Goal: Task Accomplishment & Management: Manage account settings

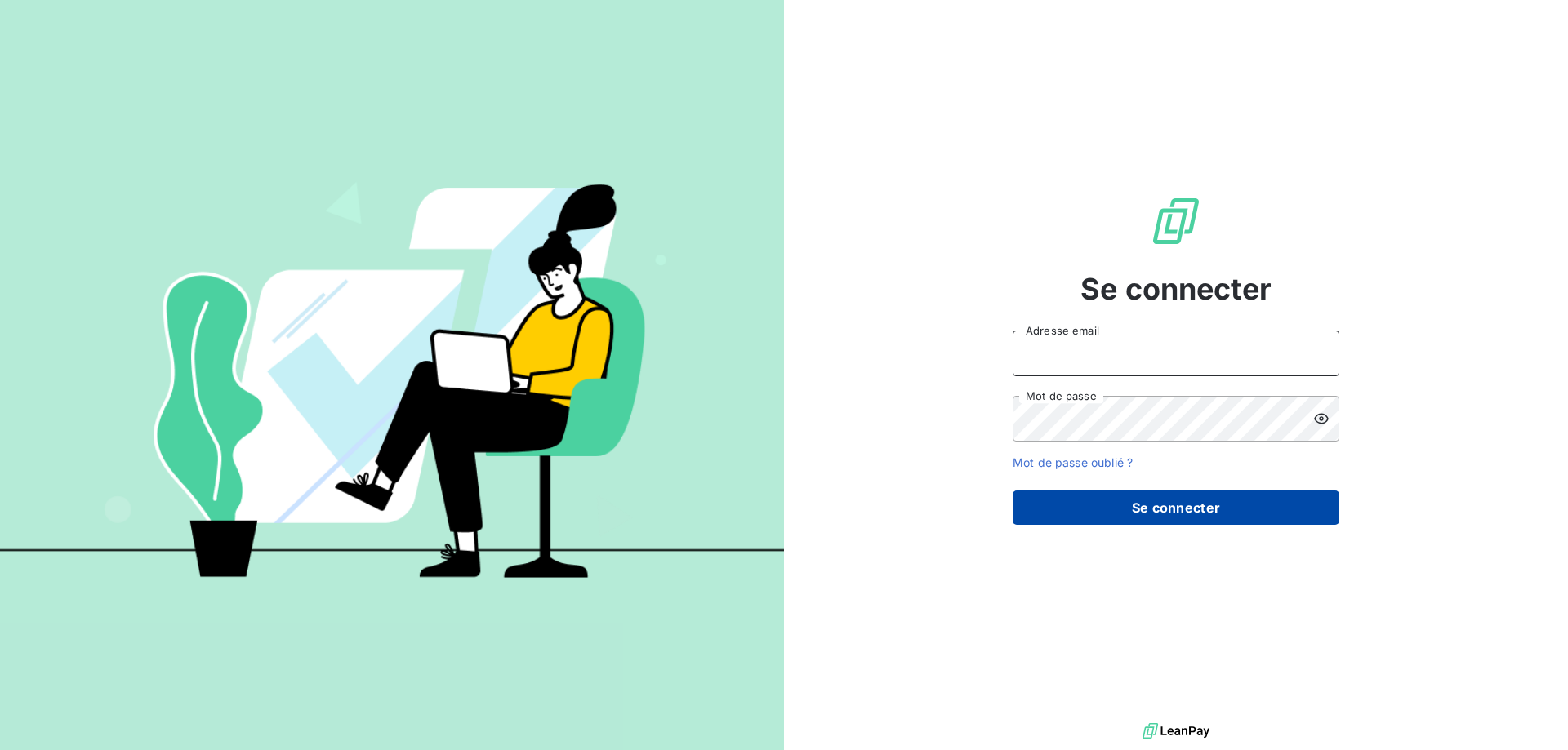
type input "[PERSON_NAME][EMAIL_ADDRESS][DOMAIN_NAME]"
click at [1165, 518] on button "Se connecter" at bounding box center [1176, 507] width 326 height 34
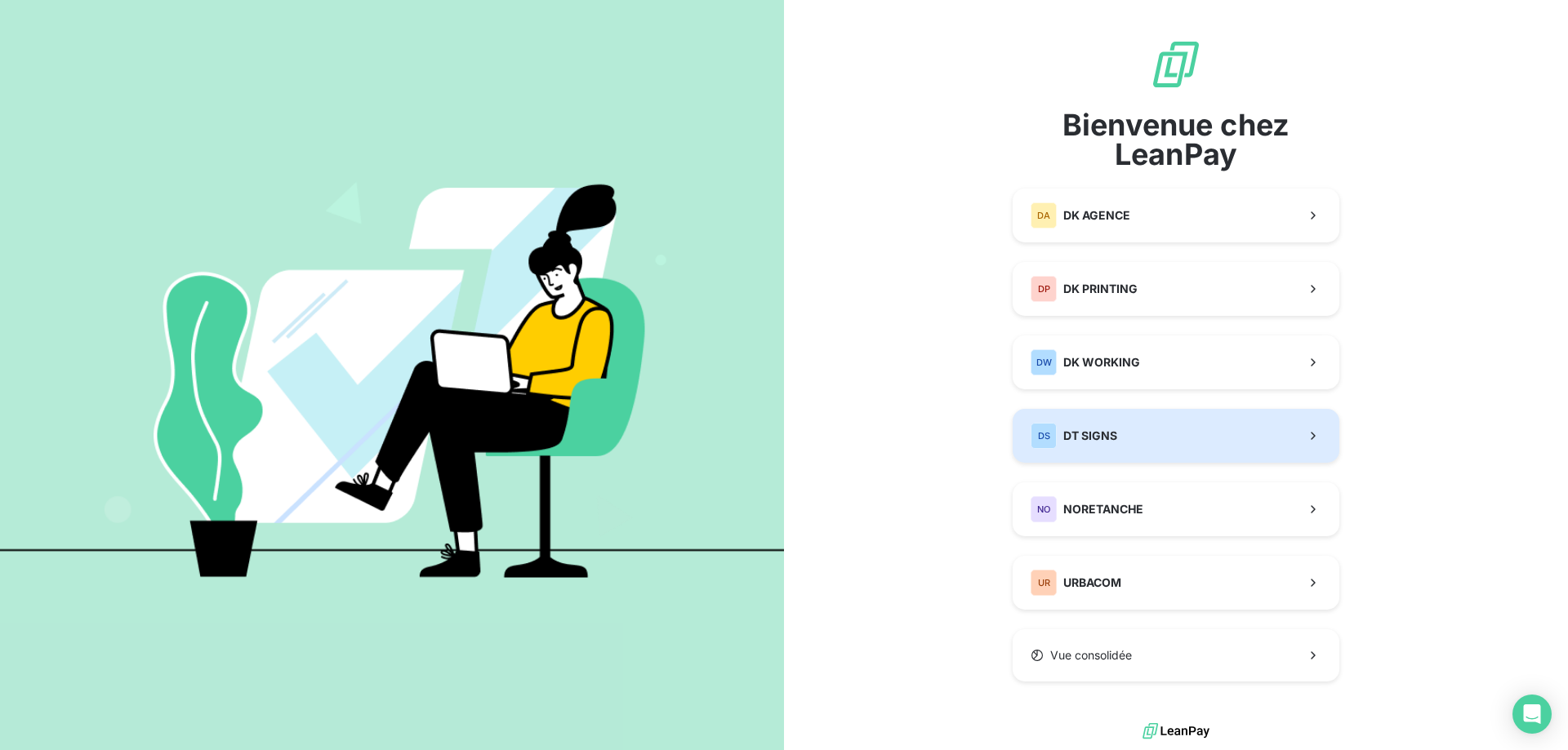
click at [1113, 431] on span "DT SIGNS" at bounding box center [1090, 436] width 54 height 16
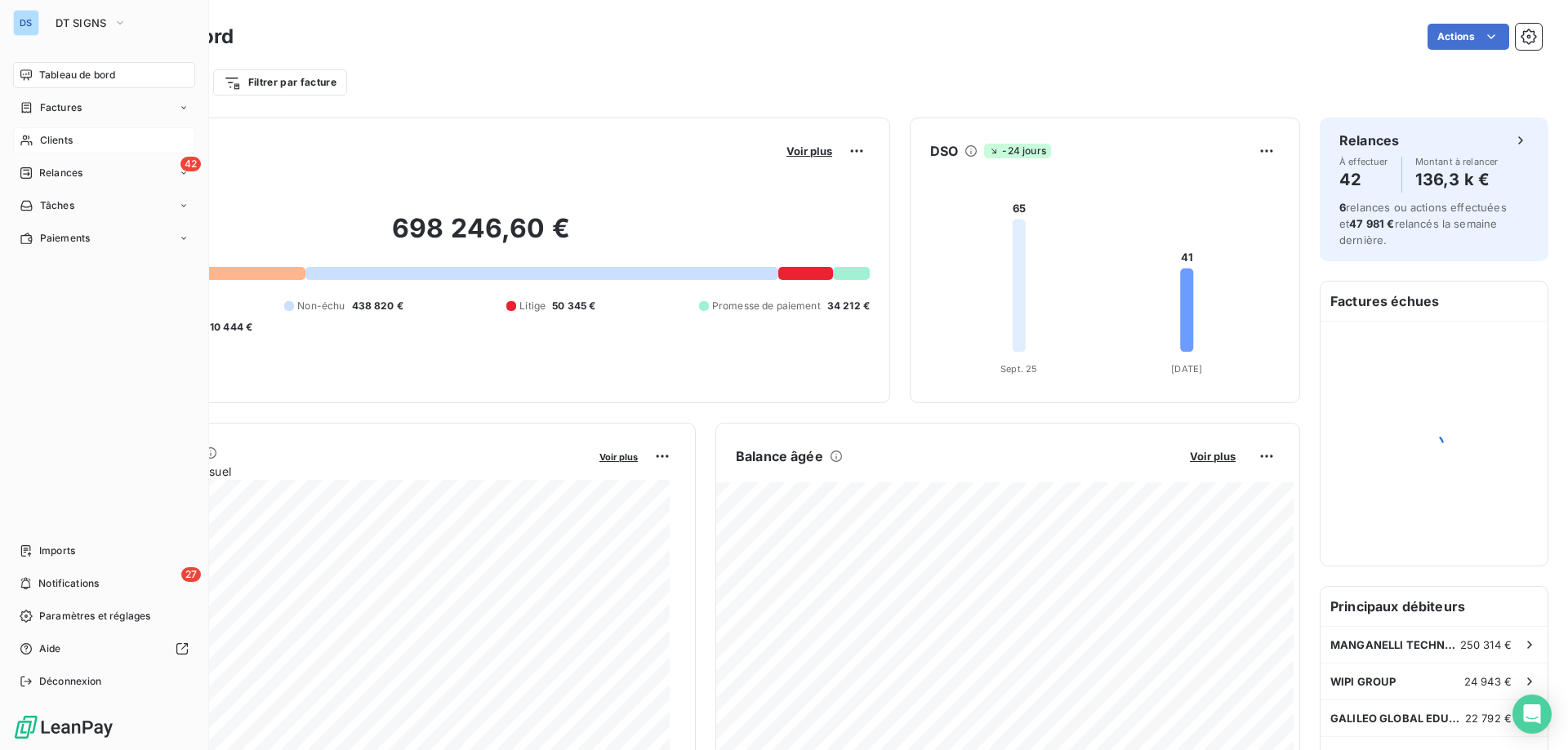
click at [47, 140] on span "Clients" at bounding box center [56, 140] width 33 height 14
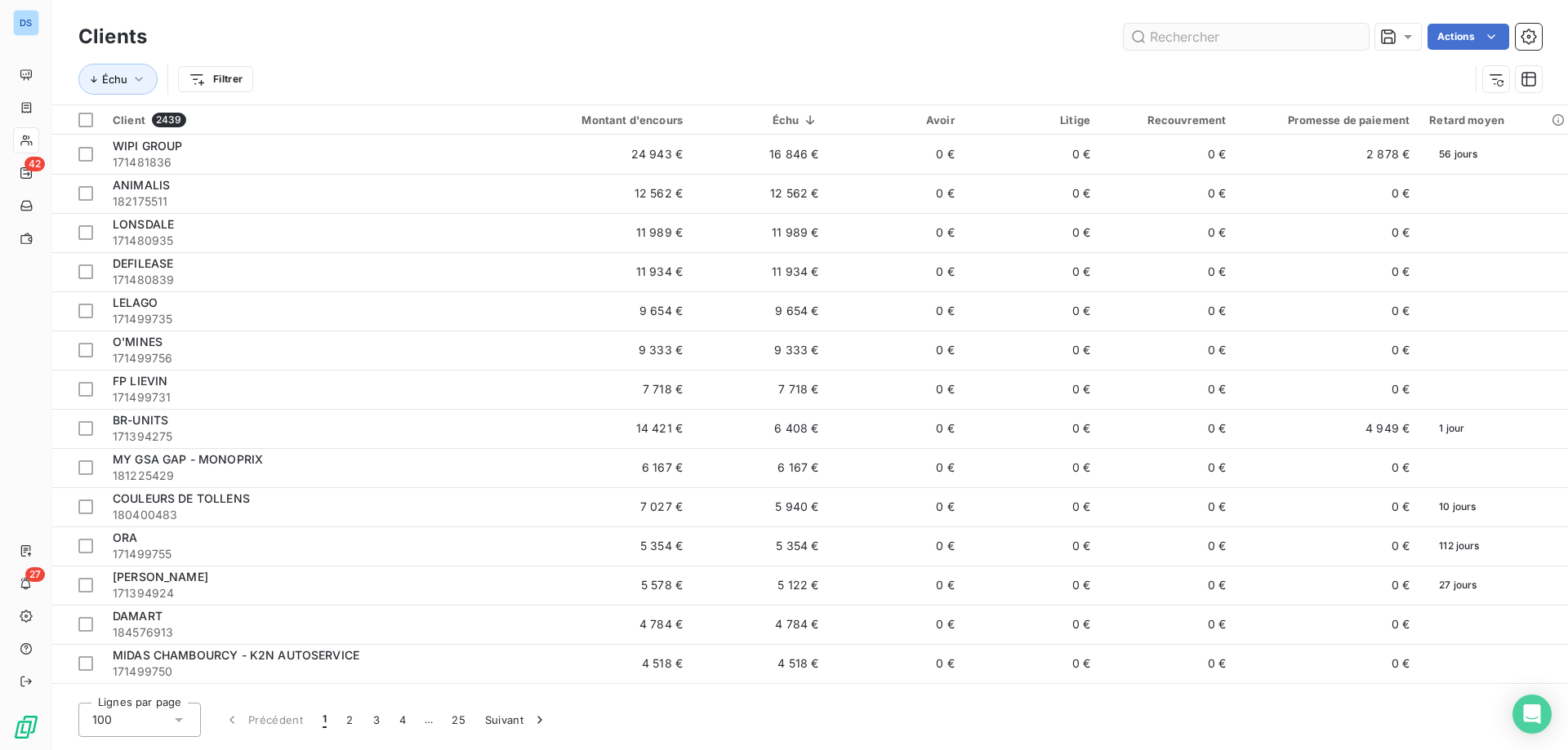
click at [1159, 38] on input "text" at bounding box center [1246, 36] width 245 height 26
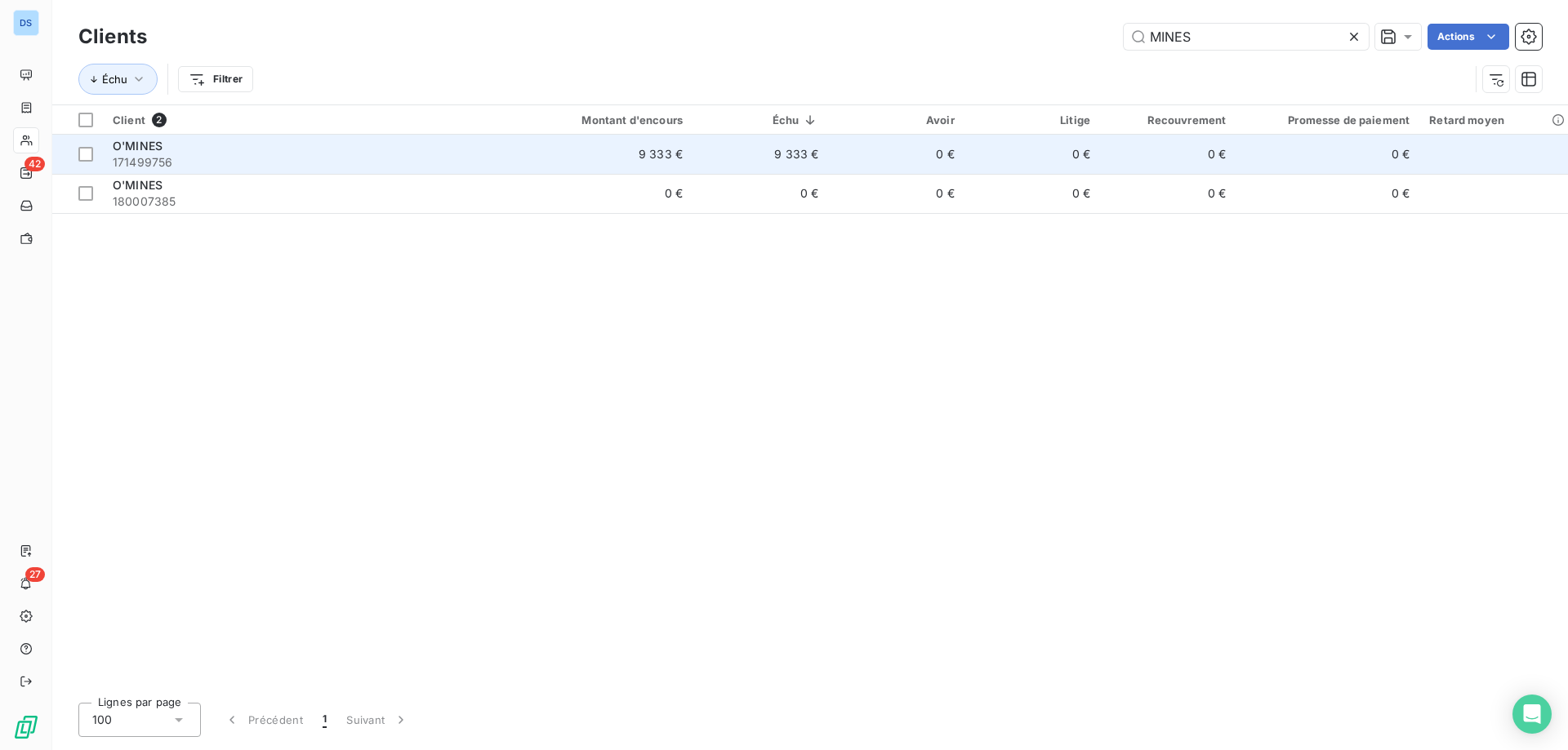
type input "MINES"
click at [851, 157] on td "0 €" at bounding box center [895, 154] width 135 height 40
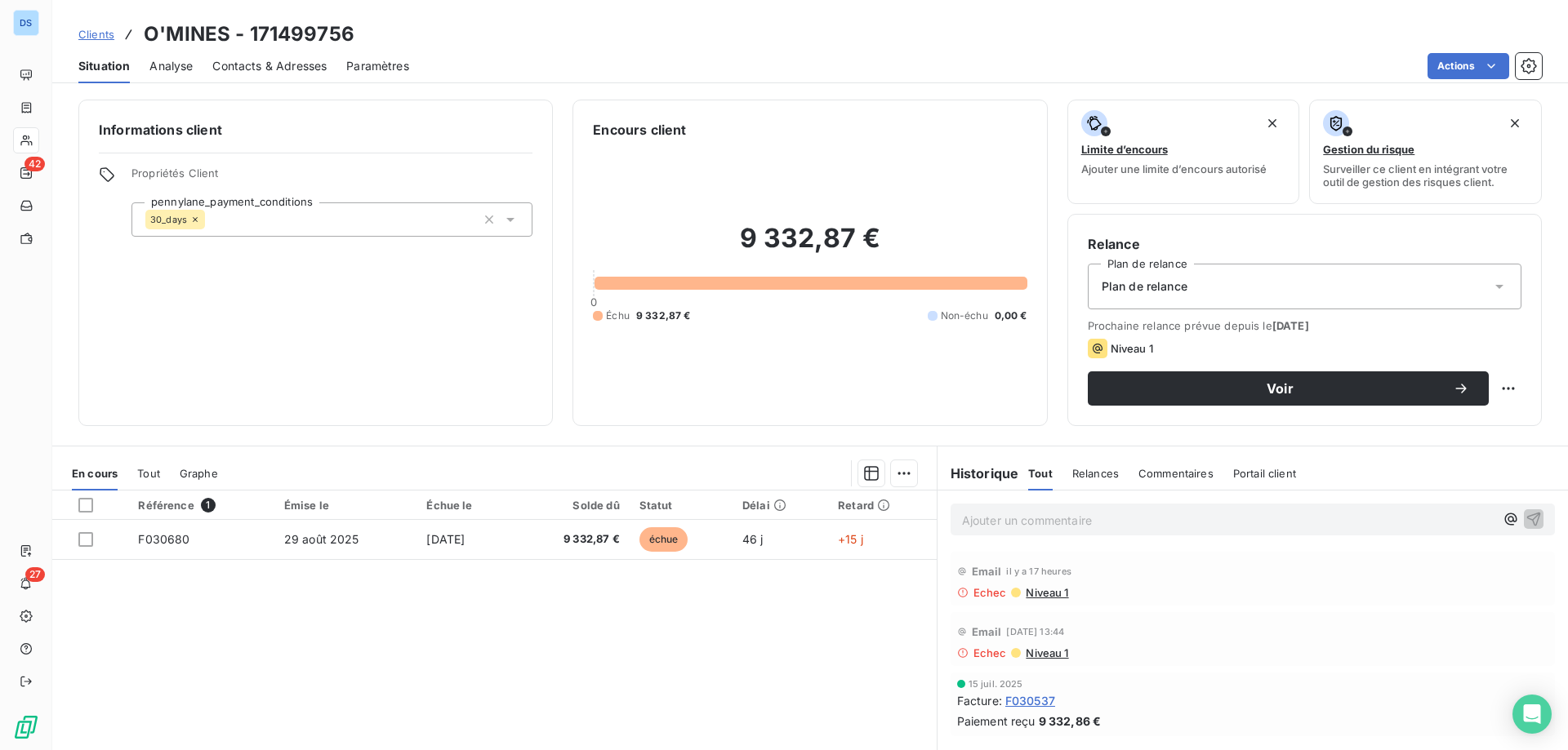
click at [269, 65] on span "Contacts & Adresses" at bounding box center [269, 66] width 114 height 16
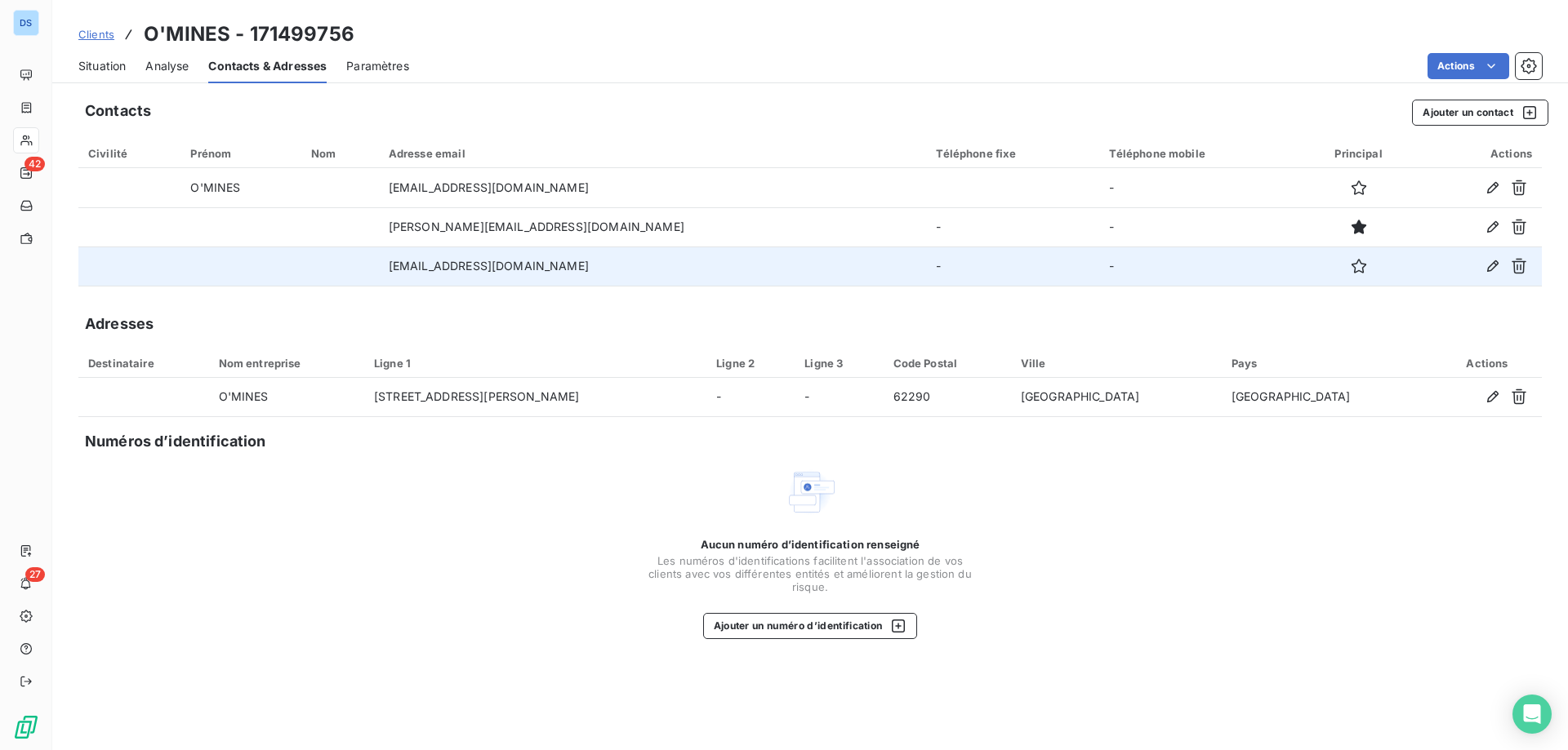
click at [609, 270] on td "imad.ashila@gmail.com" at bounding box center [652, 266] width 548 height 40
click at [1490, 265] on icon "button" at bounding box center [1492, 266] width 16 height 16
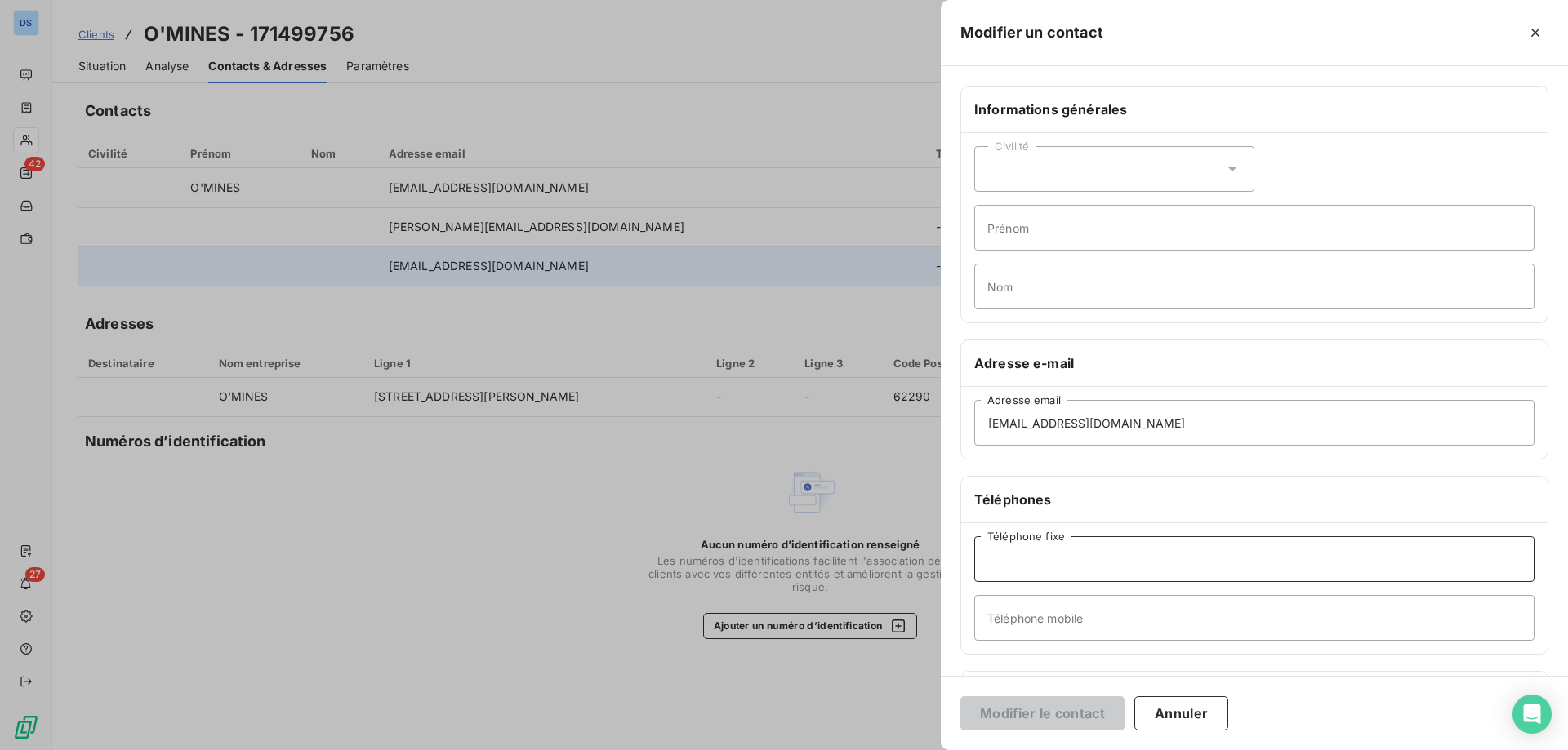
click at [1035, 568] on input "Téléphone fixe" at bounding box center [1254, 559] width 560 height 45
paste input "06 27 36 06 25"
type input "06 27 36 06 25"
click at [1068, 718] on button "Modifier le contact" at bounding box center [1042, 713] width 164 height 34
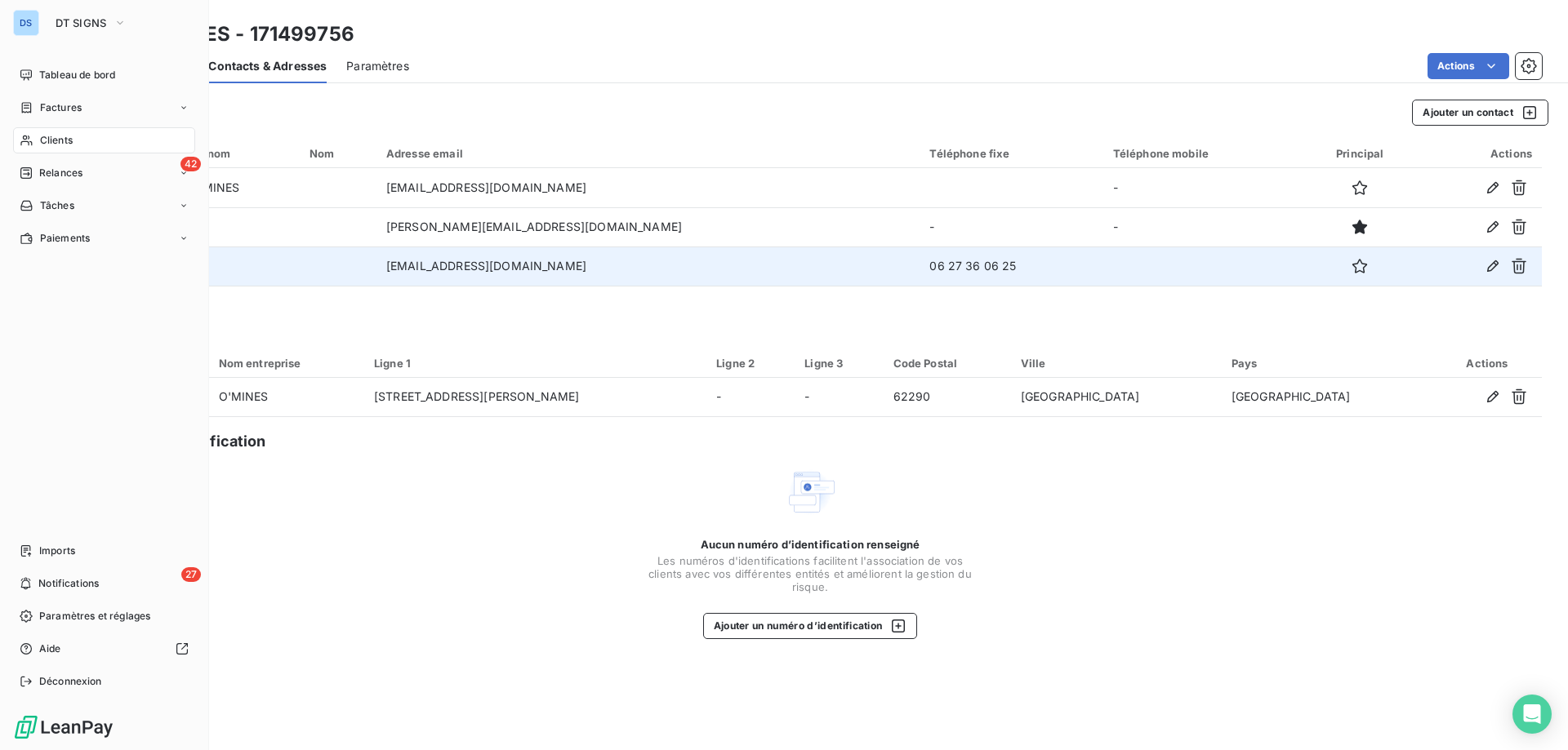
click at [61, 137] on span "Clients" at bounding box center [56, 140] width 33 height 14
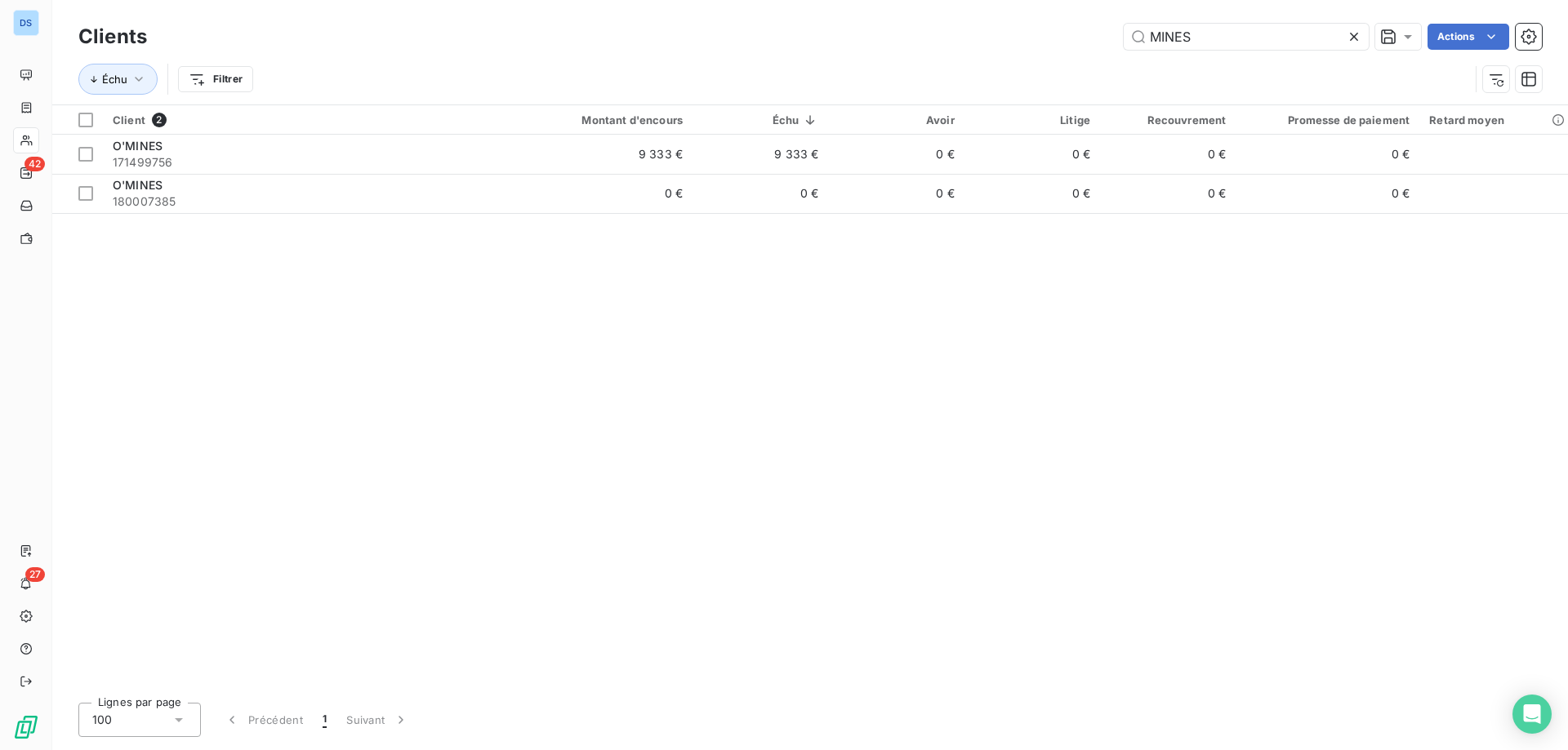
click at [1356, 36] on icon at bounding box center [1353, 36] width 16 height 16
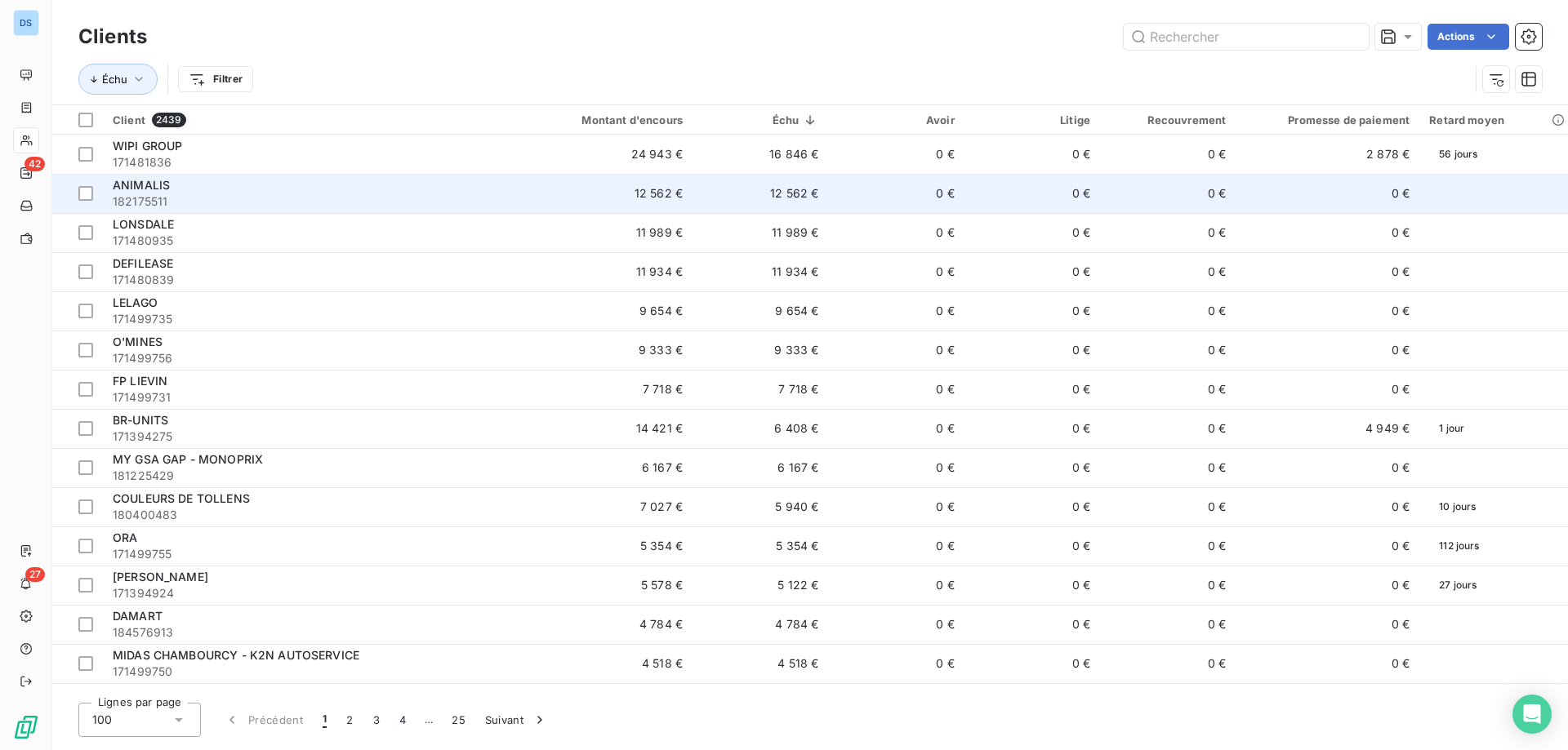
click at [779, 195] on td "12 562 €" at bounding box center [760, 193] width 135 height 40
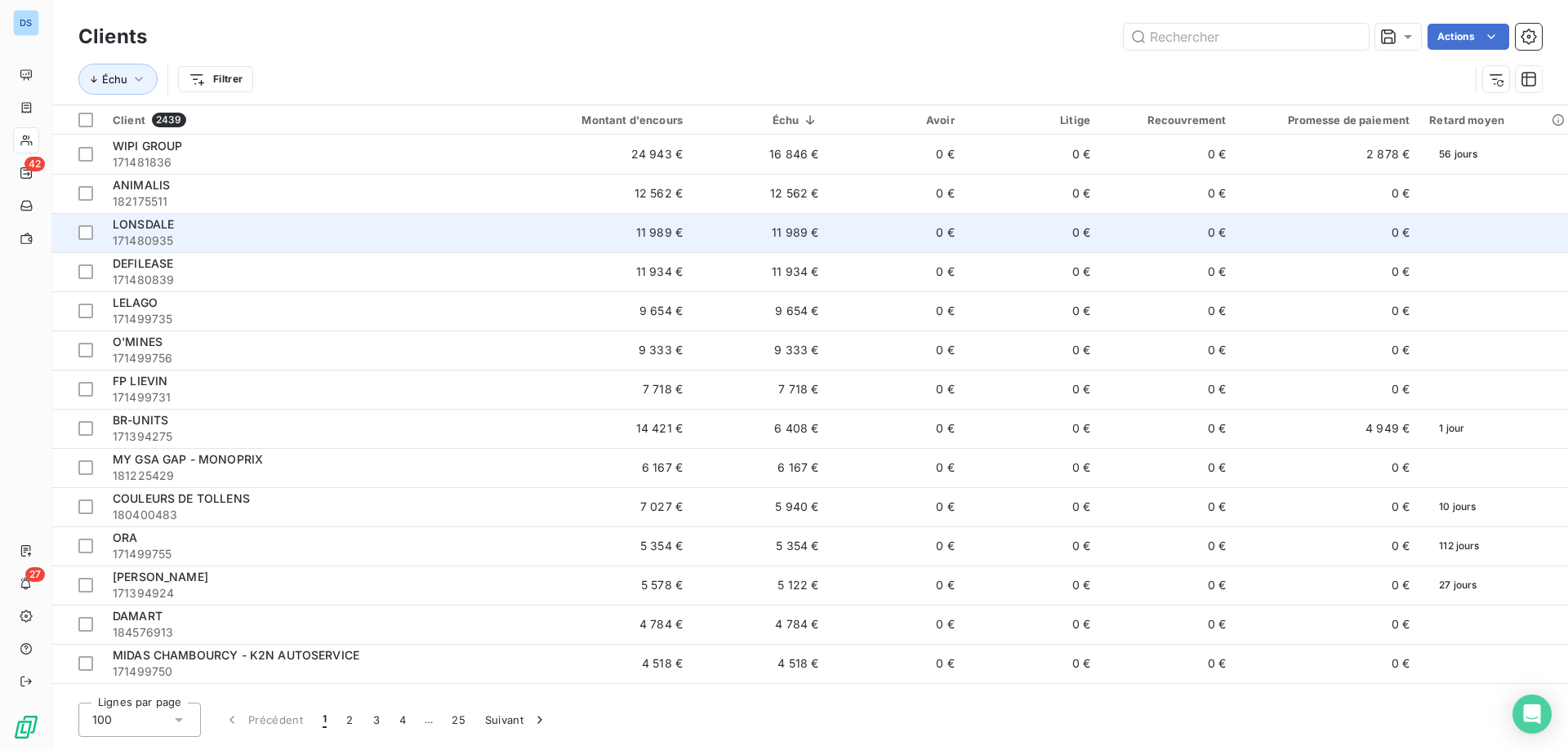
click at [391, 234] on span "171480935" at bounding box center [306, 240] width 388 height 16
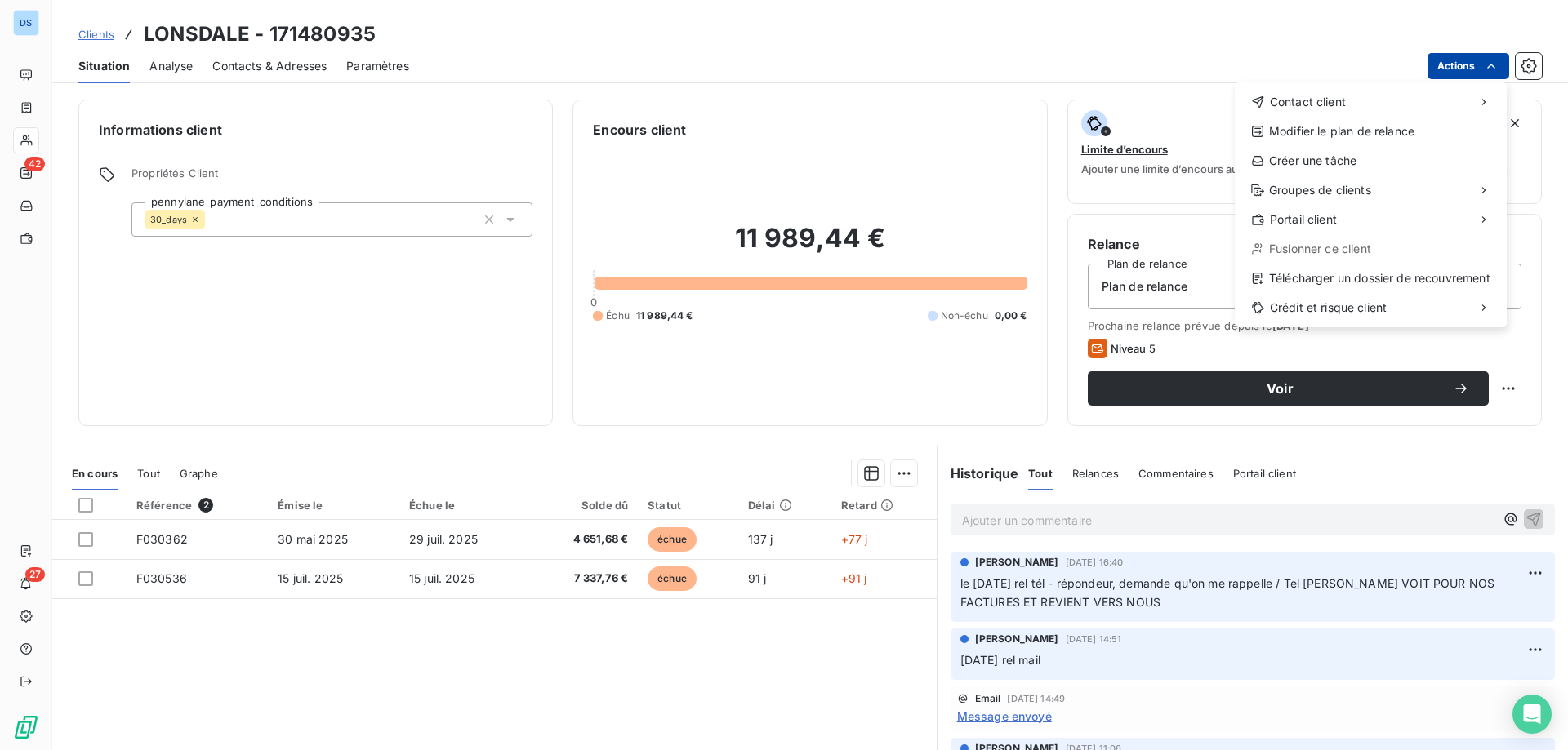
click at [1463, 66] on html "DS 42 27 Clients LONSDALE - 171480935 Situation Analyse Contacts & Adresses Par…" at bounding box center [784, 375] width 1568 height 750
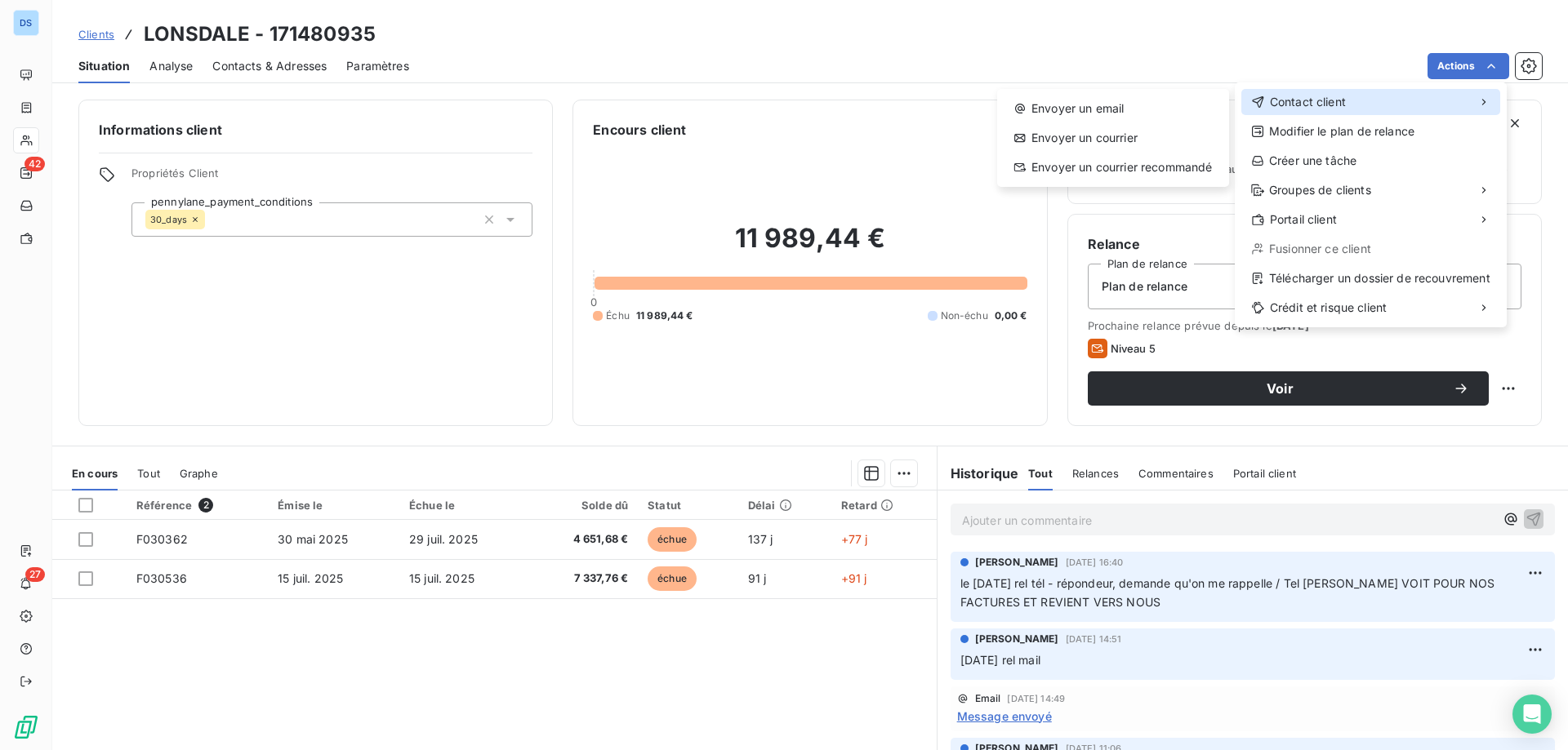
click at [1360, 99] on div "Contact client" at bounding box center [1370, 102] width 259 height 26
click at [1134, 120] on div "Envoyer un email" at bounding box center [1113, 108] width 219 height 26
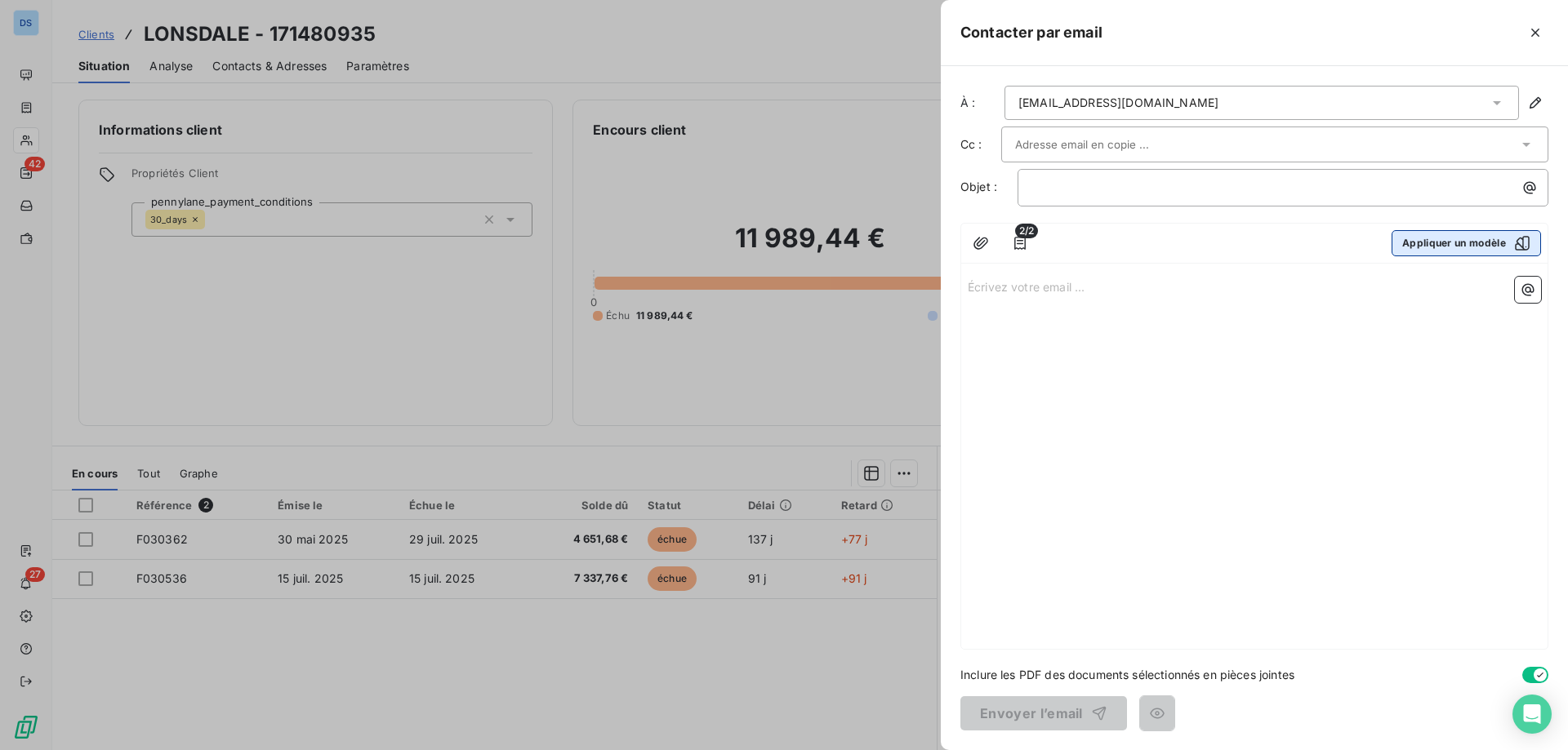
click at [1404, 232] on button "Appliquer un modèle" at bounding box center [1466, 243] width 150 height 26
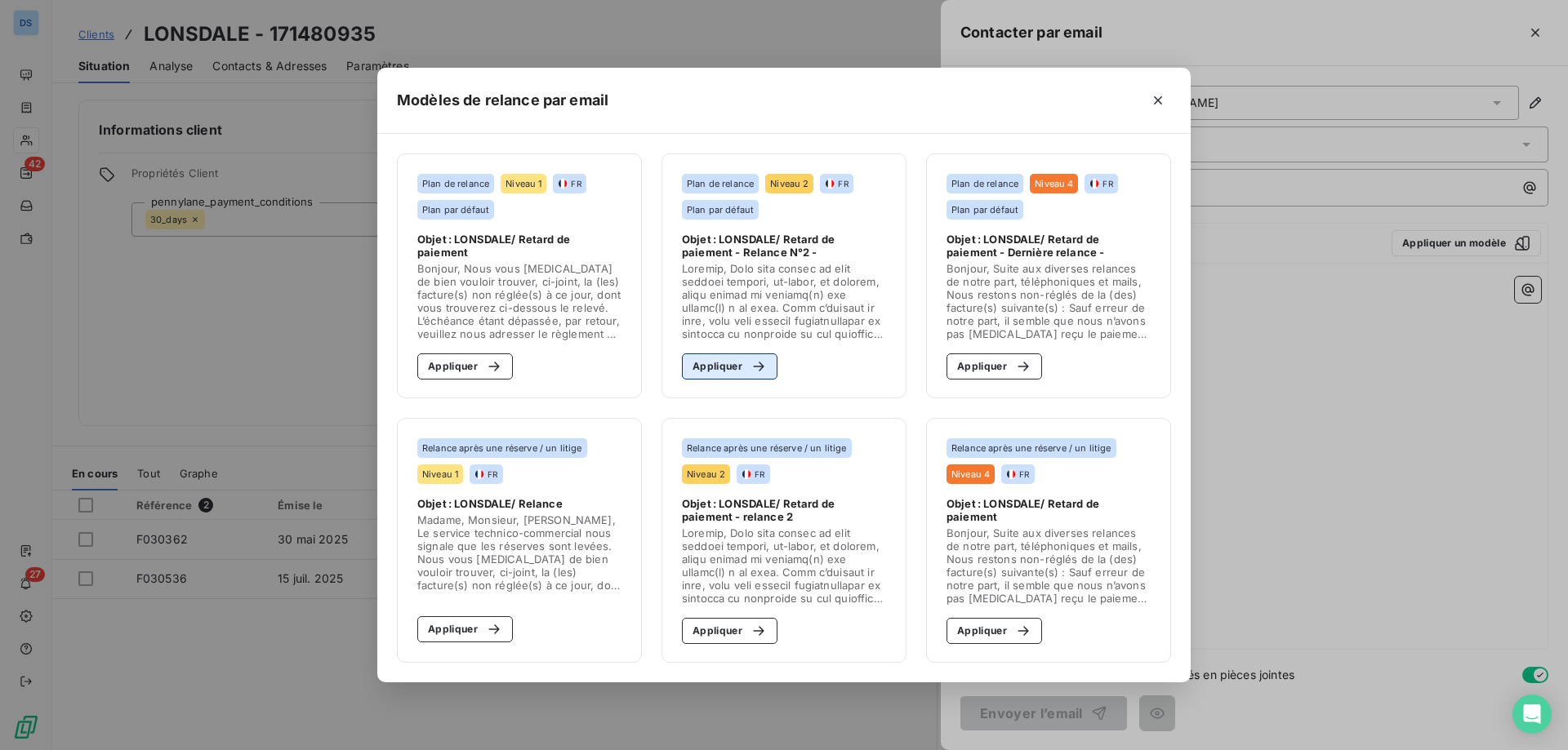
click at [699, 363] on button "Appliquer" at bounding box center [730, 366] width 96 height 26
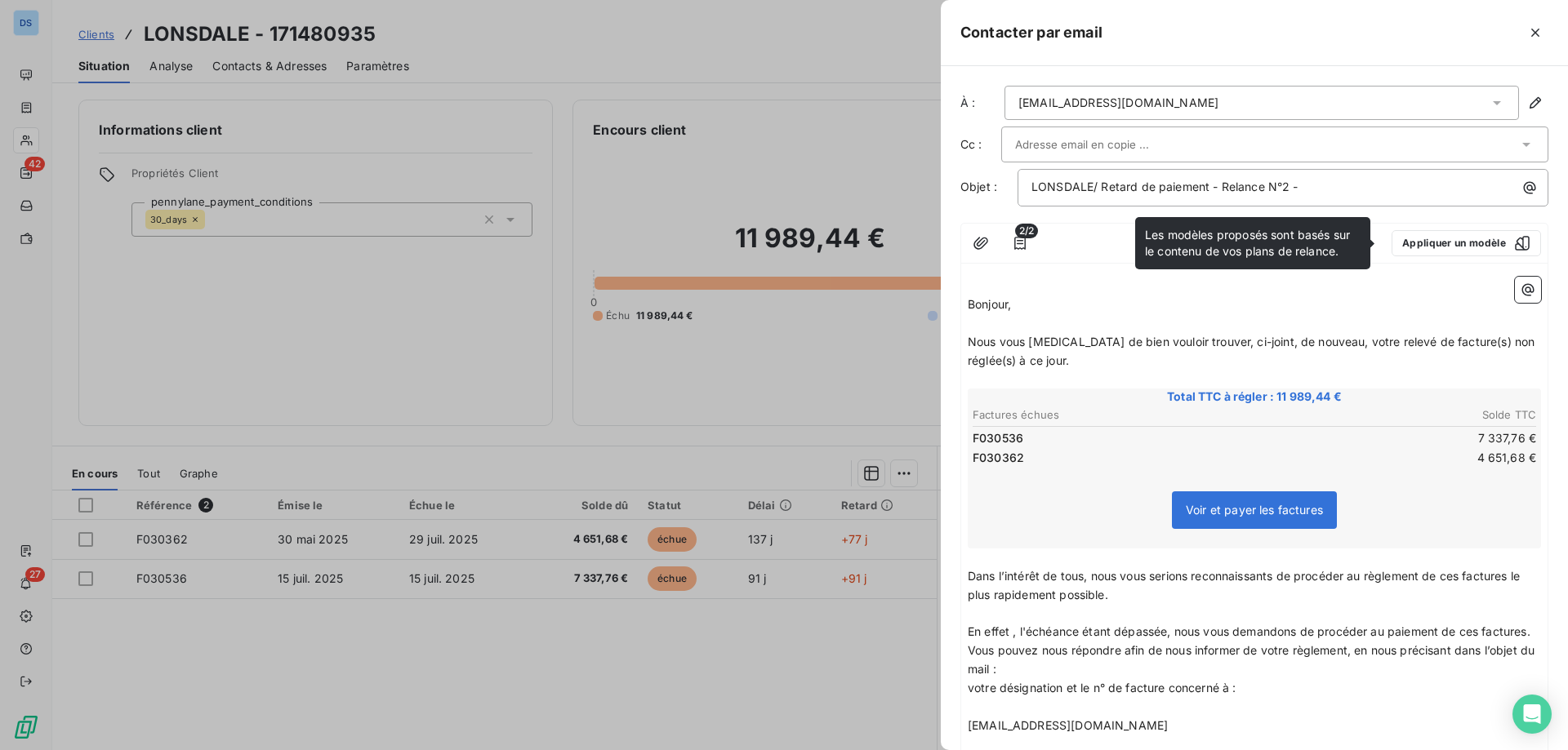
click at [1025, 304] on p "Bonjour," at bounding box center [1253, 304] width 573 height 18
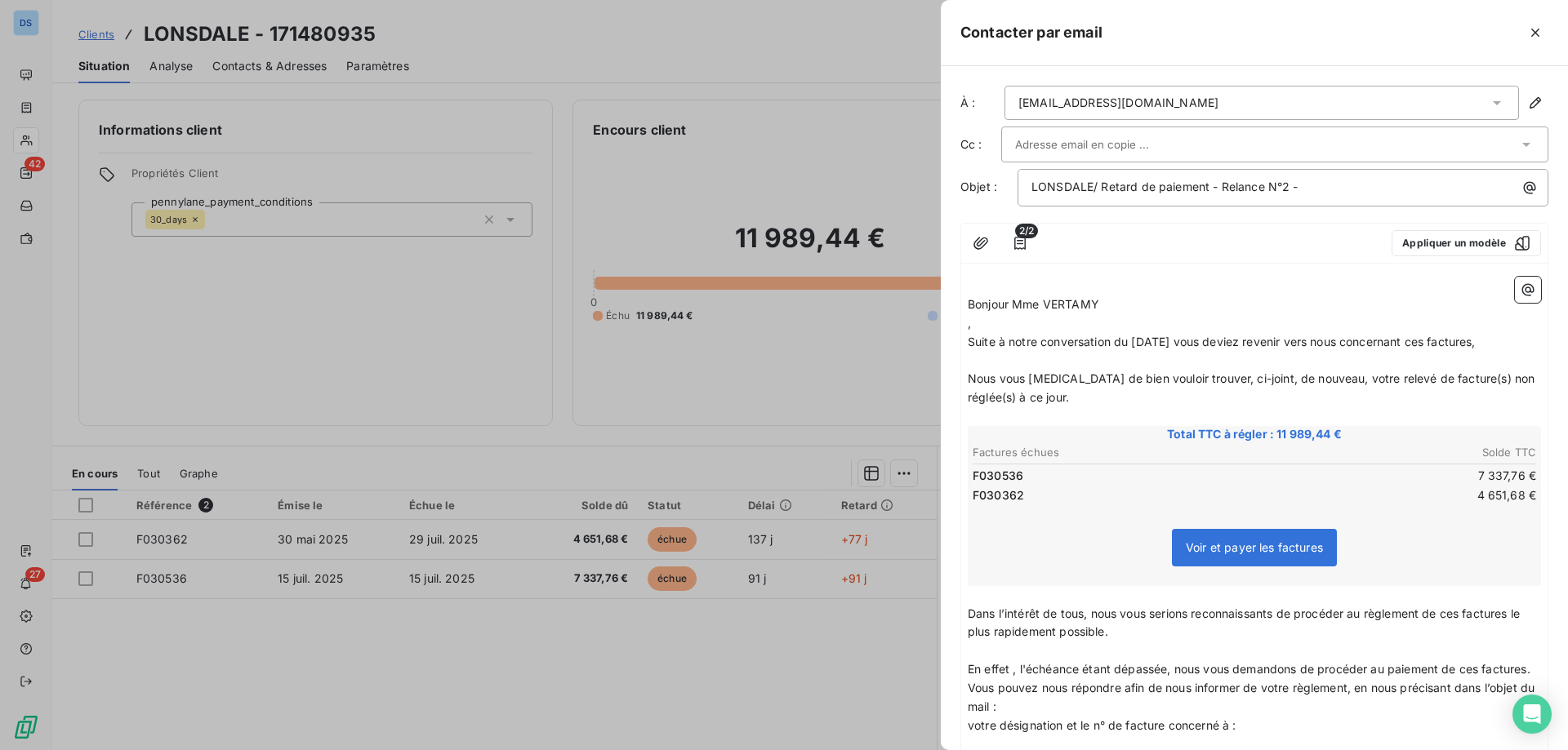
click at [1113, 343] on span "Suite à notre conversation du lundi 6 octobre vous deviez revenir vers nous con…" at bounding box center [1221, 341] width 508 height 14
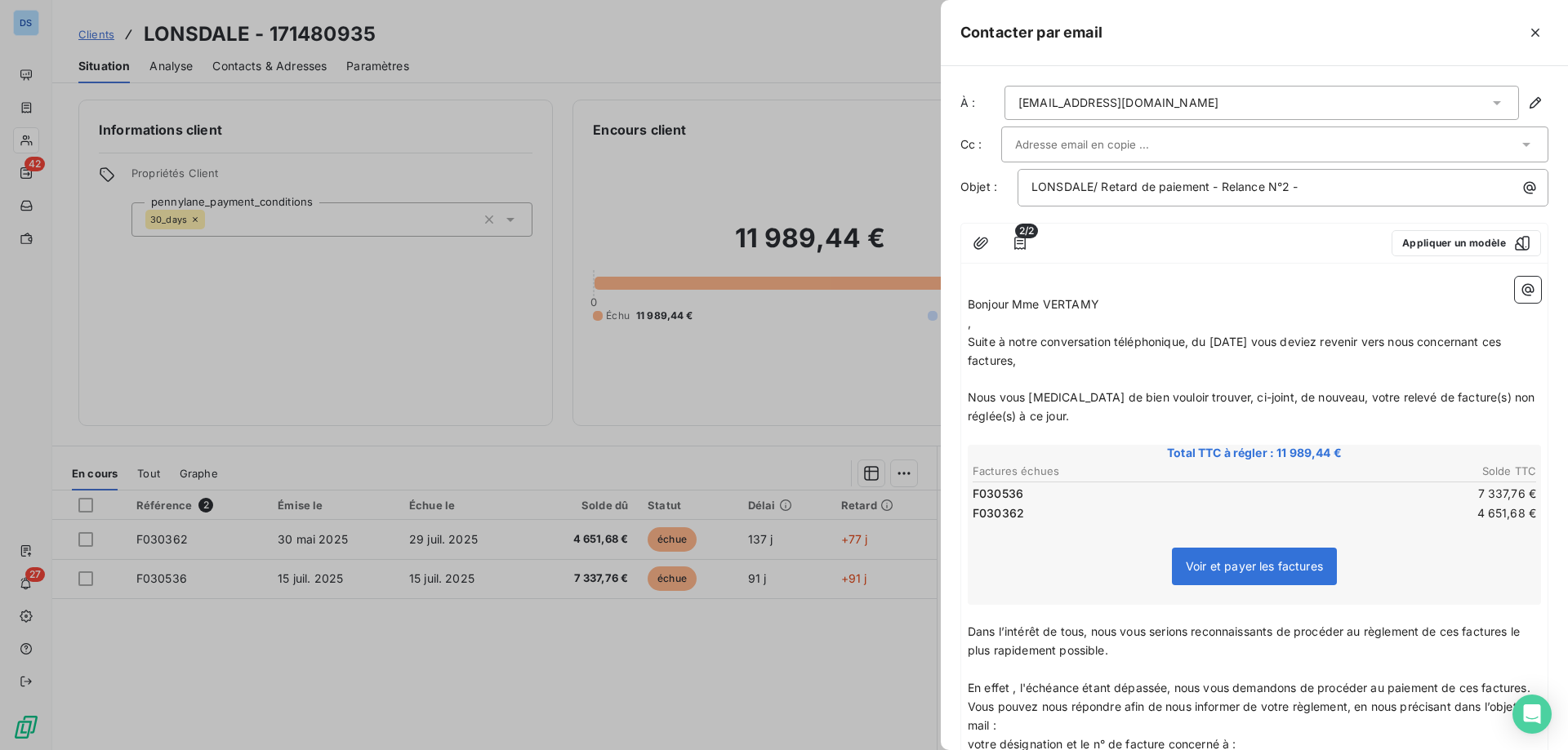
click at [1294, 340] on span "Suite à notre conversation téléphonique, du lundi 6 octobre vous deviez revenir…" at bounding box center [1236, 351] width 537 height 33
click at [1123, 365] on p "Suite à notre conversation téléphonique, du lundi 6 octobre, vous deviez reveni…" at bounding box center [1253, 351] width 573 height 38
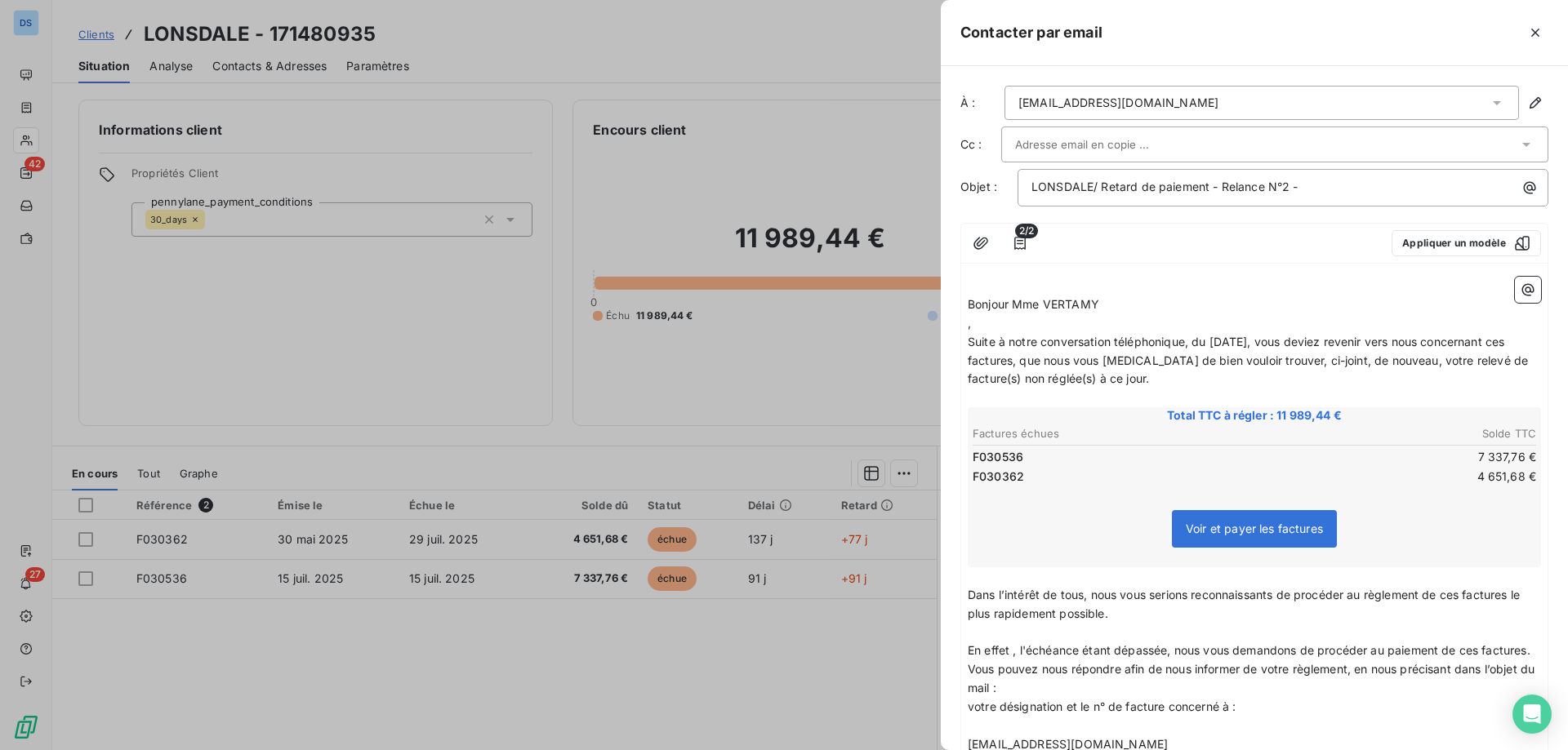
drag, startPoint x: 1474, startPoint y: 359, endPoint x: 1474, endPoint y: 377, distance: 18.0
click at [1474, 377] on p "Suite à notre conversation téléphonique, du lundi 6 octobre, vous deviez reveni…" at bounding box center [1253, 361] width 573 height 56
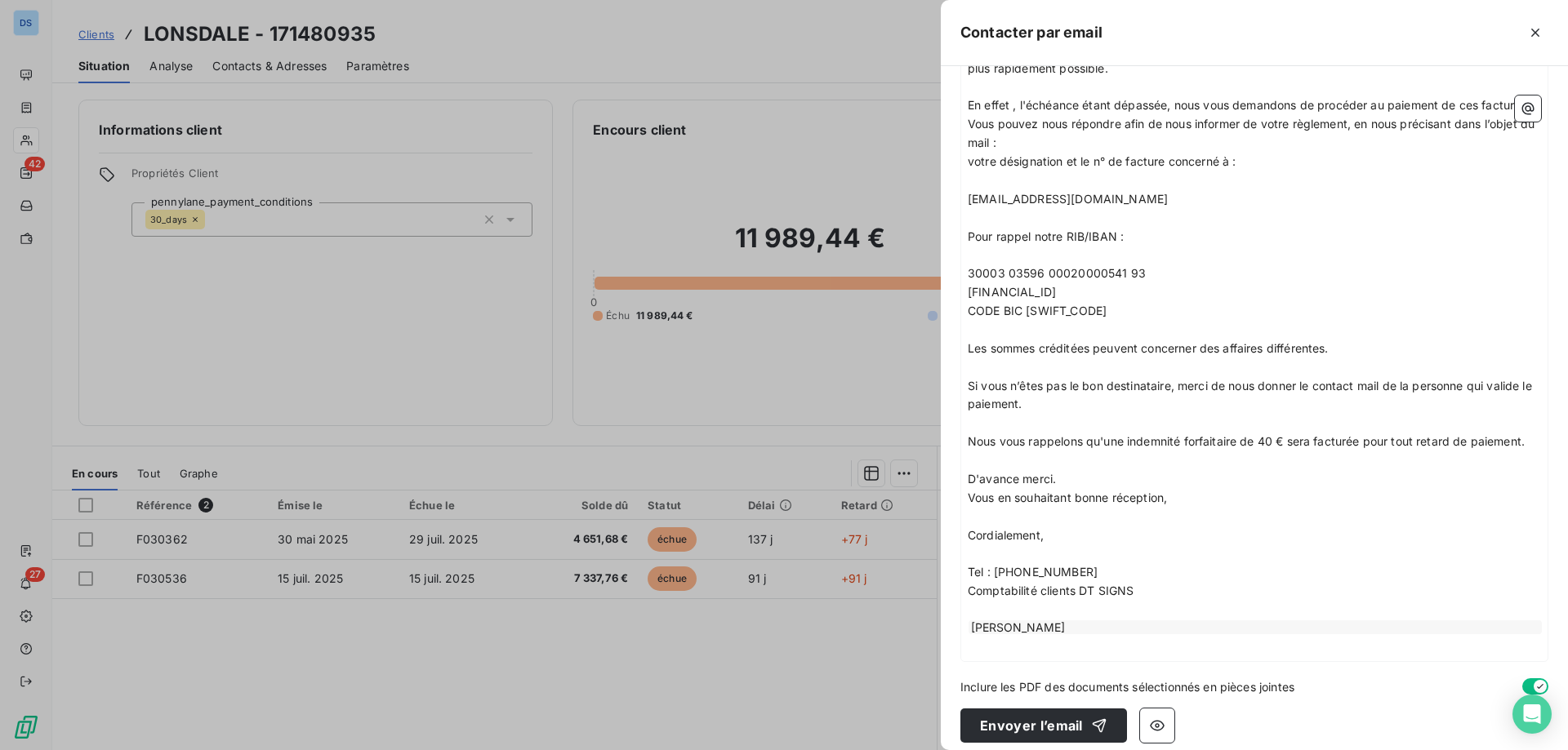
scroll to position [557, 0]
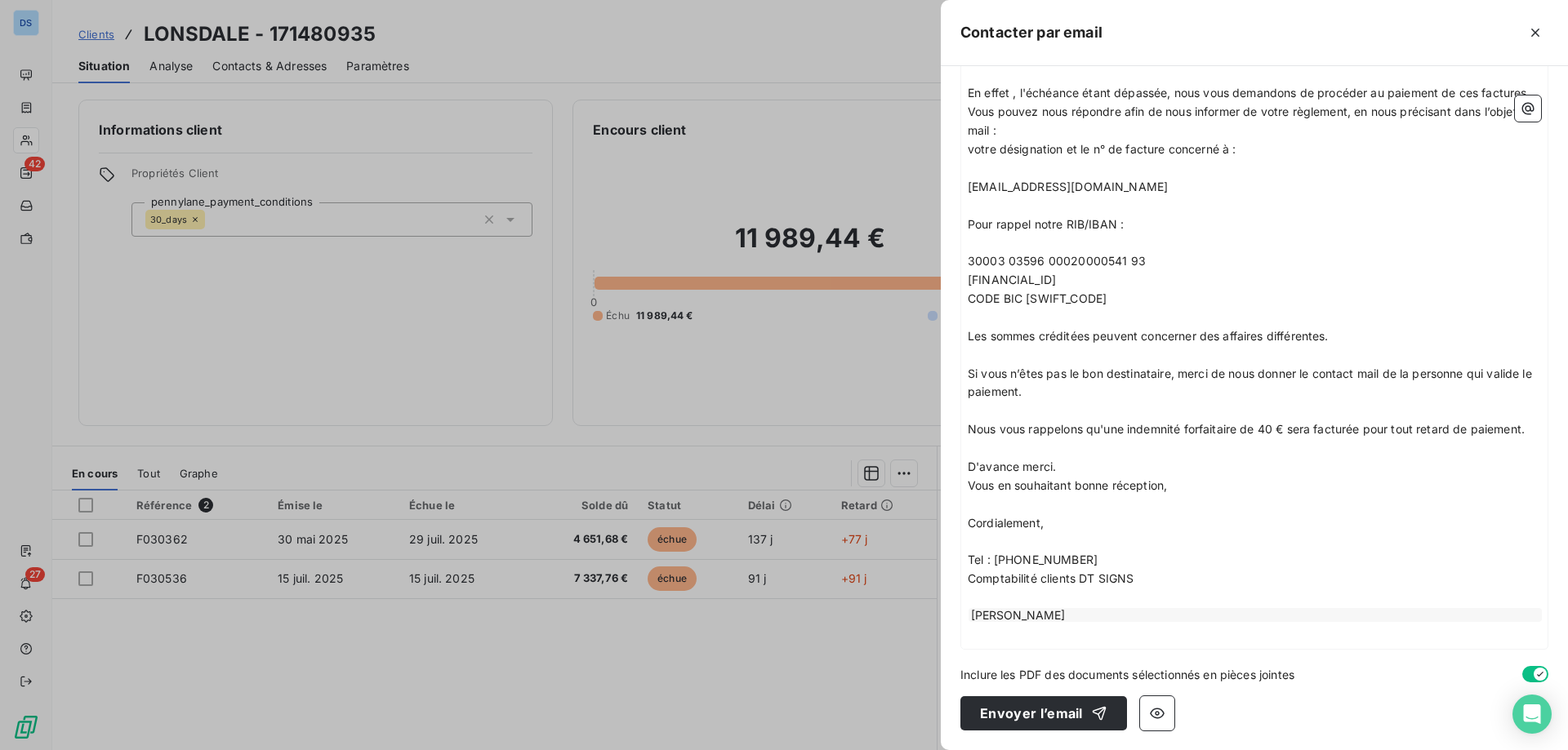
drag, startPoint x: 1003, startPoint y: 716, endPoint x: 1144, endPoint y: 513, distance: 247.2
click at [1144, 513] on div "À : mc.de.vertamy@lonsdale.fr Cc : Objet : LONSDALE/ Retard de paiement - Relan…" at bounding box center [1253, 408] width 627 height 684
drag, startPoint x: 1180, startPoint y: 481, endPoint x: 961, endPoint y: 487, distance: 219.1
click at [961, 487] on div "﻿ Bonjour Mme VERTAMY , Suite à notre conversation téléphonique, du lundi 6 oct…" at bounding box center [1254, 190] width 586 height 917
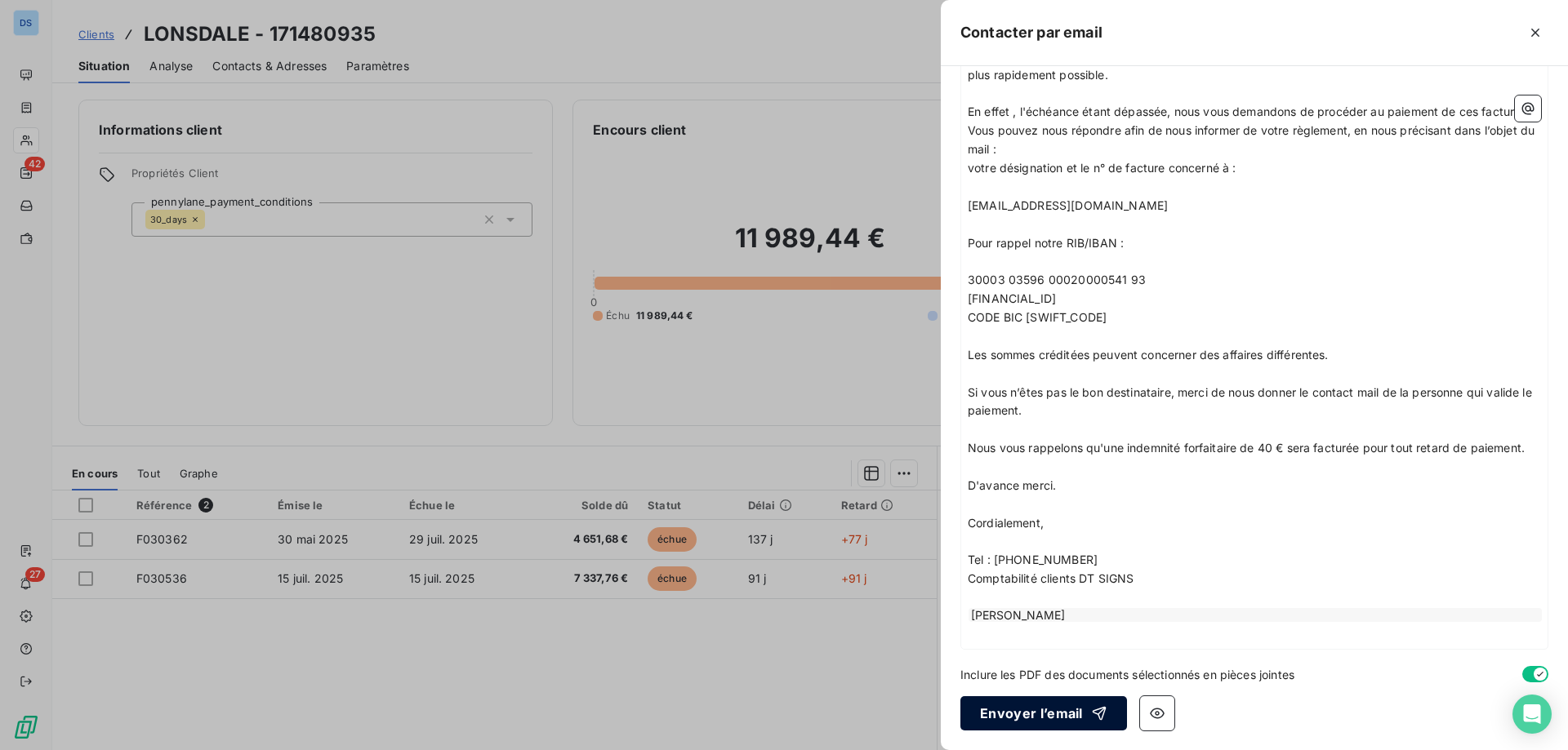
click at [1024, 712] on button "Envoyer l’email" at bounding box center [1044, 713] width 167 height 34
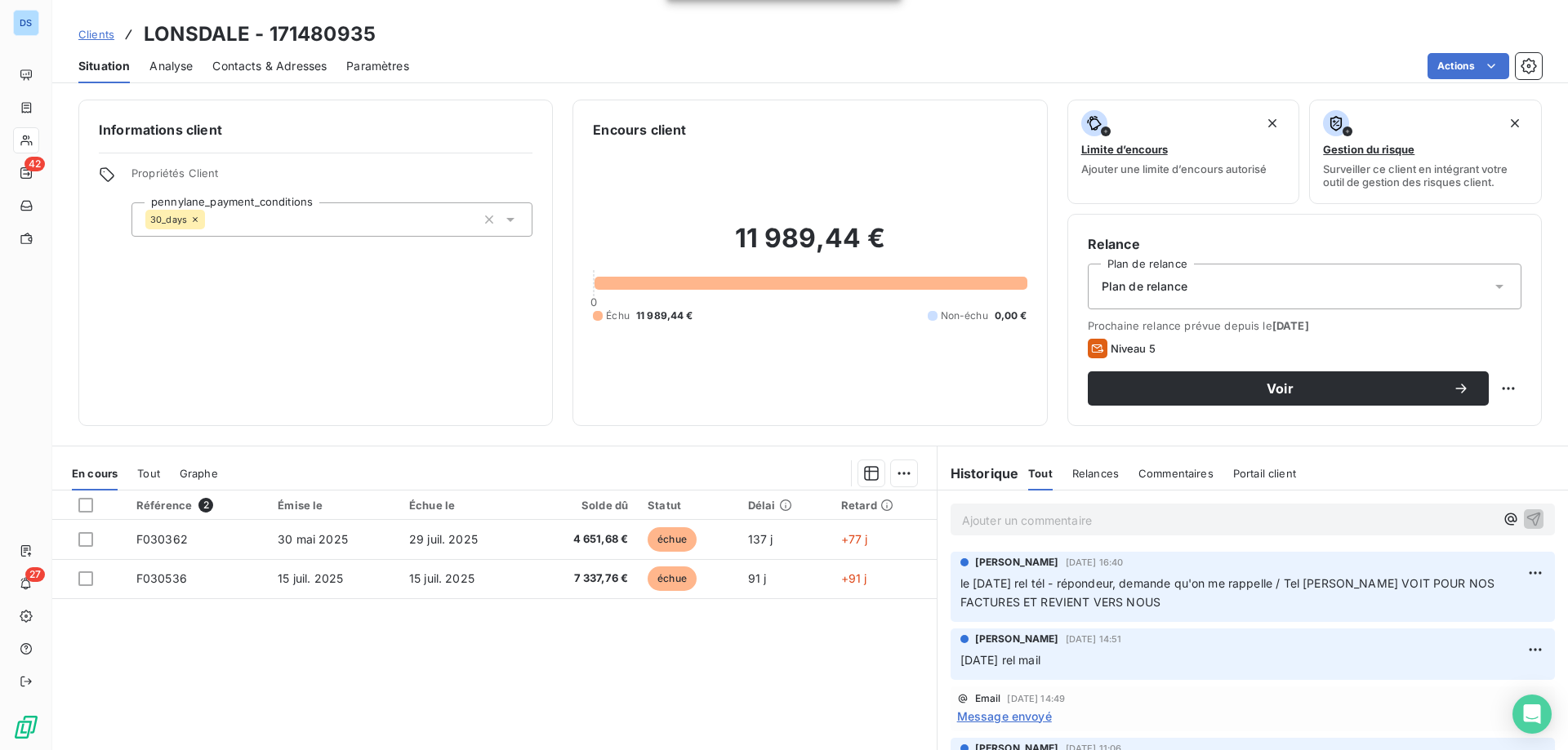
click at [990, 520] on p "Ajouter un commentaire ﻿" at bounding box center [1227, 520] width 532 height 20
click at [1525, 520] on icon "button" at bounding box center [1533, 518] width 16 height 16
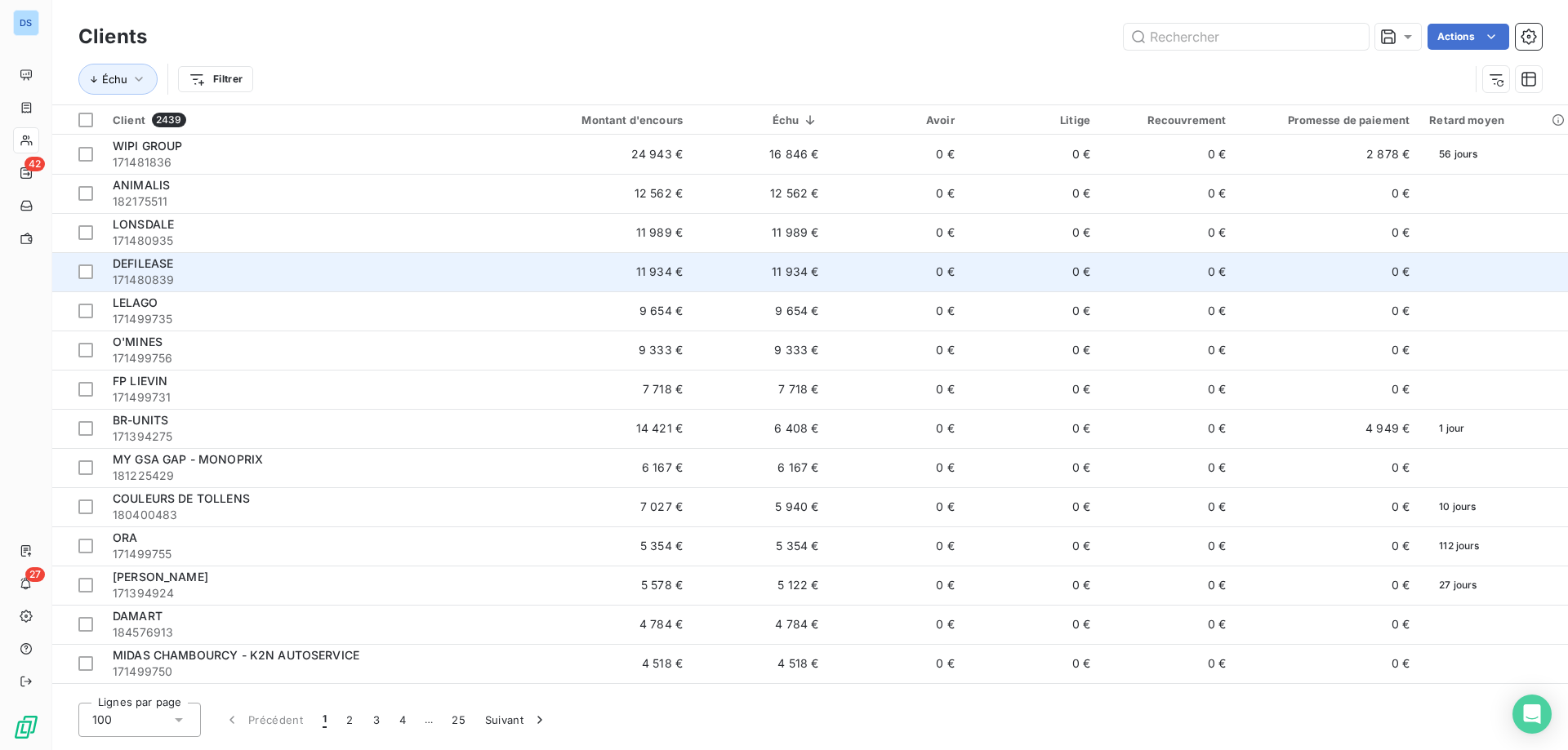
click at [199, 283] on span "171480839" at bounding box center [306, 279] width 388 height 16
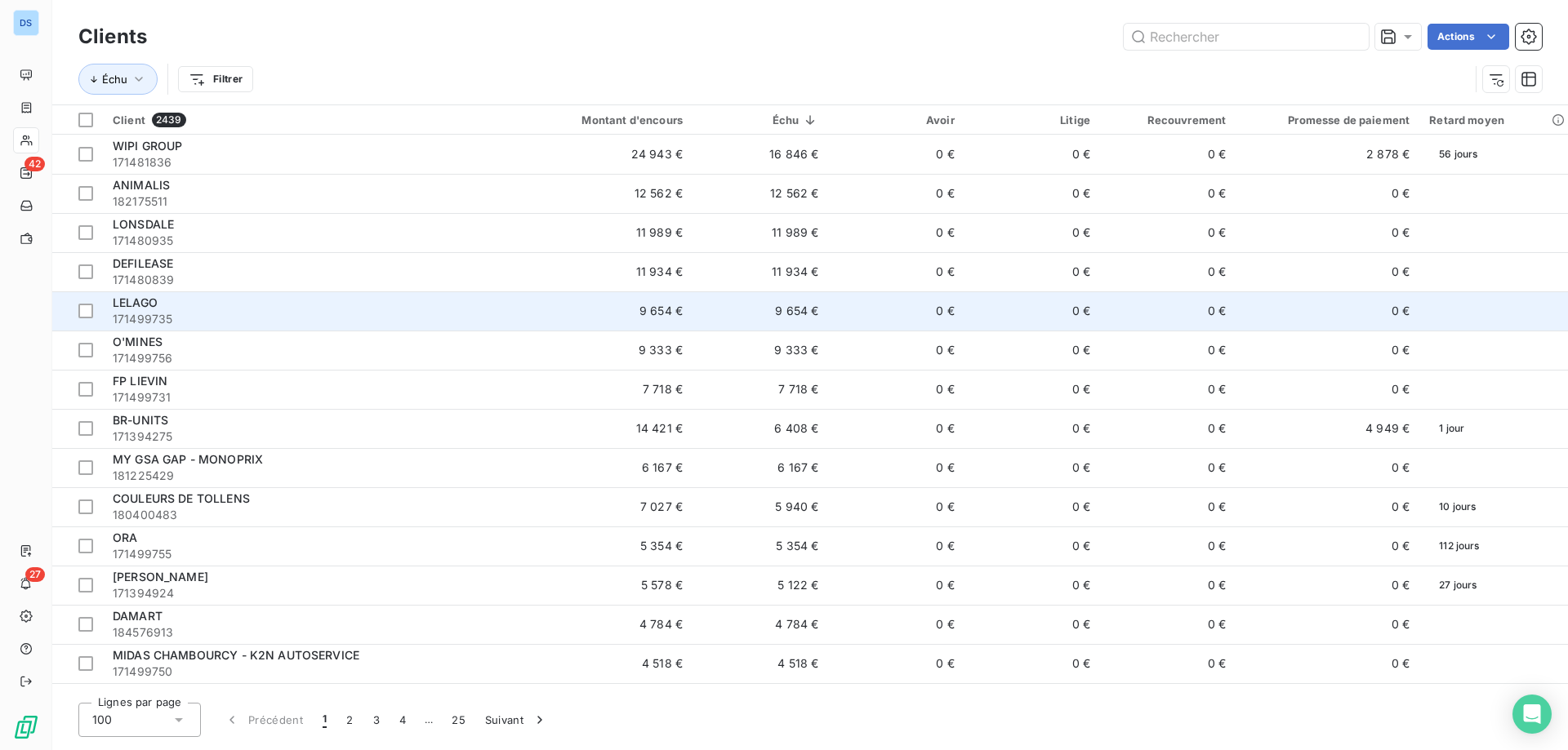
click at [223, 312] on span "171499735" at bounding box center [306, 319] width 388 height 16
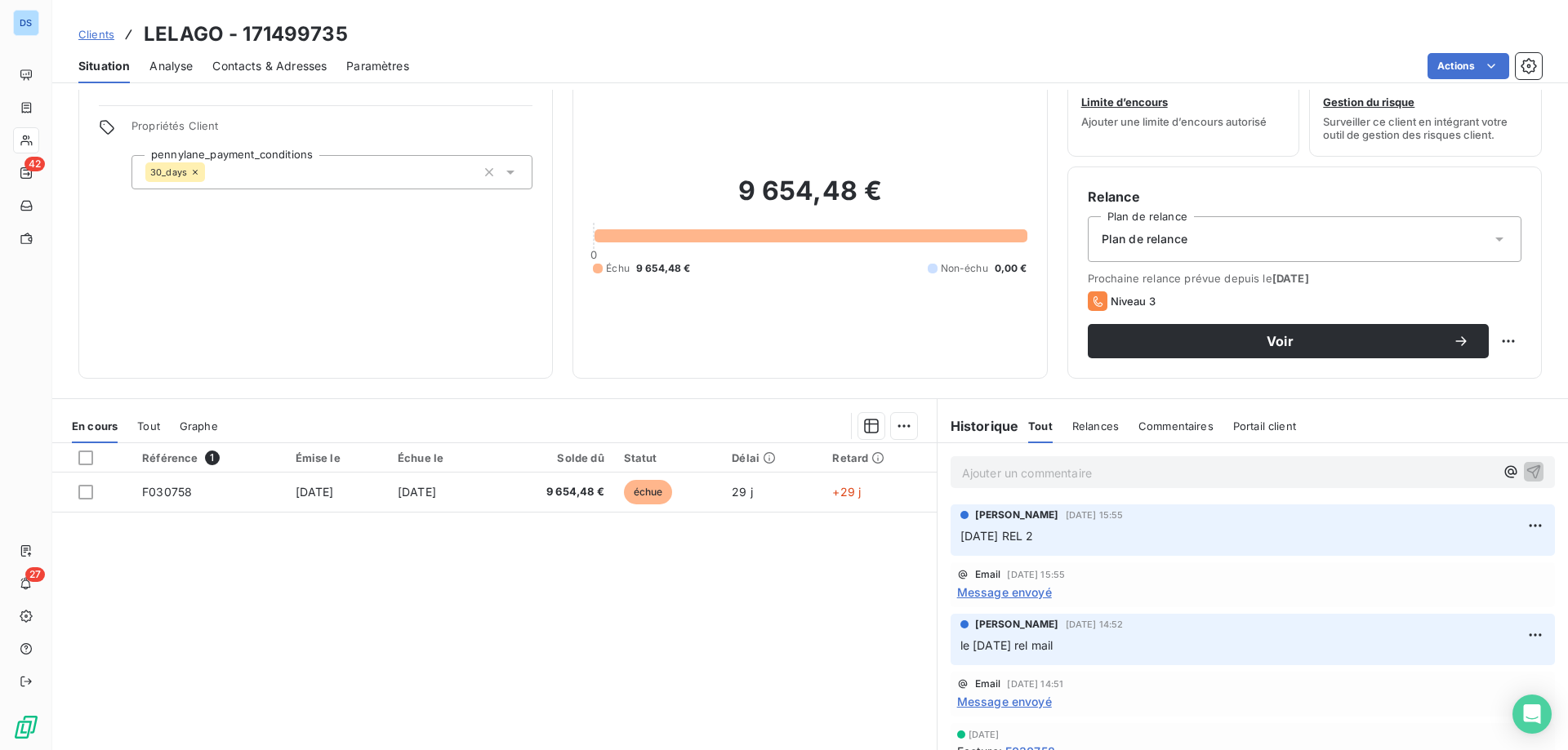
scroll to position [22, 0]
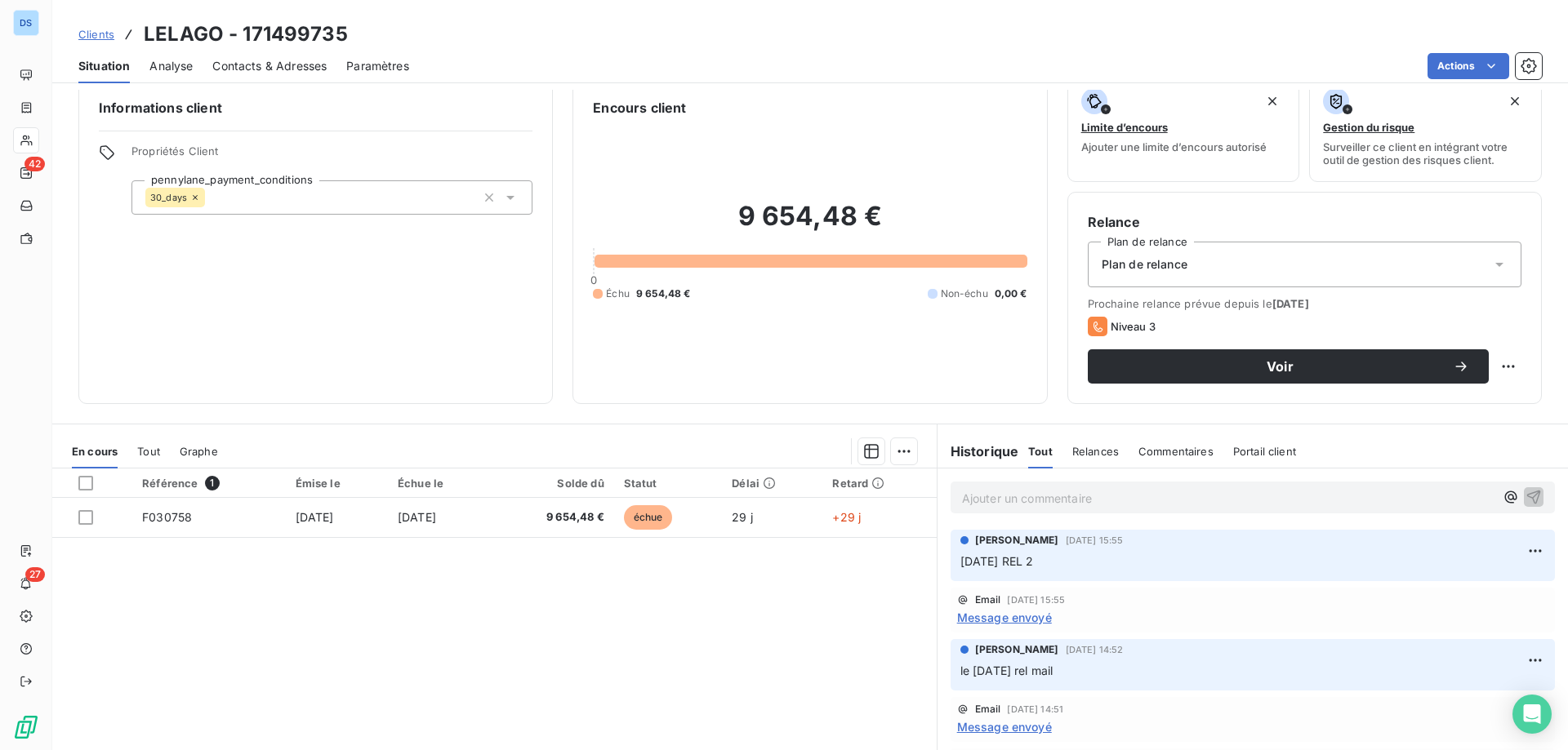
click at [234, 65] on span "Contacts & Adresses" at bounding box center [269, 66] width 114 height 16
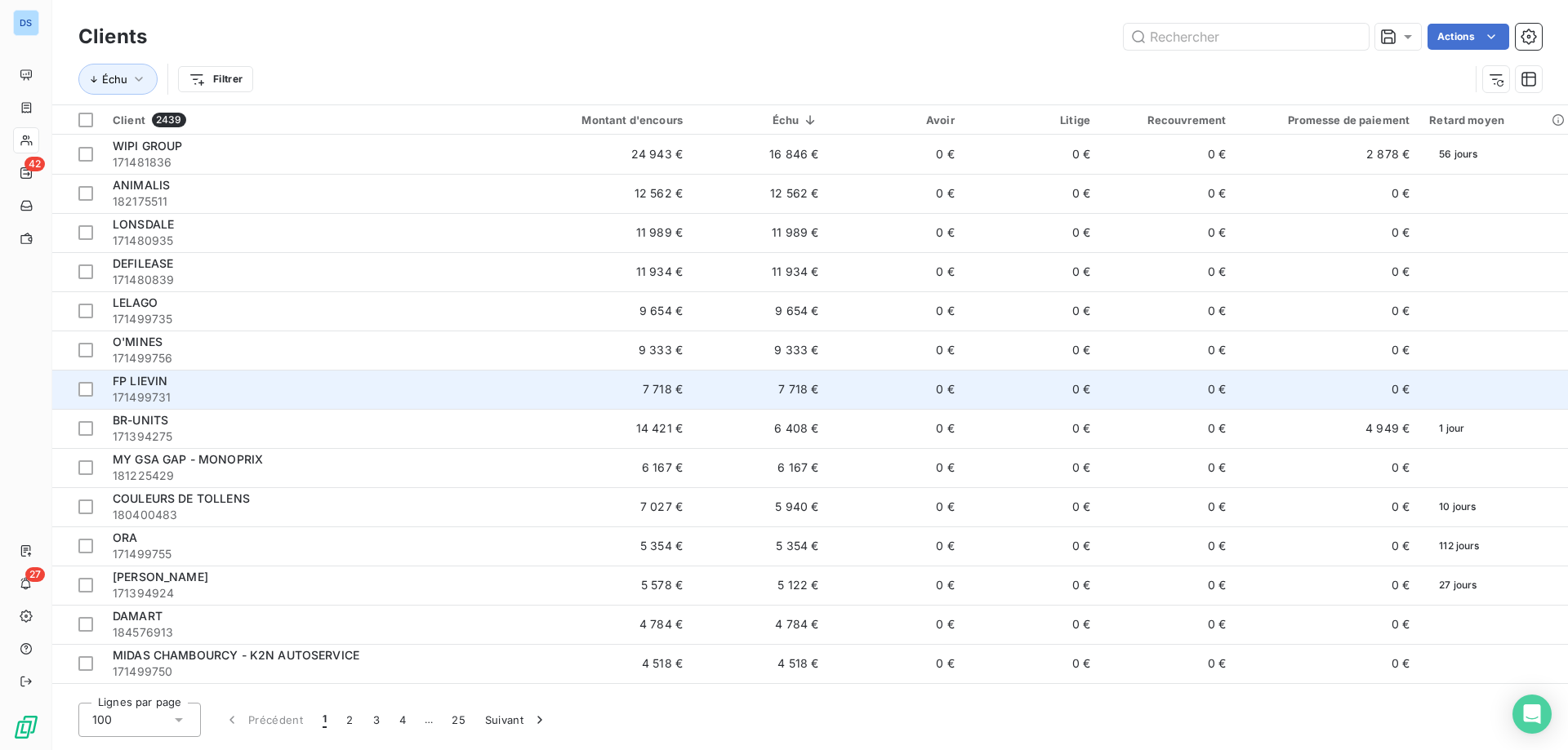
click at [346, 383] on div "FP LIEVIN" at bounding box center [306, 381] width 388 height 16
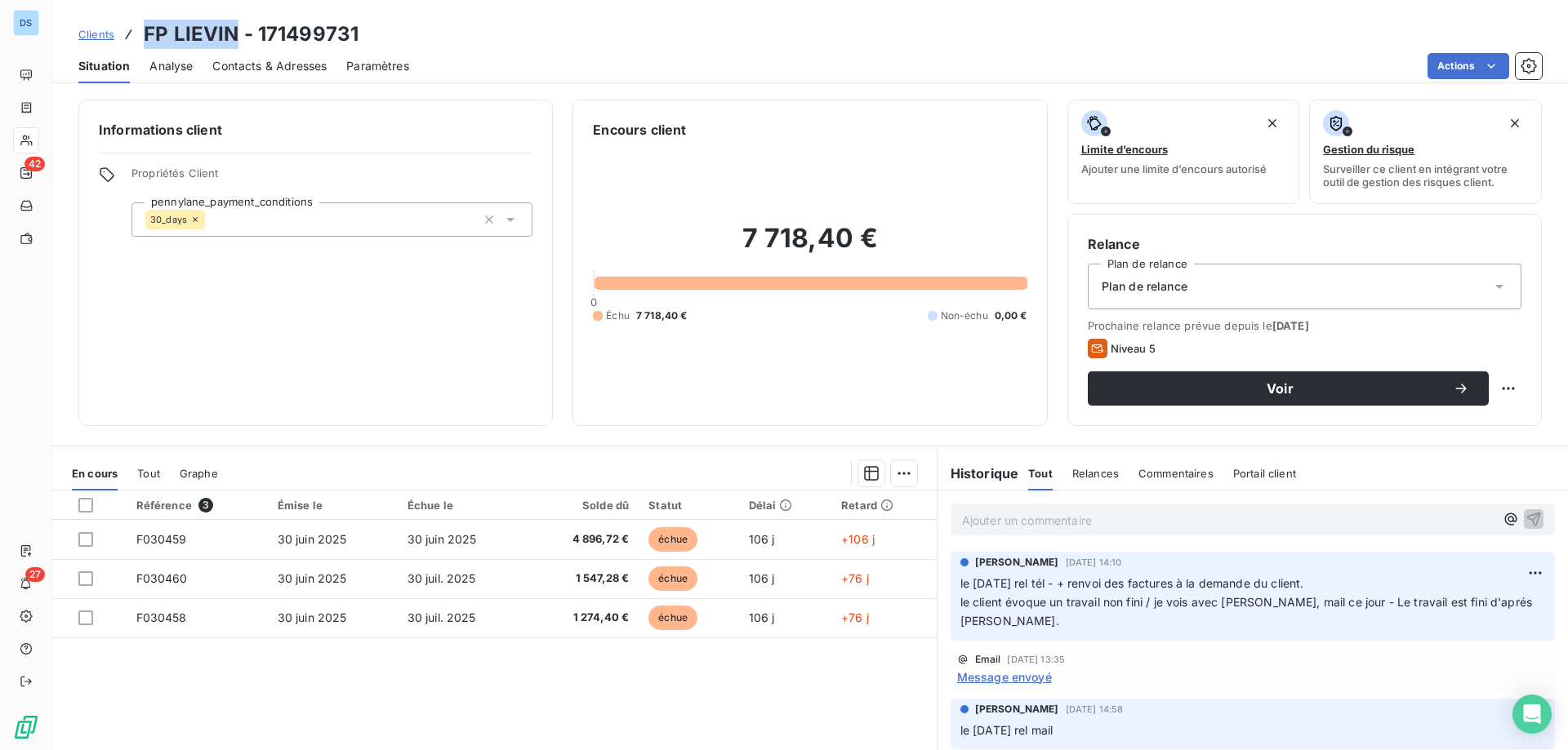
drag, startPoint x: 147, startPoint y: 30, endPoint x: 237, endPoint y: 24, distance: 90.2
click at [237, 24] on h3 "FP LIEVIN - 171499731" at bounding box center [251, 34] width 215 height 29
copy h3 "FP LIEVIN"
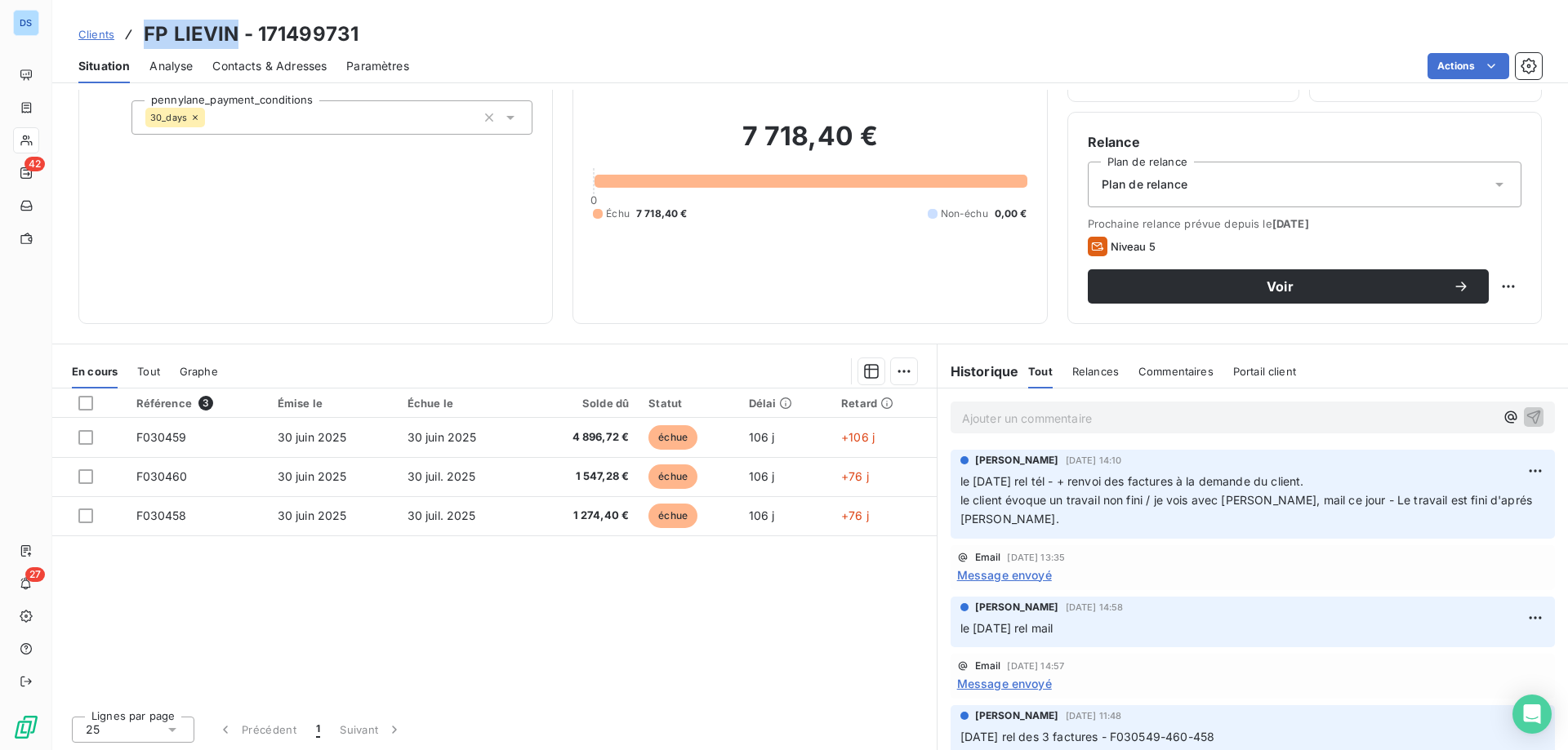
scroll to position [103, 0]
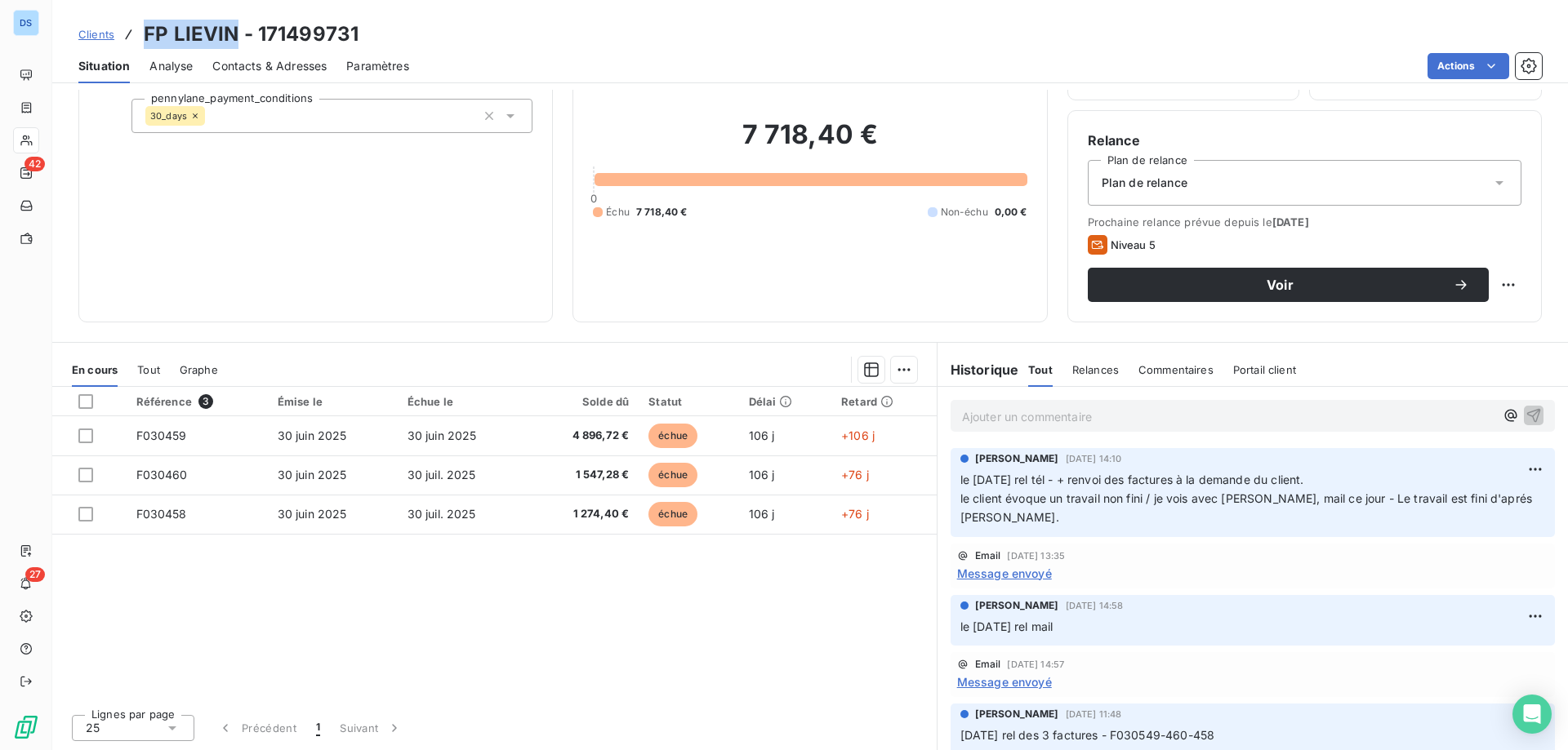
copy h3 "FP LIEVIN"
click at [1005, 577] on span "Message envoyé" at bounding box center [1004, 573] width 95 height 17
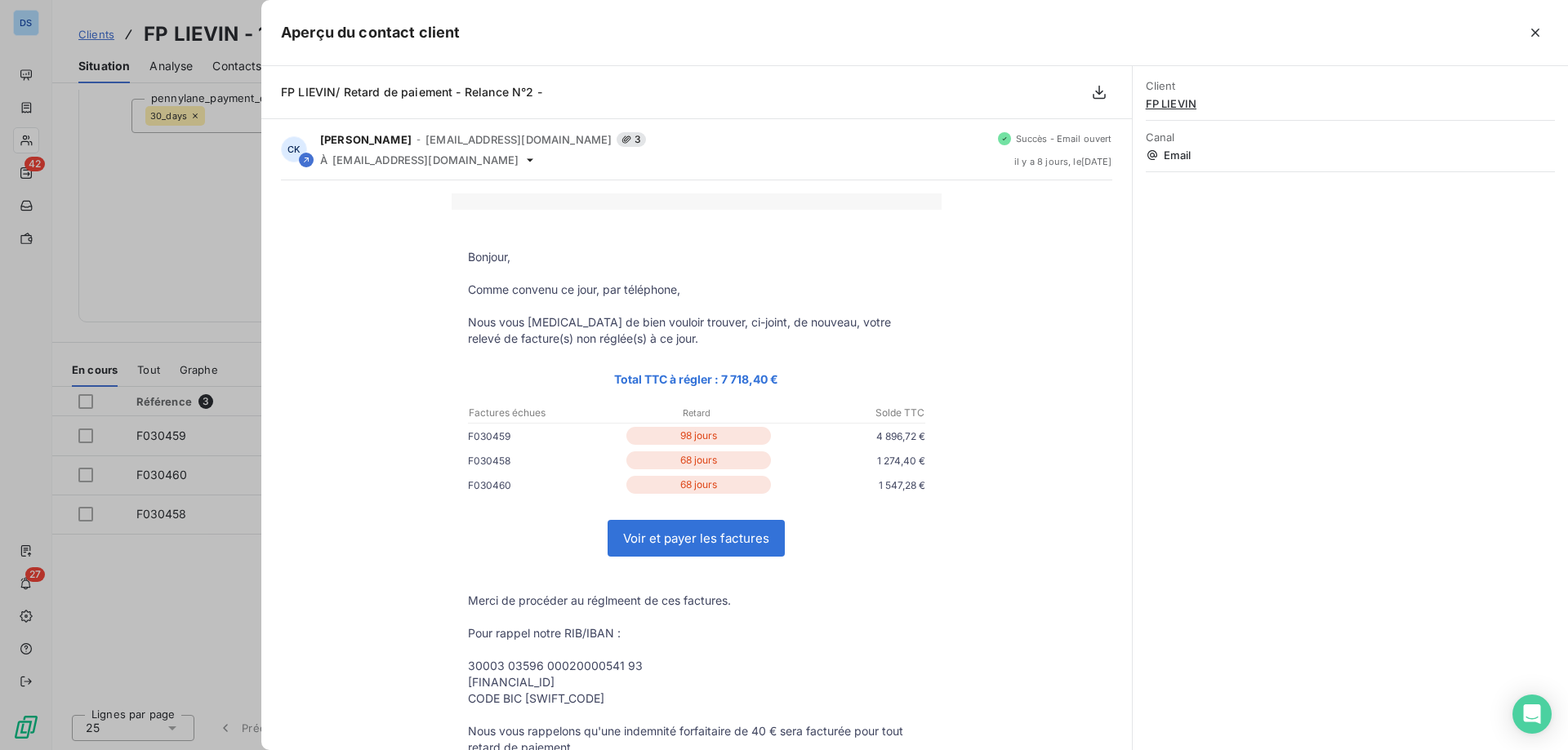
click at [222, 224] on div at bounding box center [784, 375] width 1568 height 750
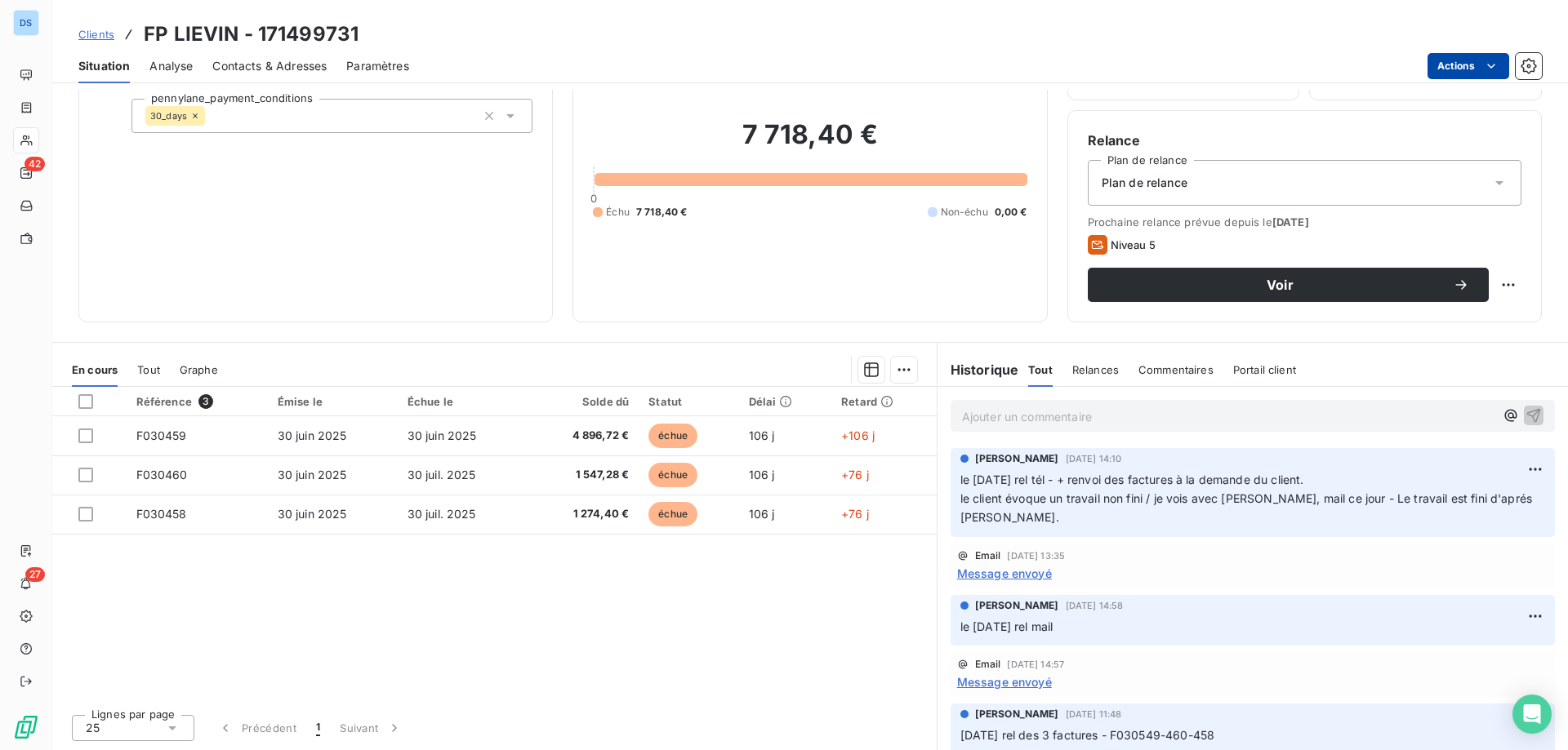
click at [1457, 68] on html "DS 42 27 Clients FP LIEVIN - 171499731 Situation Analyse Contacts & Adresses Pa…" at bounding box center [784, 375] width 1568 height 750
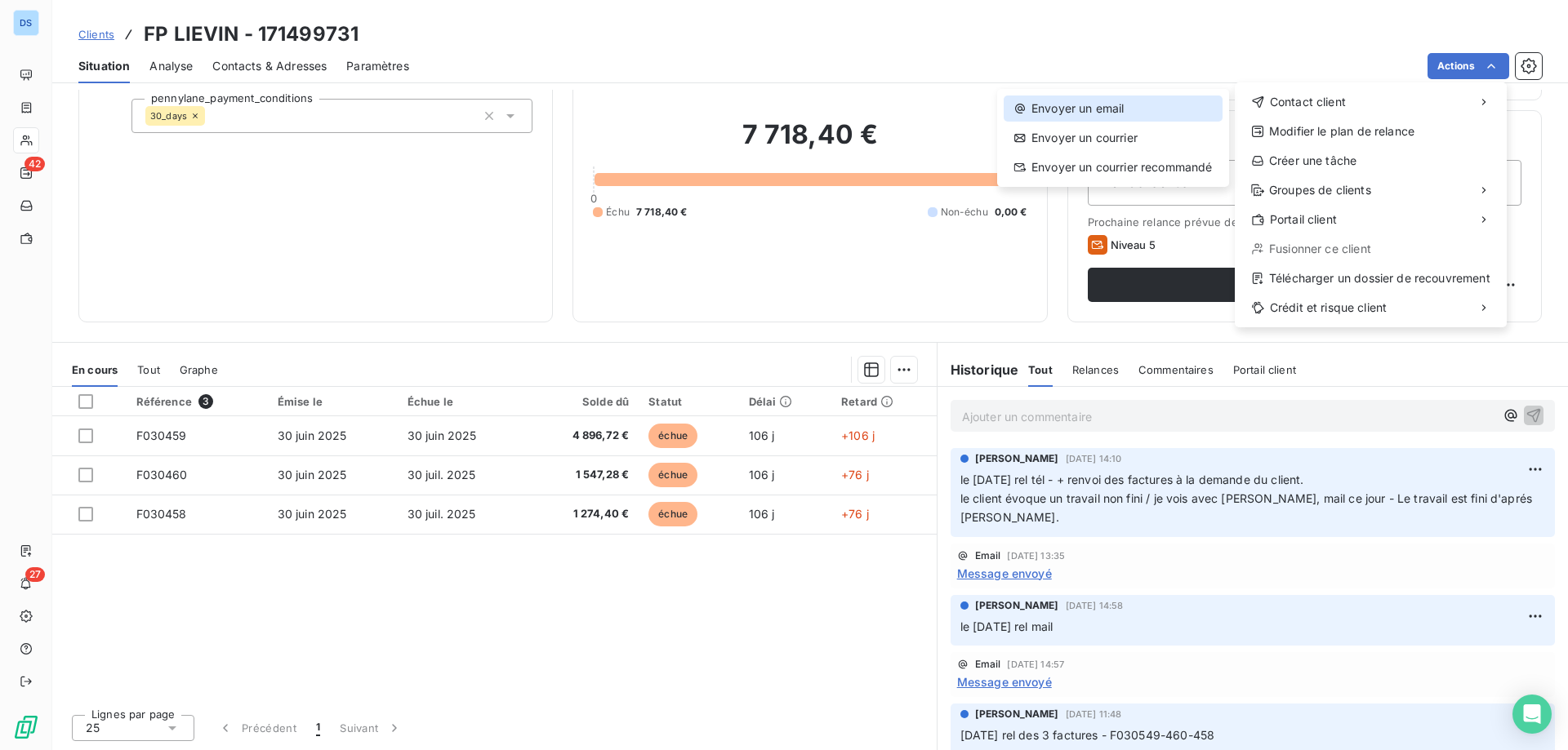
click at [1123, 110] on div "Envoyer un email" at bounding box center [1113, 108] width 219 height 26
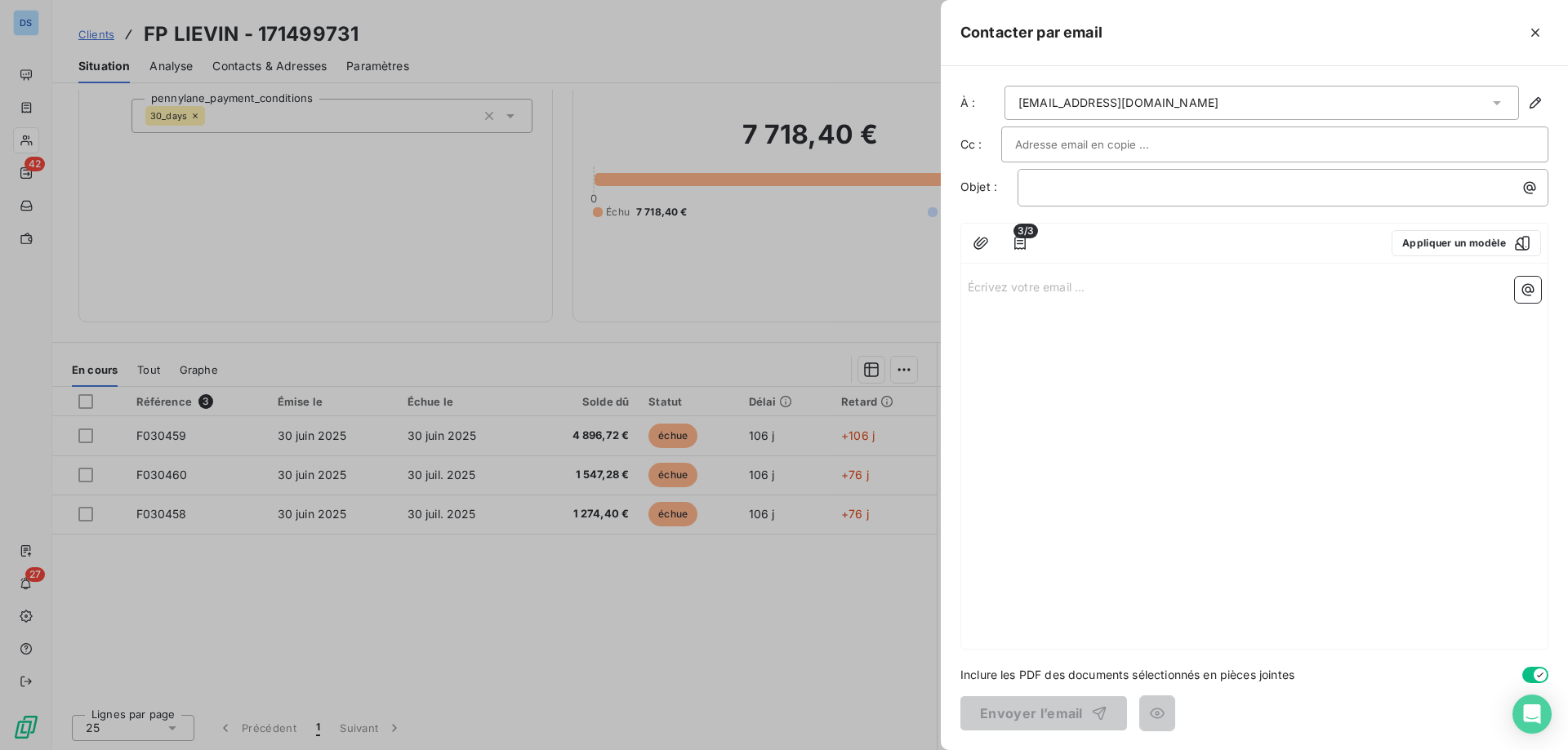
click at [779, 303] on div at bounding box center [784, 375] width 1568 height 750
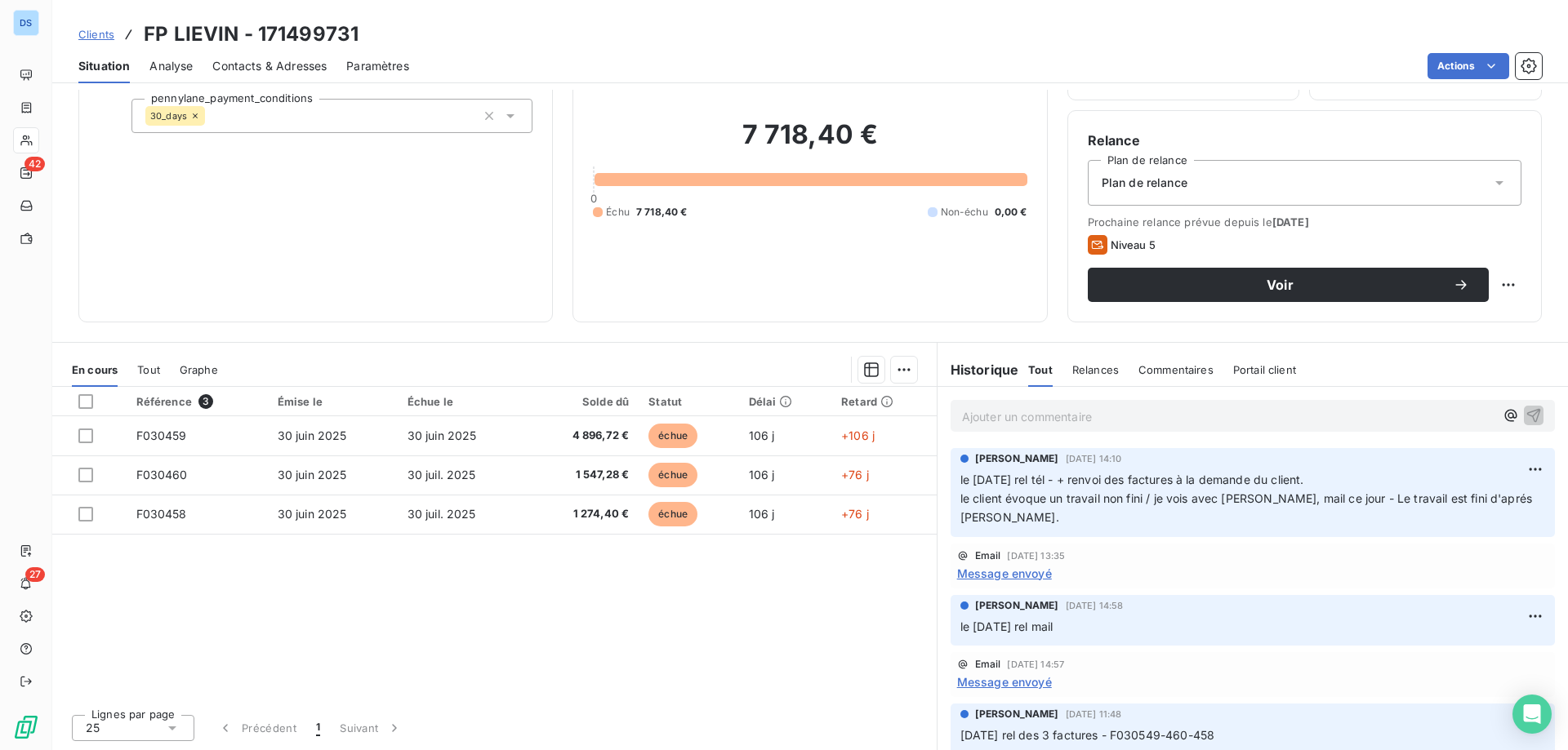
click at [975, 578] on span "Message envoyé" at bounding box center [1004, 573] width 95 height 17
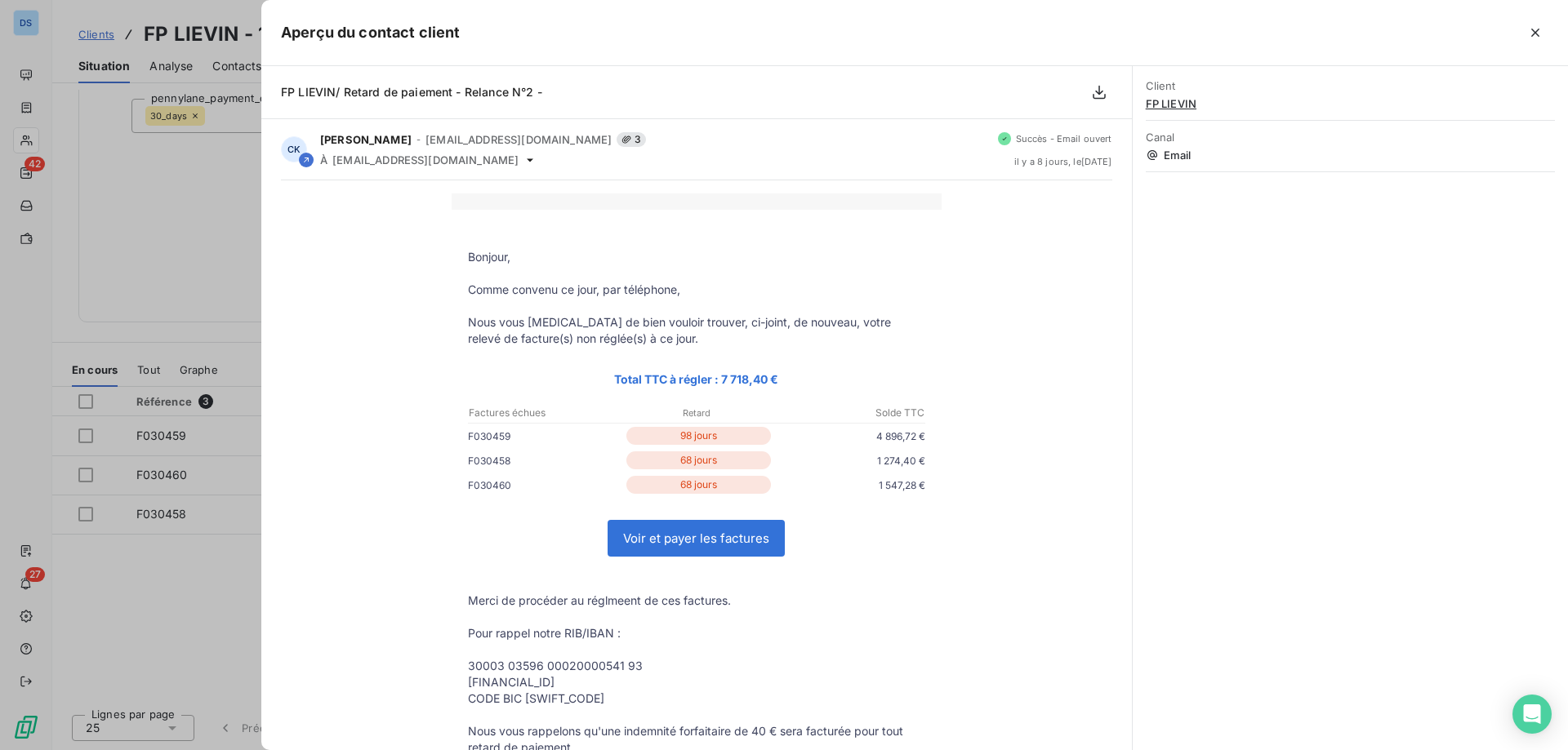
click at [184, 267] on div at bounding box center [784, 375] width 1568 height 750
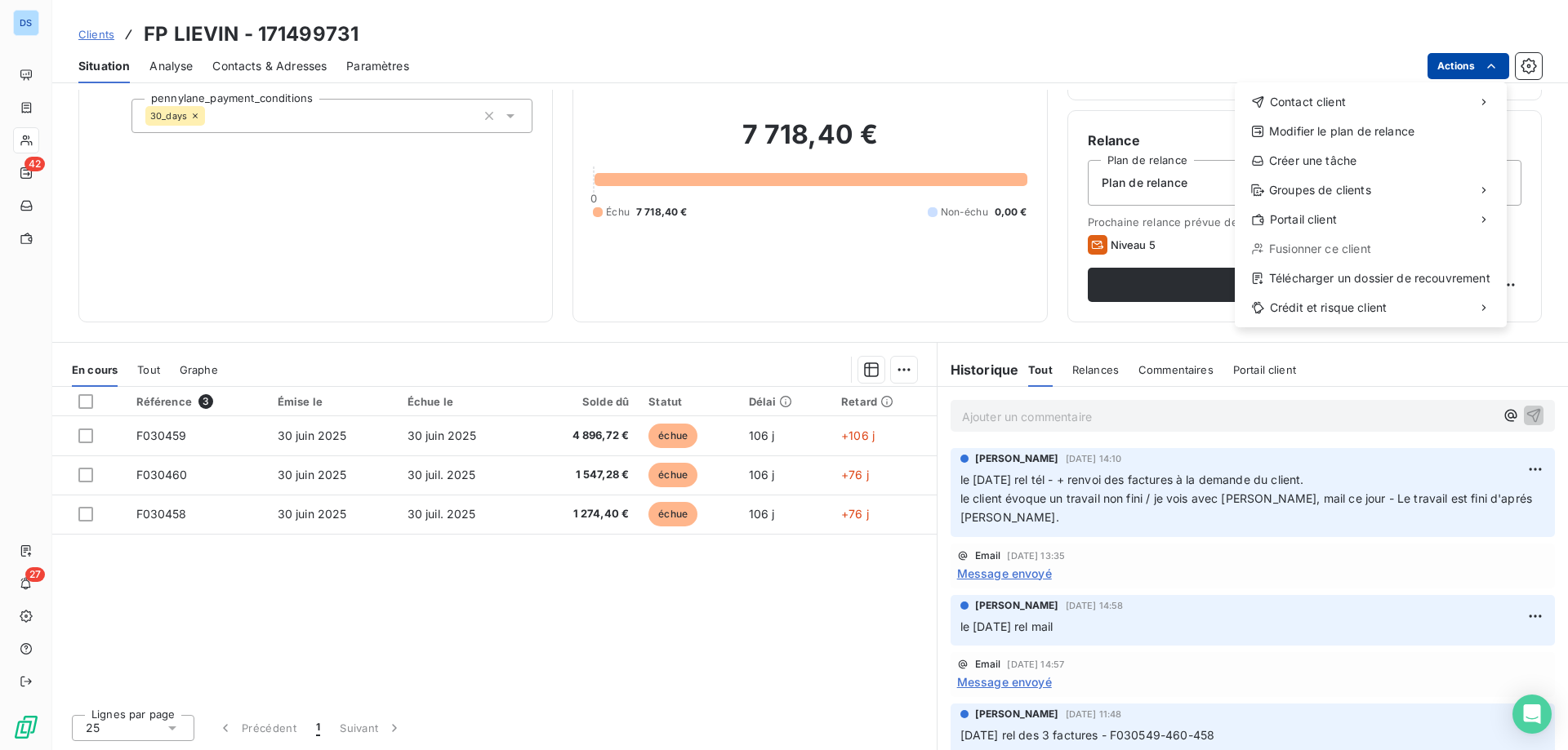
click at [1441, 72] on html "DS 42 27 Clients FP LIEVIN - 171499731 Situation Analyse Contacts & Adresses Pa…" at bounding box center [784, 375] width 1568 height 750
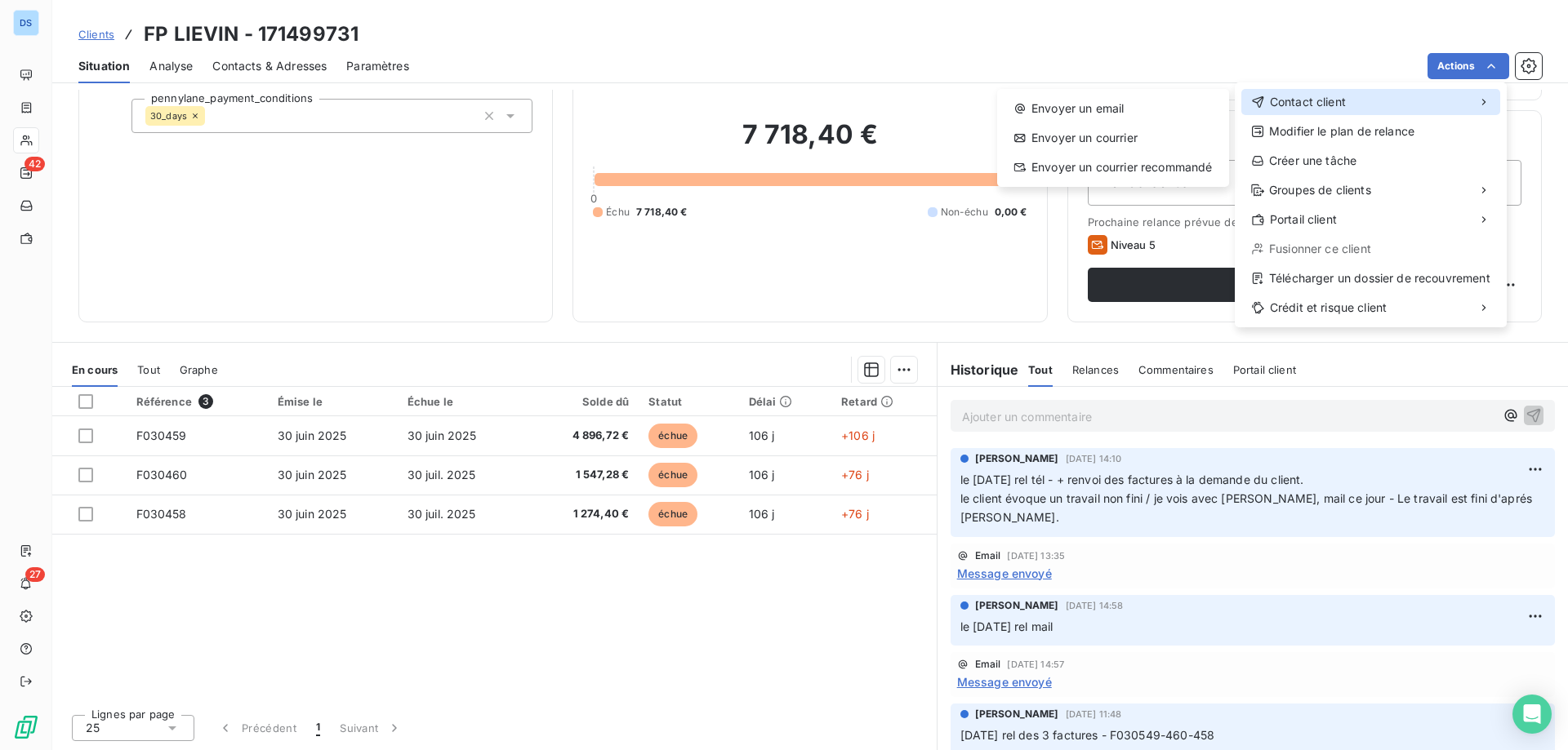
click at [1275, 99] on span "Contact client" at bounding box center [1307, 102] width 76 height 16
click at [1157, 100] on div "Envoyer un email" at bounding box center [1113, 108] width 219 height 26
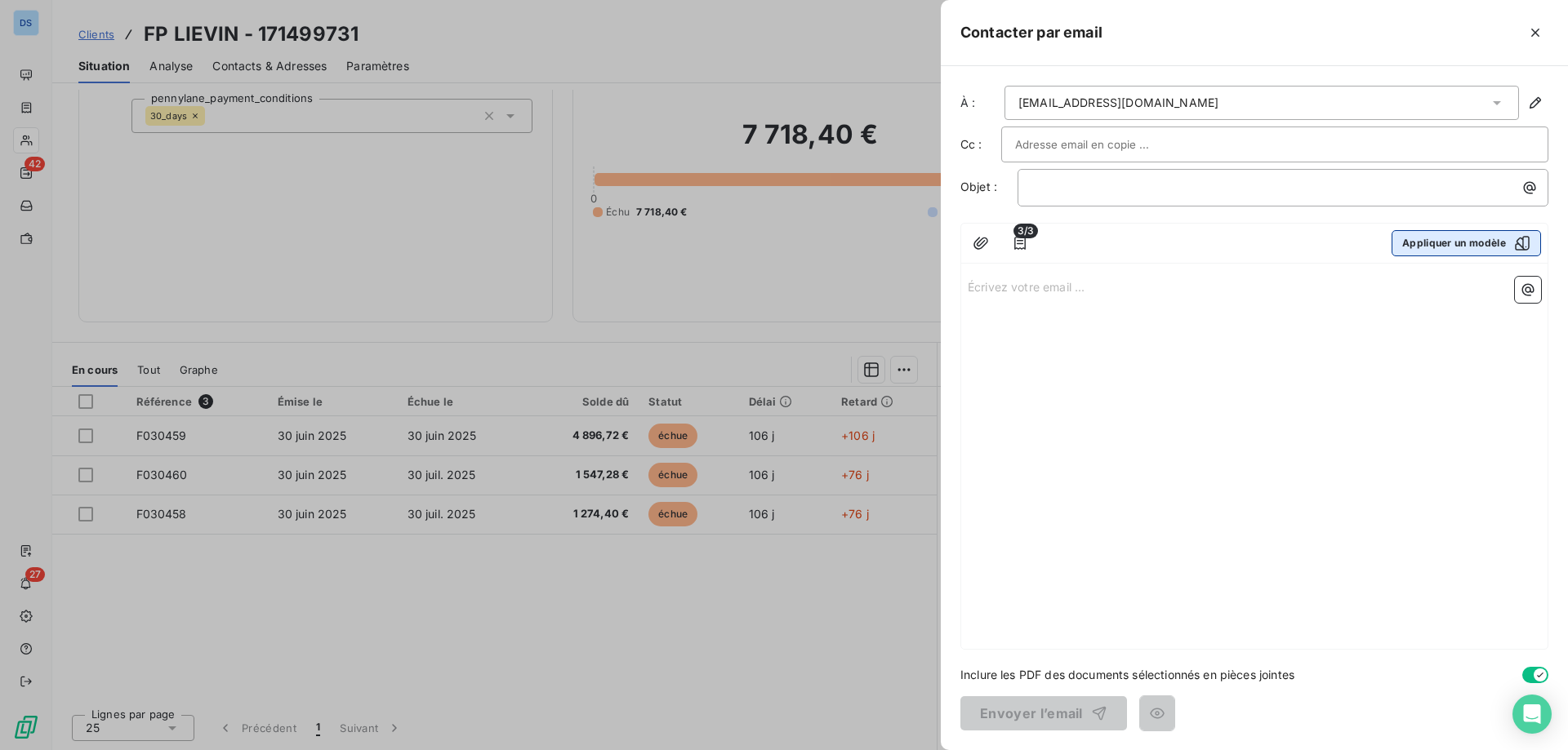
click at [1410, 237] on button "Appliquer un modèle" at bounding box center [1466, 243] width 150 height 26
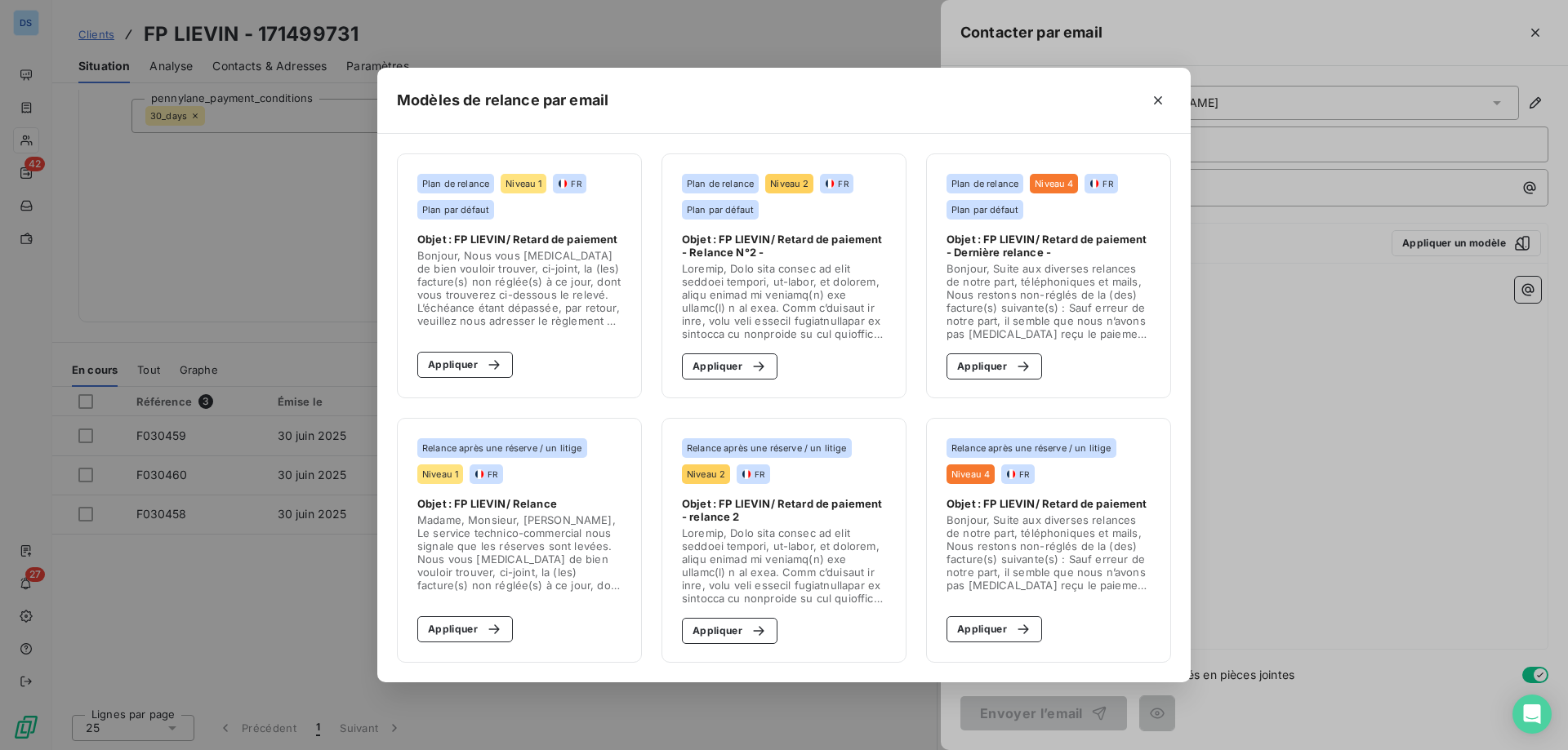
click at [710, 384] on section "Plan de relance Niveau 2 FR Plan par défaut Objet : FP LIEVIN/ Retard de paieme…" at bounding box center [783, 275] width 245 height 245
click at [716, 372] on button "Appliquer" at bounding box center [730, 366] width 96 height 26
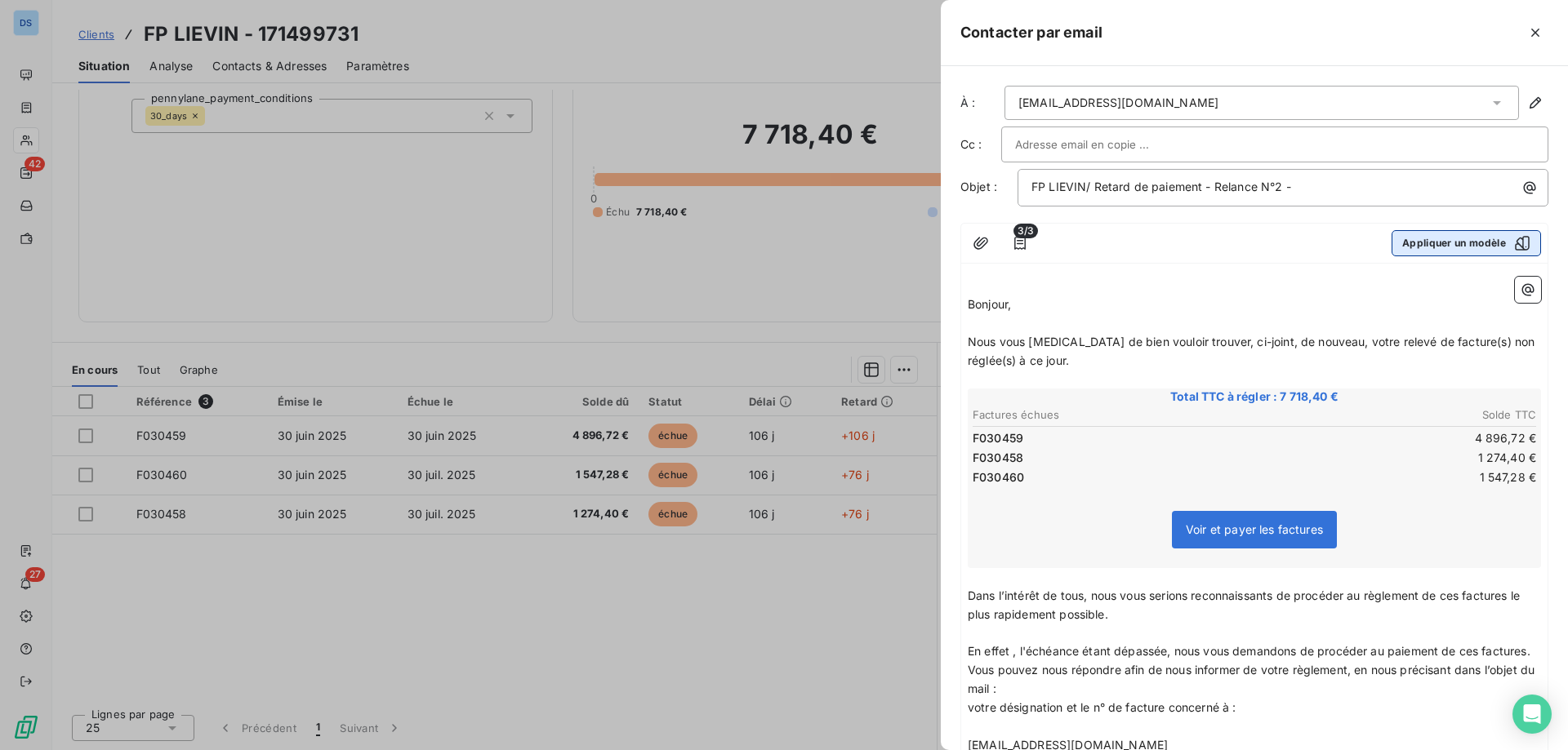
click at [1433, 237] on button "Appliquer un modèle" at bounding box center [1466, 243] width 150 height 26
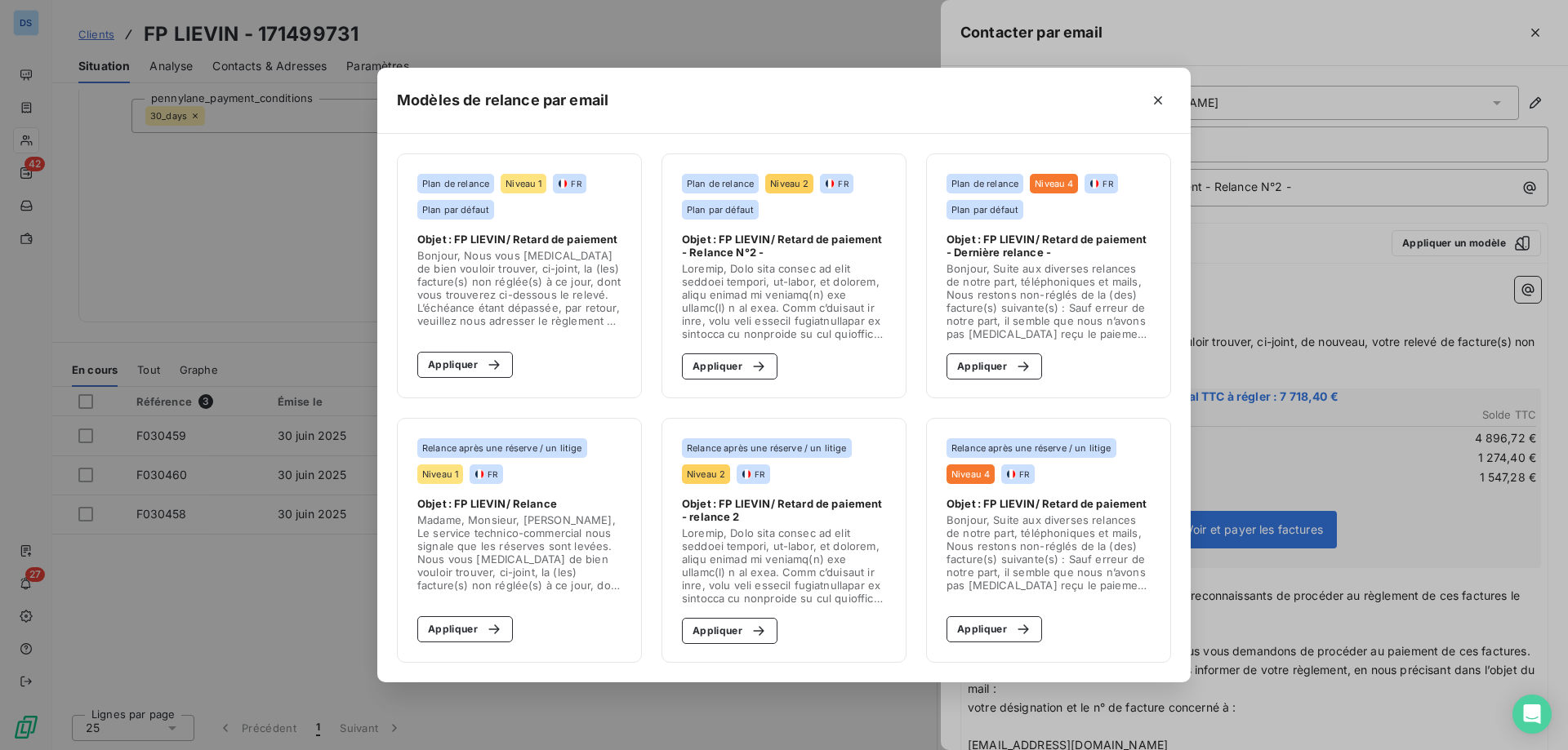
click at [1257, 269] on div "Modèles de relance par email Plan de relance Niveau 1 FR Plan par défaut Objet …" at bounding box center [784, 375] width 1568 height 750
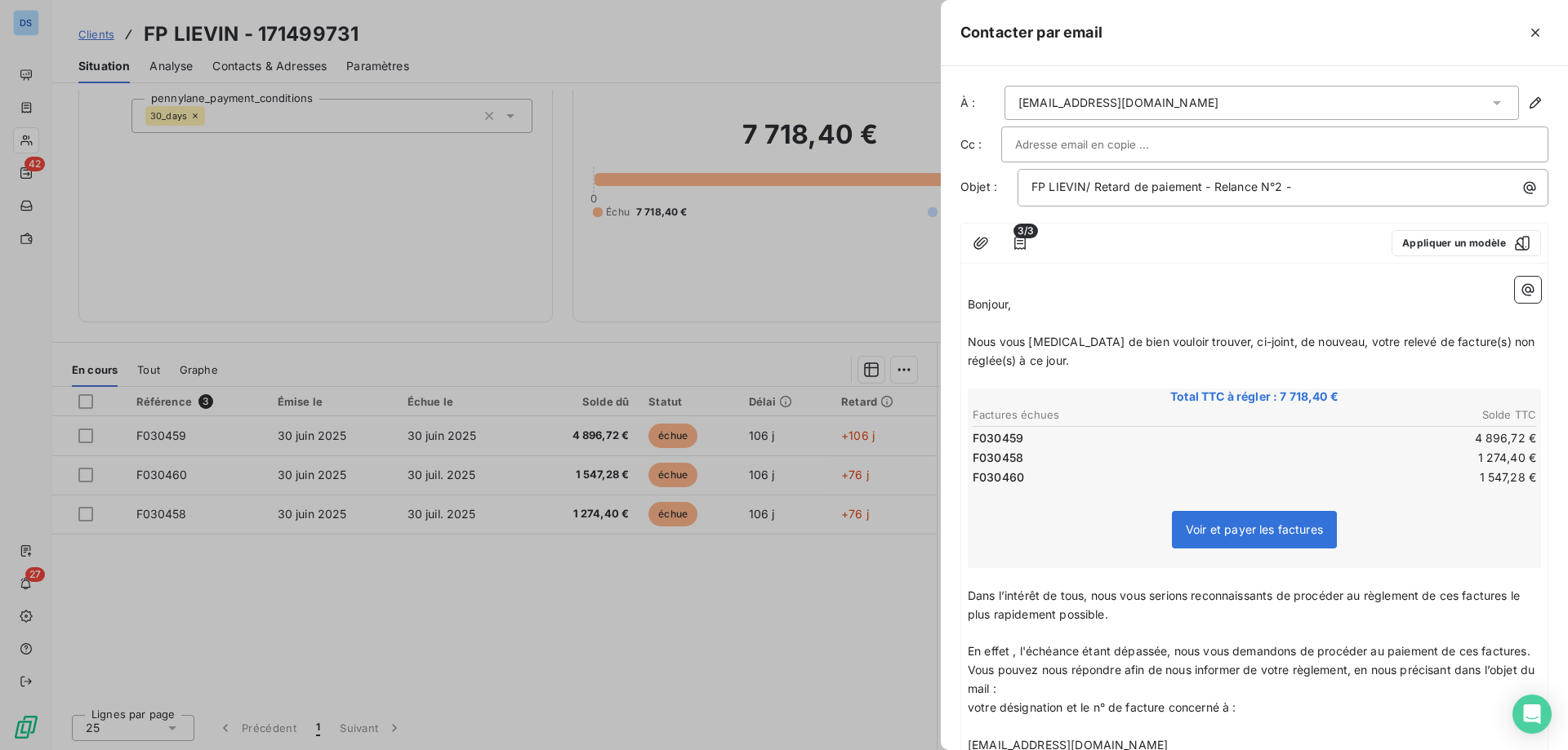
click at [1064, 316] on p "﻿" at bounding box center [1253, 324] width 573 height 18
click at [1020, 306] on p "Bonjour," at bounding box center [1253, 304] width 573 height 18
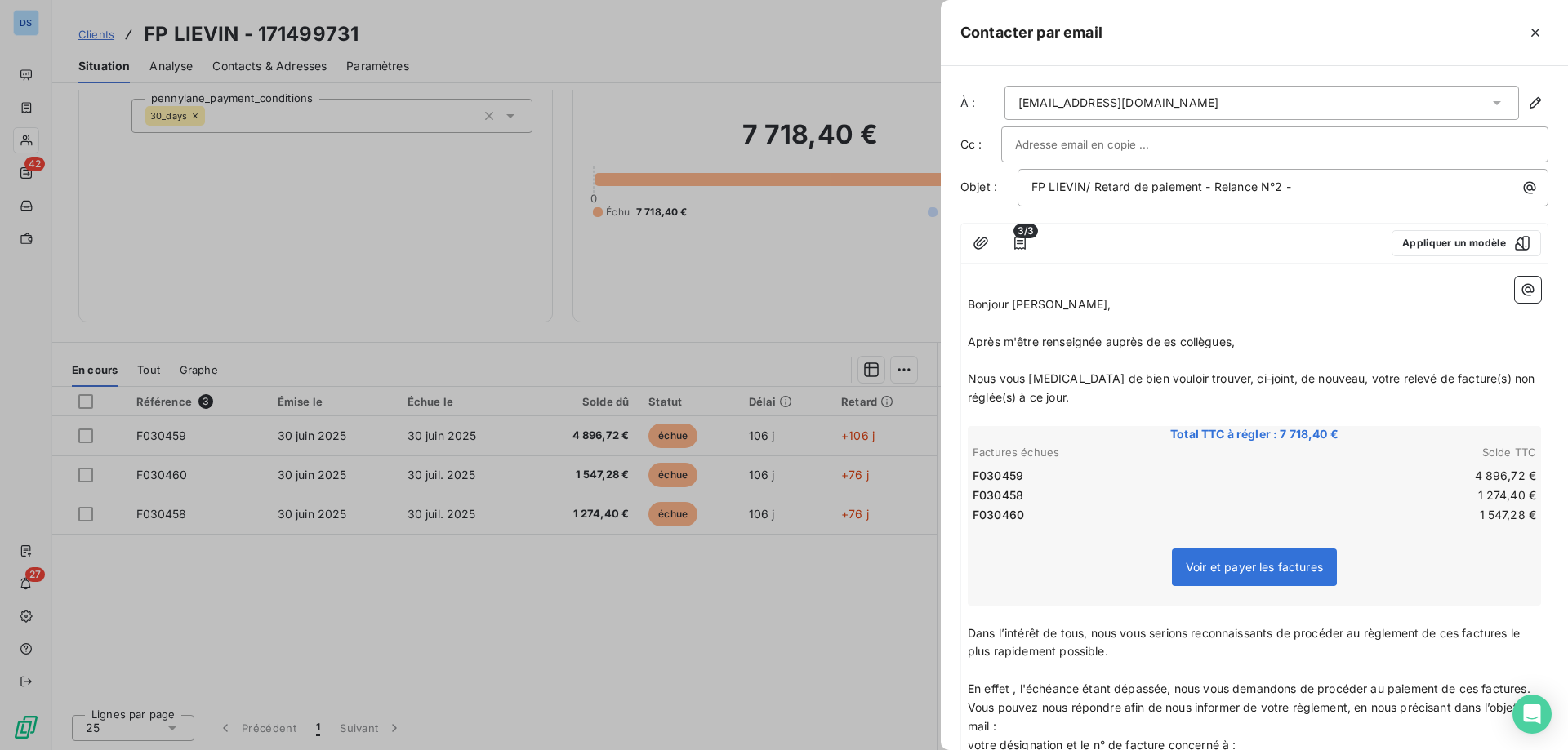
click at [1166, 339] on span "Après m'être renseignée auprès de es collègues," at bounding box center [1100, 341] width 267 height 14
click at [1263, 348] on p "Après m'être renseignée auprès de mes collègues," at bounding box center [1253, 342] width 573 height 18
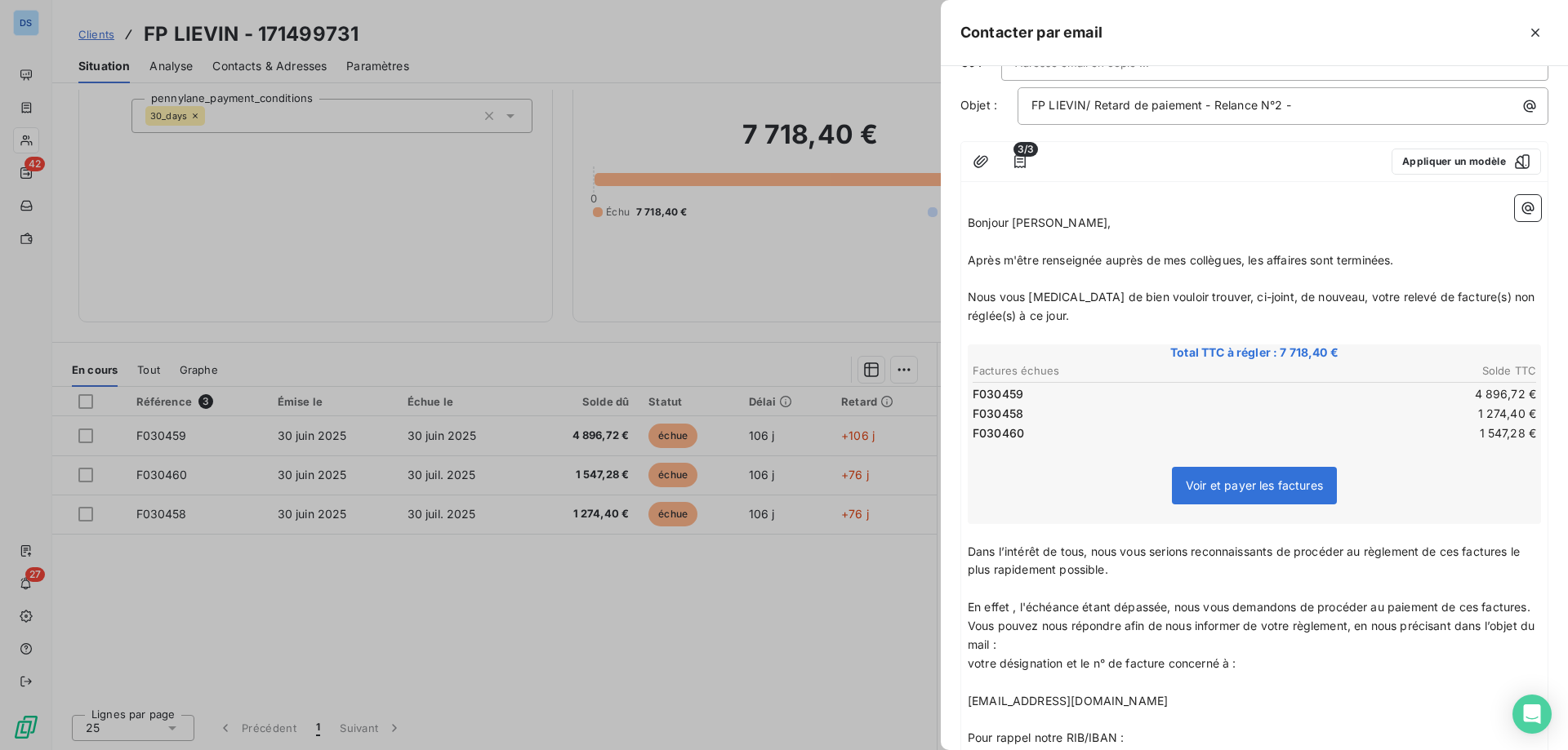
click at [1067, 297] on span "Nous vous prions de bien vouloir trouver, ci-joint, de nouveau, votre relevé de…" at bounding box center [1253, 306] width 570 height 33
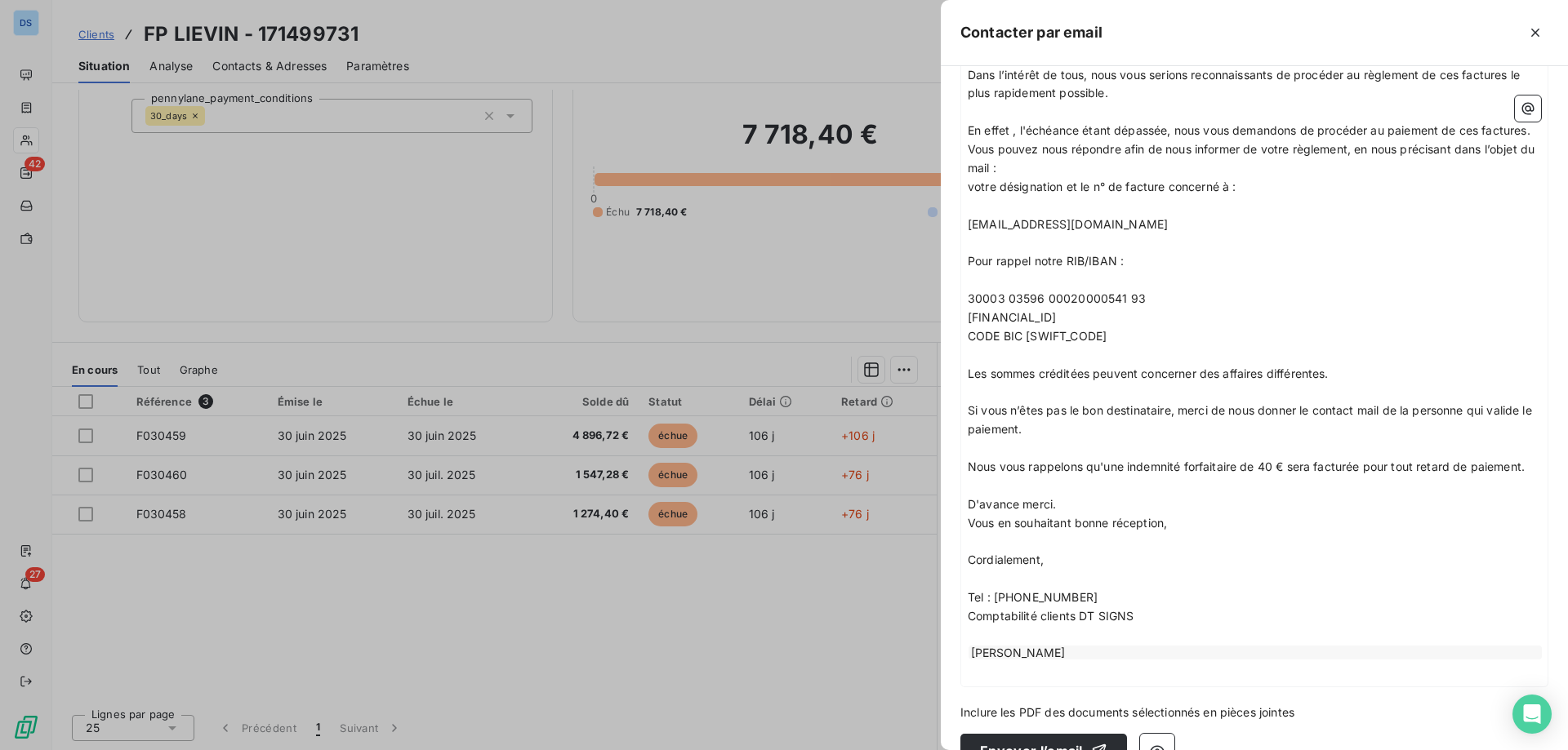
scroll to position [571, 0]
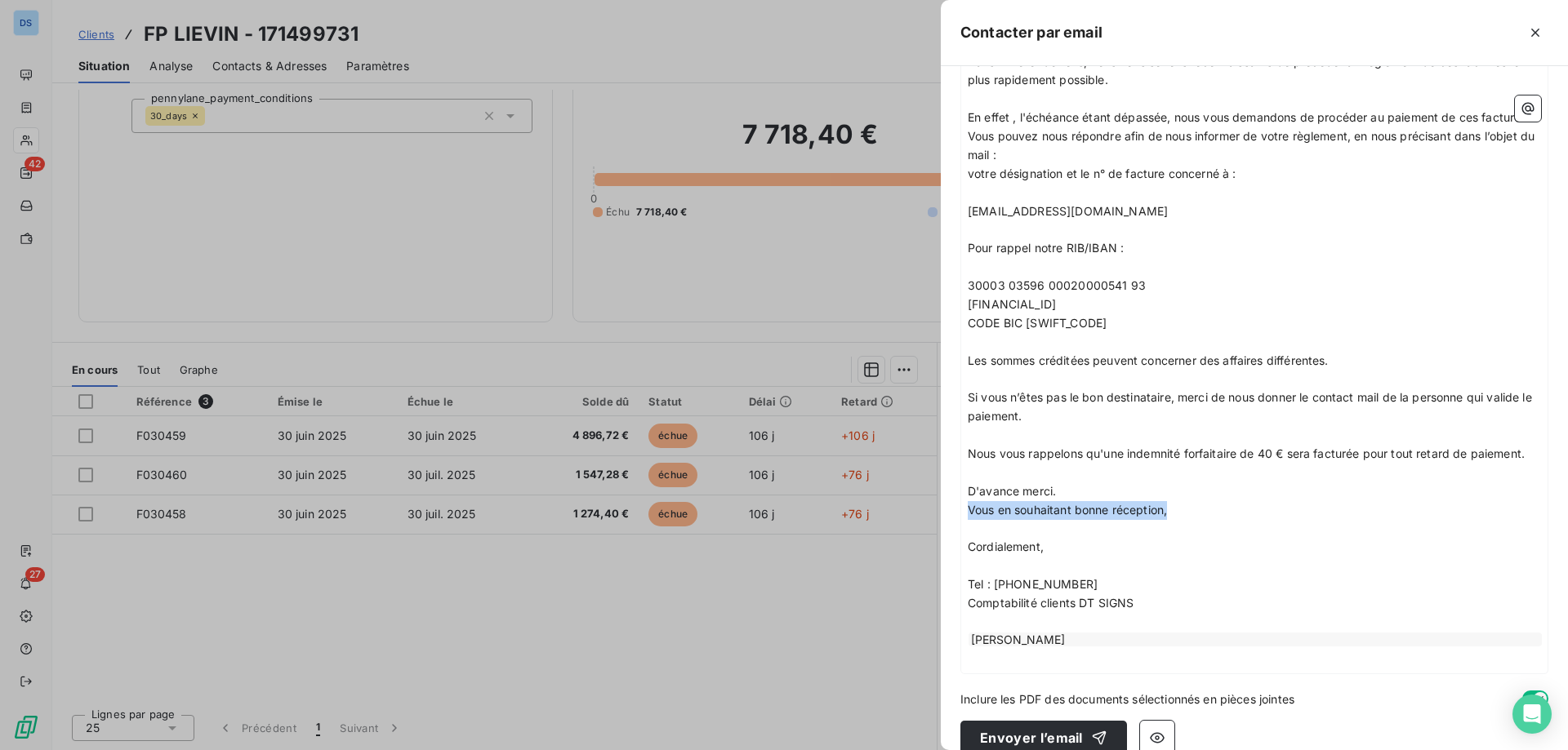
drag, startPoint x: 1180, startPoint y: 531, endPoint x: 964, endPoint y: 531, distance: 216.0
click at [964, 531] on div "﻿ Bonjour M. Morin, ﻿ Après m'être renseignée auprès de mes collègues, les affa…" at bounding box center [1254, 186] width 586 height 974
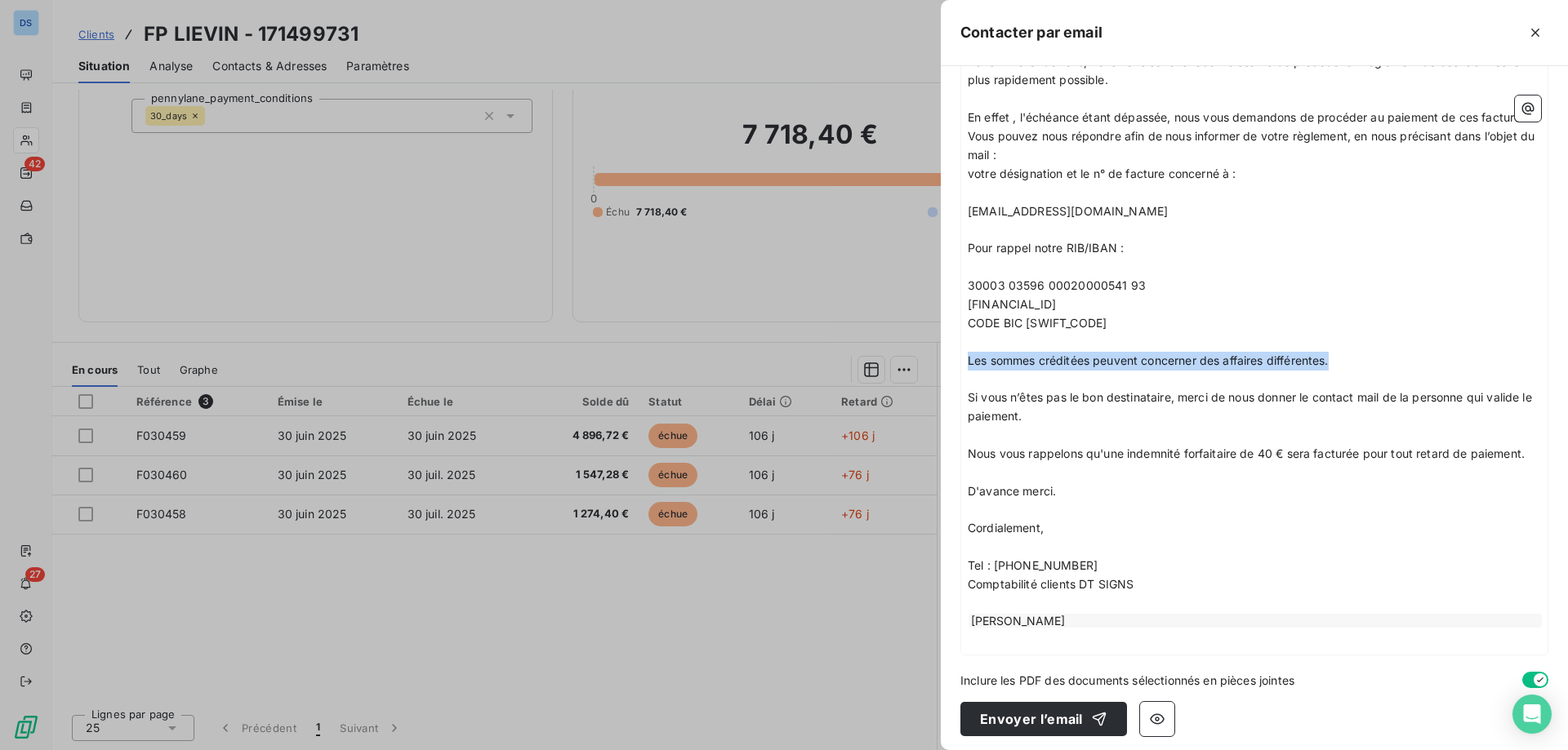
drag, startPoint x: 971, startPoint y: 379, endPoint x: 1362, endPoint y: 379, distance: 391.0
click at [1362, 371] on p "Les sommes créditées peuvent concerner des affaires différentes." at bounding box center [1253, 361] width 573 height 18
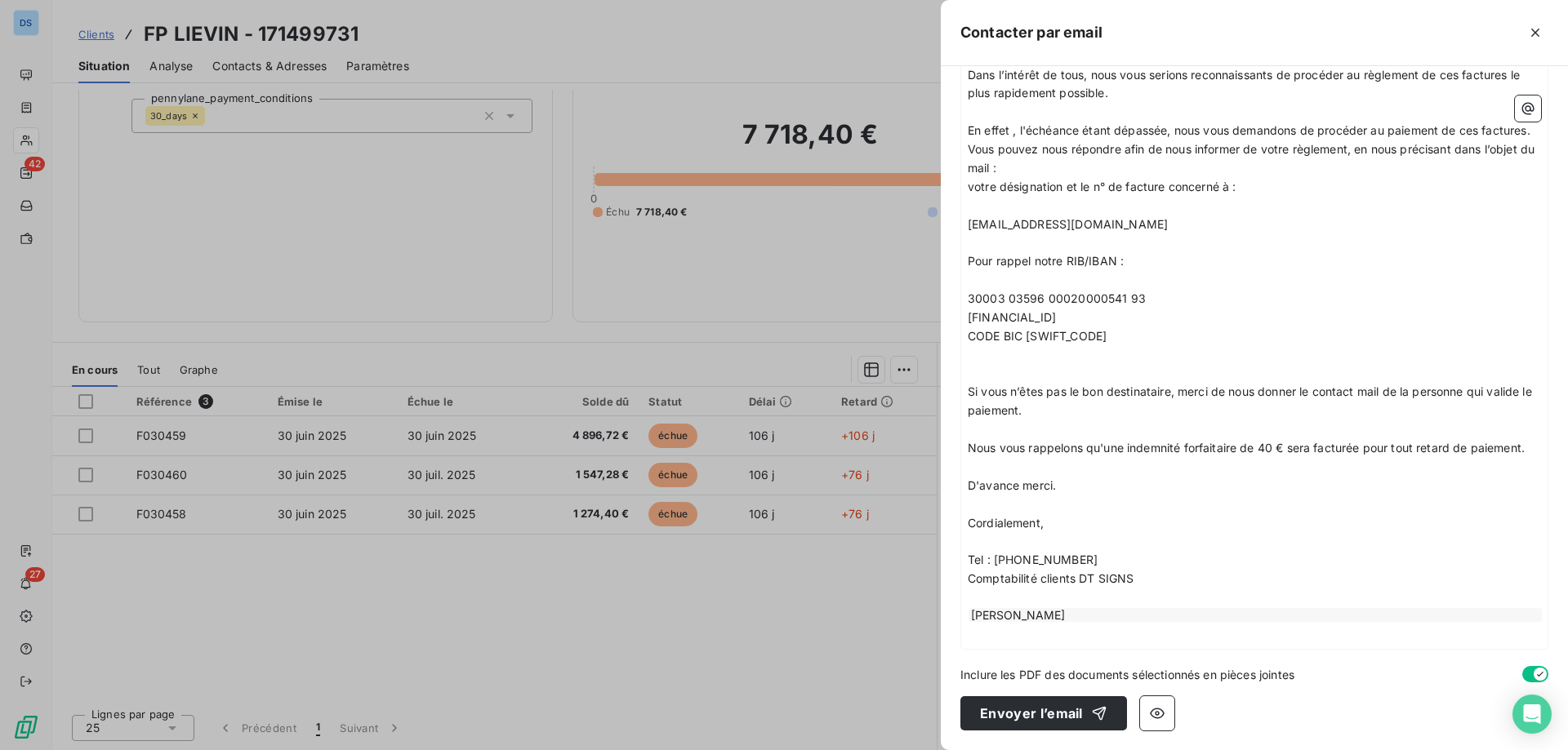
scroll to position [558, 0]
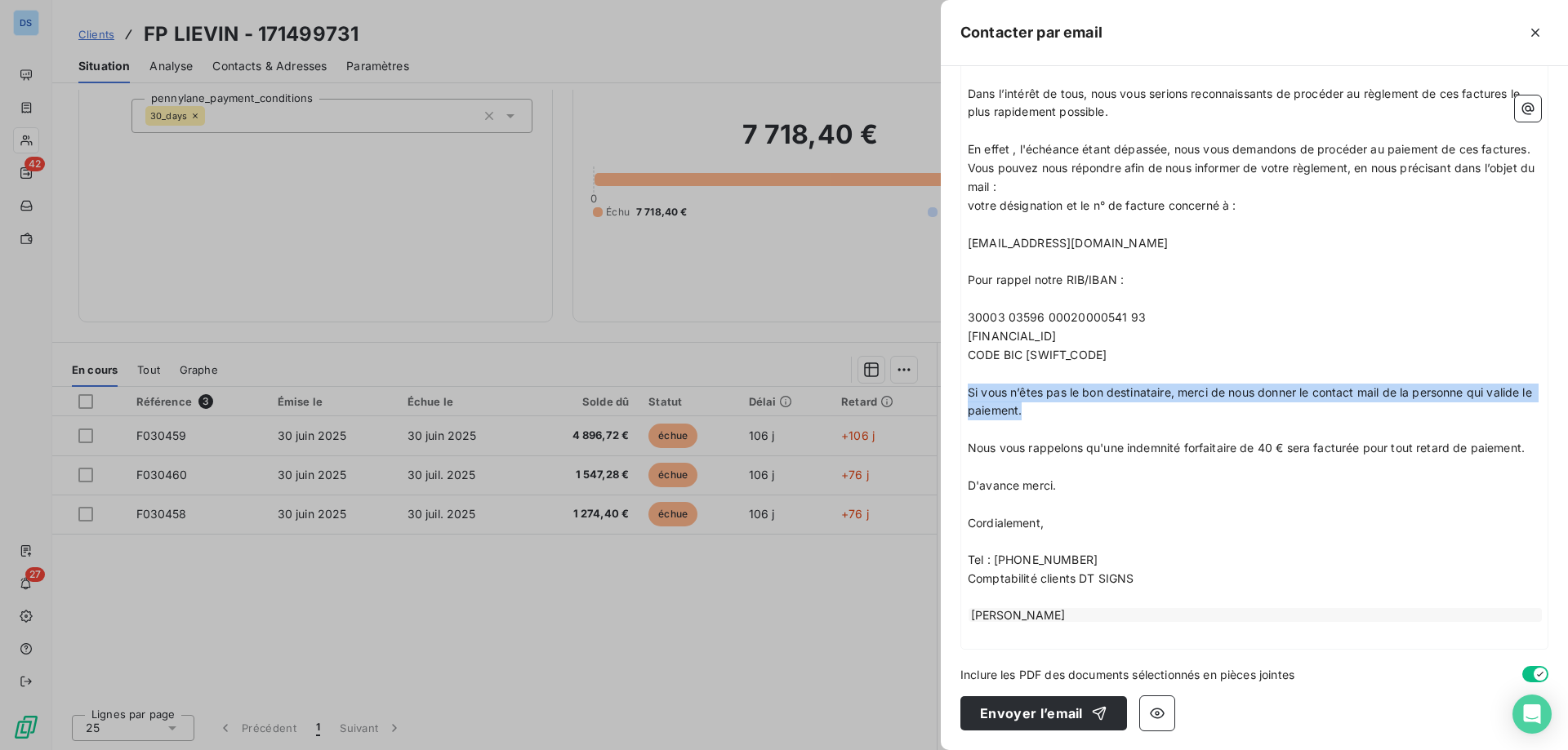
drag, startPoint x: 1040, startPoint y: 415, endPoint x: 946, endPoint y: 392, distance: 96.8
click at [946, 392] on div "À : ghislainmorin@hotmail.fr Cc : Objet : FP LIEVIN/ Retard de paiement - Relan…" at bounding box center [1253, 408] width 627 height 684
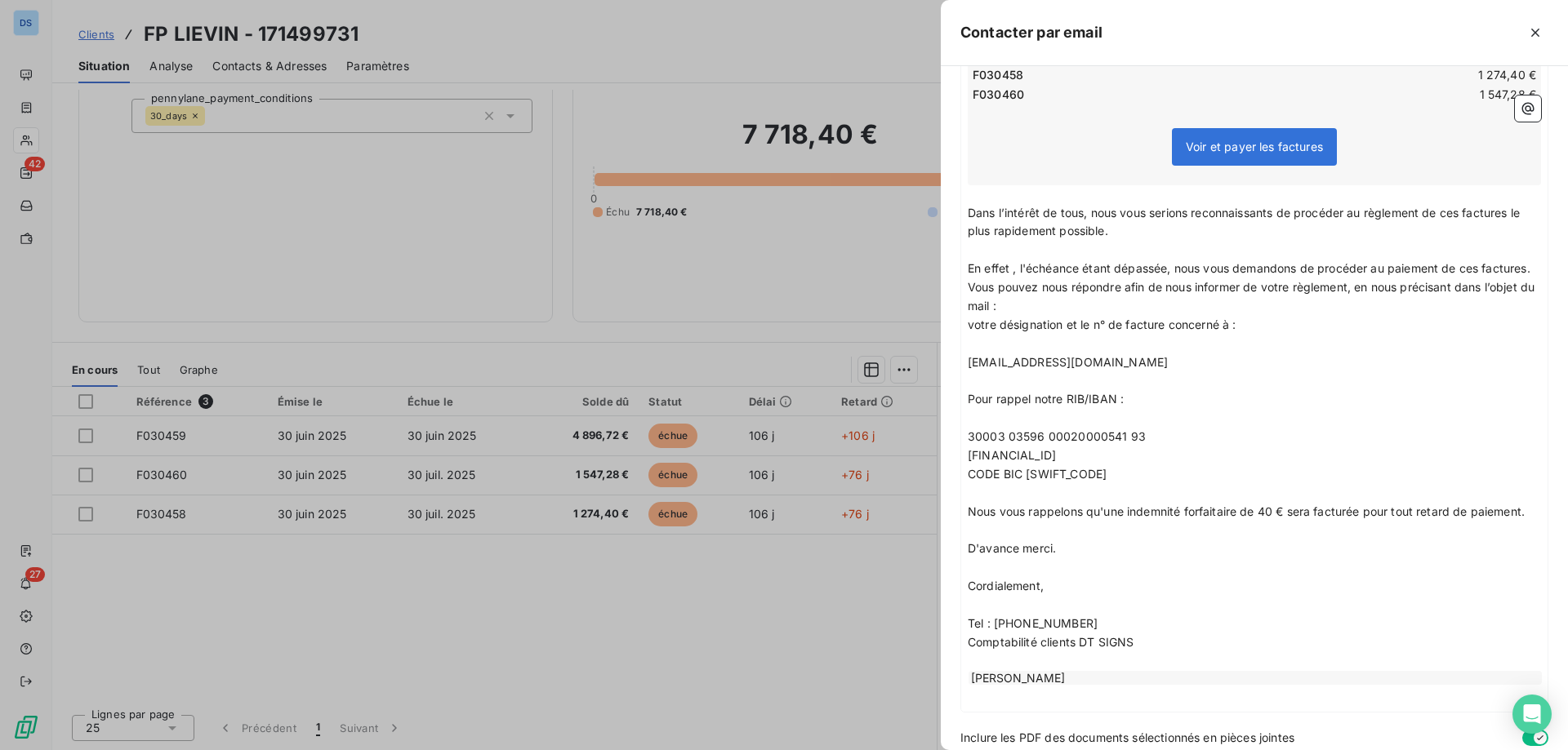
scroll to position [502, 0]
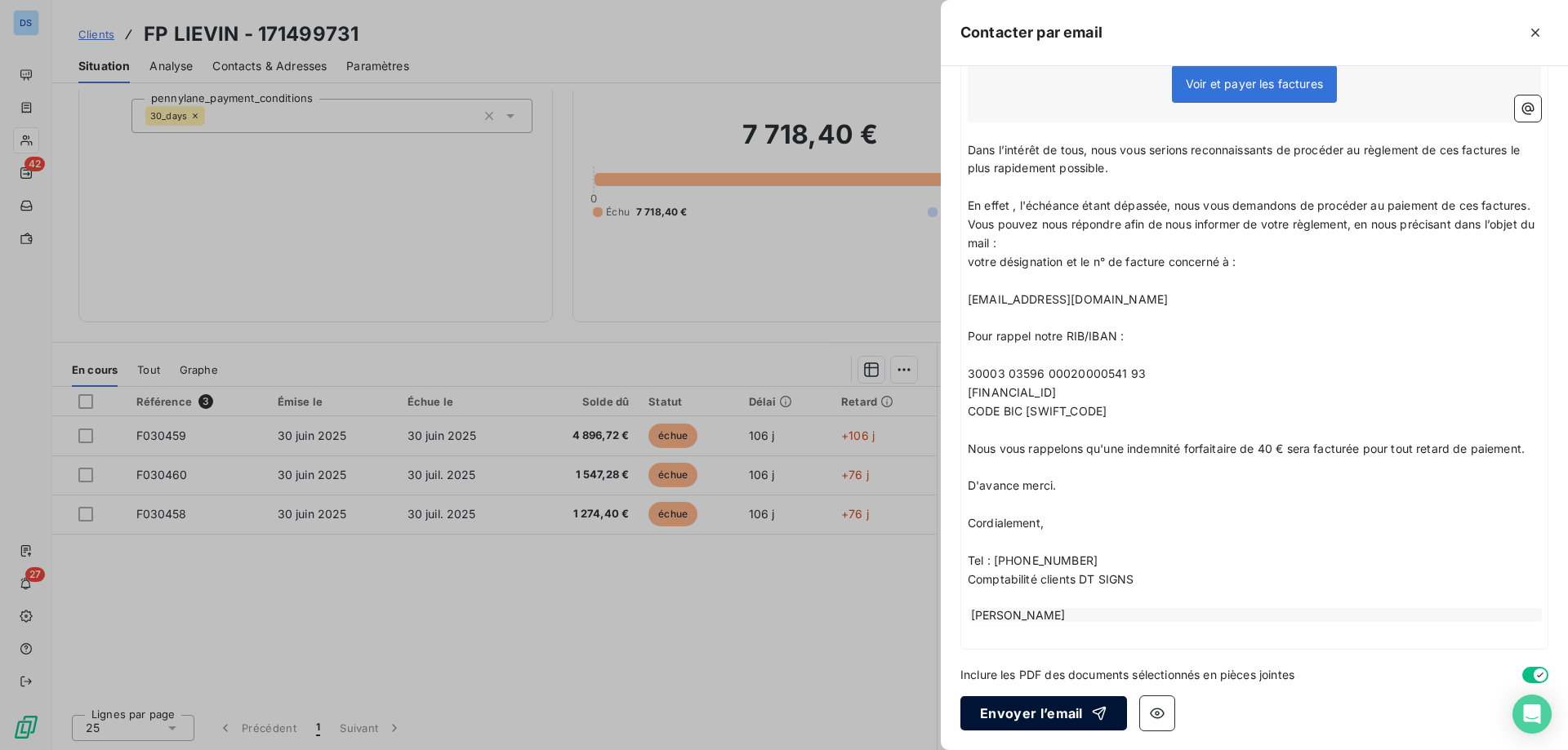
click at [973, 717] on button "Envoyer l’email" at bounding box center [1044, 713] width 167 height 34
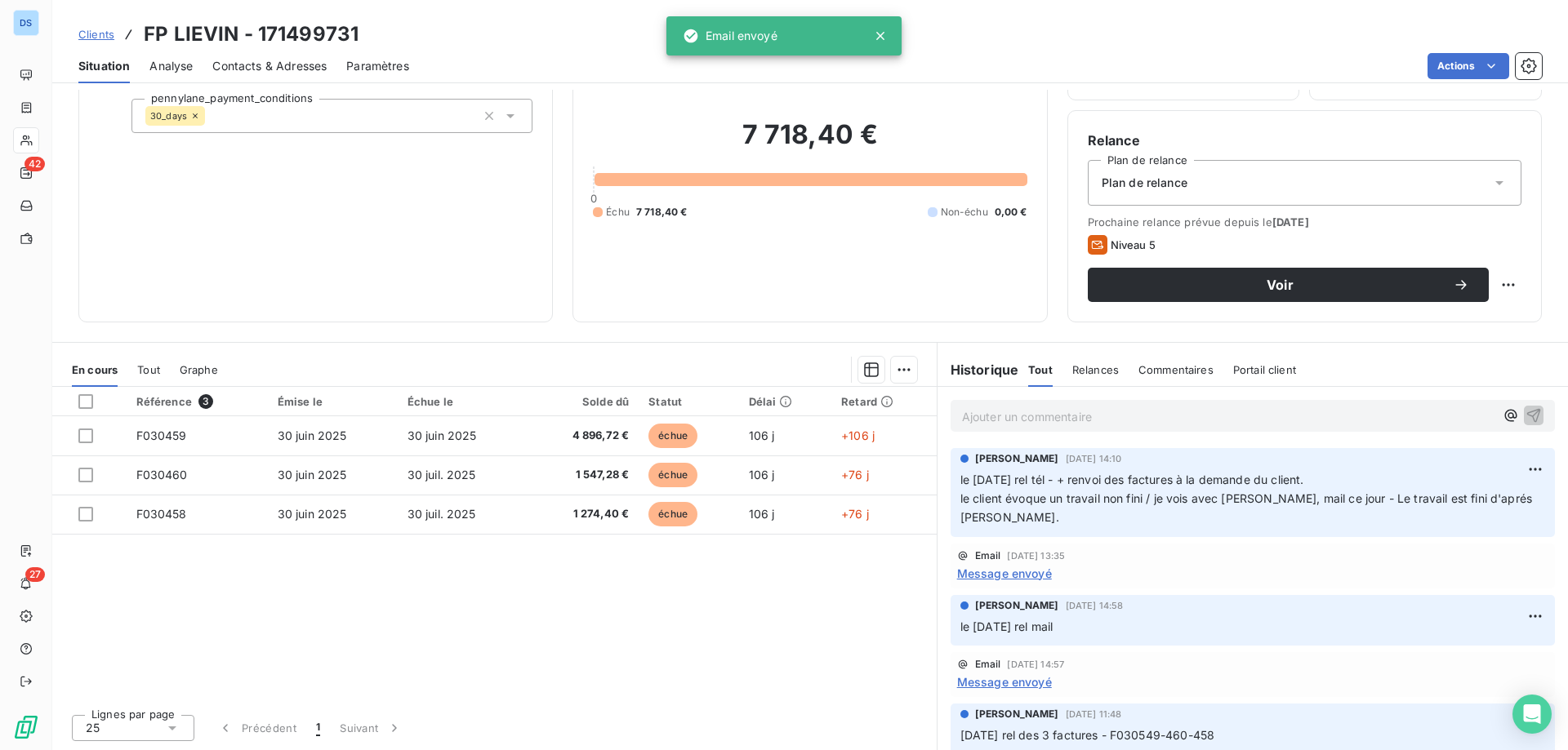
click at [1043, 425] on p "Ajouter un commentaire ﻿" at bounding box center [1227, 416] width 532 height 20
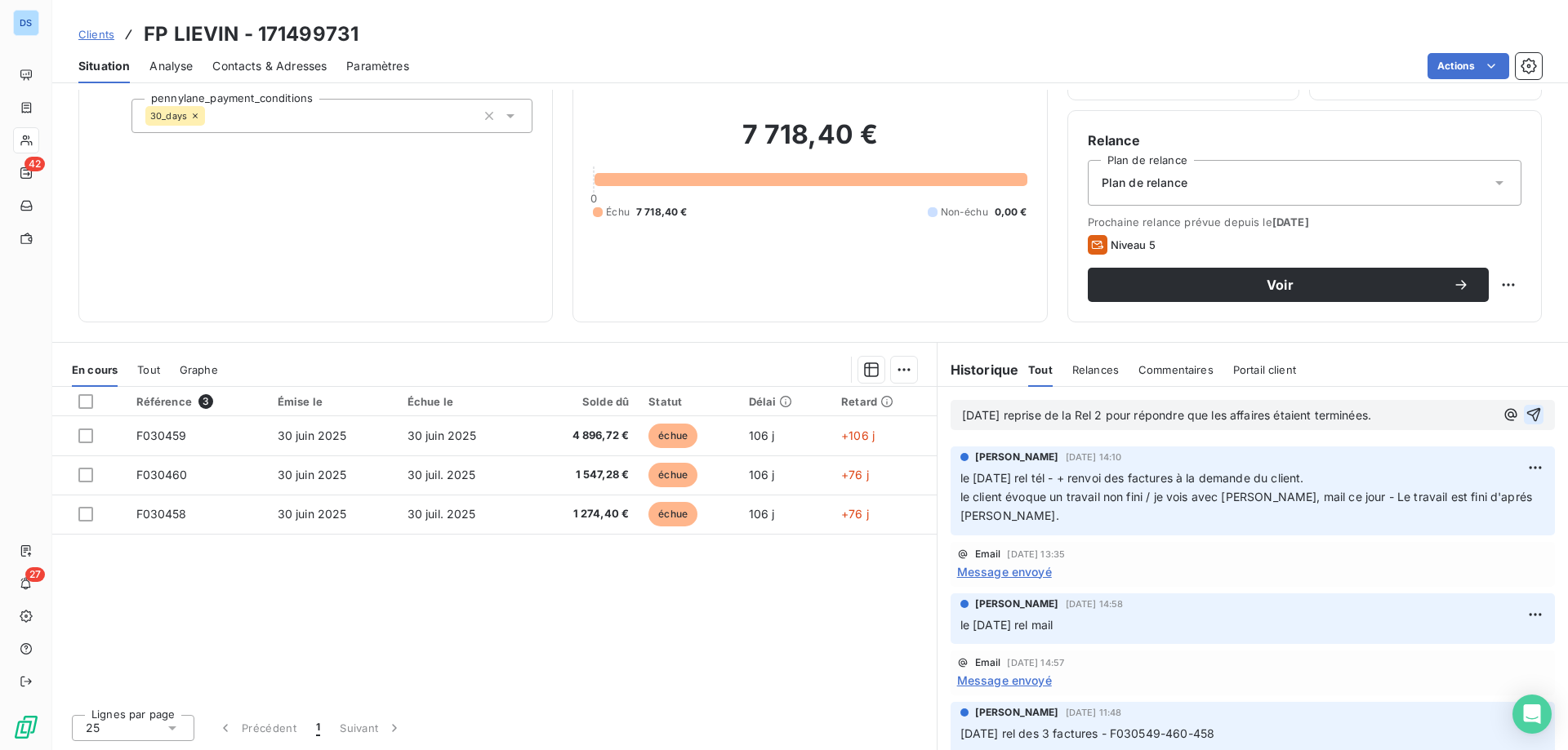
click at [1525, 417] on icon "button" at bounding box center [1533, 414] width 16 height 16
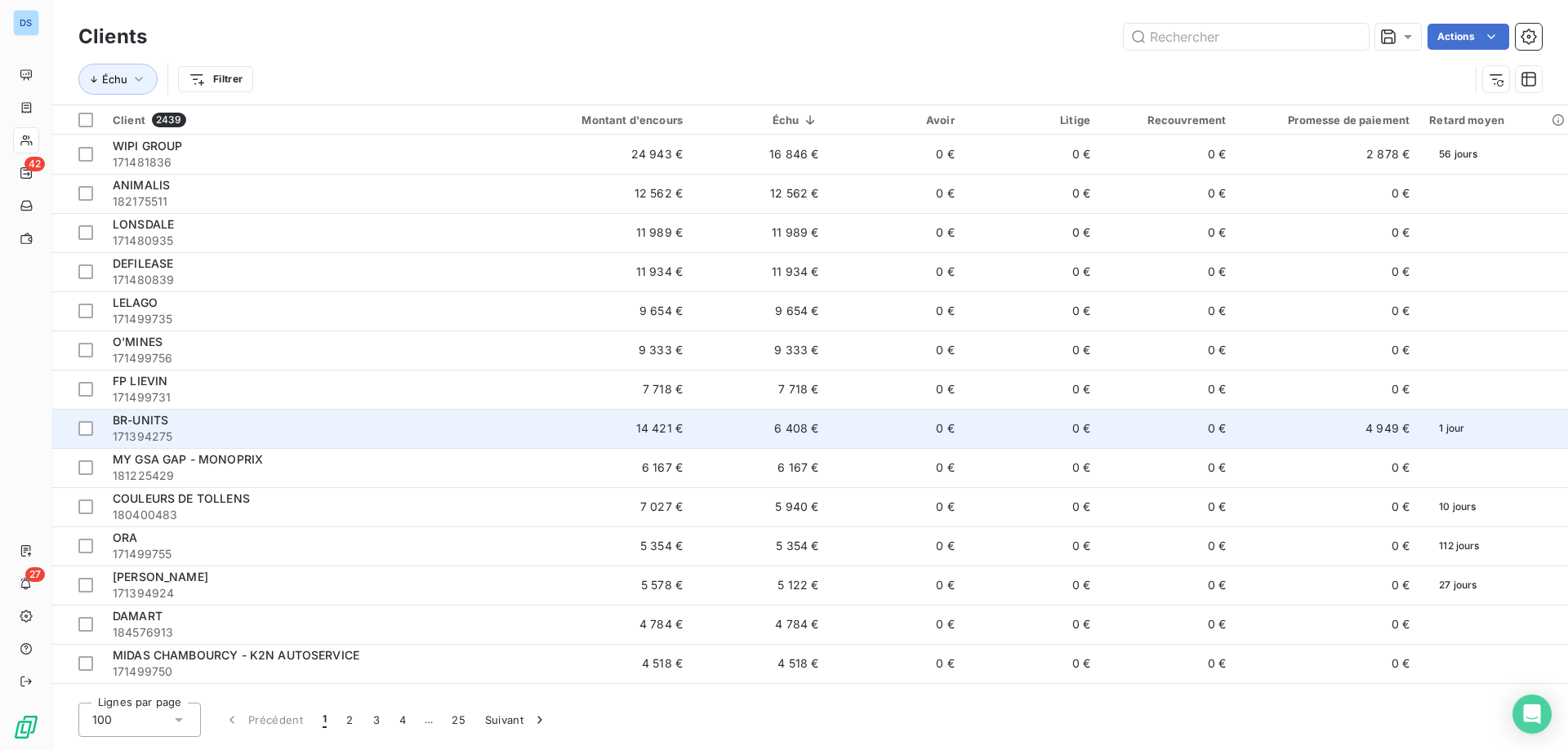
click at [422, 420] on div "BR-UNITS" at bounding box center [306, 420] width 388 height 16
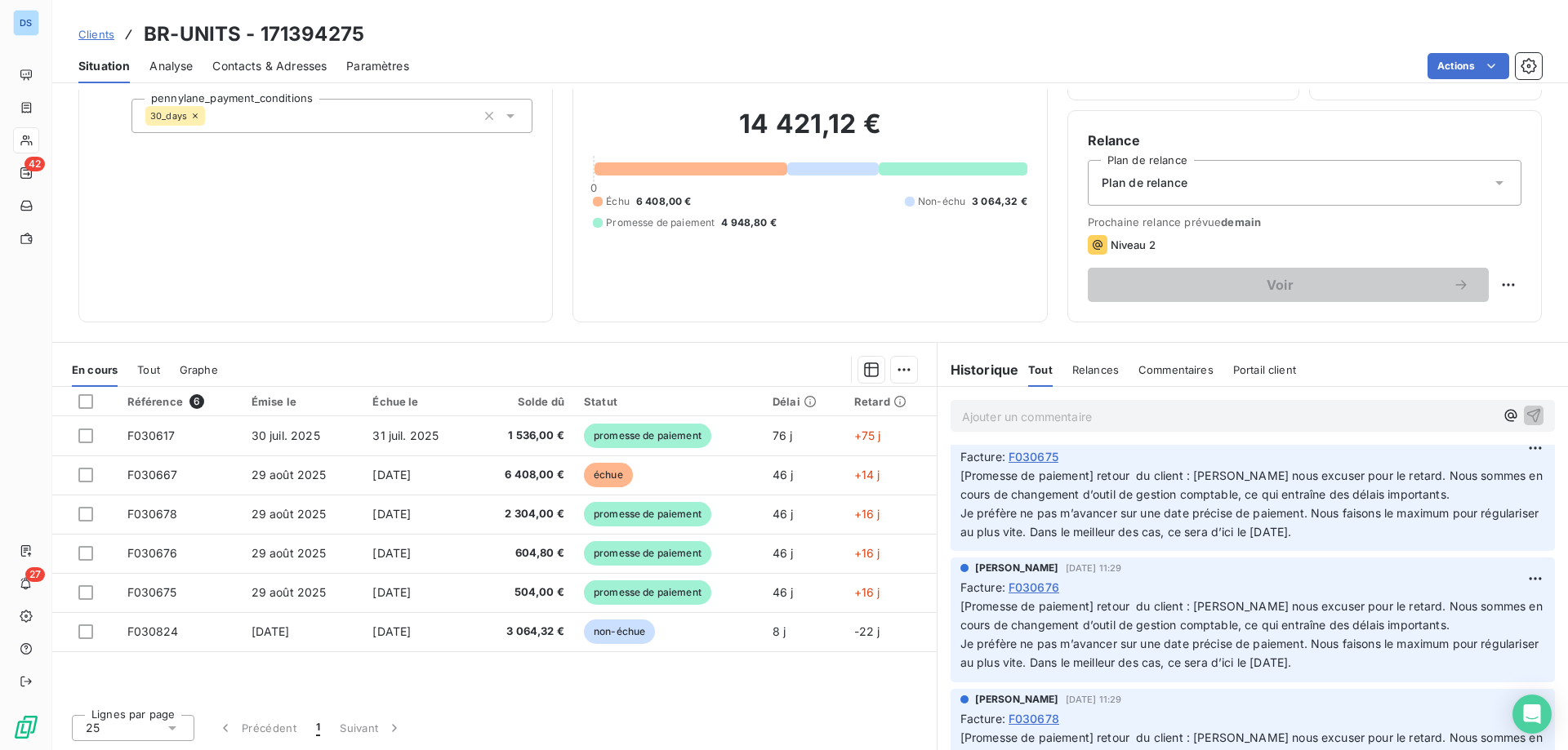
scroll to position [163, 0]
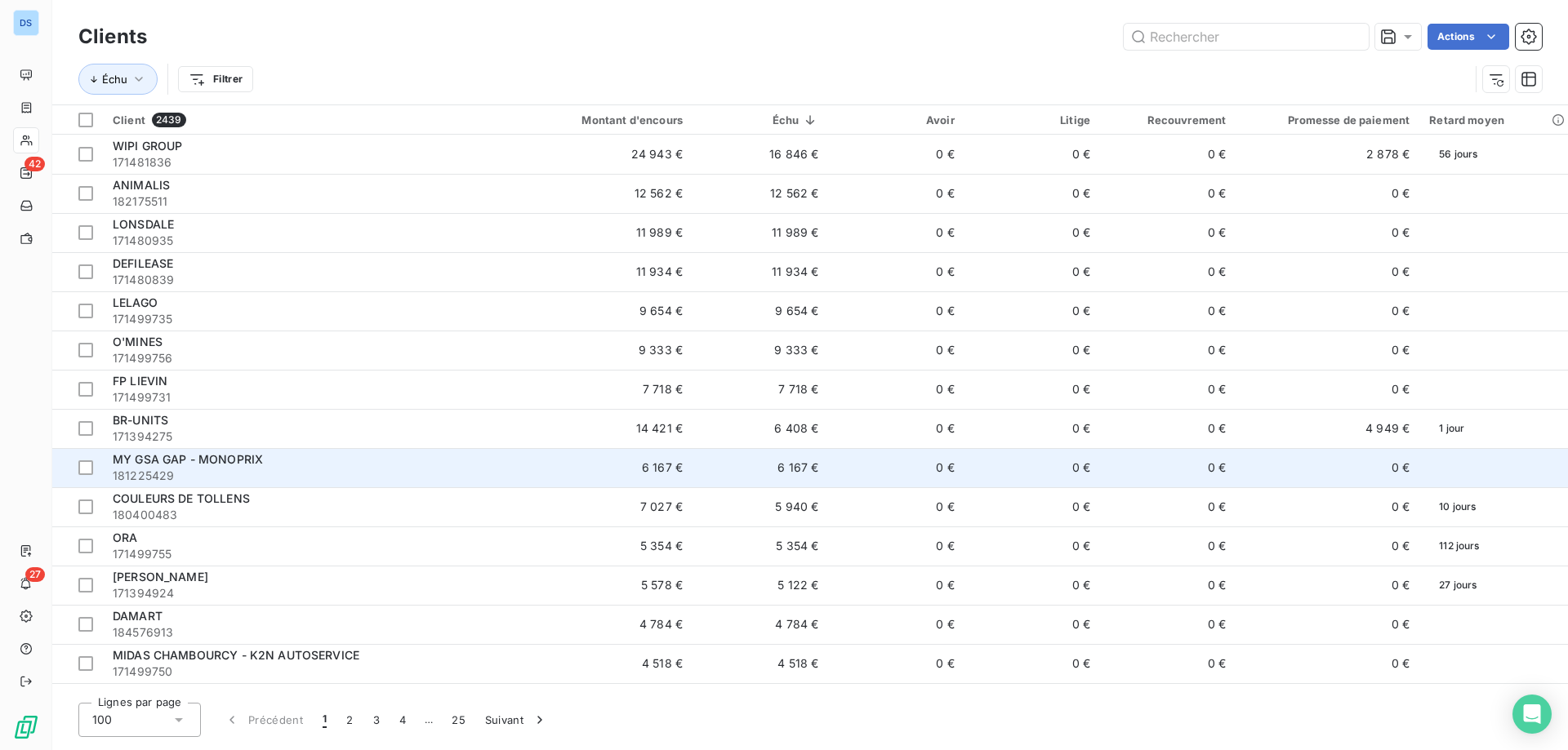
click at [254, 462] on span "MY GSA GAP - MONOPRIX" at bounding box center [188, 459] width 151 height 14
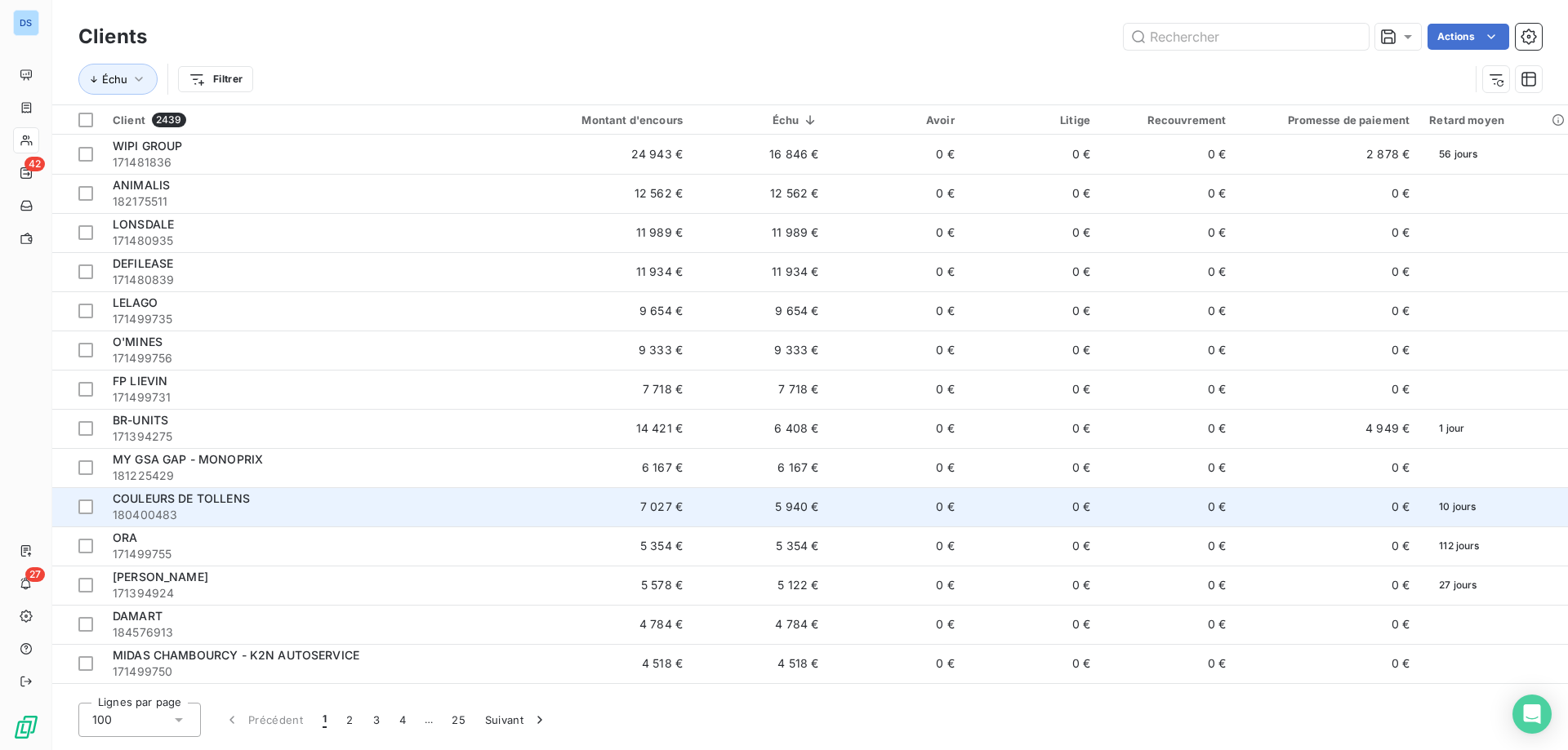
click at [267, 491] on div "COULEURS DE TOLLENS" at bounding box center [306, 498] width 388 height 16
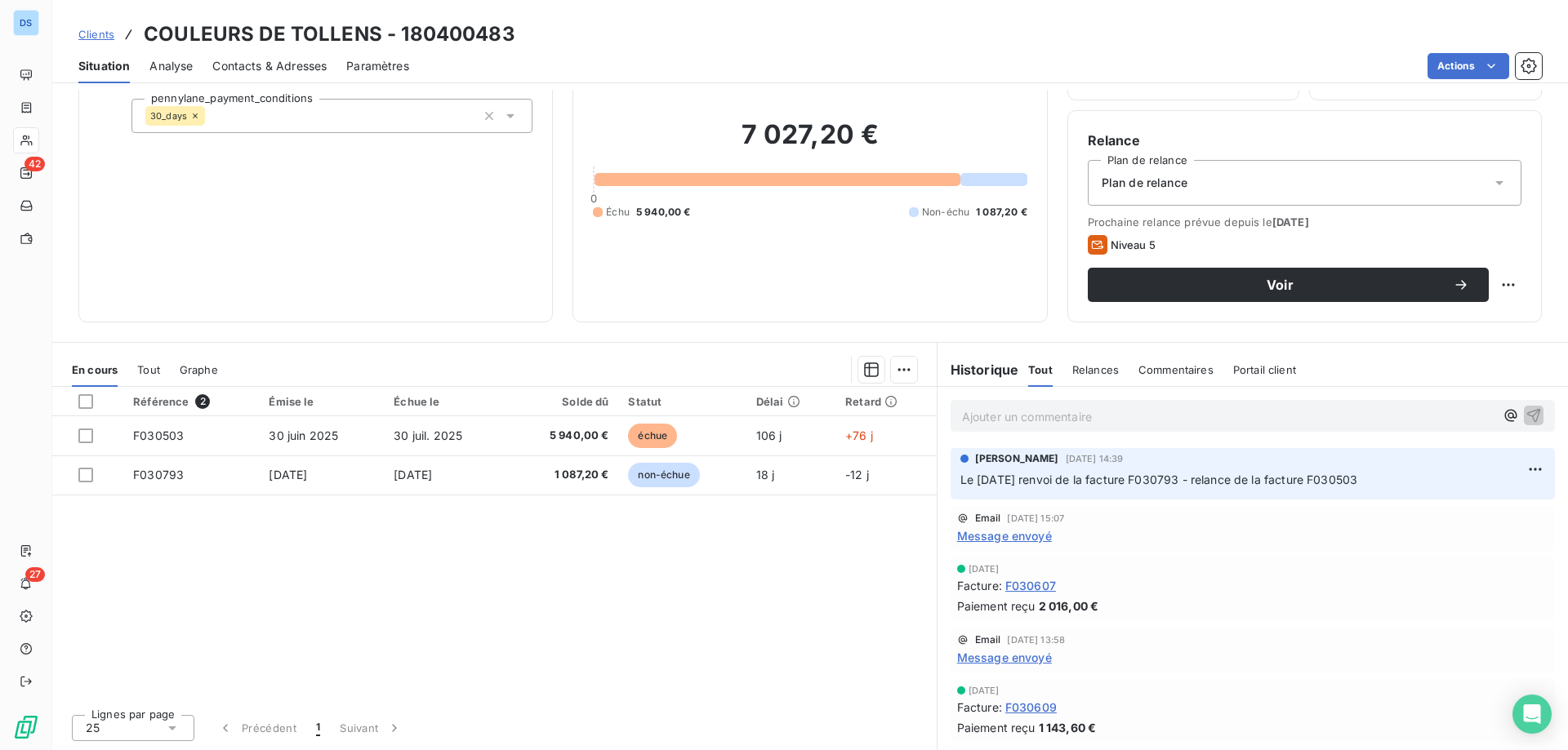
click at [294, 63] on span "Contacts & Adresses" at bounding box center [269, 66] width 114 height 16
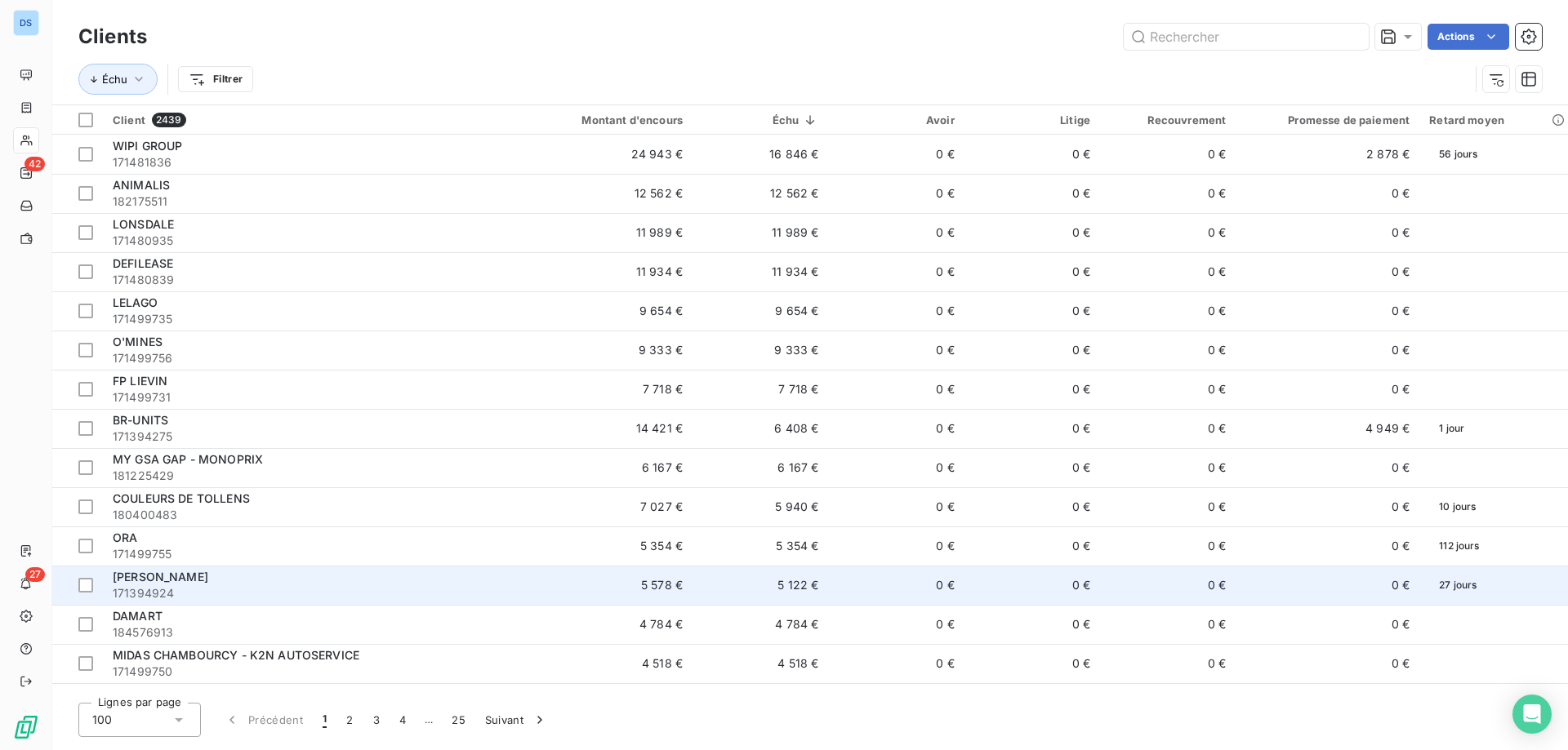
click at [270, 582] on div "[PERSON_NAME]" at bounding box center [306, 577] width 388 height 16
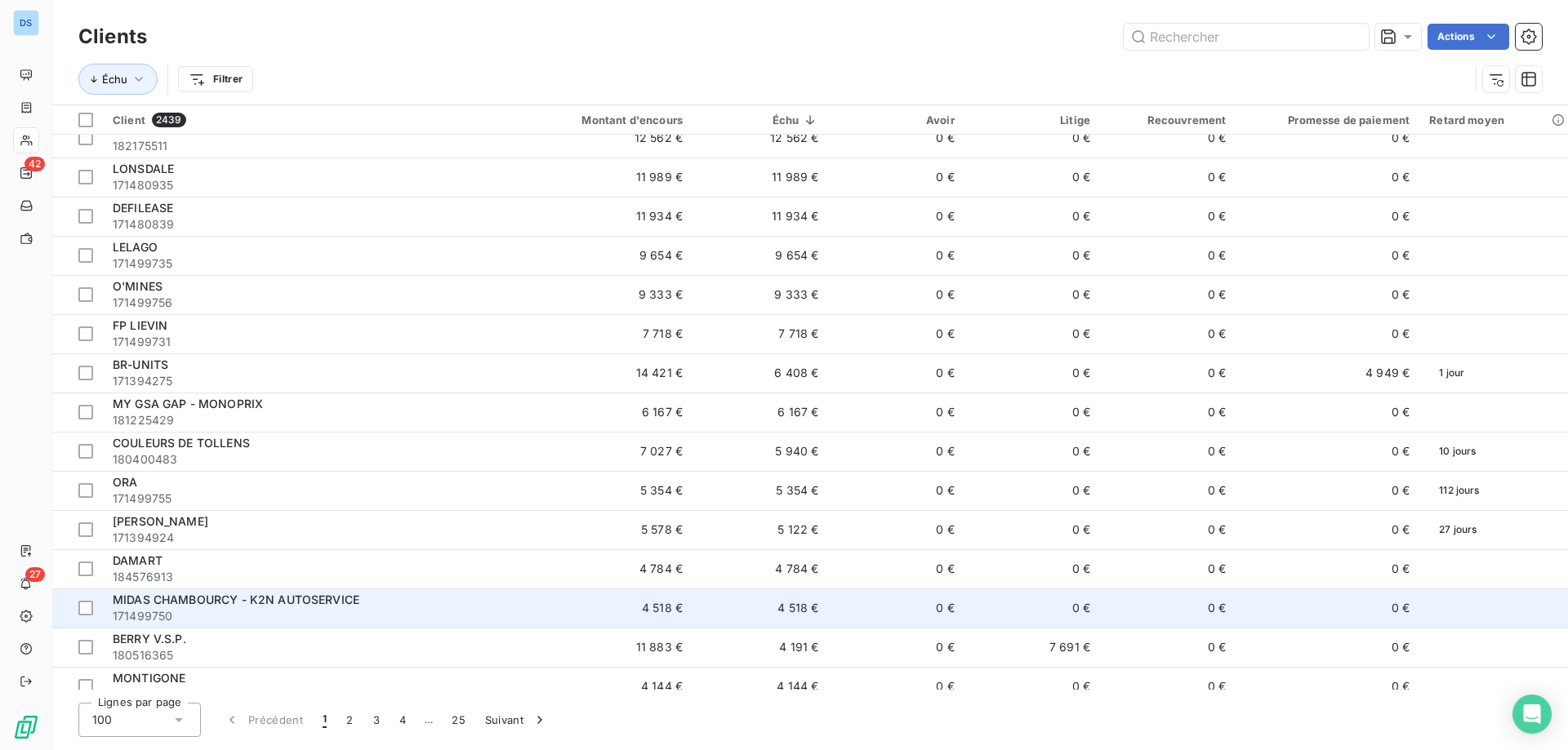
scroll to position [82, 0]
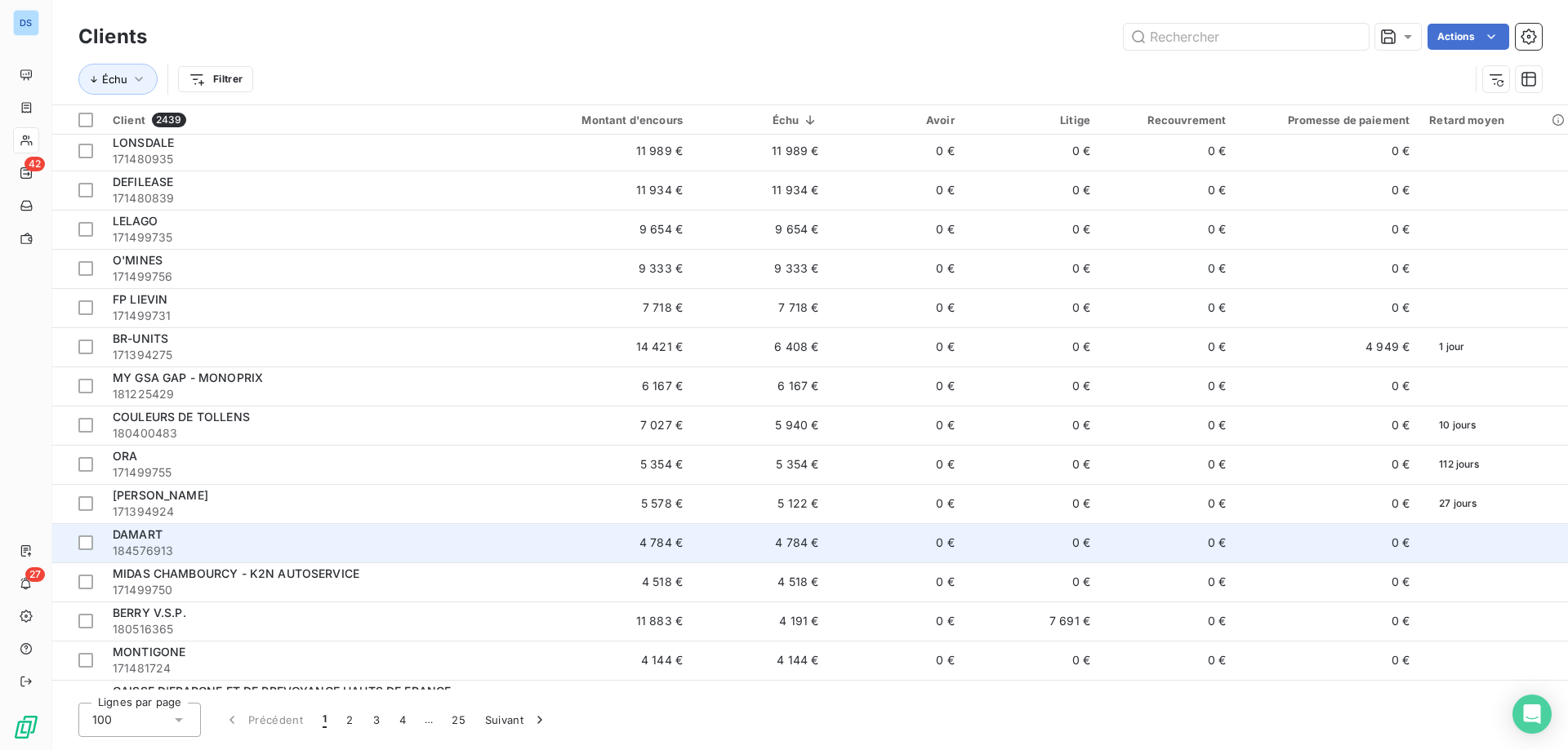
click at [295, 545] on span "184576913" at bounding box center [306, 551] width 388 height 16
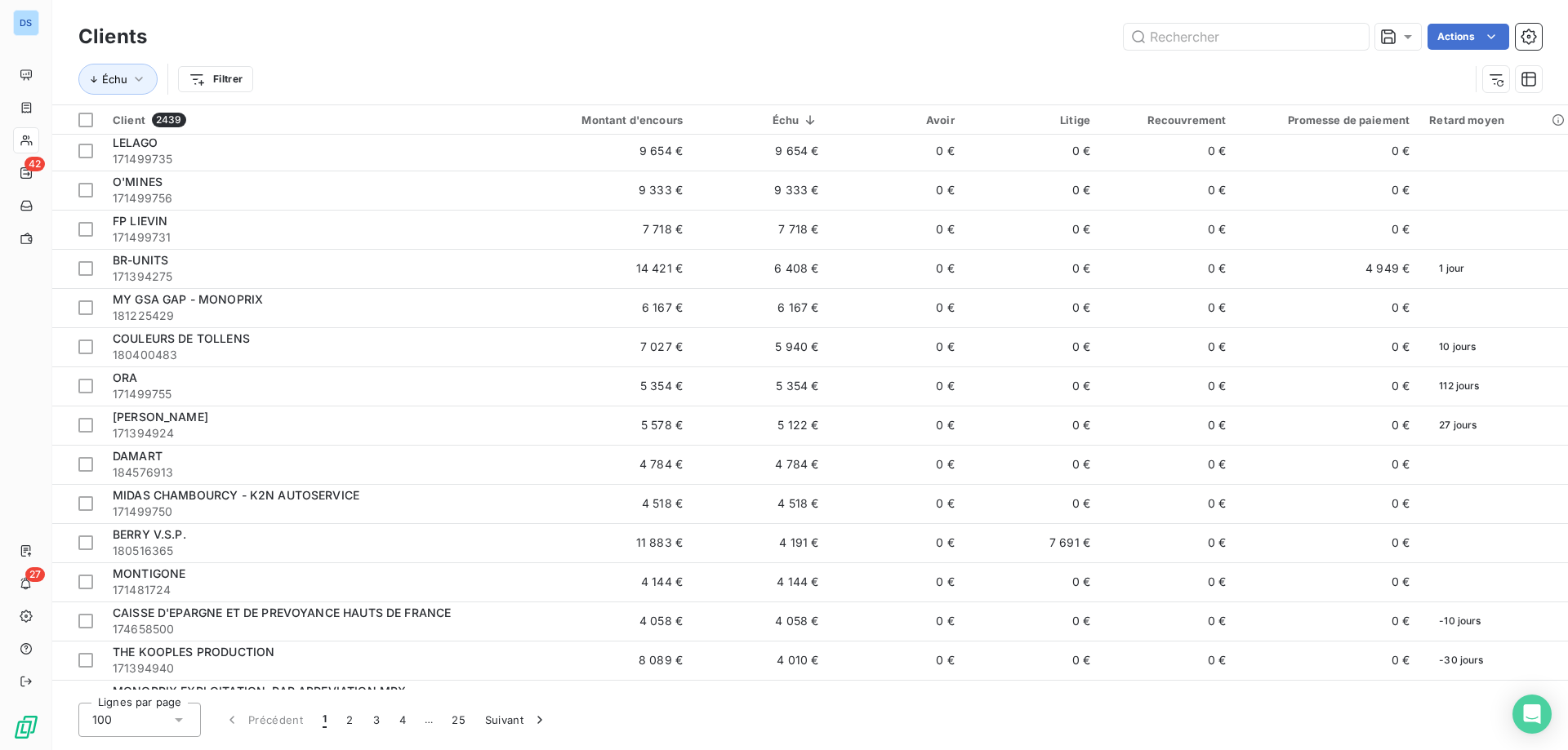
scroll to position [163, 0]
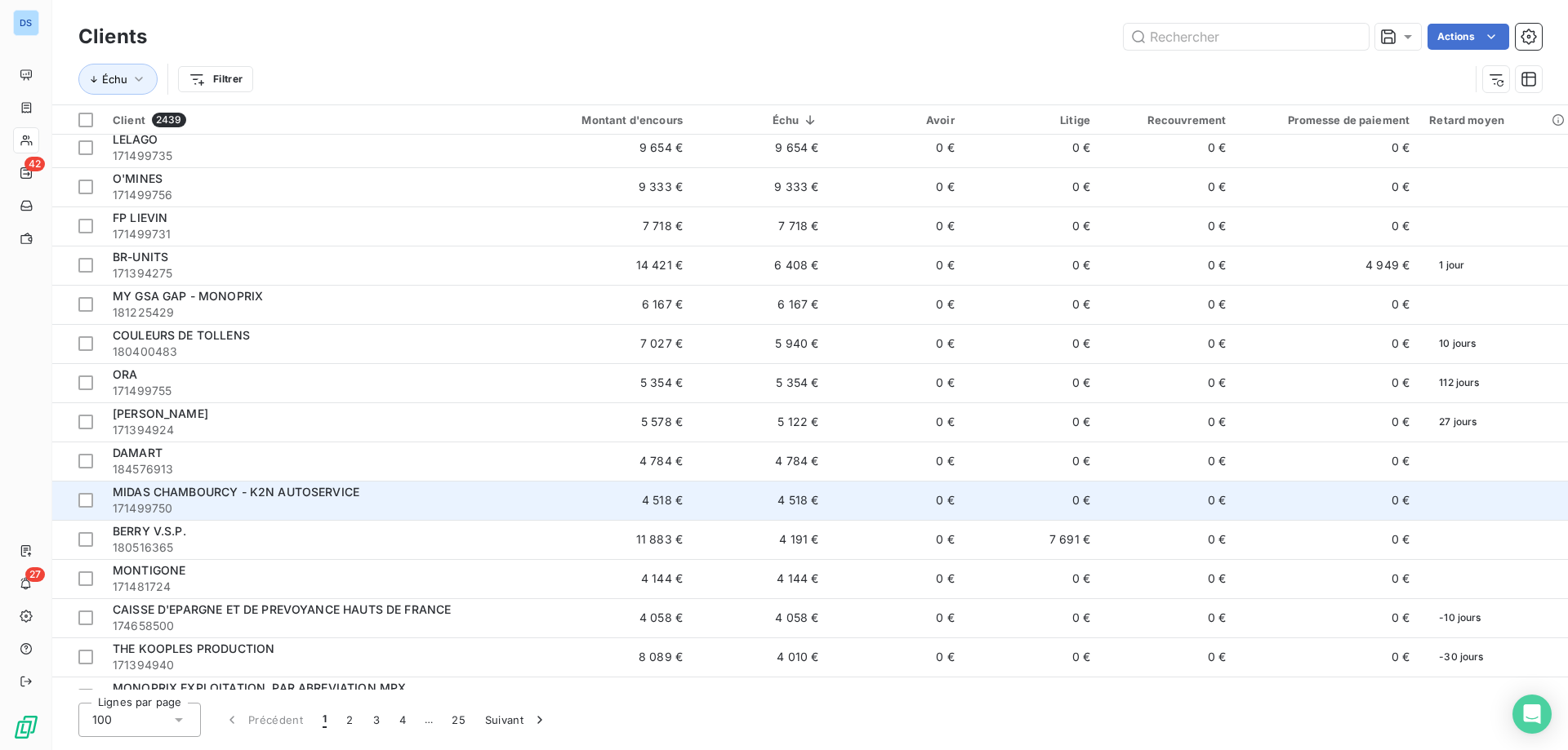
click at [294, 503] on span "171499750" at bounding box center [306, 508] width 388 height 16
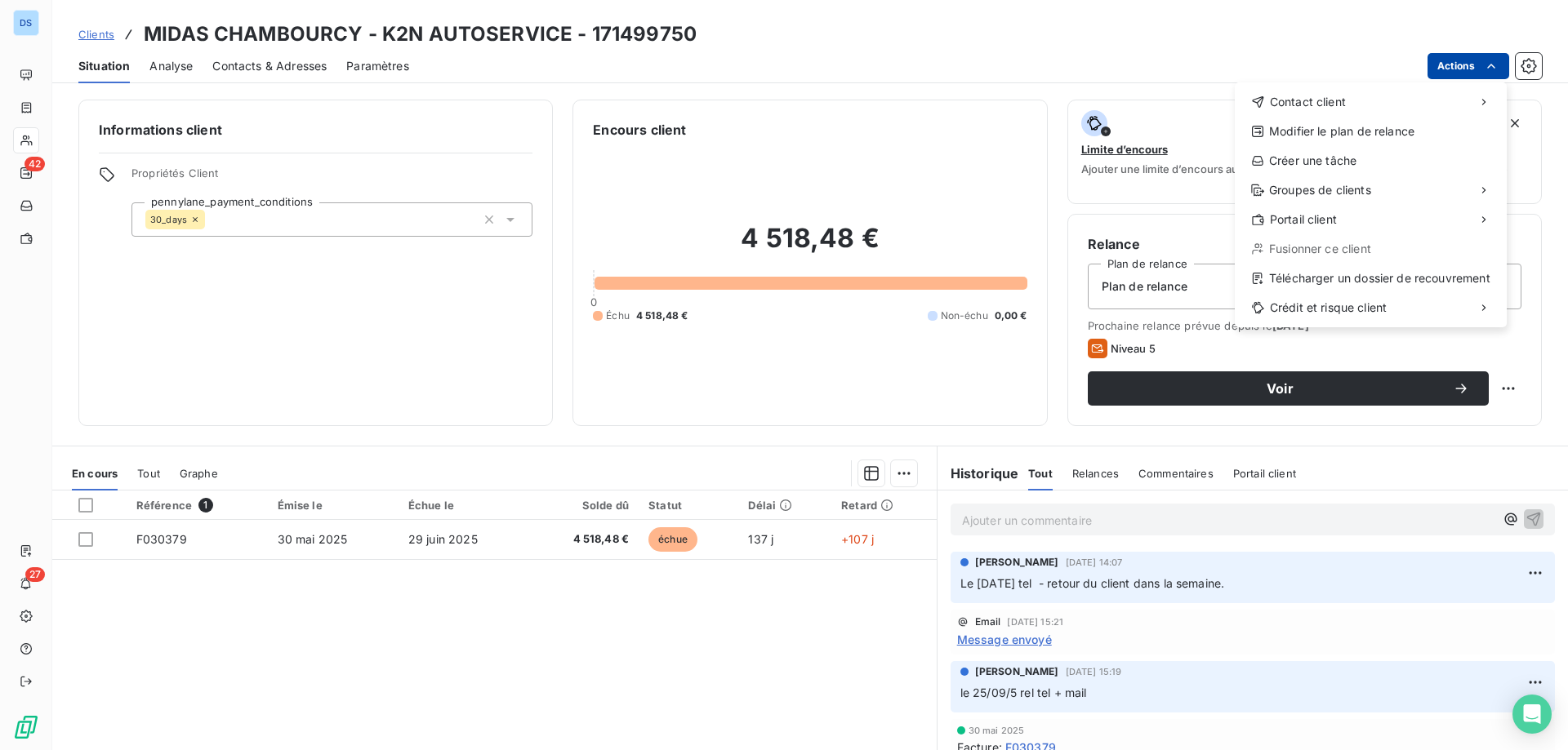
click at [1441, 70] on html "DS 42 27 Clients MIDAS CHAMBOURCY - K2N AUTOSERVICE - 171499750 Situation Analy…" at bounding box center [784, 375] width 1568 height 750
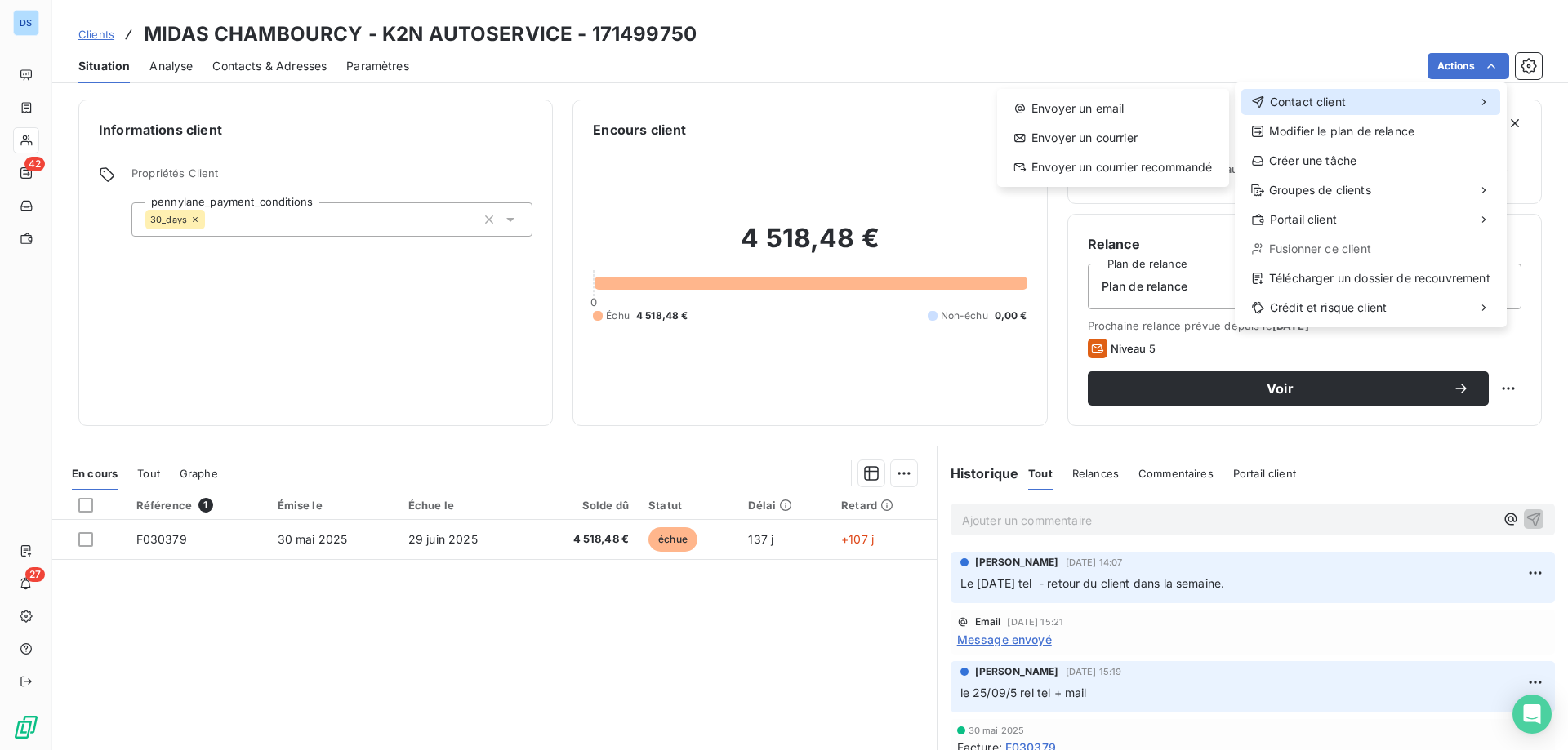
click at [1343, 98] on span "Contact client" at bounding box center [1307, 102] width 76 height 16
click at [1147, 118] on div "Envoyer un email" at bounding box center [1113, 108] width 219 height 26
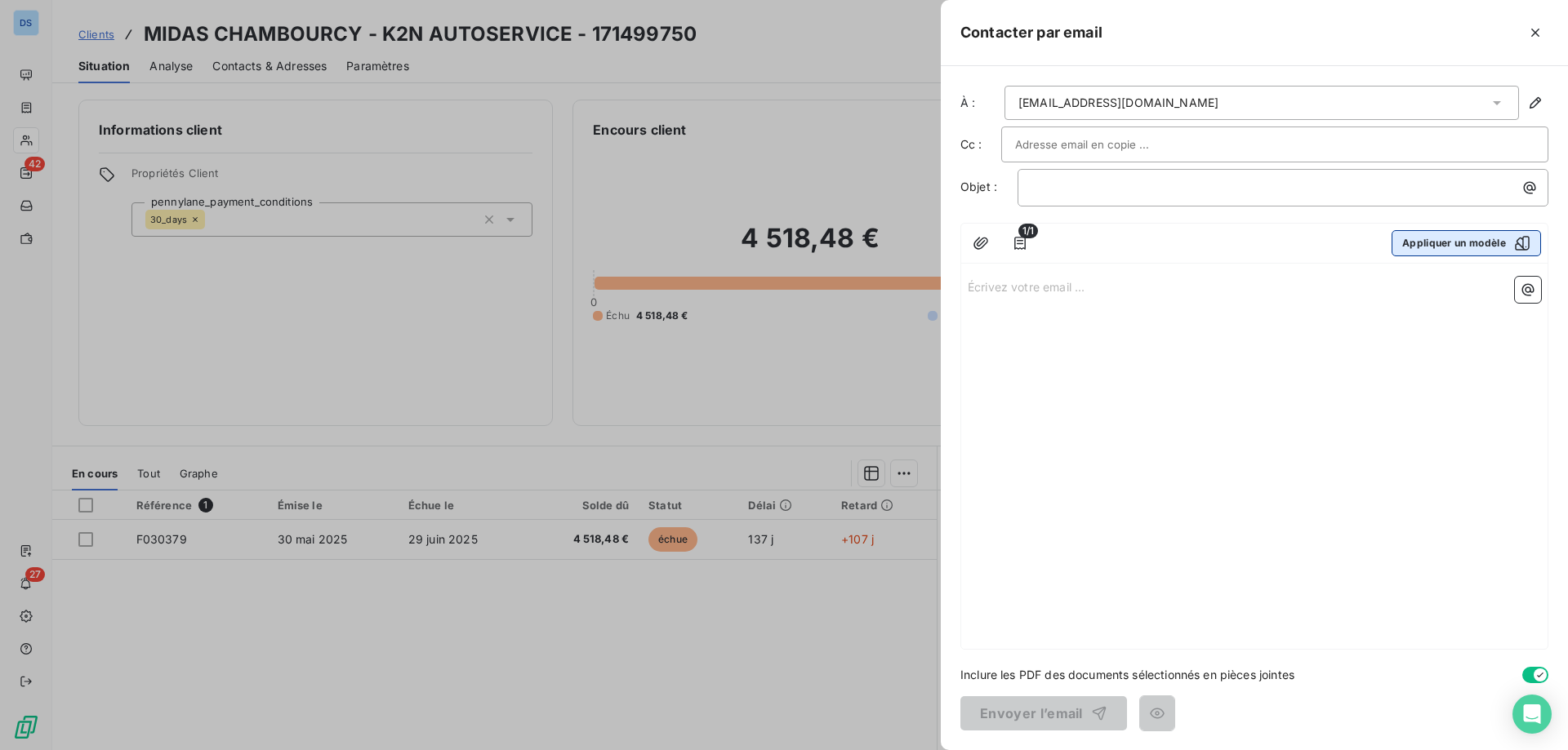
click at [1465, 246] on button "Appliquer un modèle" at bounding box center [1466, 243] width 150 height 26
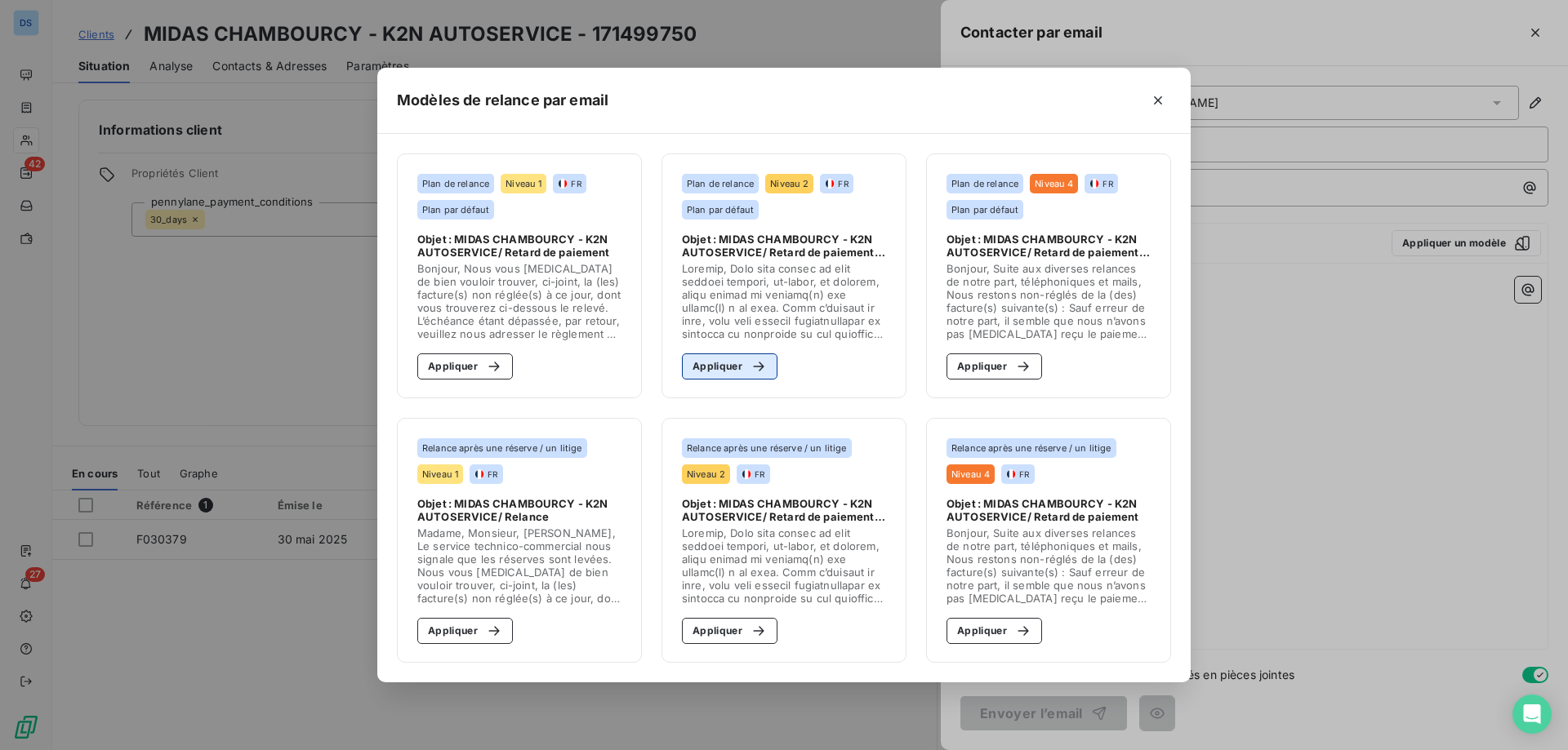
click at [728, 372] on button "Appliquer" at bounding box center [730, 366] width 96 height 26
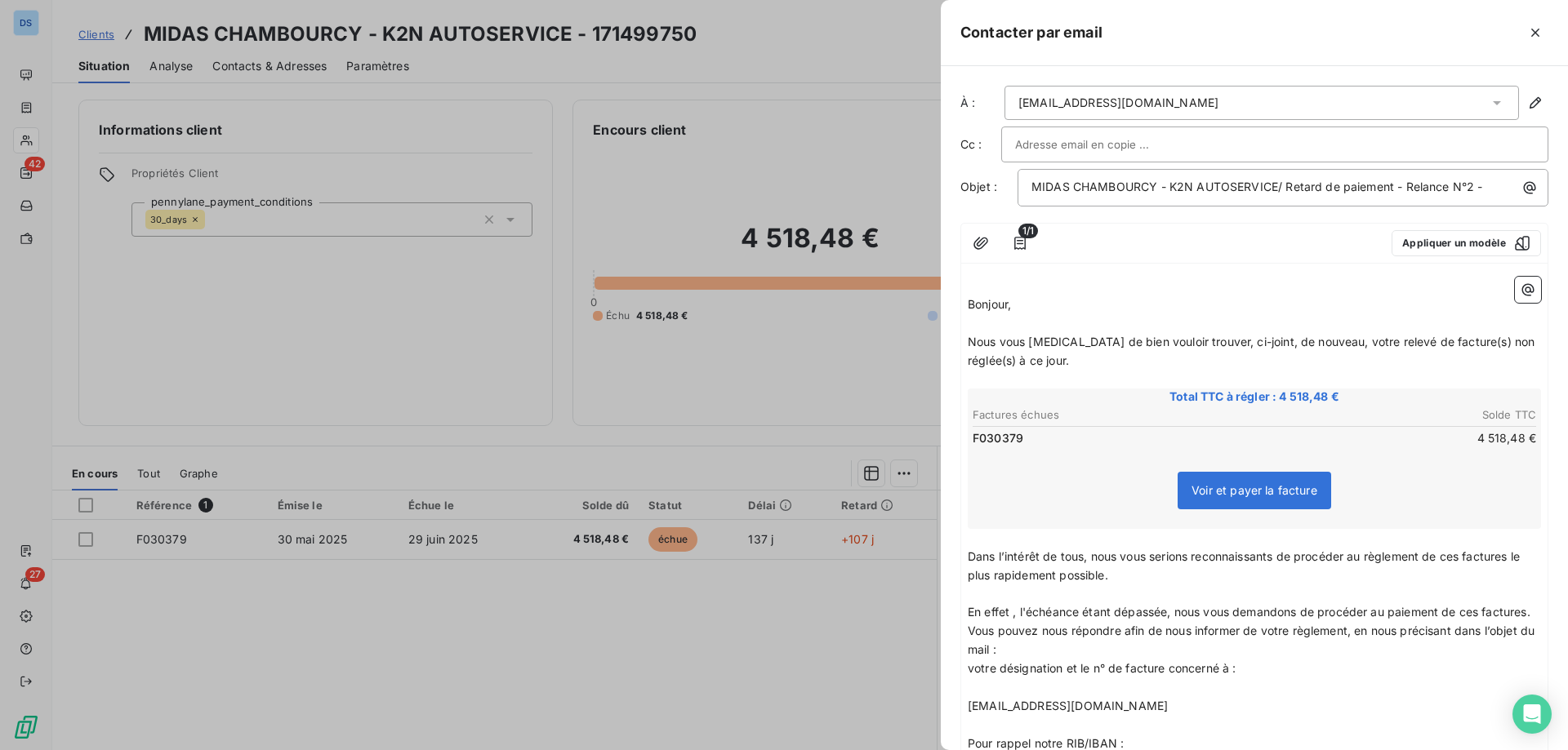
click at [1034, 314] on p "﻿" at bounding box center [1253, 324] width 573 height 18
click at [1020, 309] on p "Bonjour," at bounding box center [1253, 304] width 573 height 18
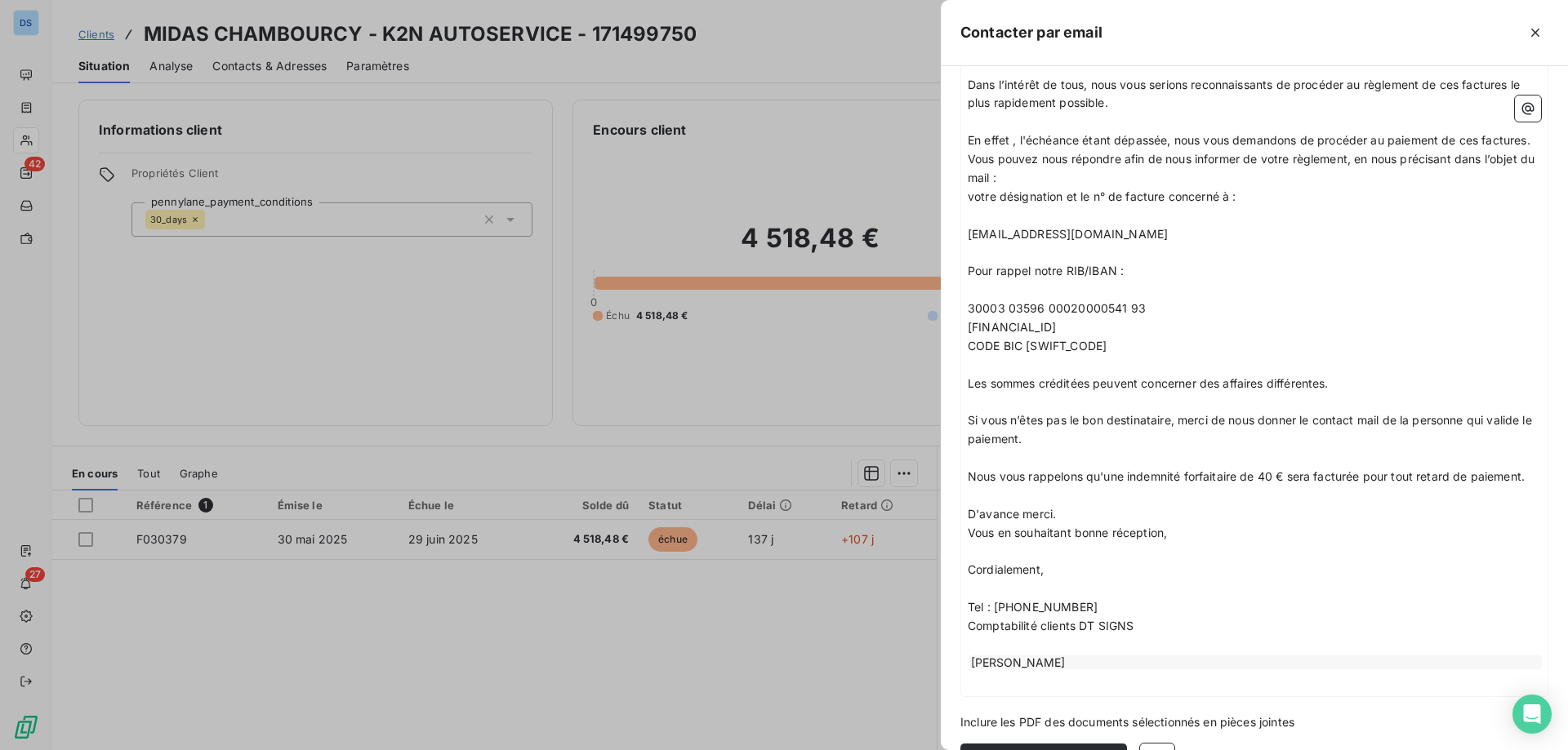
scroll to position [574, 0]
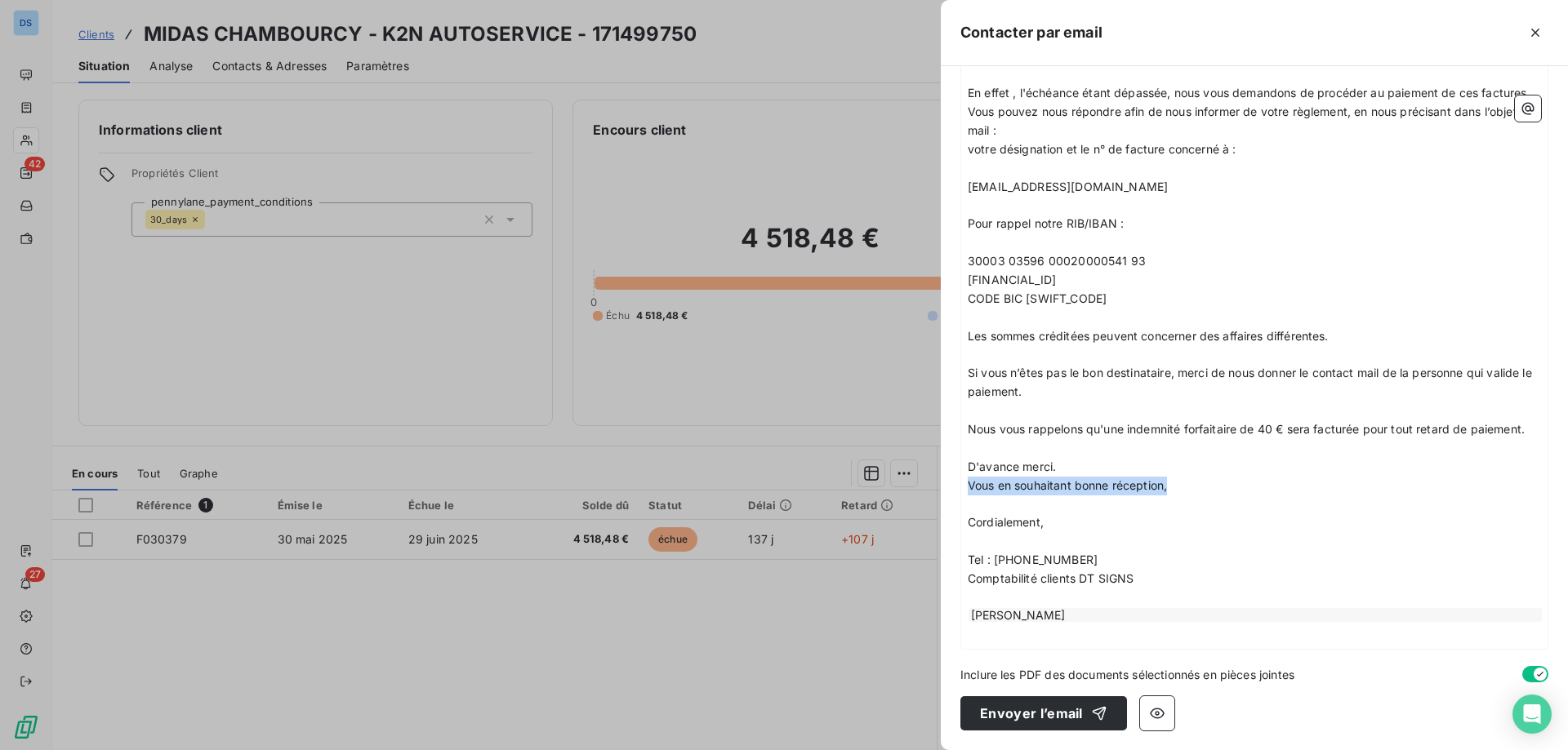
drag, startPoint x: 1170, startPoint y: 487, endPoint x: 967, endPoint y: 488, distance: 203.0
click at [967, 488] on div "﻿ Bonjour, ﻿ Suite à notre conversation du lundi 6 octobre, ﻿ Nous vous prions …" at bounding box center [1254, 181] width 586 height 935
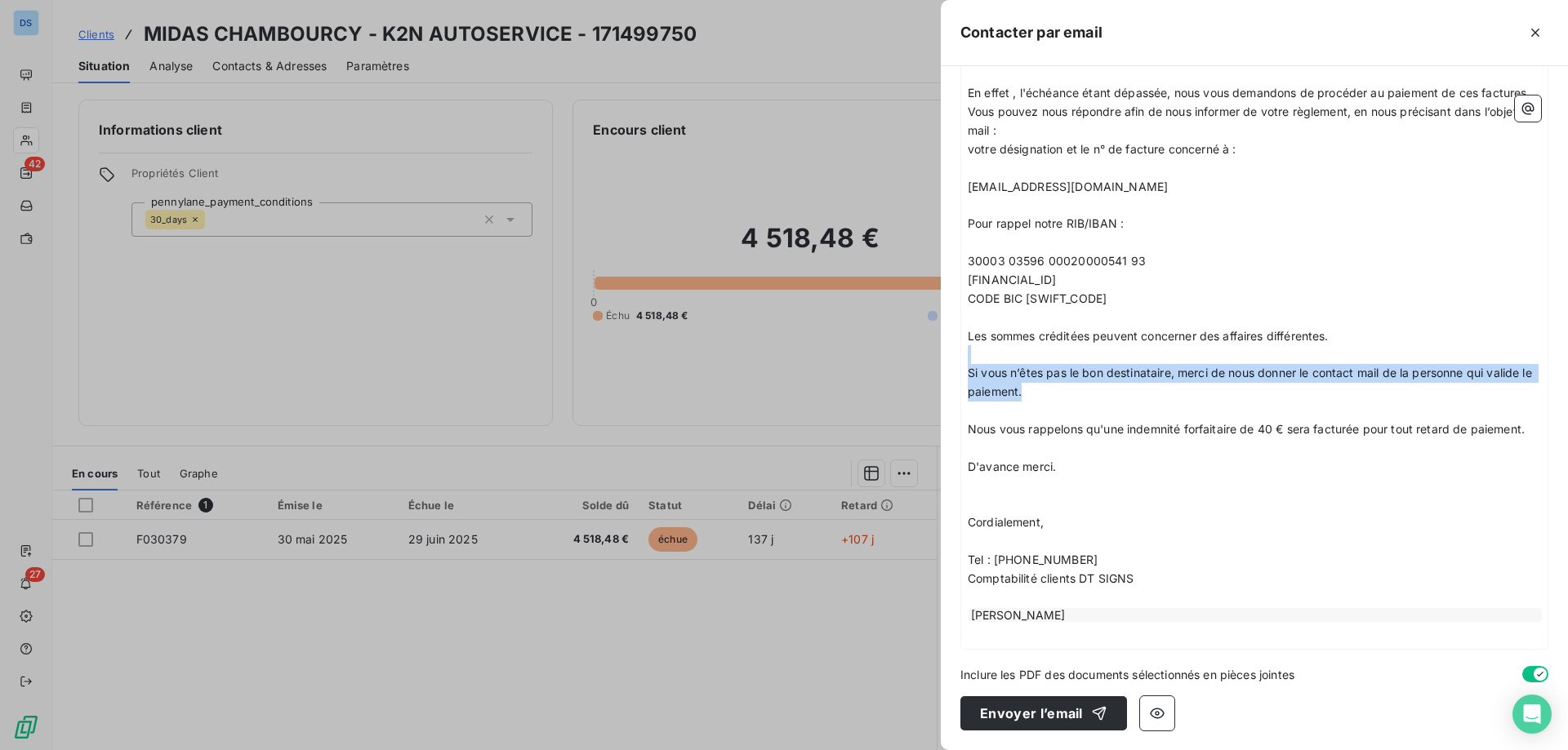
drag, startPoint x: 1046, startPoint y: 396, endPoint x: 972, endPoint y: 364, distance: 80.6
click at [972, 364] on div "﻿ Bonjour, ﻿ Suite à notre conversation du lundi 6 octobre, ﻿ Nous vous prions …" at bounding box center [1253, 181] width 573 height 922
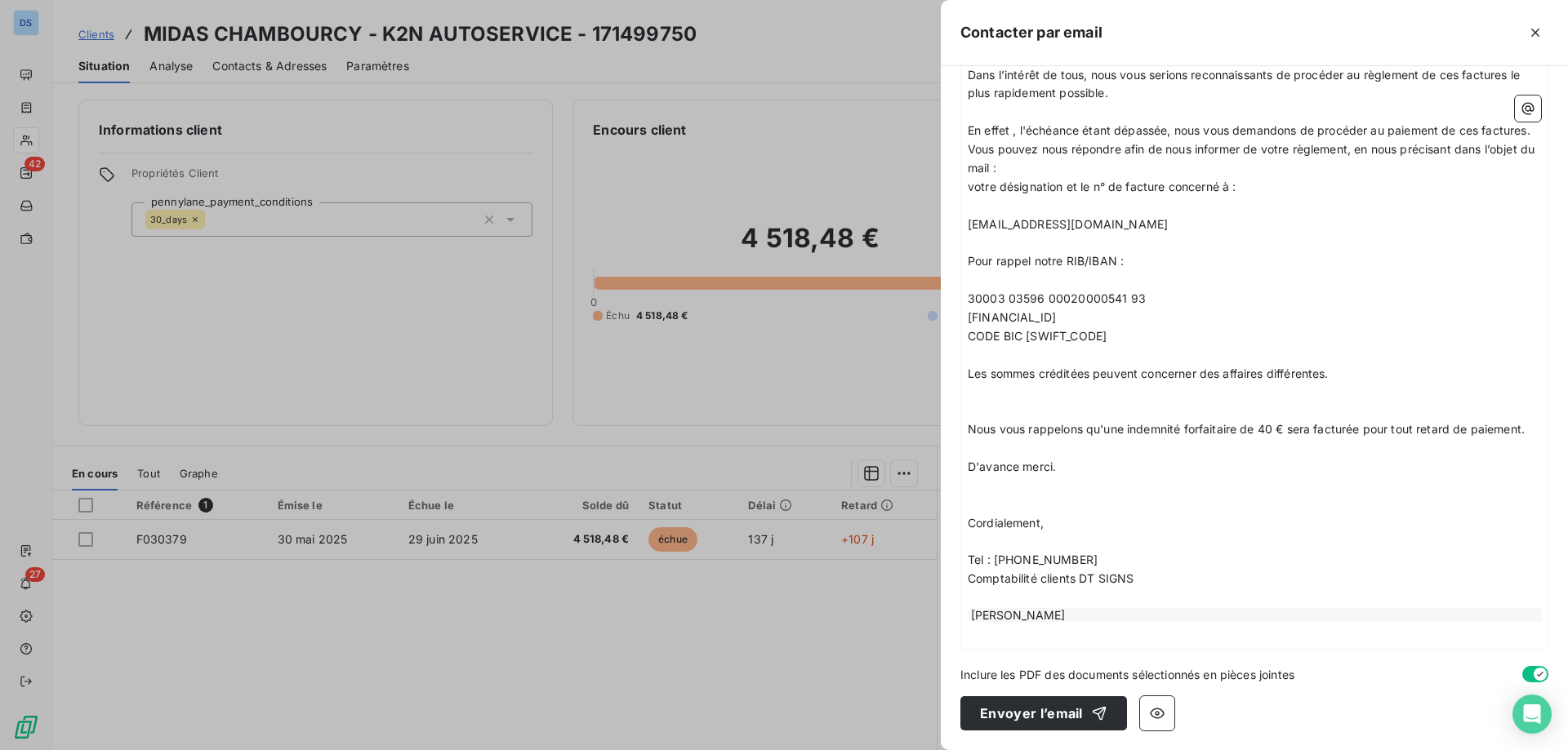
scroll to position [519, 0]
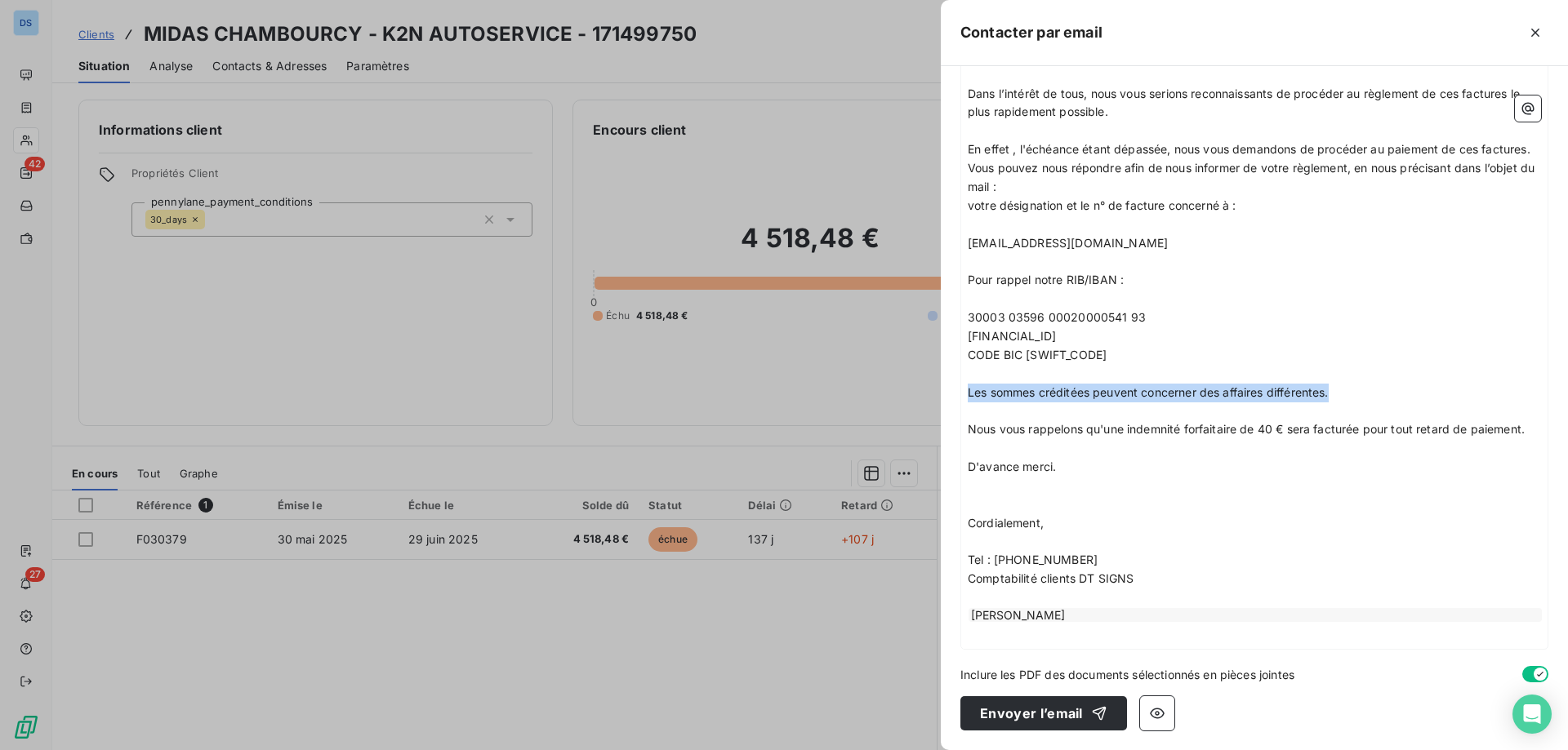
drag, startPoint x: 1346, startPoint y: 390, endPoint x: 936, endPoint y: 393, distance: 410.0
click at [954, 391] on div "À : 1445@midasfrance.net Cc : Objet : MIDAS CHAMBOURCY - K2N AUTOSERVICE/ Retar…" at bounding box center [1253, 408] width 627 height 684
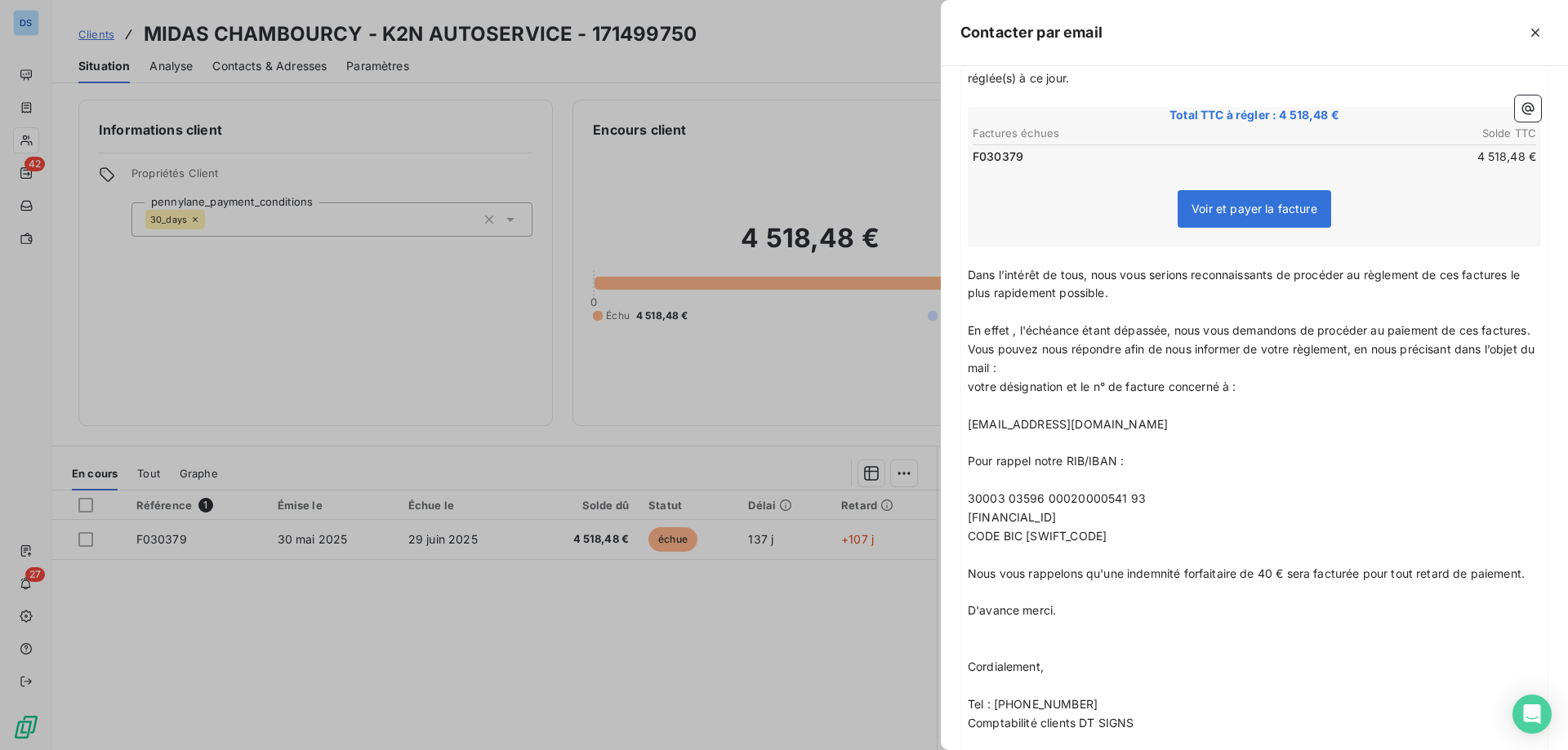
scroll to position [482, 0]
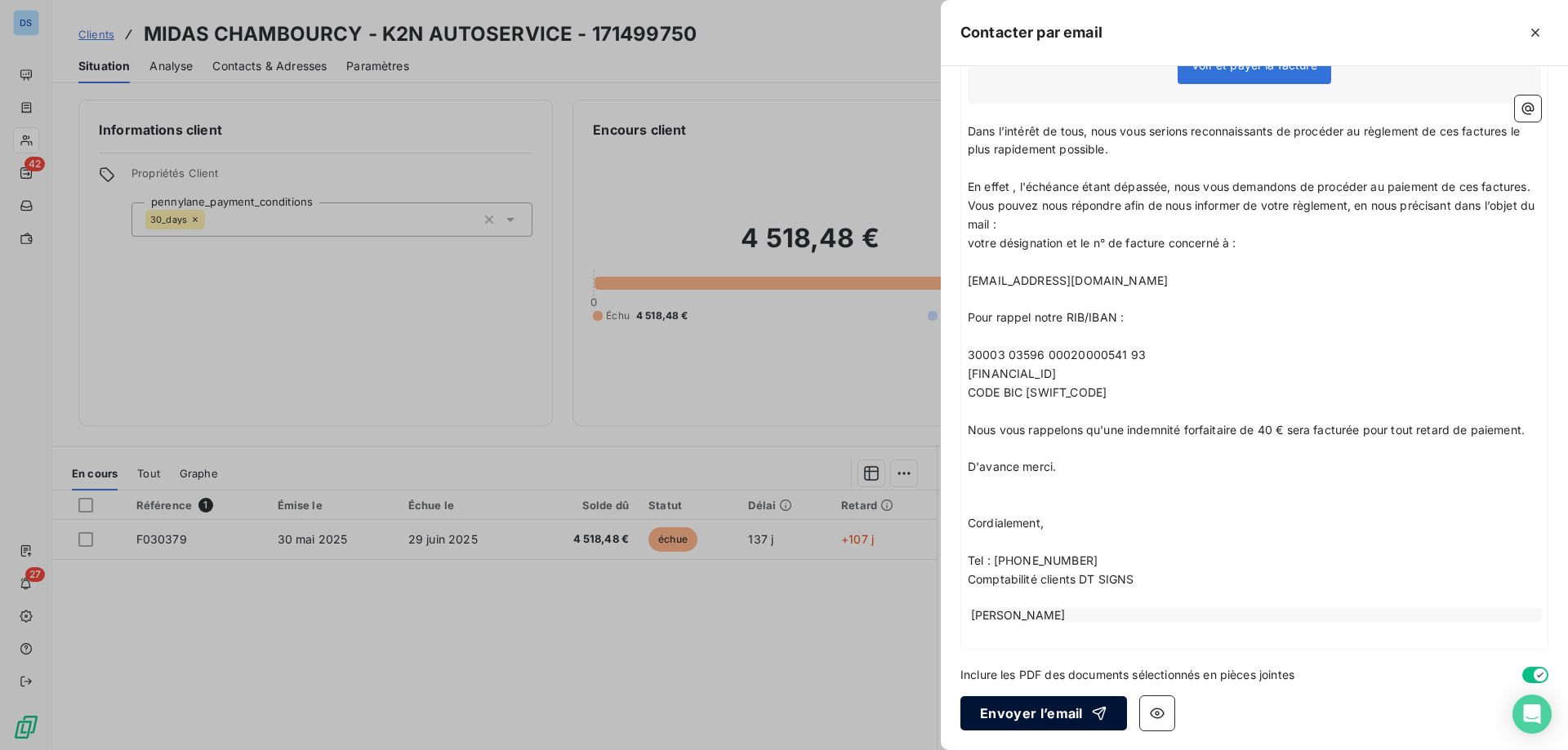
click at [1023, 709] on button "Envoyer l’email" at bounding box center [1044, 713] width 167 height 34
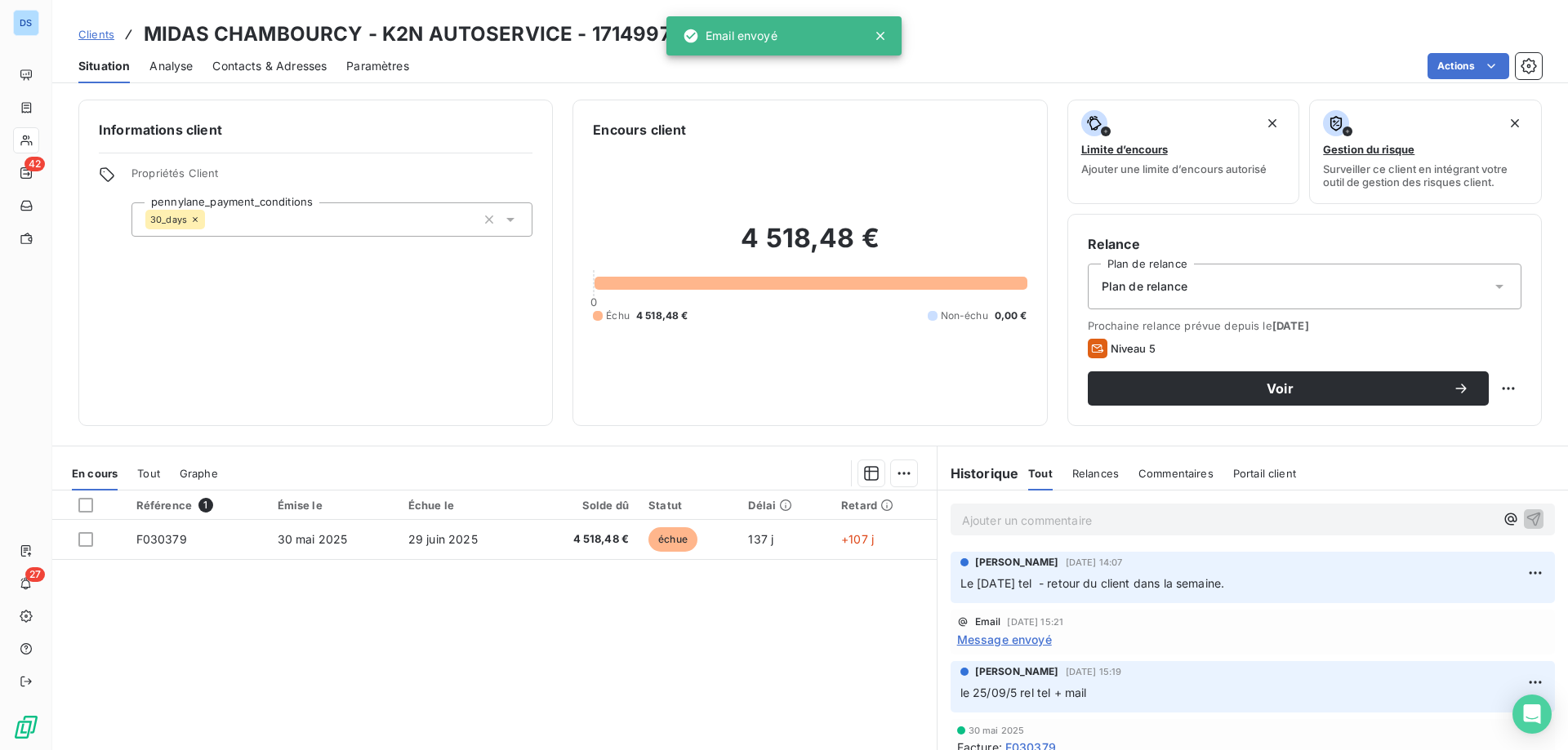
click at [990, 517] on p "Ajouter un commentaire ﻿" at bounding box center [1227, 520] width 532 height 20
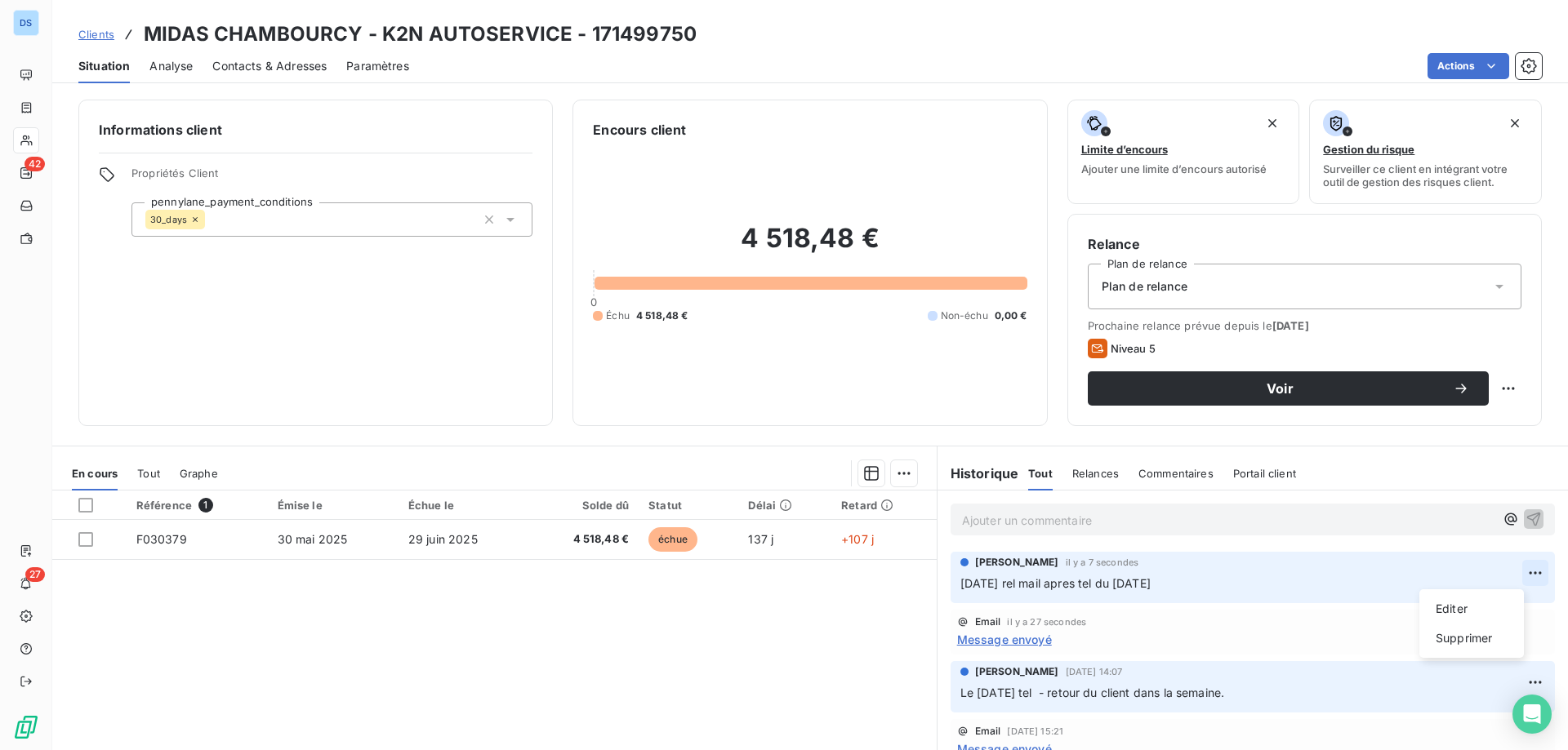
click at [1507, 575] on html "DS 42 27 Clients MIDAS CHAMBOURCY - K2N AUTOSERVICE - 171499750 Situation Analy…" at bounding box center [784, 375] width 1568 height 750
click at [1456, 611] on div "Editer" at bounding box center [1471, 609] width 92 height 26
click at [1045, 581] on span "14/10/25 rel mail apres tel du 06/10/25" at bounding box center [1056, 583] width 190 height 14
click at [1020, 584] on span "14/10/25 rel mail apres tel du 06/10/25" at bounding box center [1056, 583] width 190 height 14
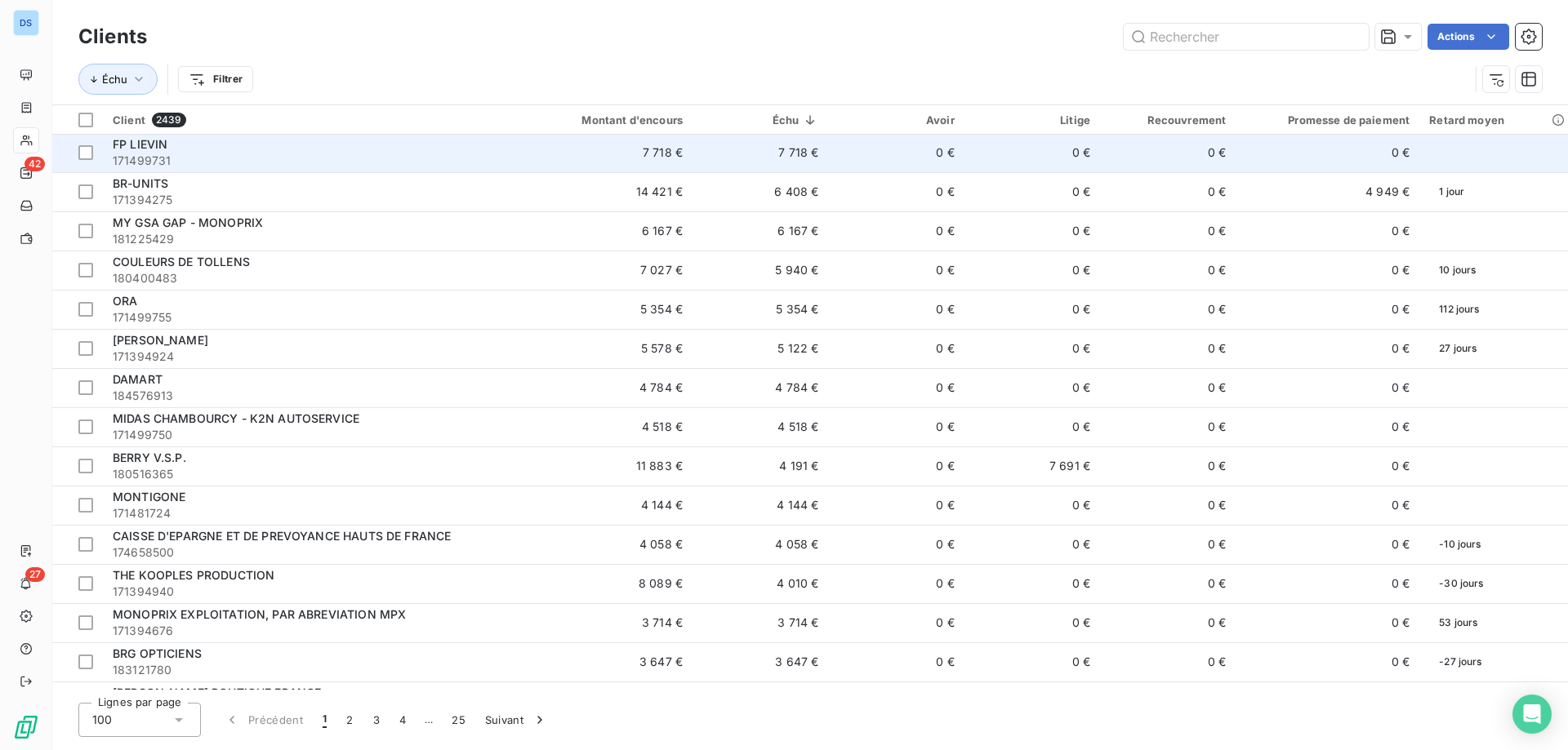
scroll to position [245, 0]
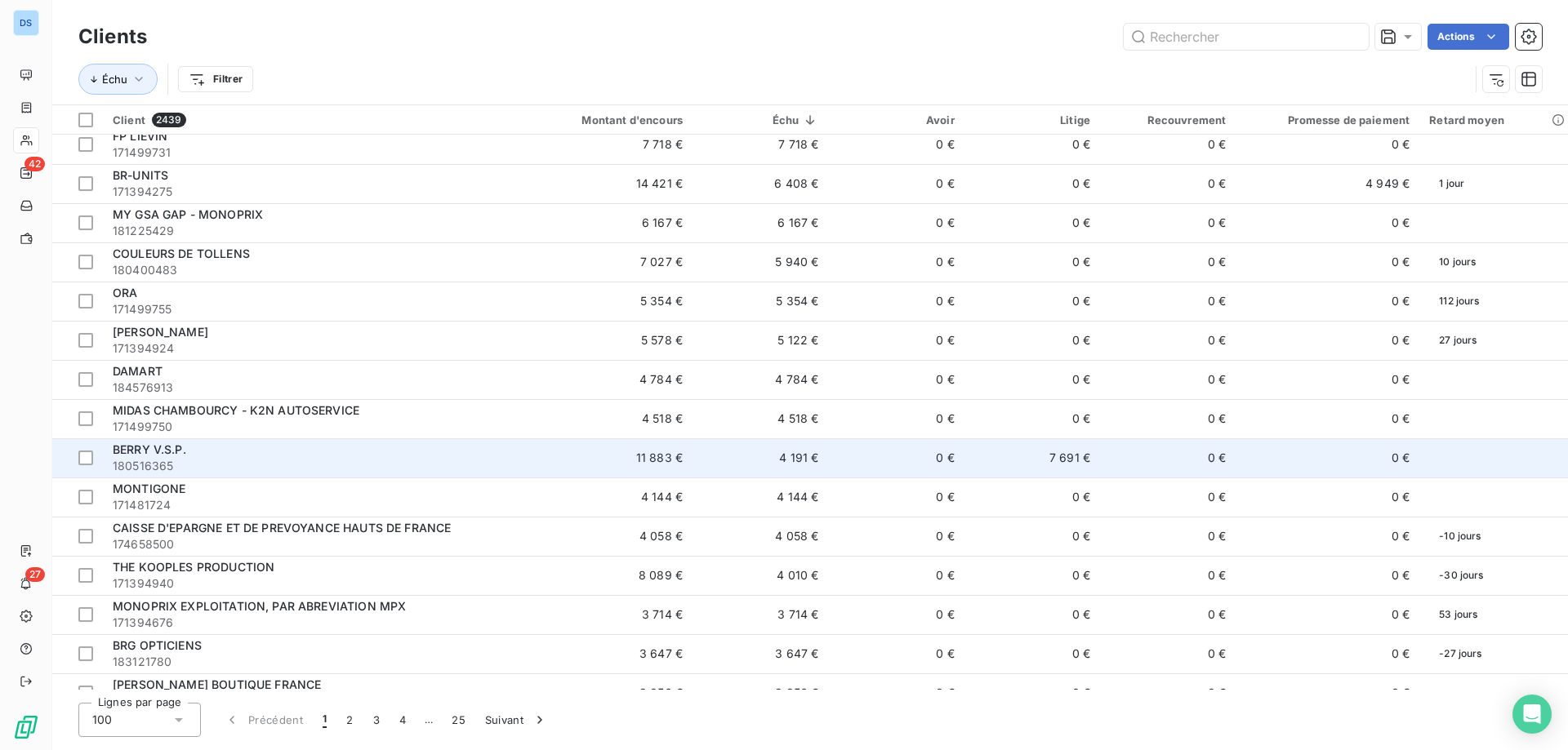
click at [170, 454] on span "BERRY V.S.P." at bounding box center [149, 449] width 73 height 14
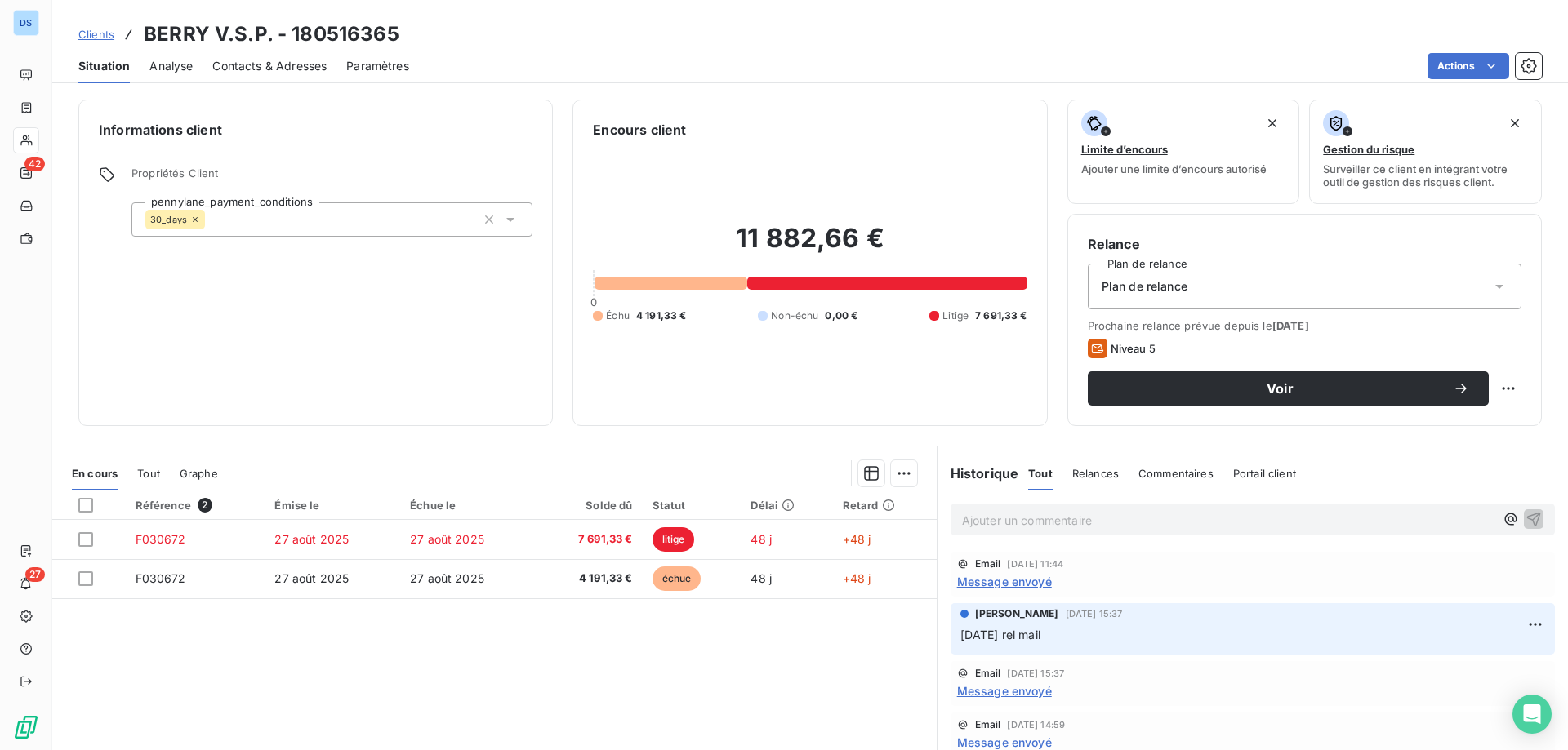
click at [257, 63] on span "Contacts & Adresses" at bounding box center [269, 66] width 114 height 16
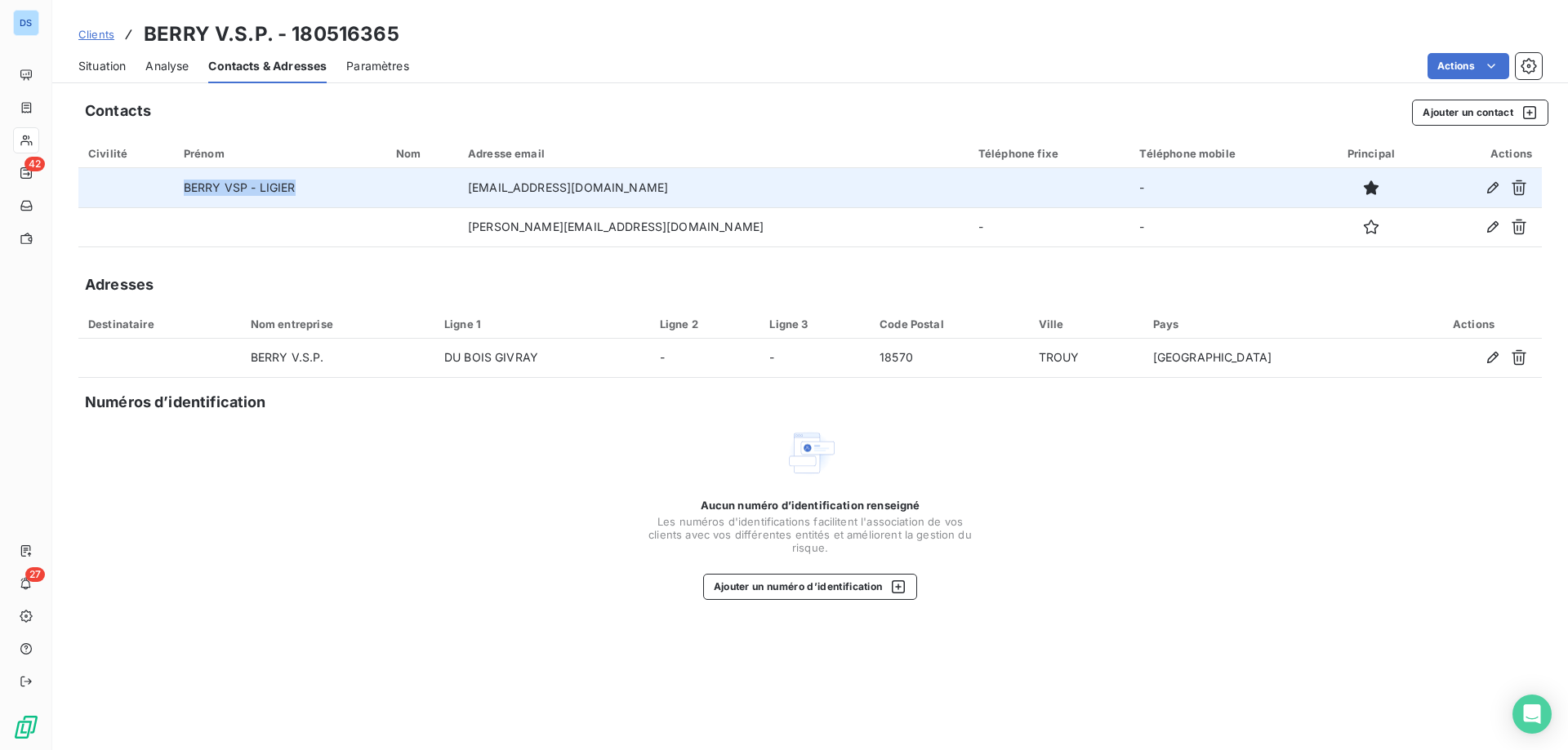
drag, startPoint x: 192, startPoint y: 182, endPoint x: 329, endPoint y: 201, distance: 138.3
click at [329, 201] on td "BERRY VSP - LIGIER" at bounding box center [280, 188] width 212 height 40
copy td "BERRY VSP - LIGIER"
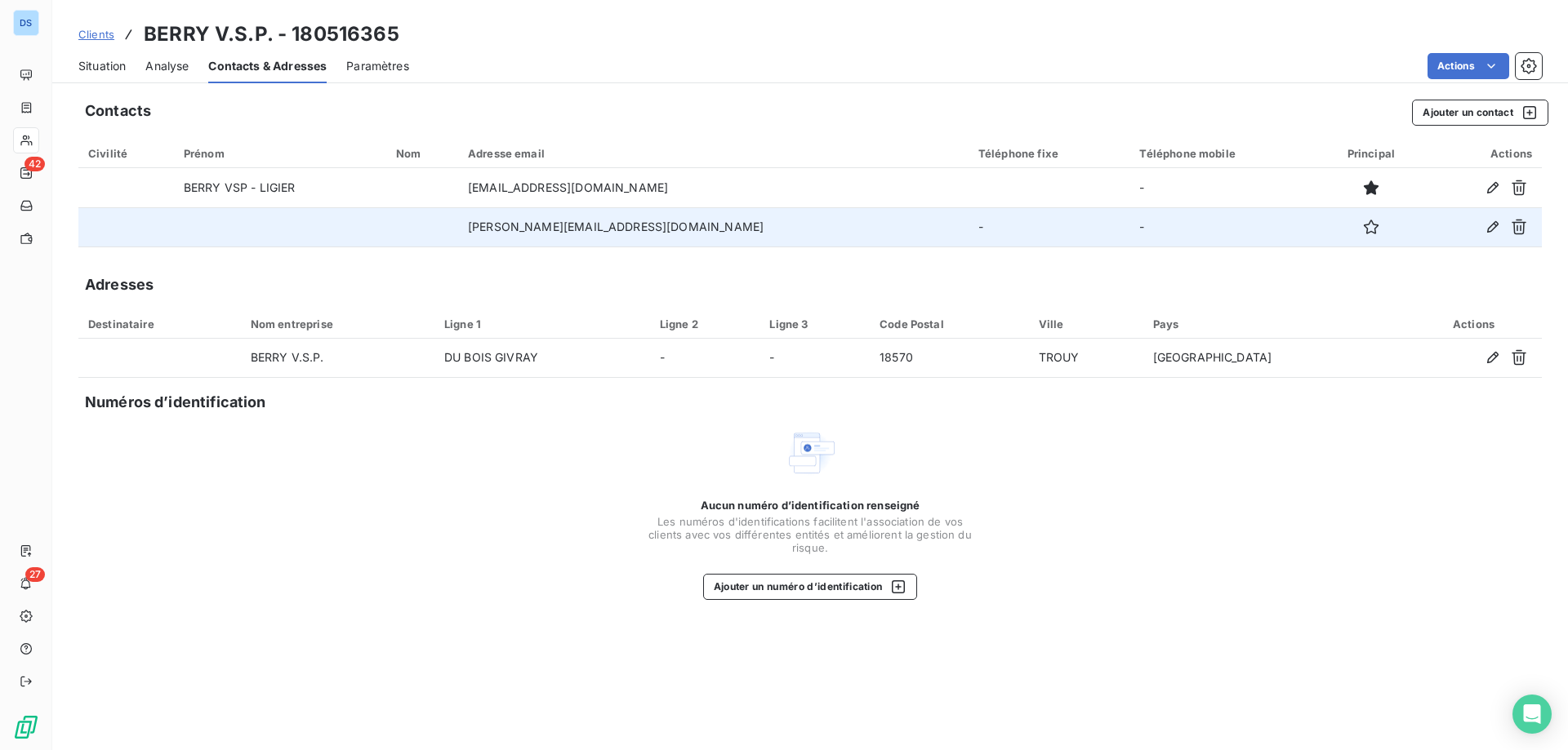
click at [968, 235] on td "-" at bounding box center [1049, 227] width 162 height 40
click at [1491, 227] on icon "button" at bounding box center [1492, 226] width 16 height 16
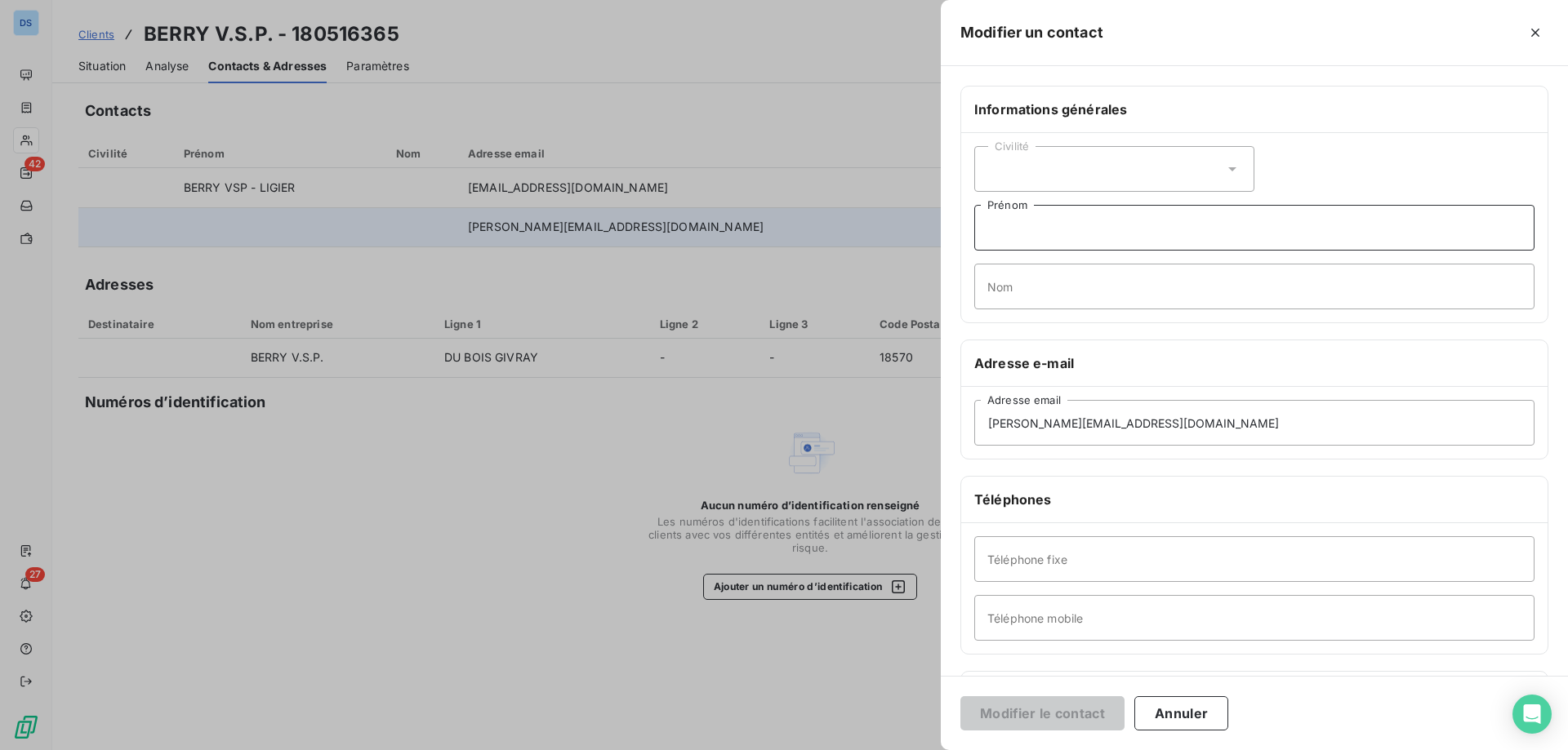
click at [1057, 237] on input "Prénom" at bounding box center [1254, 228] width 560 height 45
click at [1066, 553] on input "Téléphone fixe" at bounding box center [1254, 559] width 560 height 45
type input "02 48 21 18 76"
click at [961, 696] on button "Modifier le contact" at bounding box center [1042, 713] width 164 height 34
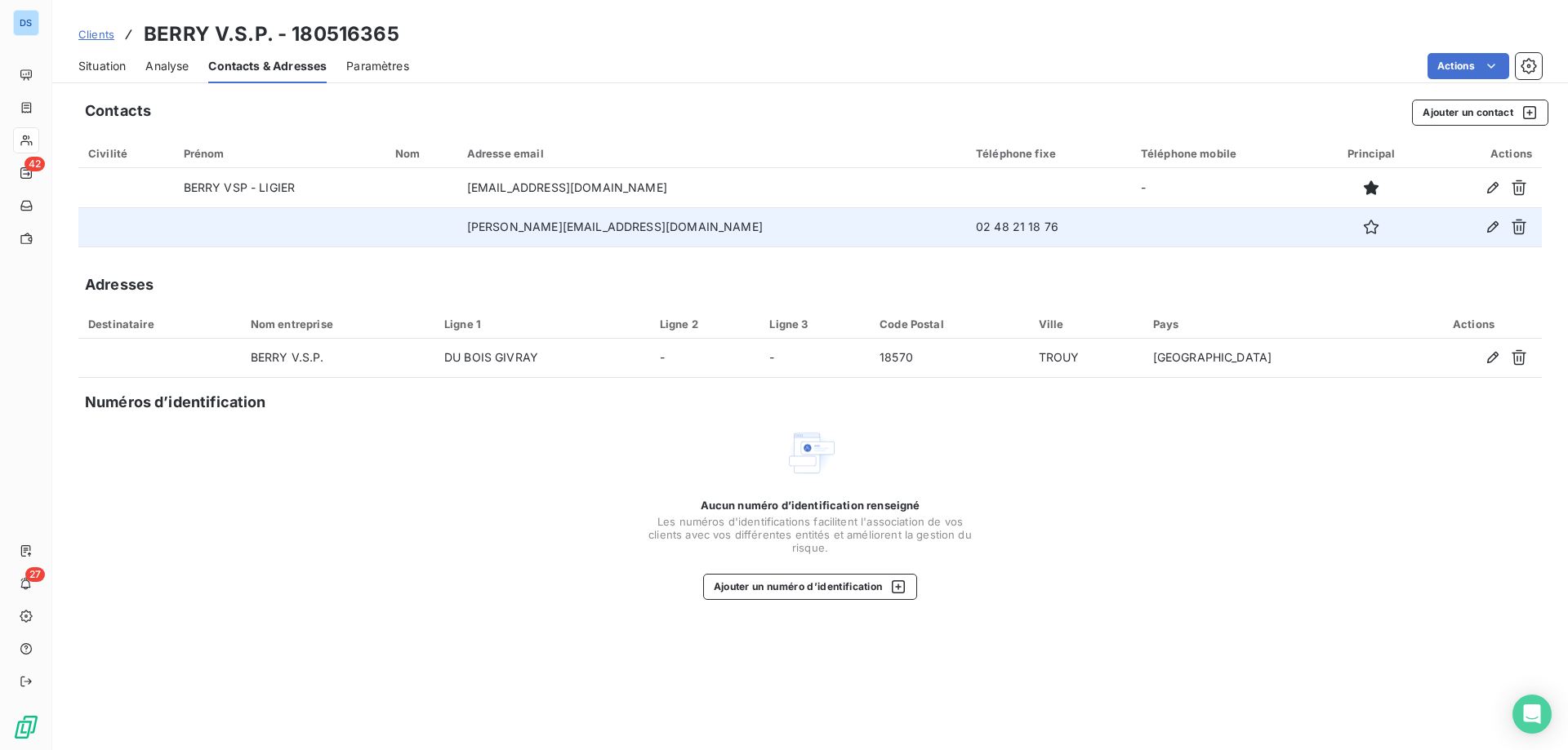
click at [91, 68] on span "Situation" at bounding box center [102, 66] width 47 height 16
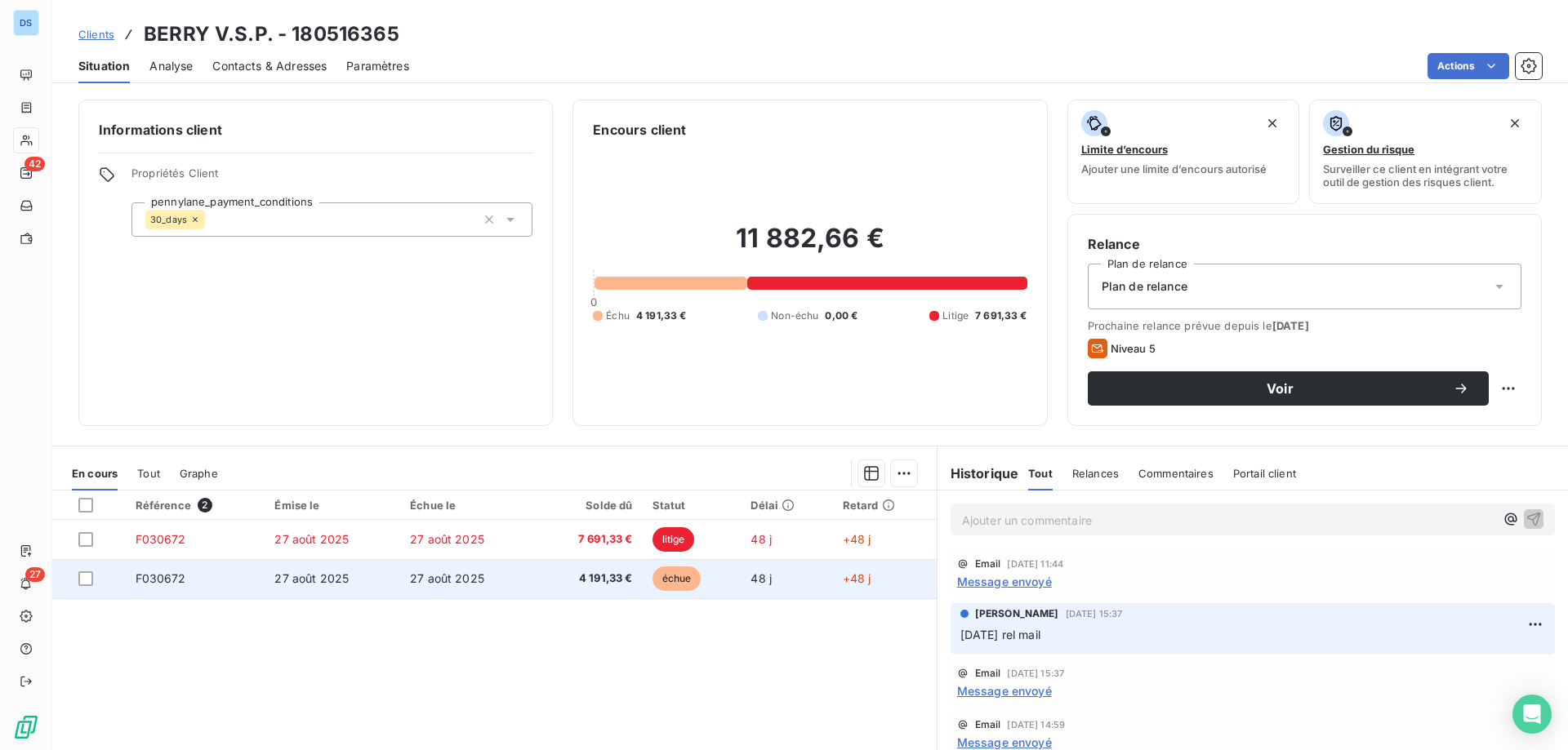
click at [565, 579] on span "4 191,33 €" at bounding box center [589, 578] width 87 height 16
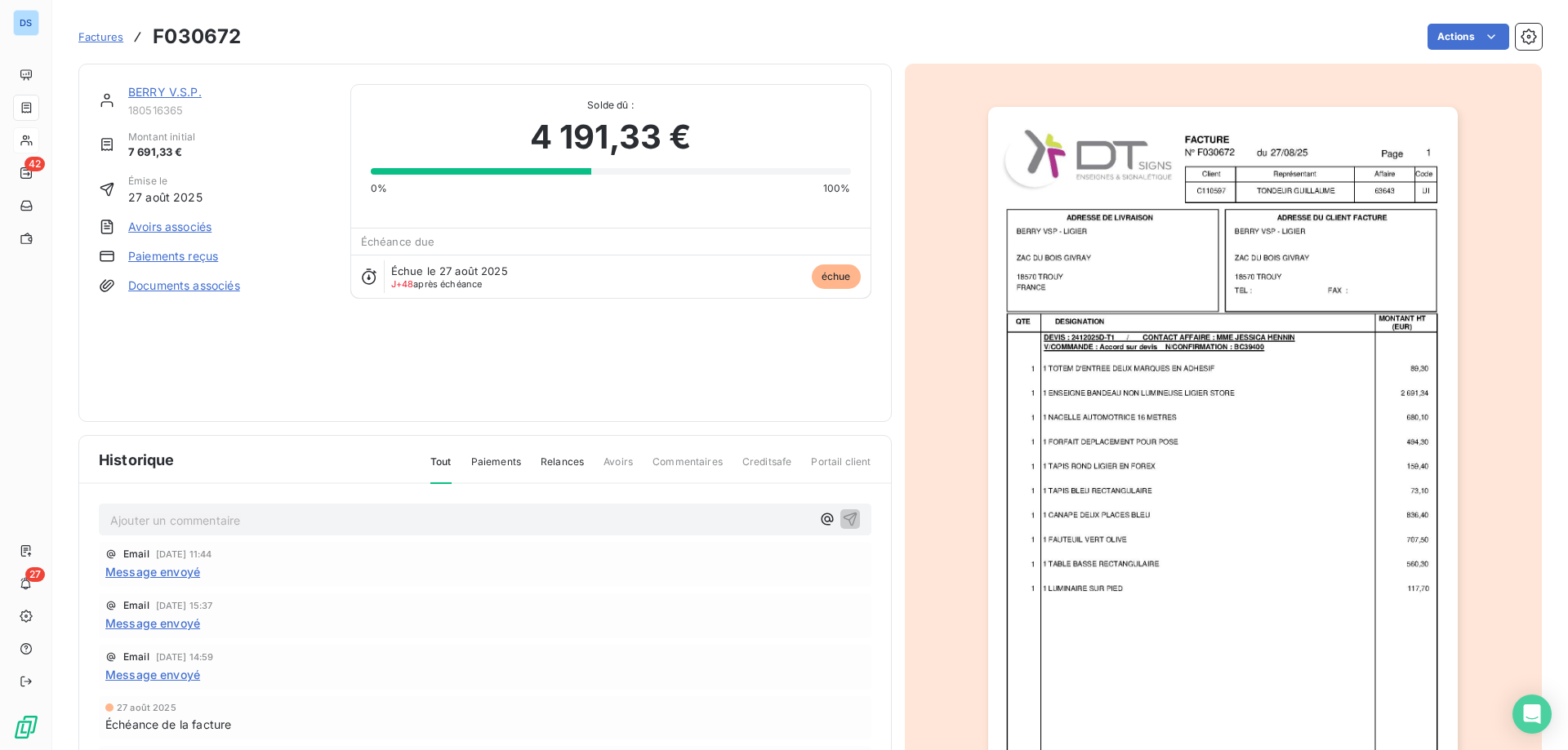
click at [1100, 489] on img "button" at bounding box center [1223, 439] width 469 height 664
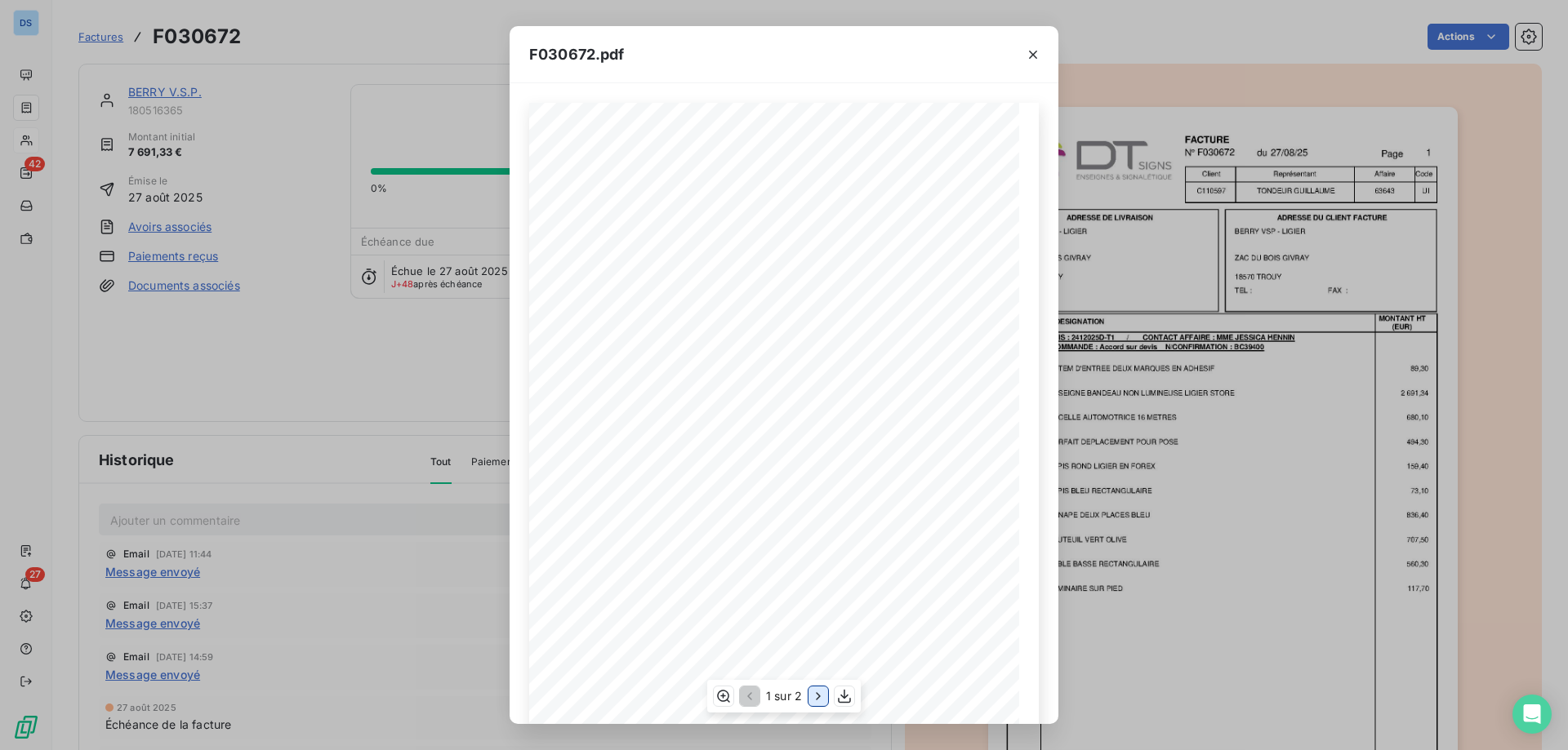
click at [816, 703] on icon "button" at bounding box center [818, 695] width 16 height 16
click at [301, 376] on div "F030672.pdf F030672 27/08/25 BERRY VSP - LIGIER ZAC DU BOIS GIVRAY 18570 TROUY …" at bounding box center [784, 375] width 1568 height 750
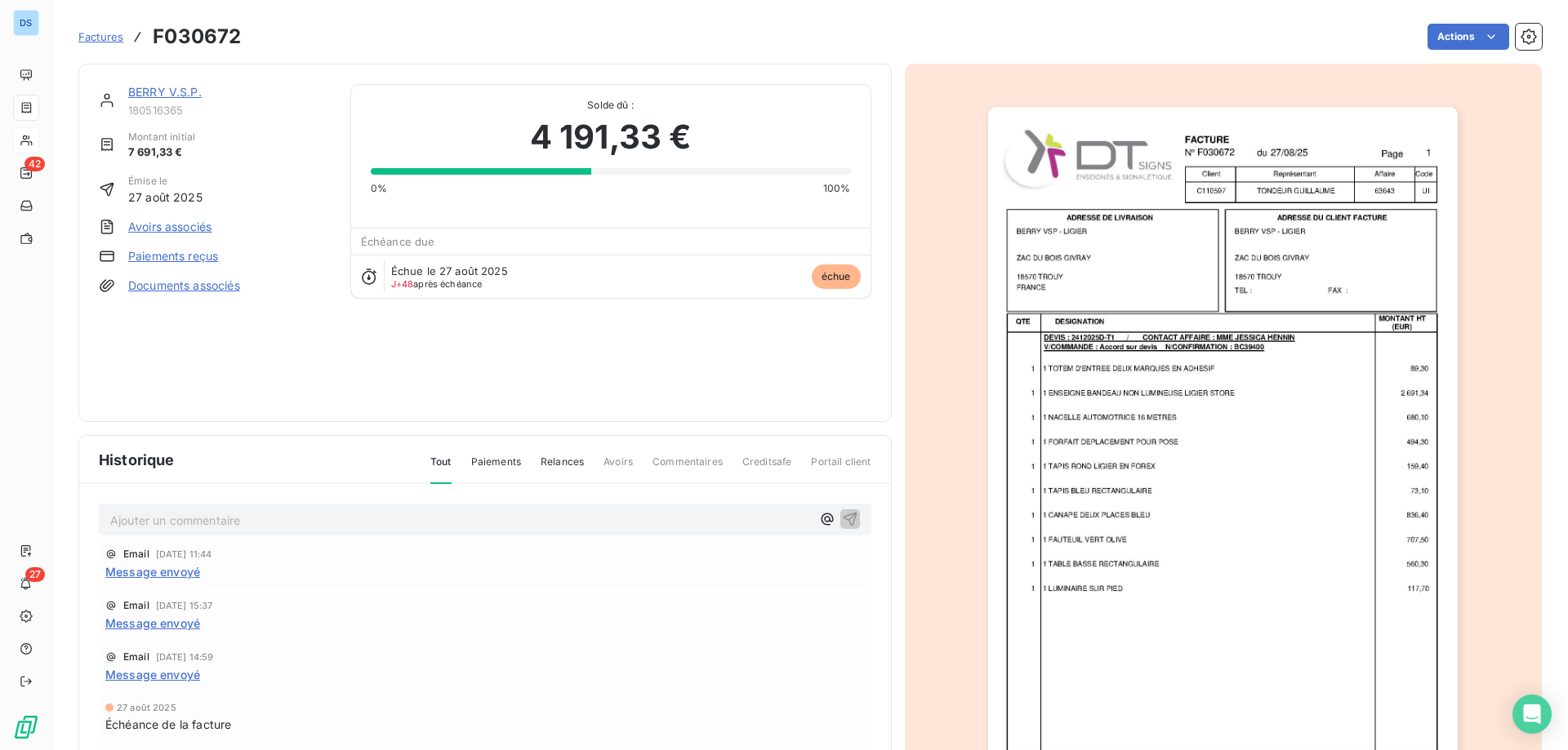
click at [156, 88] on link "BERRY V.S.P." at bounding box center [164, 92] width 73 height 14
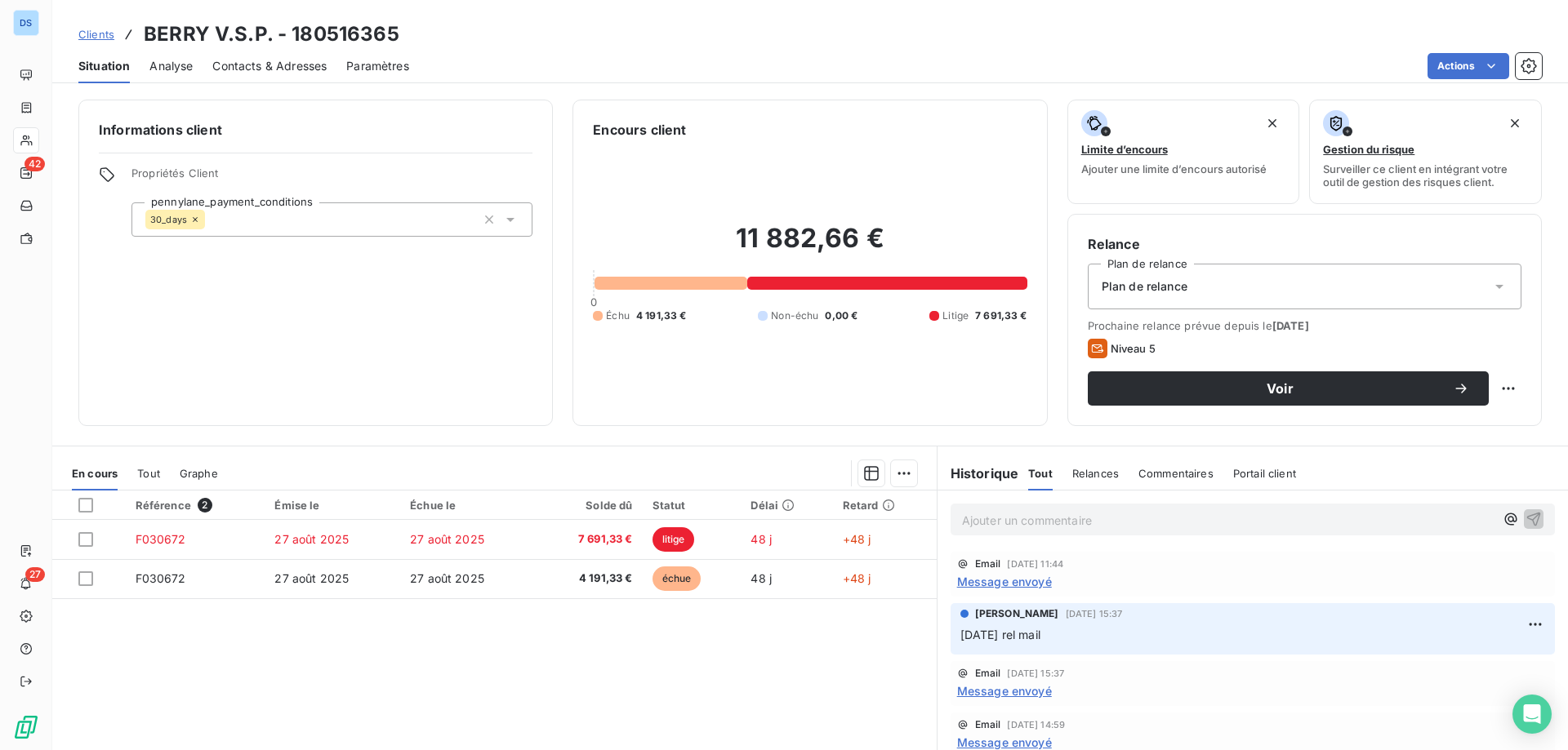
click at [990, 521] on p "Ajouter un commentaire ﻿" at bounding box center [1227, 520] width 532 height 20
click at [1525, 525] on icon "button" at bounding box center [1533, 518] width 16 height 16
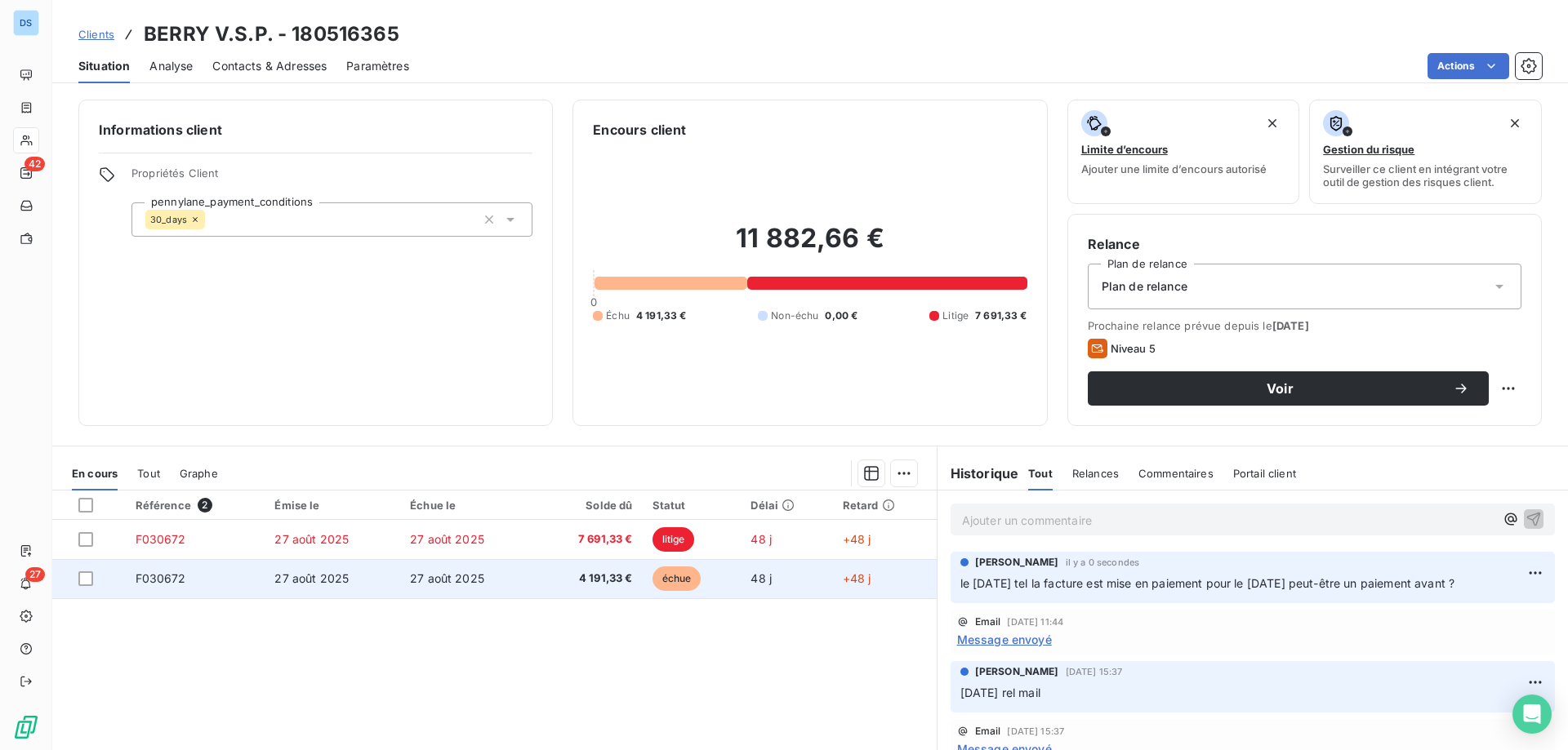
click at [577, 582] on span "4 191,33 €" at bounding box center [589, 578] width 87 height 16
click at [87, 575] on div at bounding box center [85, 578] width 14 height 14
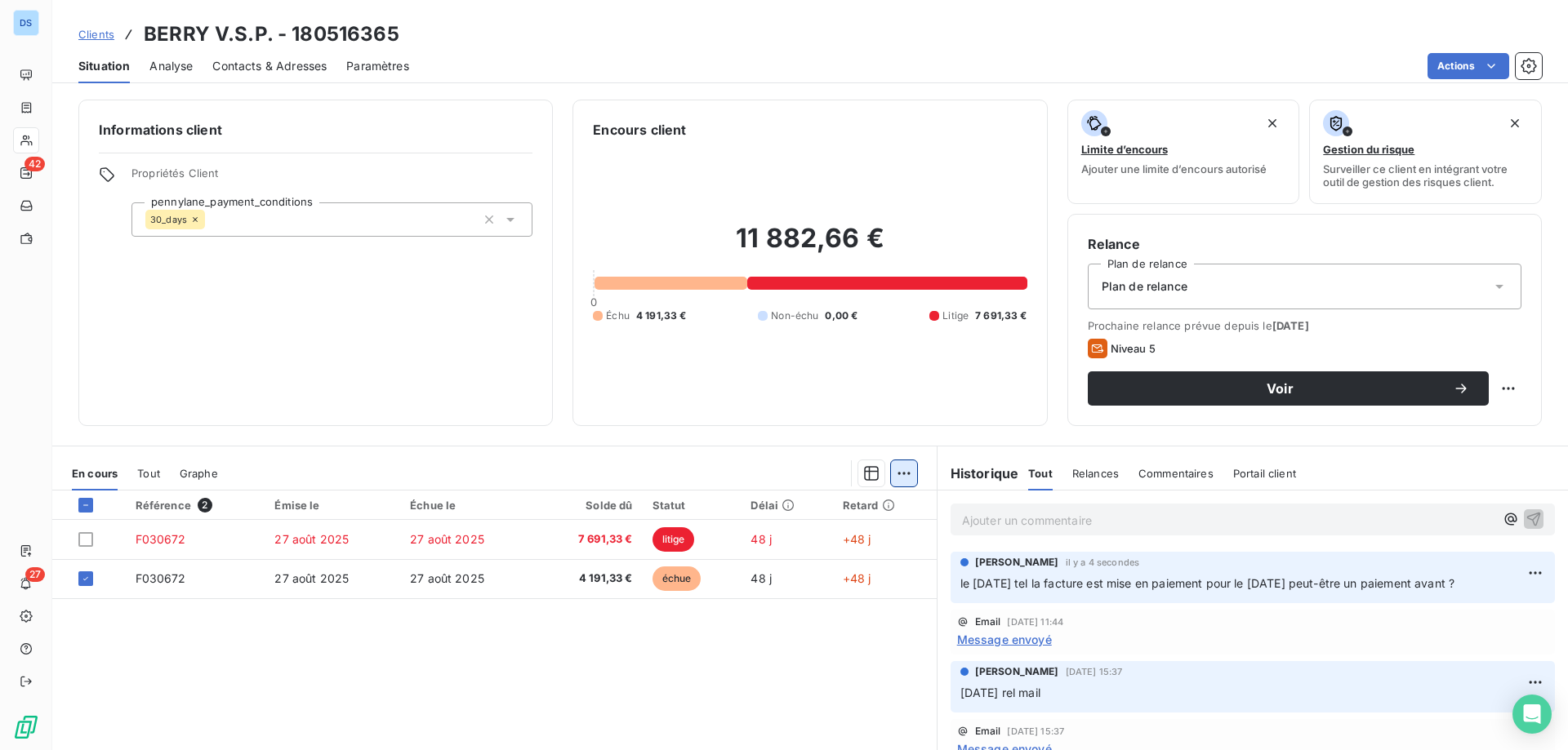
click at [888, 473] on html "DS 42 27 Clients BERRY V.S.P. - 180516365 Situation Analyse Contacts & Adresses…" at bounding box center [784, 375] width 1568 height 750
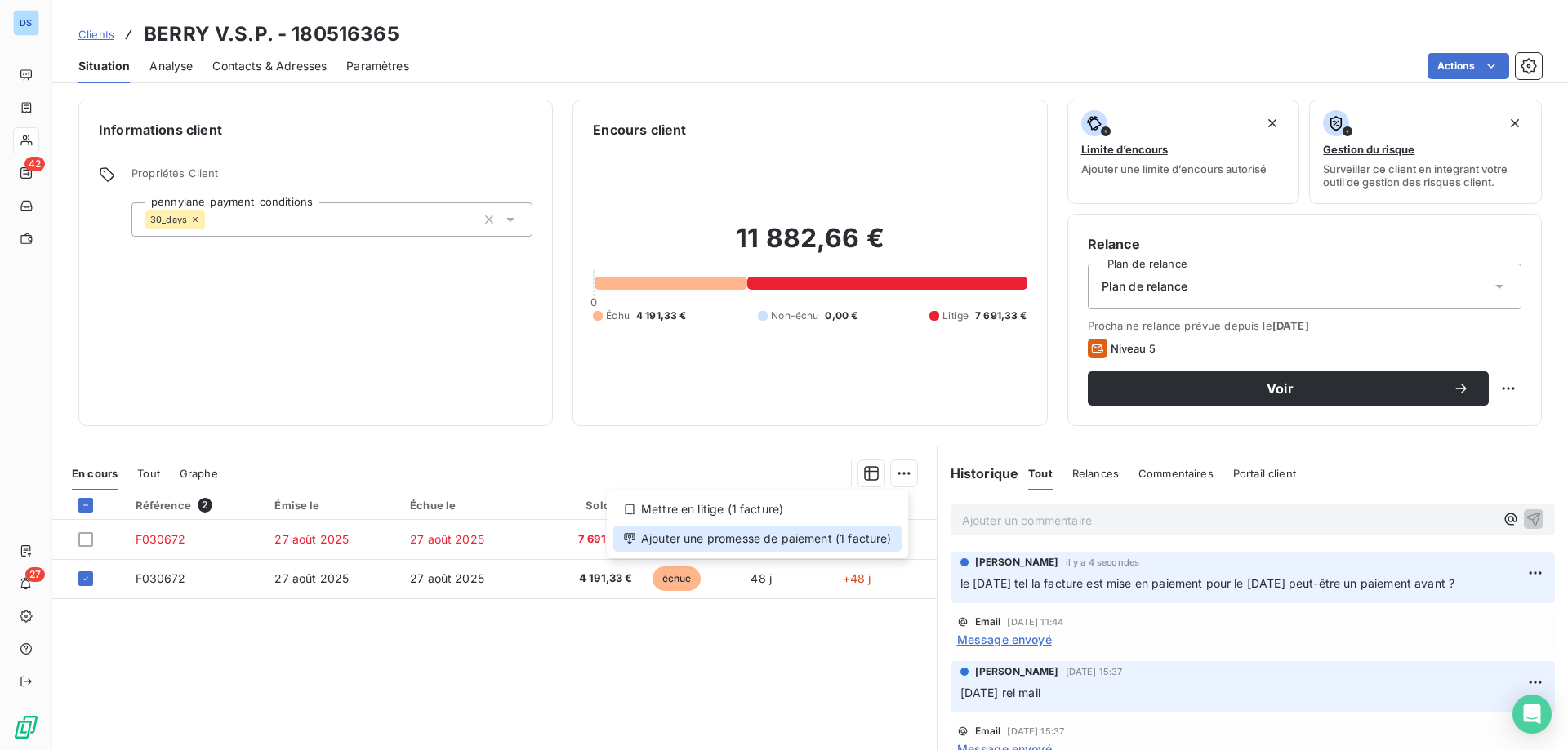
click at [808, 534] on div "Ajouter une promesse de paiement (1 facture)" at bounding box center [757, 538] width 289 height 26
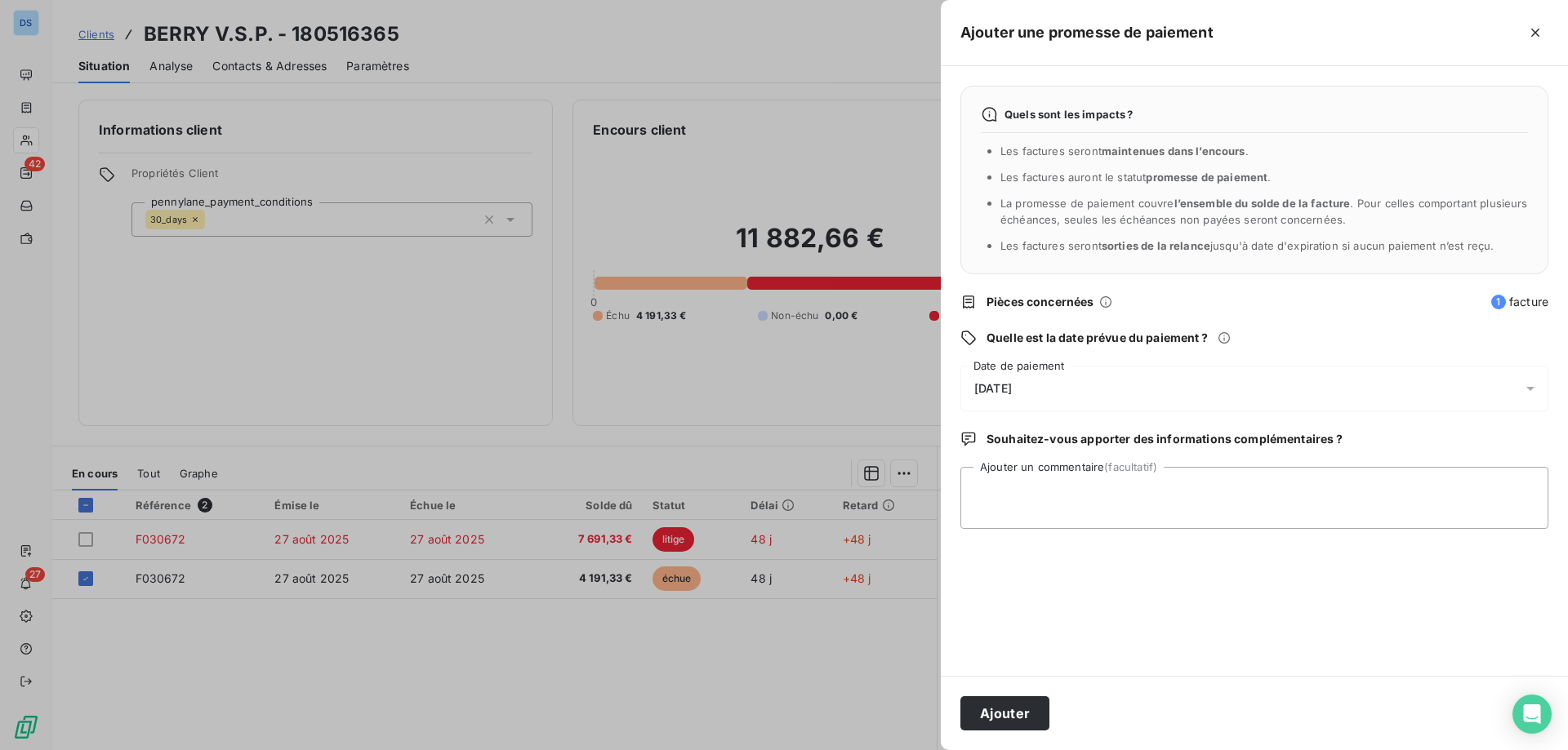
click at [1002, 384] on span "15/10/2025" at bounding box center [993, 388] width 38 height 13
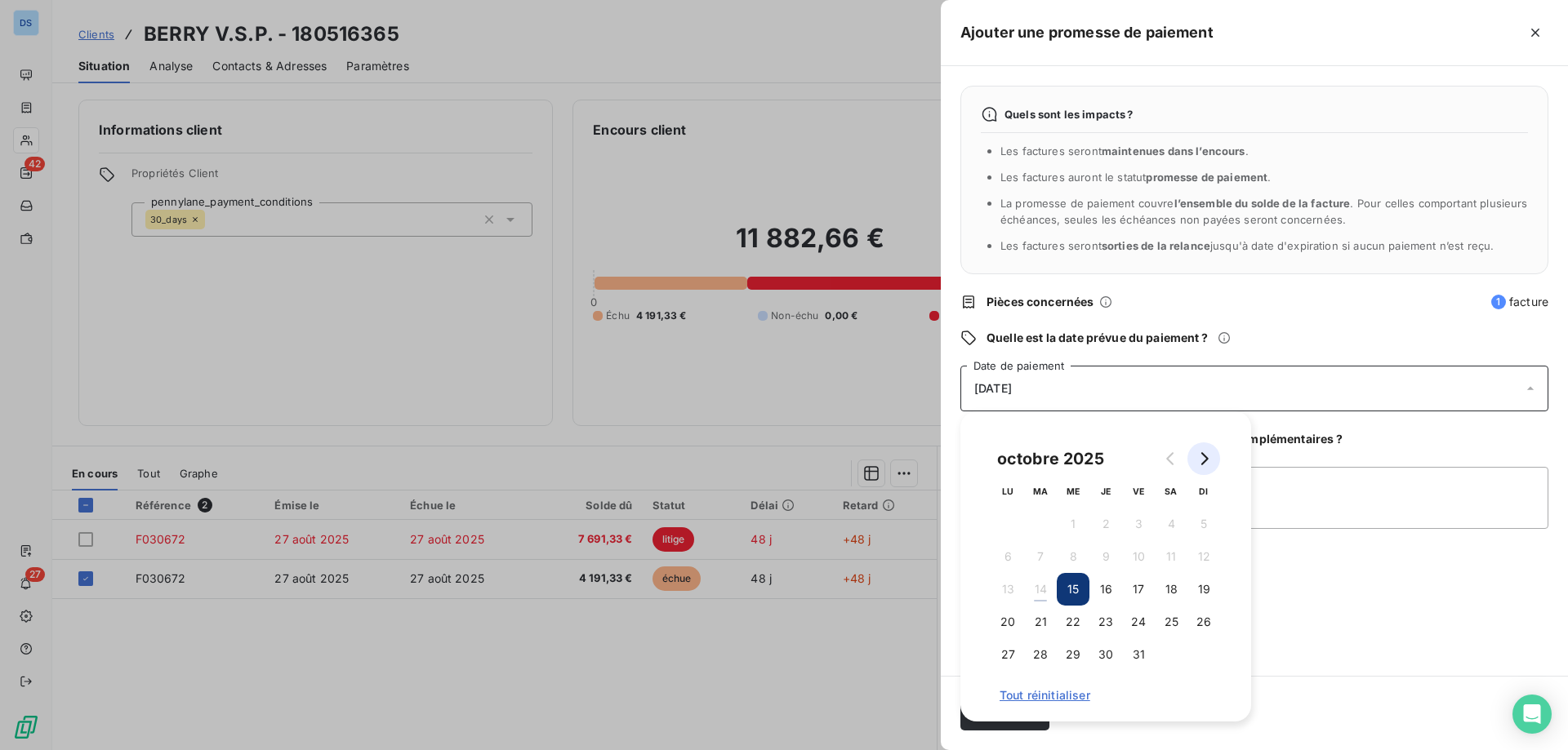
click at [1208, 454] on icon "Go to next month" at bounding box center [1204, 459] width 13 height 13
click at [1031, 551] on button "4" at bounding box center [1040, 557] width 33 height 33
click at [1286, 499] on textarea "Ajouter un commentaire (facultatif)" at bounding box center [1254, 498] width 588 height 62
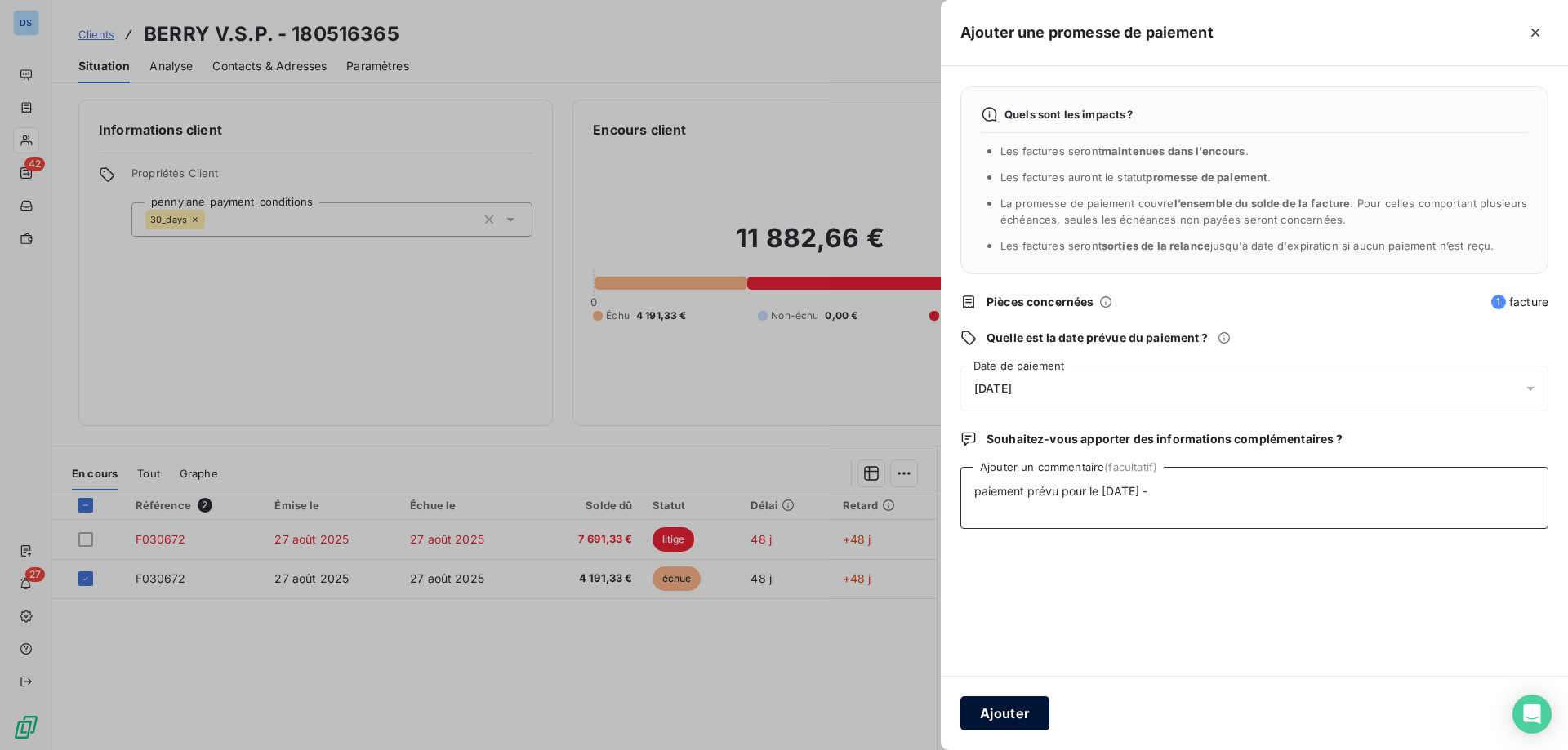
type textarea "paiement prévu pour le 31/10/25 -"
click at [1018, 709] on button "Ajouter" at bounding box center [1005, 713] width 89 height 34
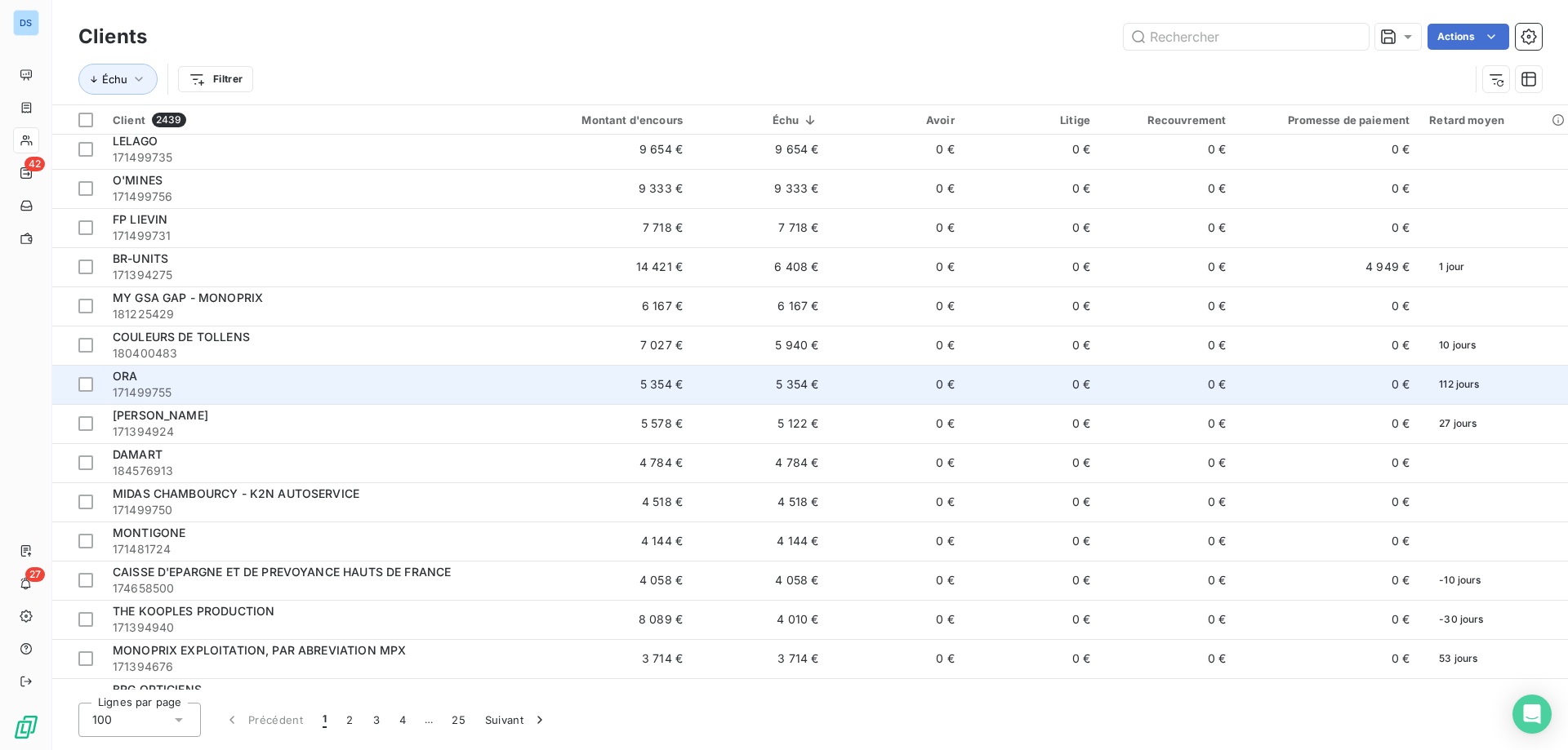
scroll to position [163, 0]
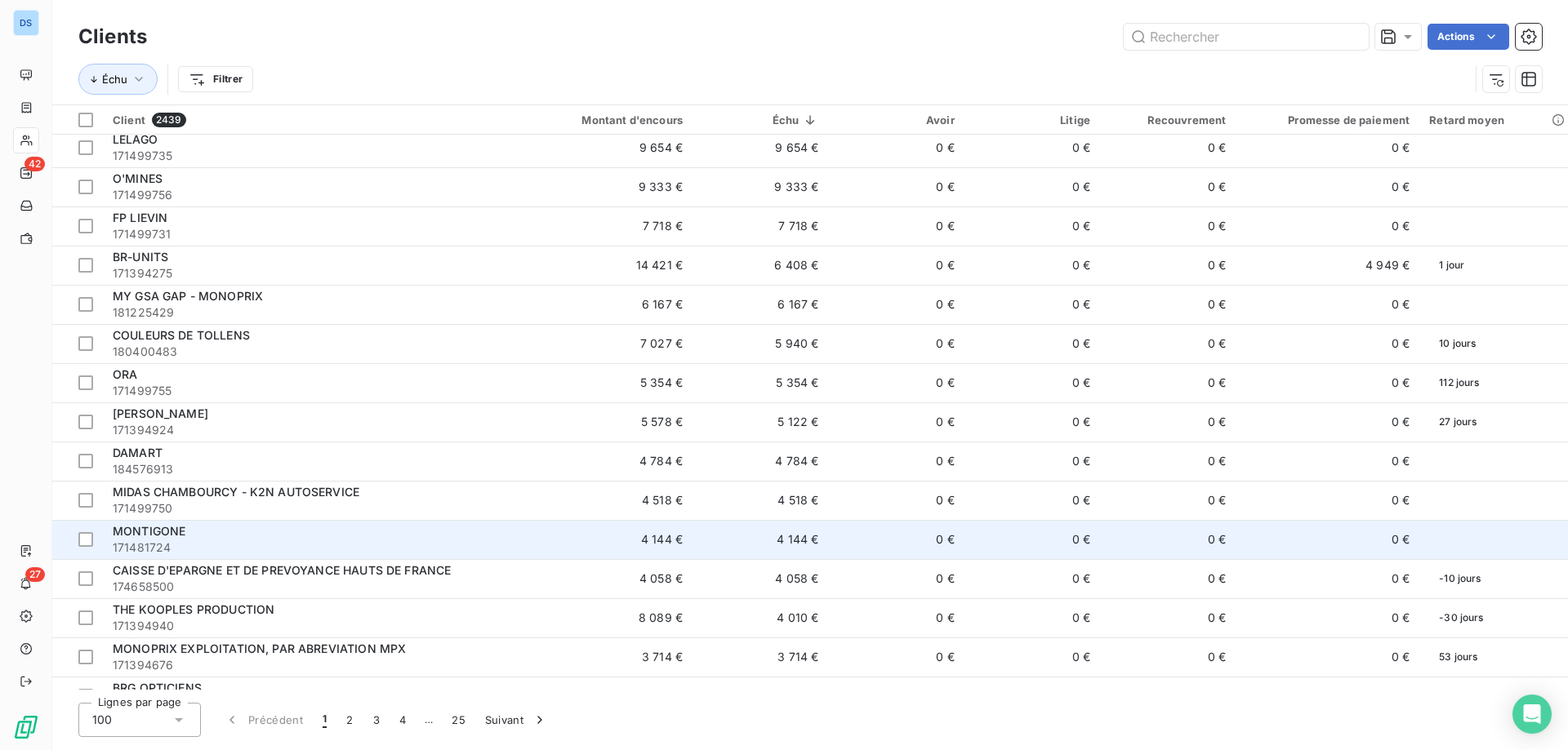
click at [307, 540] on span "171481724" at bounding box center [306, 547] width 388 height 16
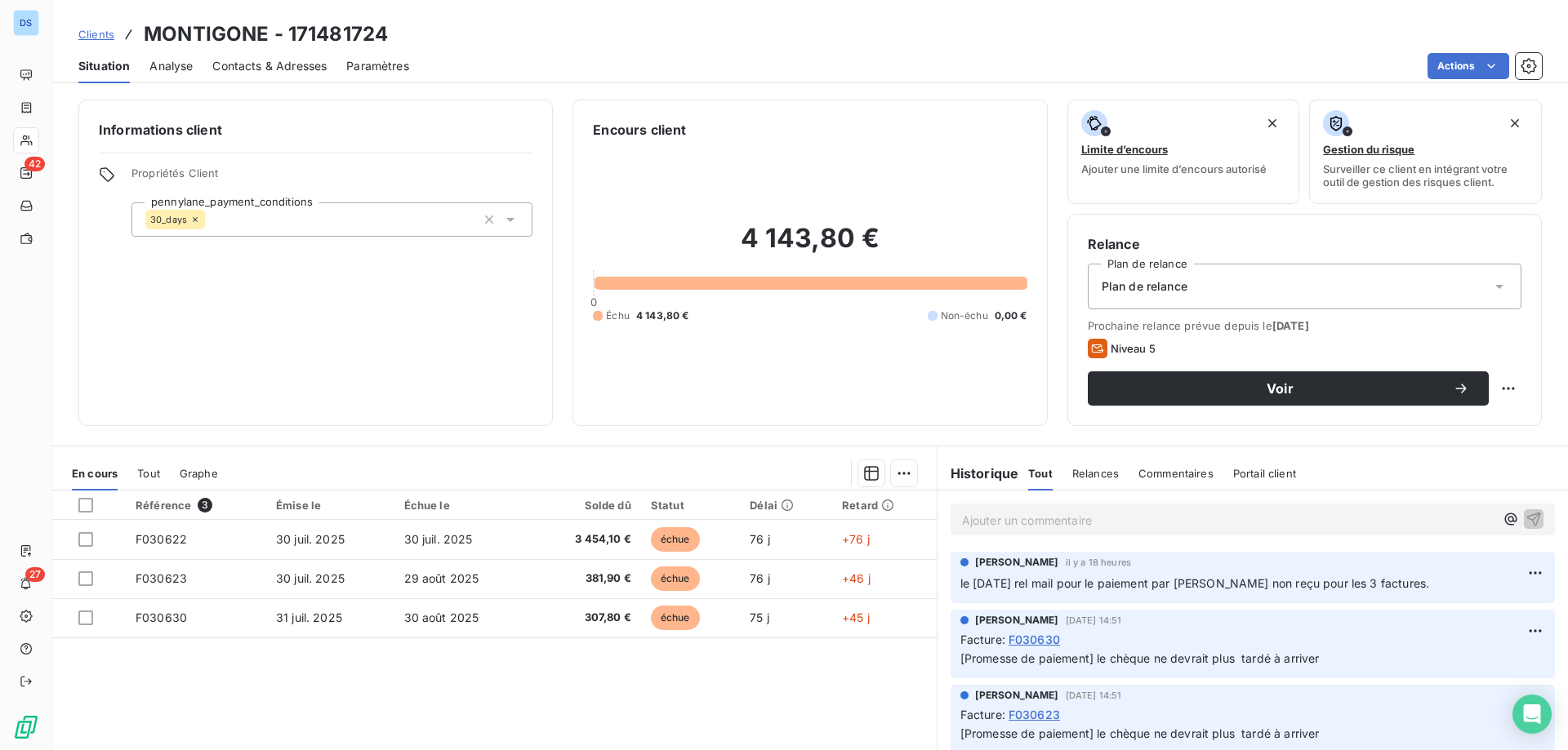
click at [1005, 521] on p "Ajouter un commentaire ﻿" at bounding box center [1227, 520] width 532 height 20
click at [961, 517] on span "le chèque est parti hier." at bounding box center [1035, 519] width 147 height 14
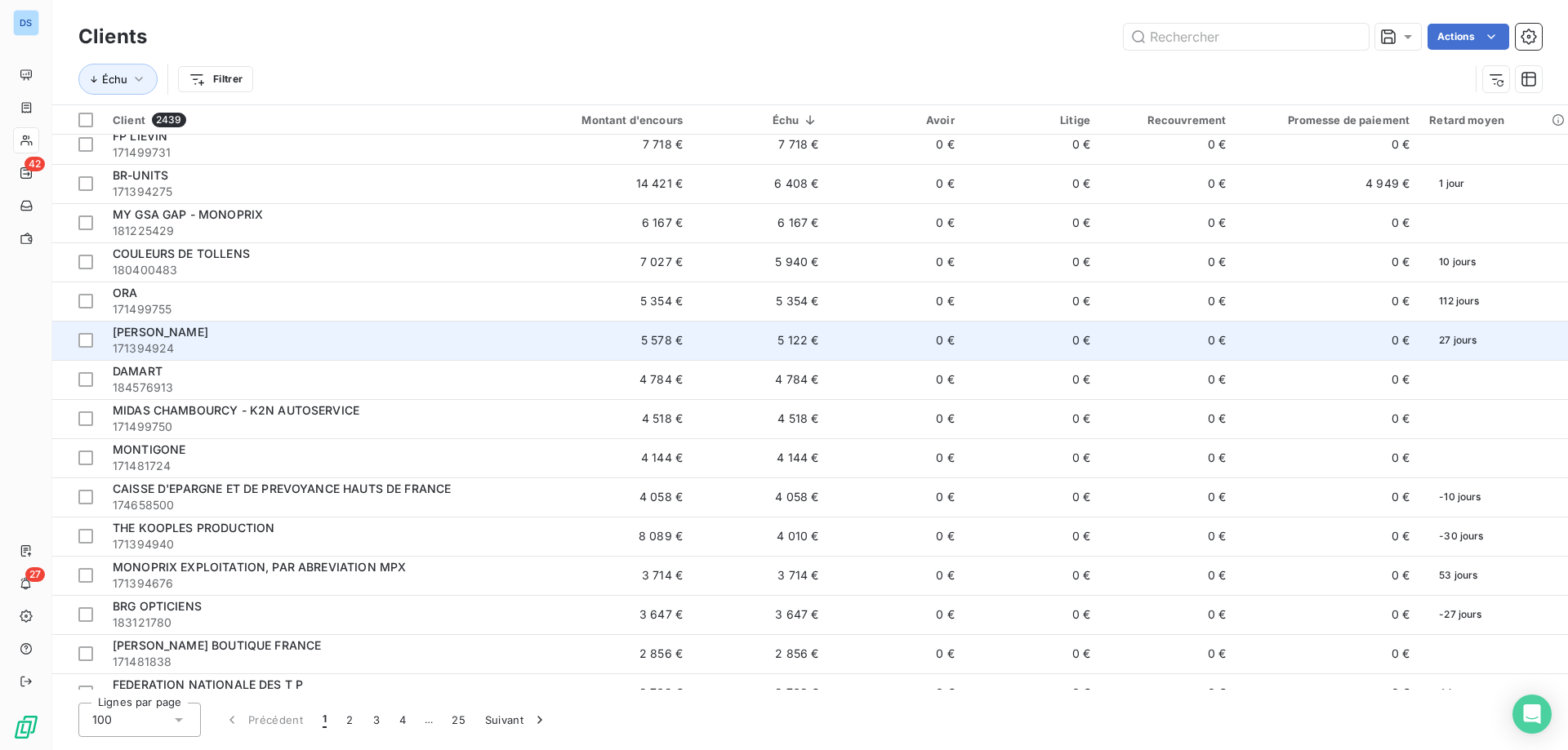
scroll to position [326, 0]
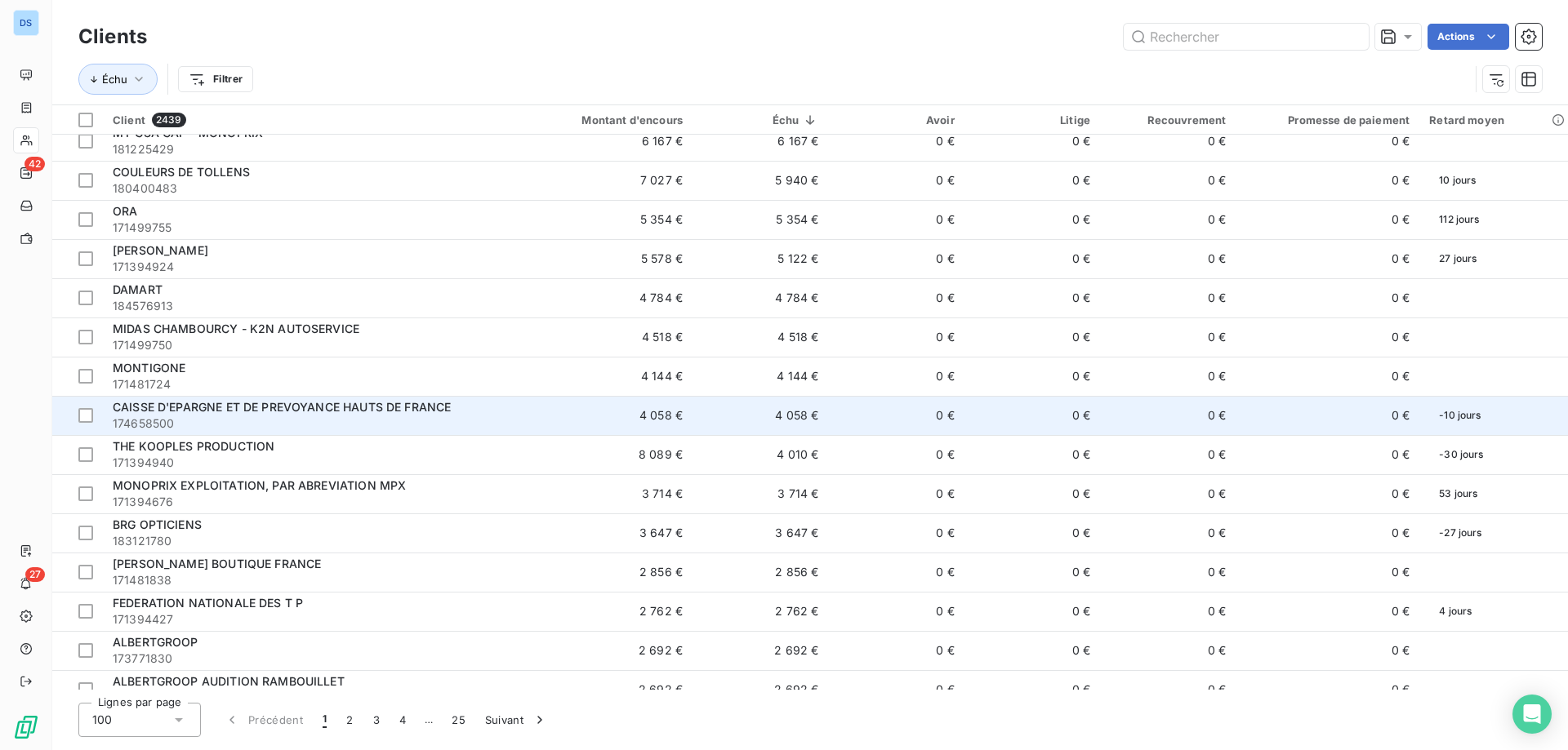
click at [225, 422] on span "174658500" at bounding box center [306, 423] width 388 height 16
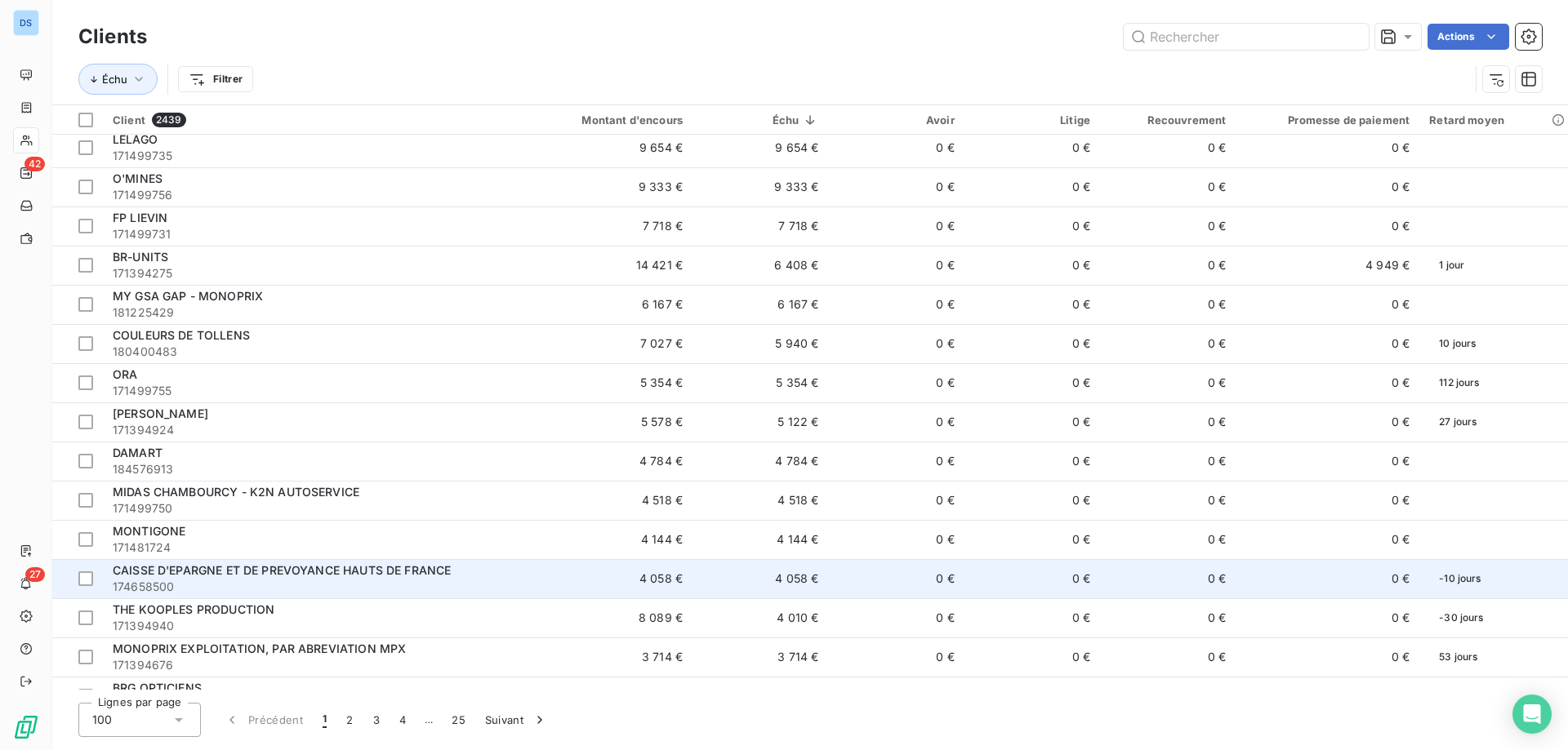
scroll to position [245, 0]
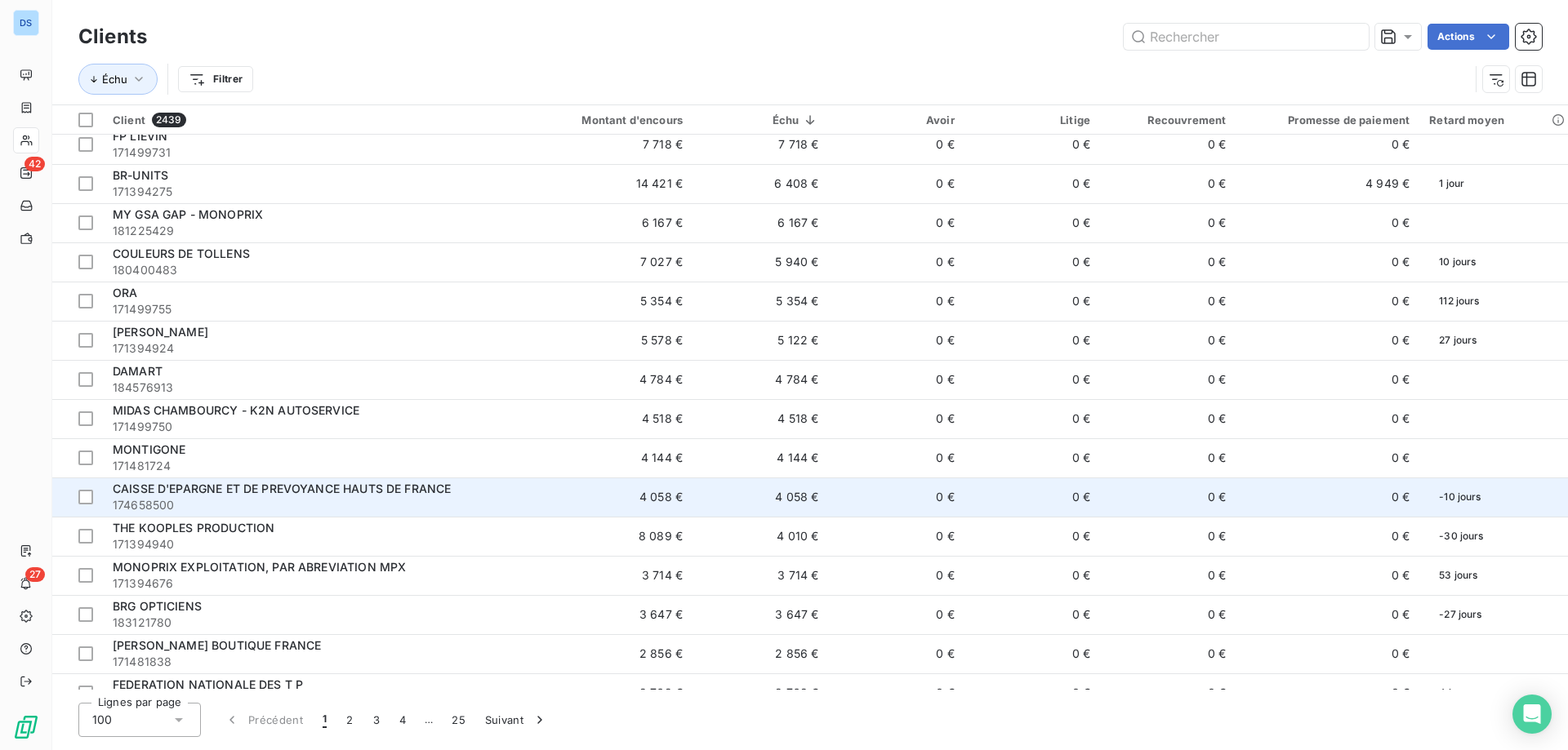
click at [192, 510] on span "174658500" at bounding box center [306, 504] width 388 height 16
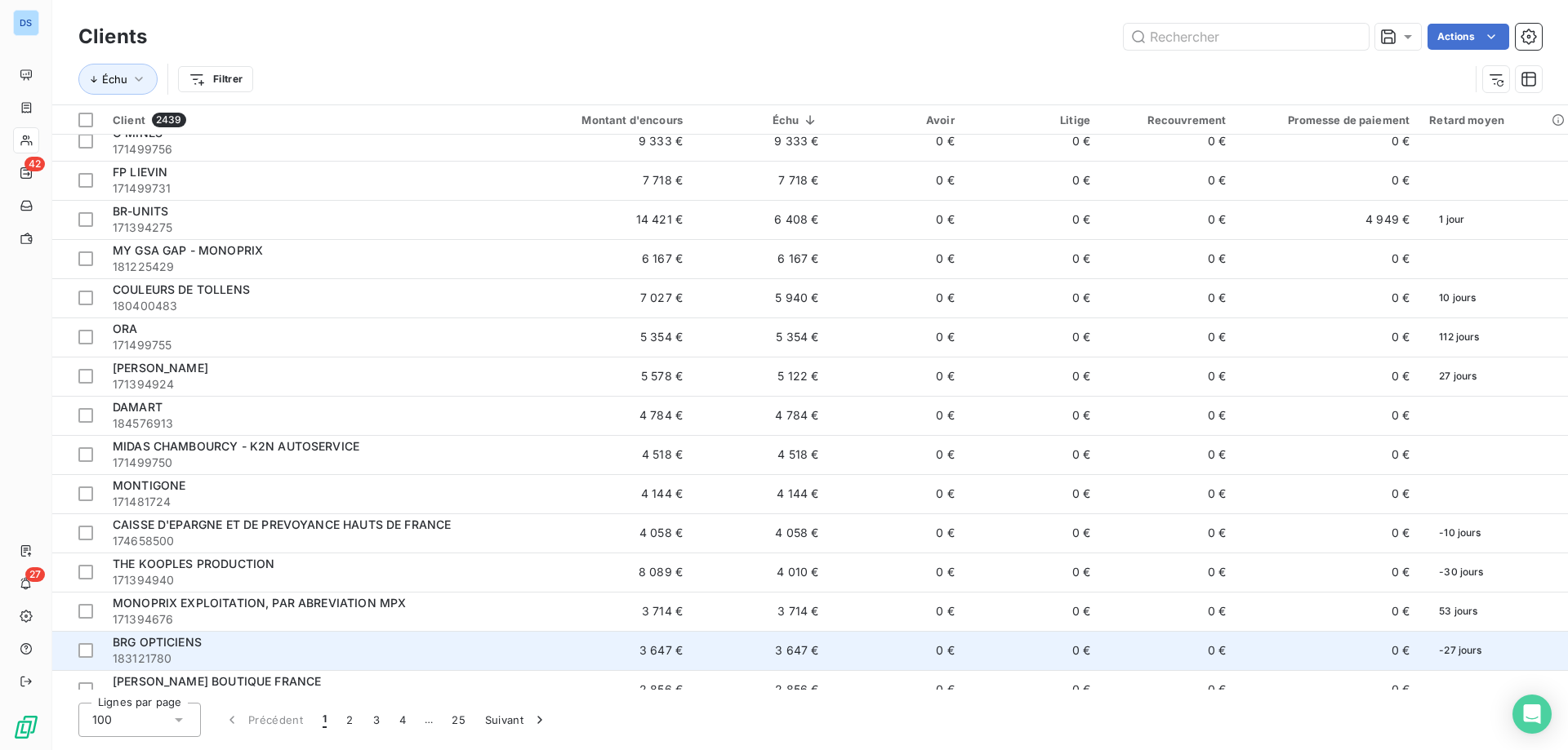
scroll to position [245, 0]
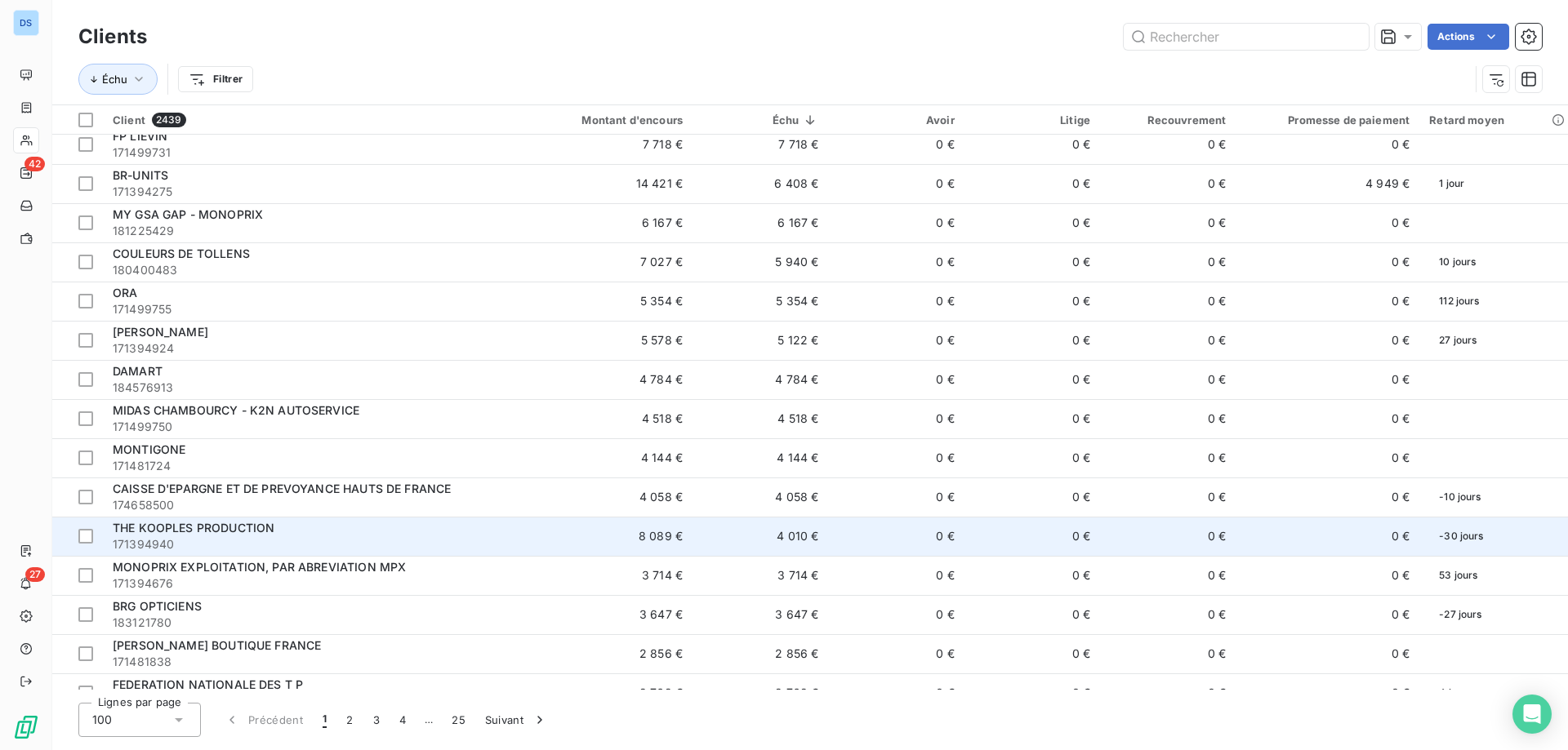
click at [270, 536] on div "THE KOOPLES PRODUCTION" at bounding box center [306, 527] width 388 height 16
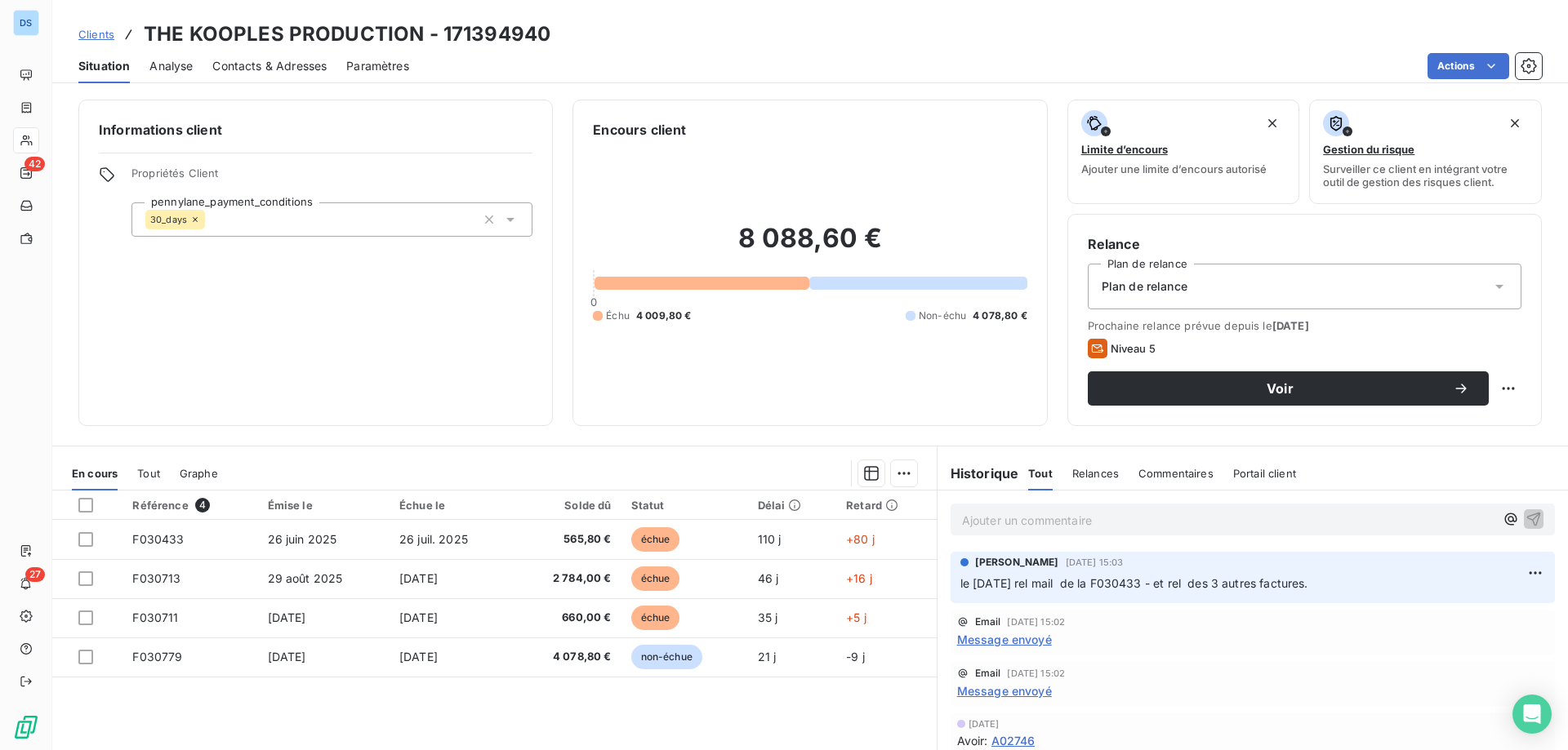
click at [294, 348] on div "Informations client Propriétés Client pennylane_payment_conditions 30_days" at bounding box center [315, 262] width 474 height 326
click at [261, 67] on span "Contacts & Adresses" at bounding box center [269, 66] width 114 height 16
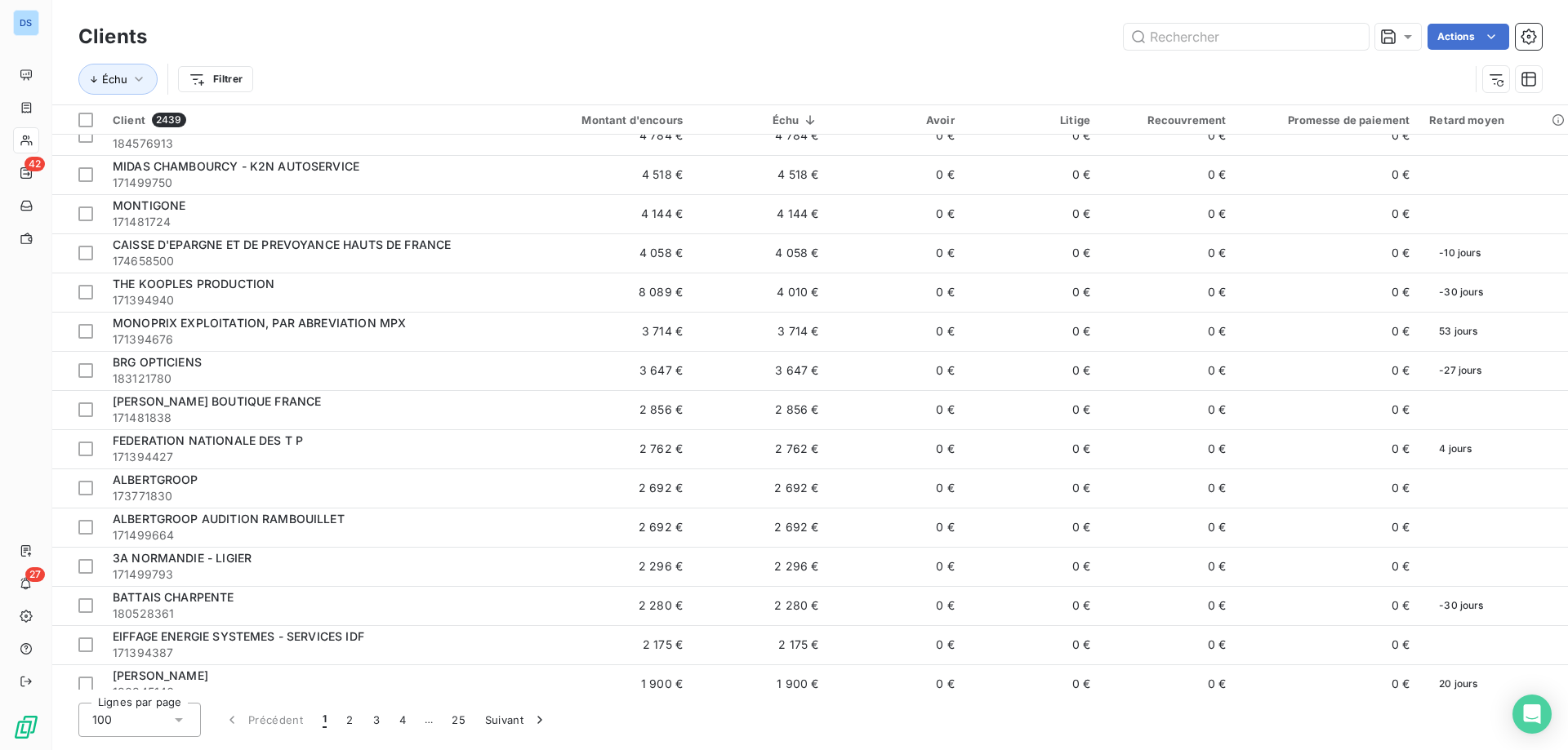
scroll to position [489, 0]
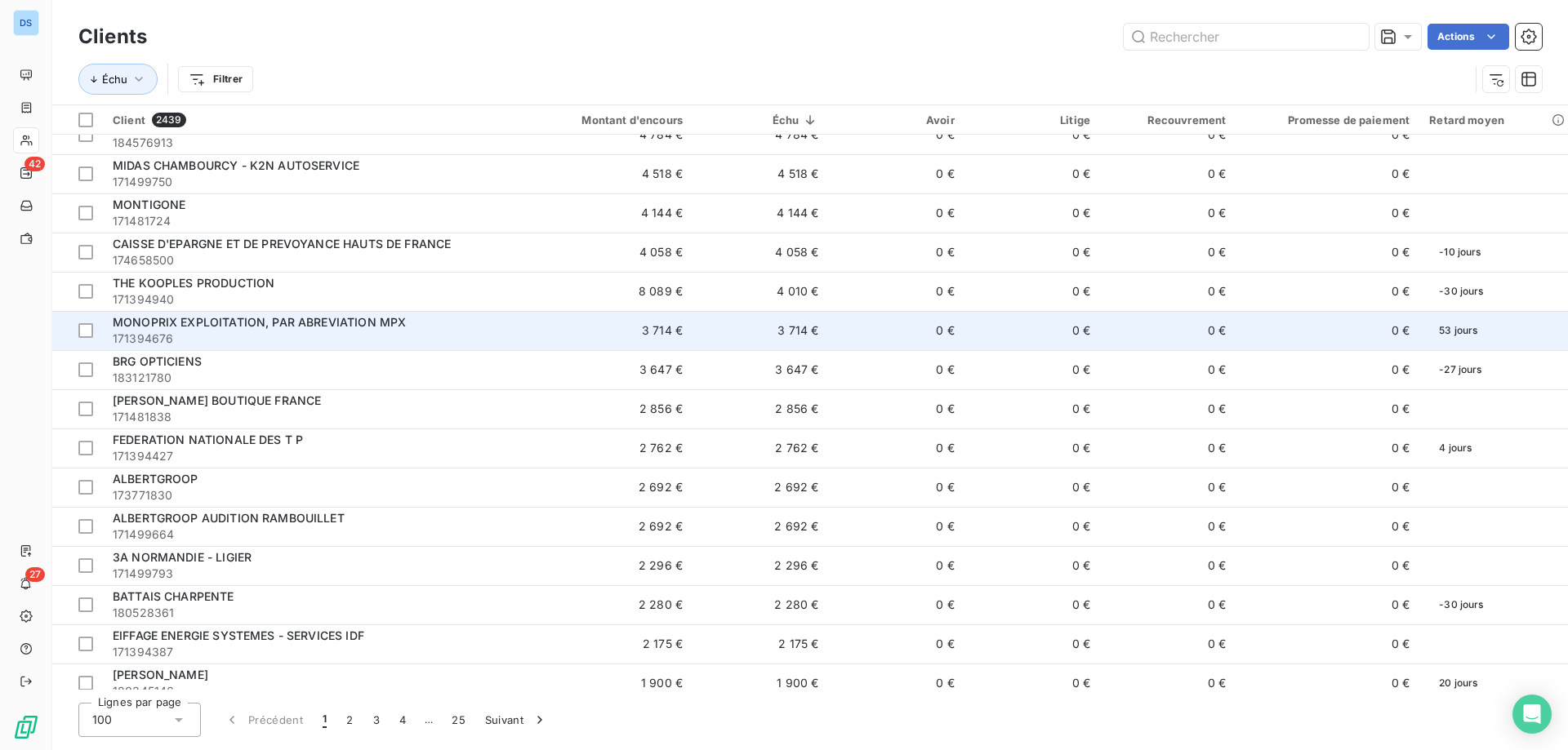
click at [204, 330] on span "171394676" at bounding box center [306, 338] width 388 height 16
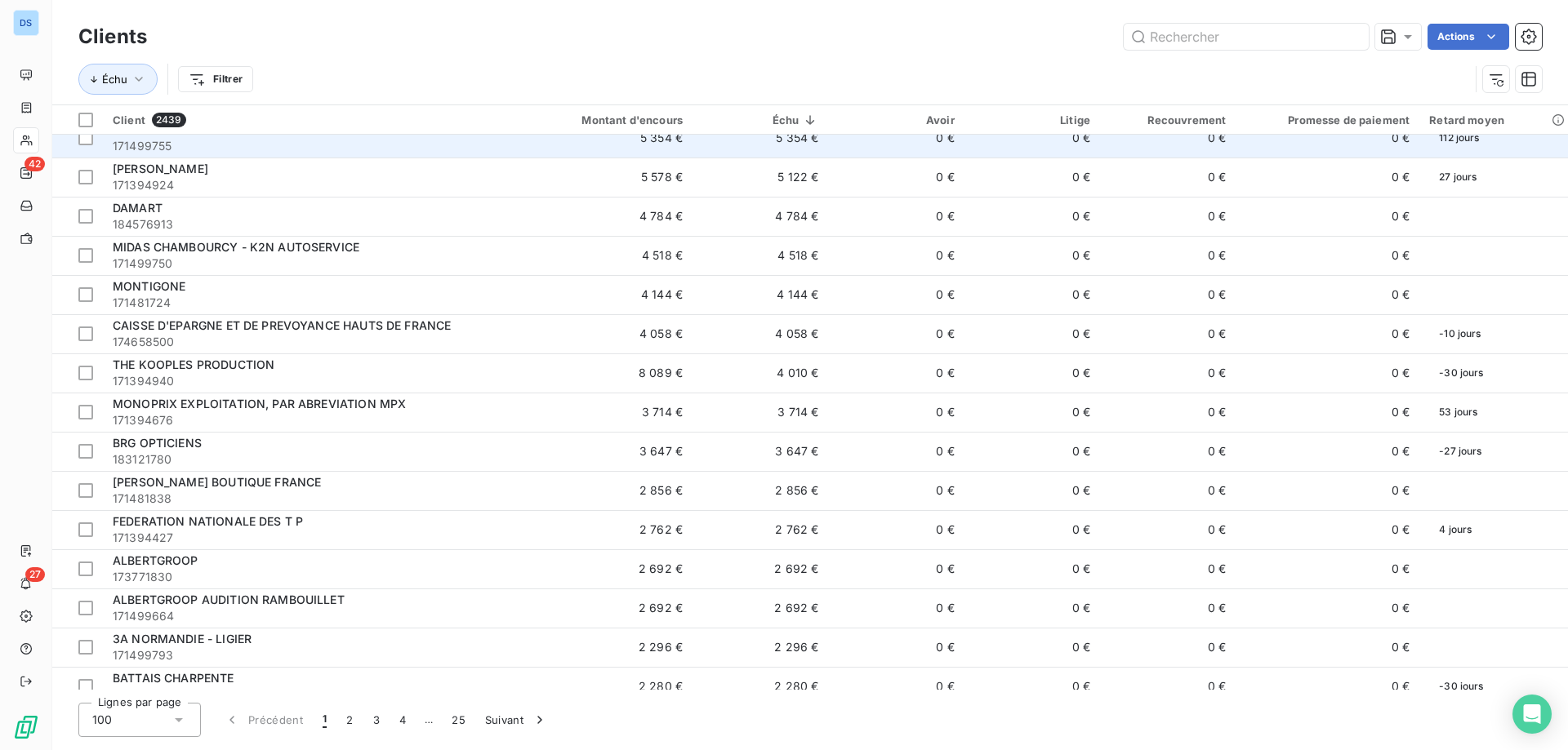
scroll to position [489, 0]
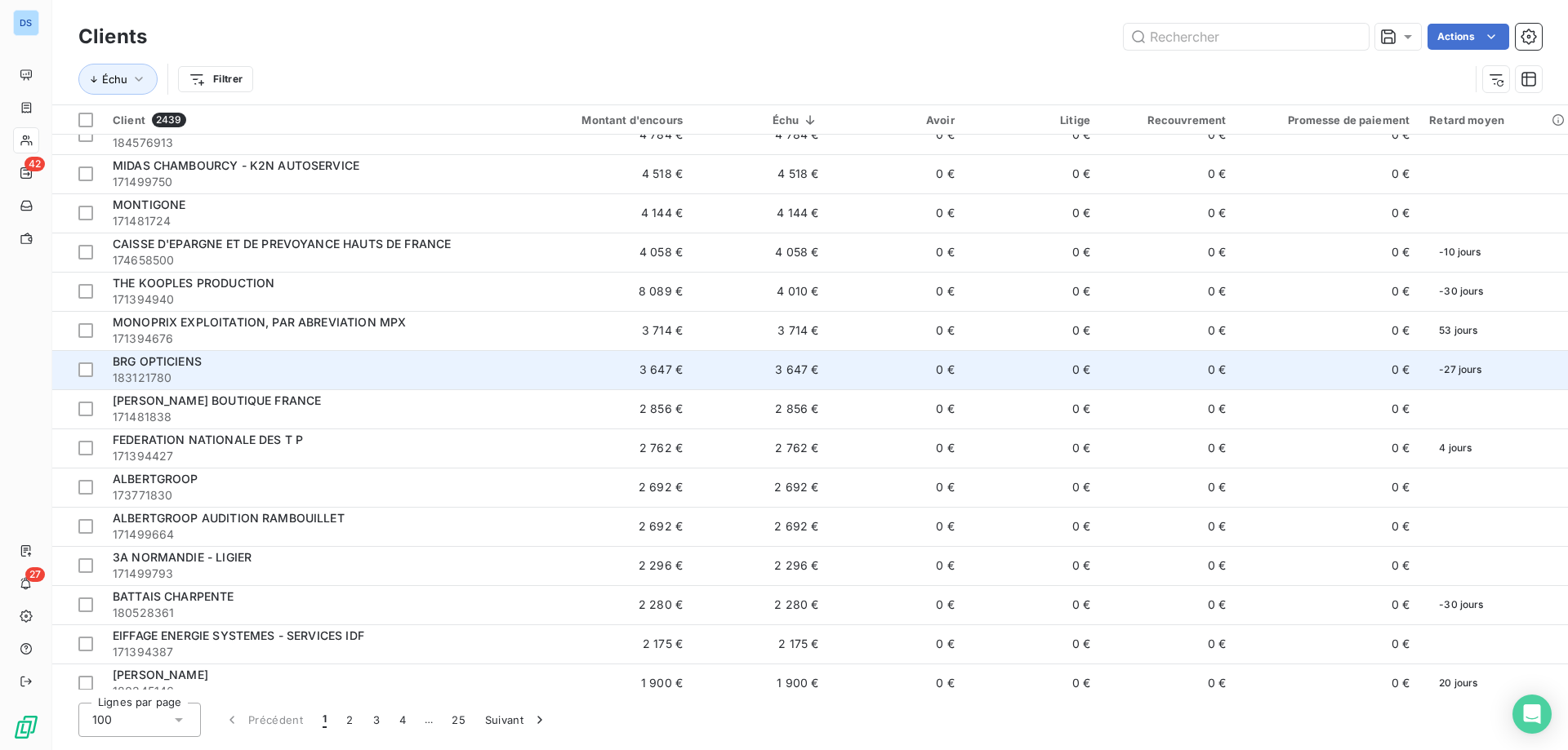
click at [162, 374] on span "183121780" at bounding box center [306, 378] width 388 height 16
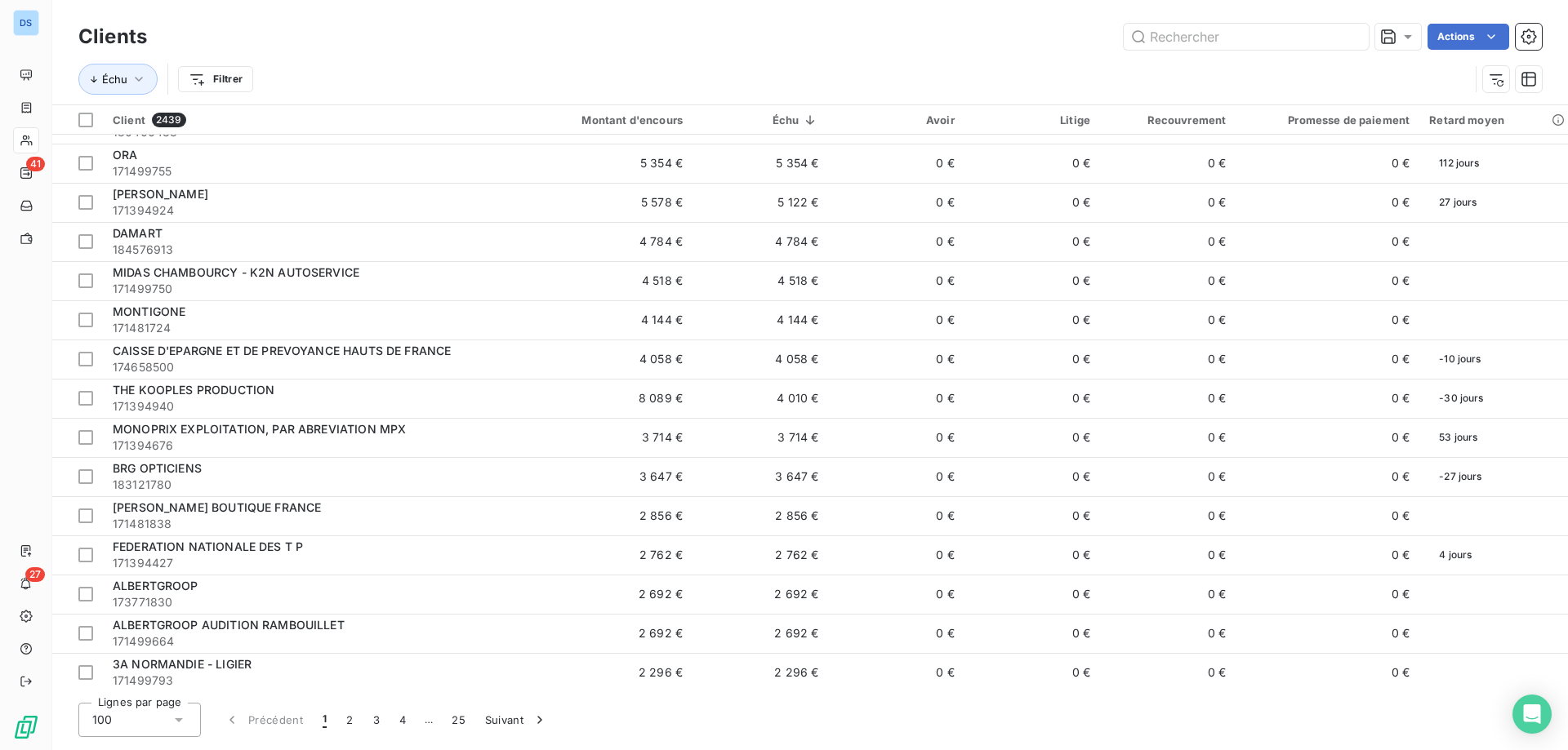
scroll to position [408, 0]
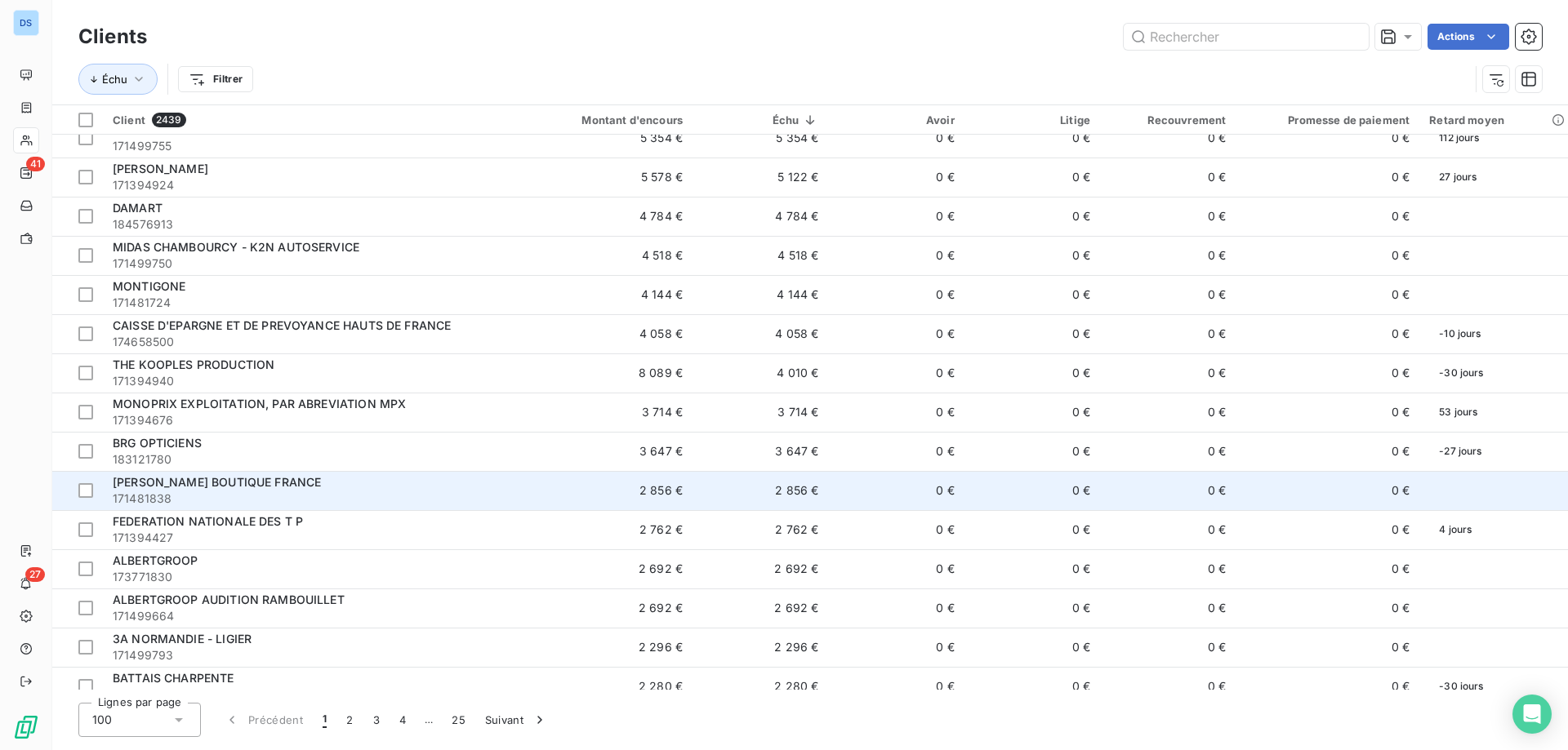
click at [170, 494] on span "171481838" at bounding box center [306, 498] width 388 height 16
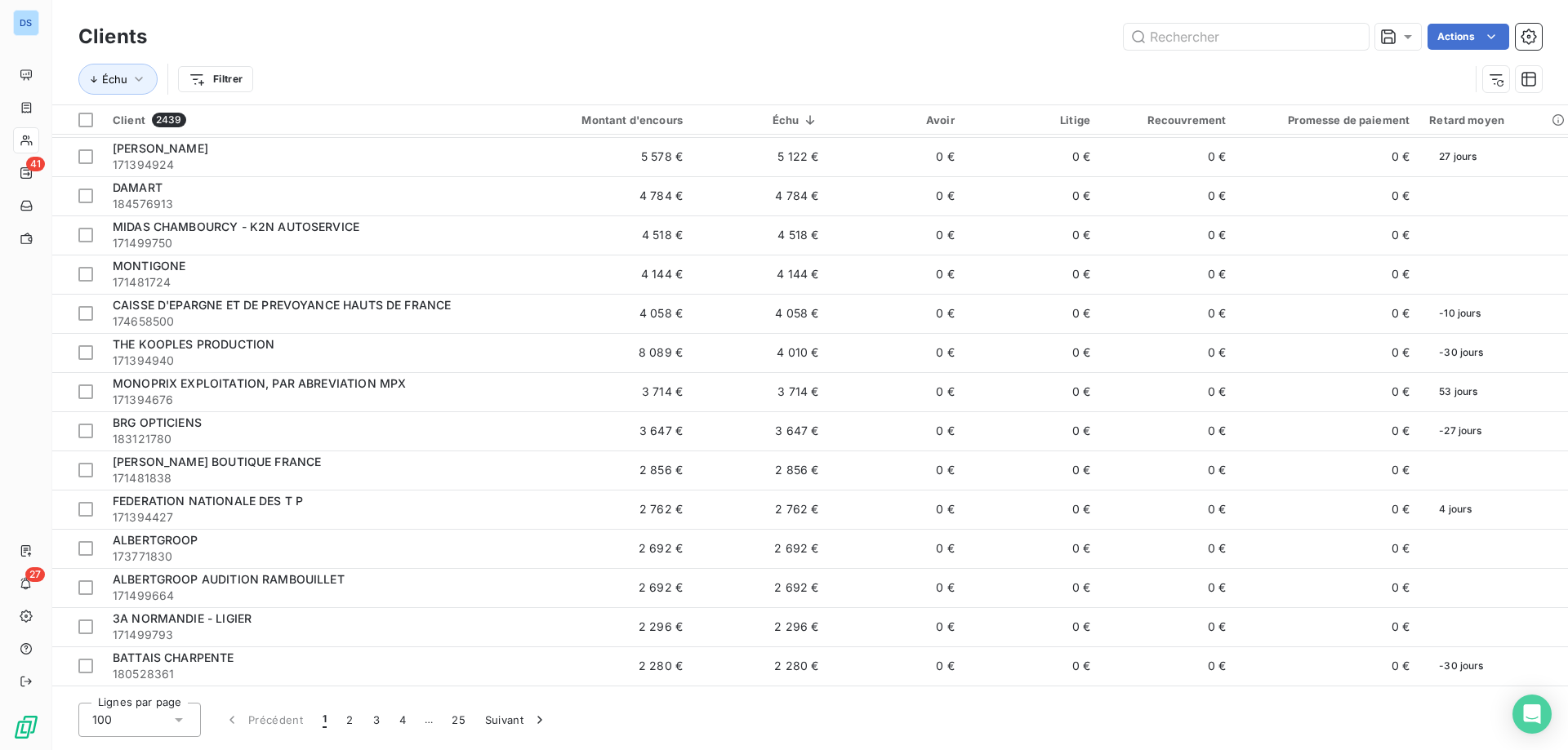
scroll to position [571, 0]
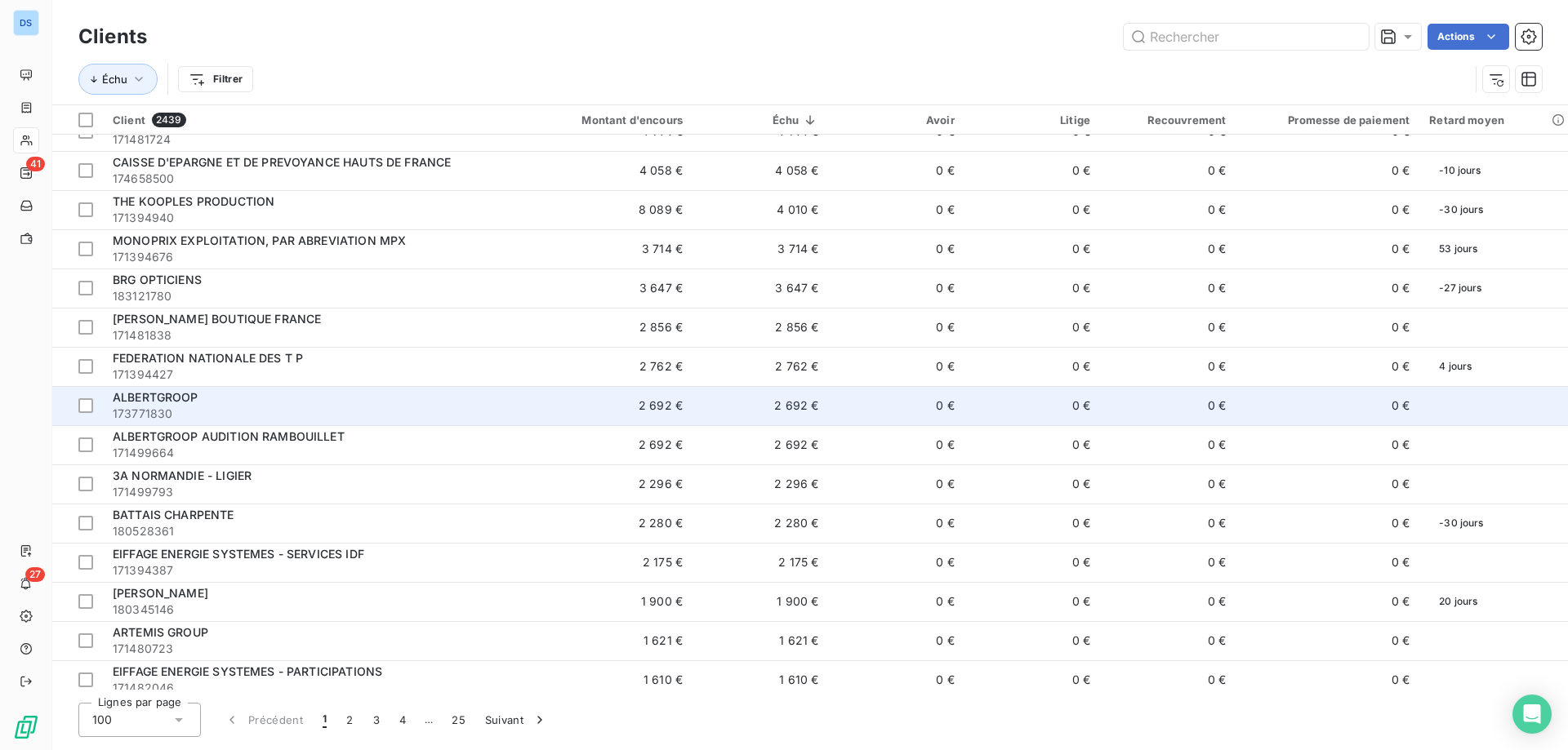
click at [183, 404] on div "ALBERTGROOP" at bounding box center [306, 397] width 388 height 16
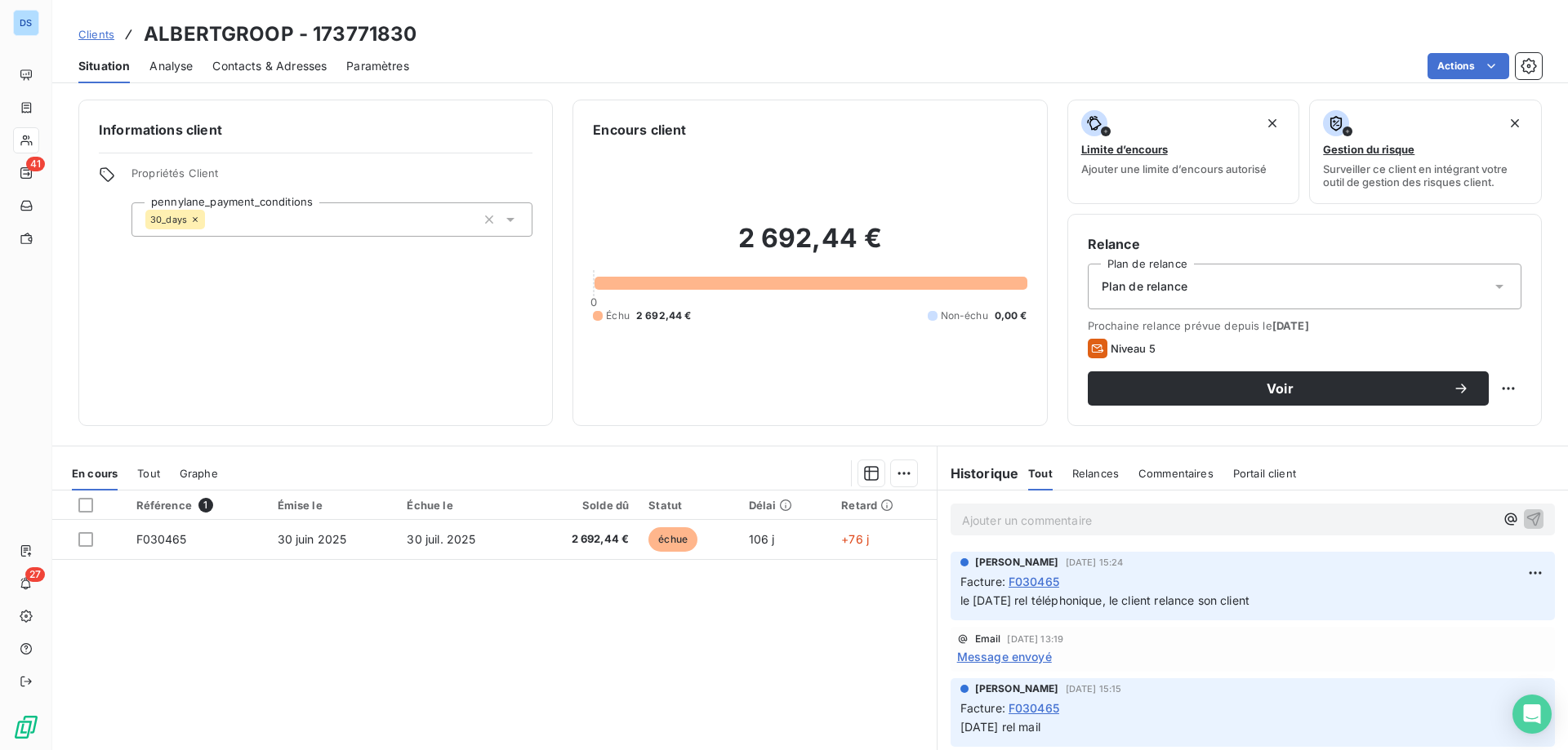
click at [298, 63] on span "Contacts & Adresses" at bounding box center [269, 66] width 114 height 16
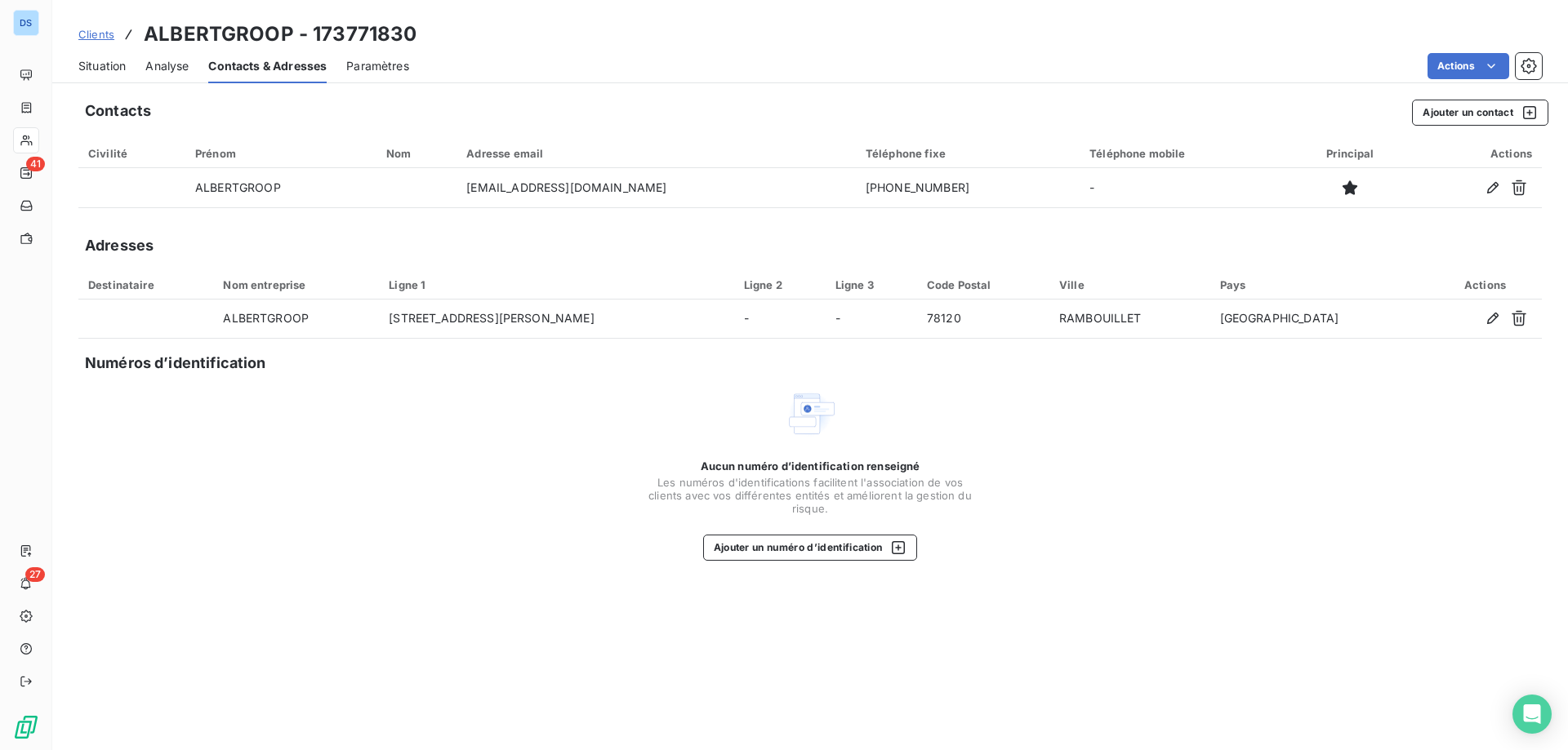
click at [111, 63] on span "Situation" at bounding box center [102, 66] width 47 height 16
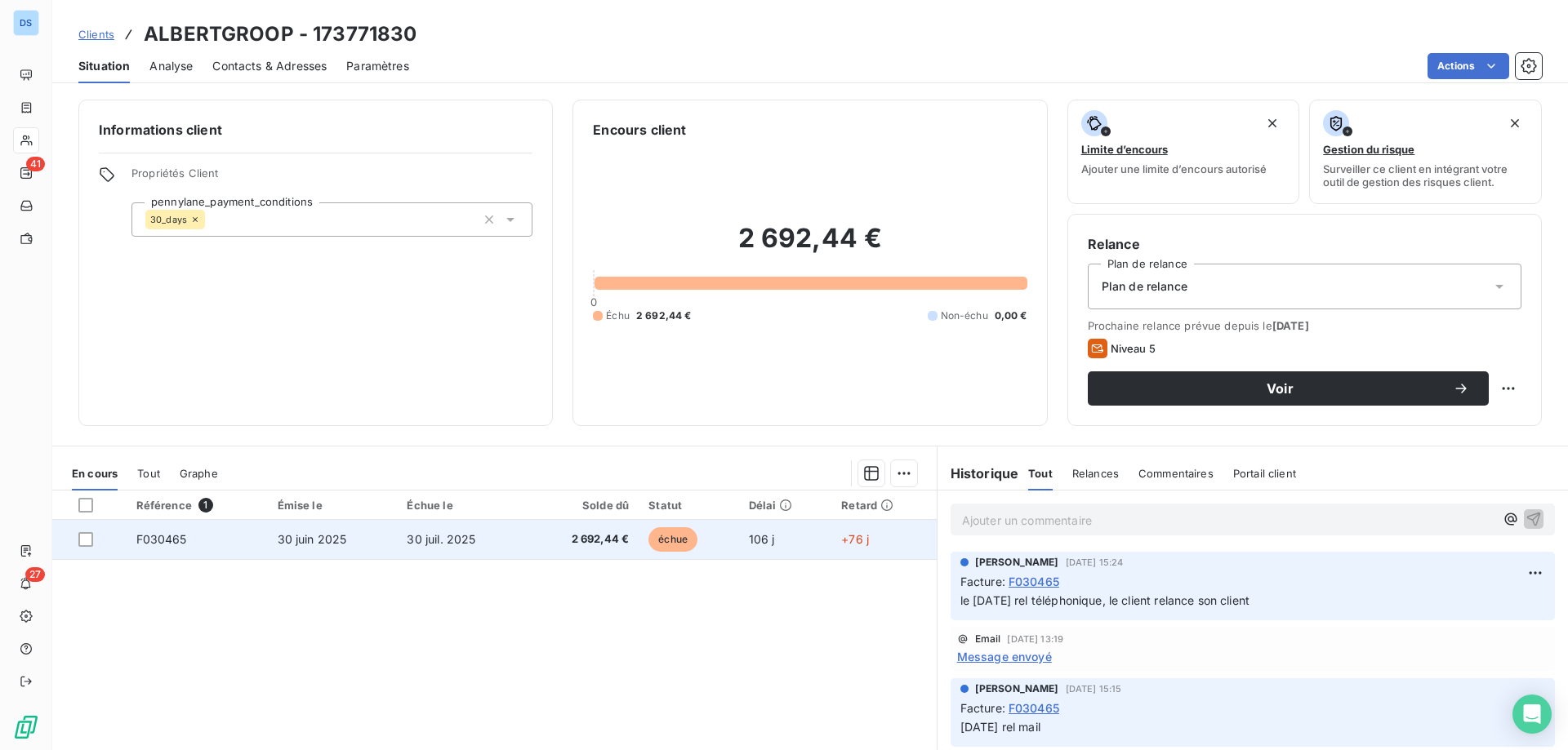
click at [625, 550] on td "2 692,44 €" at bounding box center [582, 539] width 113 height 40
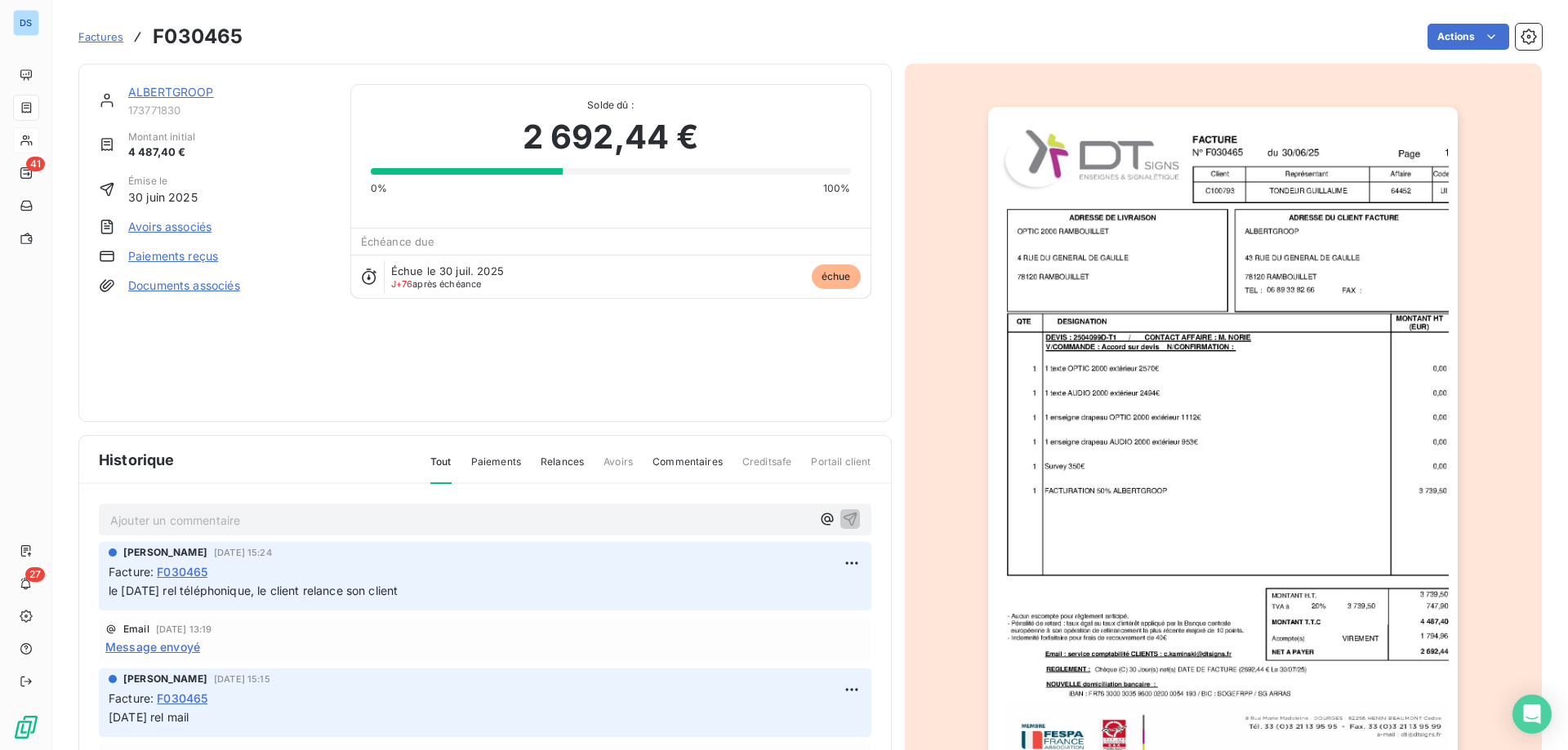
click at [1096, 486] on img "button" at bounding box center [1223, 439] width 469 height 664
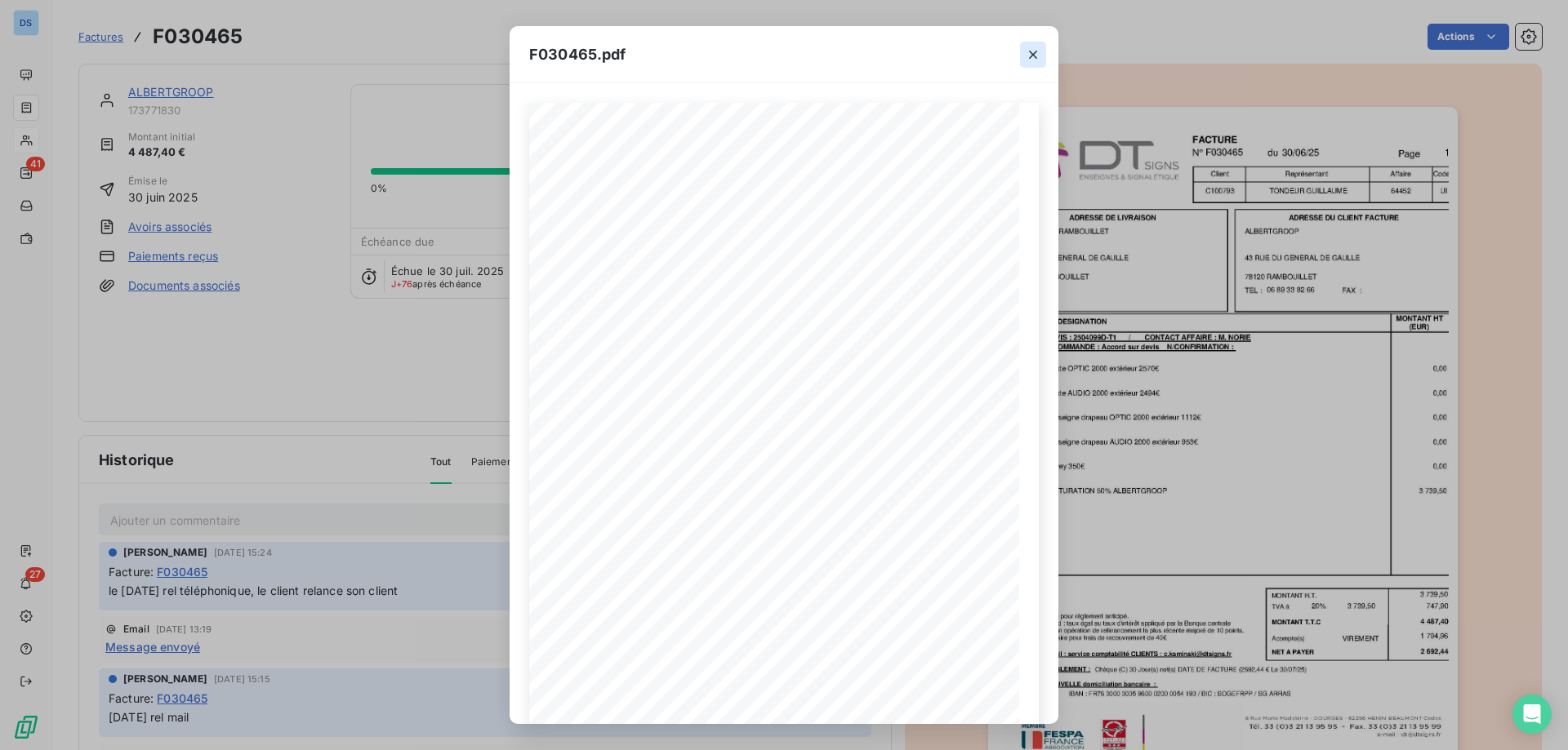
click at [1038, 51] on icon "button" at bounding box center [1032, 54] width 16 height 16
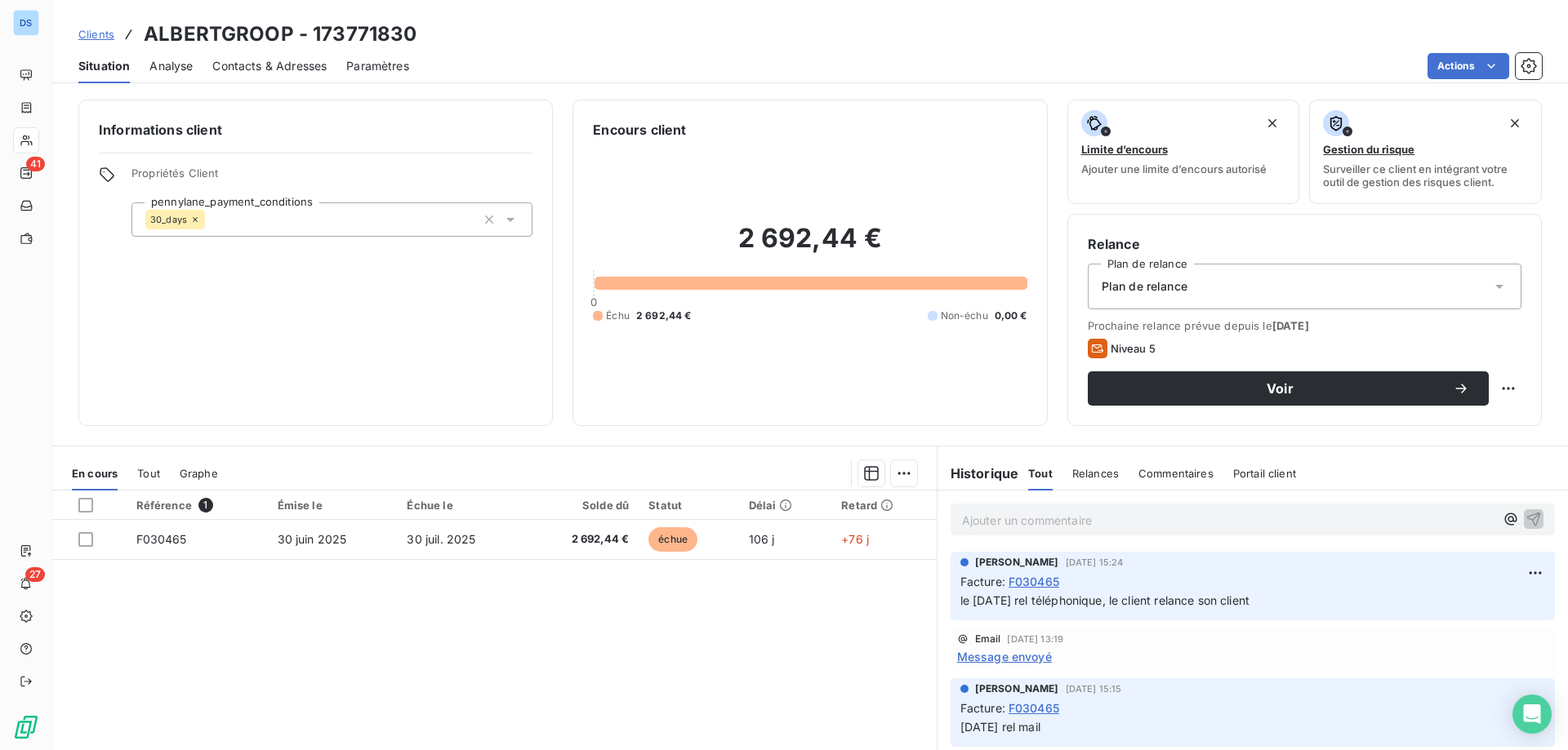
click at [1043, 516] on p "Ajouter un commentaire ﻿" at bounding box center [1227, 520] width 532 height 20
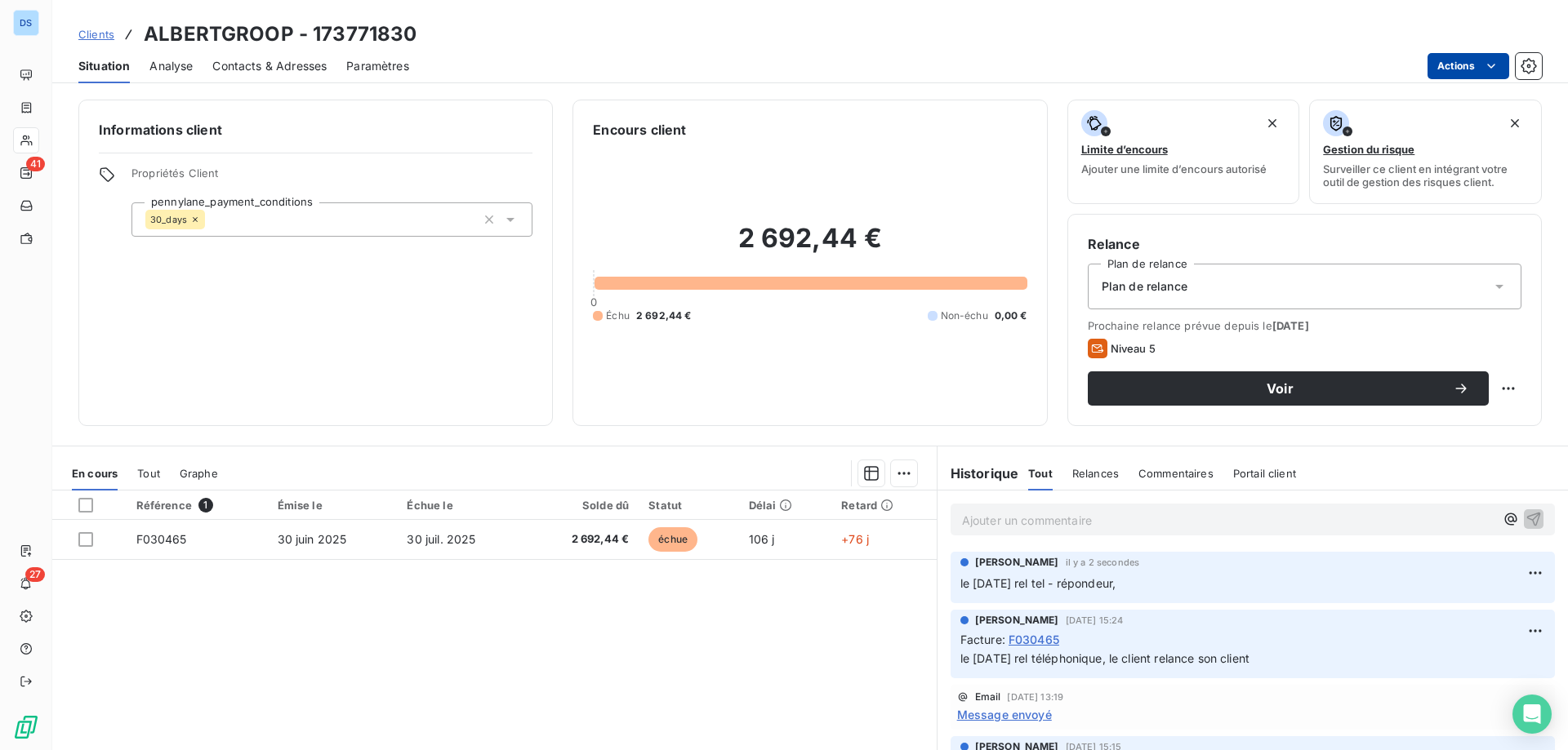
click at [1436, 62] on html "DS 41 27 Clients ALBERTGROOP - 173771830 Situation Analyse Contacts & Adresses …" at bounding box center [784, 375] width 1568 height 750
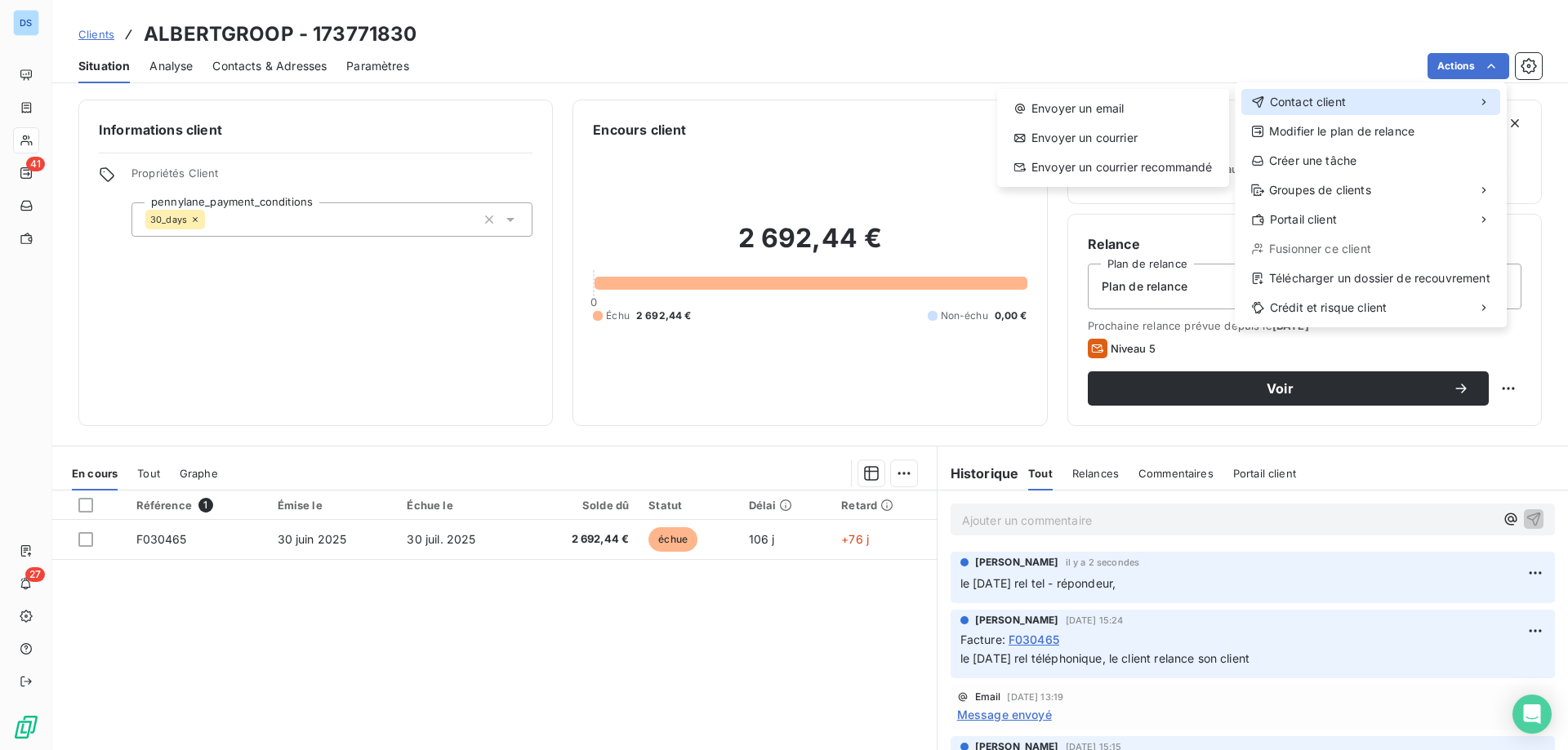
click at [1362, 95] on div "Contact client" at bounding box center [1370, 102] width 259 height 26
click at [1117, 114] on div "Envoyer un email" at bounding box center [1113, 108] width 219 height 26
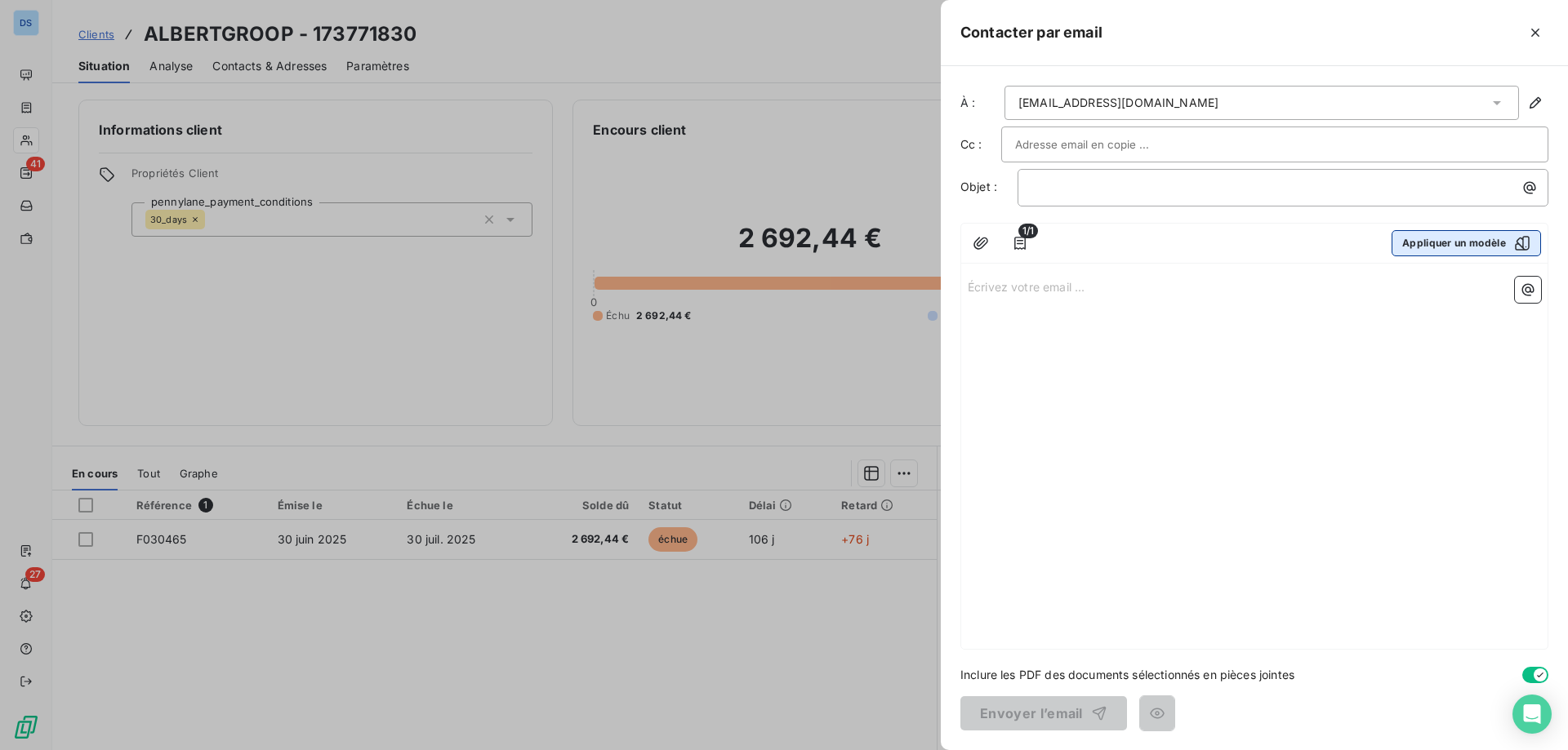
click at [1409, 246] on button "Appliquer un modèle" at bounding box center [1466, 243] width 150 height 26
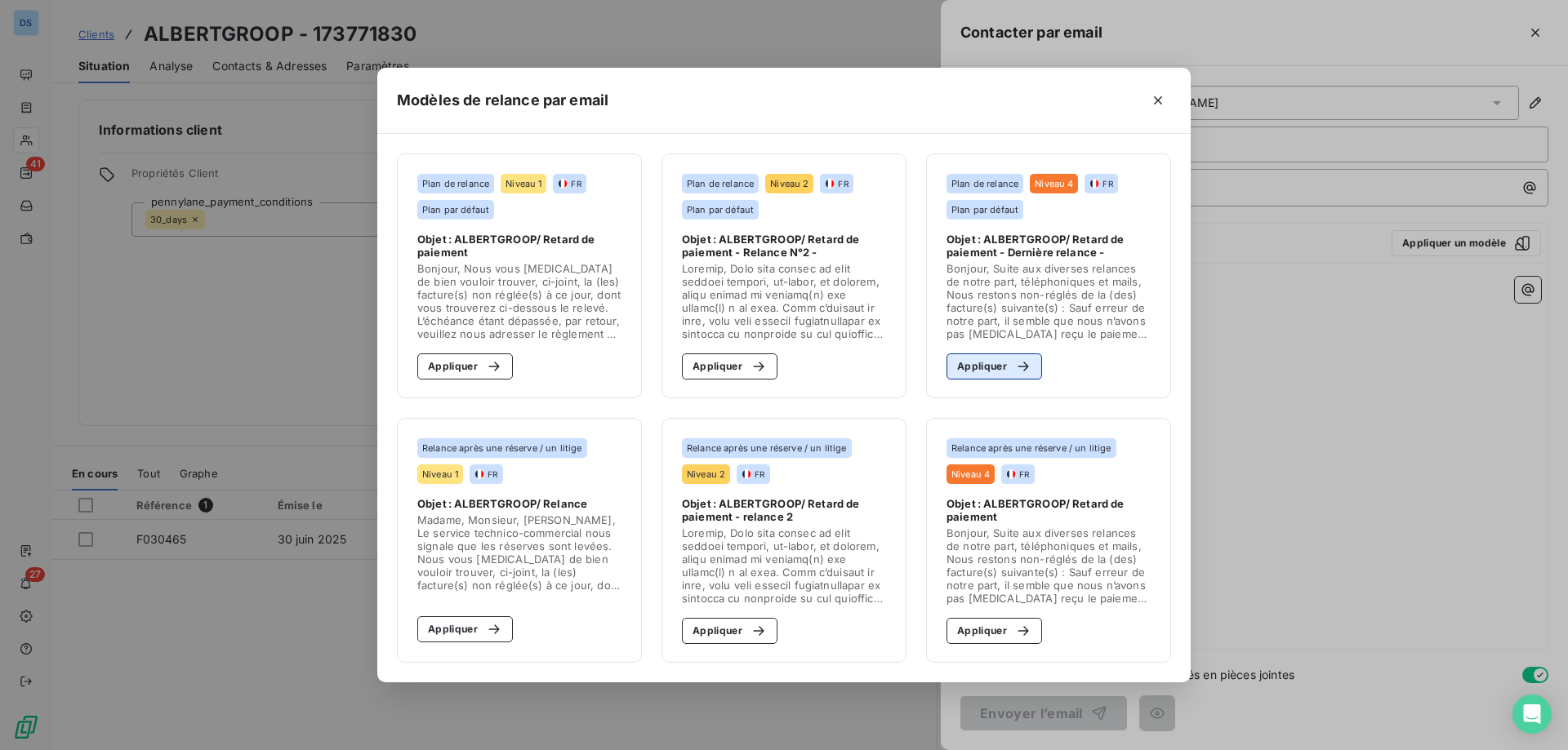
click at [990, 362] on button "Appliquer" at bounding box center [994, 366] width 96 height 26
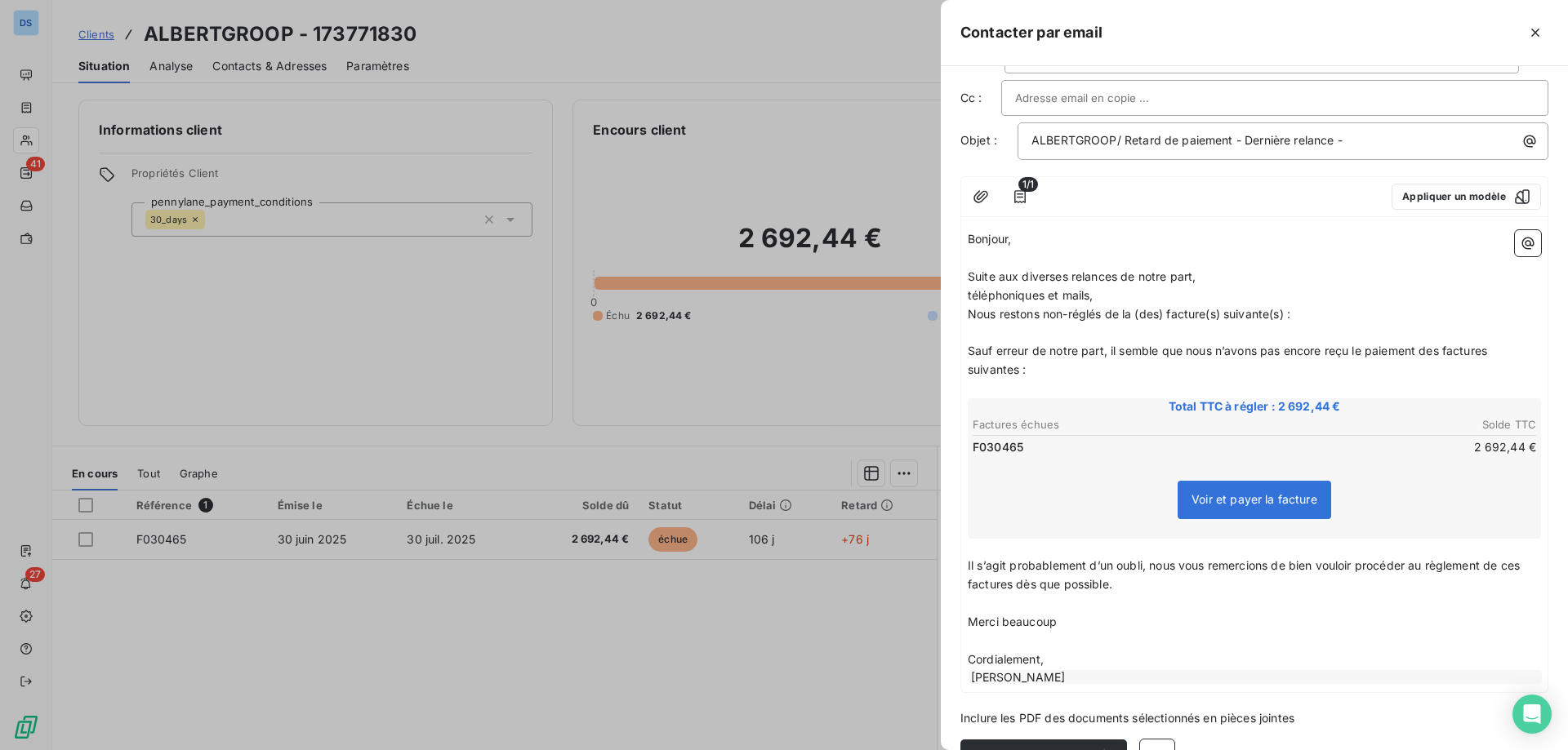
scroll to position [90, 0]
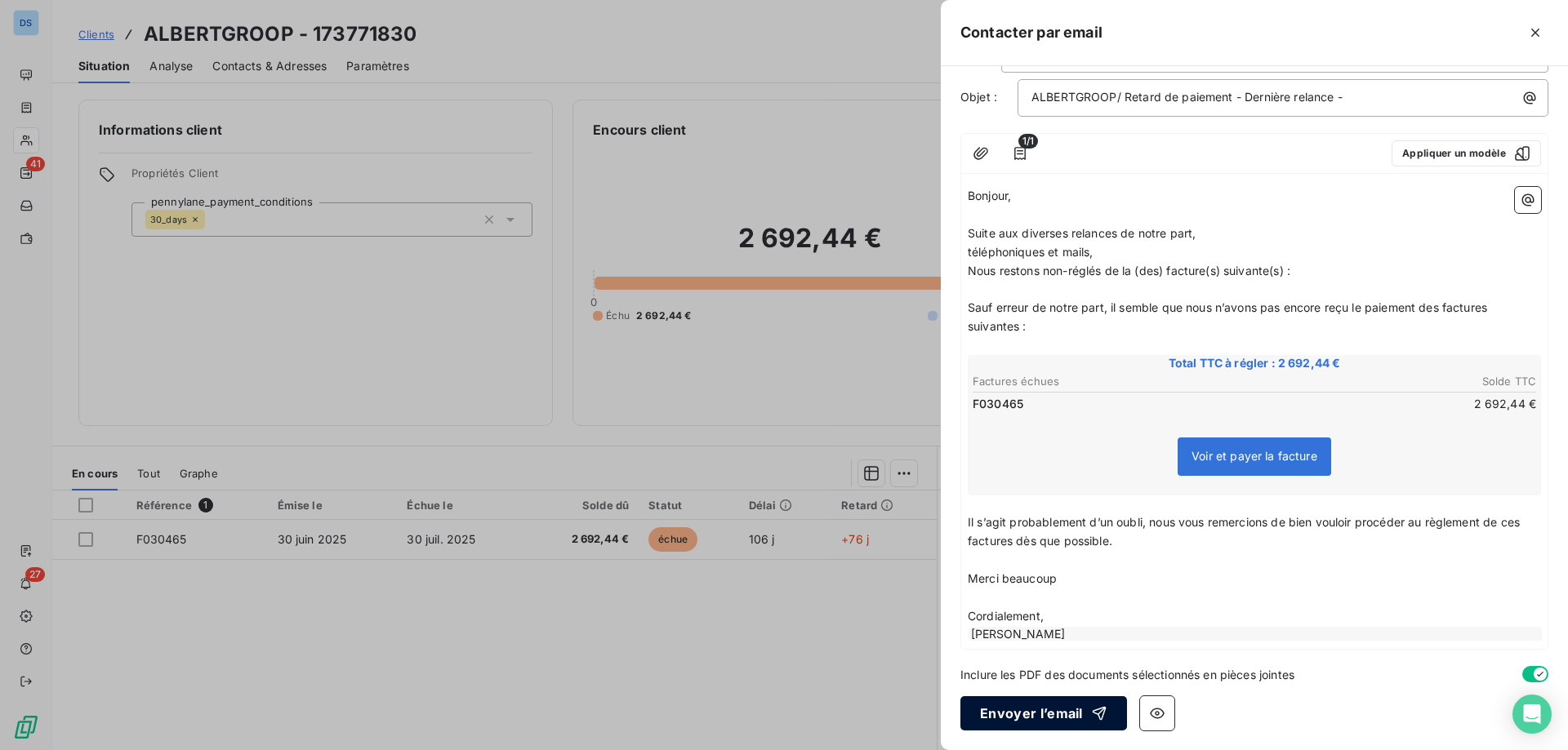
click at [1005, 722] on button "Envoyer l’email" at bounding box center [1044, 713] width 167 height 34
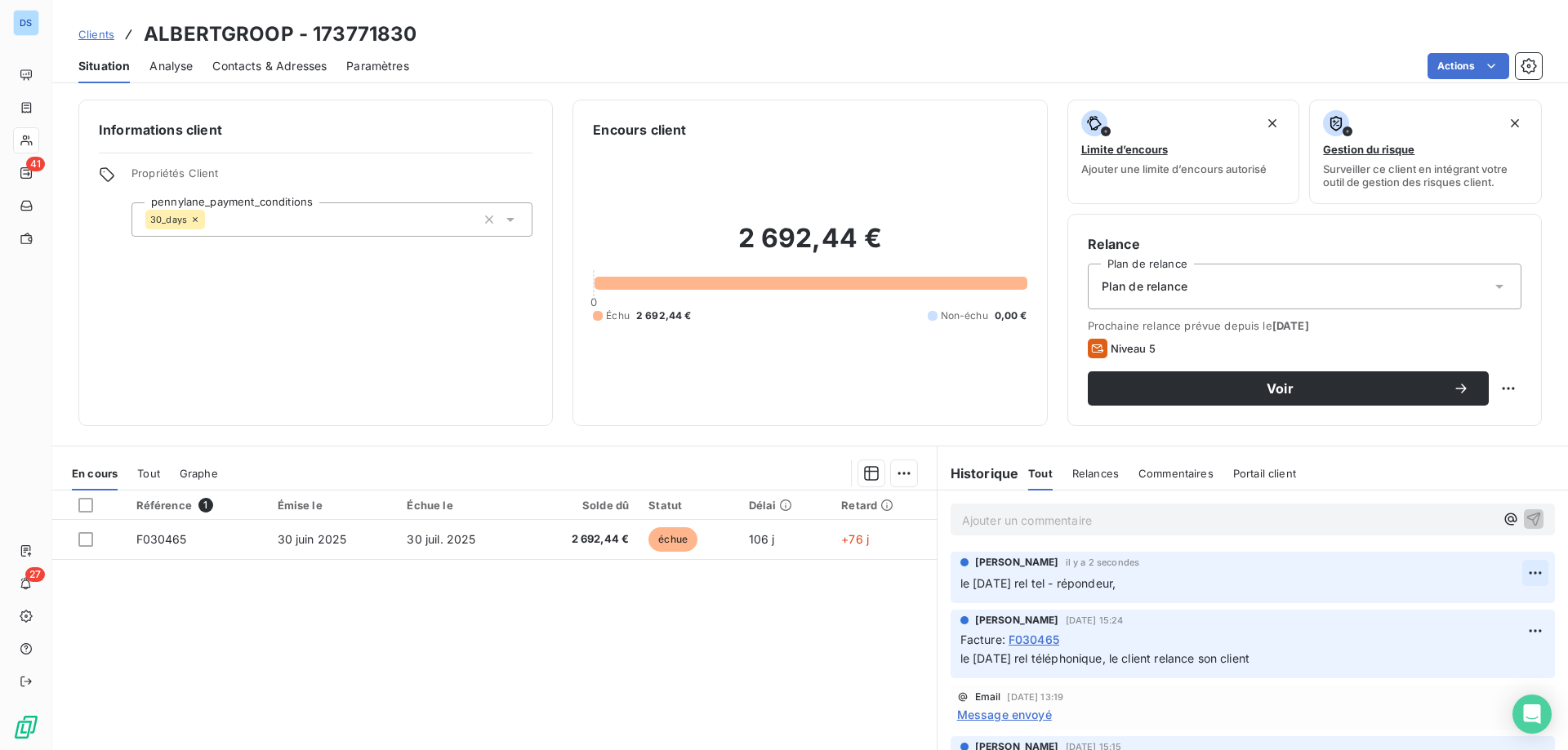
click at [1501, 572] on html "DS 41 27 Clients ALBERTGROOP - 173771830 Situation Analyse Contacts & Adresses …" at bounding box center [784, 375] width 1568 height 750
click at [1440, 607] on div "Editer" at bounding box center [1471, 609] width 92 height 26
click at [1527, 582] on icon "button" at bounding box center [1534, 582] width 16 height 16
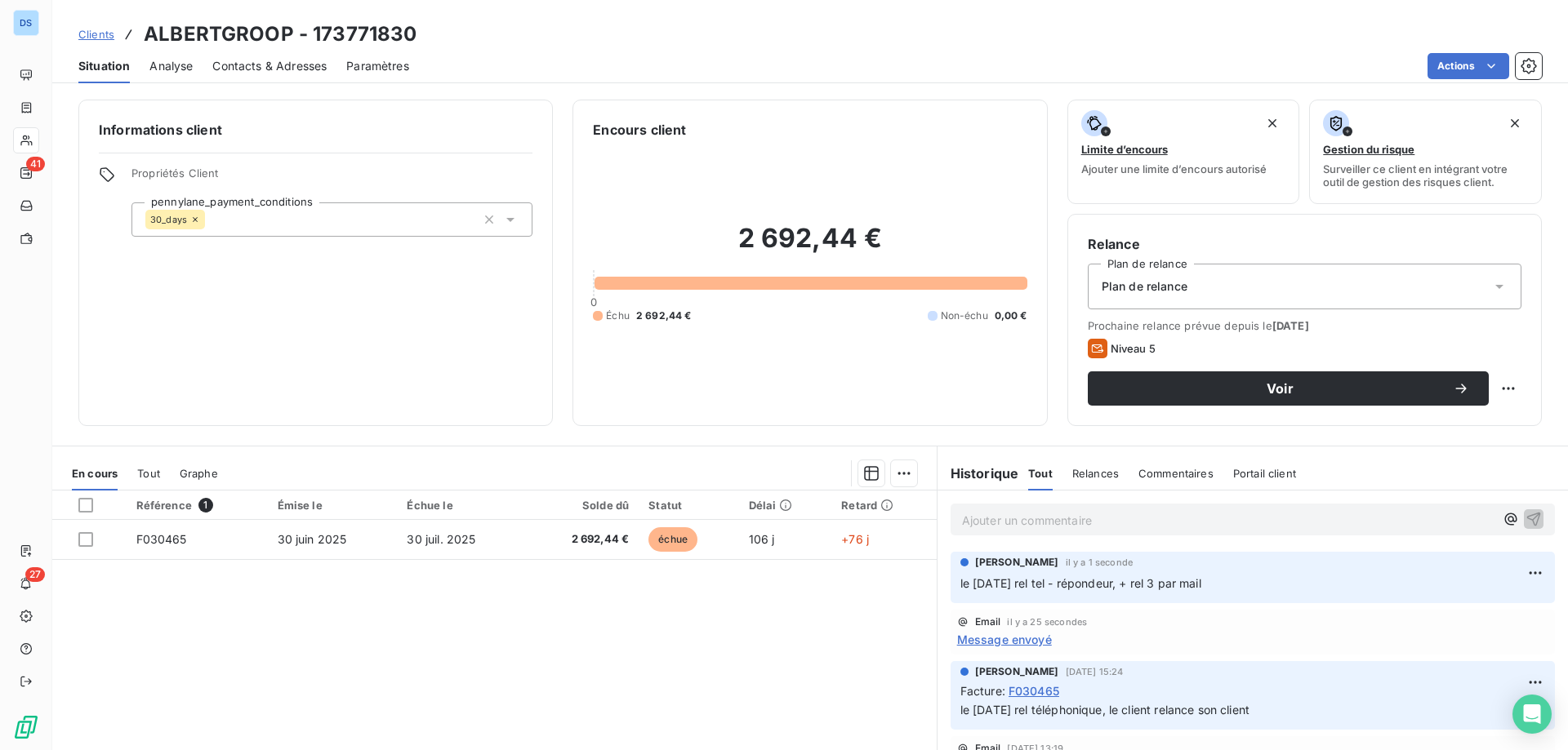
click at [1212, 581] on p "le 14/10/25 rel tel - répondeur, + rel 3 par mail" at bounding box center [1253, 584] width 585 height 18
drag, startPoint x: 1212, startPoint y: 581, endPoint x: 953, endPoint y: 600, distance: 259.7
click at [953, 599] on div "Christelle Kaminski il y a 1 seconde le 14/10/25 rel tel - répondeur, + rel 3 p…" at bounding box center [1253, 577] width 604 height 51
copy span "le 14/10/25 rel tel - répondeur, + rel 3 par mail"
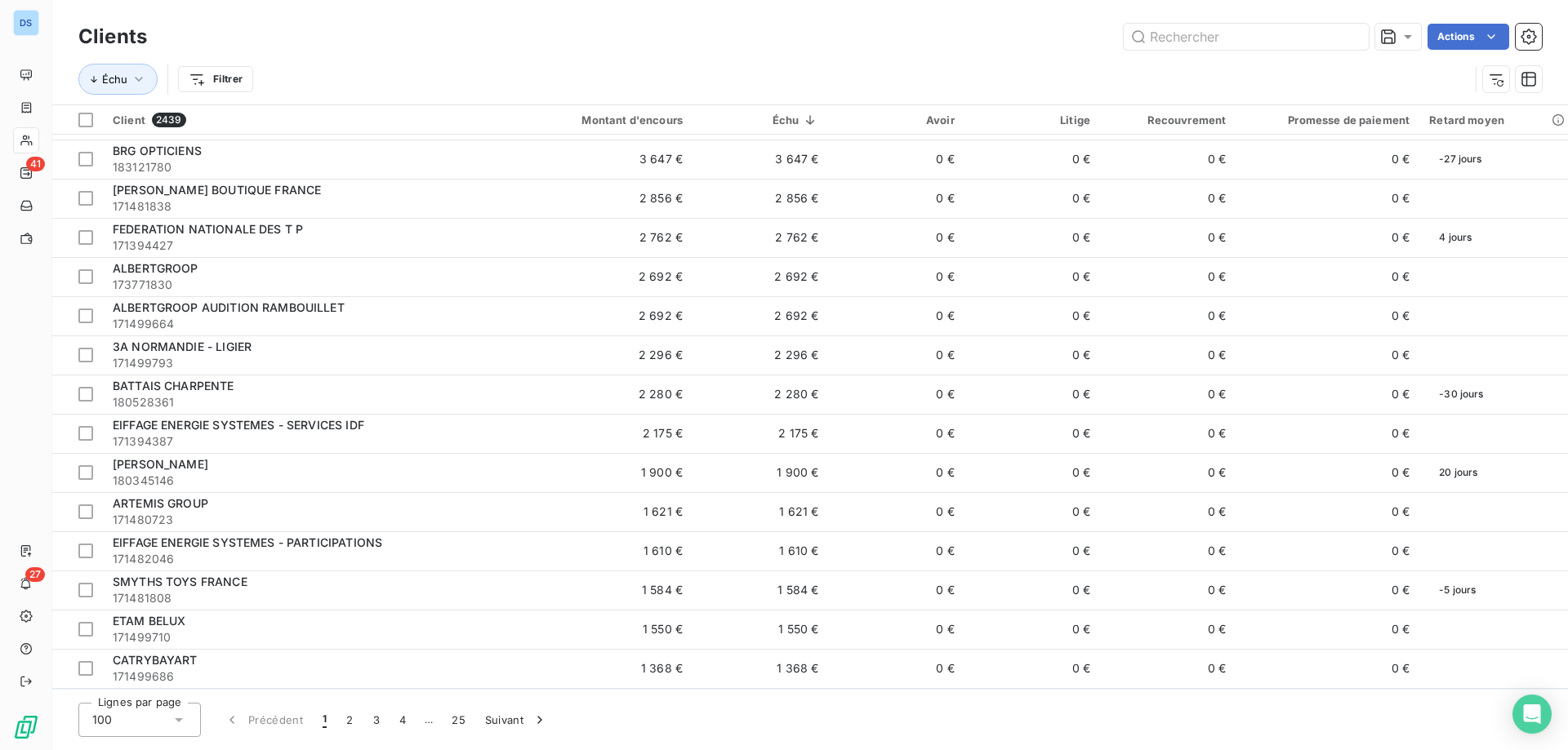
scroll to position [653, 0]
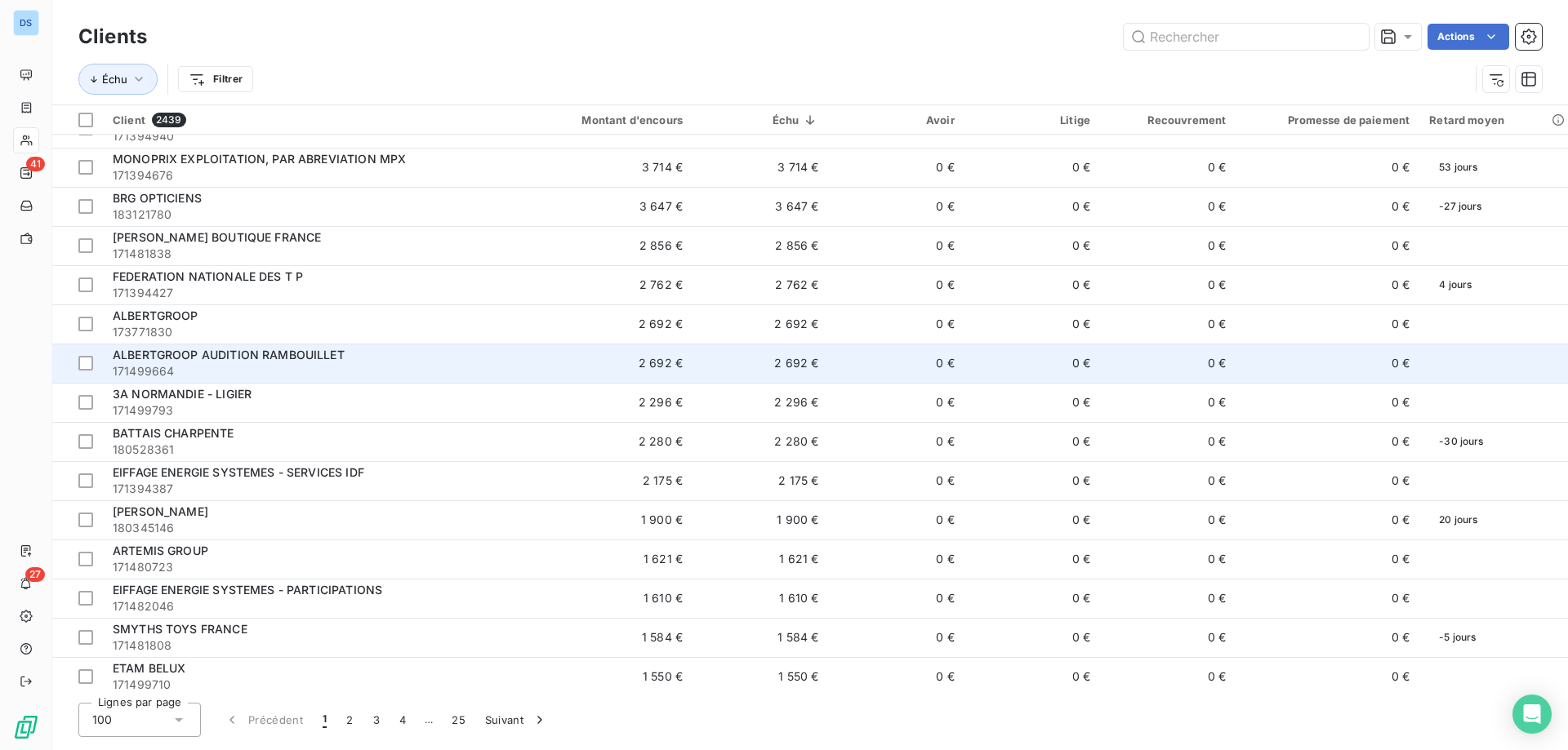
click at [226, 363] on span "171499664" at bounding box center [306, 371] width 388 height 16
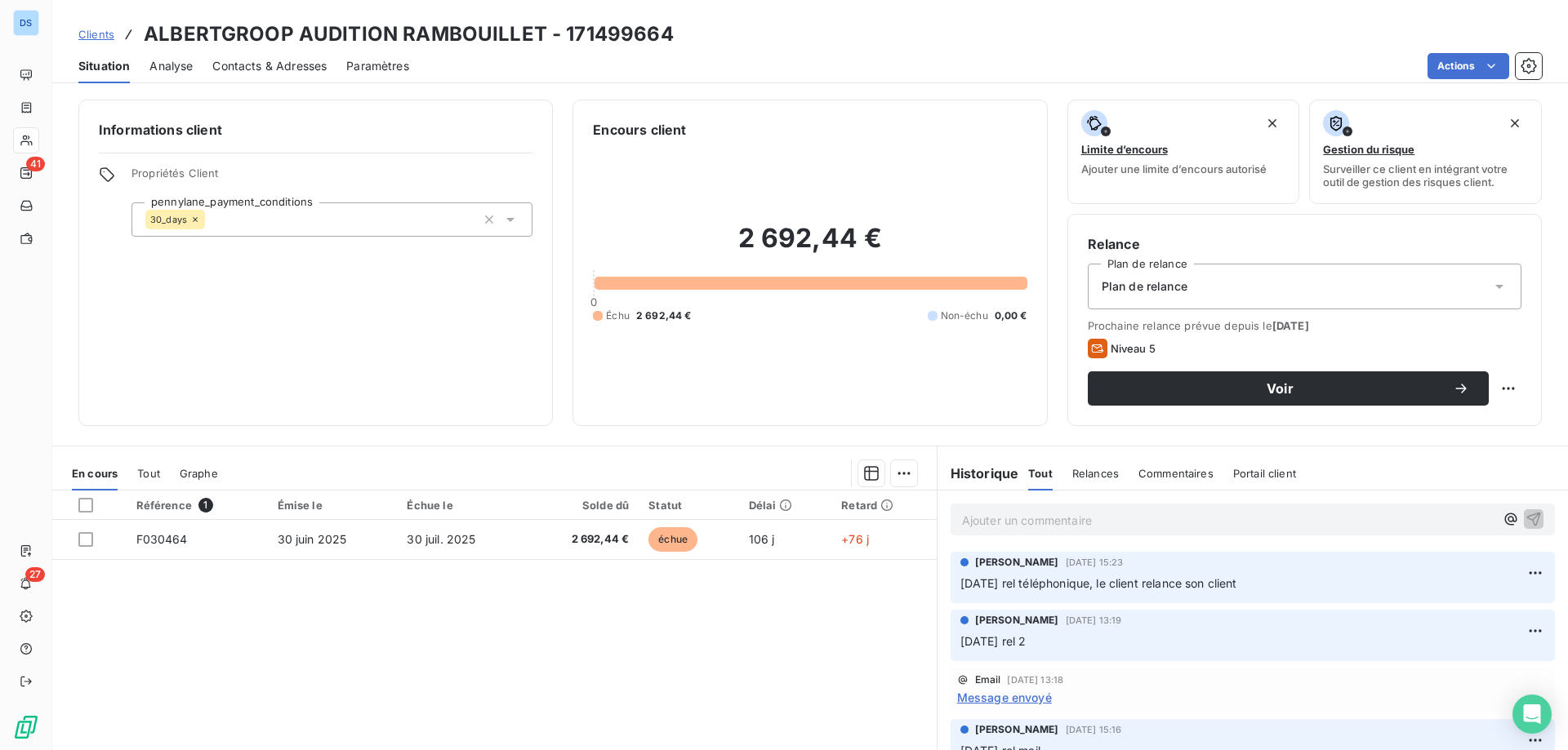
click at [999, 515] on p "Ajouter un commentaire ﻿" at bounding box center [1227, 520] width 532 height 20
click at [1525, 515] on icon "button" at bounding box center [1533, 518] width 16 height 16
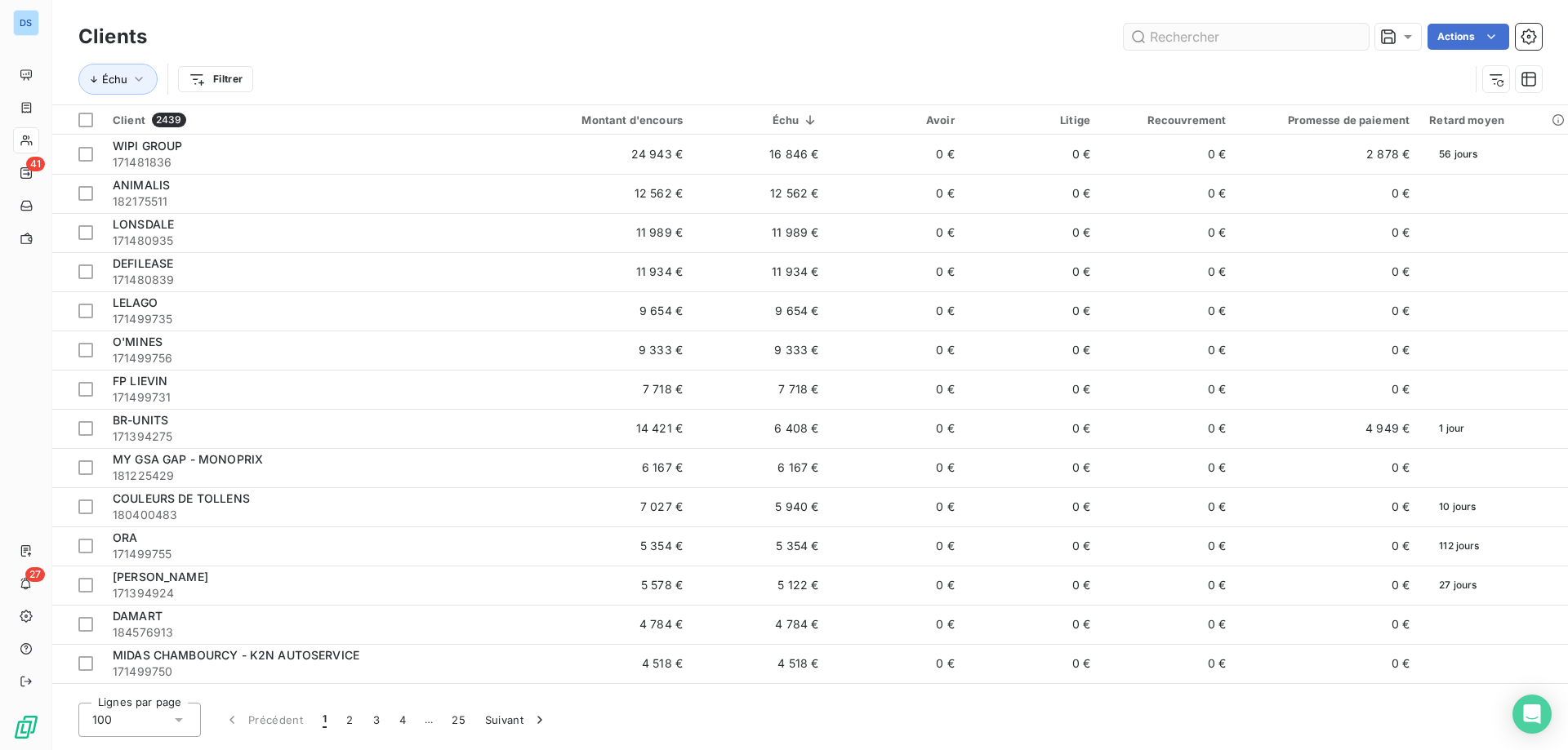
click at [1242, 33] on input "text" at bounding box center [1246, 36] width 245 height 26
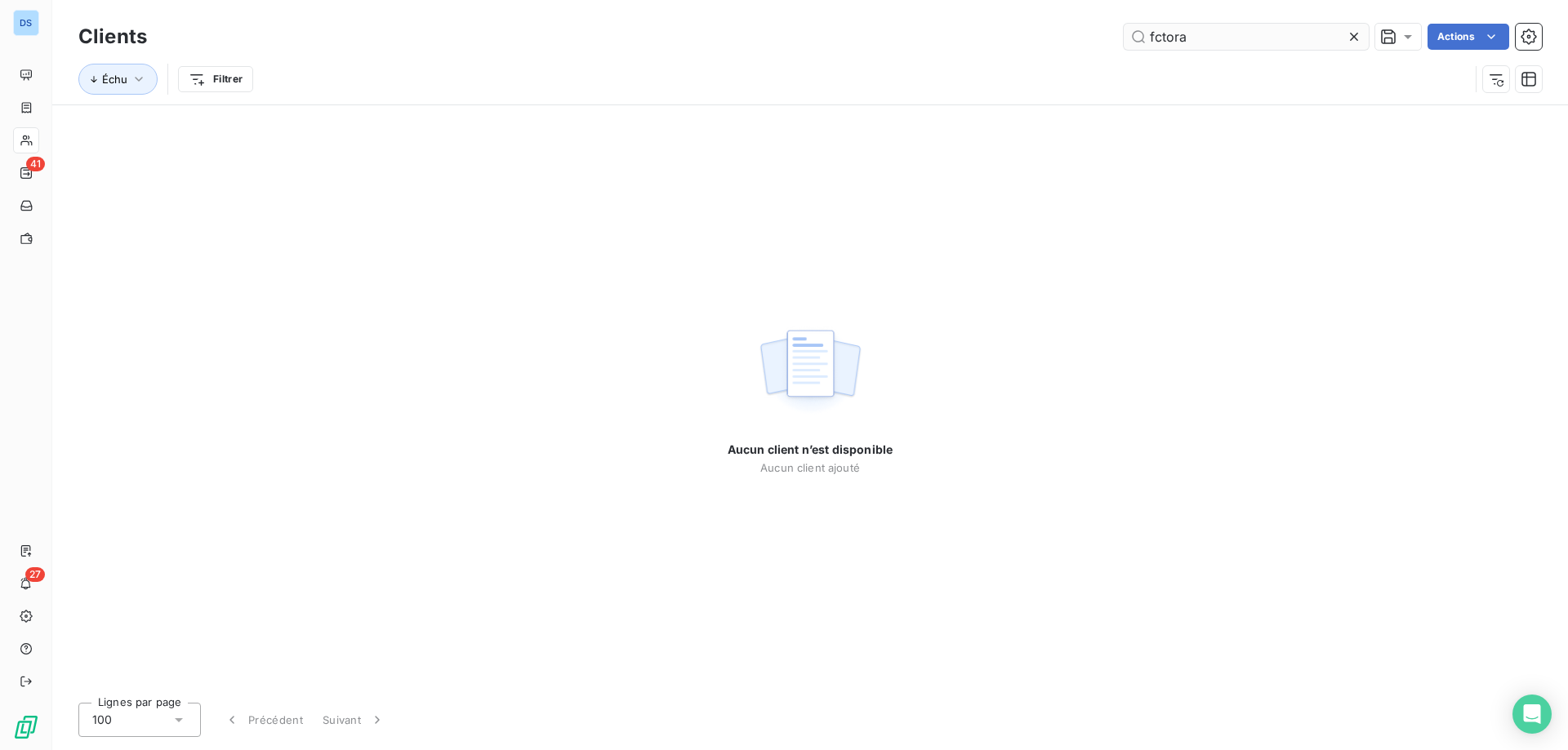
type input "factora"
drag, startPoint x: 1203, startPoint y: 45, endPoint x: 1052, endPoint y: 61, distance: 151.8
click at [1052, 61] on div "Clients factora Actions Échu Filtrer" at bounding box center [809, 61] width 1463 height 85
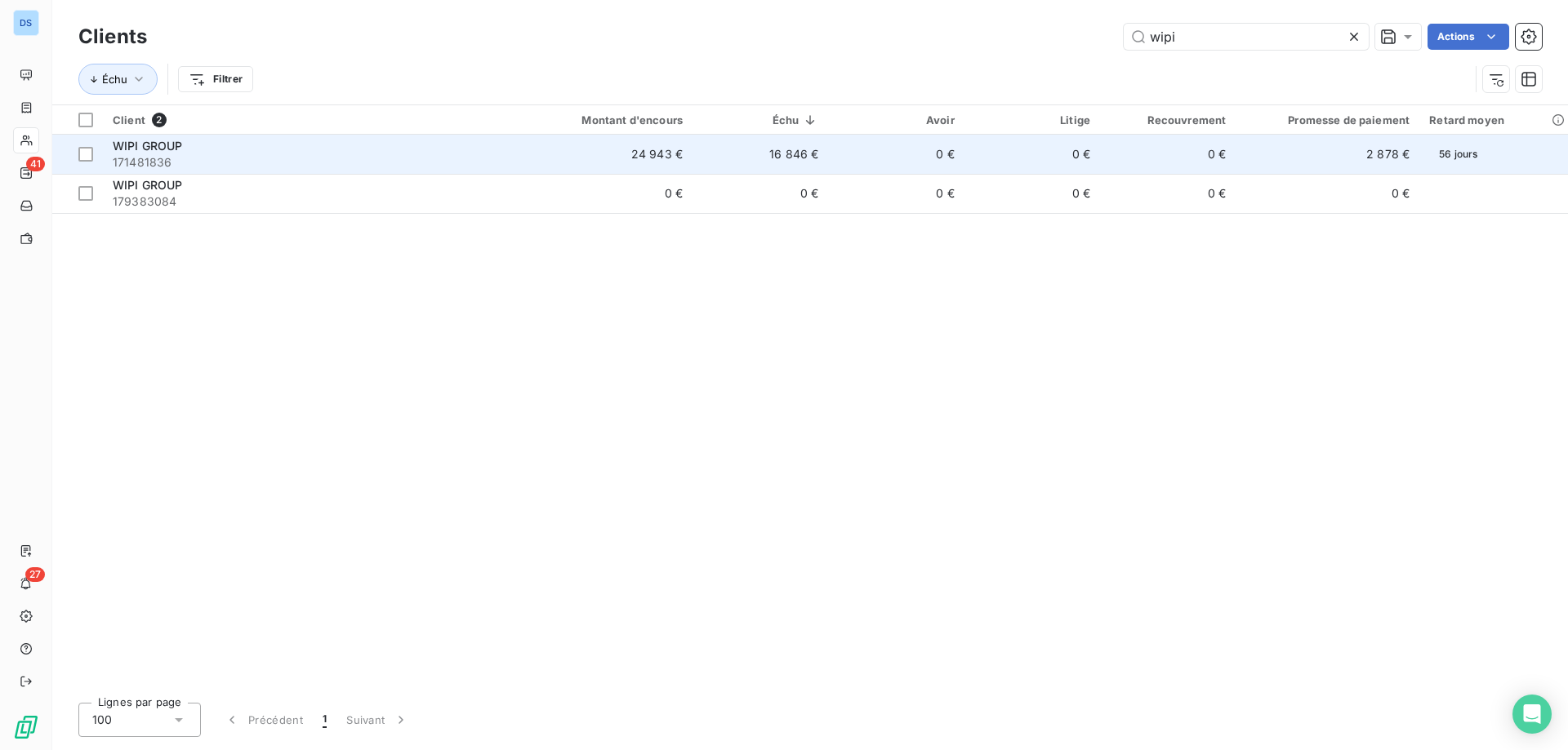
type input "wipi"
click at [1062, 153] on td "0 €" at bounding box center [1031, 154] width 135 height 40
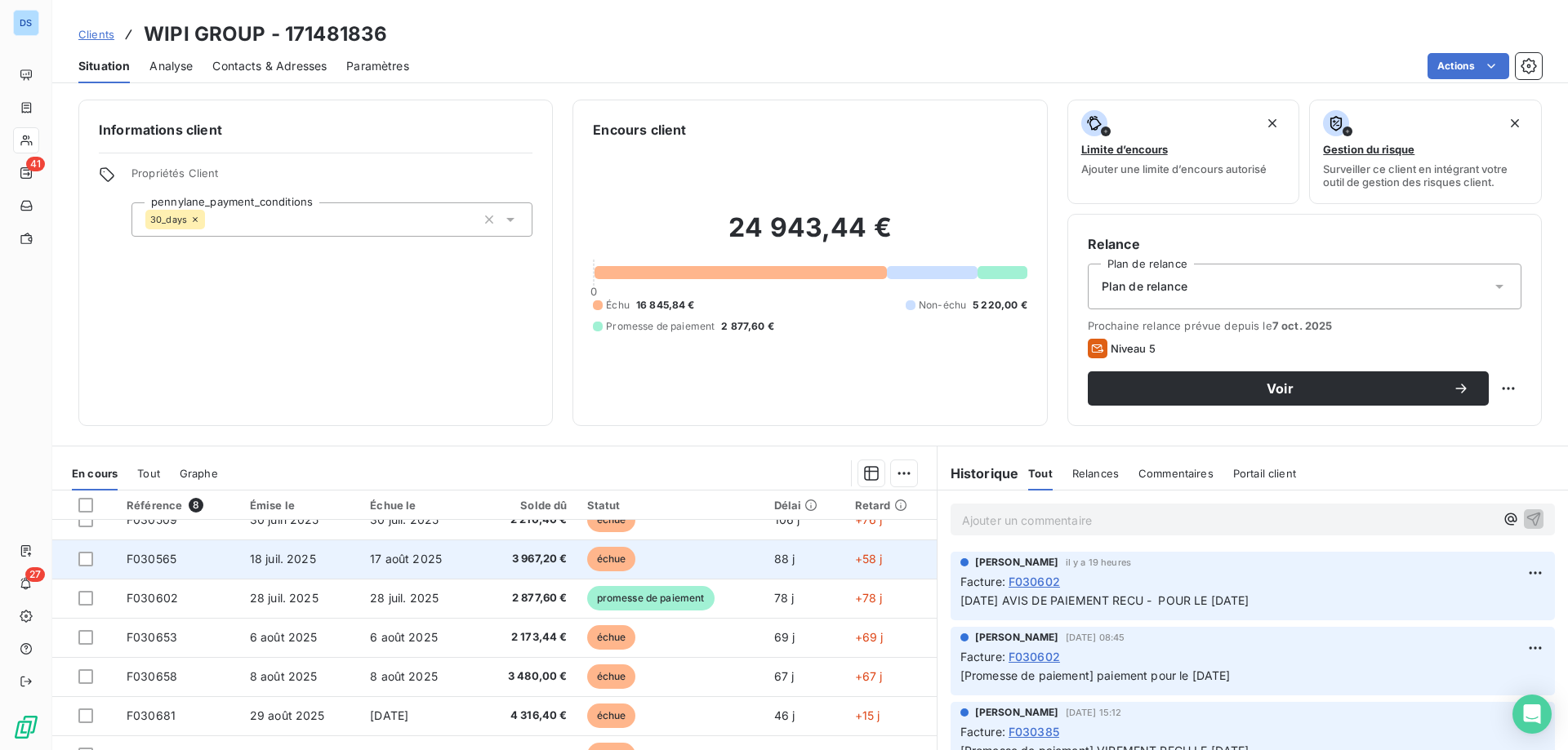
scroll to position [29, 0]
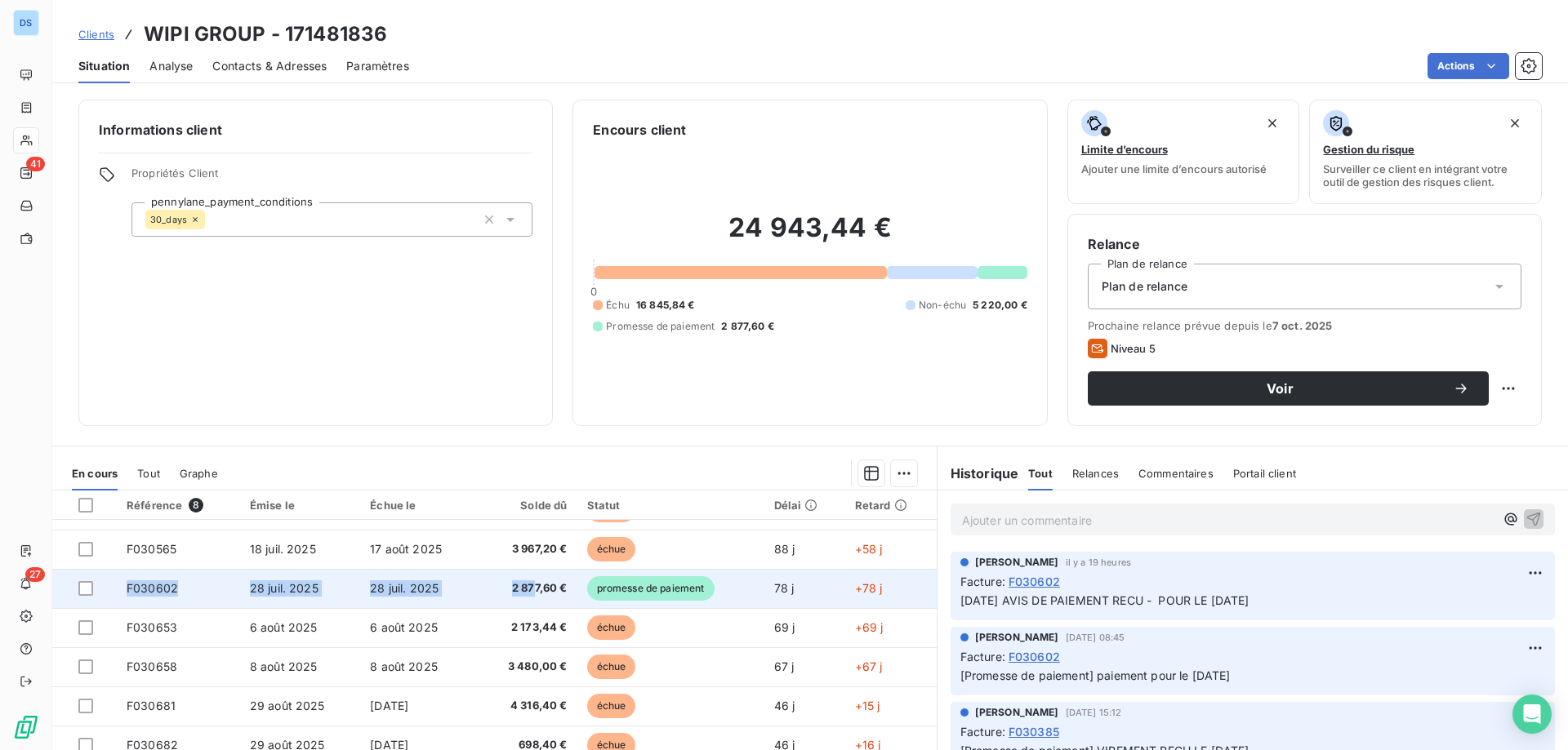
drag, startPoint x: 530, startPoint y: 595, endPoint x: 103, endPoint y: 593, distance: 427.0
click at [106, 591] on tr "F030602 28 juil. 2025 28 juil. 2025 2 877,60 € promesse de paiement 78 j +78 j" at bounding box center [494, 589] width 884 height 40
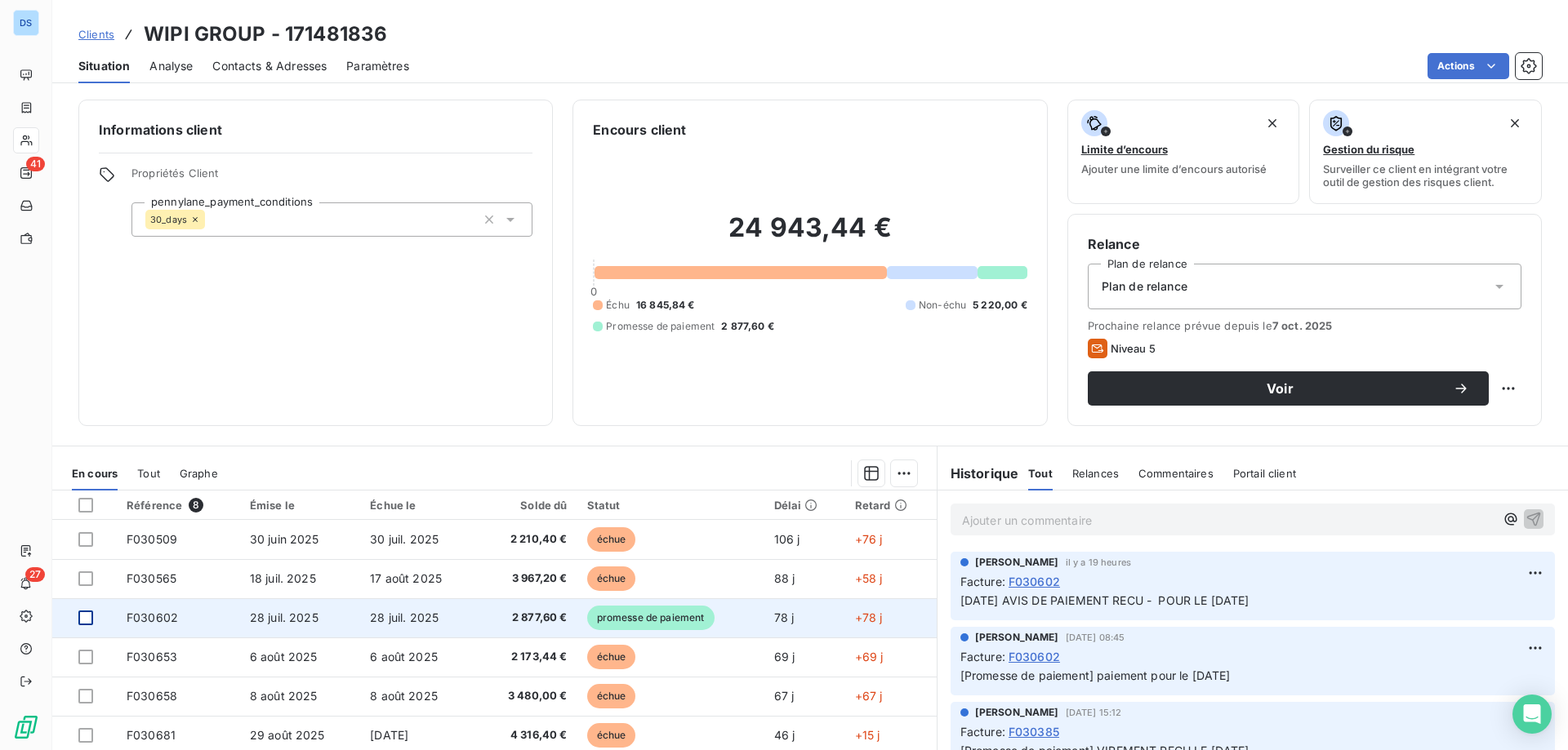
click at [87, 618] on div at bounding box center [85, 617] width 14 height 14
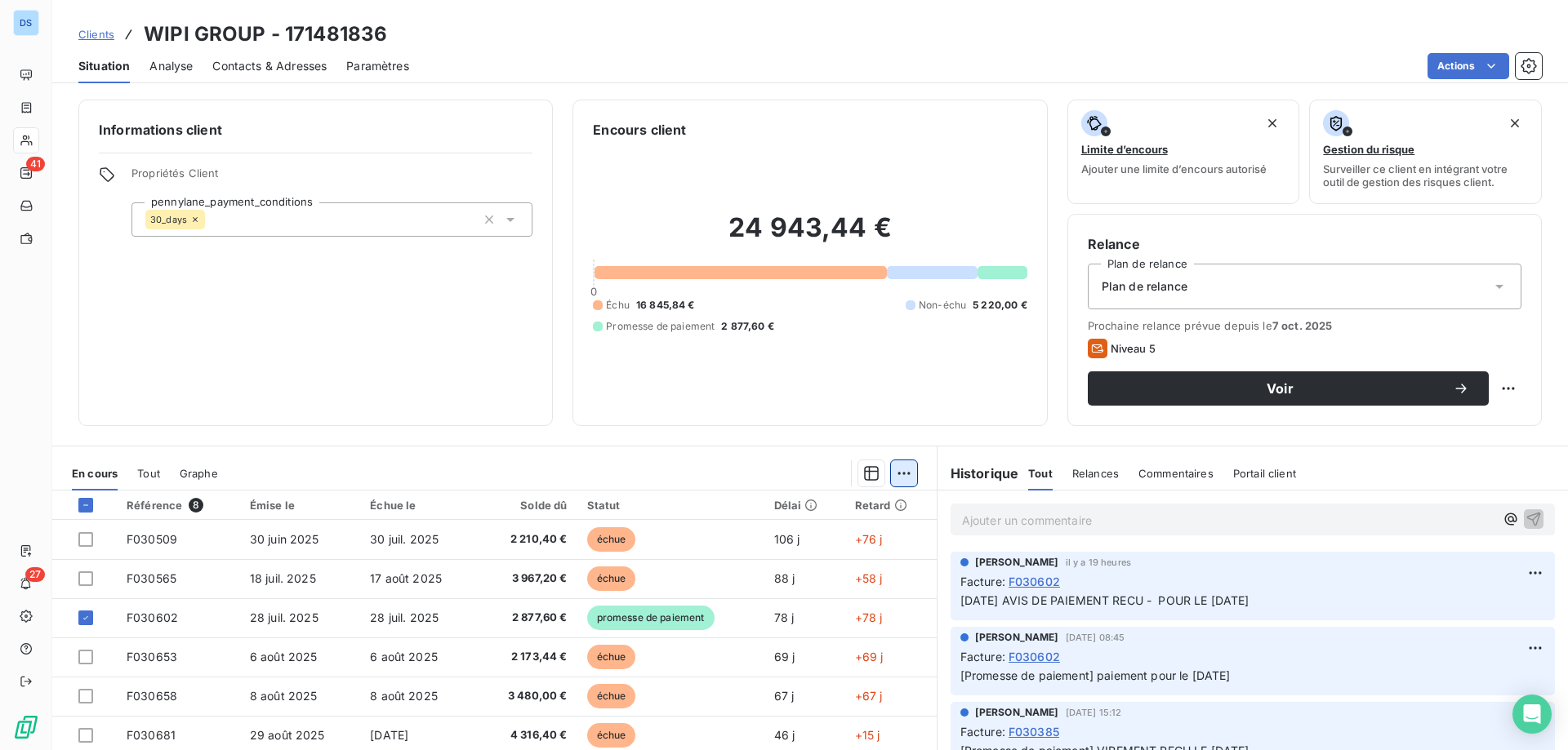
click at [899, 476] on html "DS 41 27 Clients WIPI GROUP - 171481836 Situation Analyse Contacts & Adresses P…" at bounding box center [784, 375] width 1568 height 750
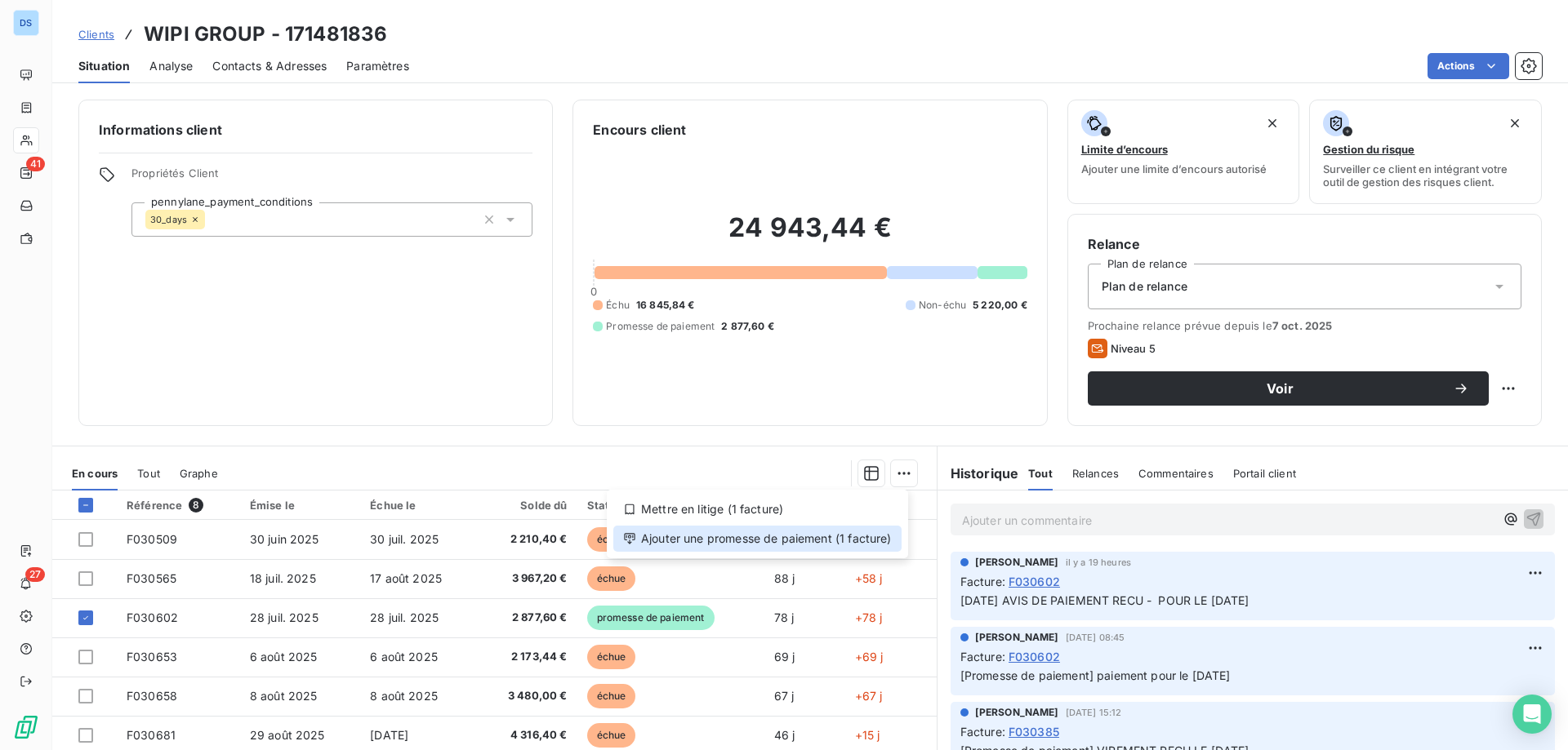
click at [707, 543] on div "Ajouter une promesse de paiement (1 facture)" at bounding box center [757, 538] width 289 height 26
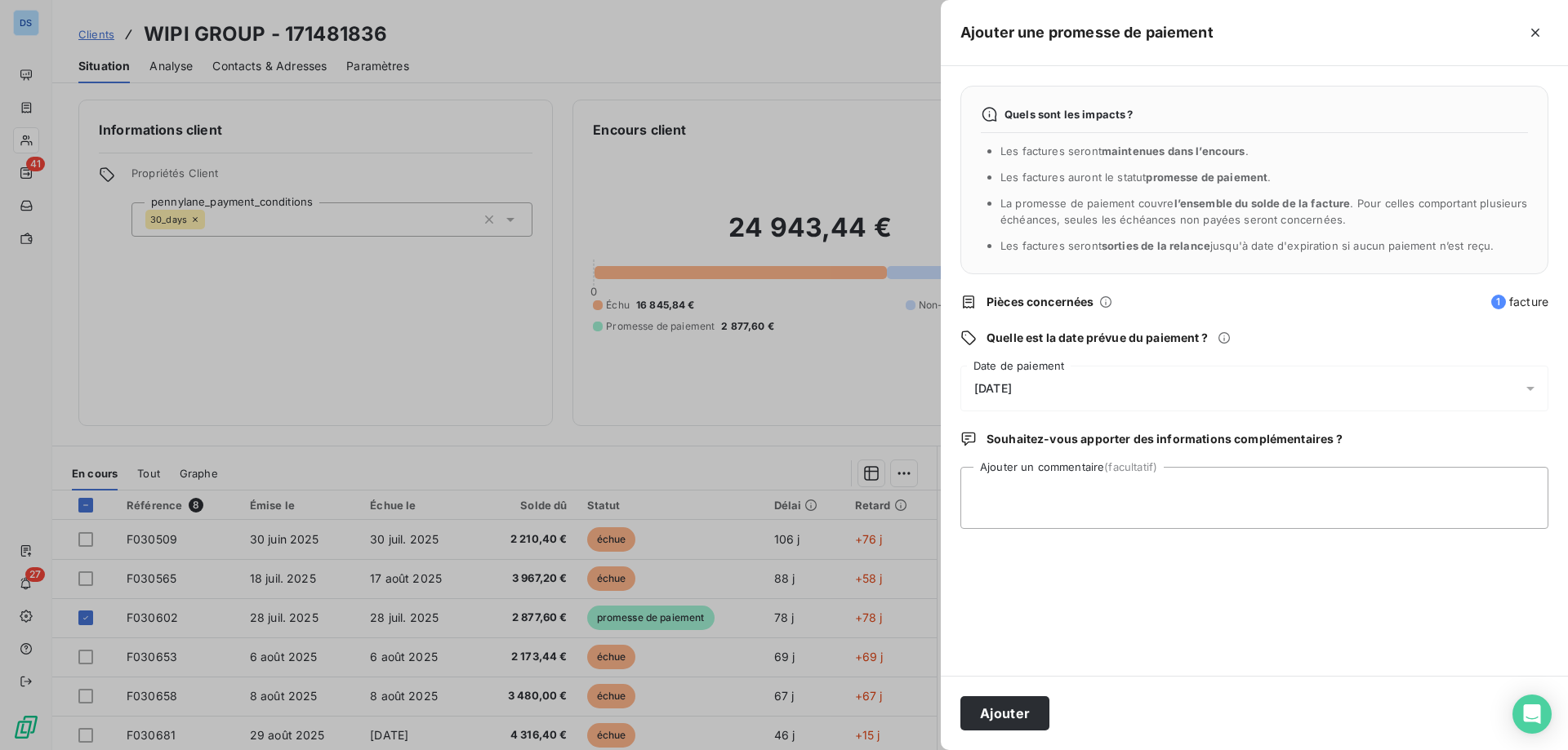
click at [1012, 393] on span "15/10/2025" at bounding box center [993, 388] width 38 height 13
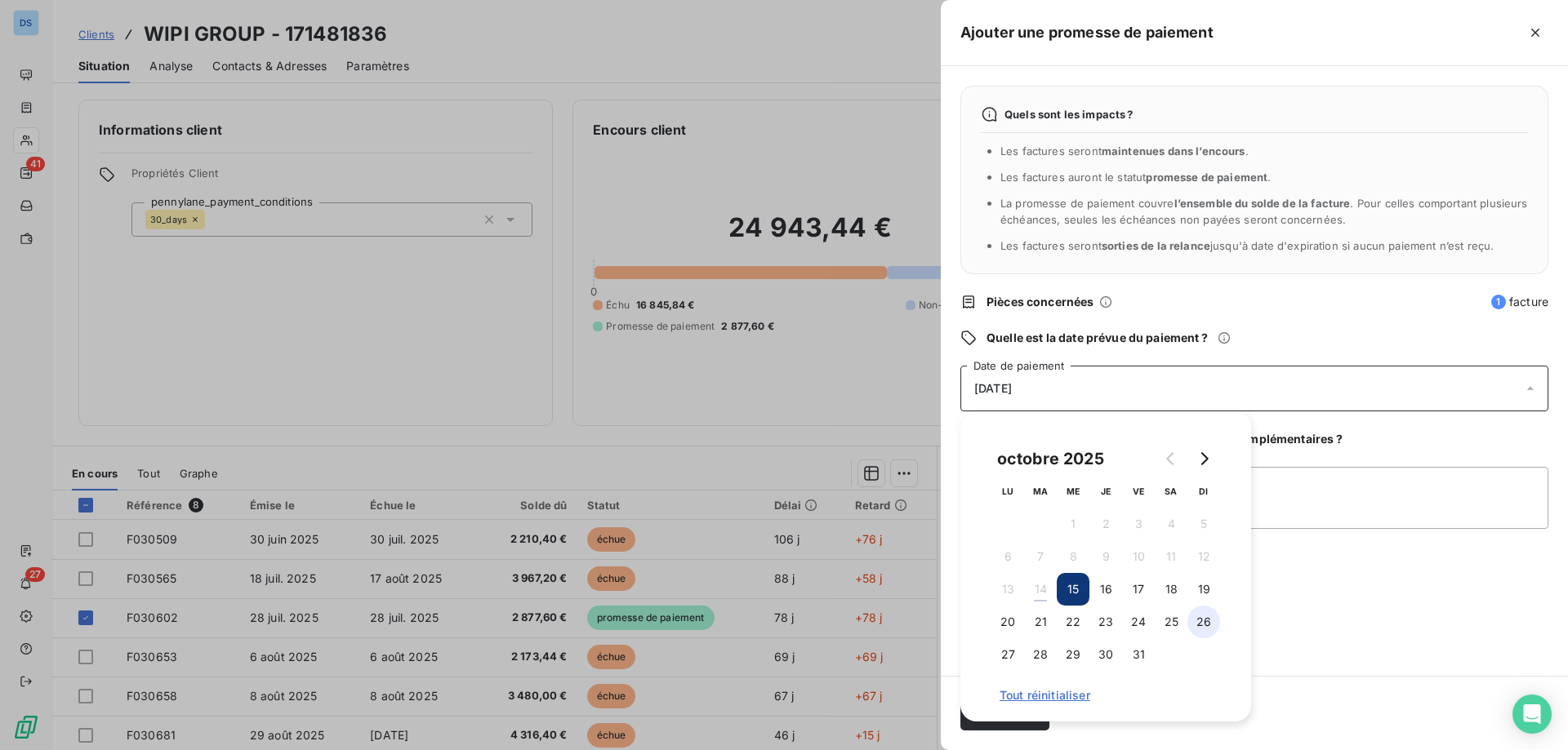
click at [1206, 617] on button "26" at bounding box center [1203, 621] width 33 height 33
click at [1268, 490] on textarea "Ajouter un commentaire (facultatif)" at bounding box center [1254, 498] width 588 height 62
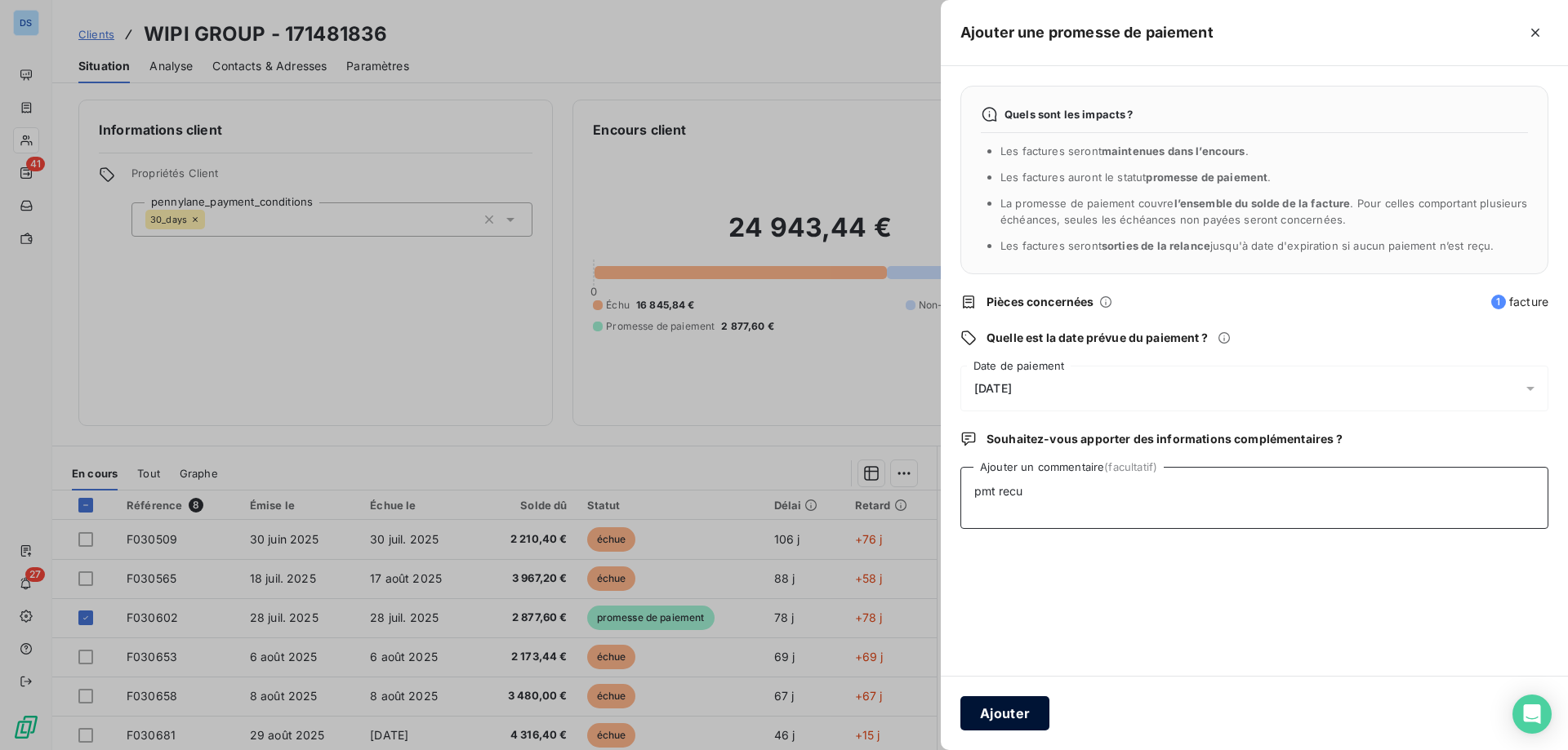
type textarea "pmt recu"
click at [1013, 705] on button "Ajouter" at bounding box center [1005, 713] width 89 height 34
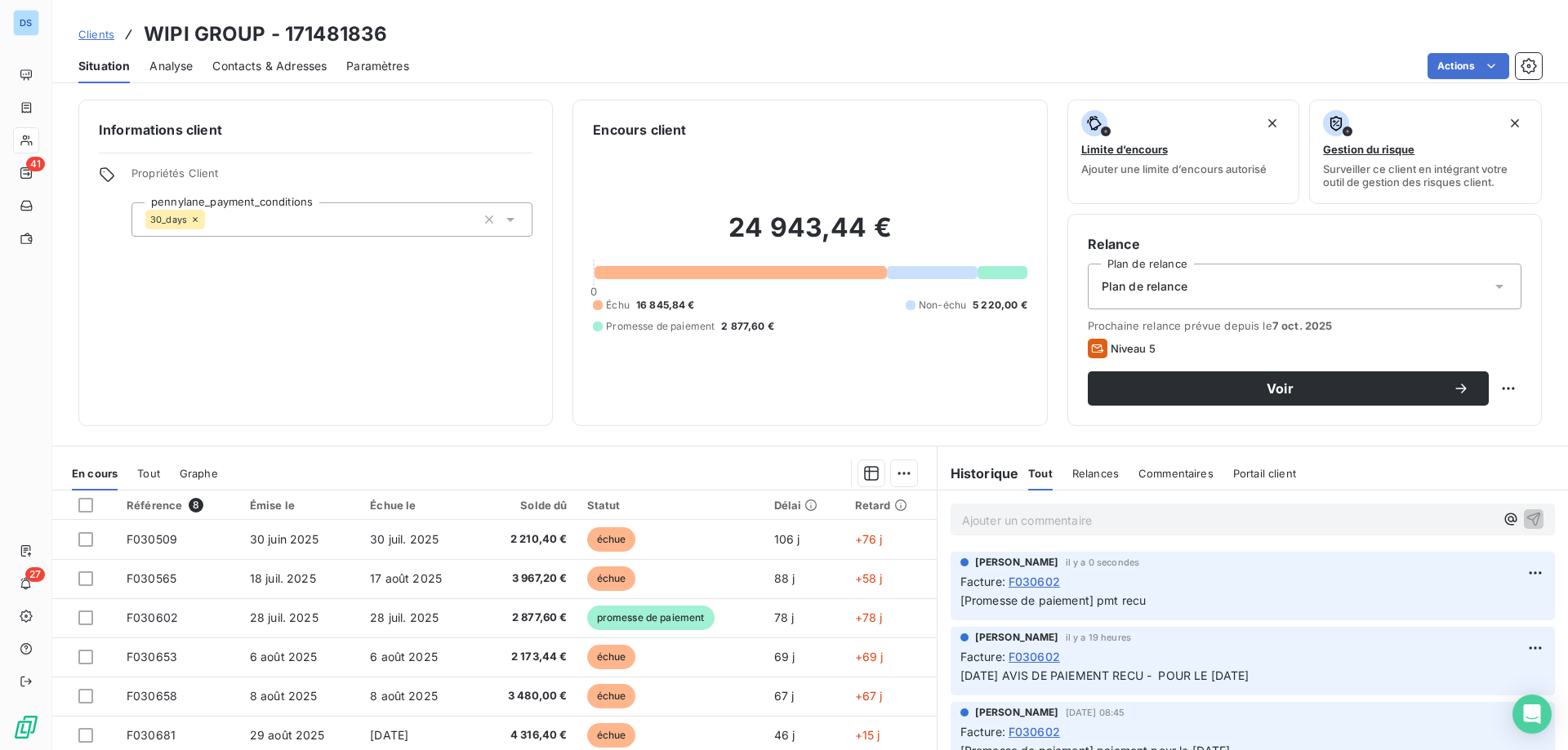
click at [105, 28] on span "Clients" at bounding box center [96, 34] width 36 height 13
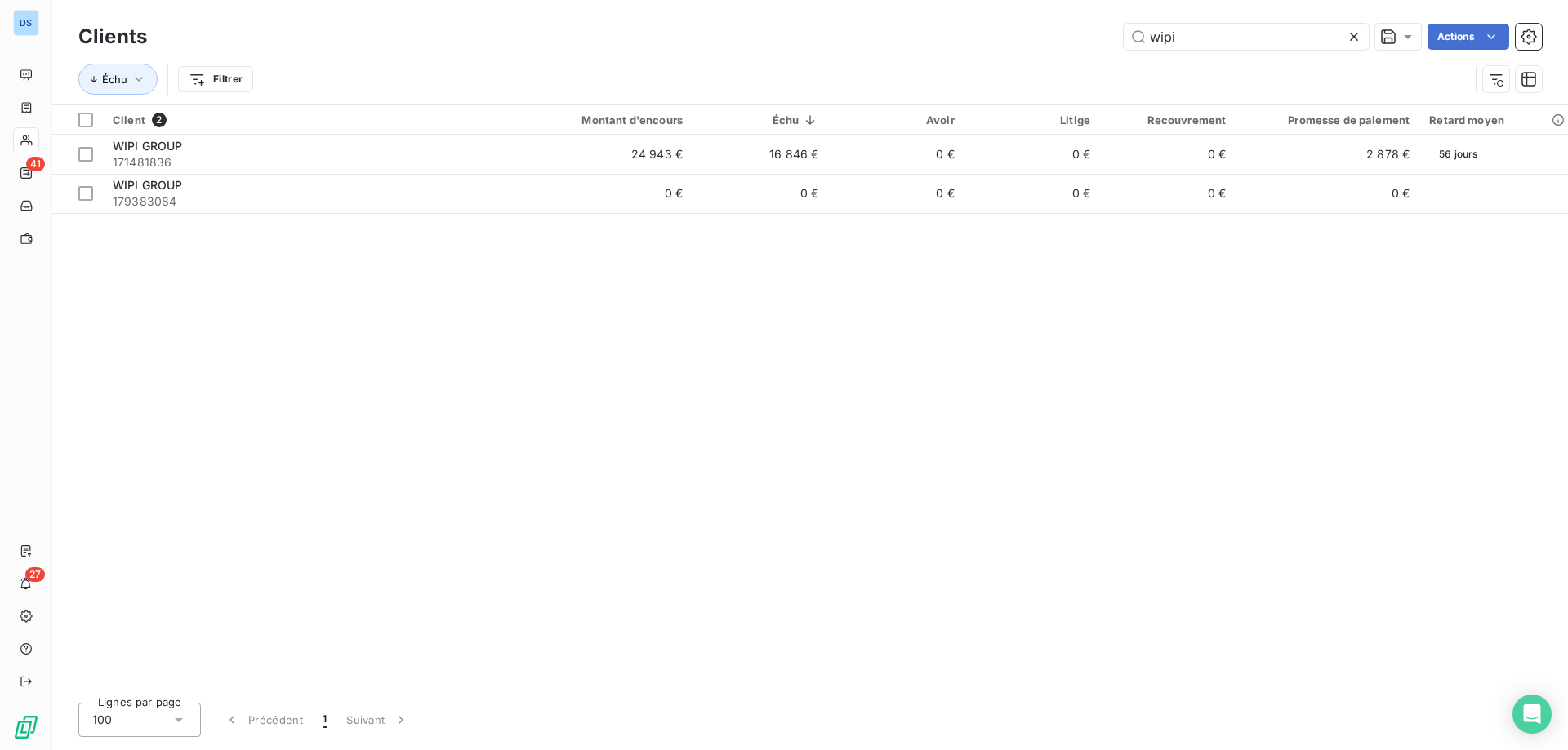
drag, startPoint x: 1212, startPoint y: 29, endPoint x: 1041, endPoint y: 50, distance: 172.3
click at [1041, 50] on div "Clients wipi Actions" at bounding box center [809, 36] width 1463 height 34
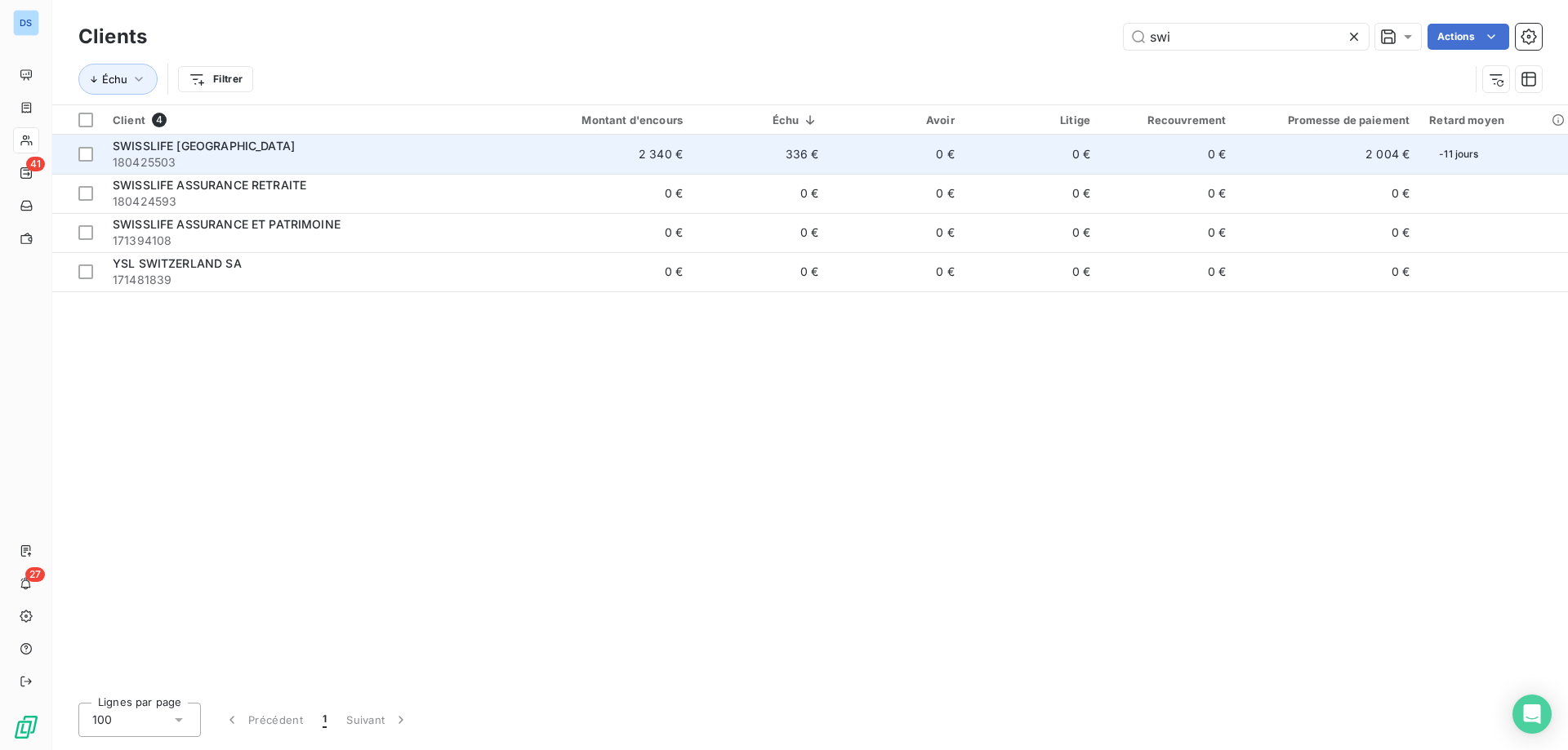
type input "swi"
click at [963, 151] on td "0 €" at bounding box center [895, 154] width 135 height 40
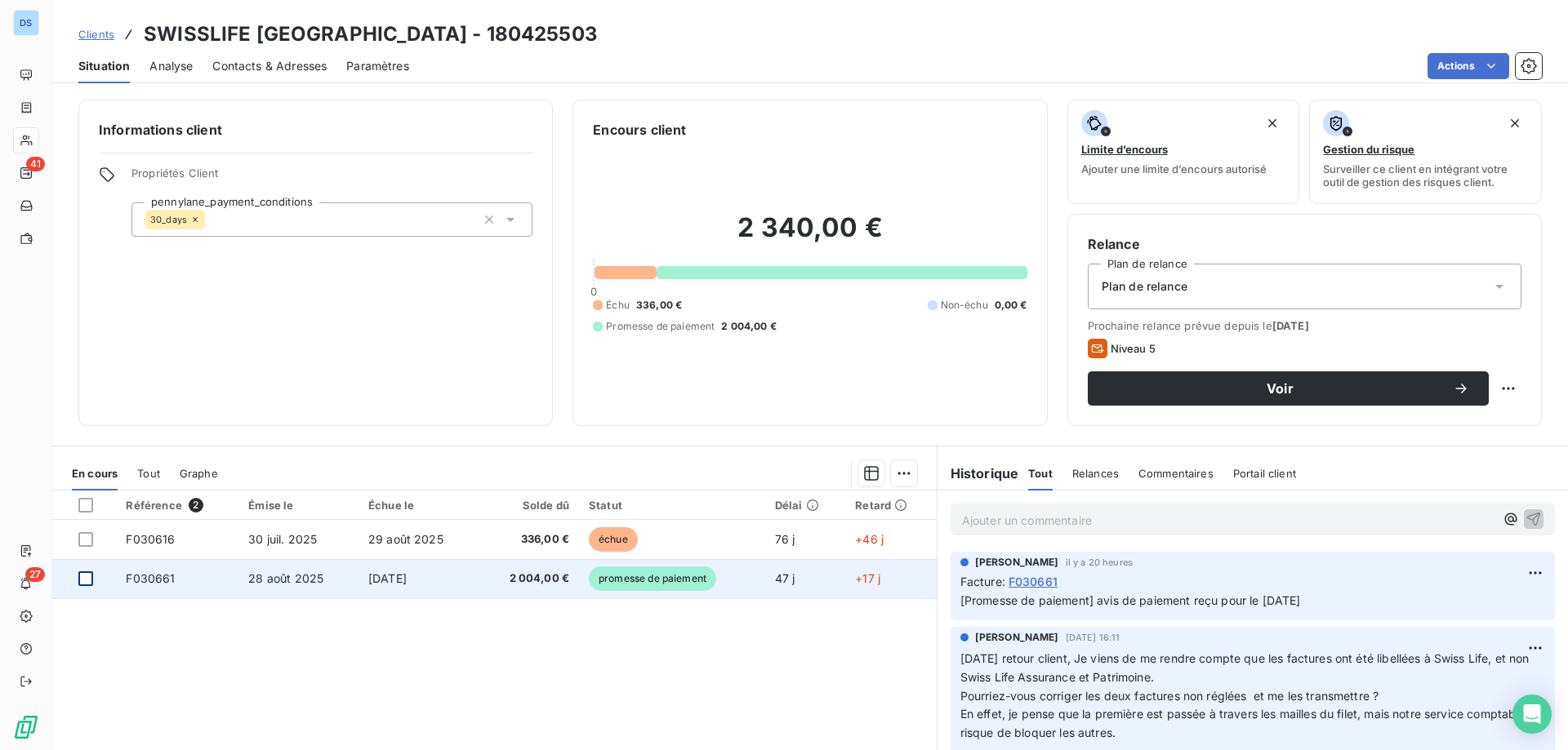
click at [86, 573] on div at bounding box center [85, 578] width 14 height 14
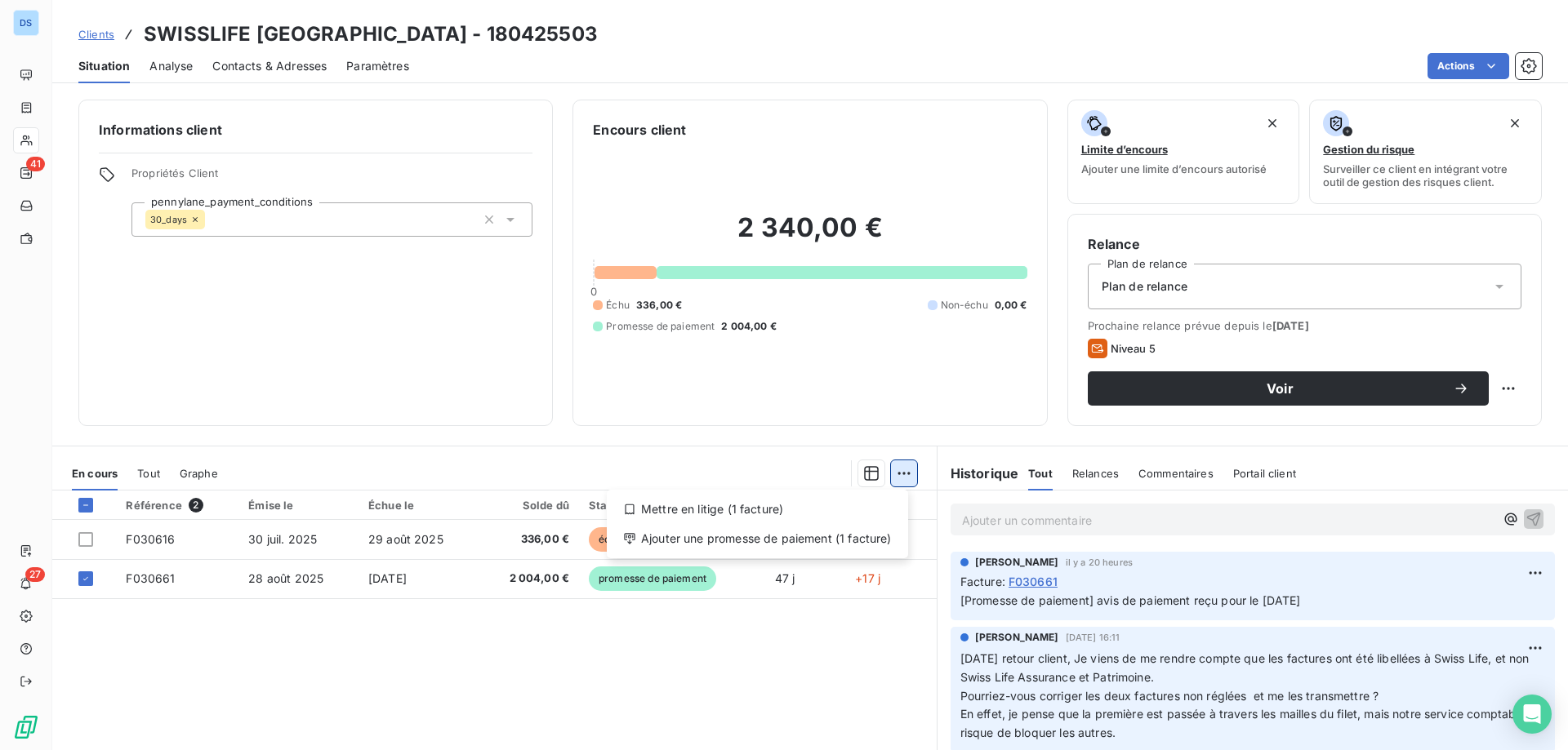
click at [894, 473] on html "DS 41 27 Clients SWISSLIFE FRANCE - 180425503 Situation Analyse Contacts & Adre…" at bounding box center [784, 375] width 1568 height 750
click at [870, 536] on div "Ajouter une promesse de paiement (1 facture)" at bounding box center [757, 538] width 289 height 26
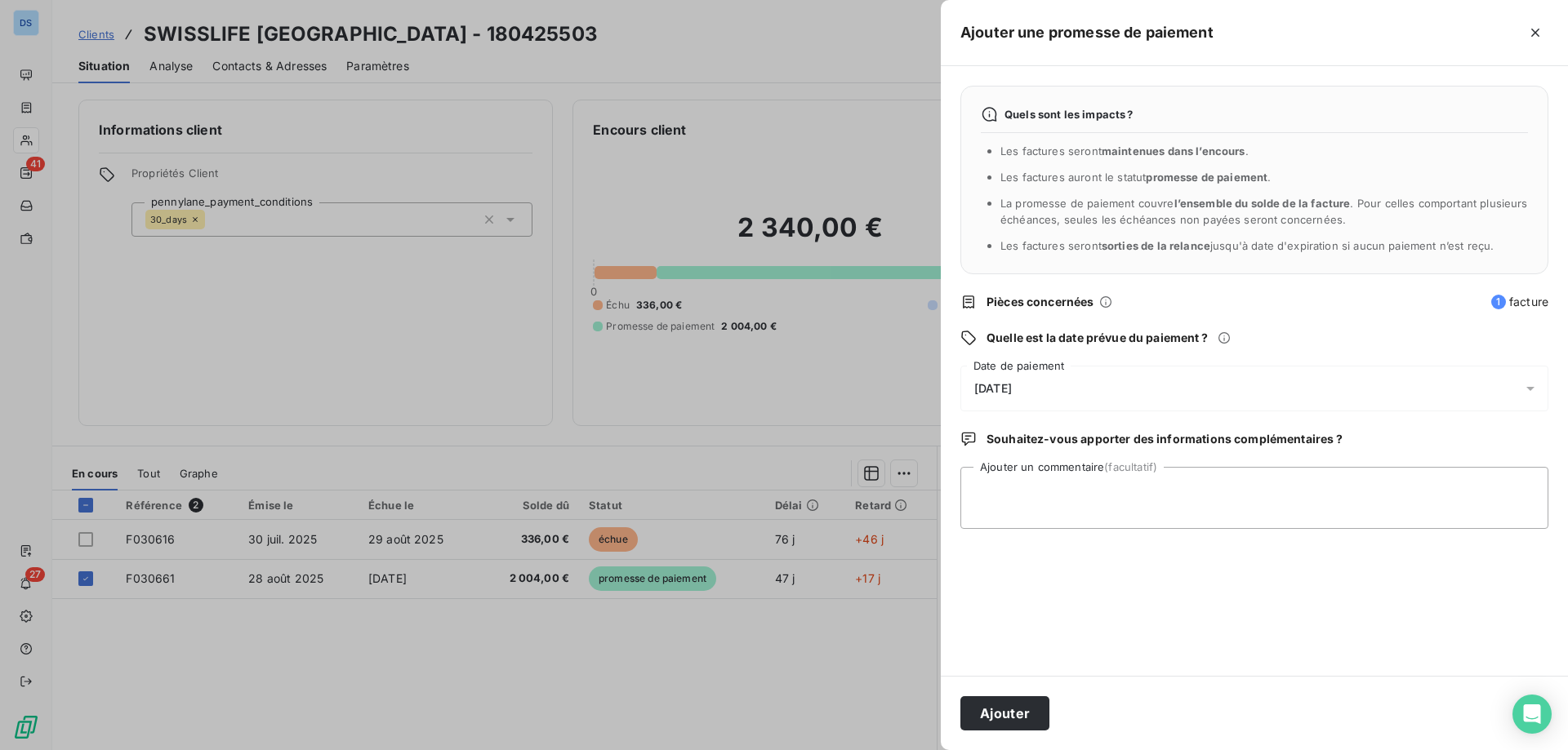
click at [1045, 385] on div "15/10/2025" at bounding box center [1254, 388] width 588 height 45
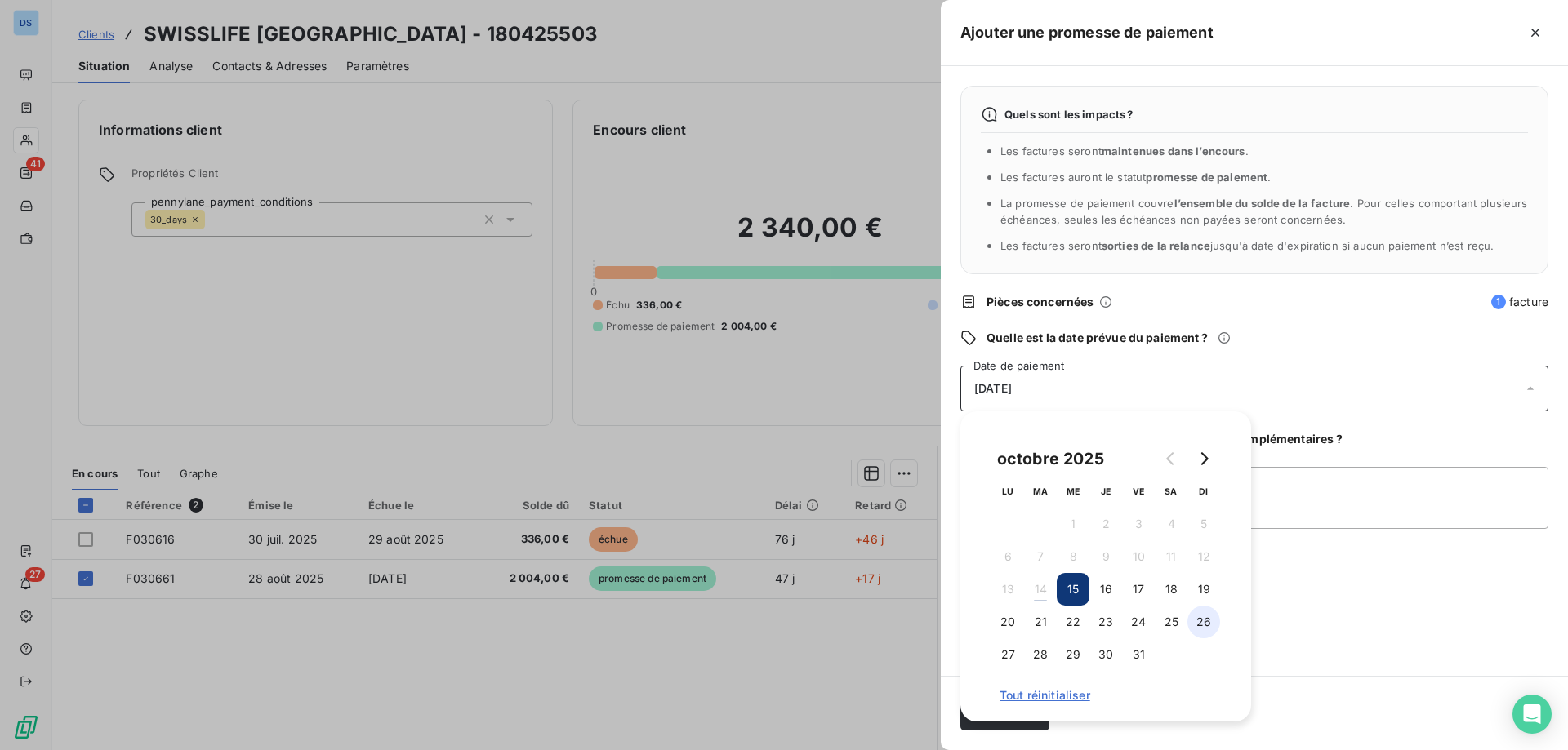
click at [1211, 626] on button "26" at bounding box center [1203, 621] width 33 height 33
click at [1296, 482] on textarea "Ajouter un commentaire (facultatif)" at bounding box center [1254, 498] width 588 height 62
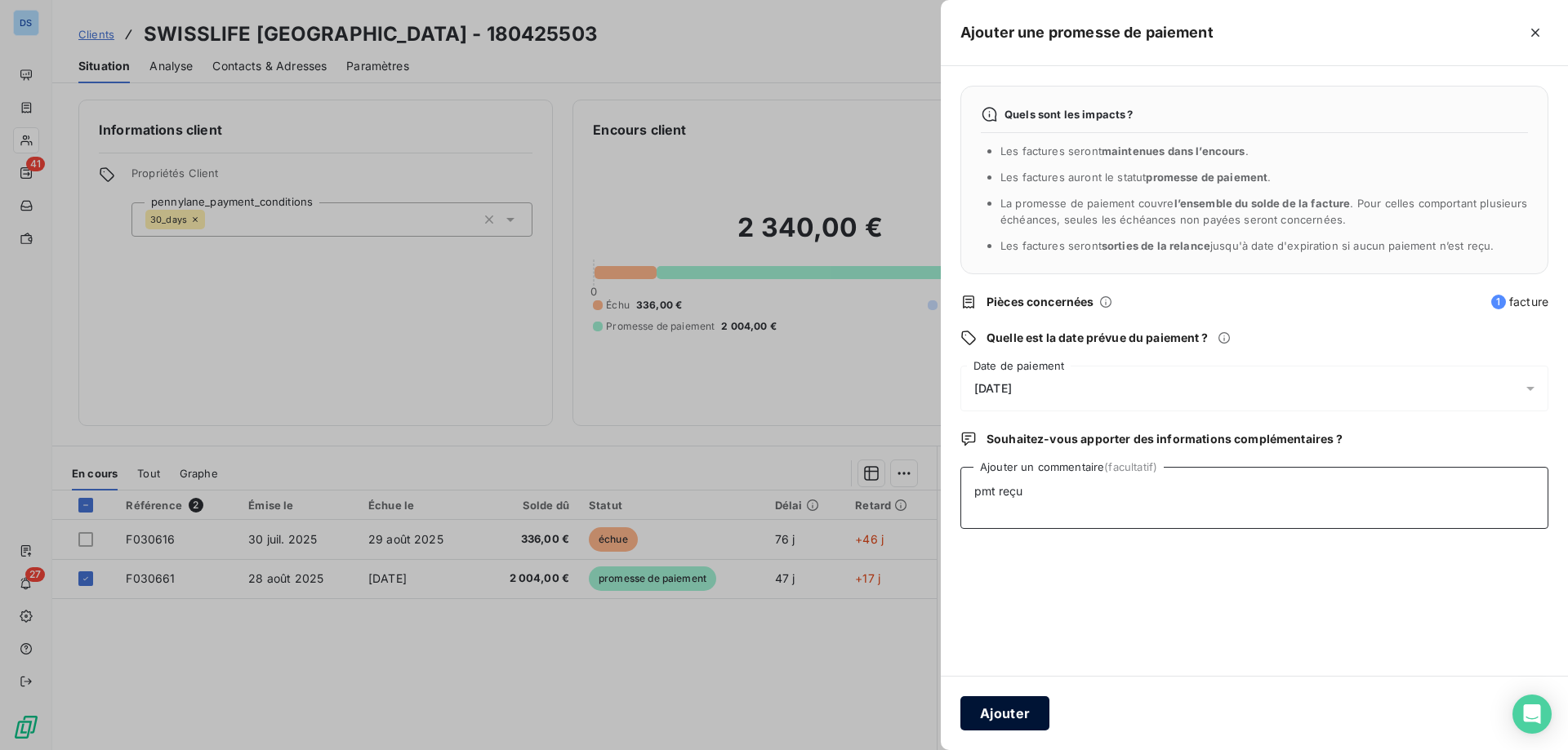
type textarea "pmt reçu"
click at [989, 717] on button "Ajouter" at bounding box center [1005, 713] width 89 height 34
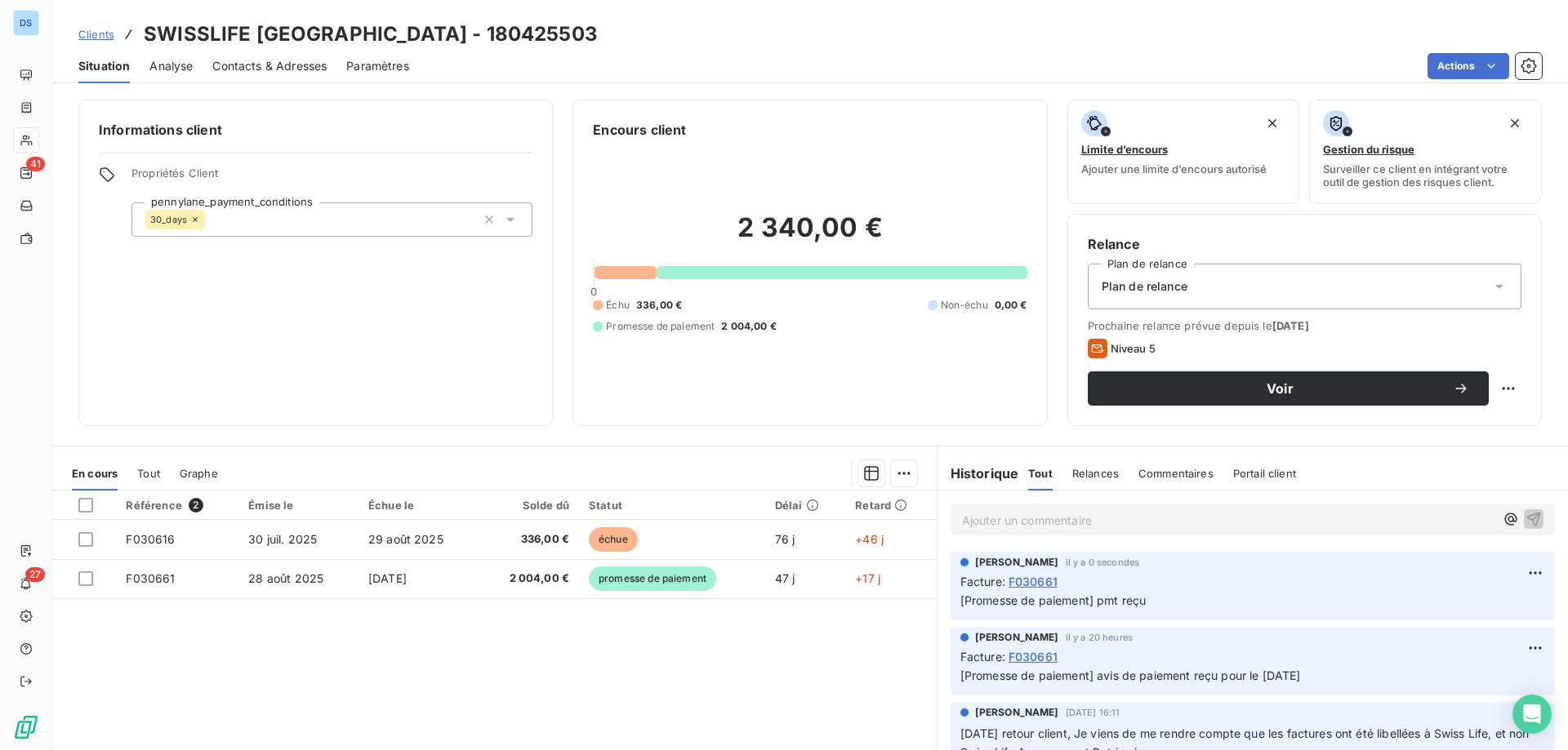
drag, startPoint x: 87, startPoint y: 35, endPoint x: 119, endPoint y: 42, distance: 32.8
click at [87, 36] on span "Clients" at bounding box center [96, 34] width 36 height 13
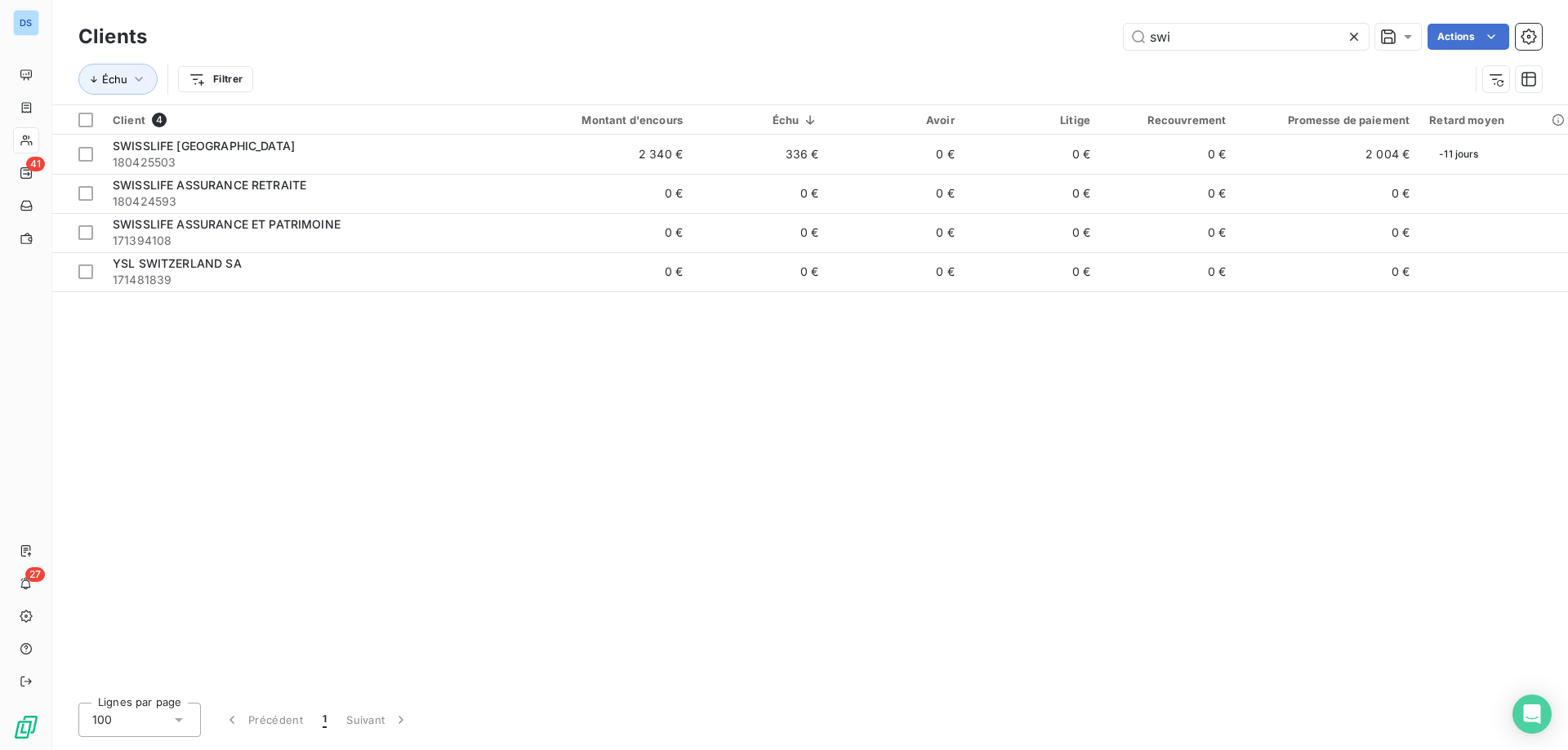
drag, startPoint x: 1173, startPoint y: 37, endPoint x: 1063, endPoint y: 52, distance: 111.0
click at [1063, 52] on div "Clients swi Actions" at bounding box center [809, 36] width 1463 height 34
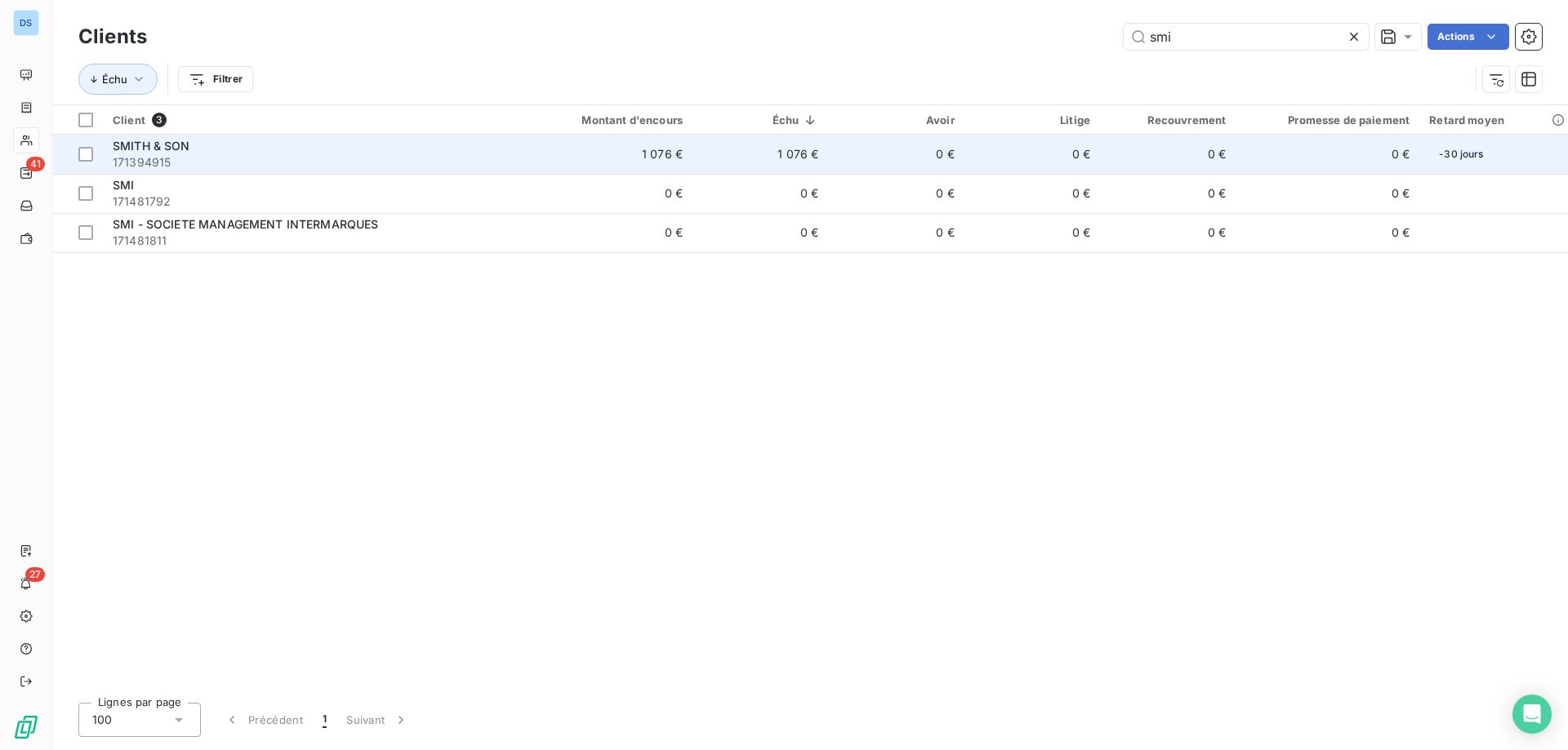
type input "smi"
click at [1134, 156] on td "0 €" at bounding box center [1168, 154] width 135 height 40
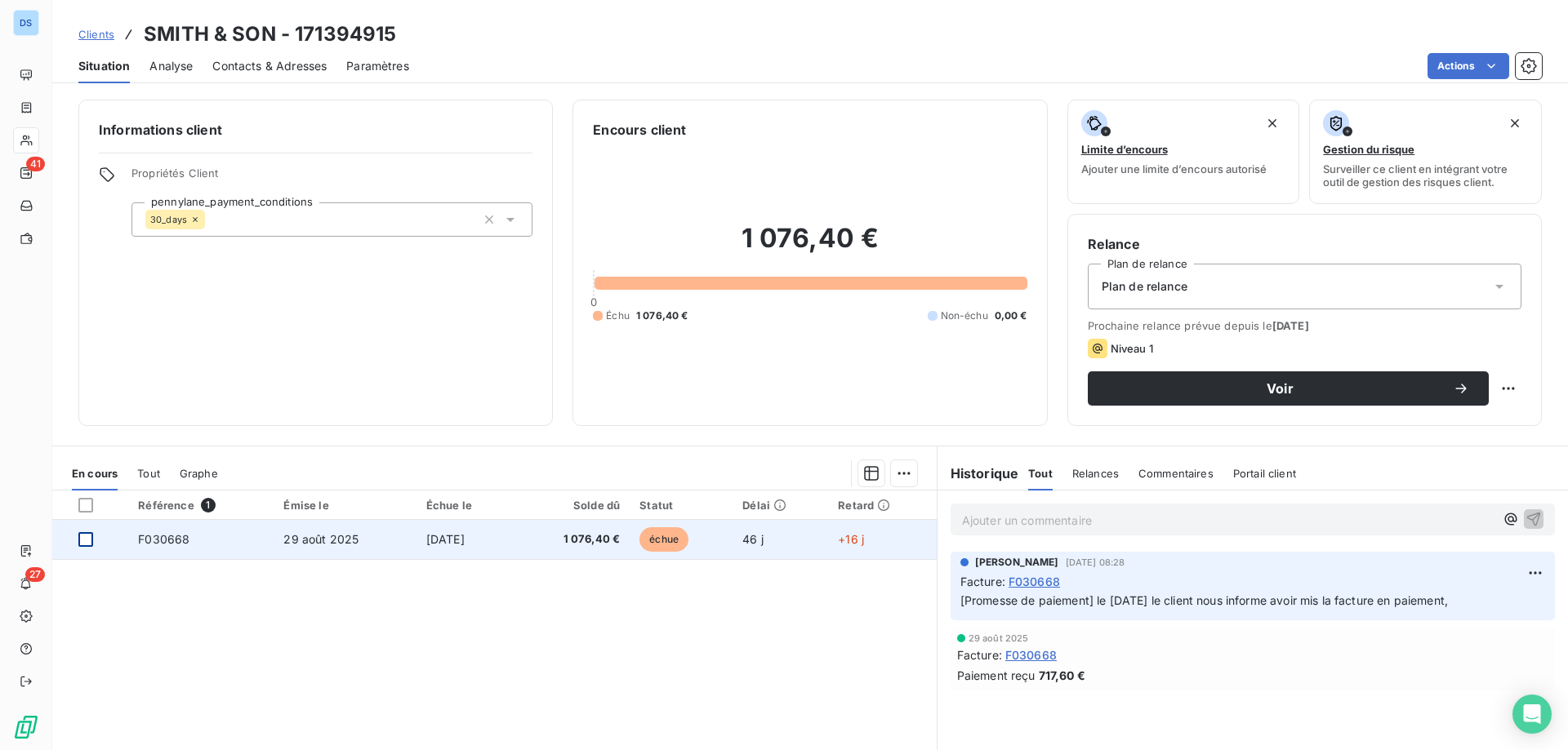
click at [87, 539] on div at bounding box center [85, 539] width 14 height 14
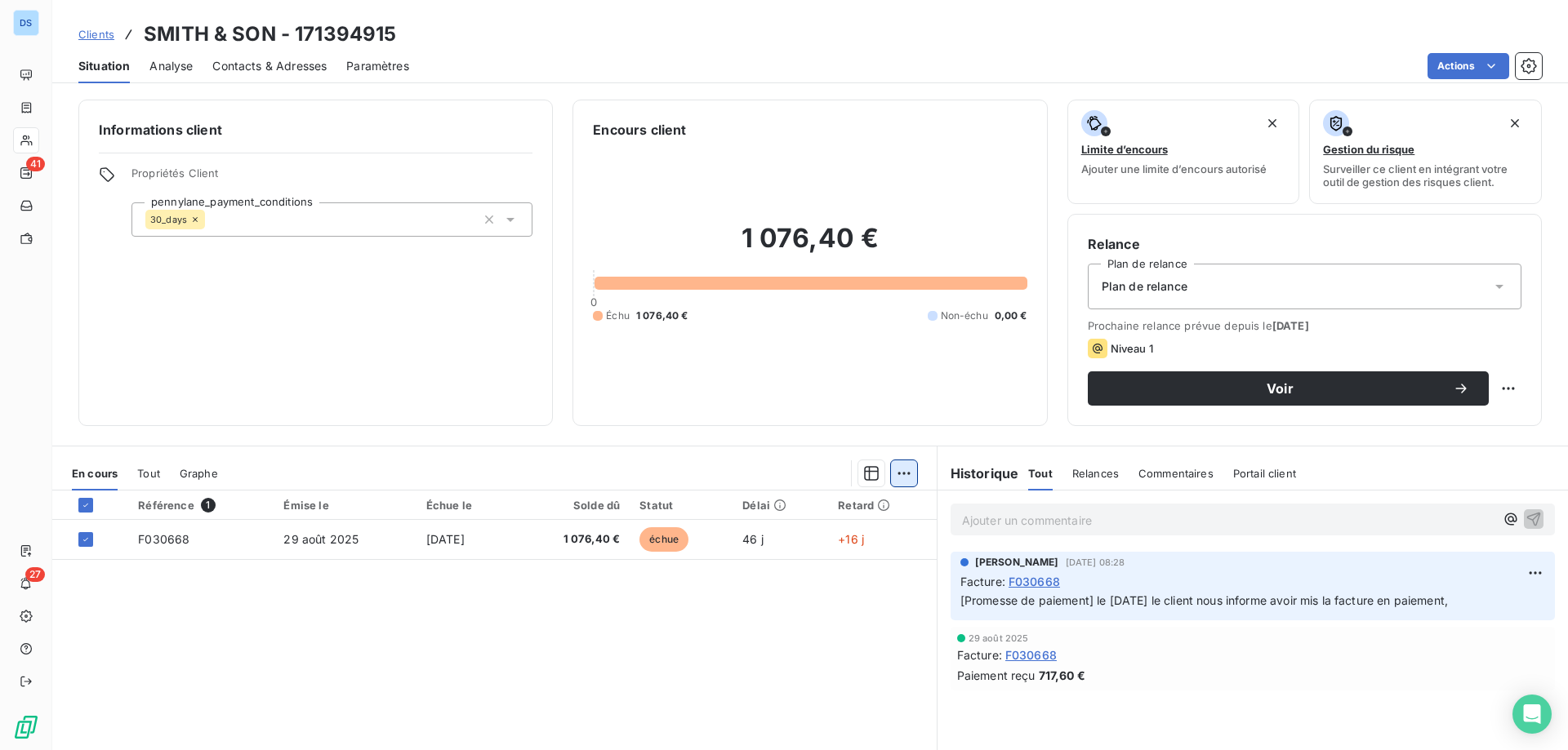
click at [893, 474] on html "DS 41 27 Clients SMITH & SON - 171394915 Situation Analyse Contacts & Adresses …" at bounding box center [784, 375] width 1568 height 750
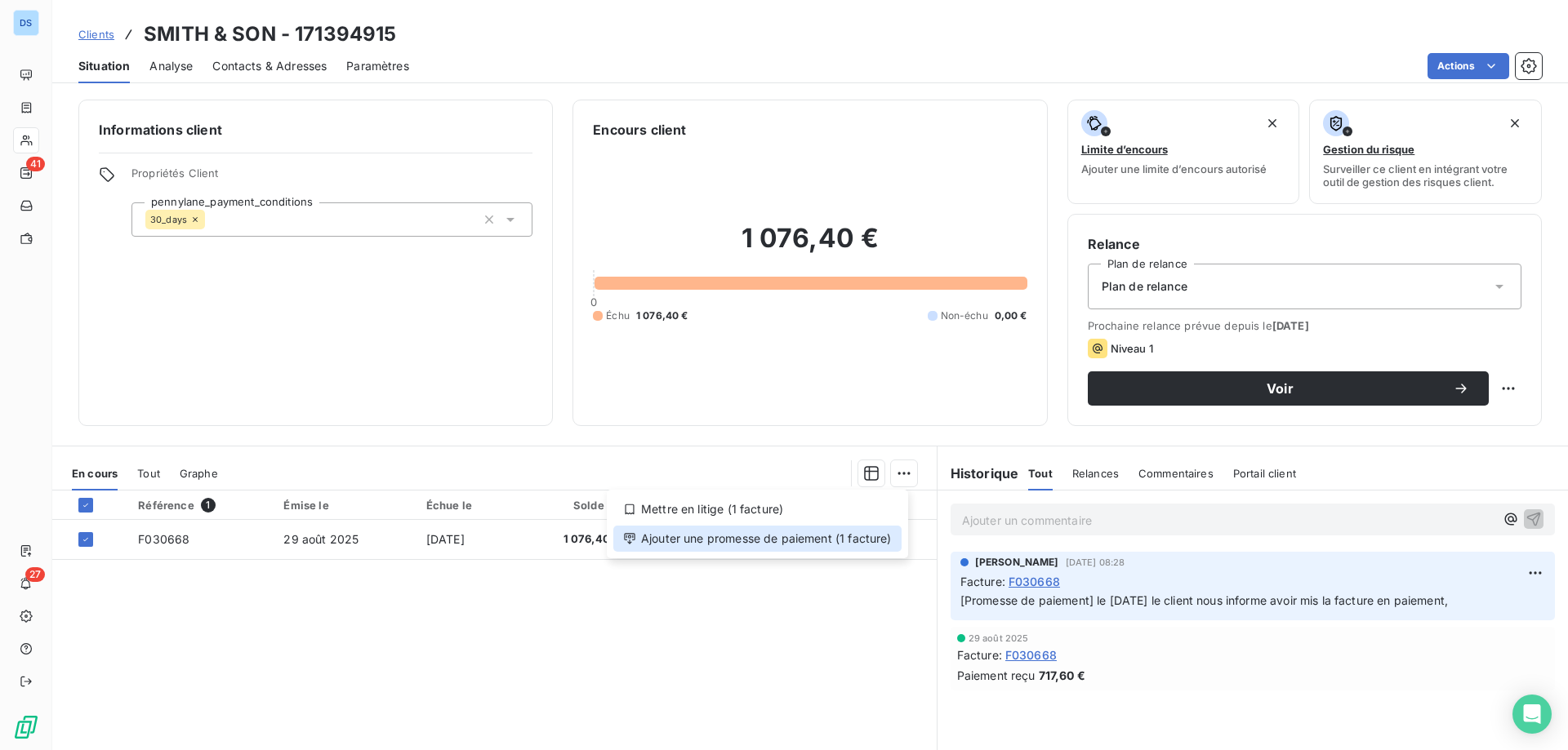
click at [871, 543] on div "Ajouter une promesse de paiement (1 facture)" at bounding box center [757, 538] width 289 height 26
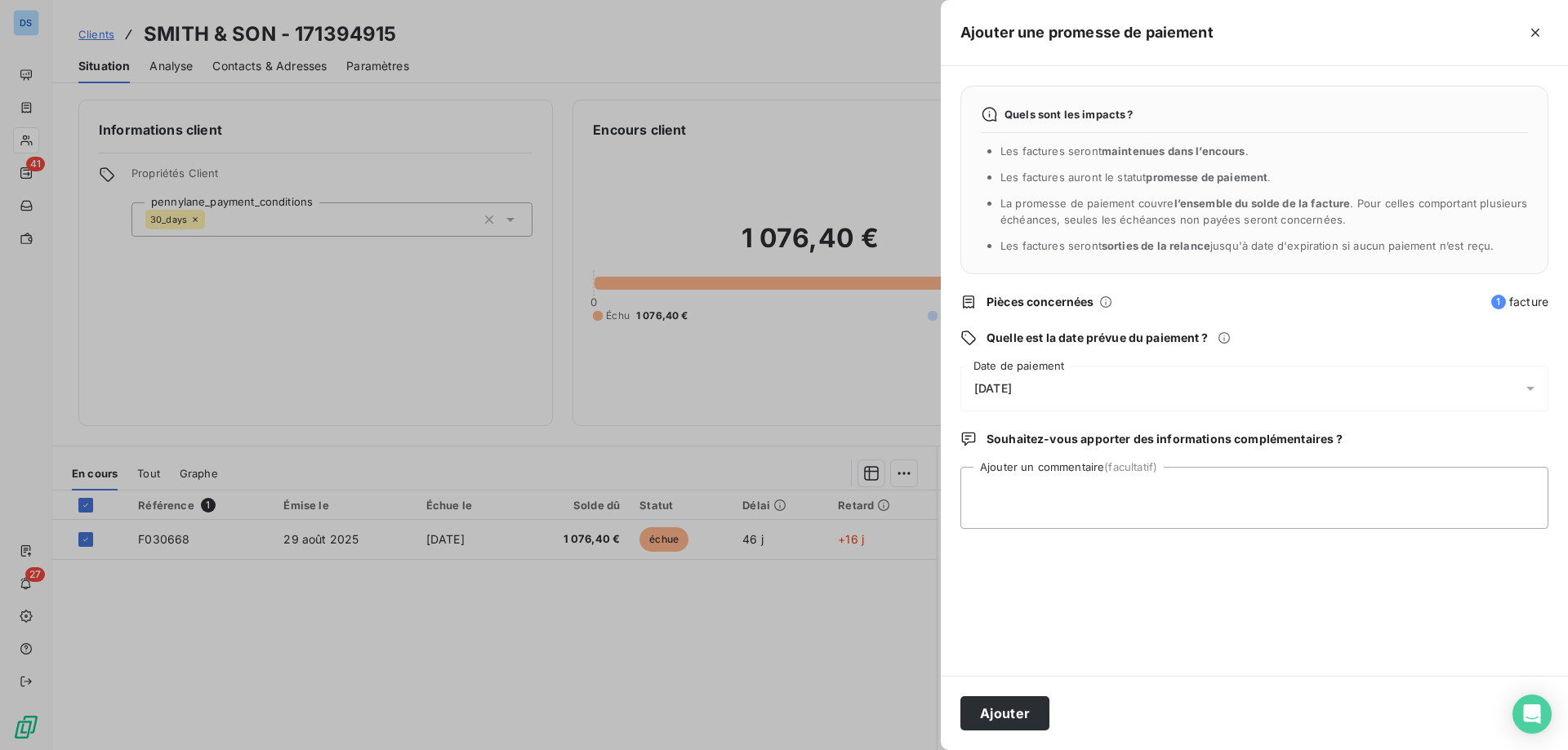
click at [1036, 393] on div "15/10/2025" at bounding box center [1254, 388] width 588 height 45
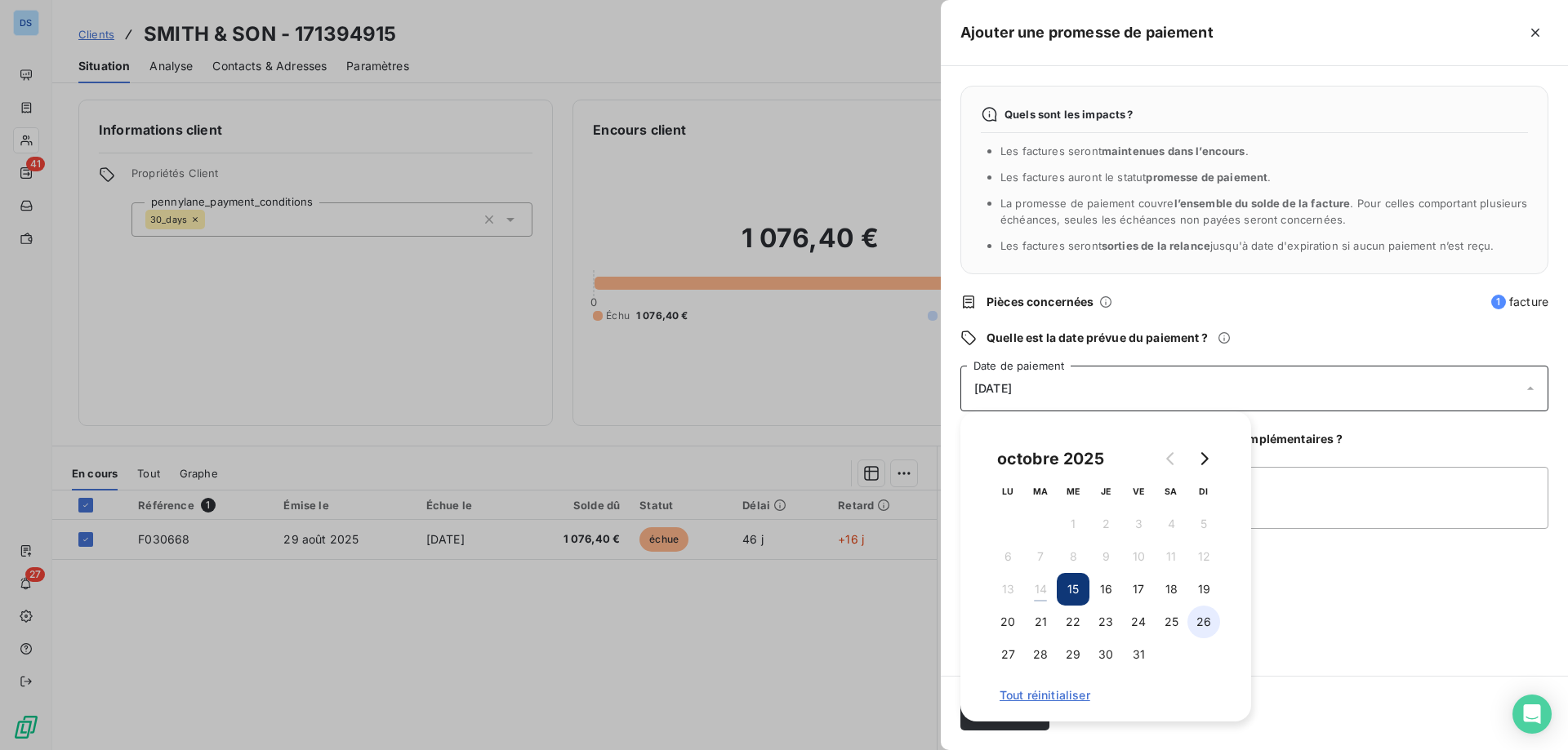
click at [1207, 624] on button "26" at bounding box center [1203, 621] width 33 height 33
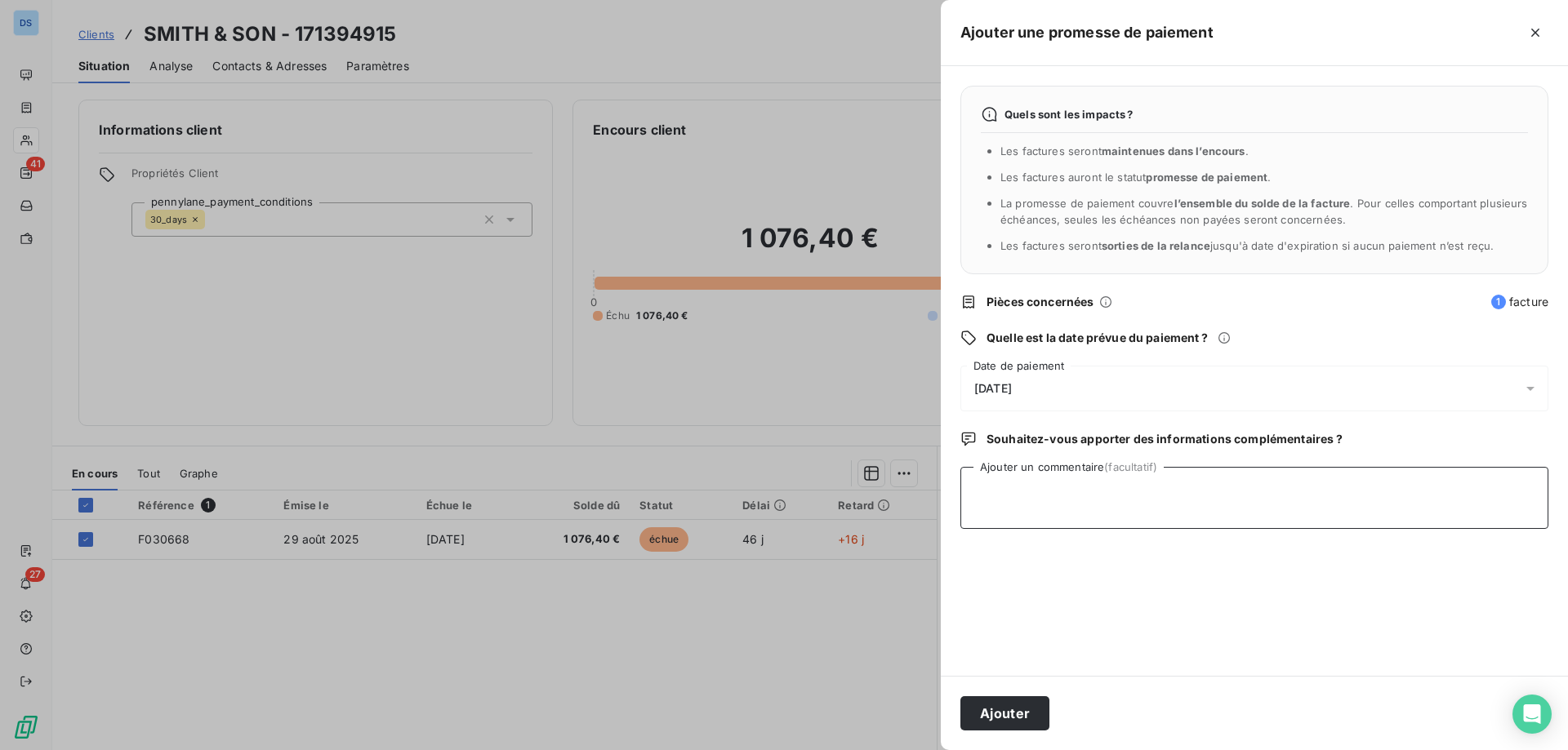
click at [1287, 507] on textarea "Ajouter un commentaire (facultatif)" at bounding box center [1254, 498] width 588 height 62
type textarea "pmt reçu"
click at [1005, 735] on div "Ajouter" at bounding box center [1253, 713] width 627 height 74
click at [1004, 721] on button "Ajouter" at bounding box center [1005, 713] width 89 height 34
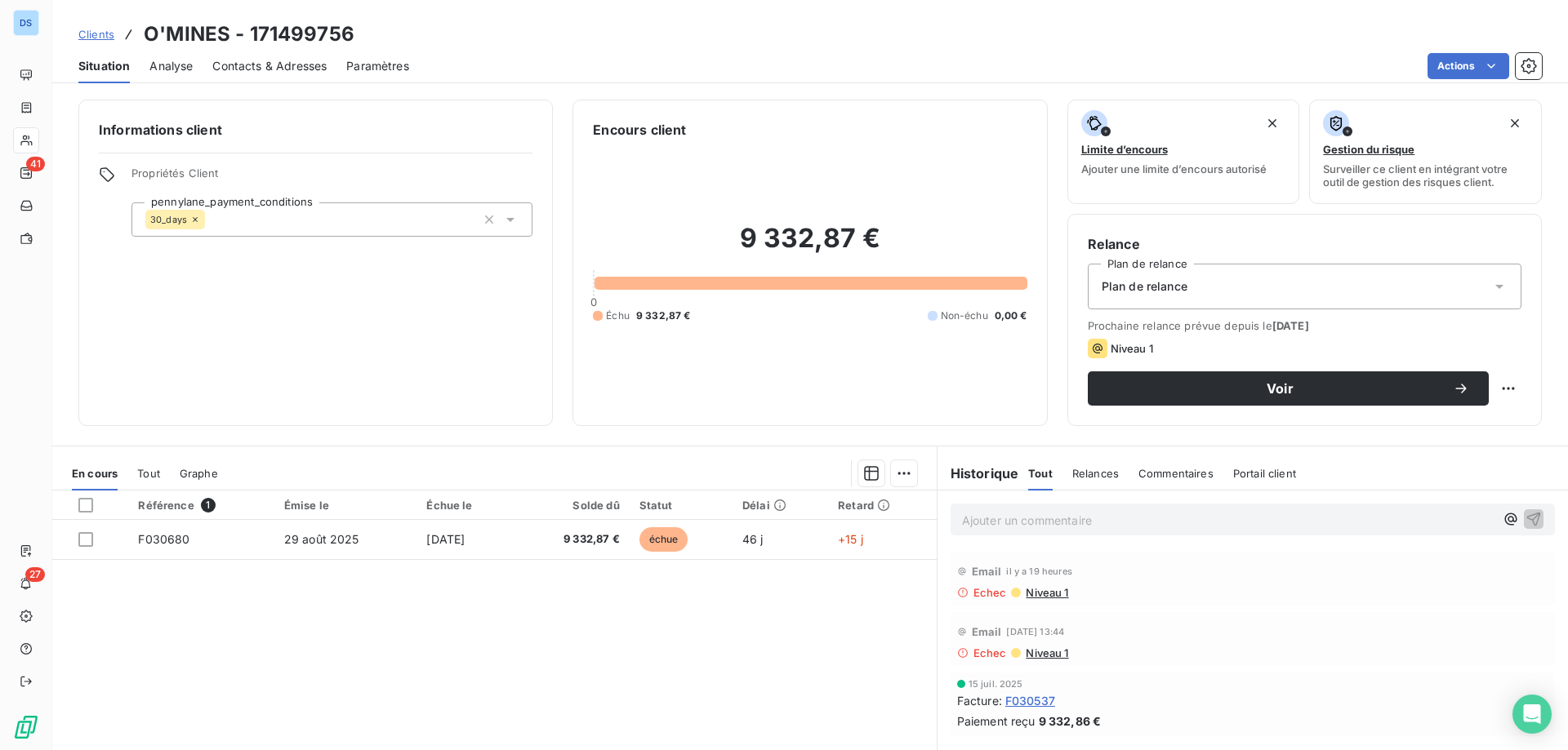
click at [1042, 649] on span "Niveau 1" at bounding box center [1046, 653] width 44 height 13
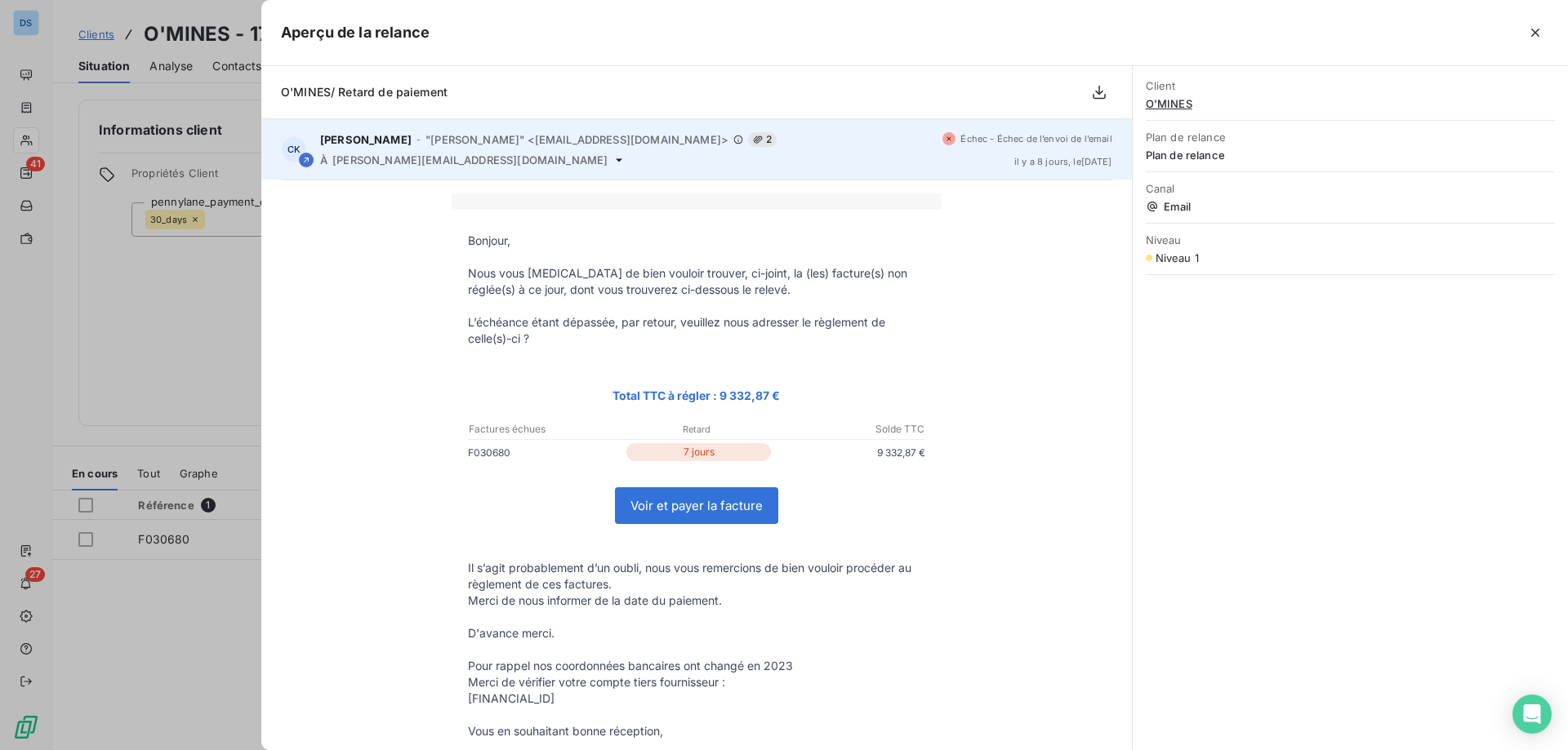
click at [612, 156] on icon at bounding box center [619, 160] width 13 height 13
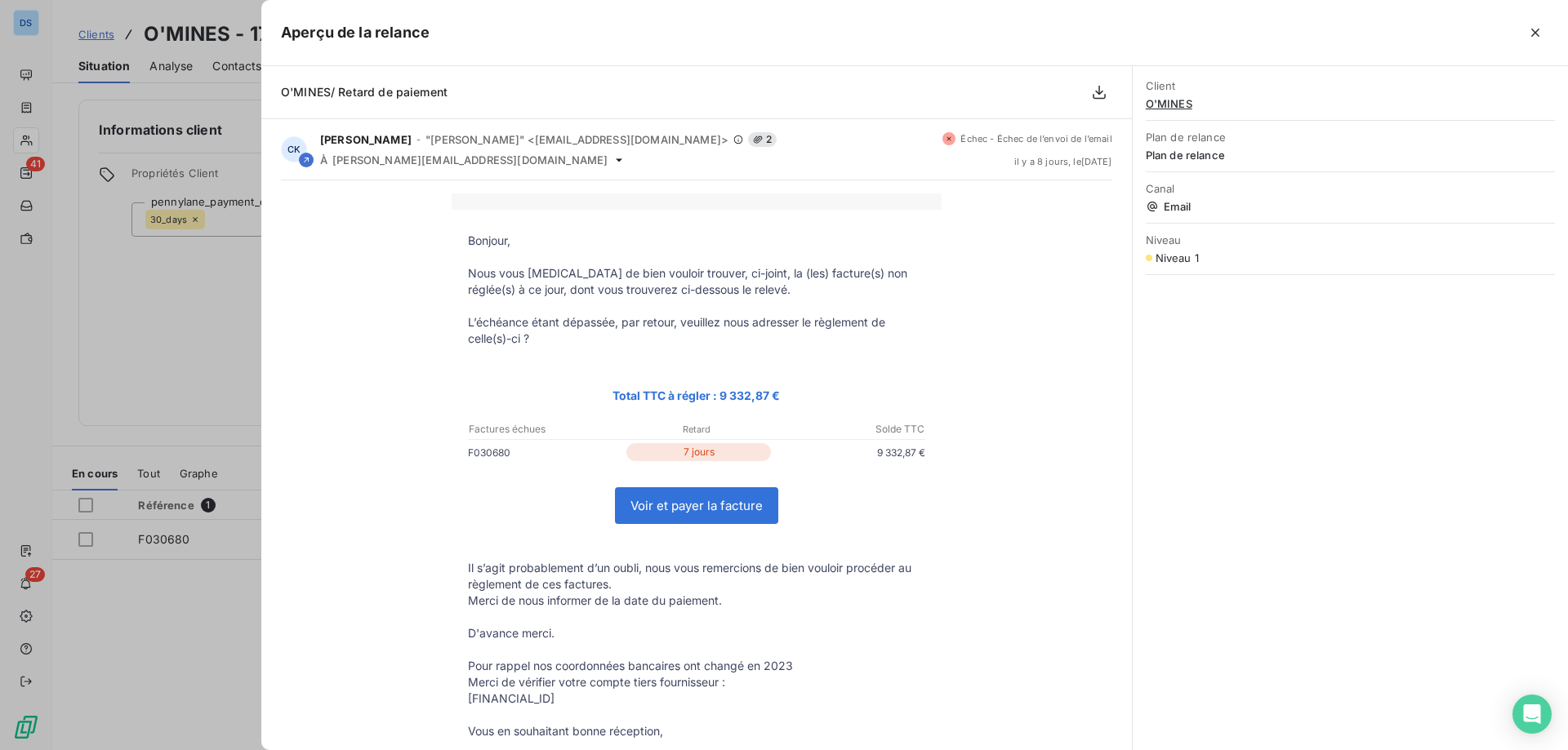
click at [225, 278] on div at bounding box center [784, 375] width 1568 height 750
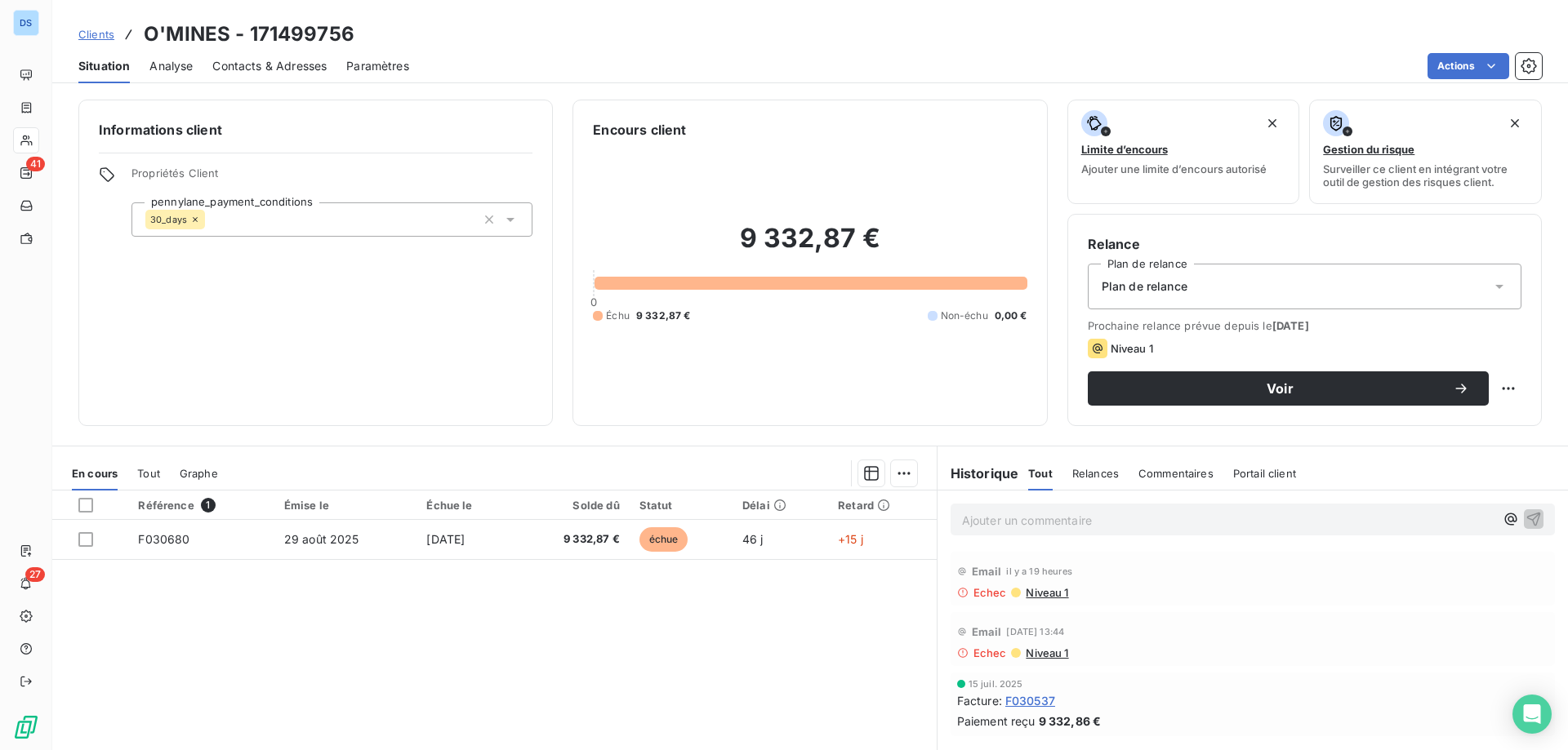
click at [1042, 589] on span "Niveau 1" at bounding box center [1046, 593] width 44 height 13
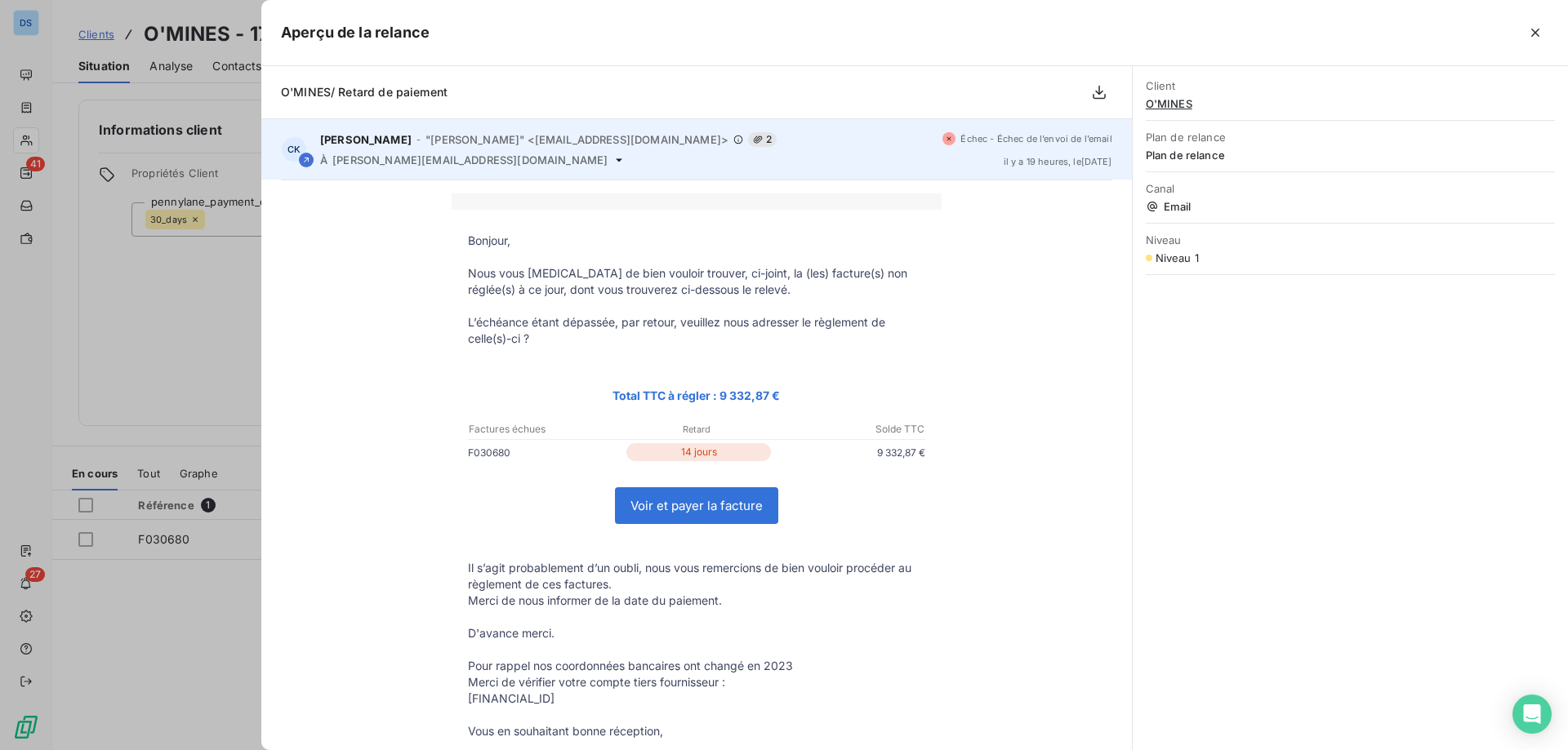
click at [612, 162] on icon at bounding box center [619, 160] width 13 height 13
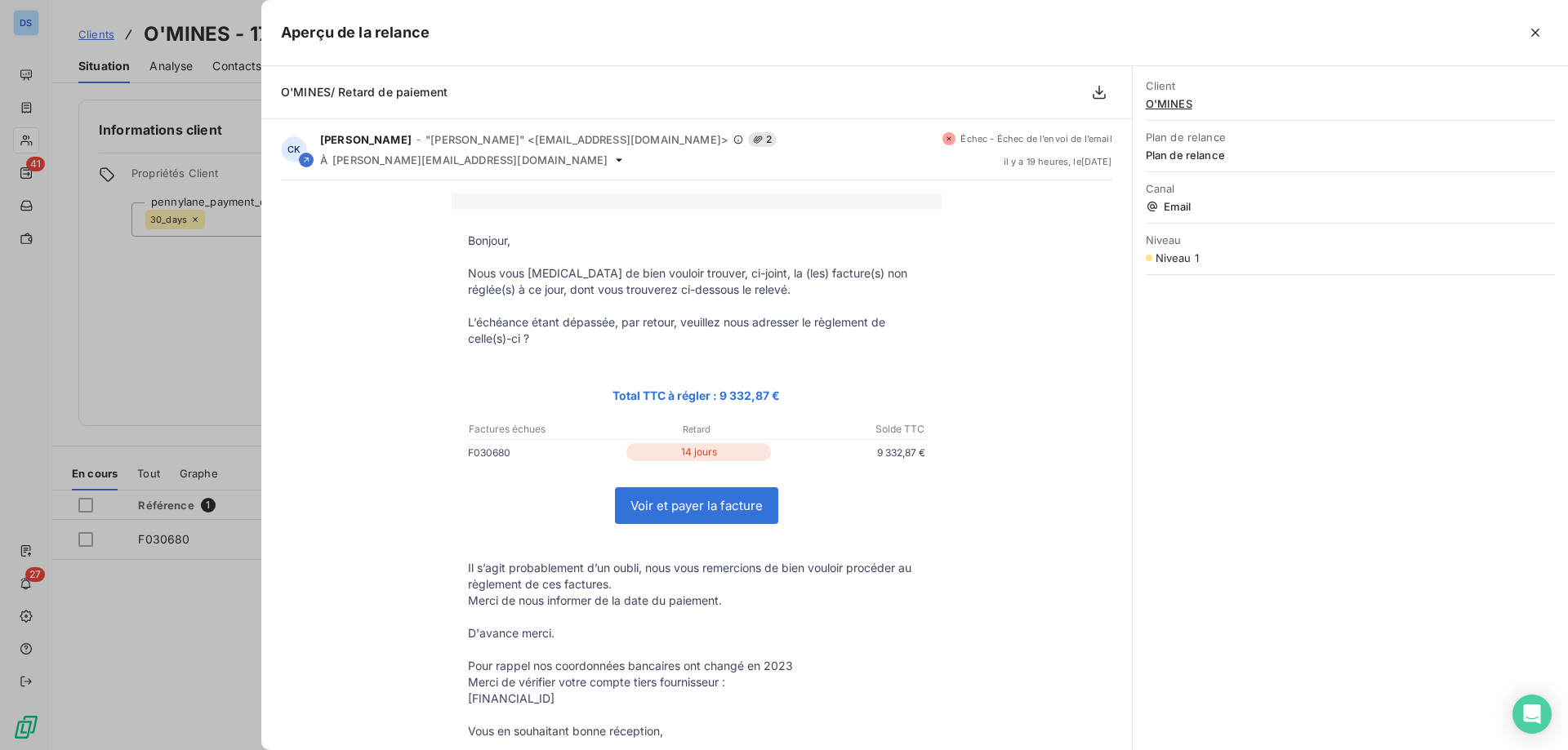
click at [221, 300] on div at bounding box center [784, 375] width 1568 height 750
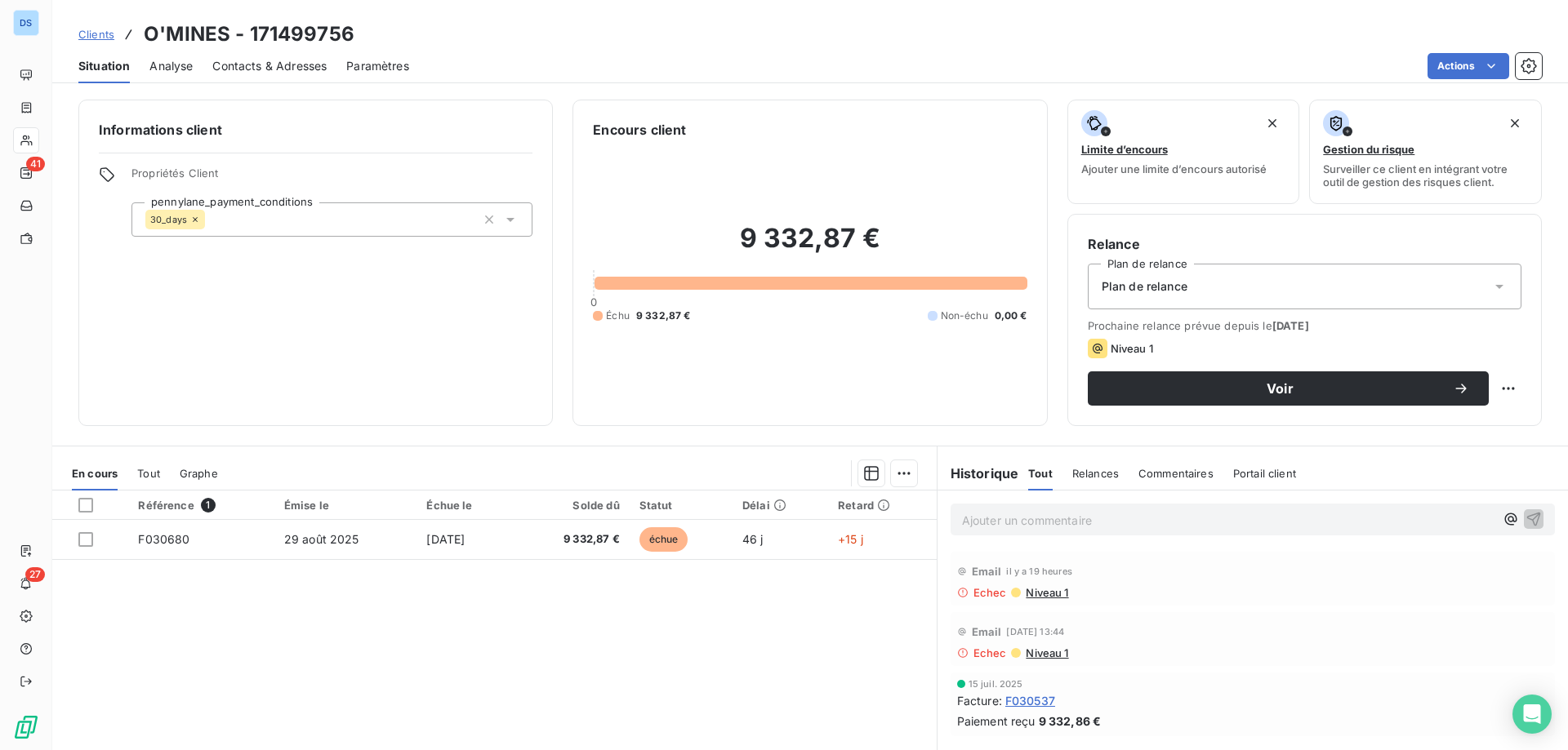
click at [230, 65] on span "Contacts & Adresses" at bounding box center [269, 66] width 114 height 16
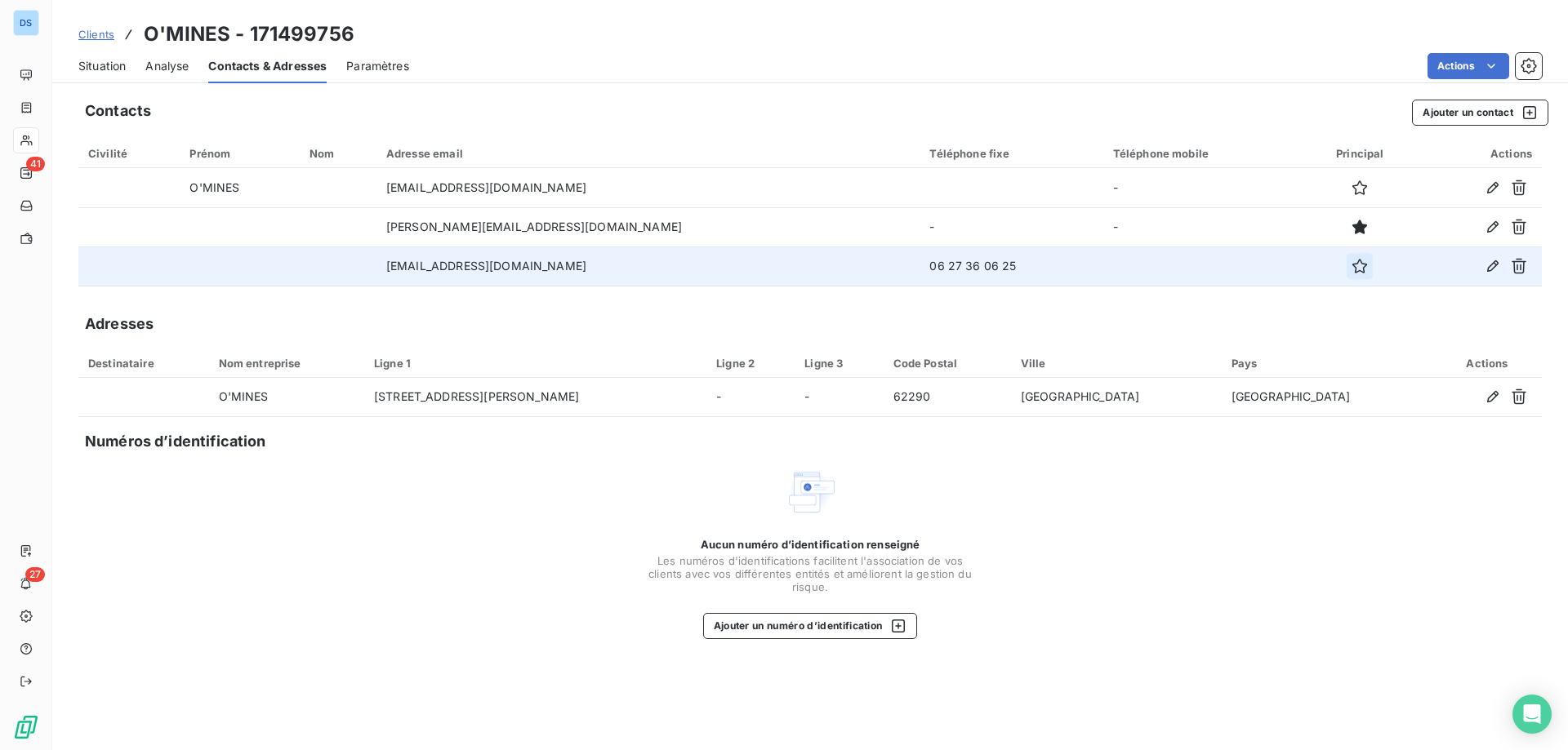
click at [1352, 269] on icon "button" at bounding box center [1359, 266] width 16 height 16
click at [98, 56] on div "Situation" at bounding box center [102, 66] width 47 height 34
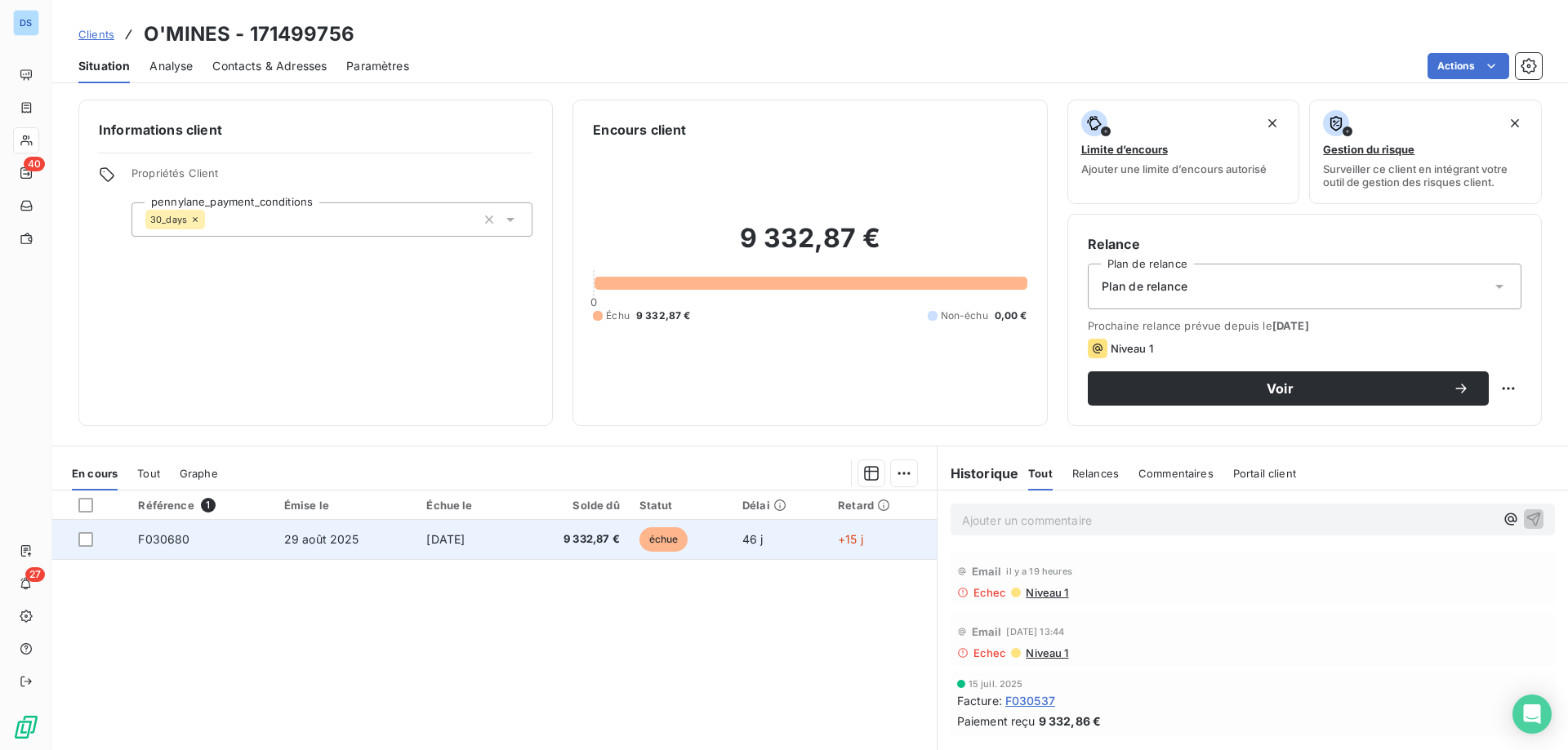
click at [416, 546] on td "29 sept. 2025" at bounding box center [465, 539] width 98 height 40
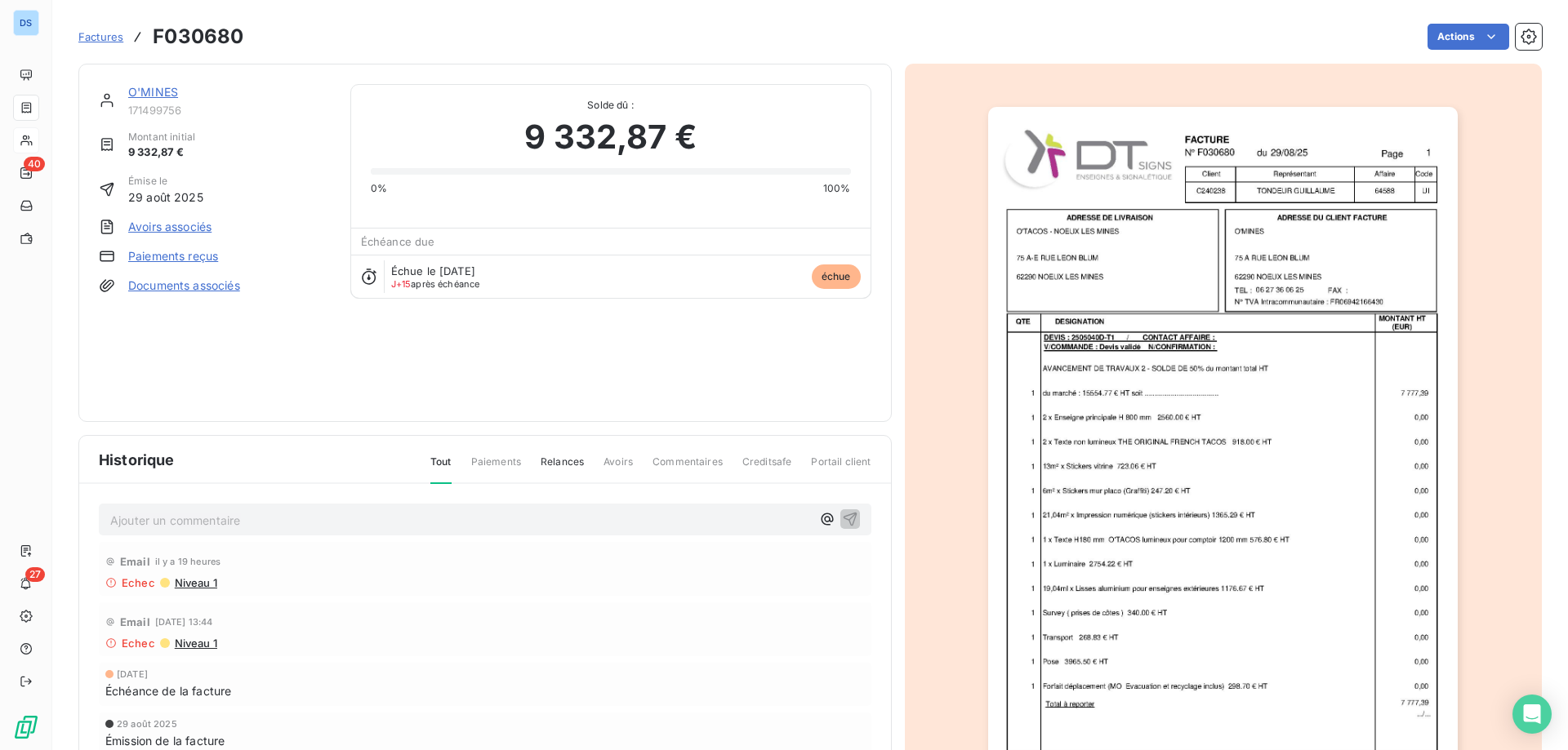
click at [1106, 489] on img "button" at bounding box center [1223, 439] width 469 height 664
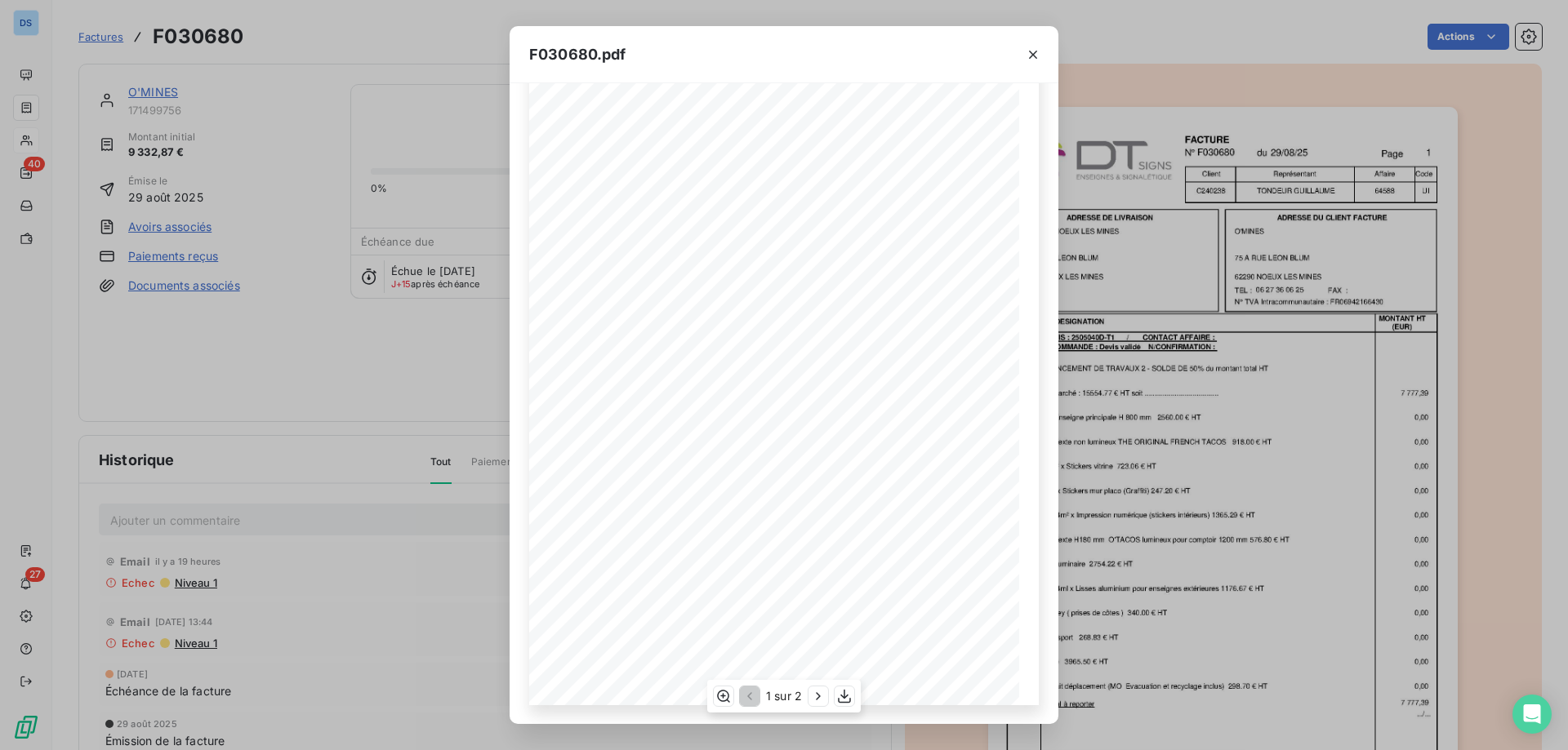
scroll to position [91, 0]
click at [811, 691] on icon "button" at bounding box center [818, 695] width 16 height 16
click at [1028, 53] on icon "button" at bounding box center [1032, 54] width 16 height 16
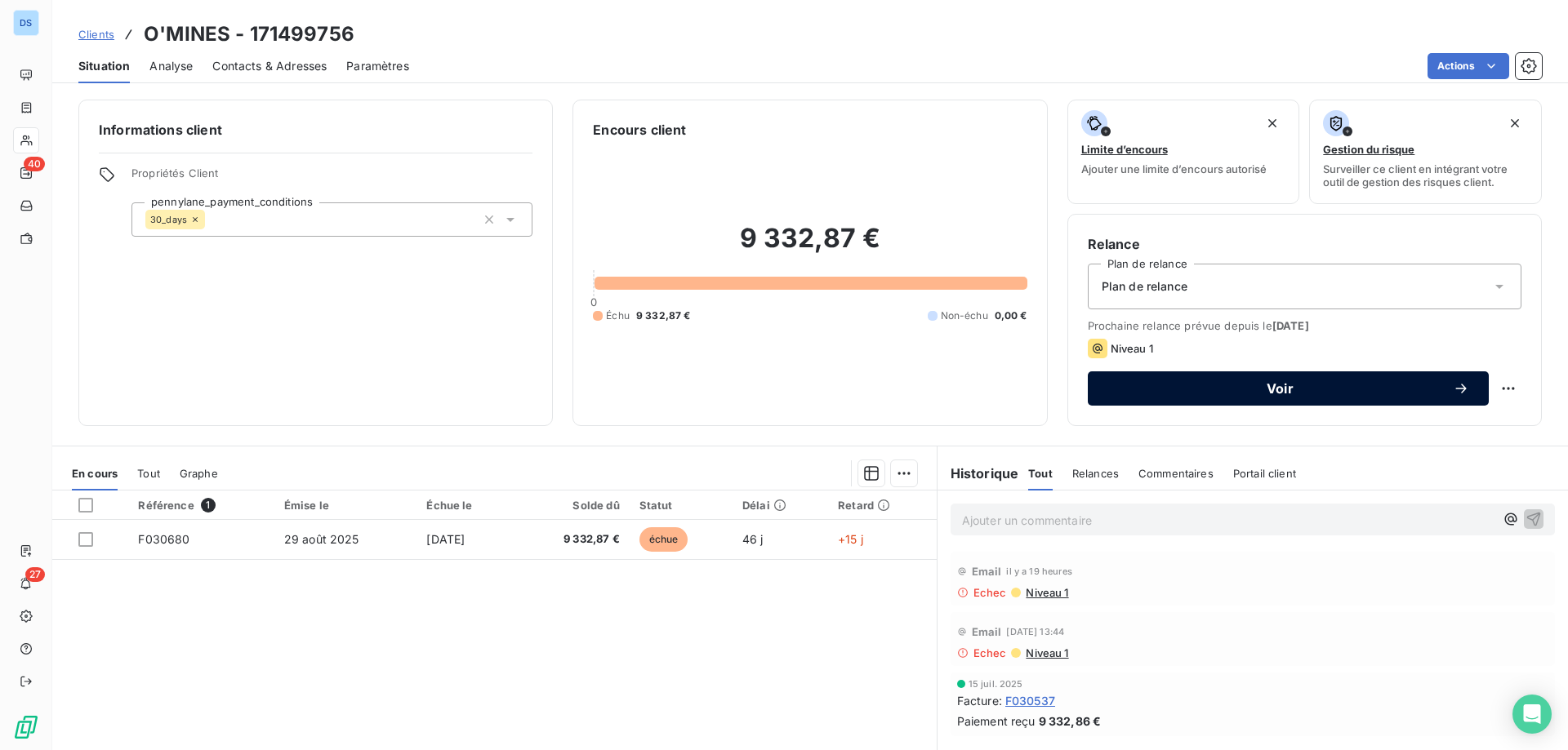
click at [1294, 388] on span "Voir" at bounding box center [1279, 388] width 346 height 13
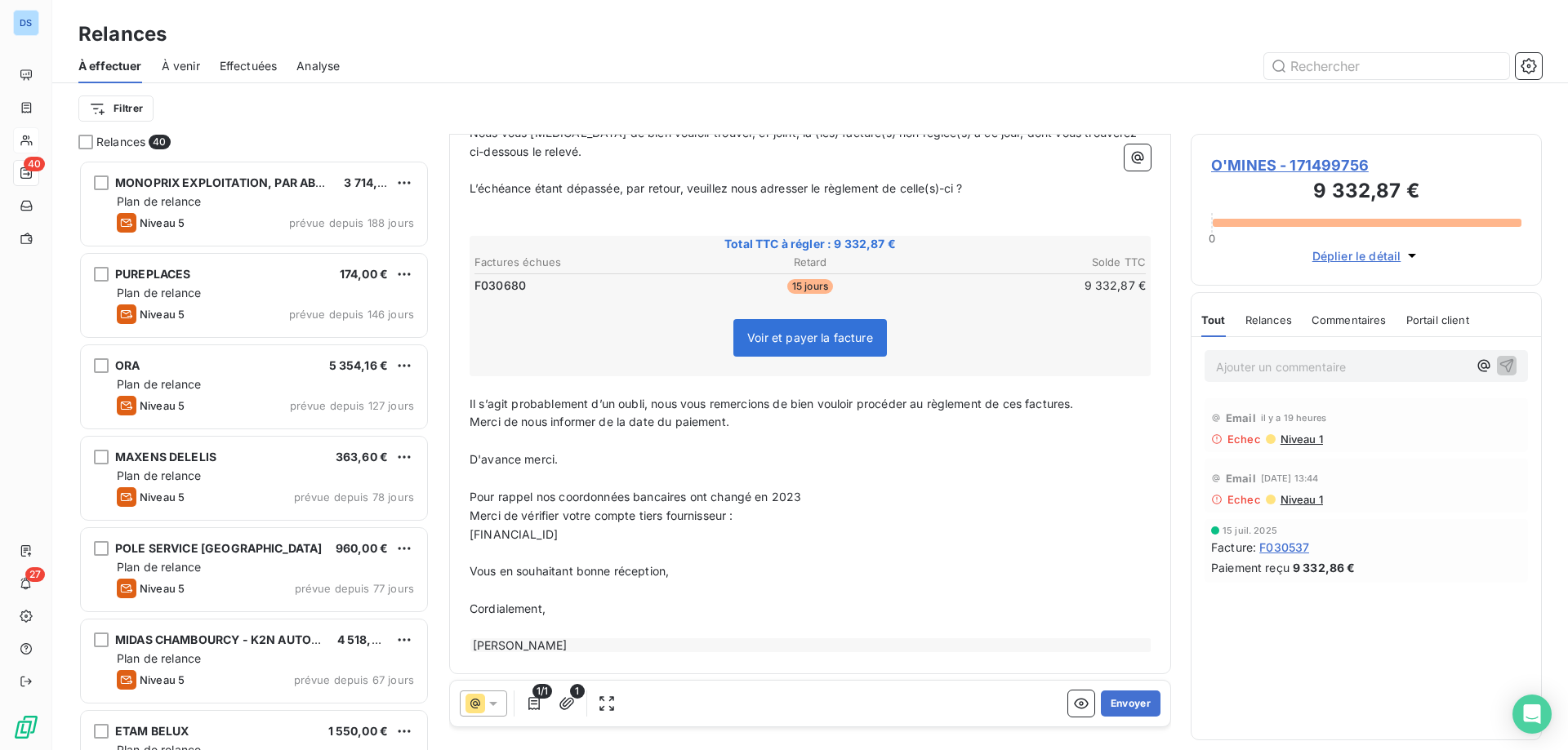
scroll to position [330, 0]
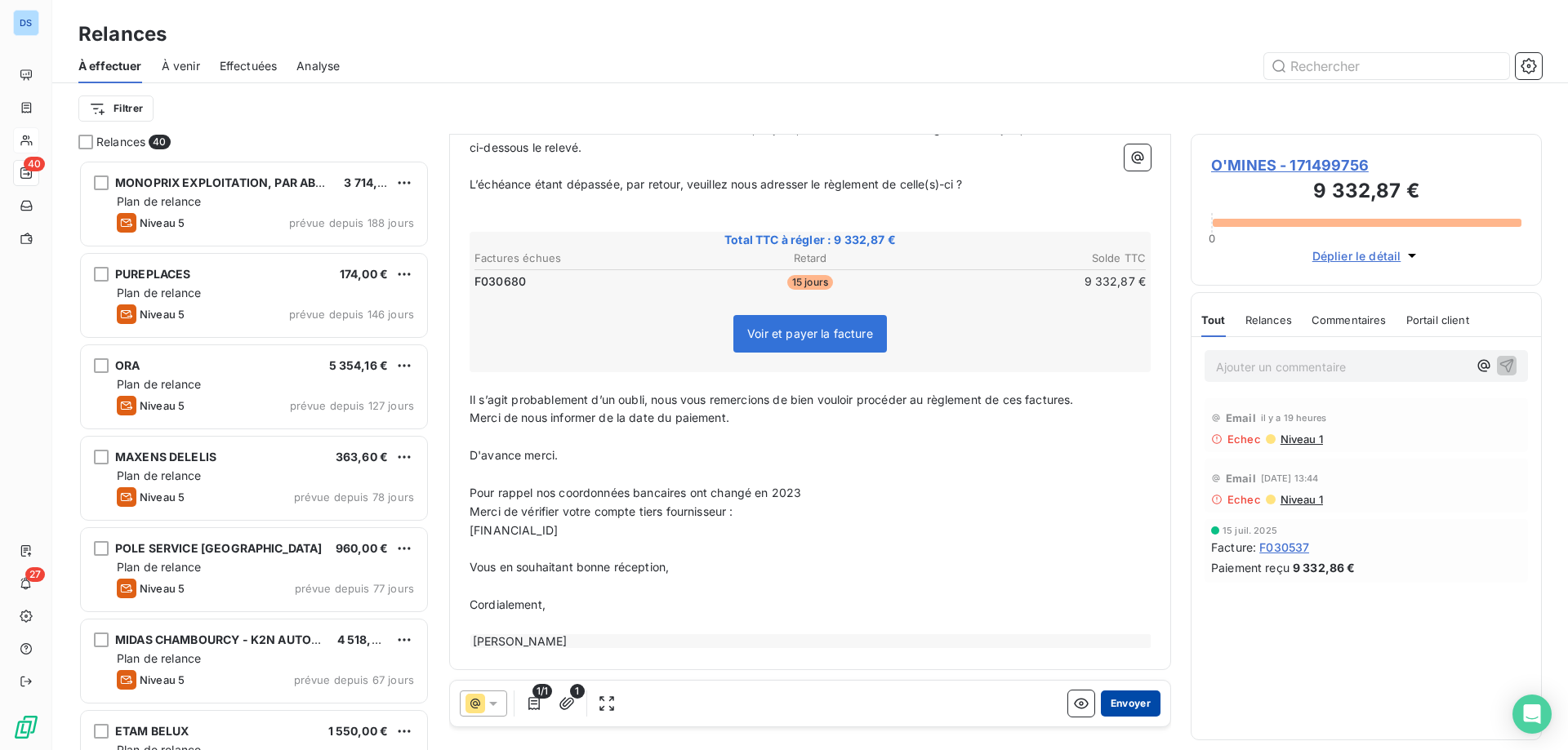
click at [1132, 711] on button "Envoyer" at bounding box center [1131, 703] width 60 height 26
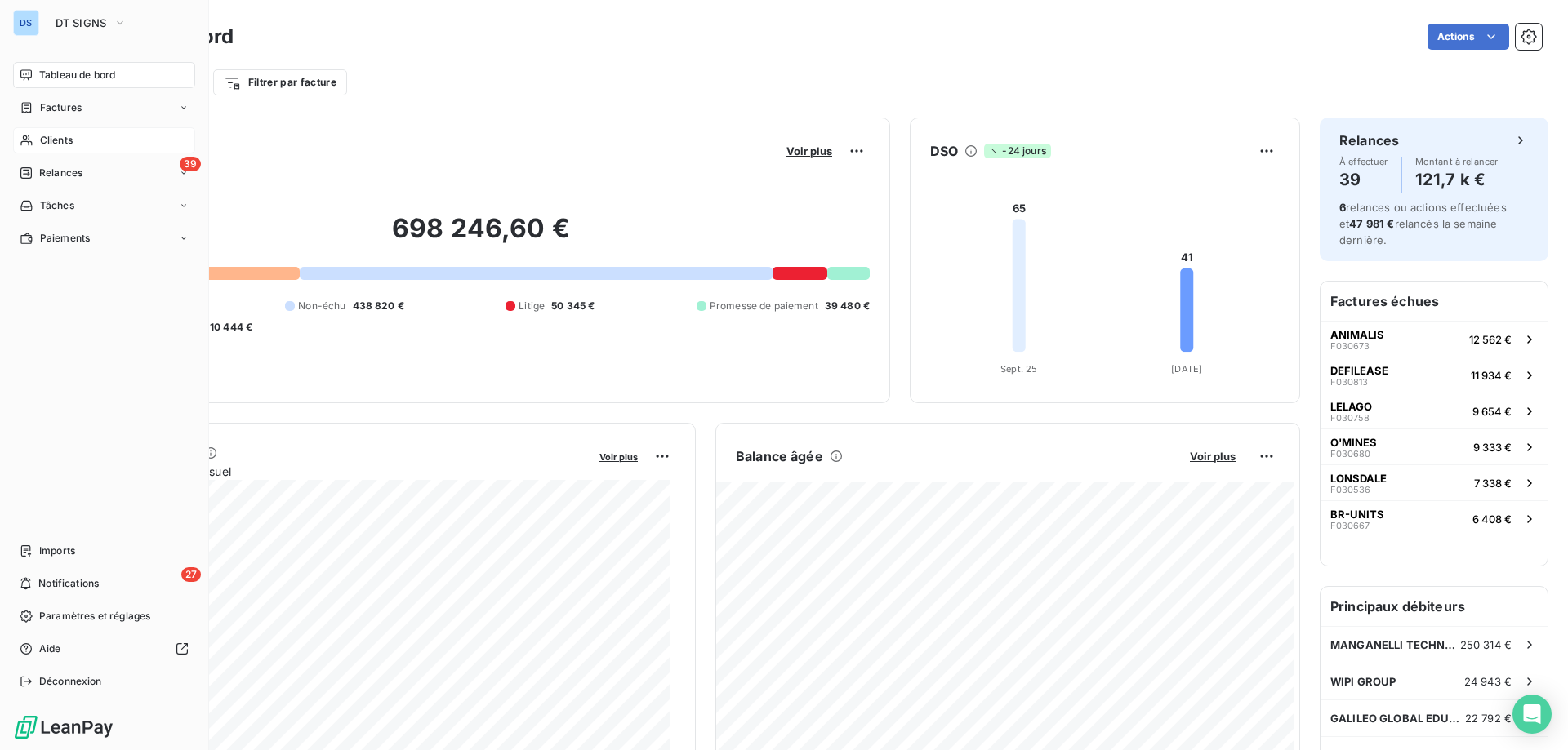
click at [58, 136] on span "Clients" at bounding box center [56, 140] width 33 height 14
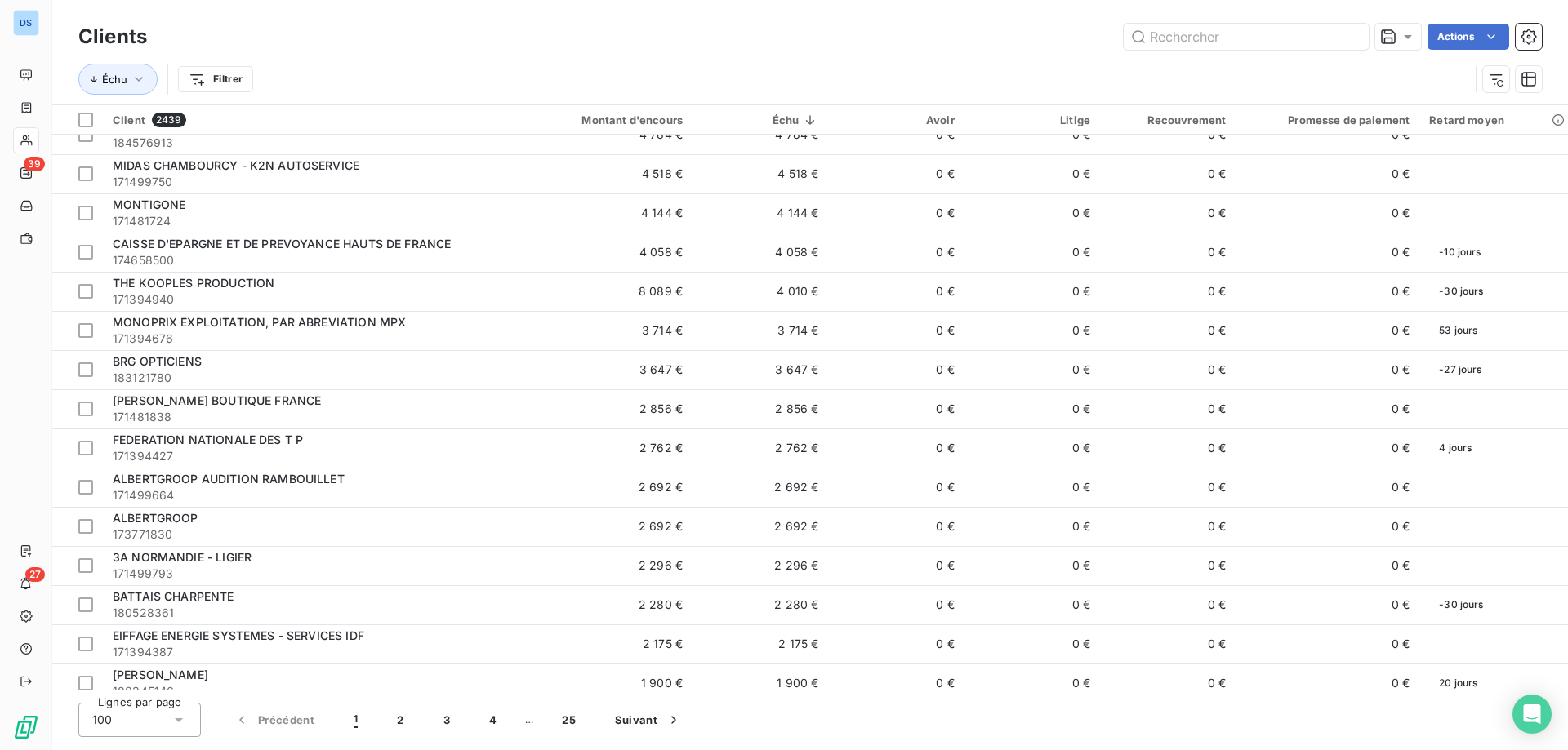
scroll to position [571, 0]
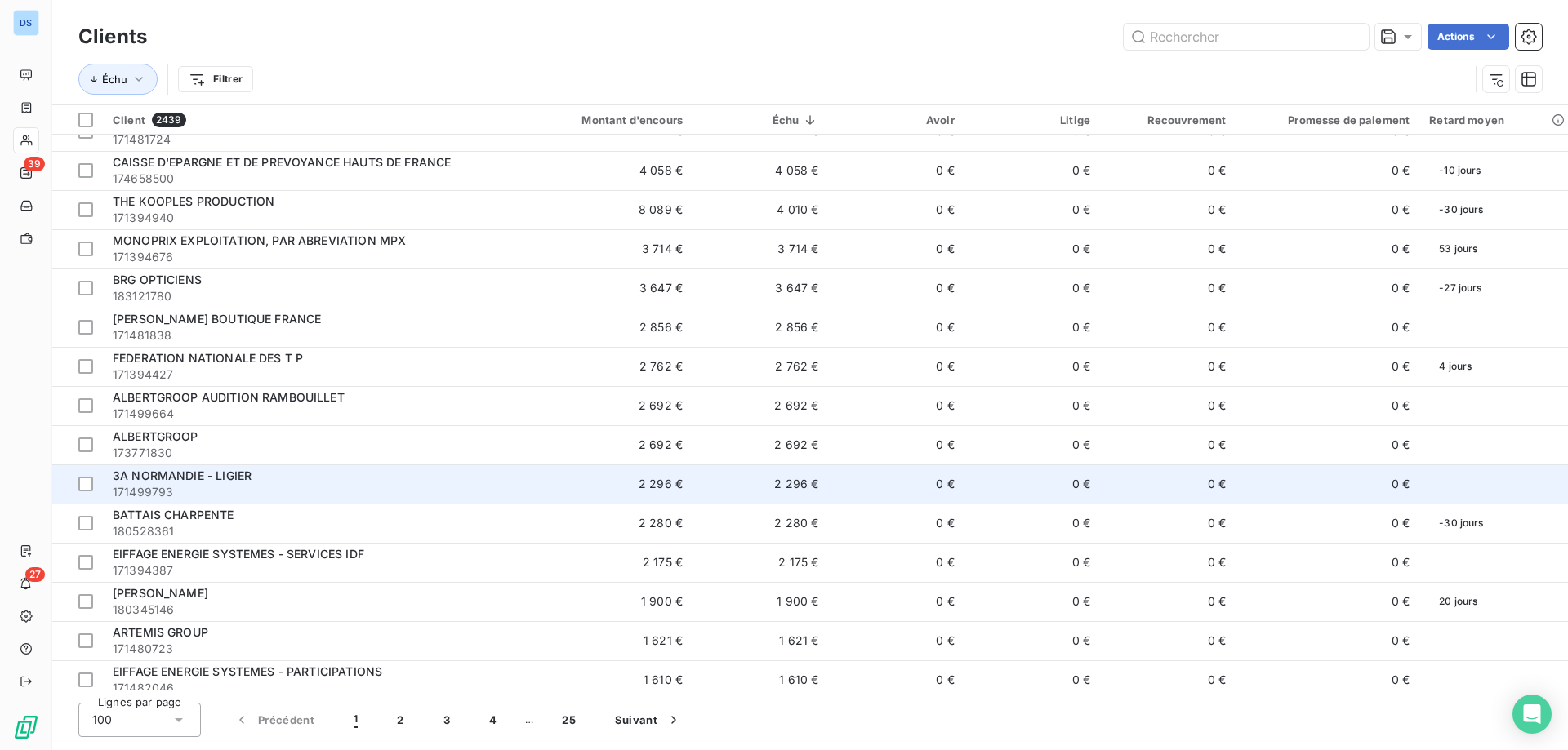
click at [376, 473] on div "3A NORMANDIE - LIGIER" at bounding box center [306, 475] width 388 height 16
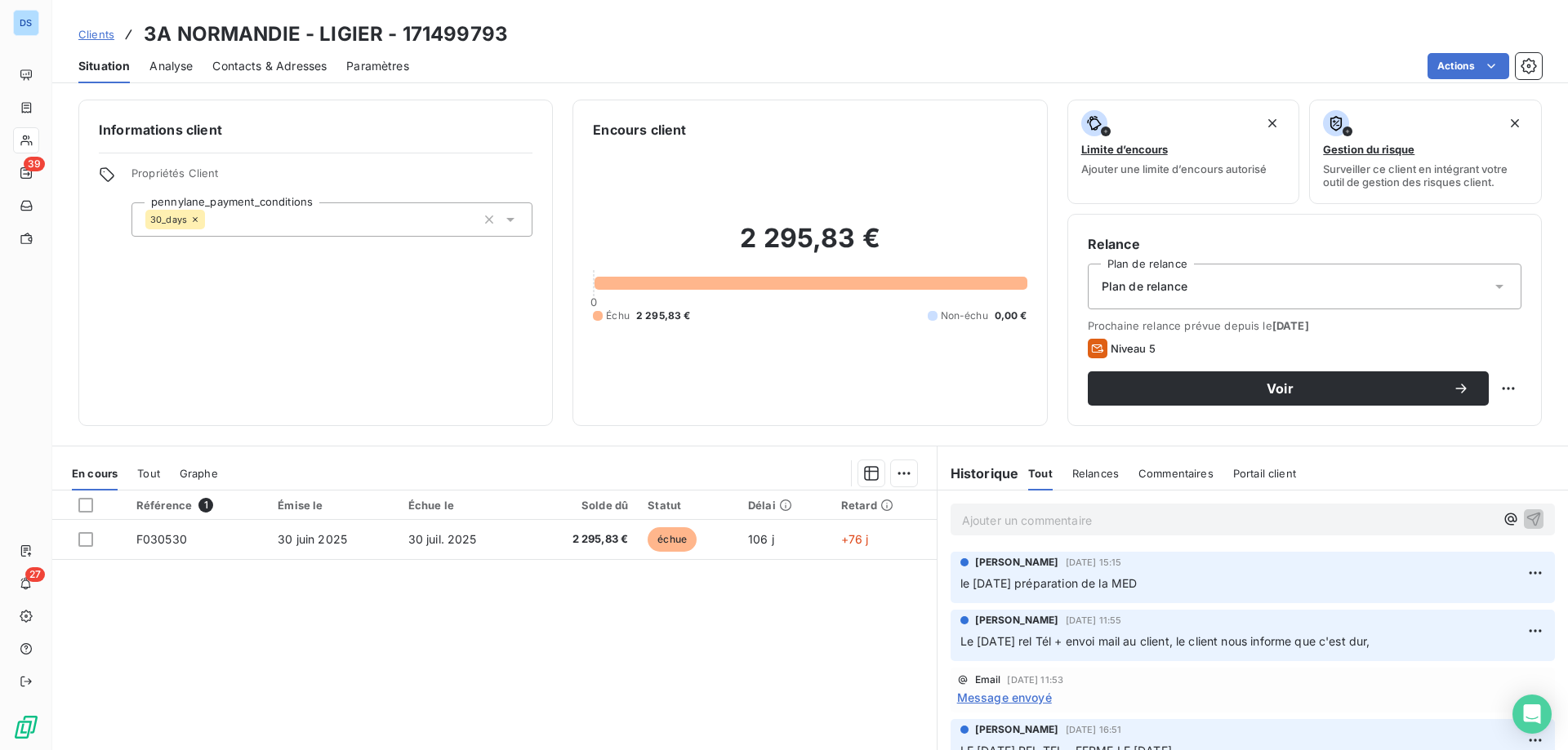
click at [979, 525] on p "Ajouter un commentaire ﻿" at bounding box center [1227, 520] width 532 height 20
click at [1238, 525] on p "[DATE] envoi de la MED" at bounding box center [1227, 520] width 532 height 18
click at [1525, 517] on icon "button" at bounding box center [1533, 518] width 16 height 16
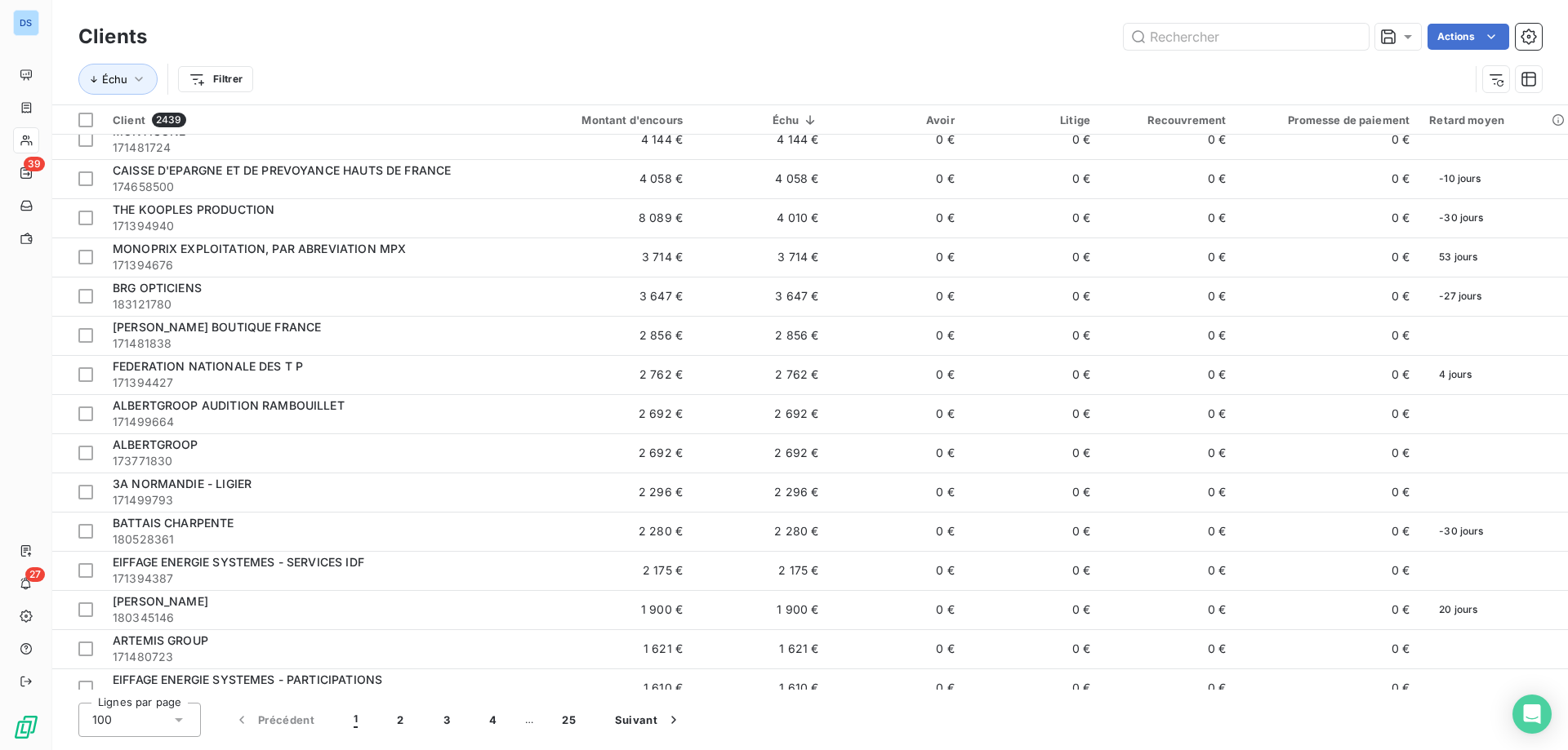
scroll to position [571, 0]
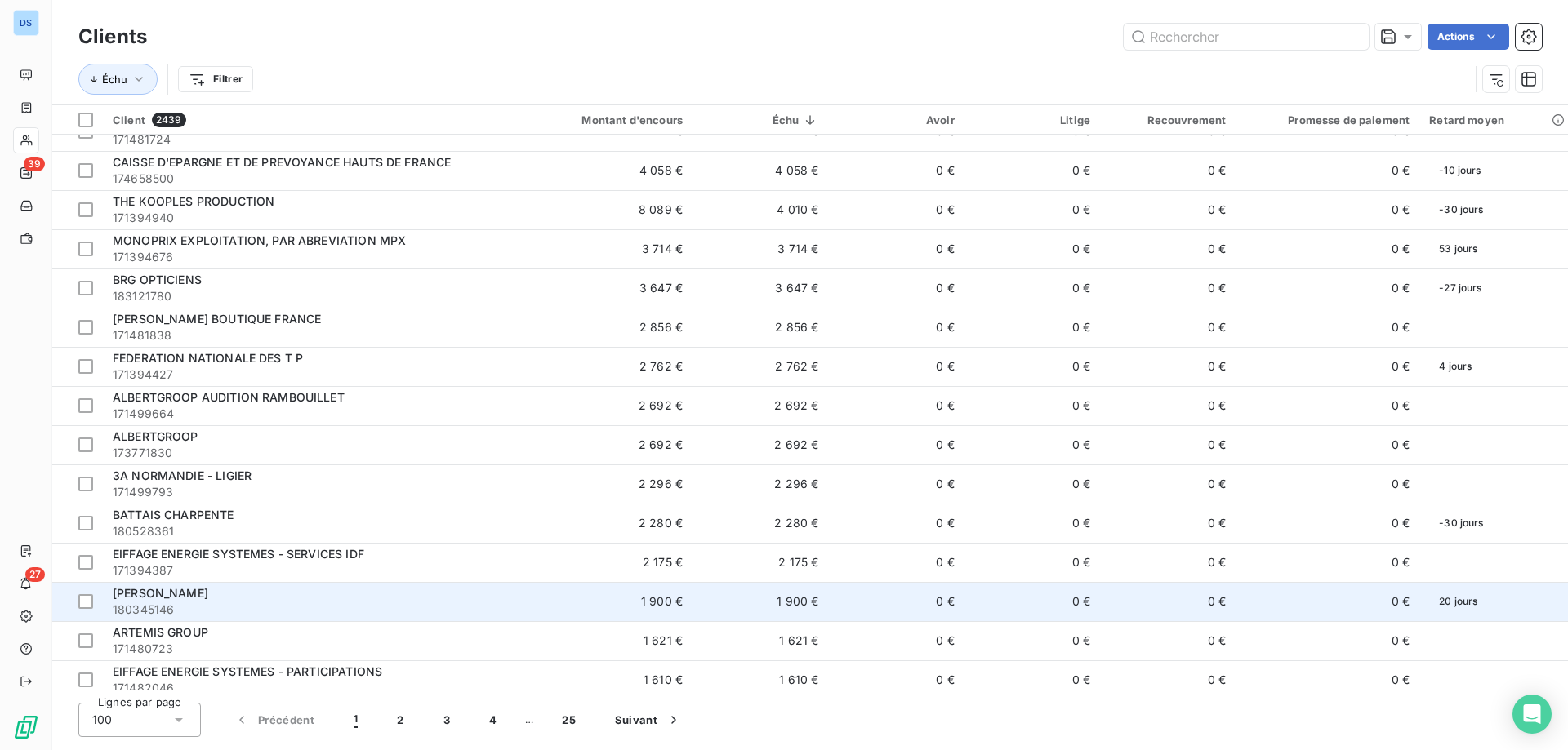
click at [286, 598] on div "[PERSON_NAME]" at bounding box center [306, 593] width 388 height 16
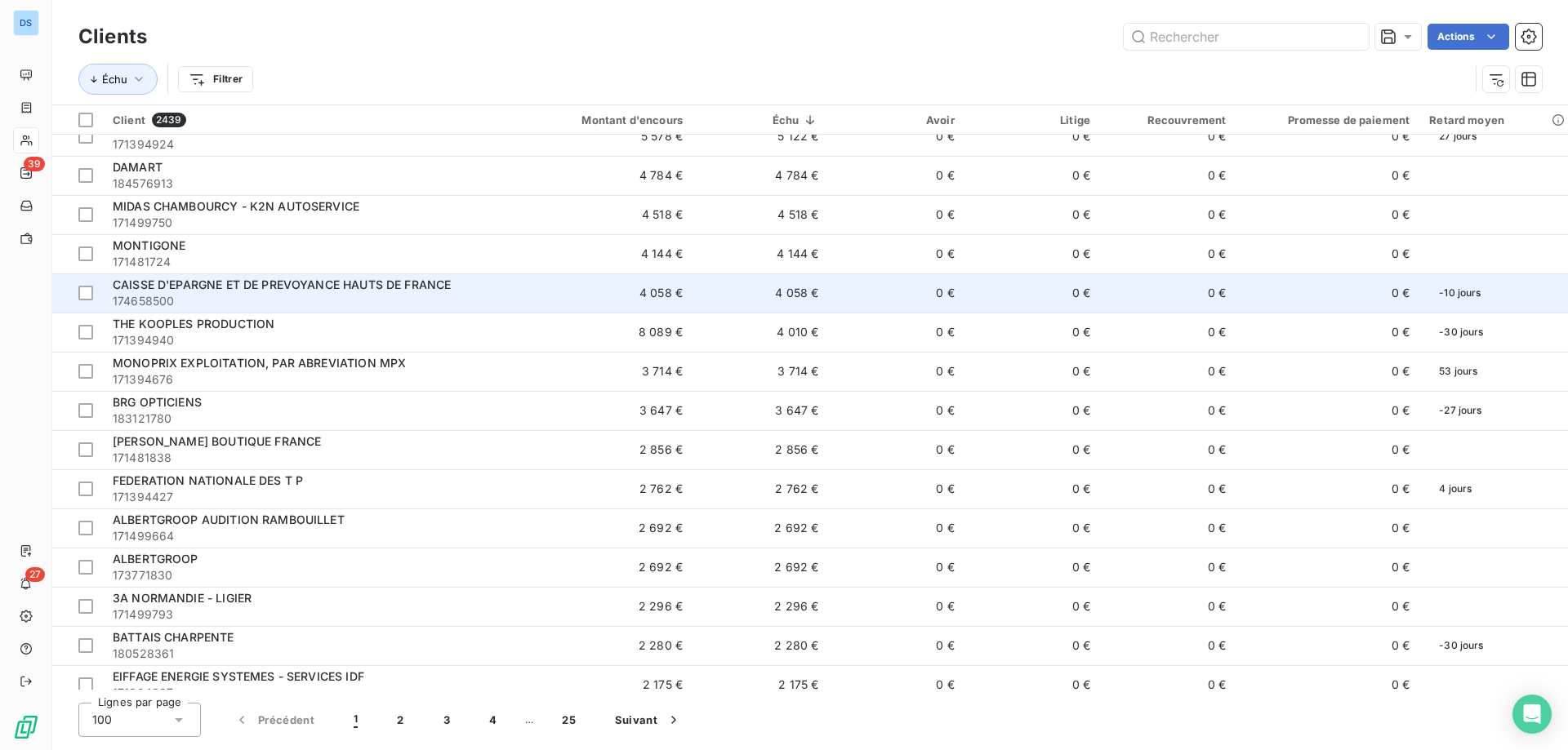
scroll to position [571, 0]
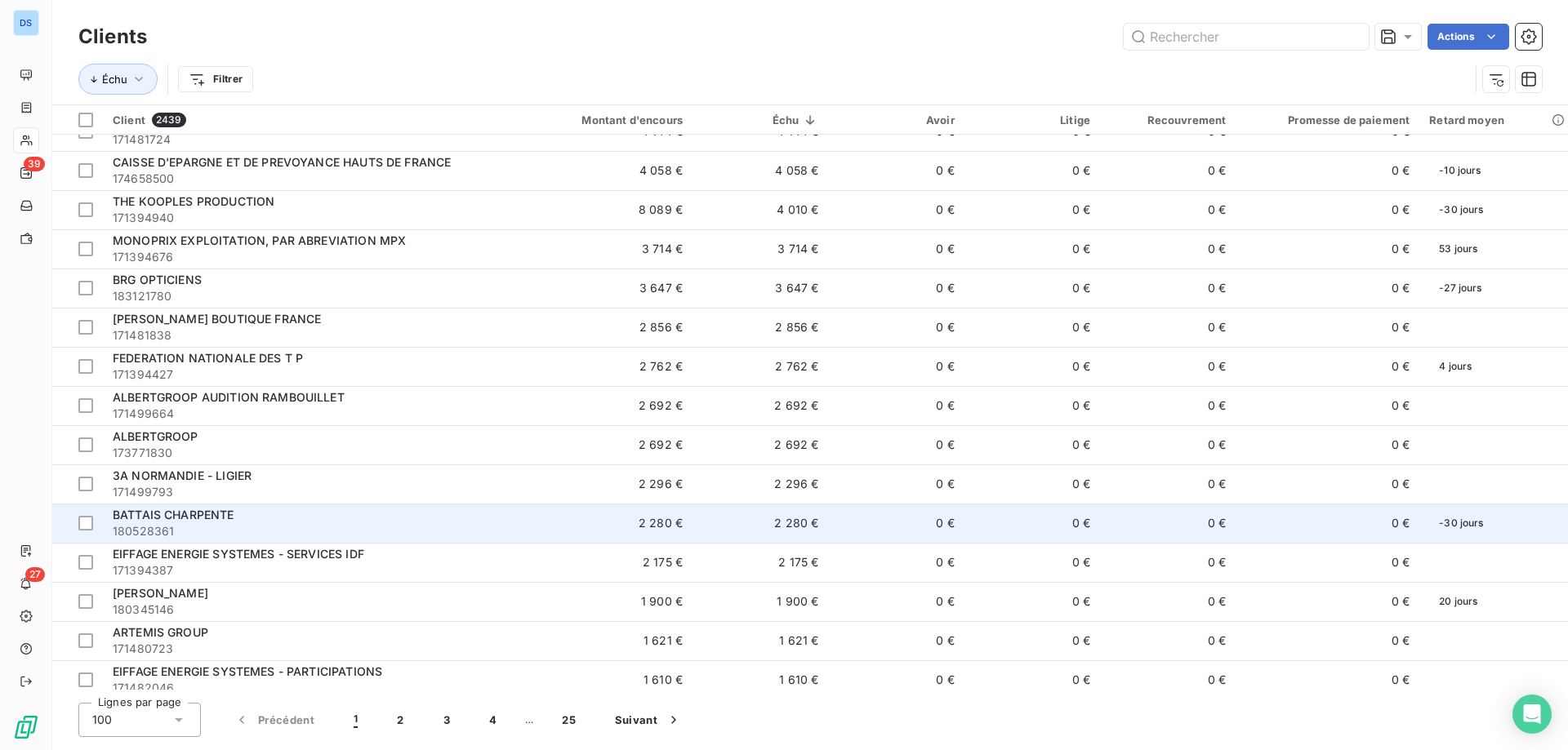
click at [204, 522] on div "BATTAIS CHARPENTE" at bounding box center [306, 515] width 388 height 16
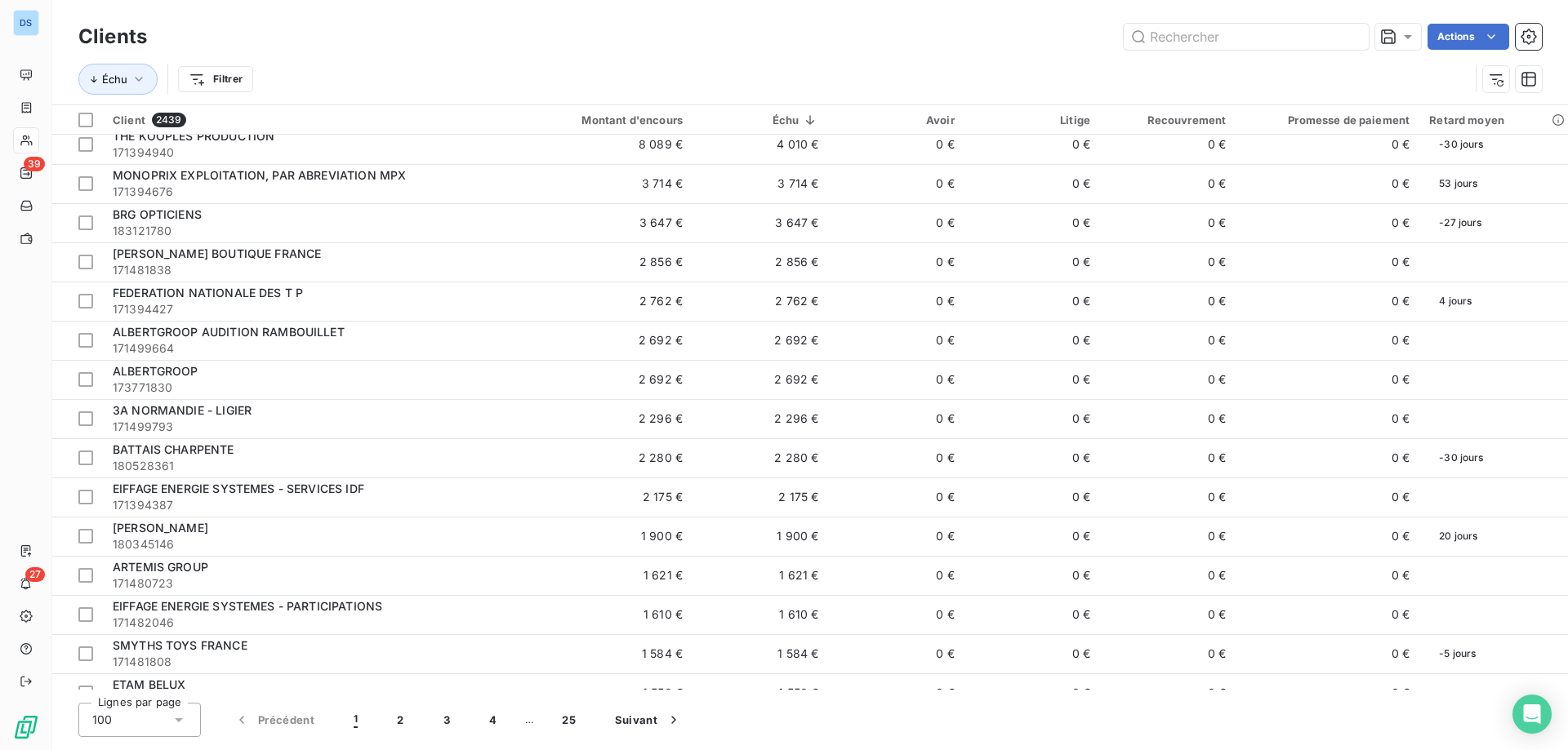
scroll to position [653, 0]
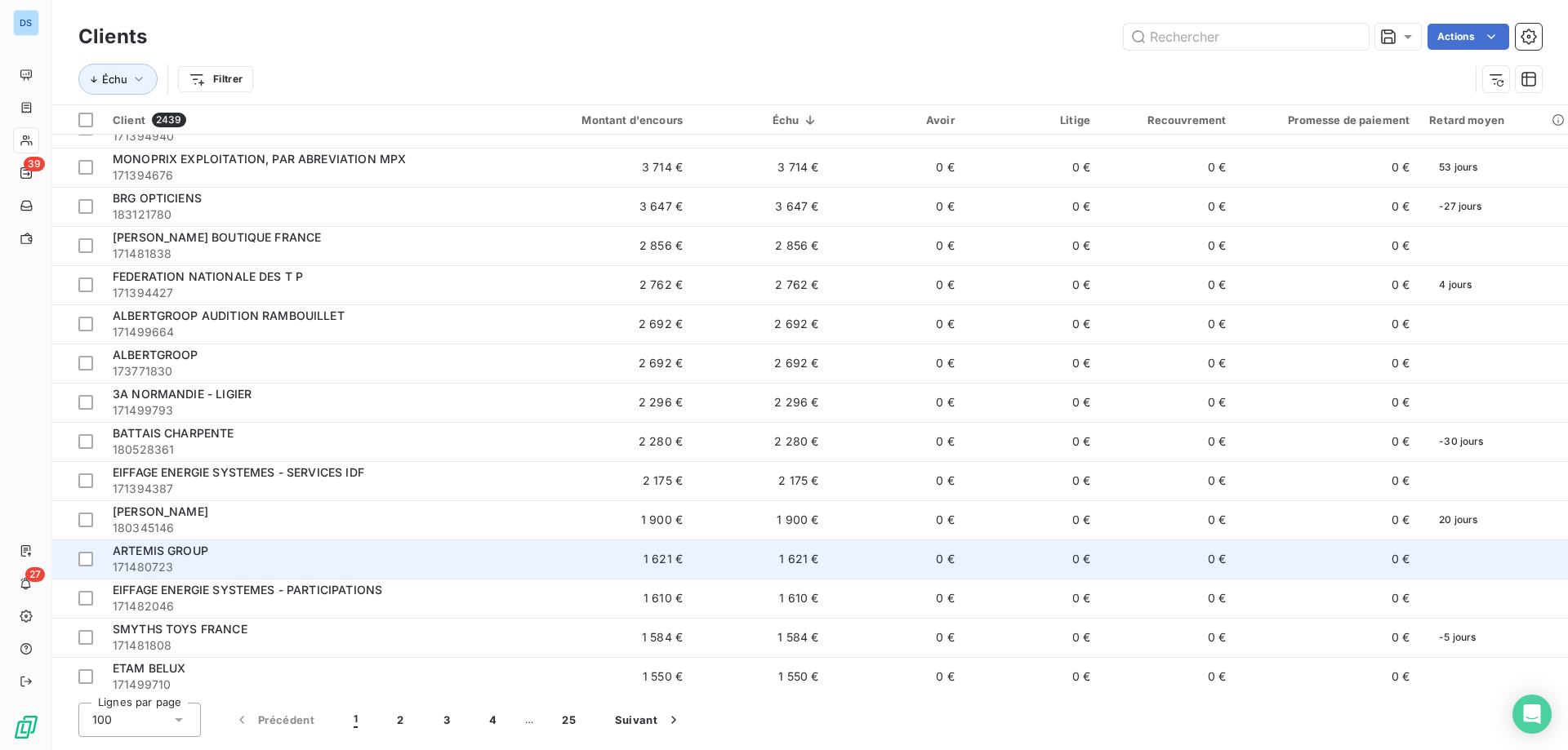
click at [284, 553] on div "ARTEMIS GROUP" at bounding box center [306, 551] width 388 height 16
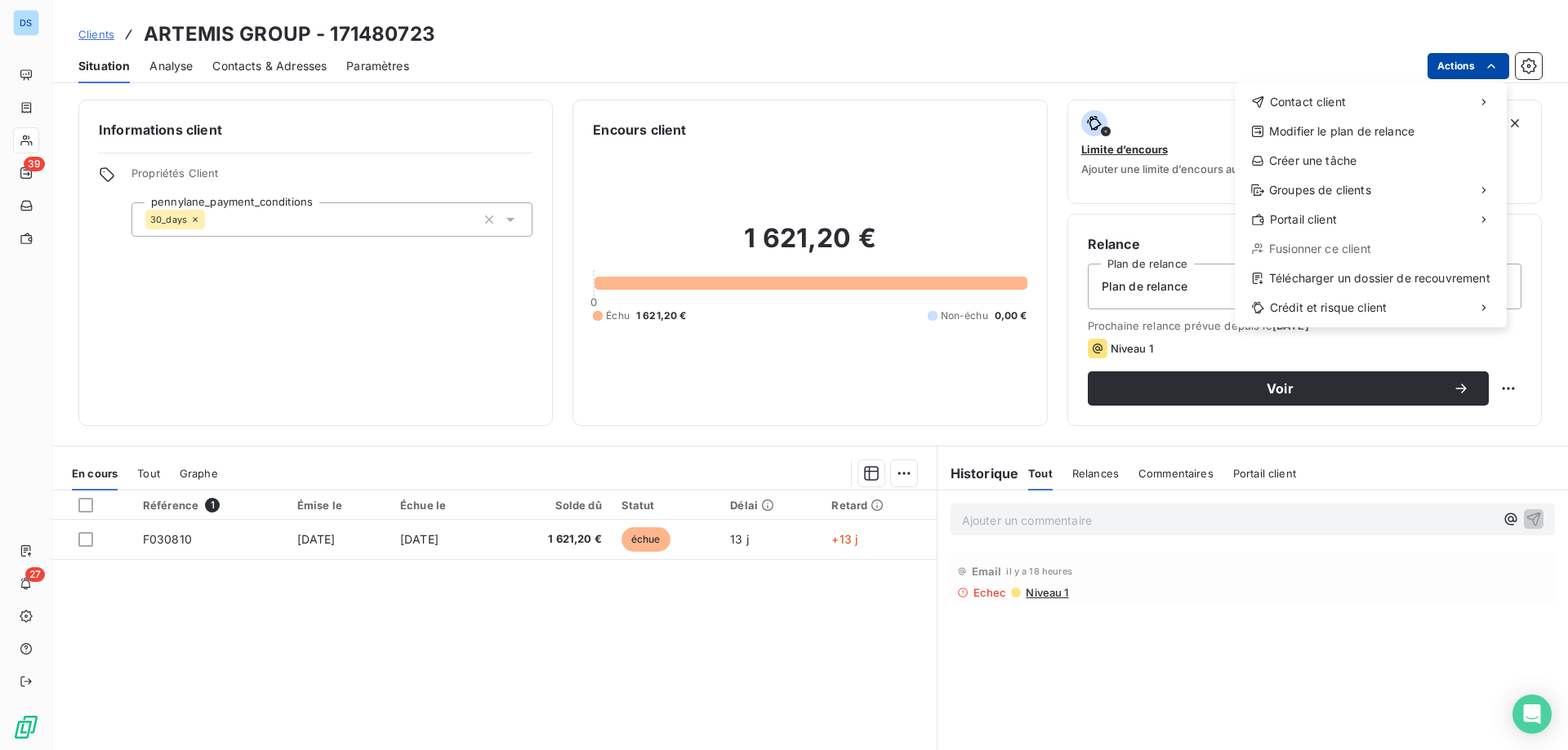
click at [1443, 61] on html "DS 39 27 Clients ARTEMIS GROUP - 171480723 Situation Analyse Contacts & Adresse…" at bounding box center [784, 375] width 1568 height 750
click at [1337, 100] on span "Contact client" at bounding box center [1307, 102] width 76 height 16
click at [1173, 108] on div "Envoyer un email" at bounding box center [1113, 108] width 219 height 26
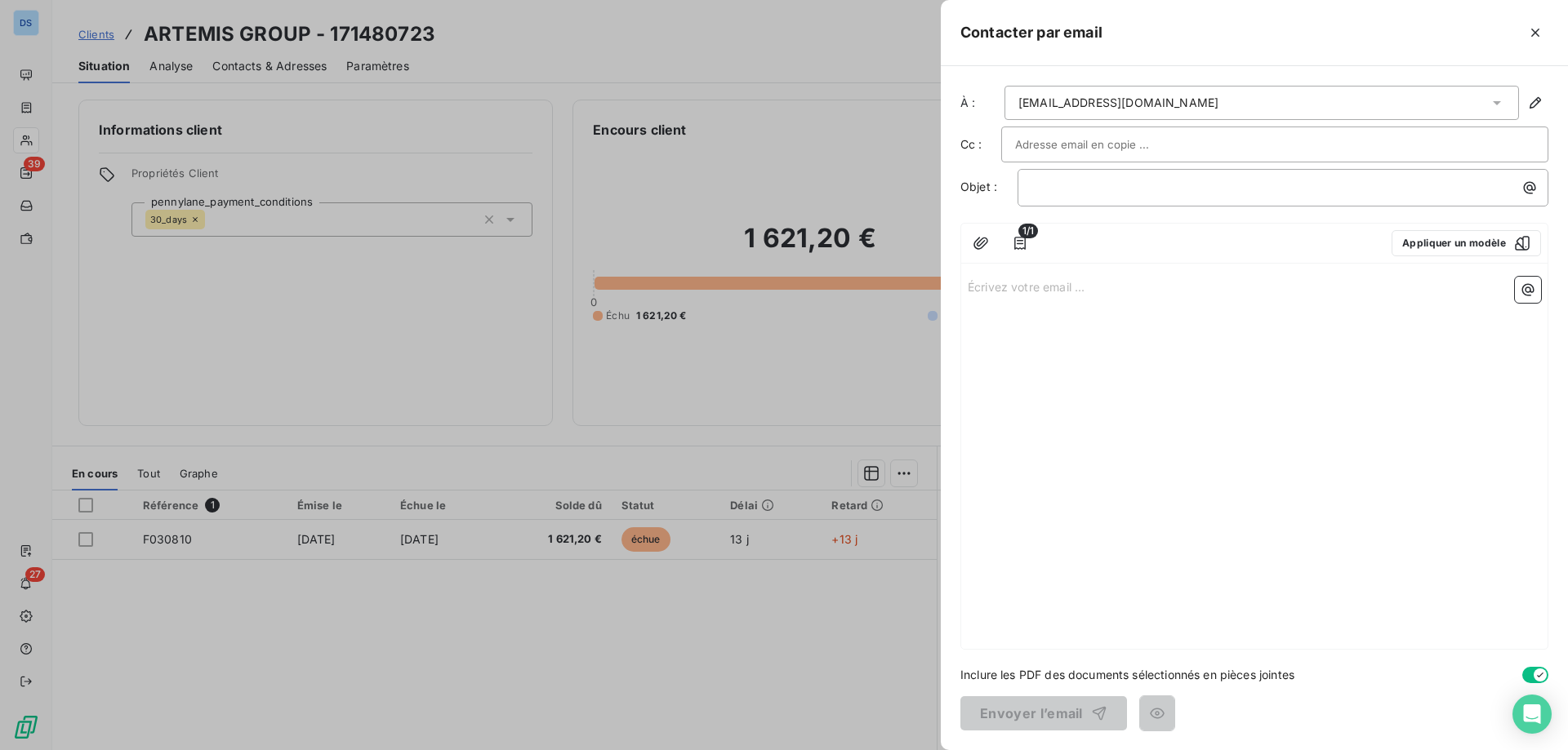
click at [1501, 101] on icon at bounding box center [1496, 103] width 8 height 4
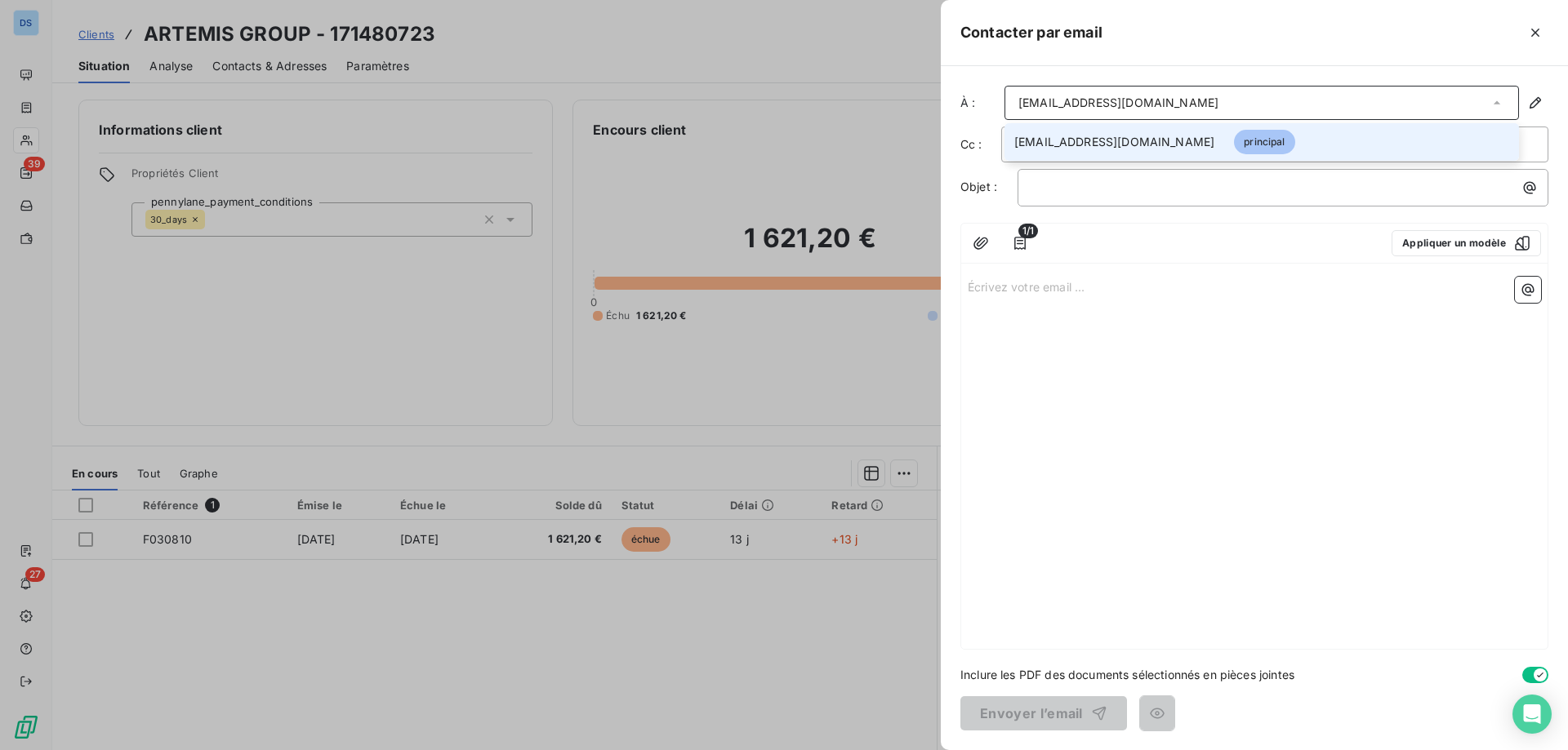
click at [1219, 294] on p "Écrivez votre email ... ﻿" at bounding box center [1253, 286] width 573 height 18
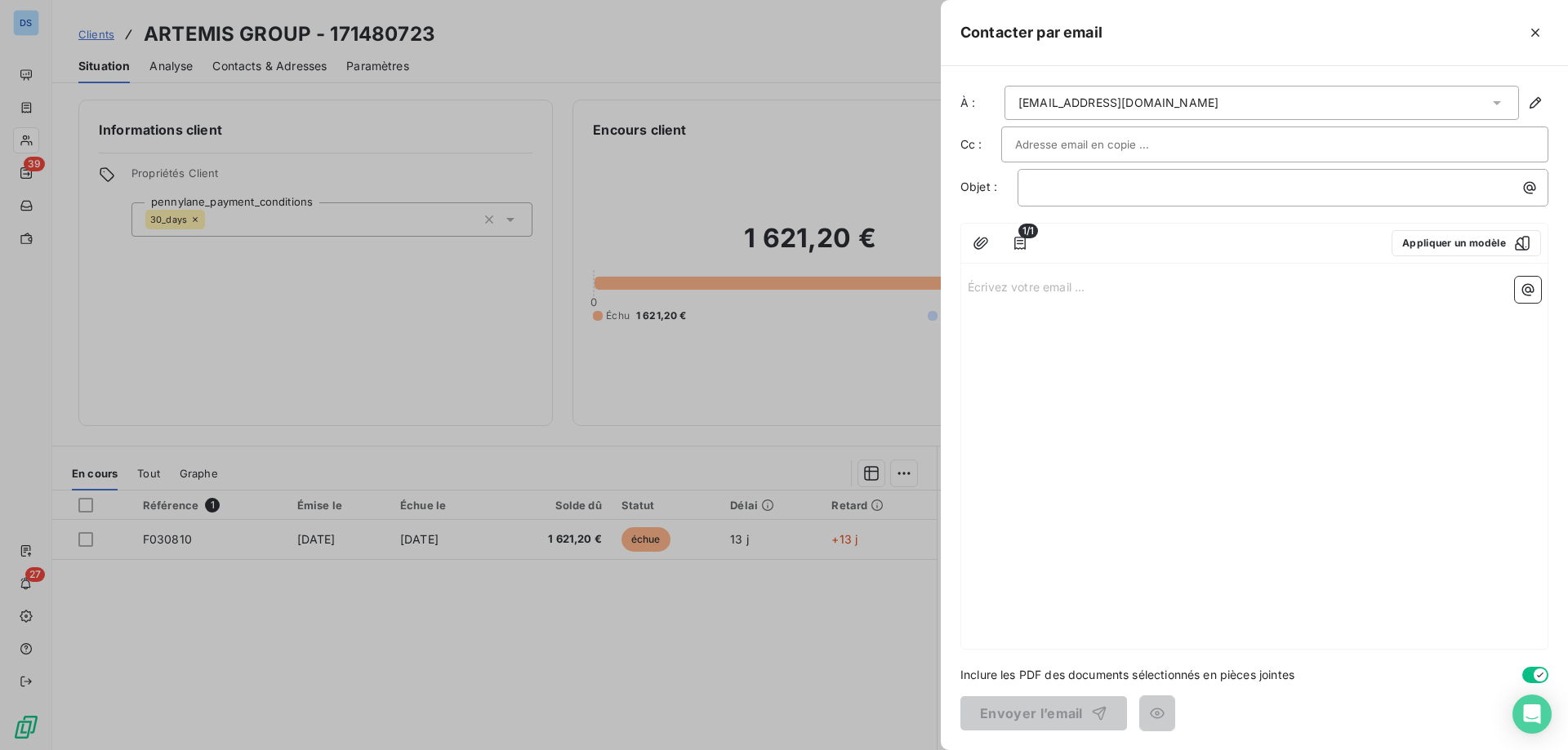
click at [670, 41] on div at bounding box center [784, 375] width 1568 height 750
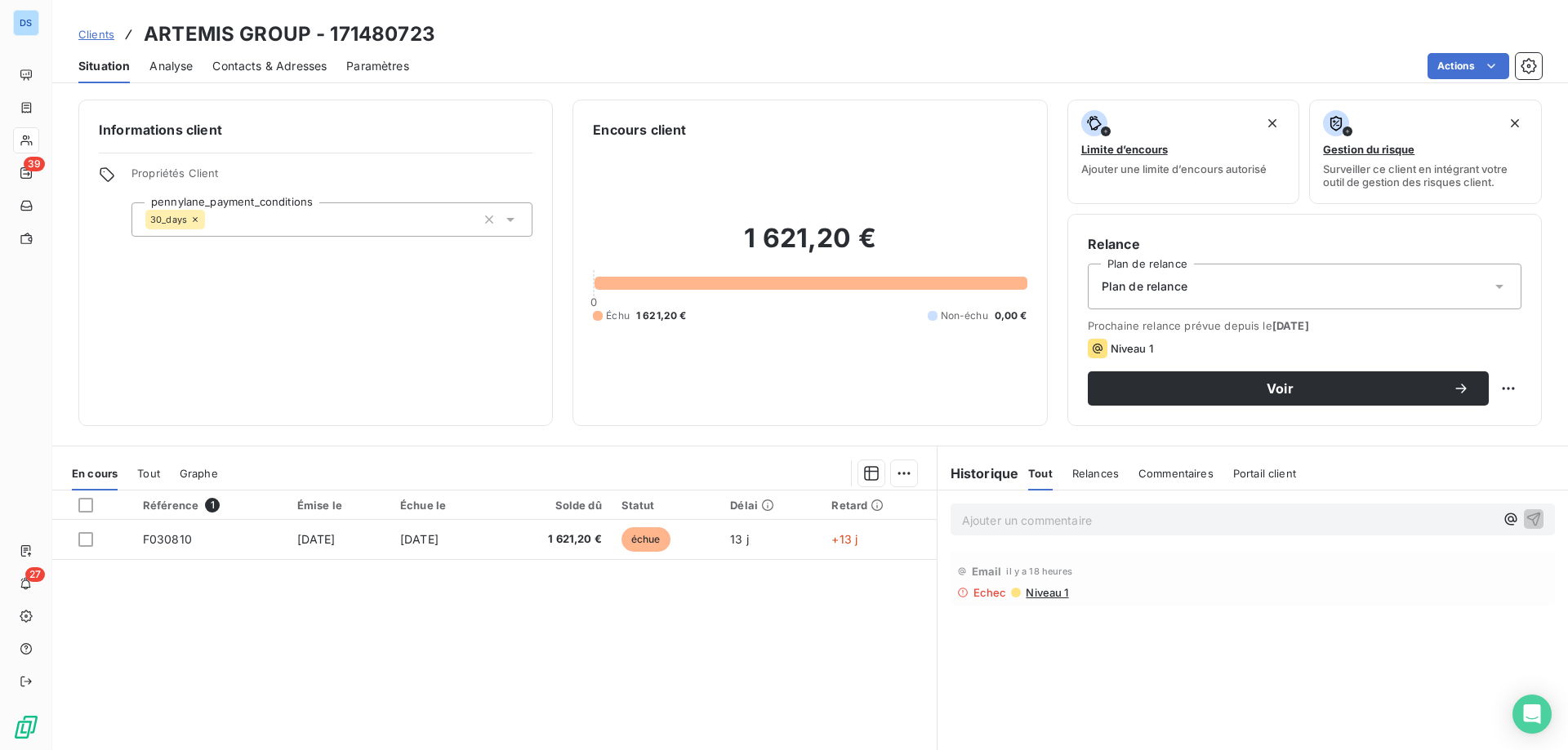
click at [230, 67] on span "Contacts & Adresses" at bounding box center [269, 66] width 114 height 16
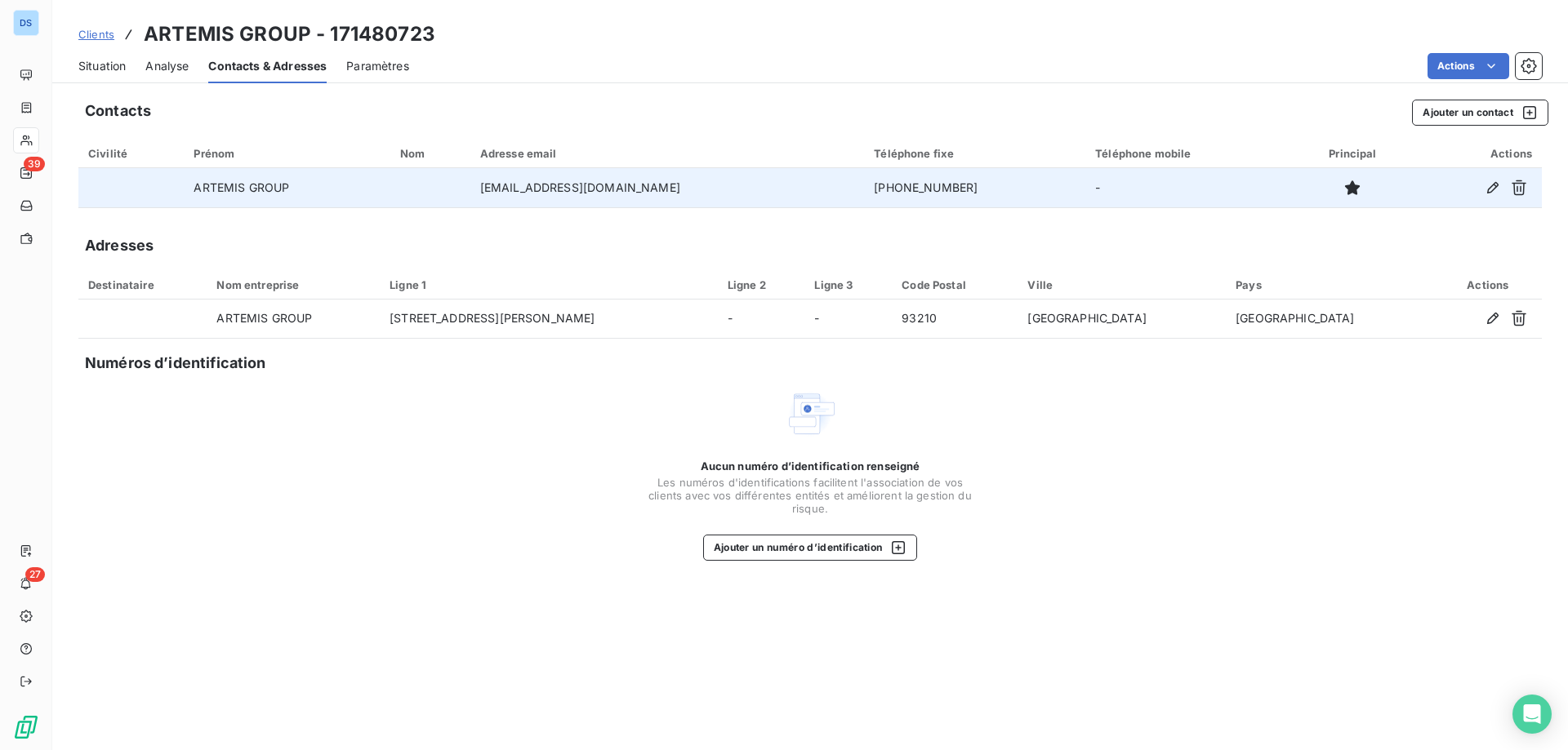
click at [604, 186] on td "[EMAIL_ADDRESS][DOMAIN_NAME]" at bounding box center [667, 188] width 395 height 40
click at [1491, 192] on icon "button" at bounding box center [1492, 188] width 16 height 16
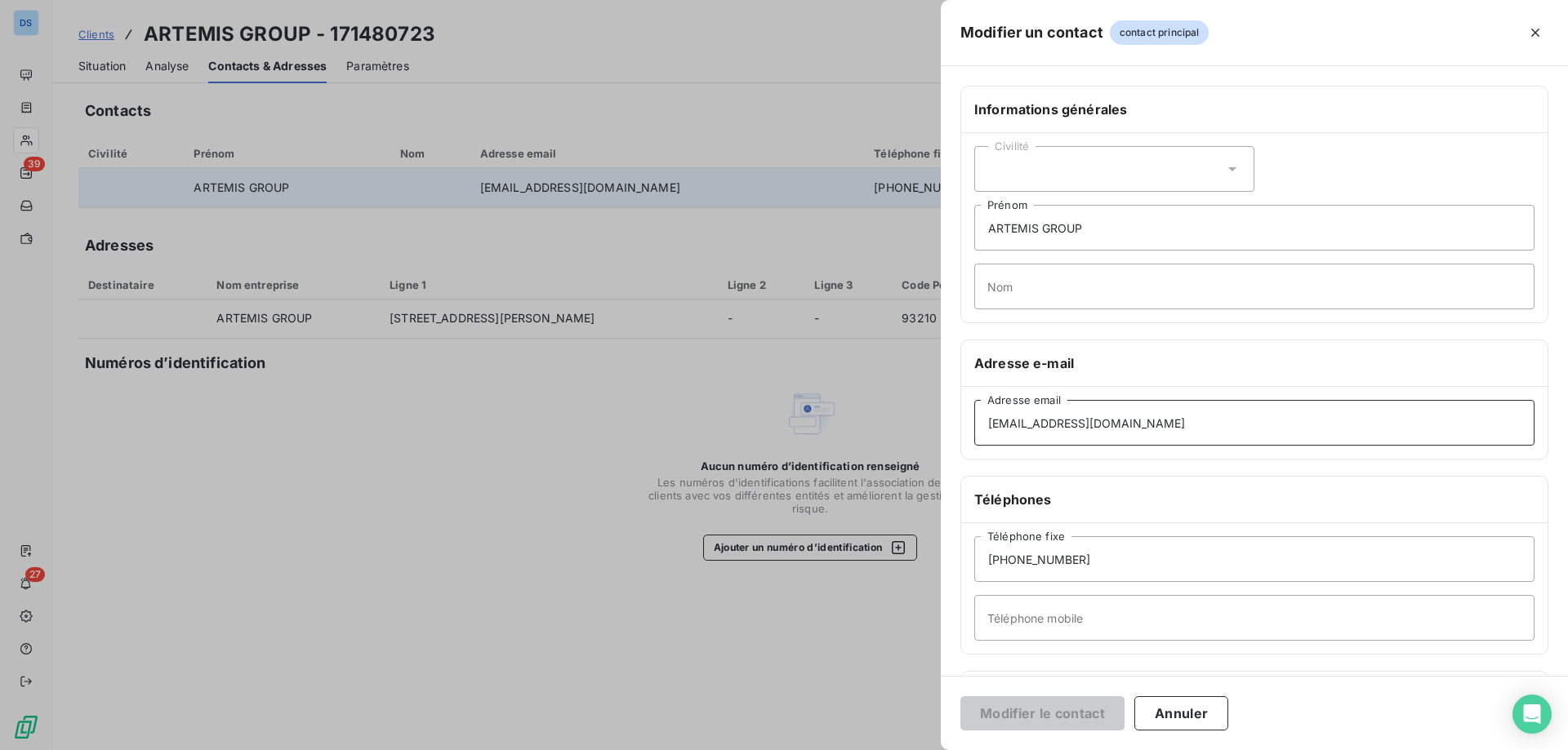
click at [1089, 423] on input "[EMAIL_ADDRESS][DOMAIN_NAME]" at bounding box center [1254, 423] width 560 height 45
type input "[EMAIL_ADDRESS][DOMAIN_NAME]"
click at [1041, 726] on button "Modifier le contact" at bounding box center [1042, 713] width 164 height 34
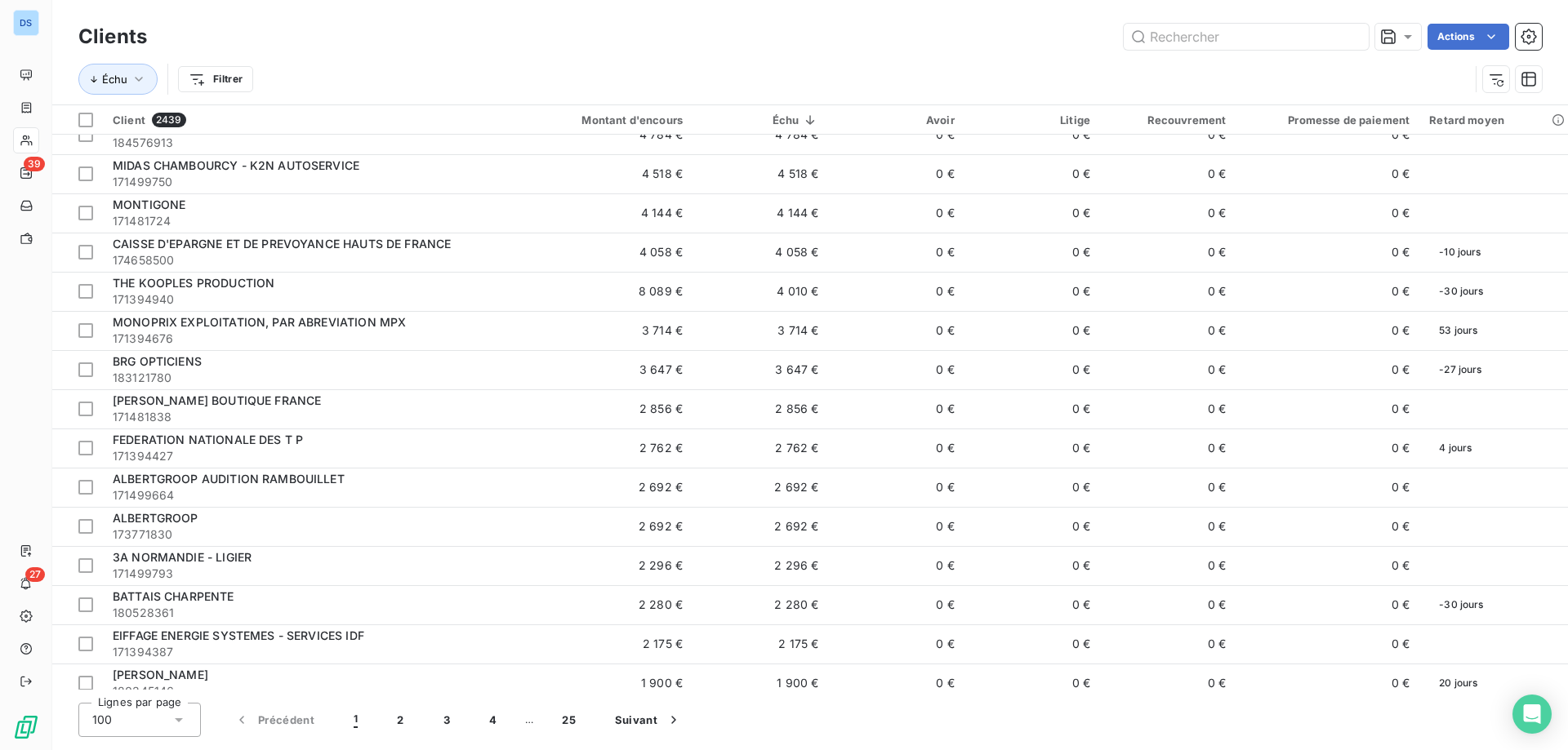
scroll to position [571, 0]
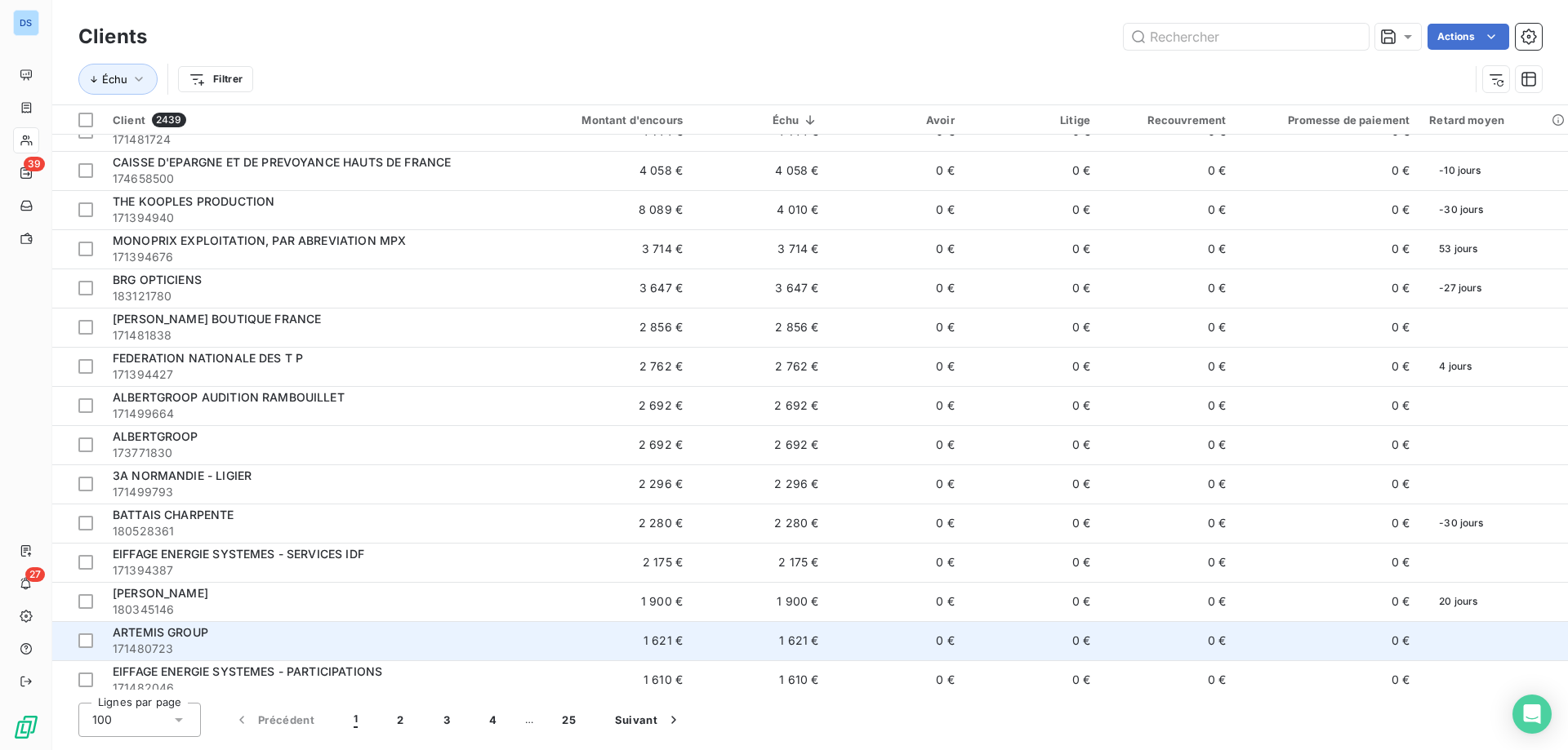
click at [538, 642] on td "1 621 €" at bounding box center [601, 641] width 182 height 40
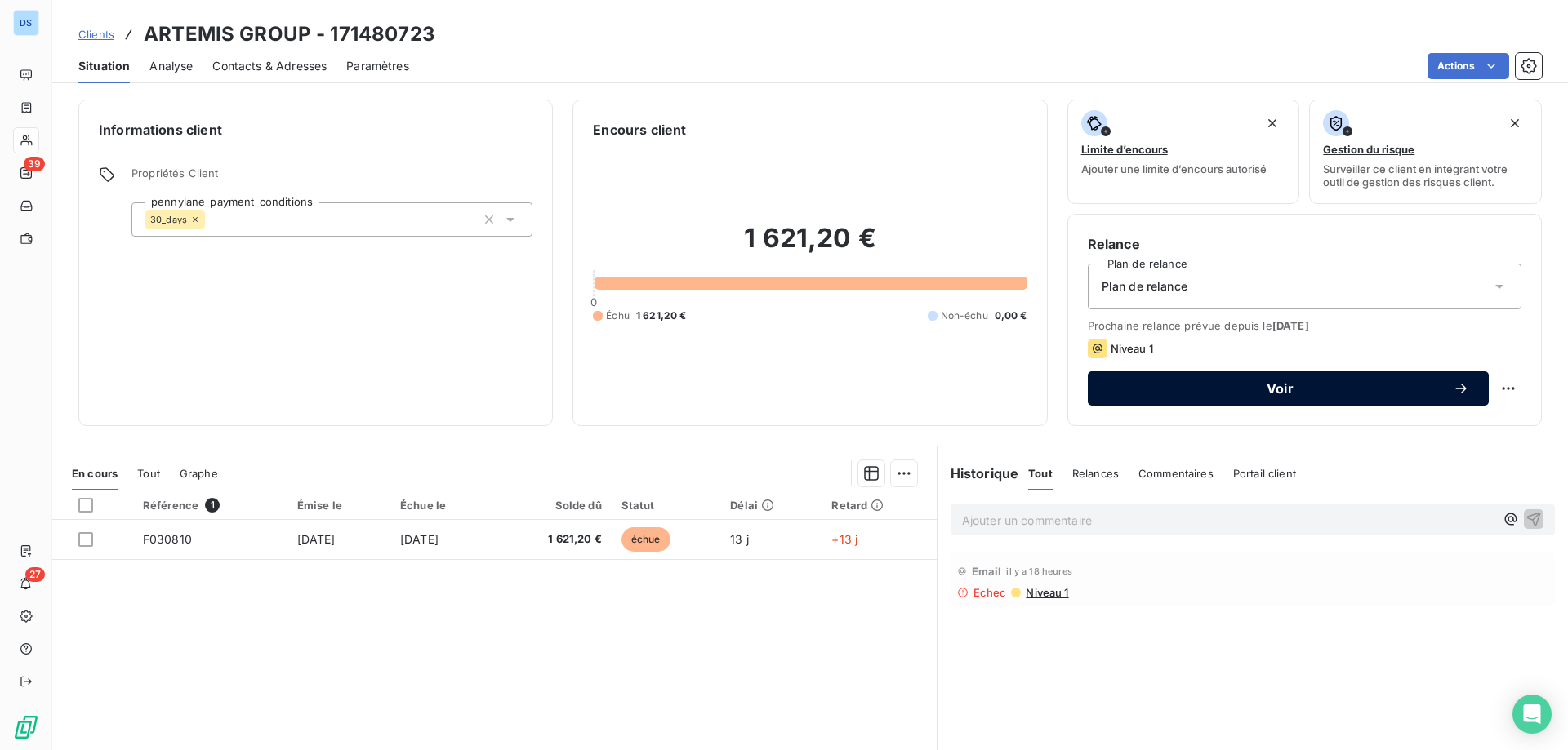
click at [1292, 394] on span "Voir" at bounding box center [1279, 388] width 346 height 13
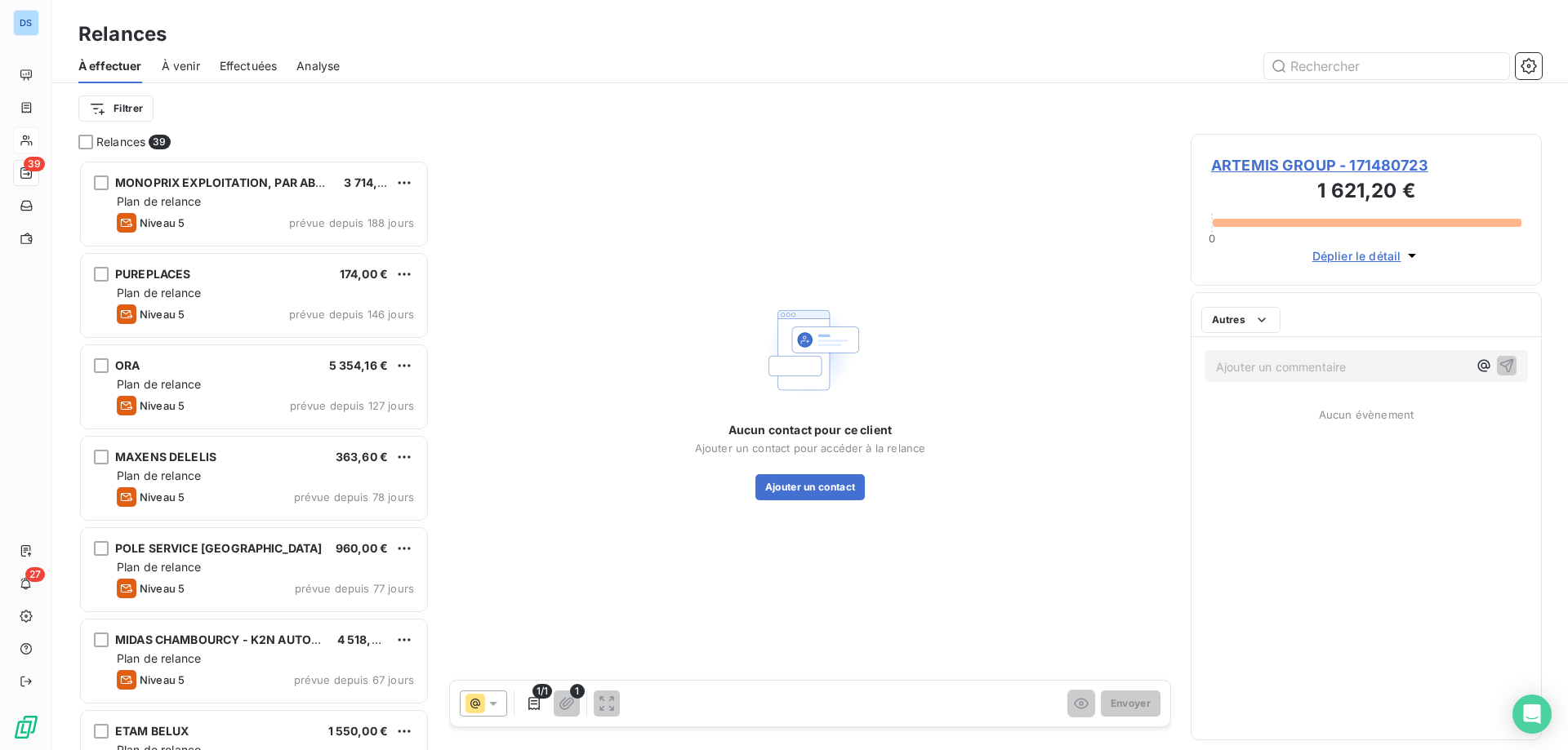
scroll to position [578, 339]
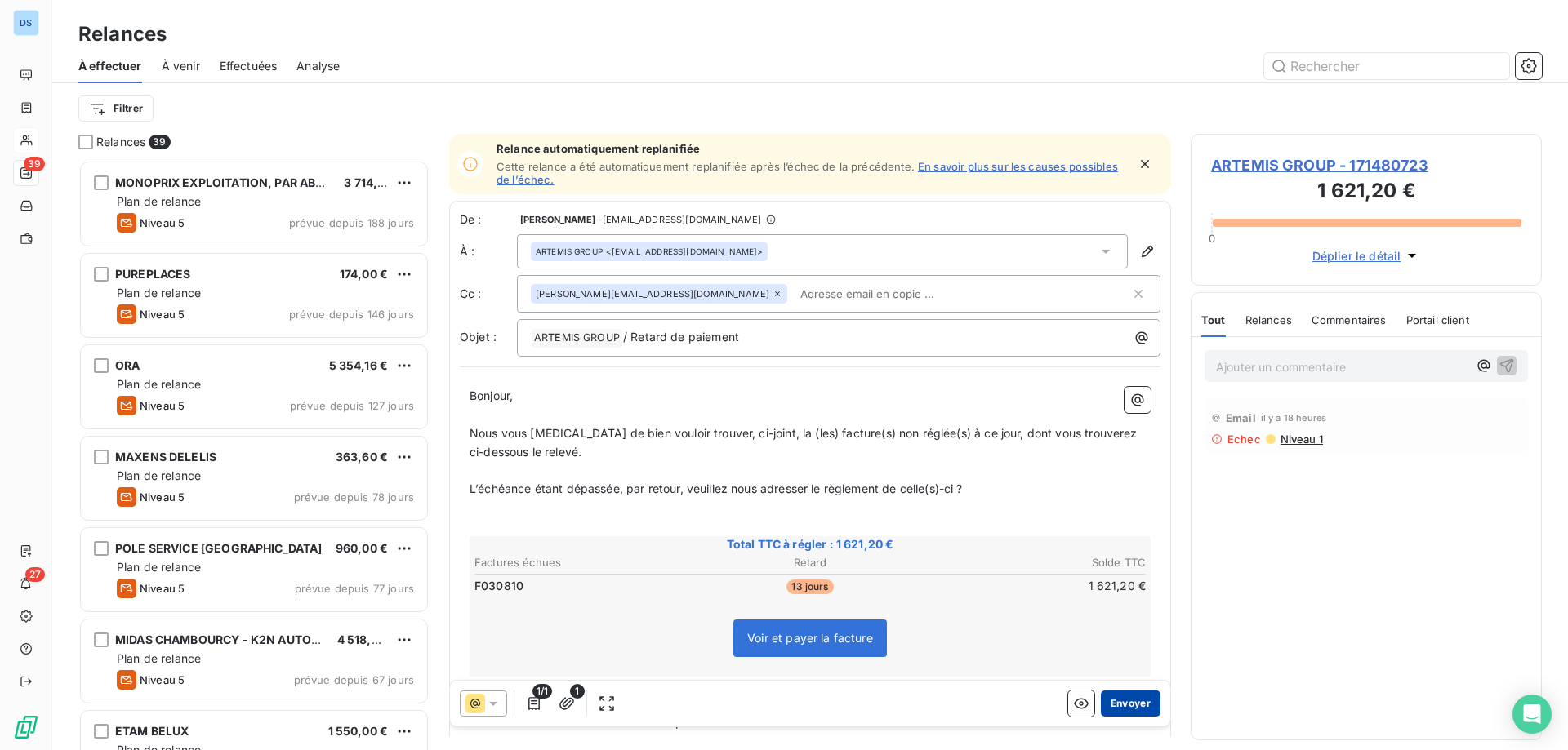
click at [1115, 698] on button "Envoyer" at bounding box center [1131, 703] width 60 height 26
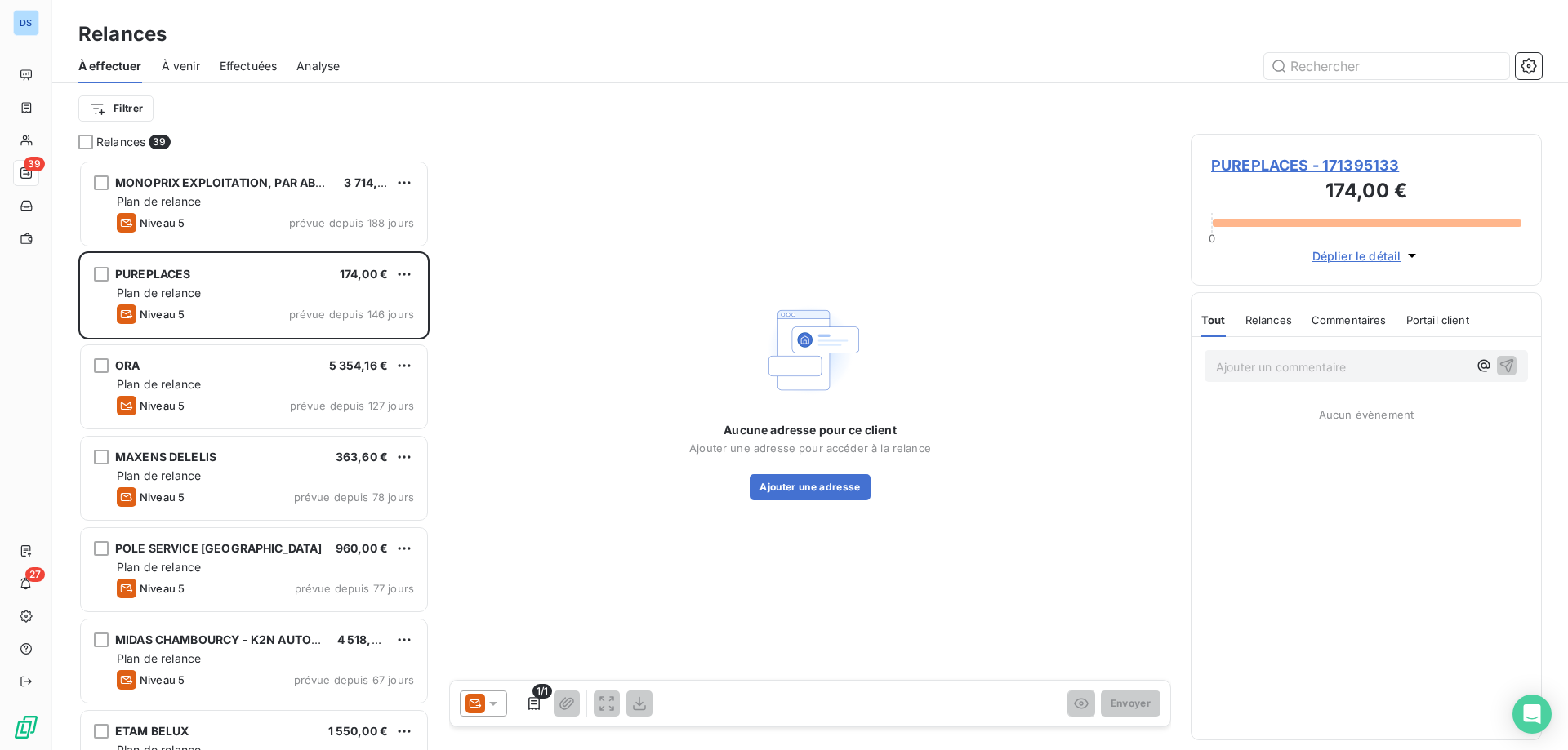
scroll to position [578, 339]
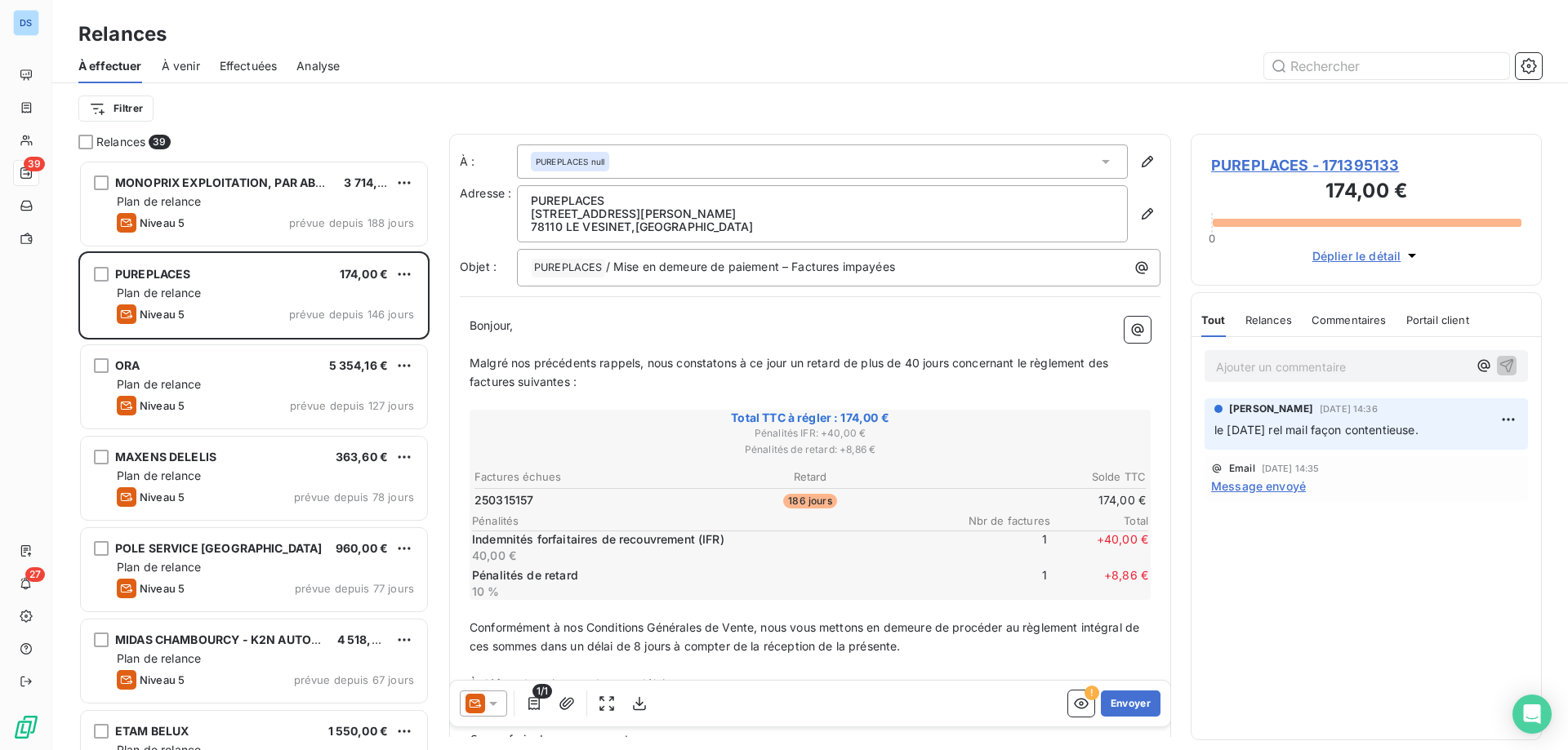
click at [173, 61] on span "À venir" at bounding box center [181, 66] width 39 height 16
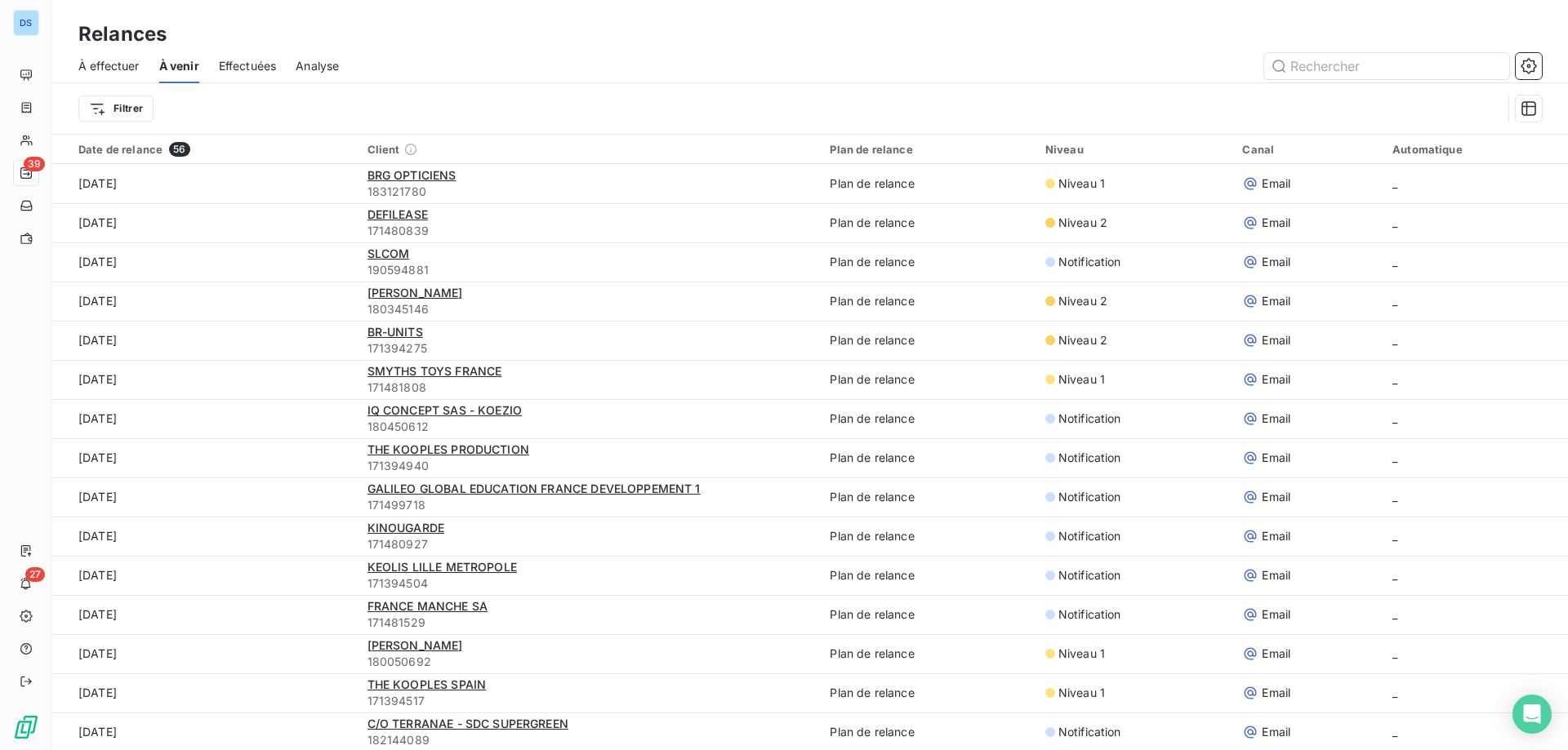
click at [244, 71] on span "Effectuées" at bounding box center [247, 66] width 58 height 16
click at [220, 61] on span "Effectuées" at bounding box center [247, 66] width 58 height 16
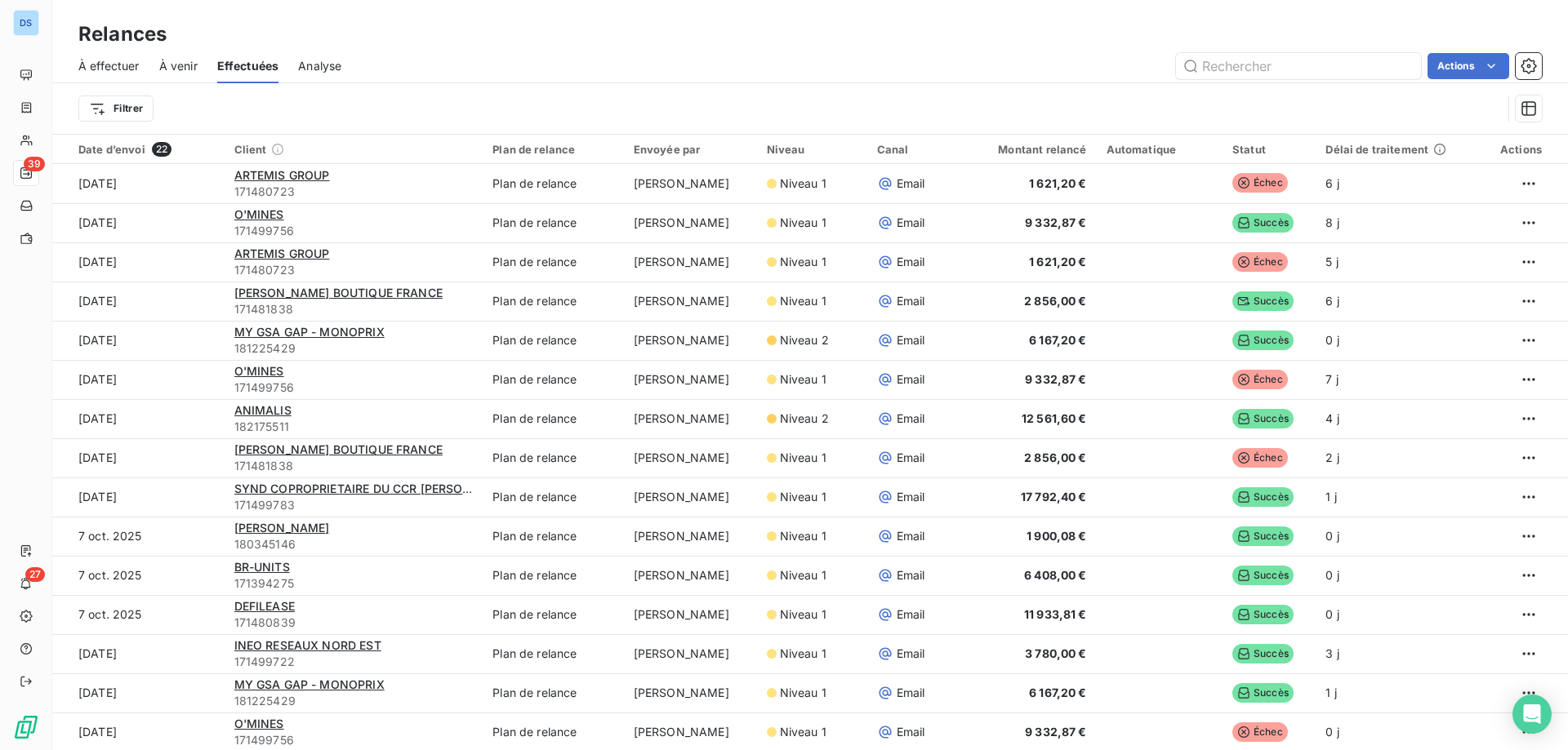
click at [315, 69] on span "Analyse" at bounding box center [319, 66] width 43 height 16
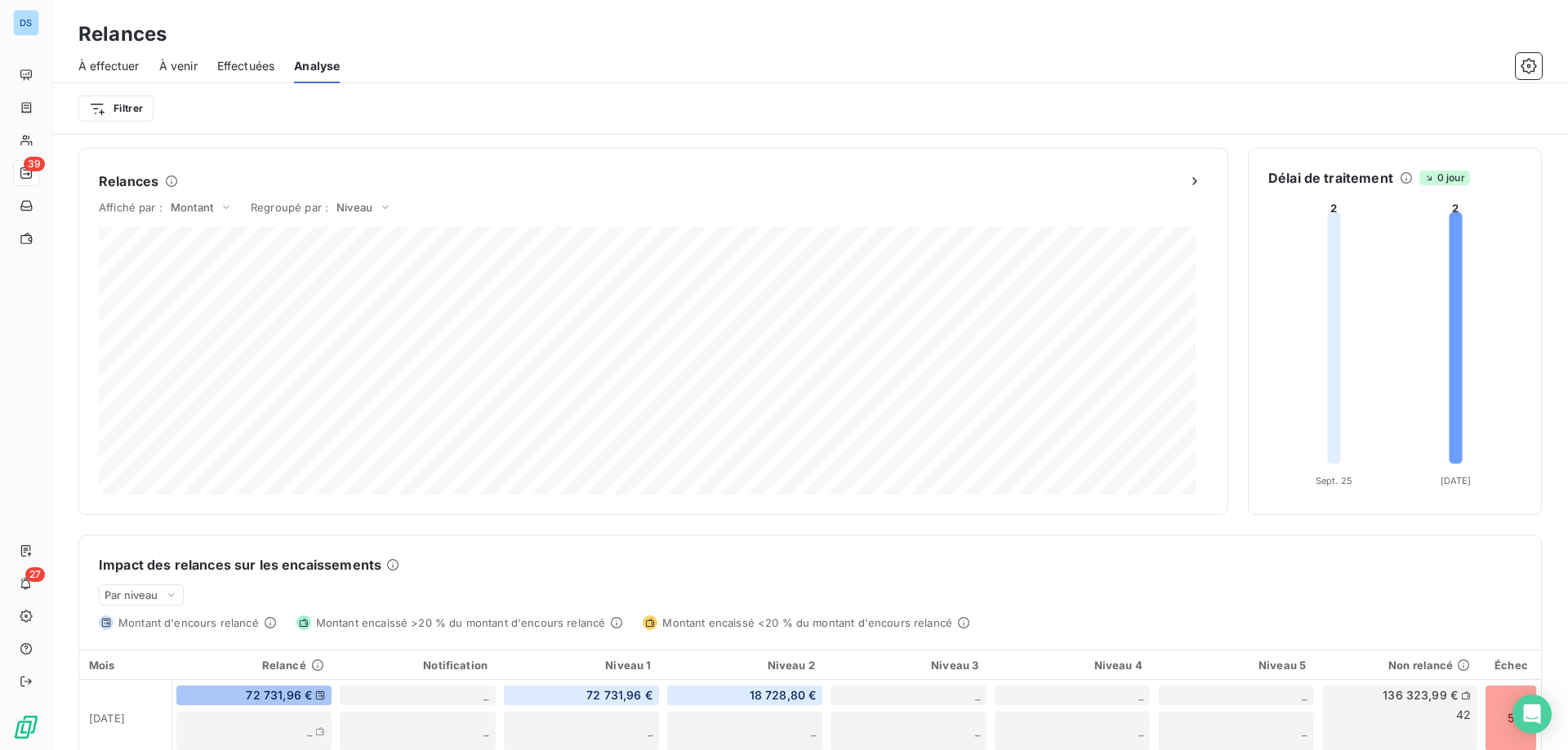
click at [98, 70] on span "À effectuer" at bounding box center [109, 66] width 61 height 16
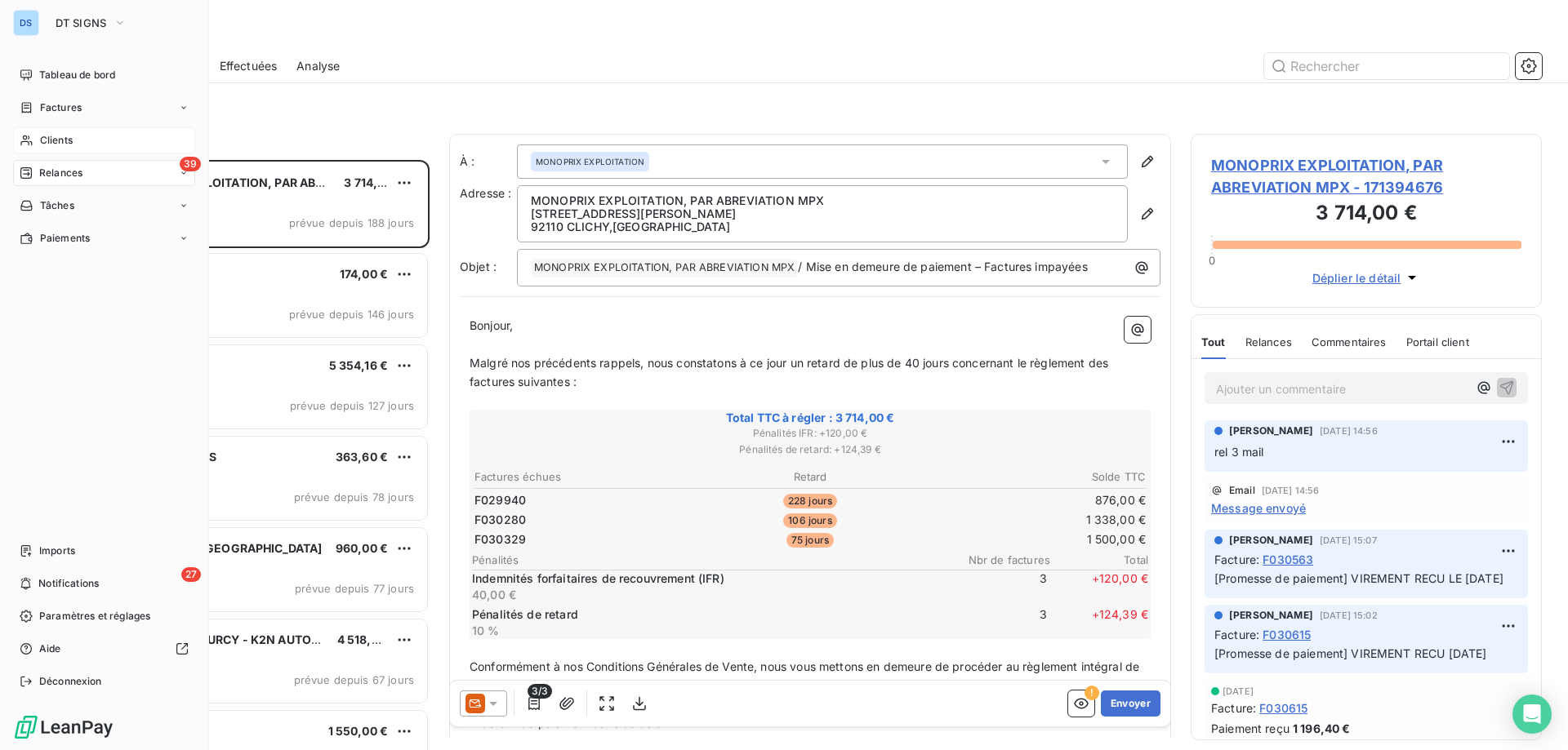
click at [37, 135] on div "Clients" at bounding box center [104, 140] width 182 height 26
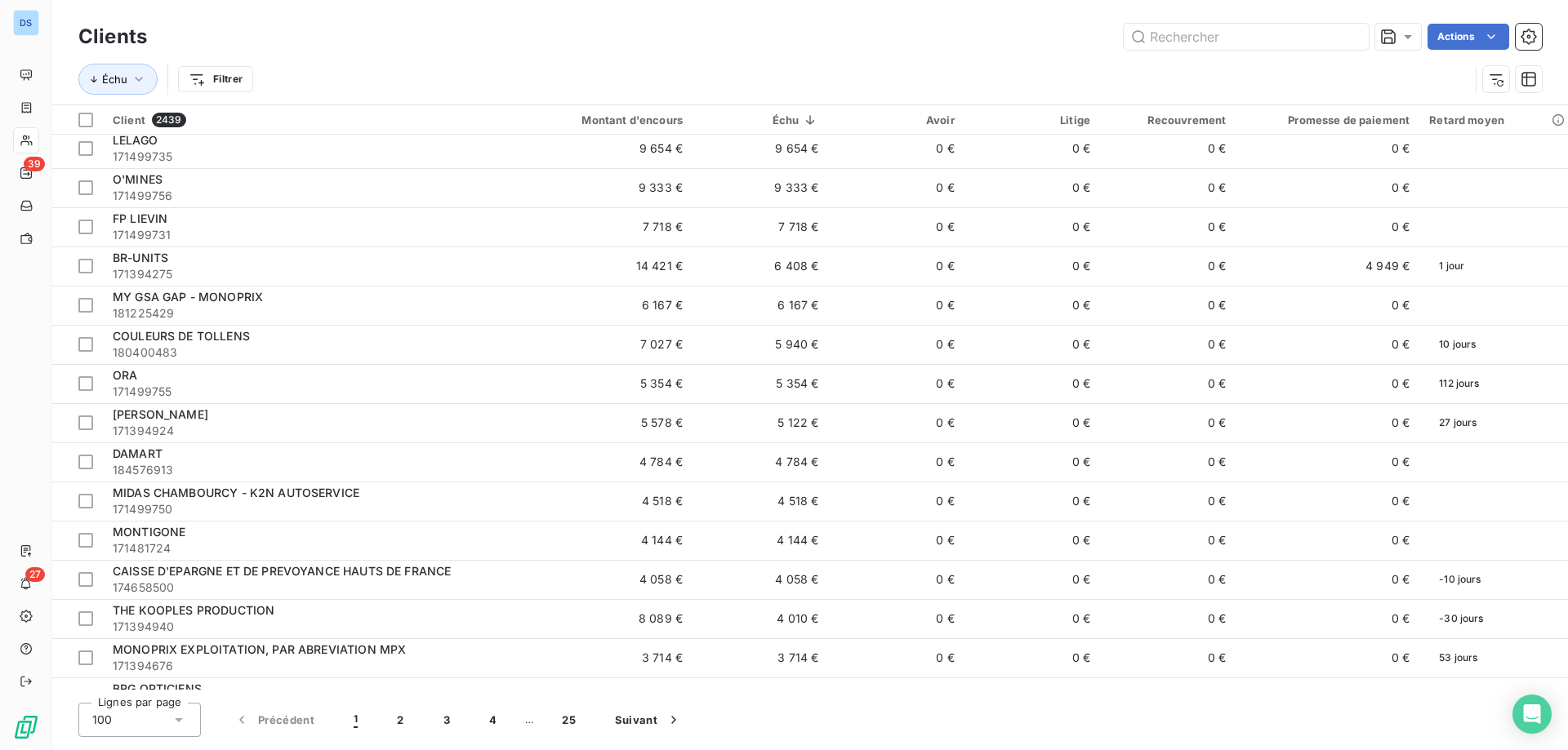
scroll to position [163, 0]
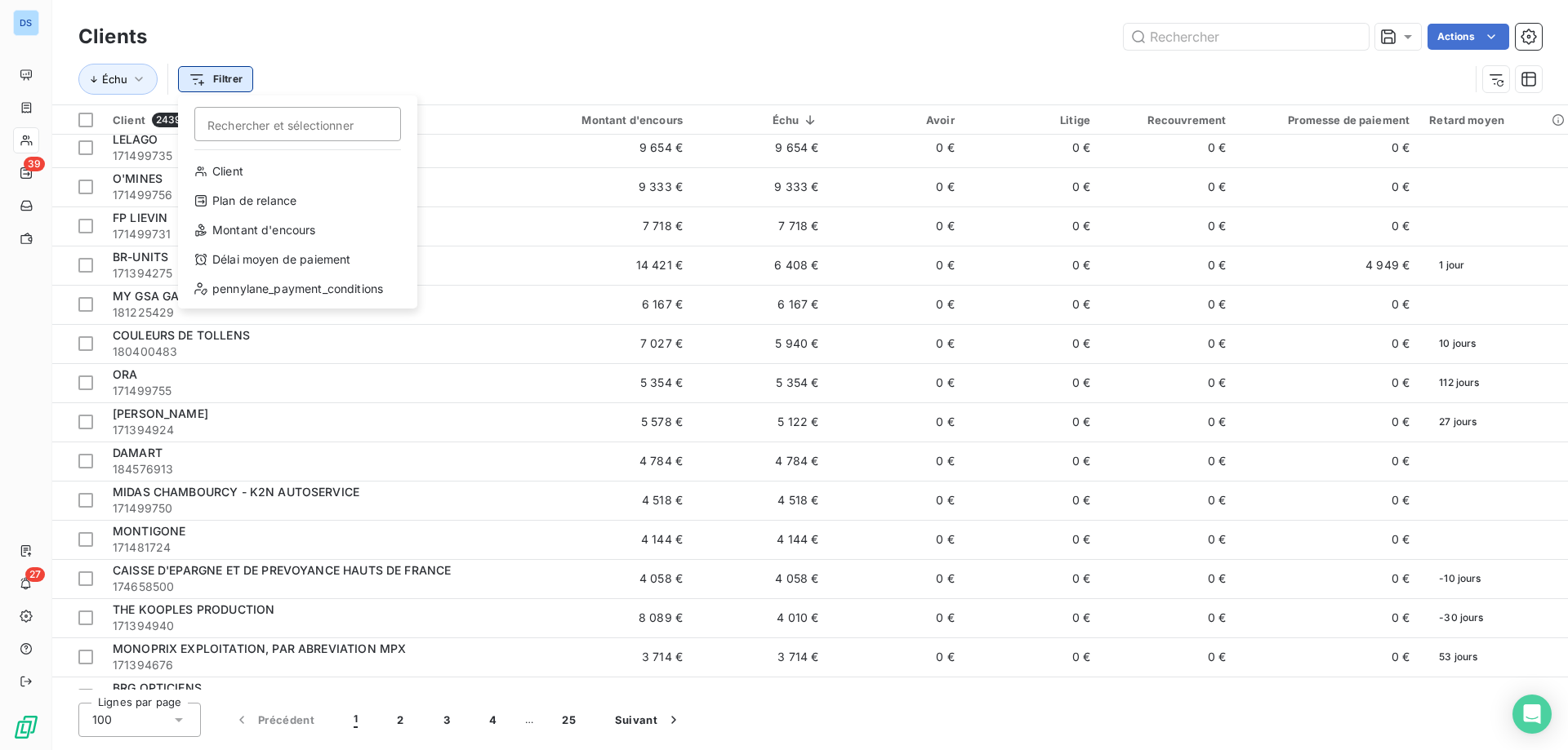
click at [194, 82] on html "DS 39 27 Clients Actions Échu Filtrer Rechercher et sélectionner Client Plan de…" at bounding box center [784, 375] width 1568 height 750
click at [325, 71] on html "DS 39 27 Clients Actions Échu Filtrer Rechercher et sélectionner Client Plan de…" at bounding box center [784, 375] width 1568 height 750
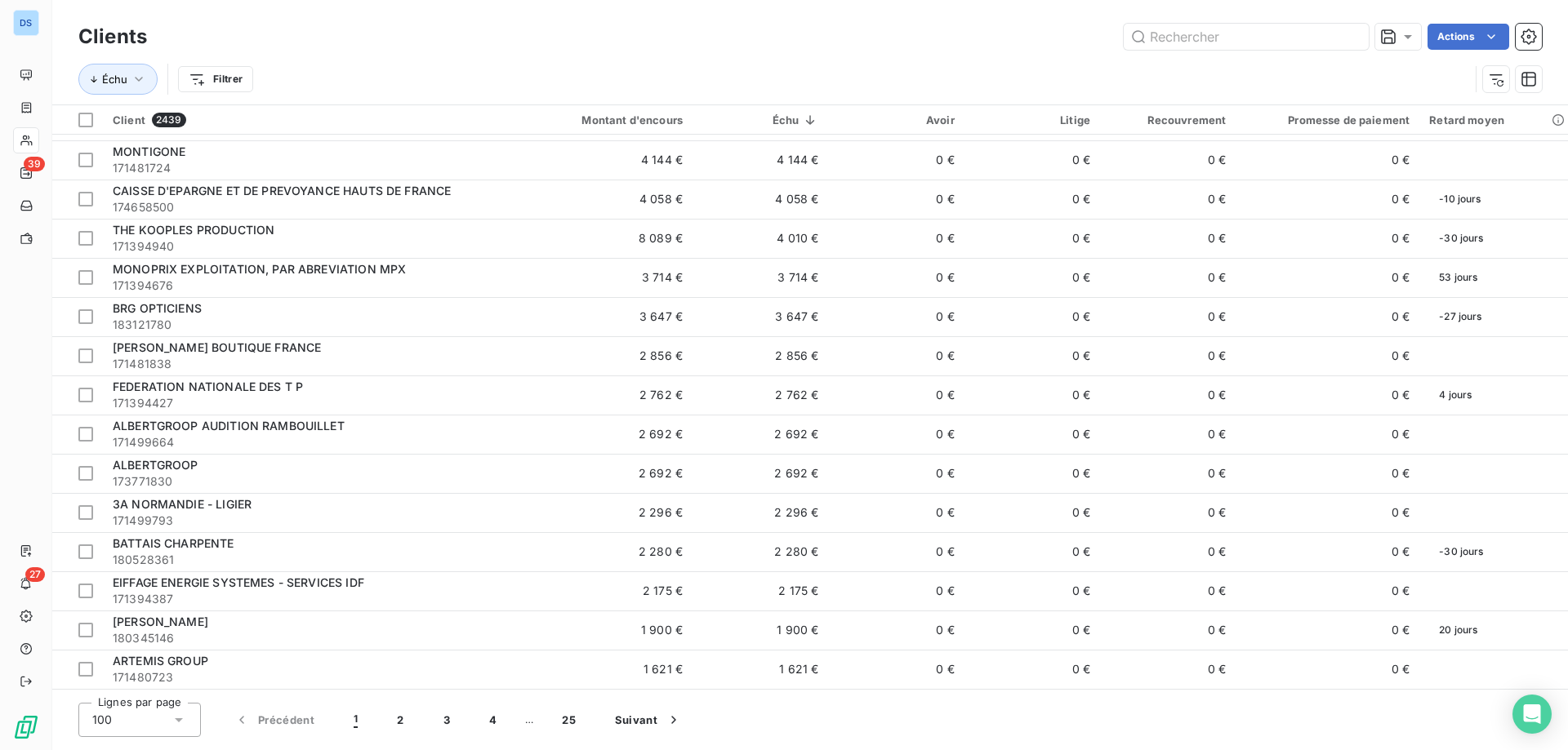
scroll to position [571, 0]
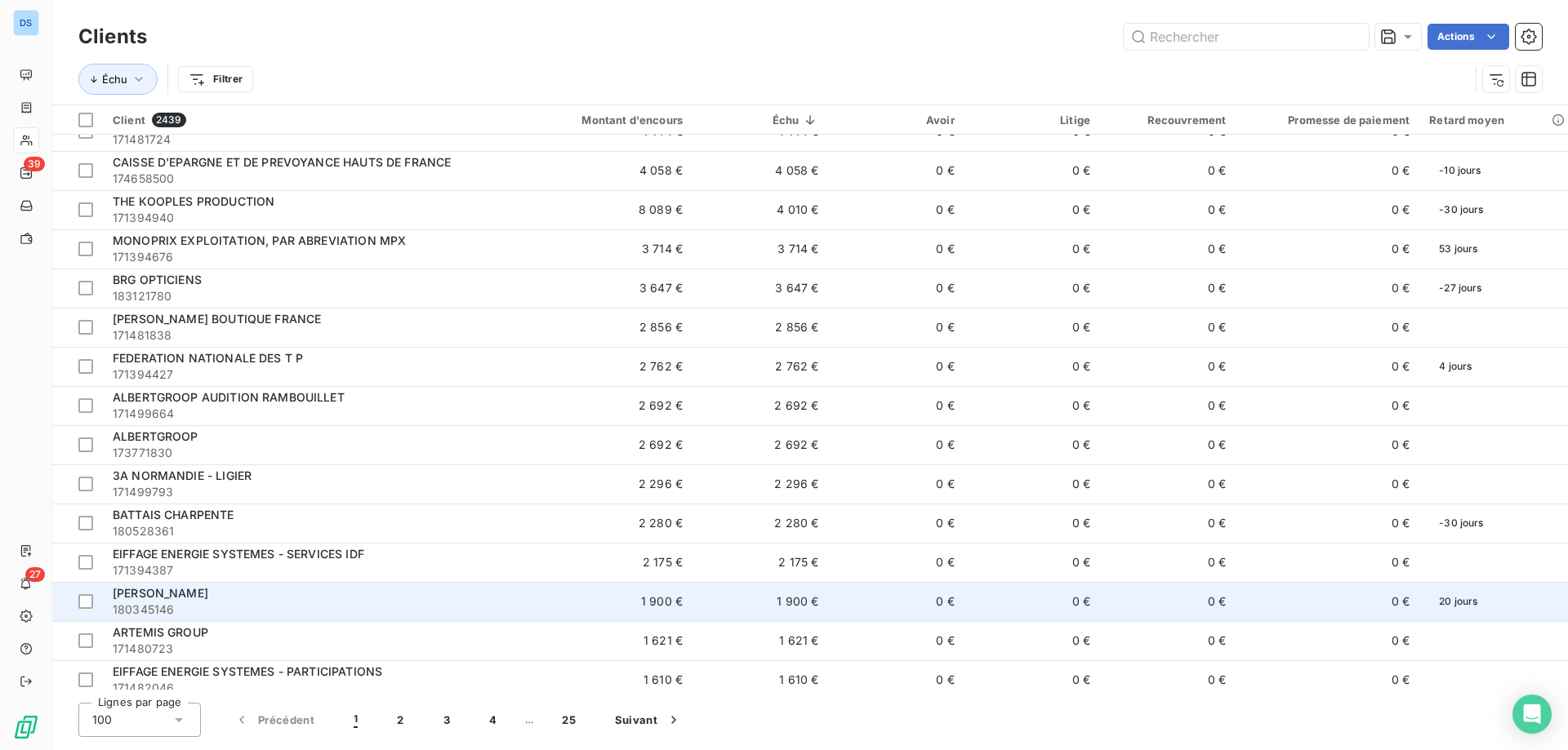
click at [192, 601] on span "180345146" at bounding box center [306, 609] width 388 height 16
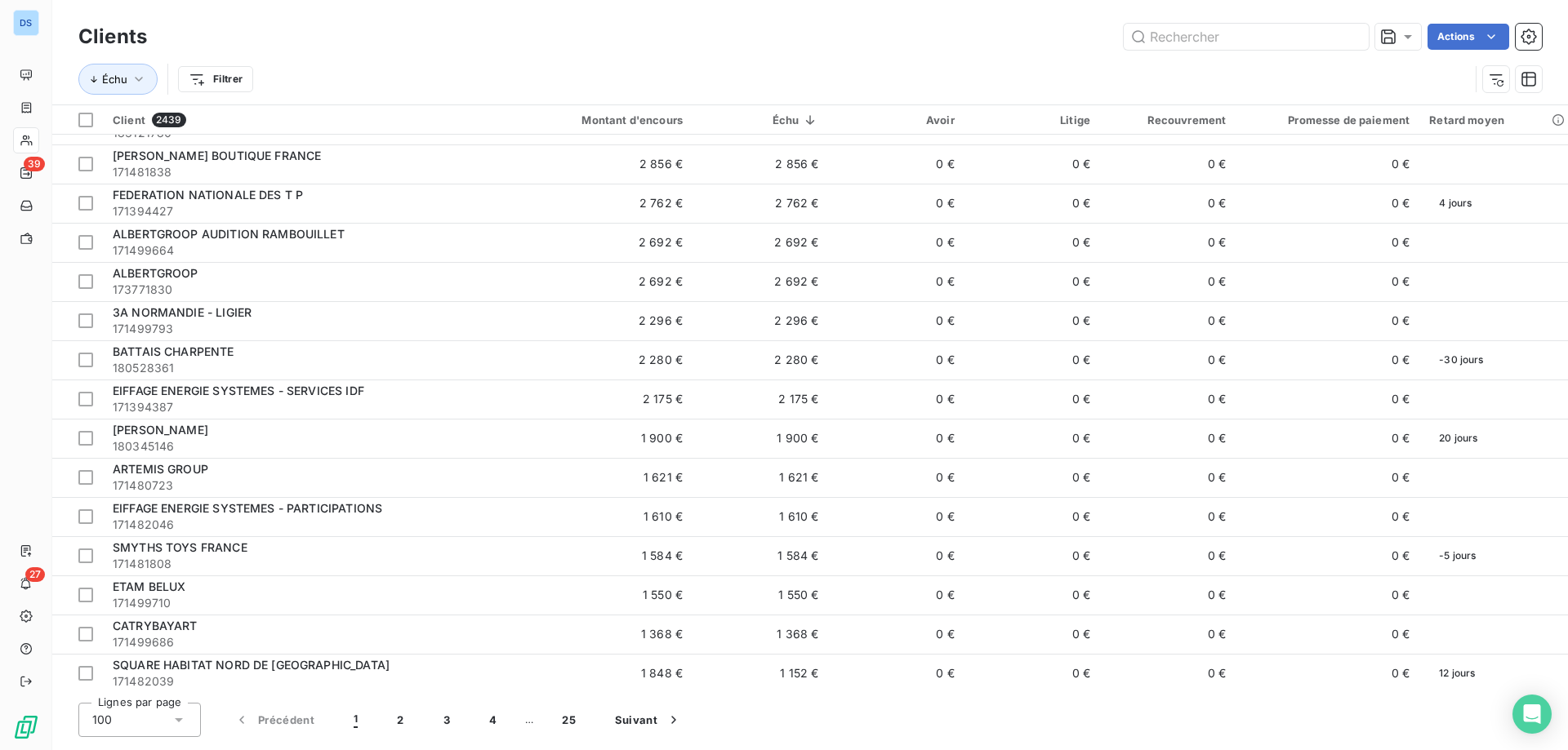
scroll to position [816, 0]
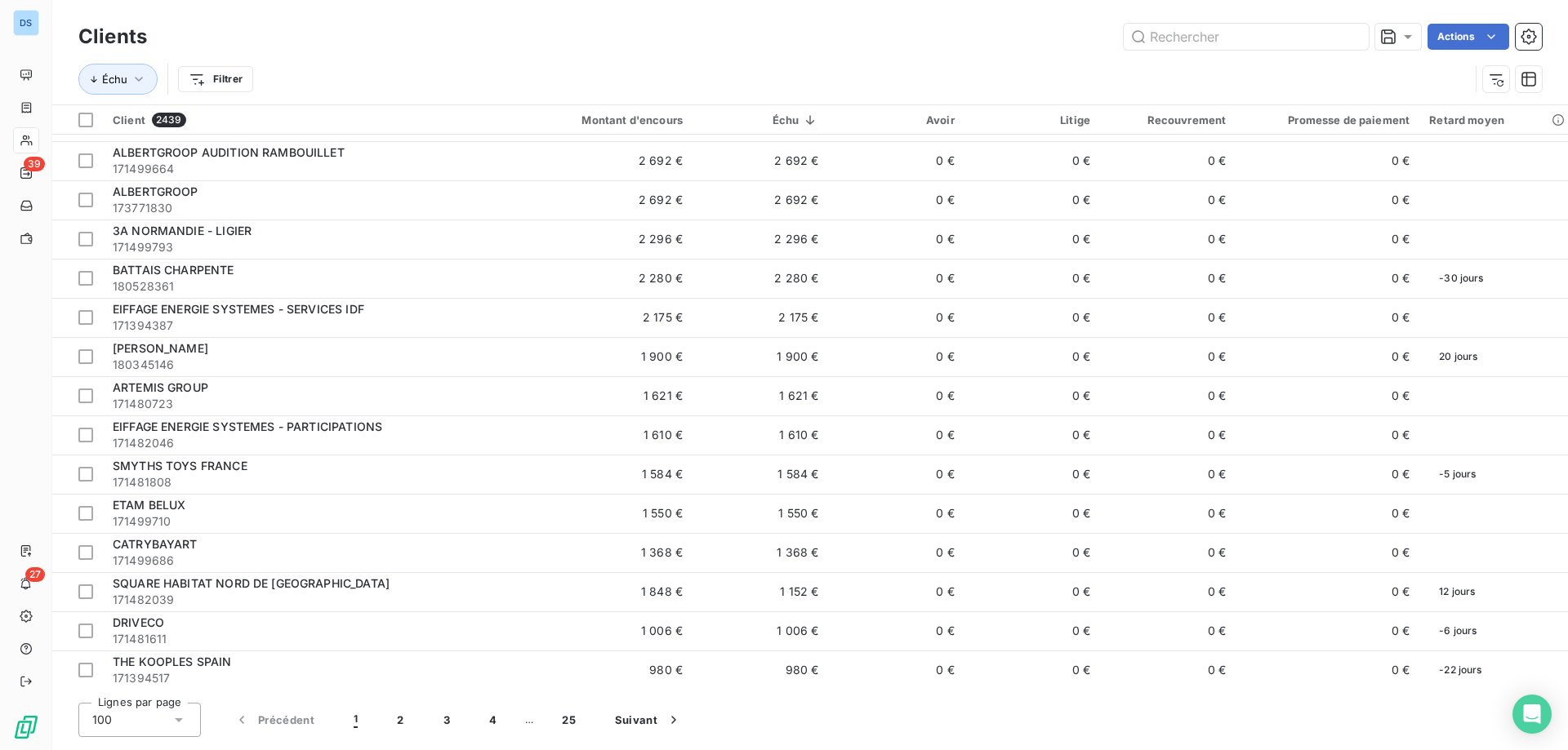
click at [177, 727] on icon at bounding box center [178, 719] width 16 height 16
click at [142, 631] on li "25" at bounding box center [140, 626] width 123 height 29
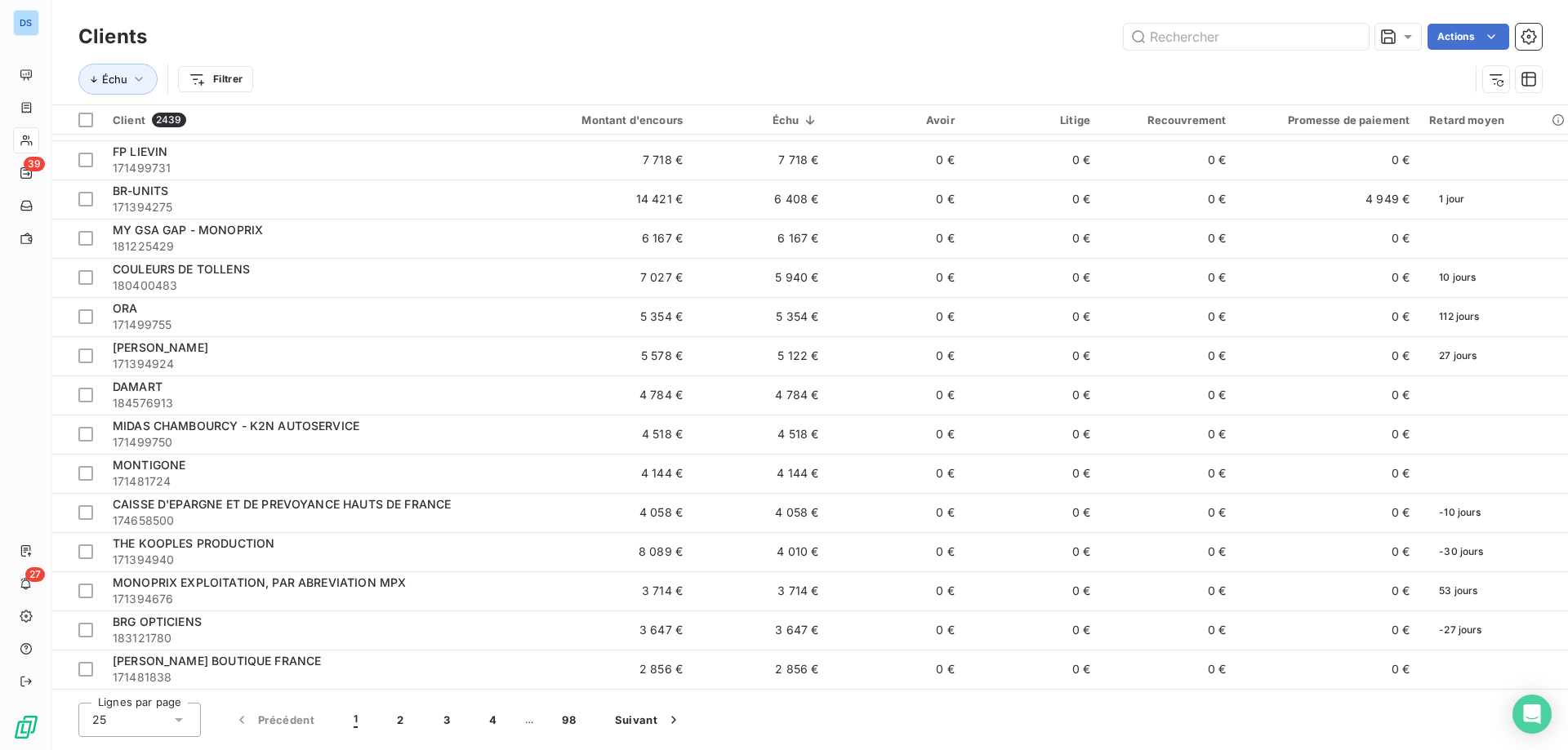
scroll to position [425, 0]
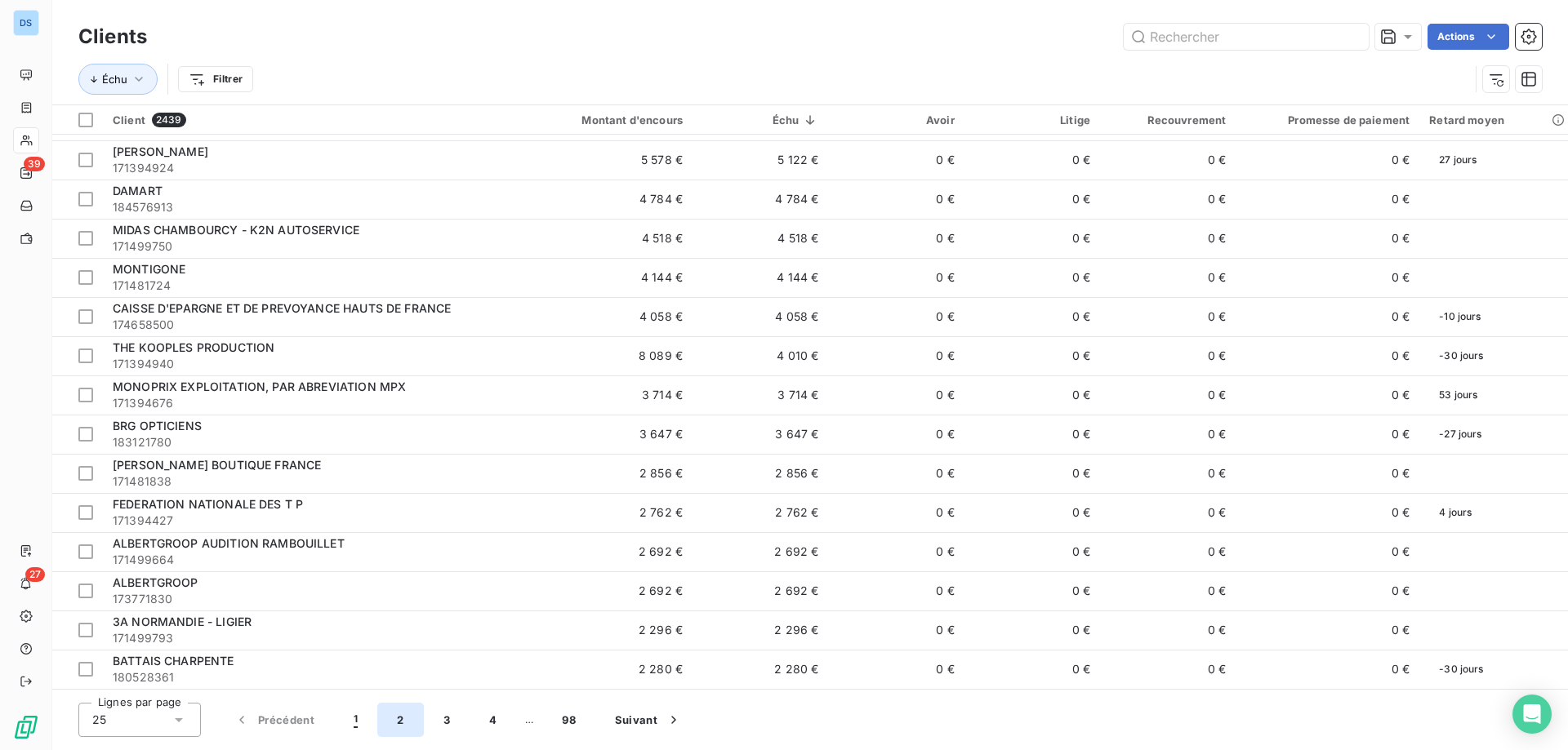
click at [400, 724] on button "2" at bounding box center [400, 720] width 45 height 34
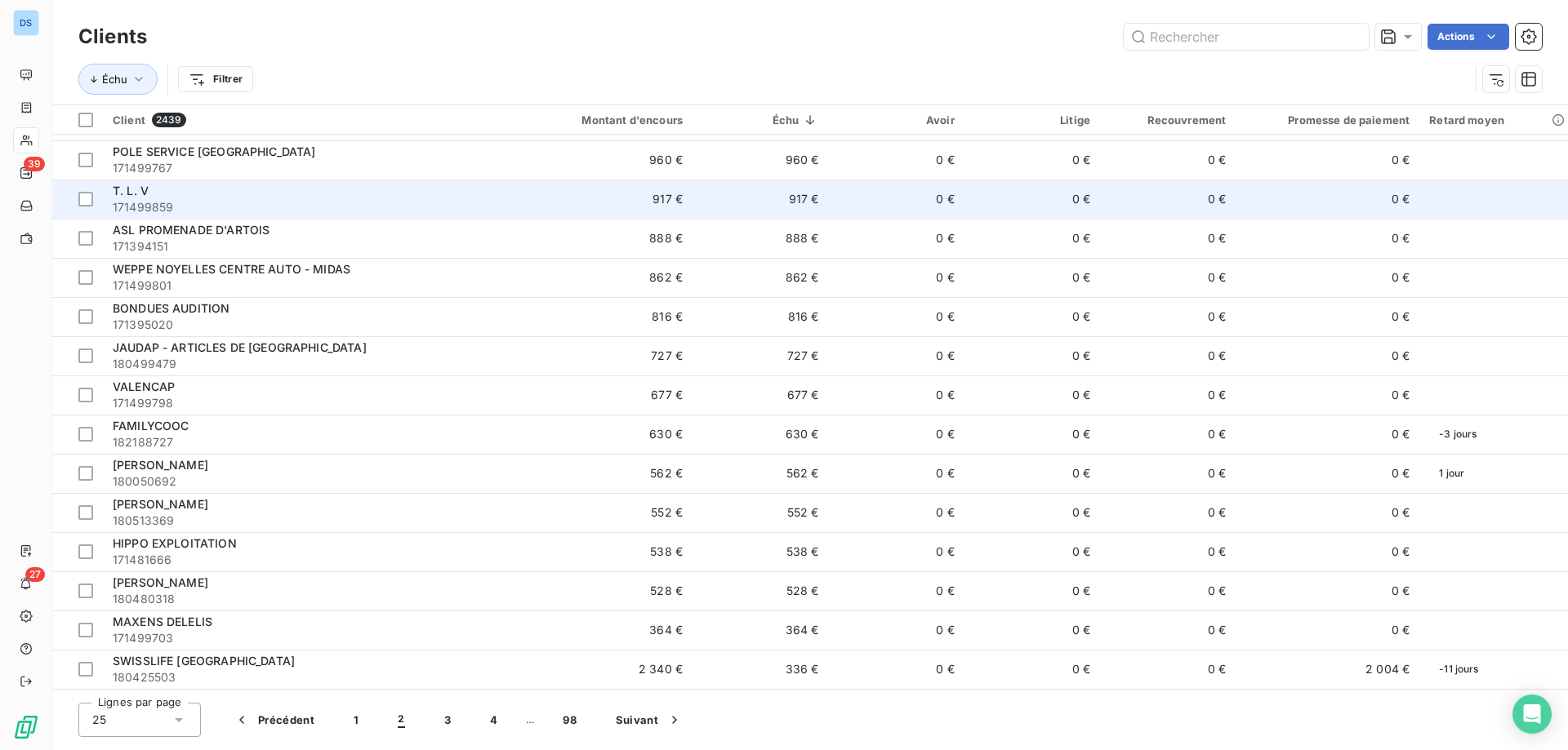
click at [333, 200] on span "171499859" at bounding box center [306, 207] width 388 height 16
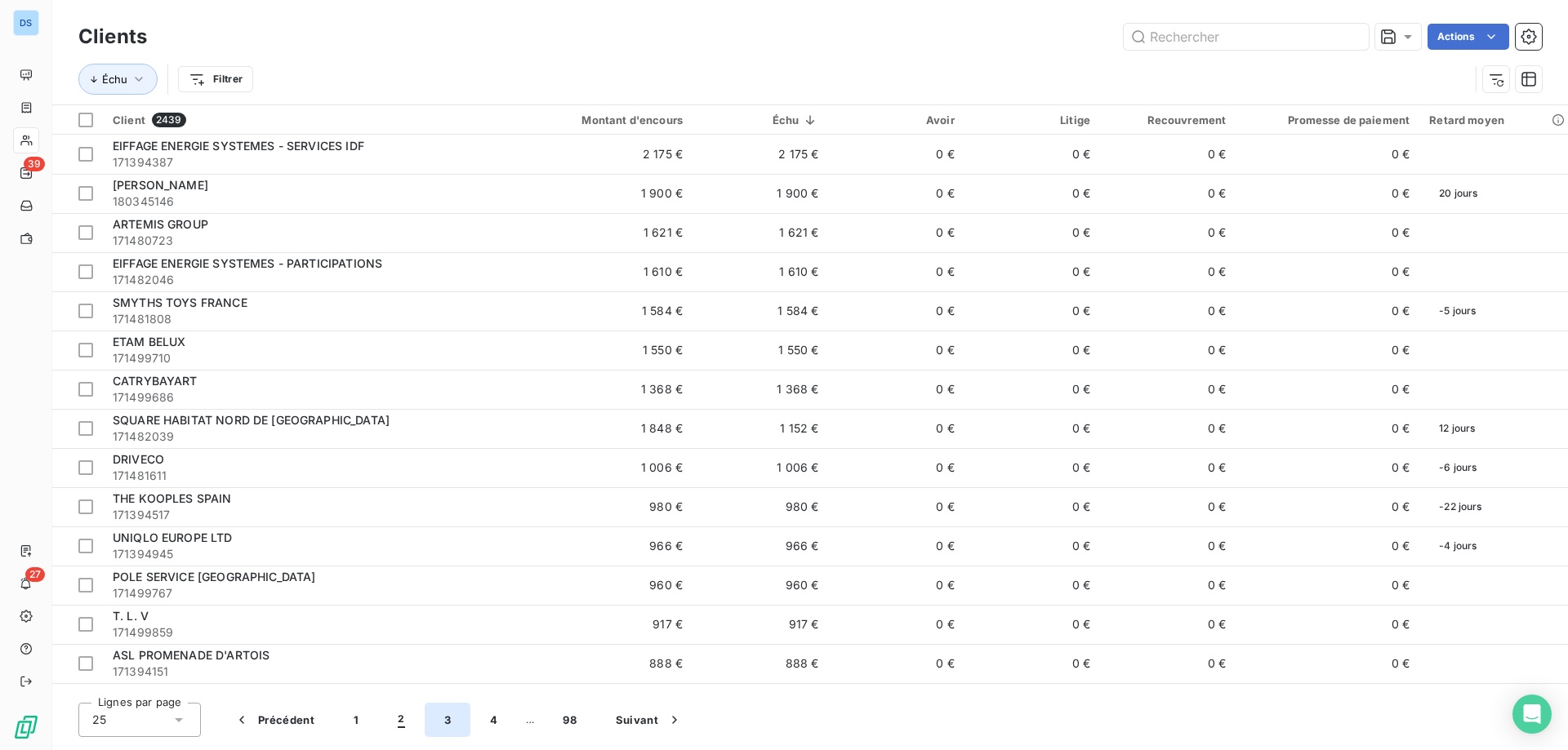
click at [447, 716] on button "3" at bounding box center [448, 720] width 45 height 34
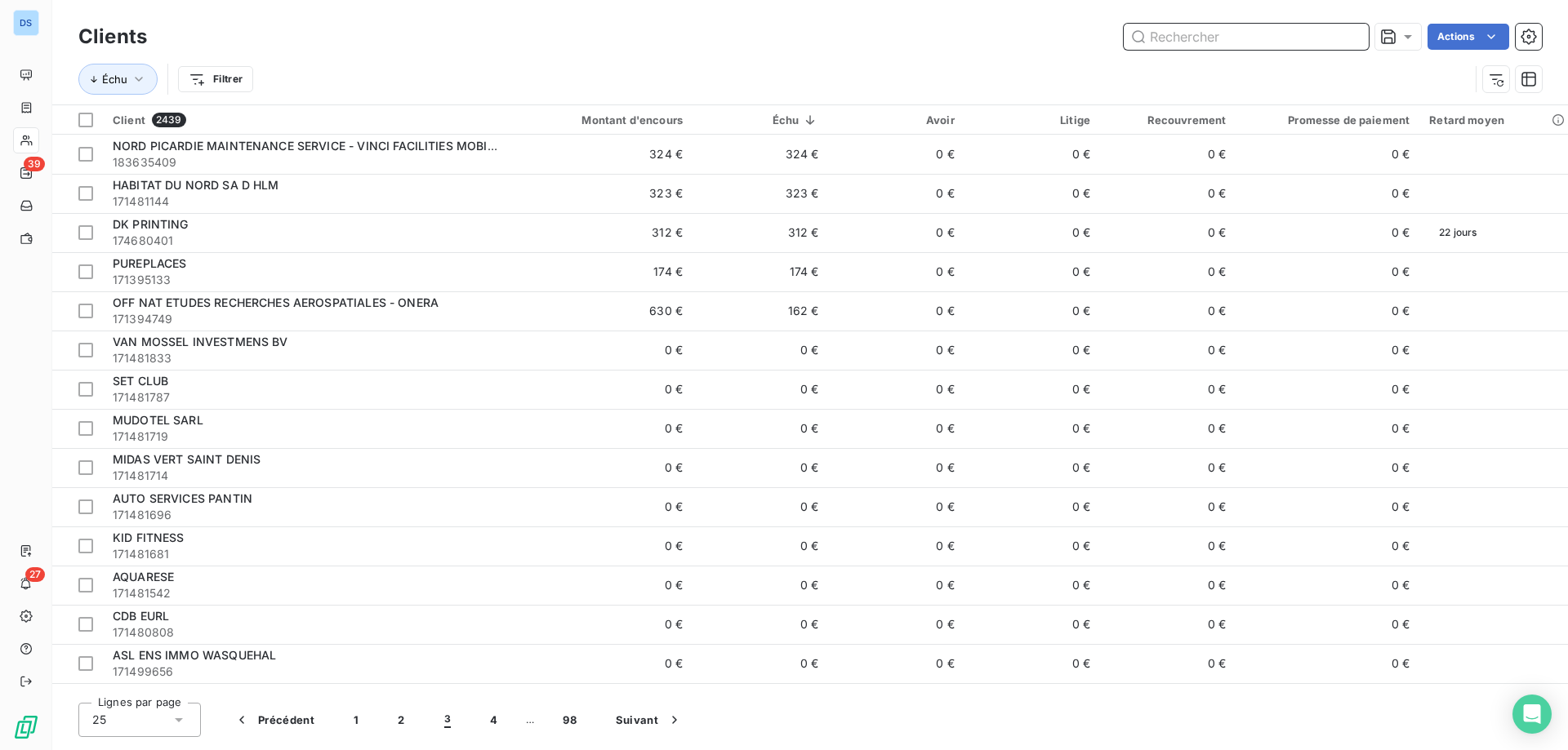
click at [1184, 36] on input "text" at bounding box center [1246, 36] width 245 height 26
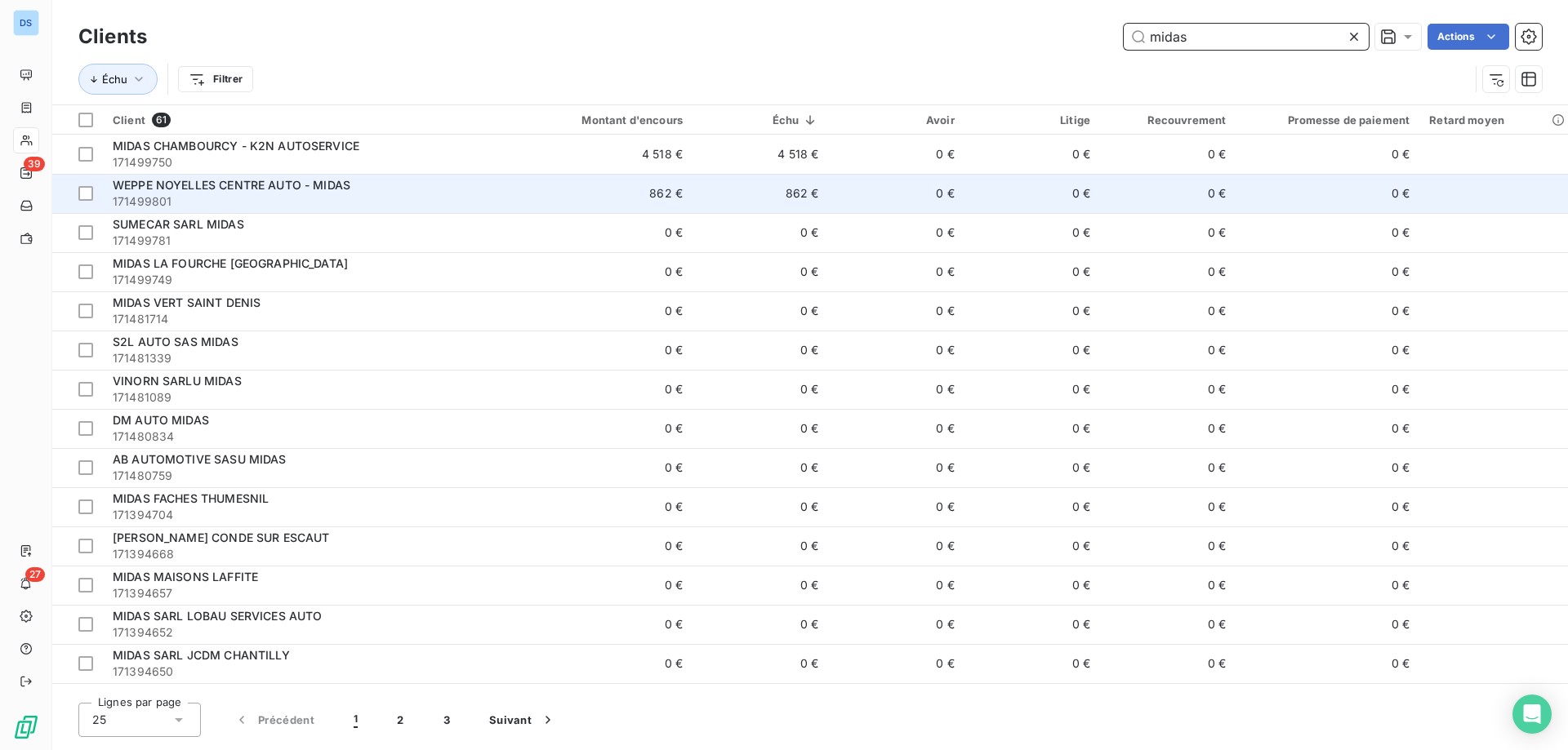
type input "midas"
click at [585, 197] on td "862 €" at bounding box center [601, 193] width 182 height 40
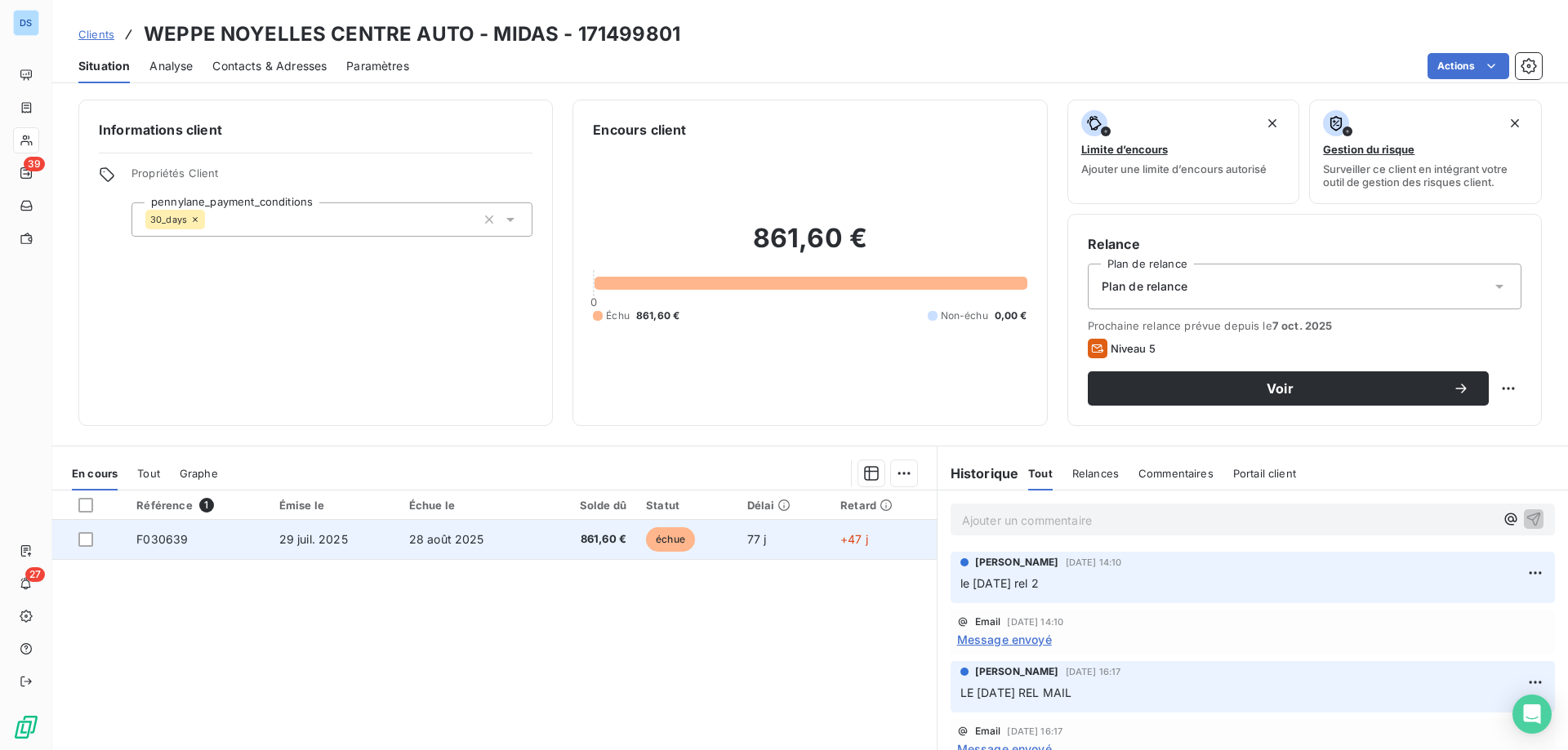
click at [504, 547] on td "28 août 2025" at bounding box center [469, 539] width 140 height 40
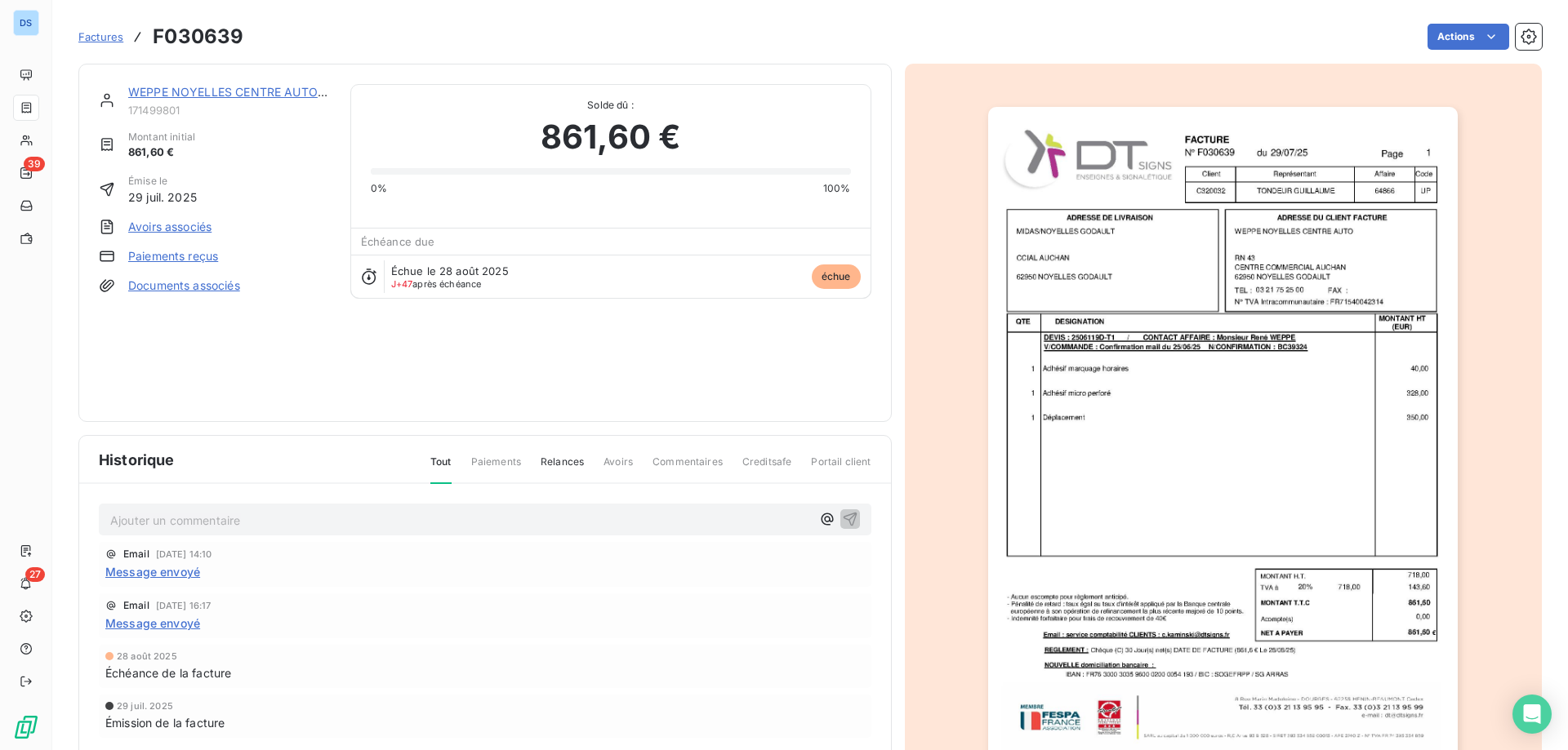
click at [1040, 411] on img "button" at bounding box center [1223, 439] width 469 height 664
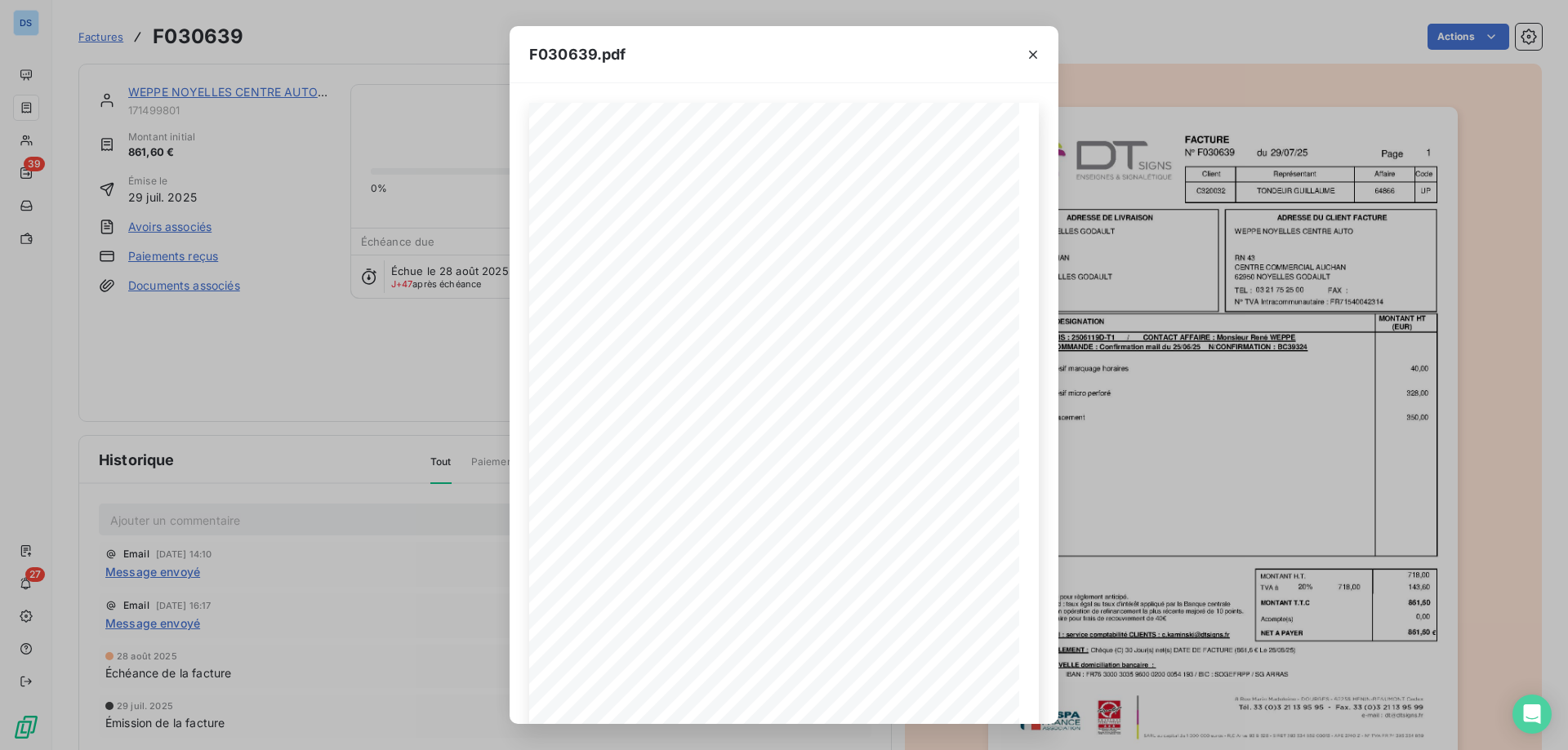
click at [371, 355] on div "F030639.pdf F030639 29/07/25 WEPPE NOYELLES CENTRE AUTO RN 43 62950 NOYELLES GO…" at bounding box center [784, 375] width 1568 height 750
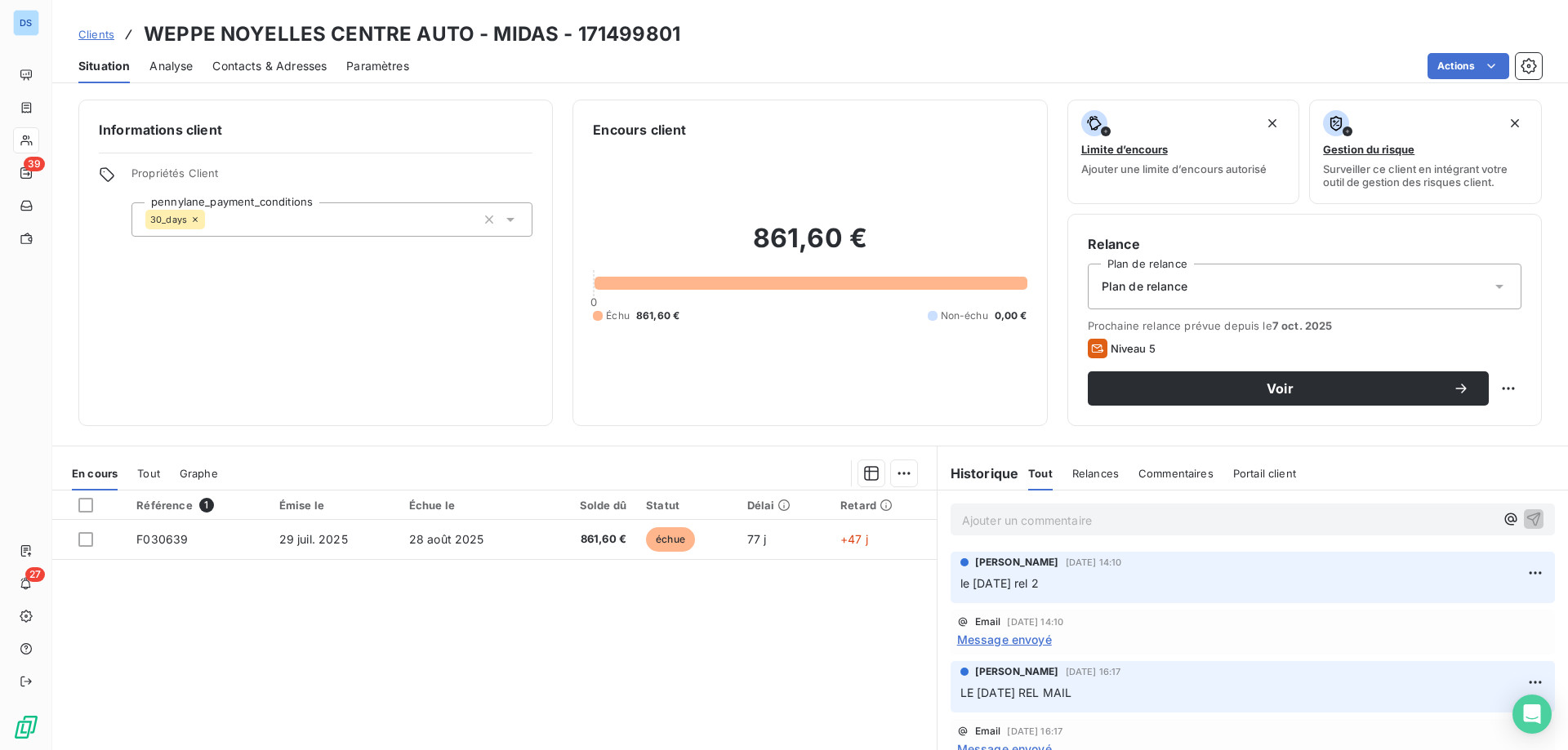
click at [297, 61] on span "Contacts & Adresses" at bounding box center [269, 66] width 114 height 16
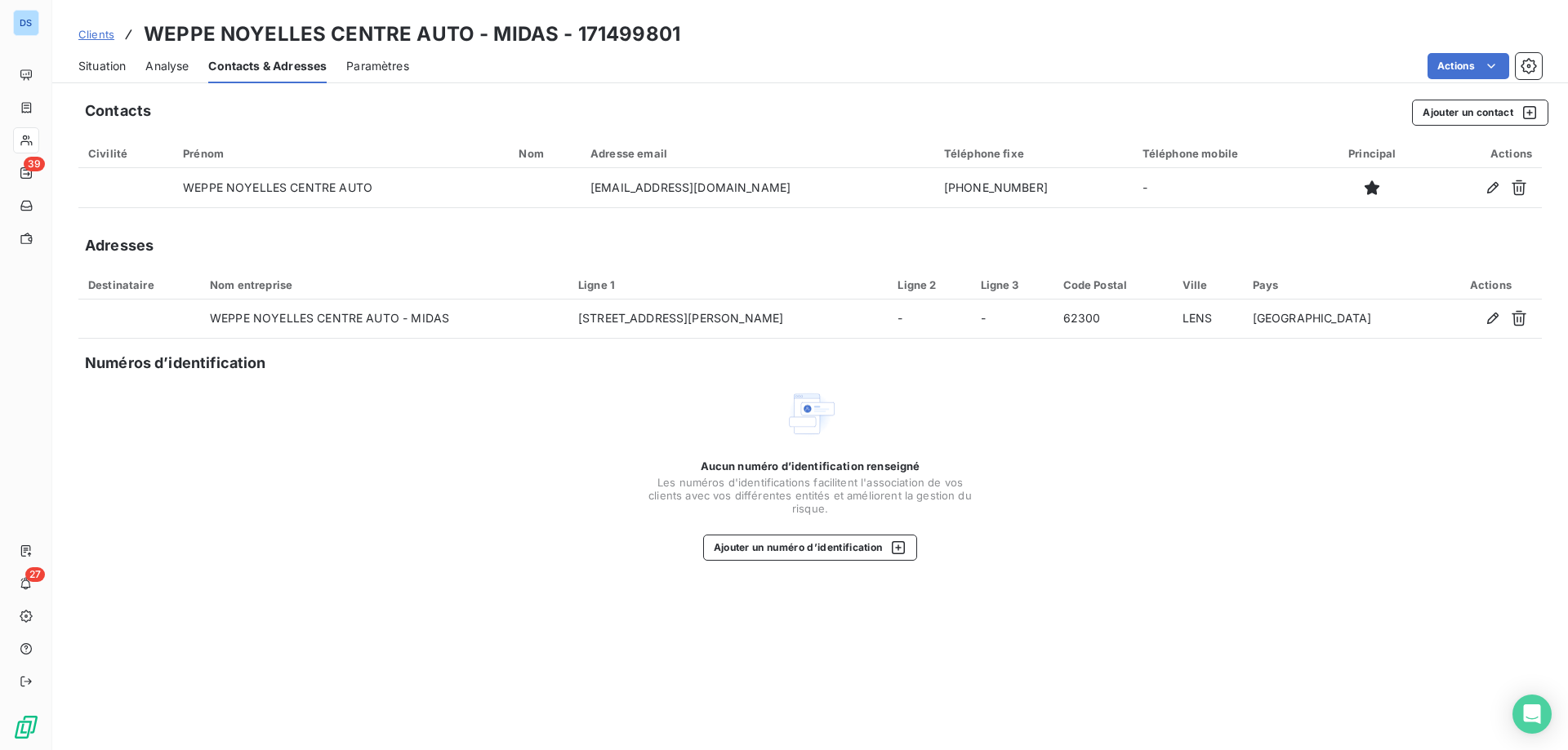
click at [97, 69] on span "Situation" at bounding box center [102, 66] width 47 height 16
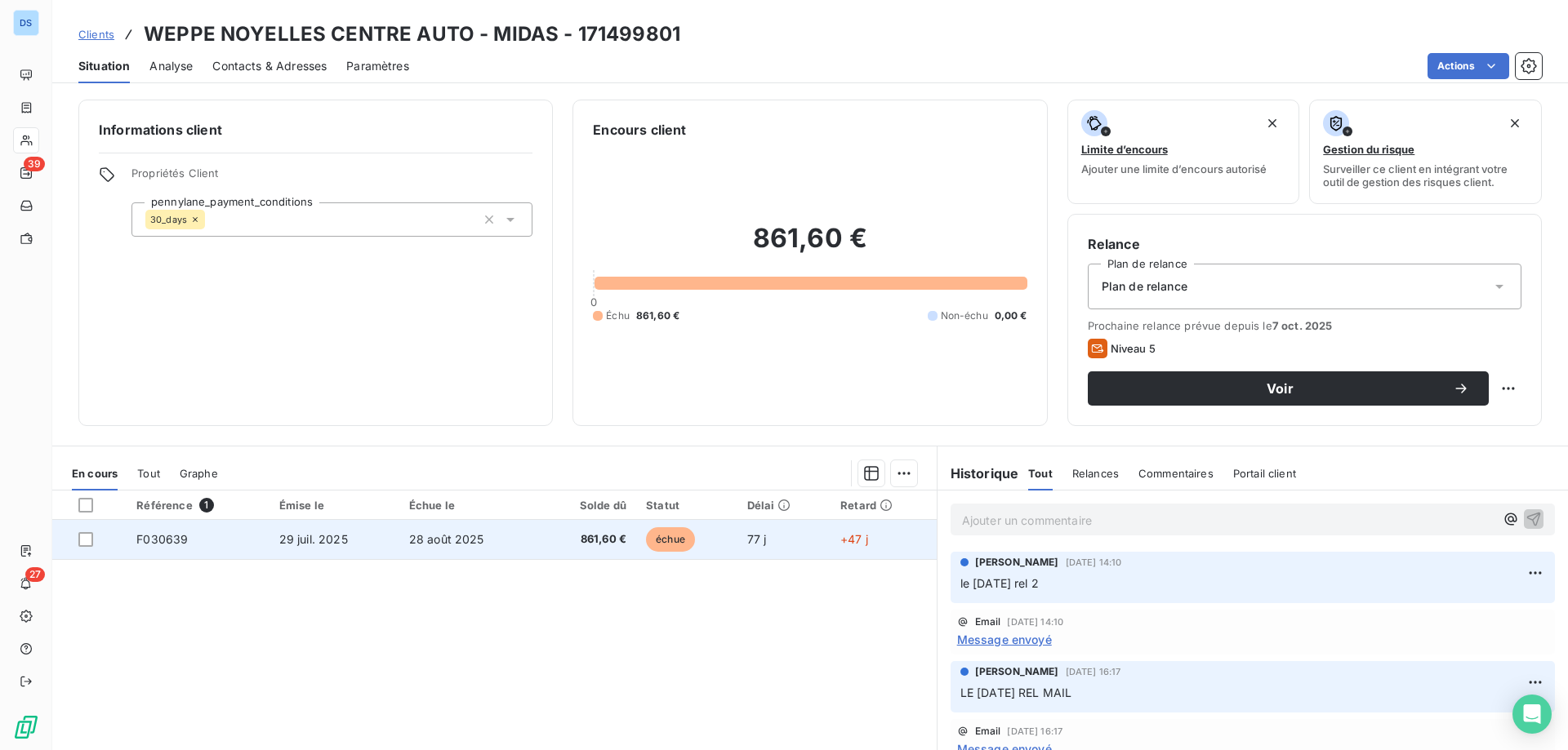
click at [538, 526] on td "861,60 €" at bounding box center [587, 539] width 98 height 40
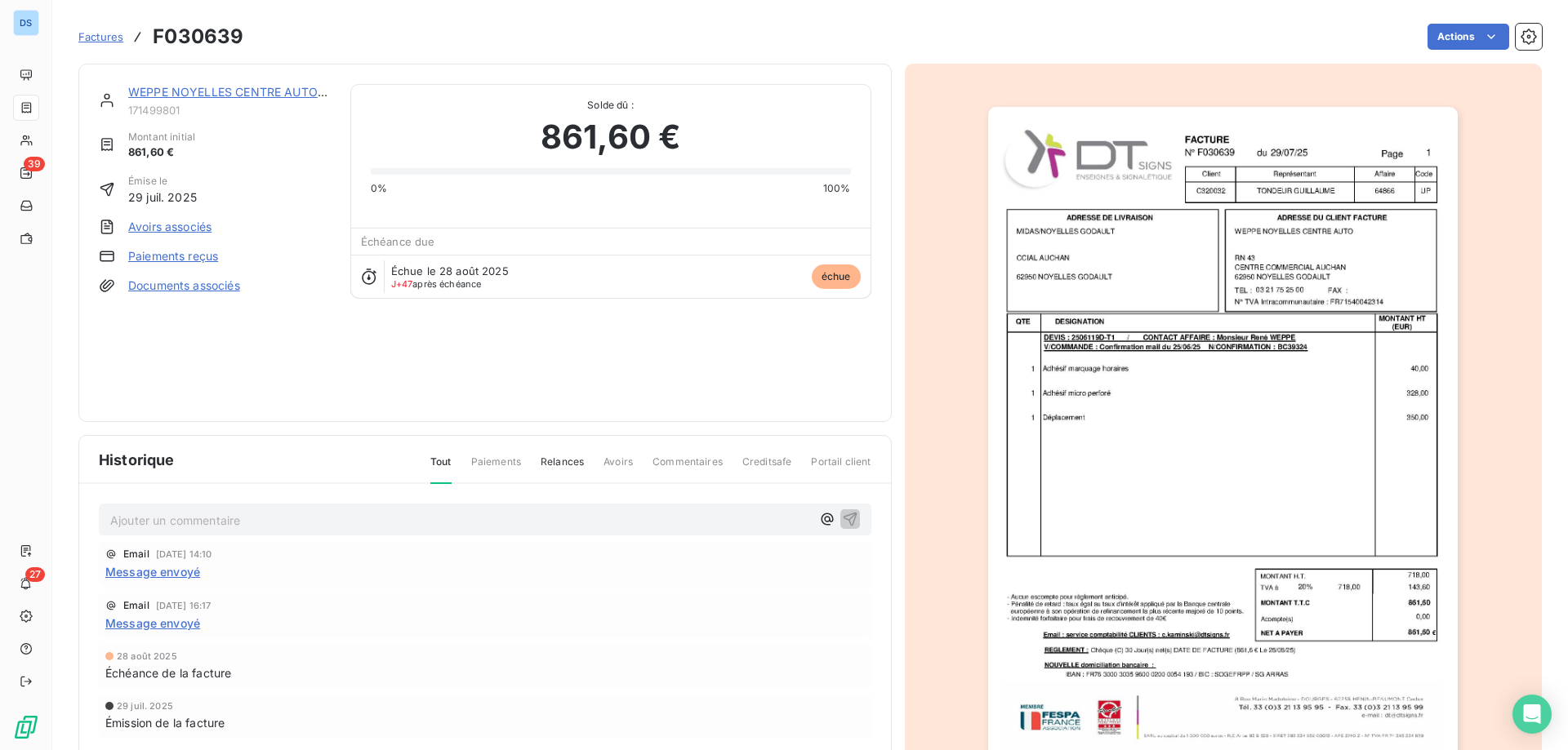
click at [1213, 506] on img "button" at bounding box center [1223, 439] width 469 height 664
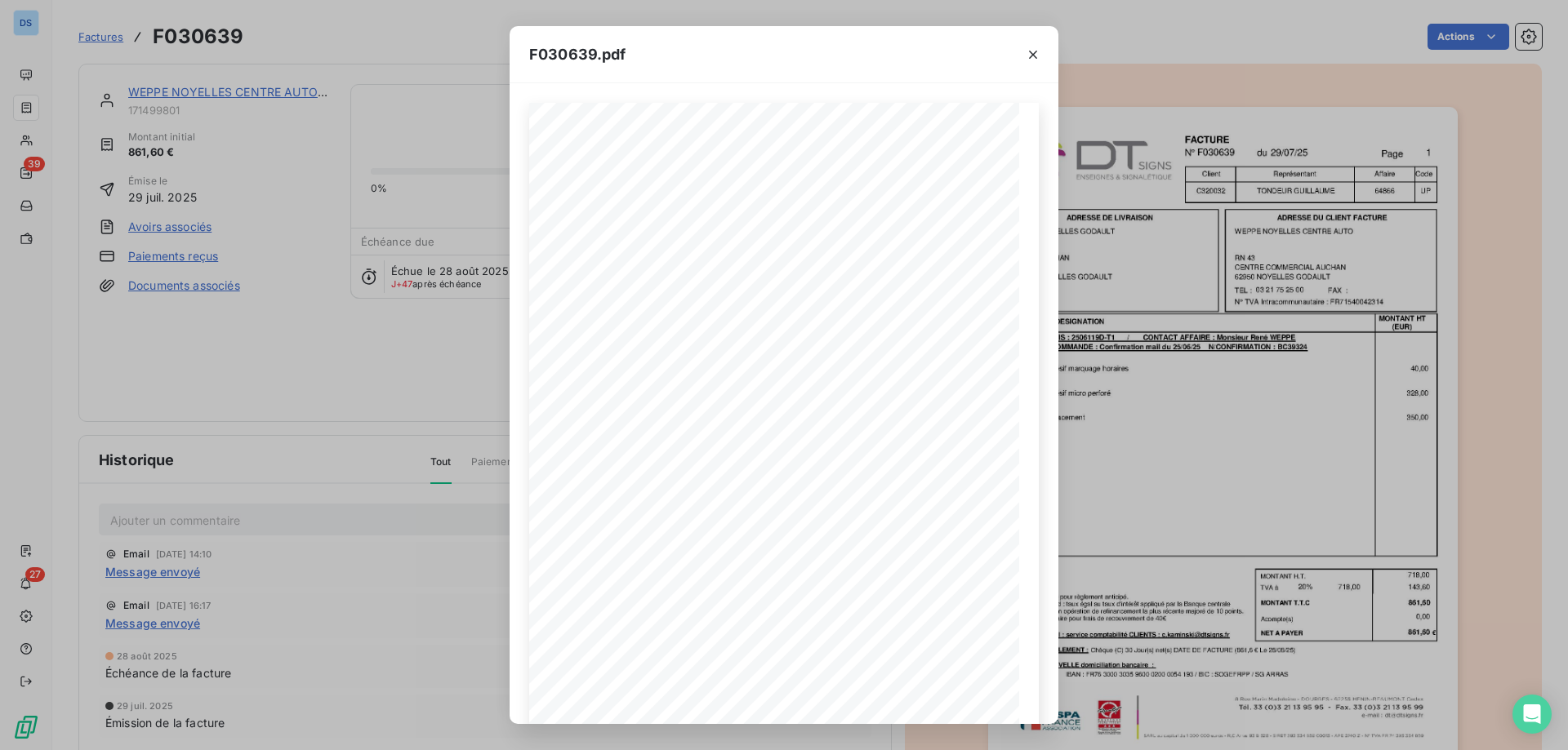
click at [526, 690] on div "F030639 29/07/25 WEPPE NOYELLES CENTRE AUTO RN 43 62950 NOYELLES GODAULT CENTRE…" at bounding box center [784, 404] width 548 height 641
click at [1031, 57] on icon "button" at bounding box center [1032, 54] width 16 height 16
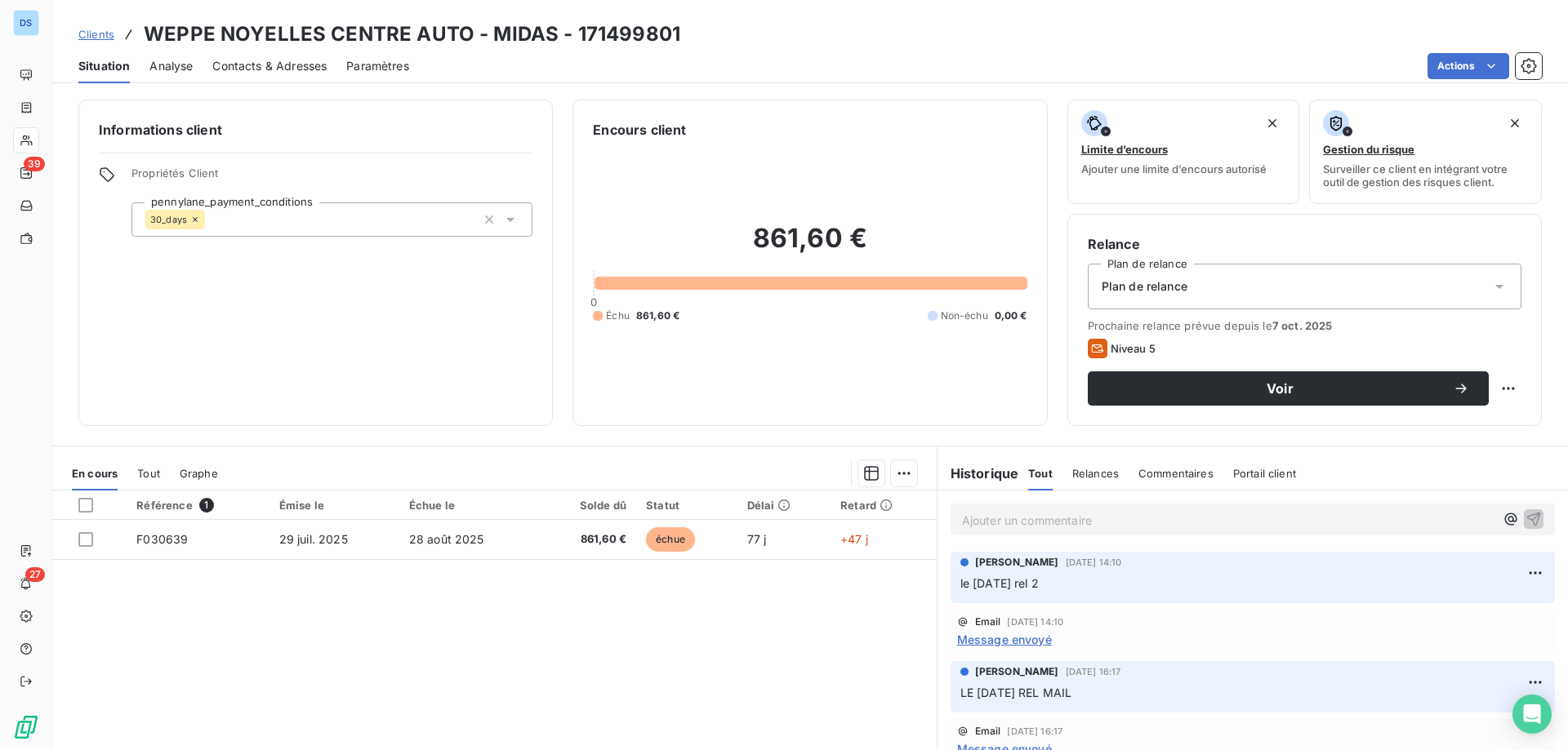
drag, startPoint x: 84, startPoint y: 24, endPoint x: 90, endPoint y: 35, distance: 12.5
click at [88, 32] on div "Clients WEPPE NOYELLES CENTRE AUTO - MIDAS - 171499801" at bounding box center [379, 34] width 601 height 29
click at [91, 35] on span "Clients" at bounding box center [96, 34] width 36 height 13
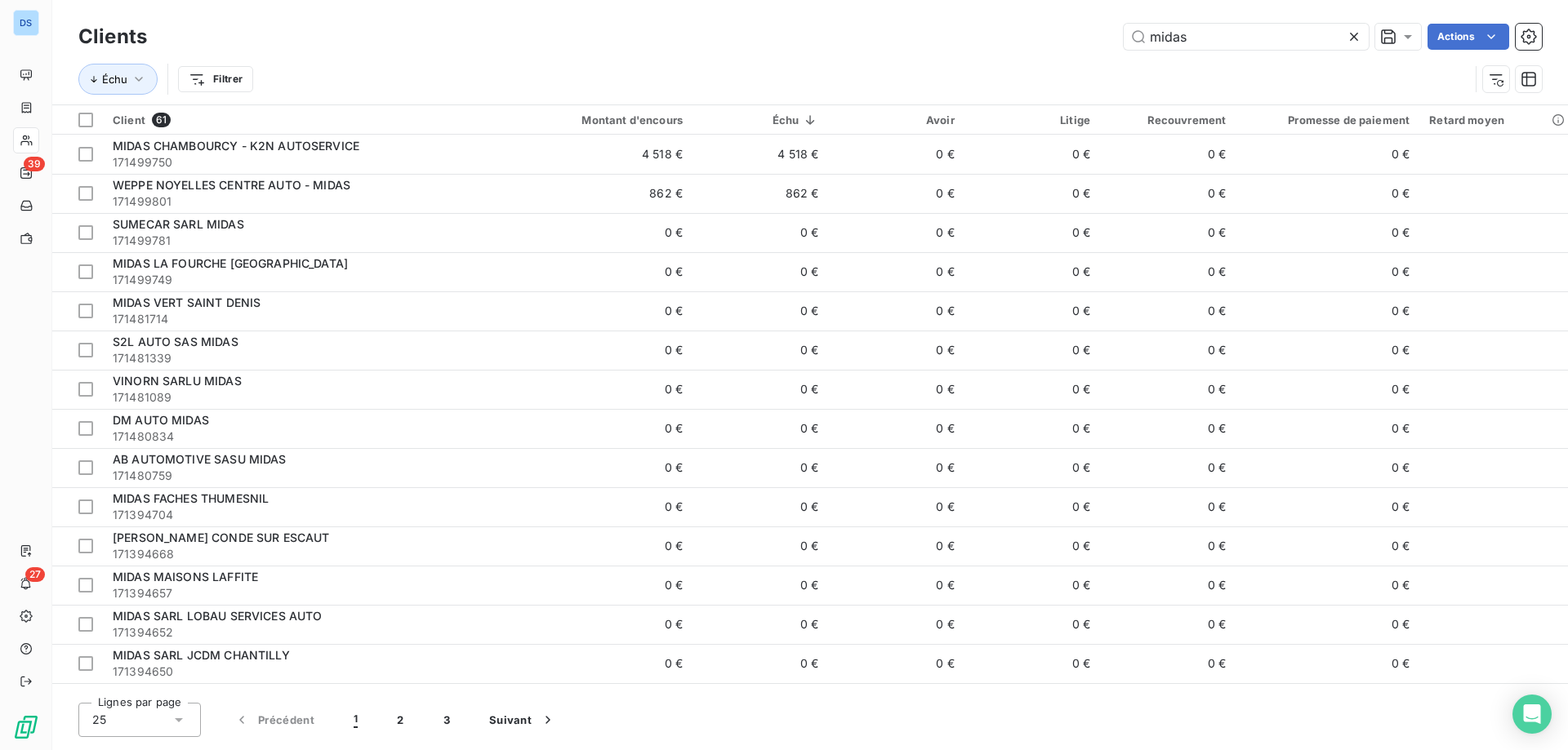
drag, startPoint x: 1206, startPoint y: 34, endPoint x: 1030, endPoint y: 33, distance: 176.0
click at [1034, 33] on div "midas Actions" at bounding box center [854, 36] width 1375 height 26
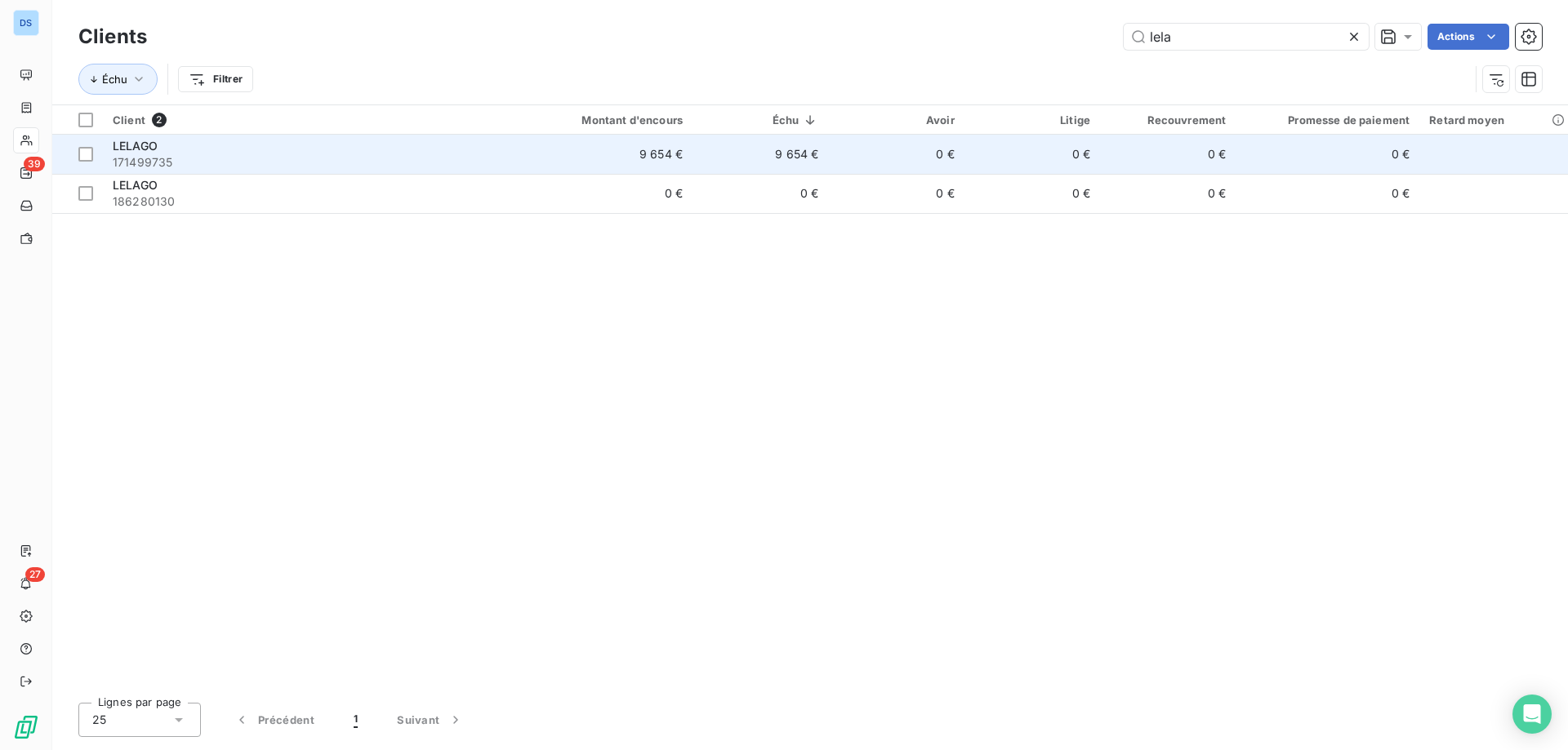
type input "lela"
click at [1052, 157] on td "0 €" at bounding box center [1031, 154] width 135 height 40
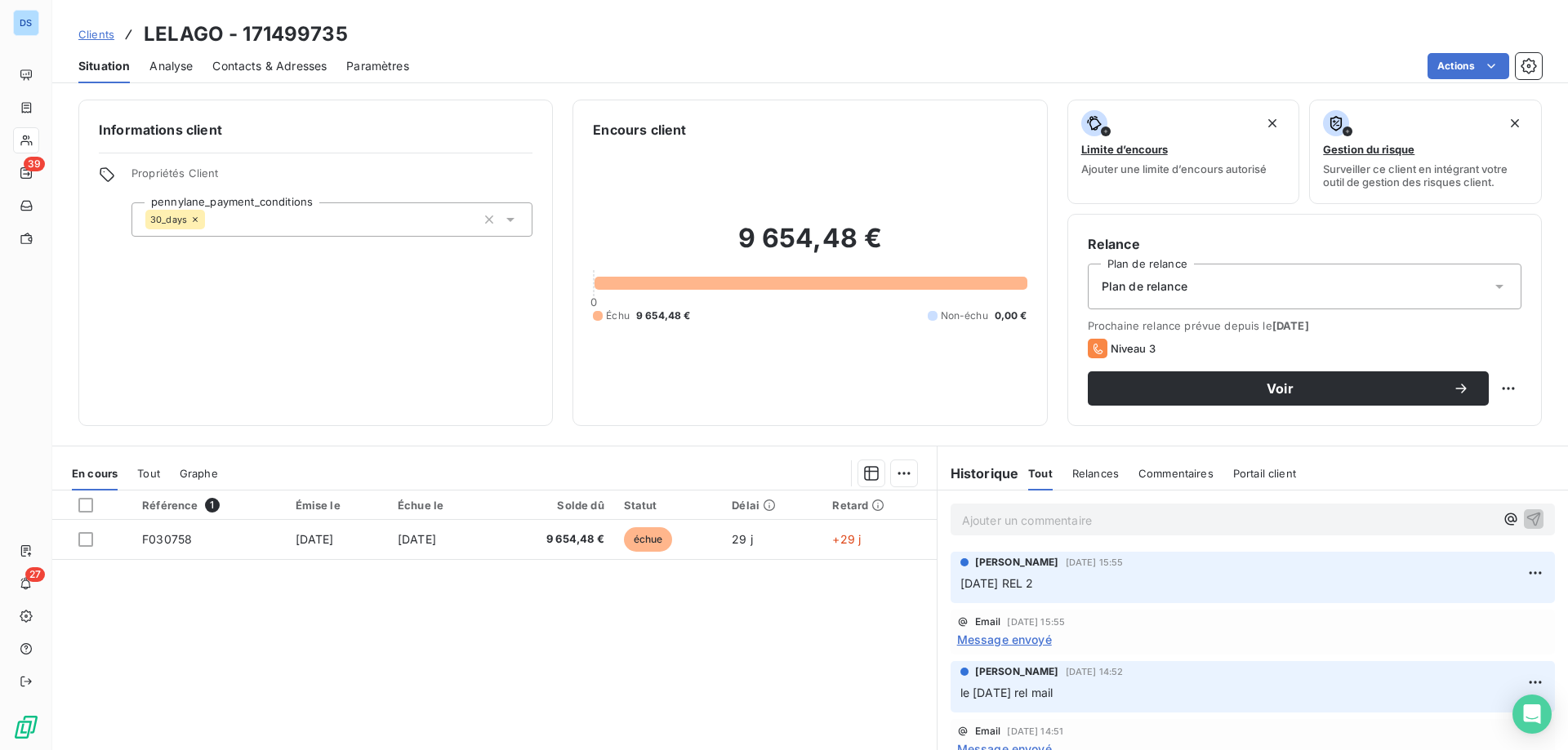
click at [250, 69] on span "Contacts & Adresses" at bounding box center [269, 66] width 114 height 16
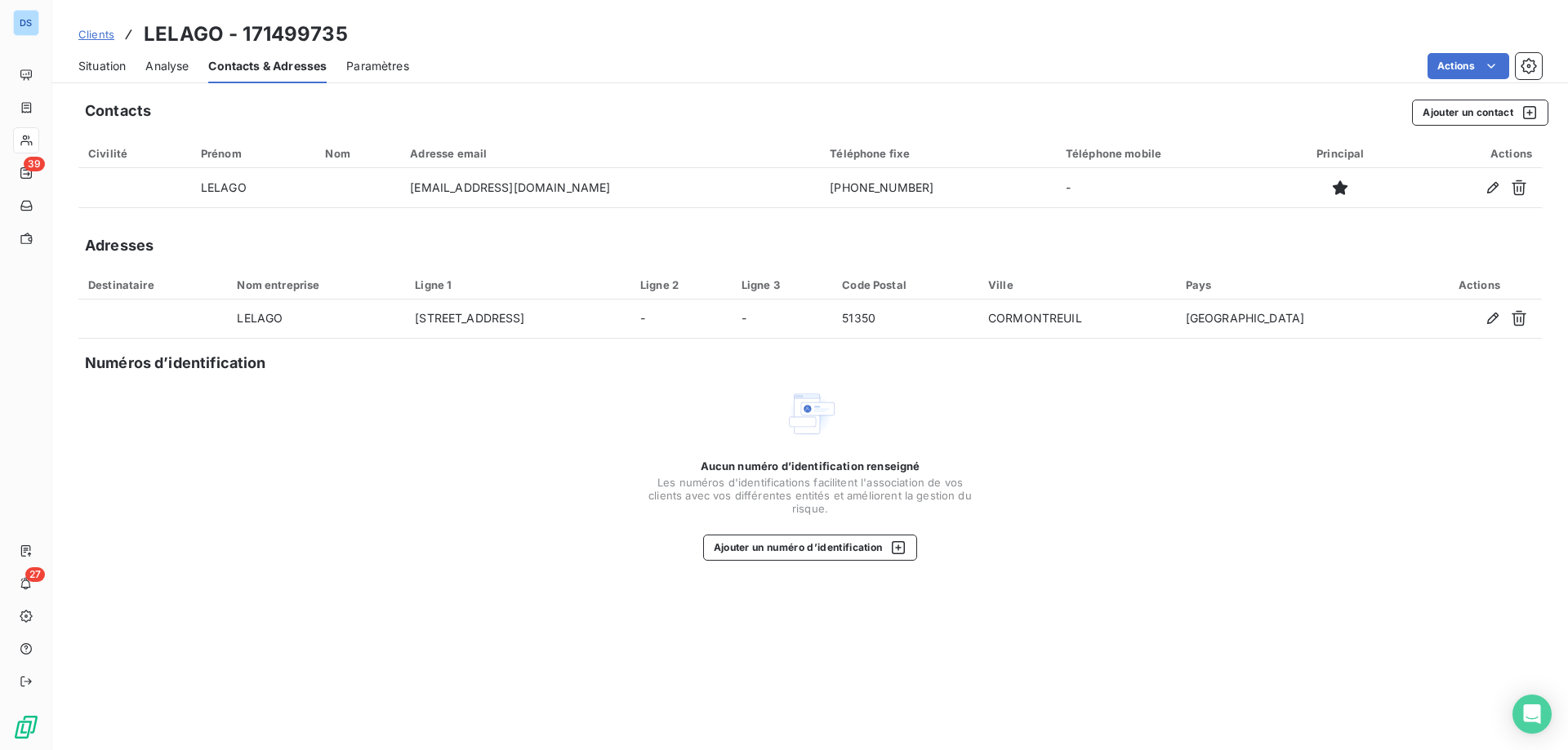
click at [98, 71] on span "Situation" at bounding box center [102, 66] width 47 height 16
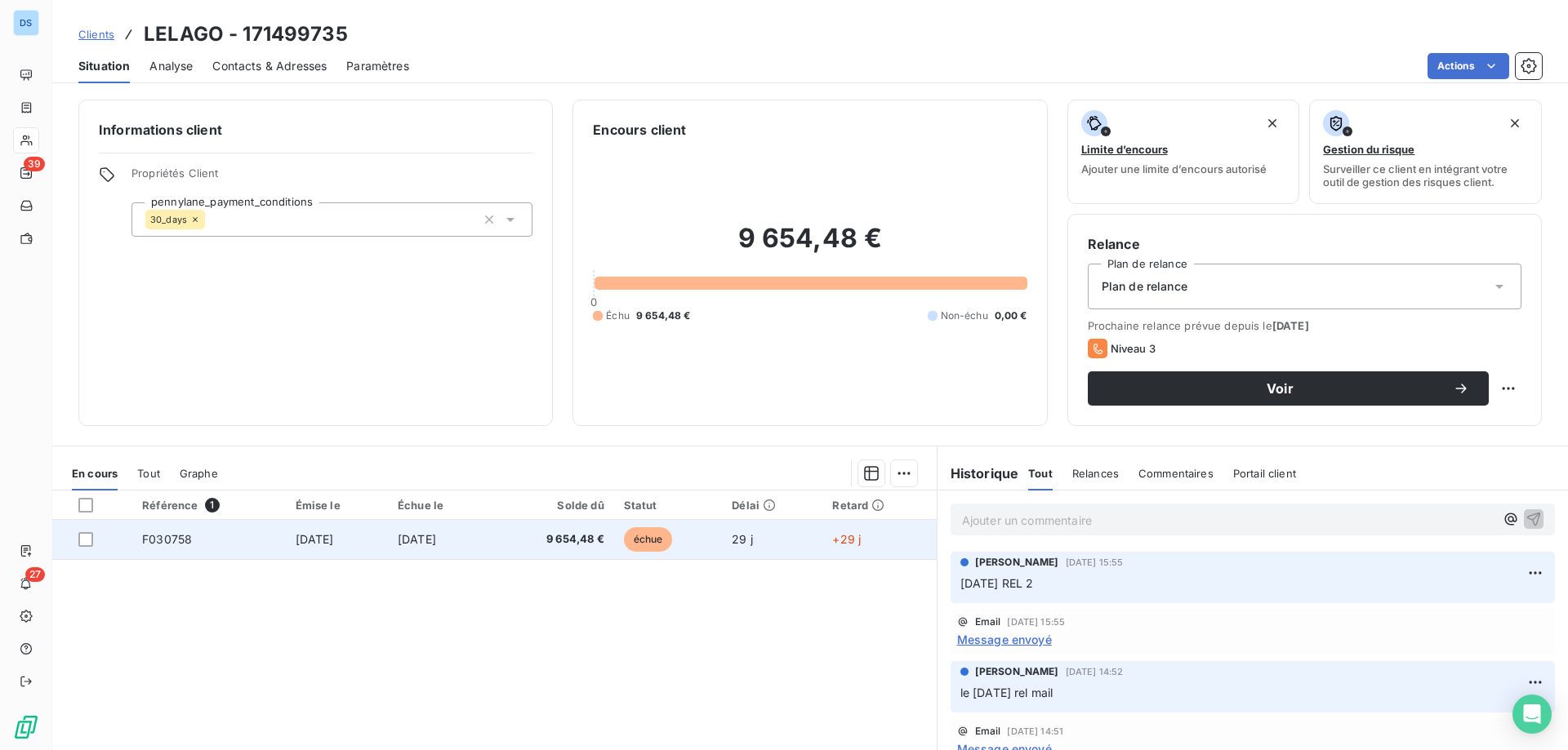
click at [591, 547] on span "9 654,48 €" at bounding box center [553, 539] width 103 height 16
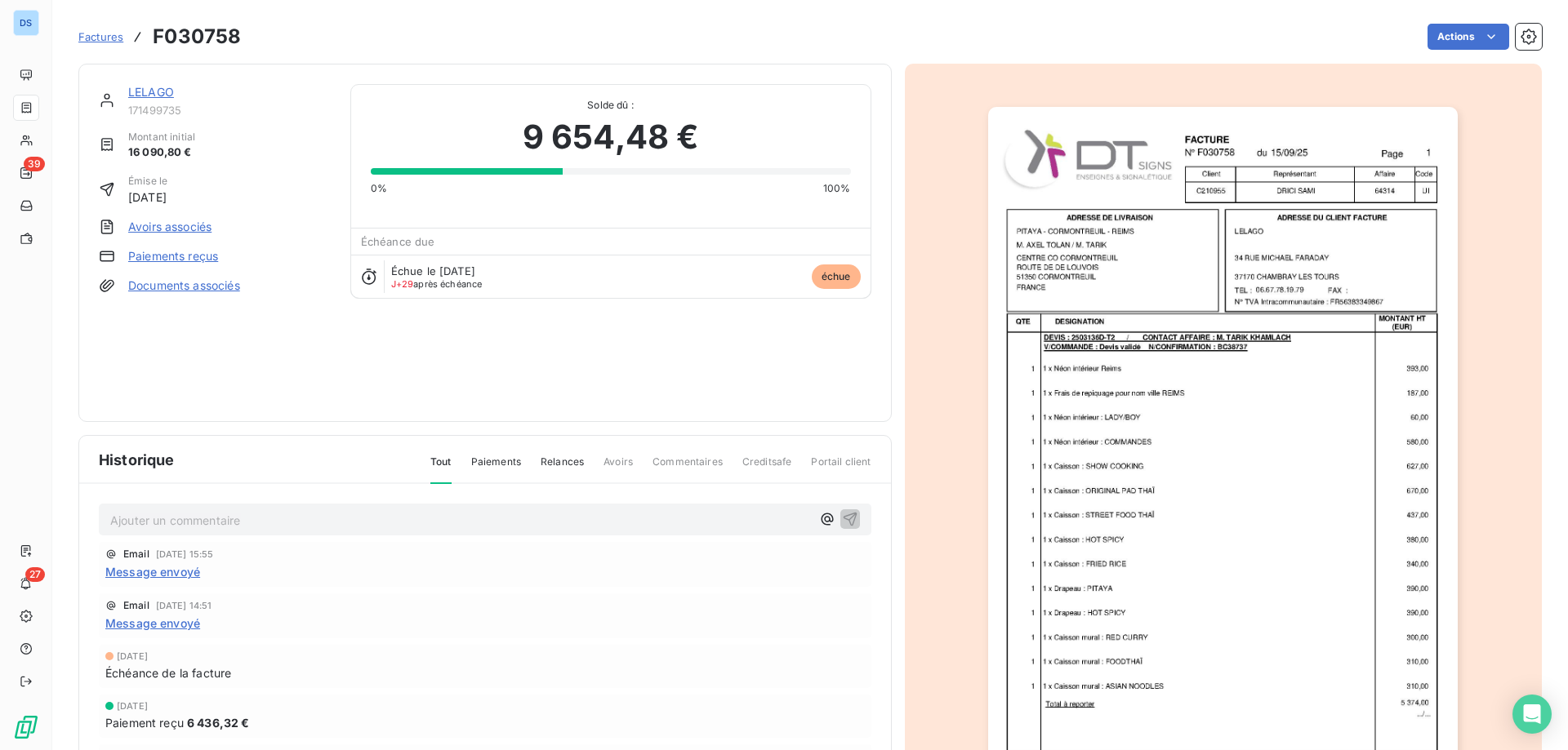
click at [1105, 446] on img "button" at bounding box center [1223, 439] width 469 height 664
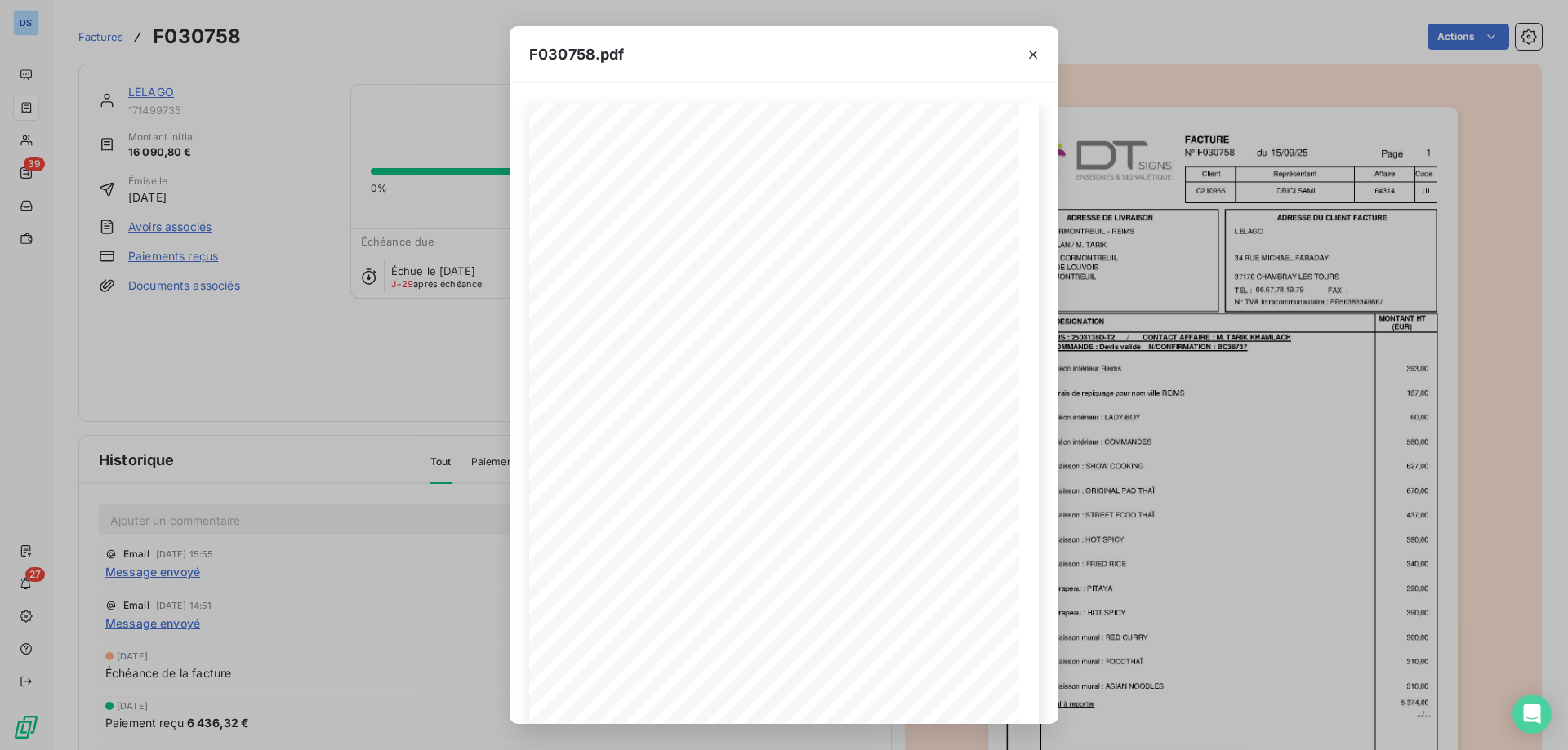
click at [417, 391] on div "F030758.pdf F030758 15/09/25 LELAGO 34 RUE MICHAEL FARADAY 37170 CHAMBRAY LES T…" at bounding box center [784, 375] width 1568 height 750
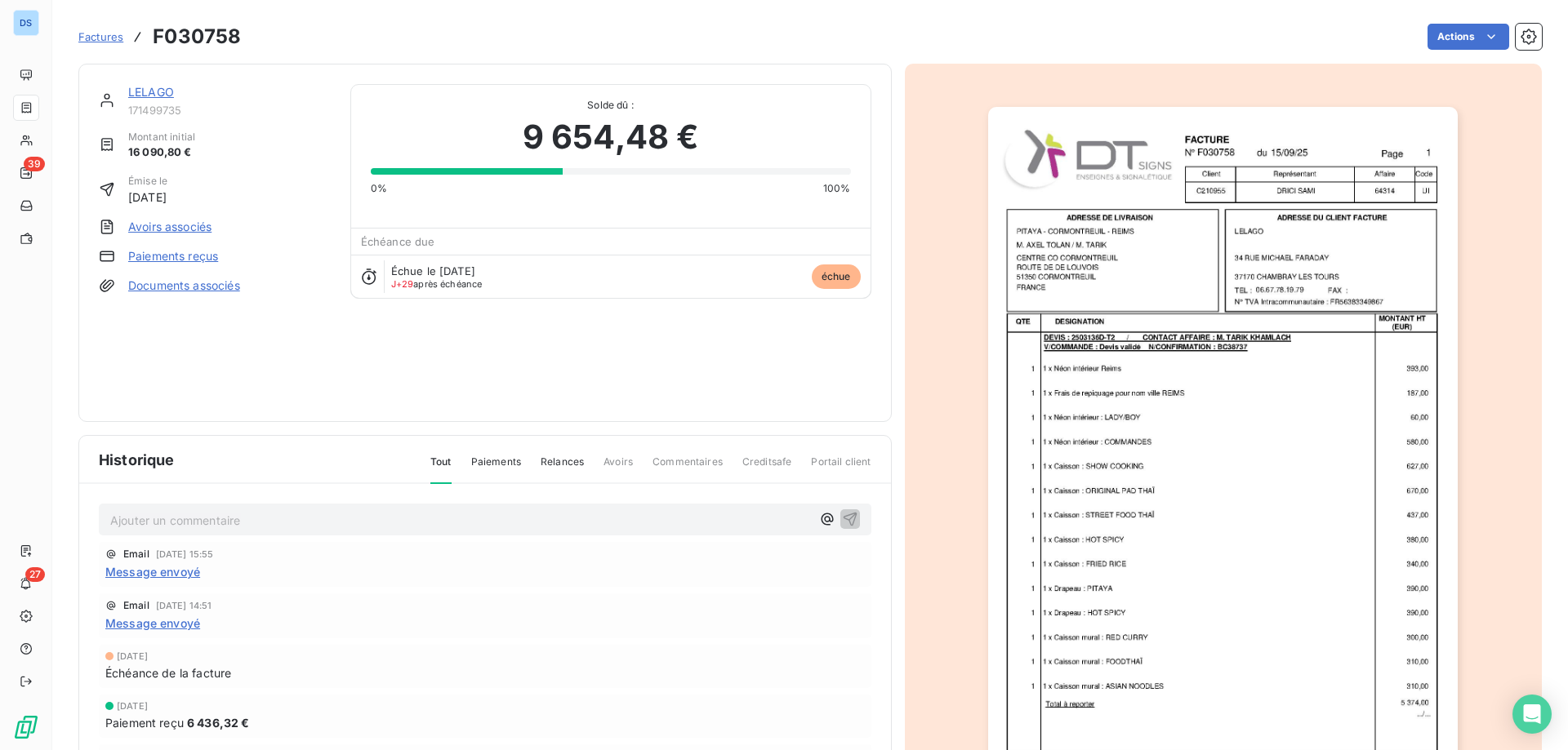
click at [213, 530] on p "Ajouter un commentaire ﻿" at bounding box center [460, 520] width 701 height 20
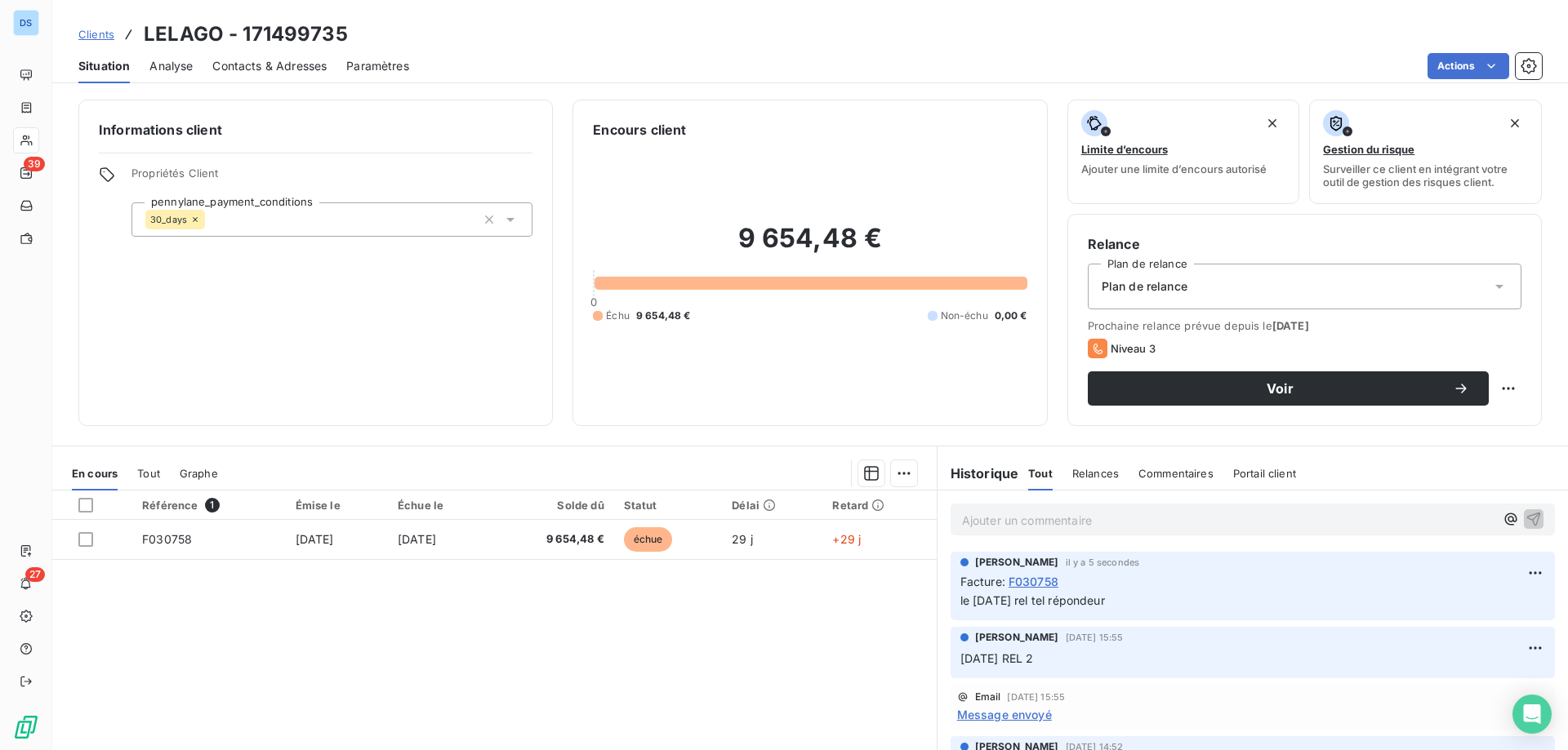
click at [95, 39] on span "Clients" at bounding box center [96, 34] width 36 height 13
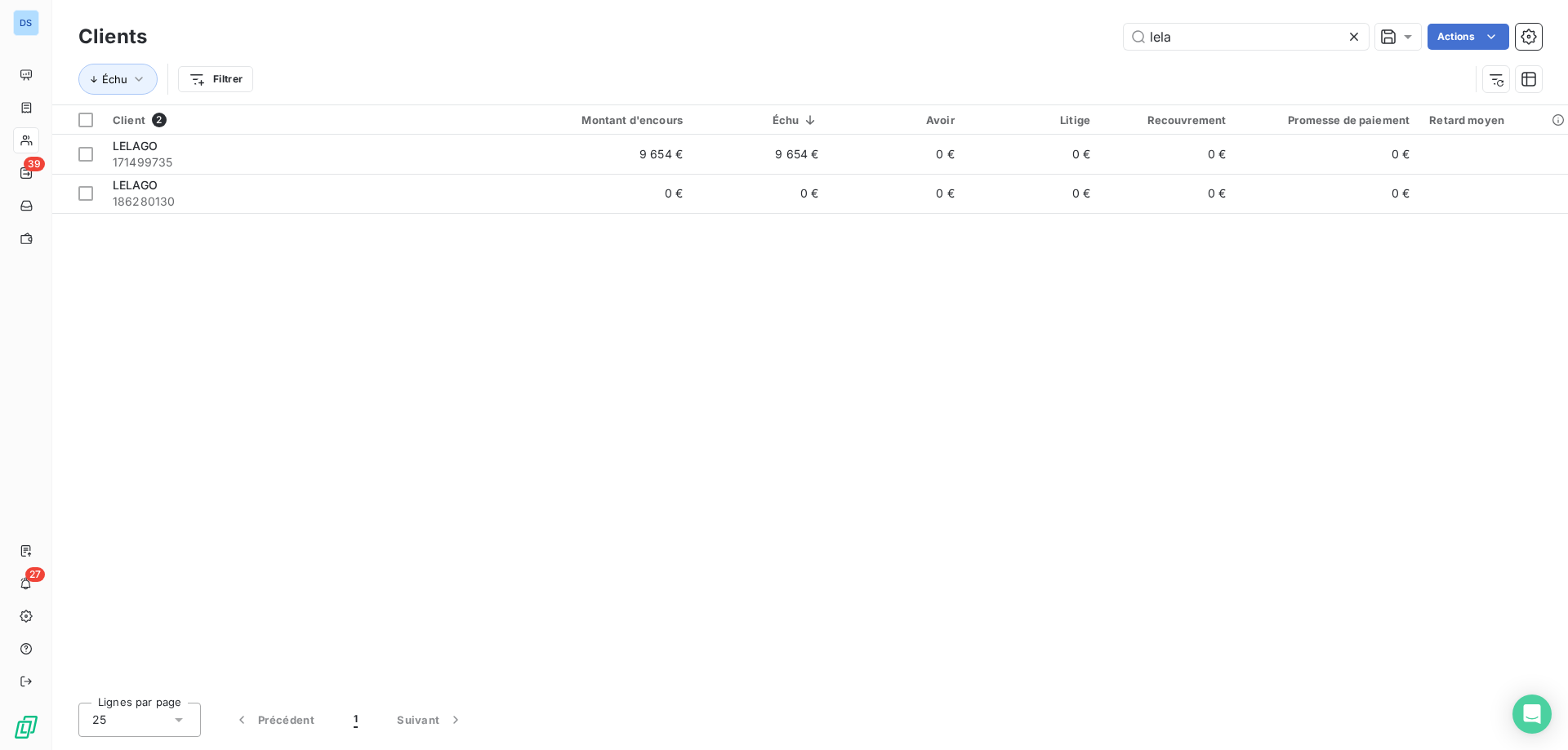
drag, startPoint x: 1173, startPoint y: 38, endPoint x: 1088, endPoint y: 31, distance: 85.3
click at [1088, 31] on div "lela Actions" at bounding box center [854, 36] width 1375 height 26
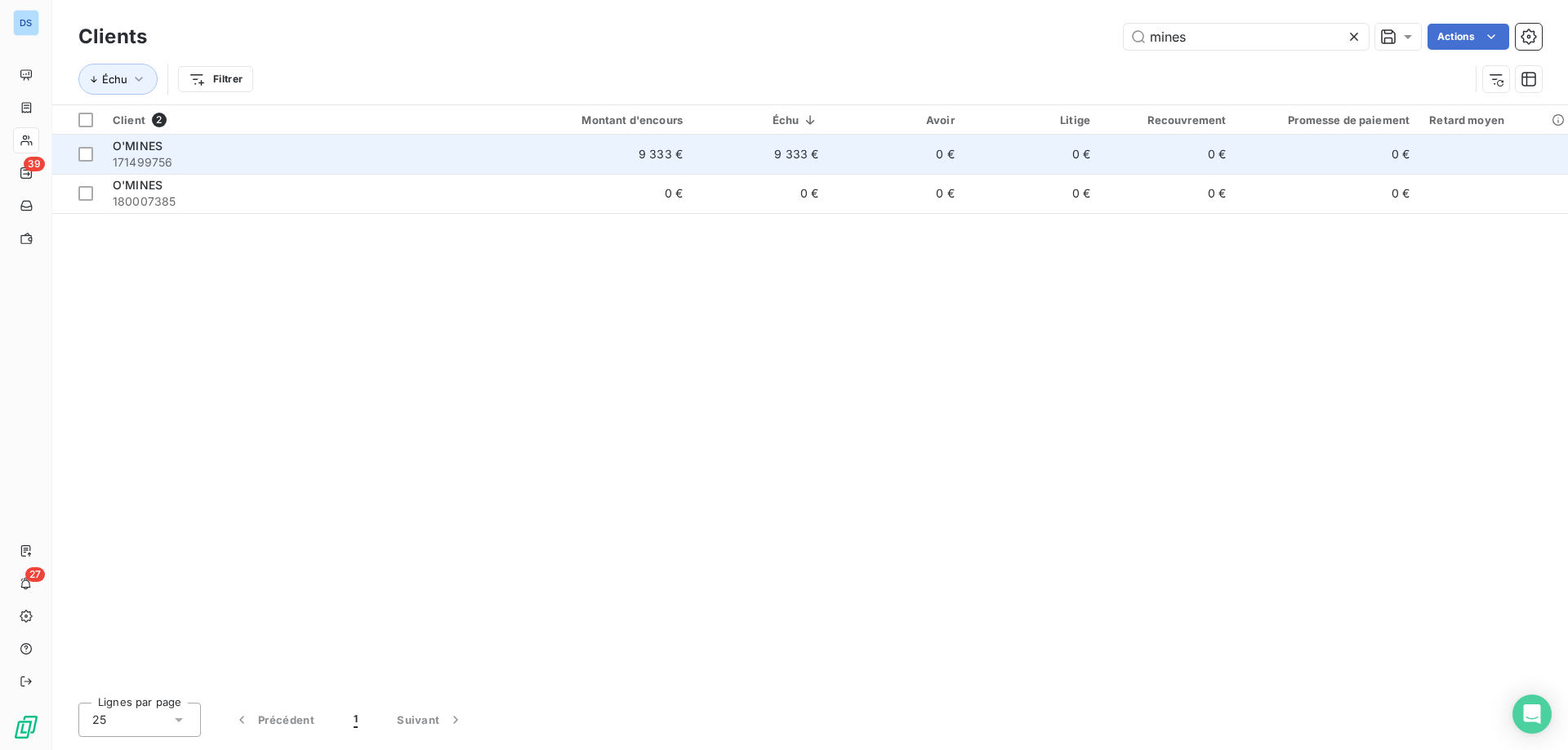
type input "mines"
click at [1007, 151] on td "0 €" at bounding box center [1031, 154] width 135 height 40
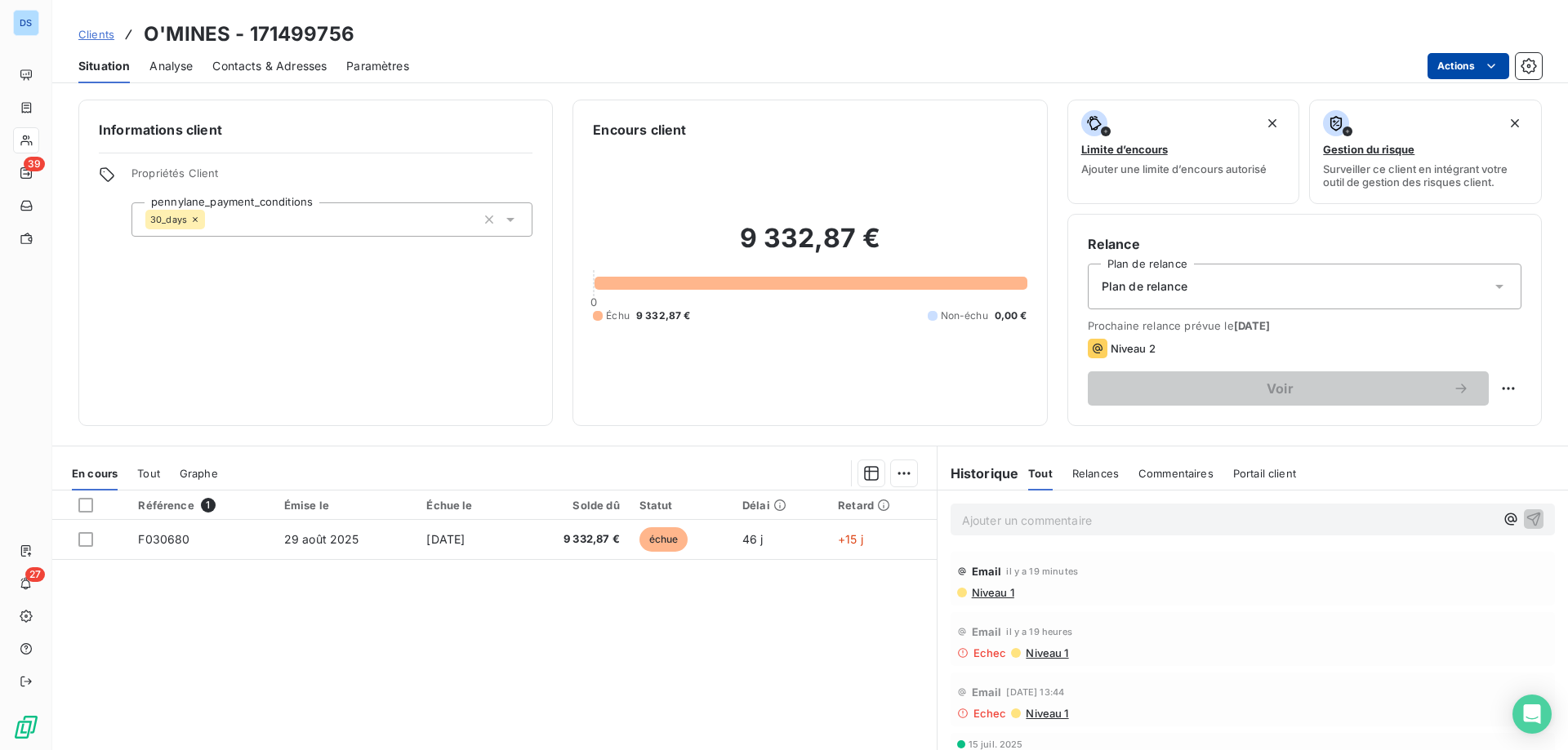
click at [1449, 70] on html "DS 39 27 Clients O'MINES - 171499756 Situation Analyse Contacts & Adresses Para…" at bounding box center [784, 375] width 1568 height 750
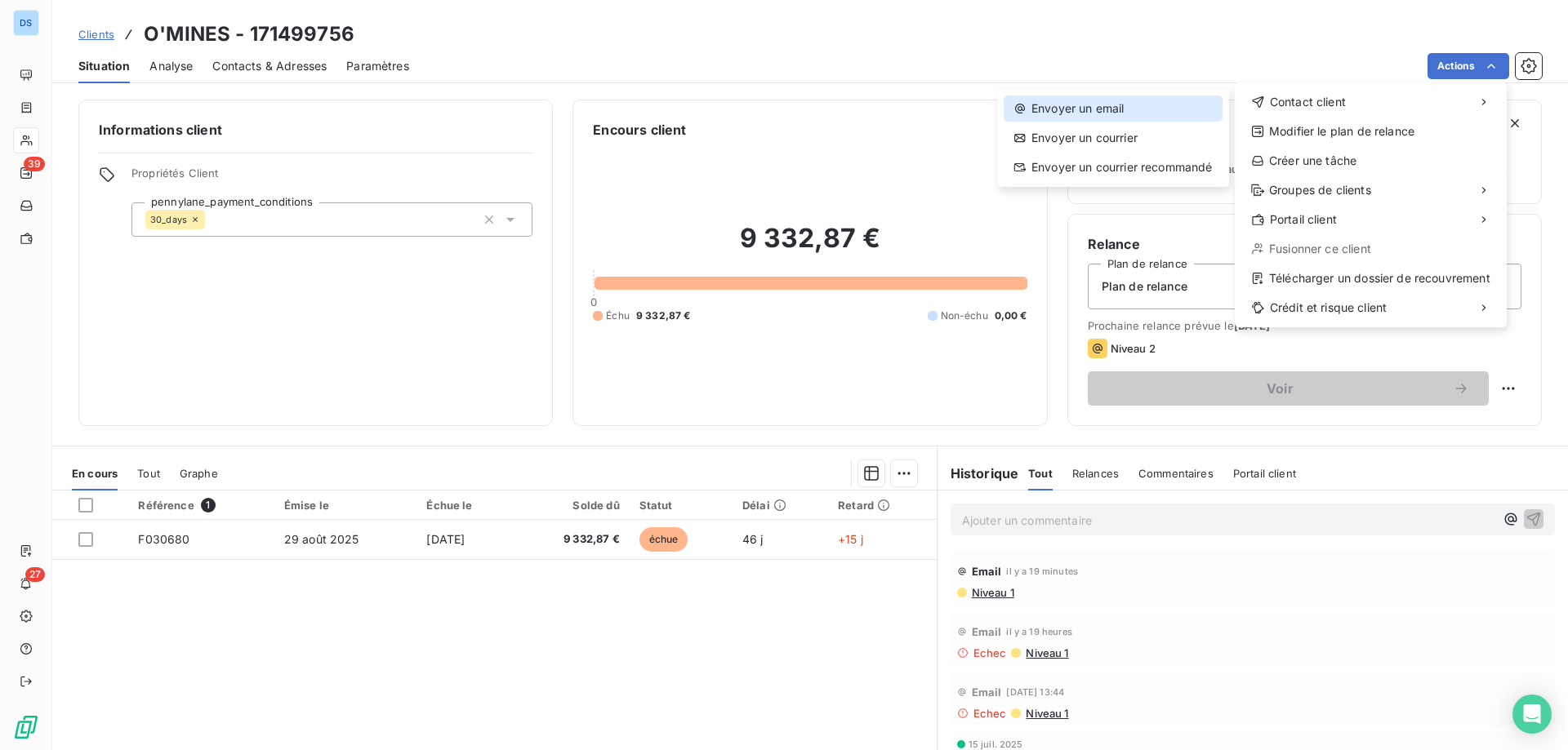
click at [1139, 109] on div "Envoyer un email" at bounding box center [1113, 108] width 219 height 26
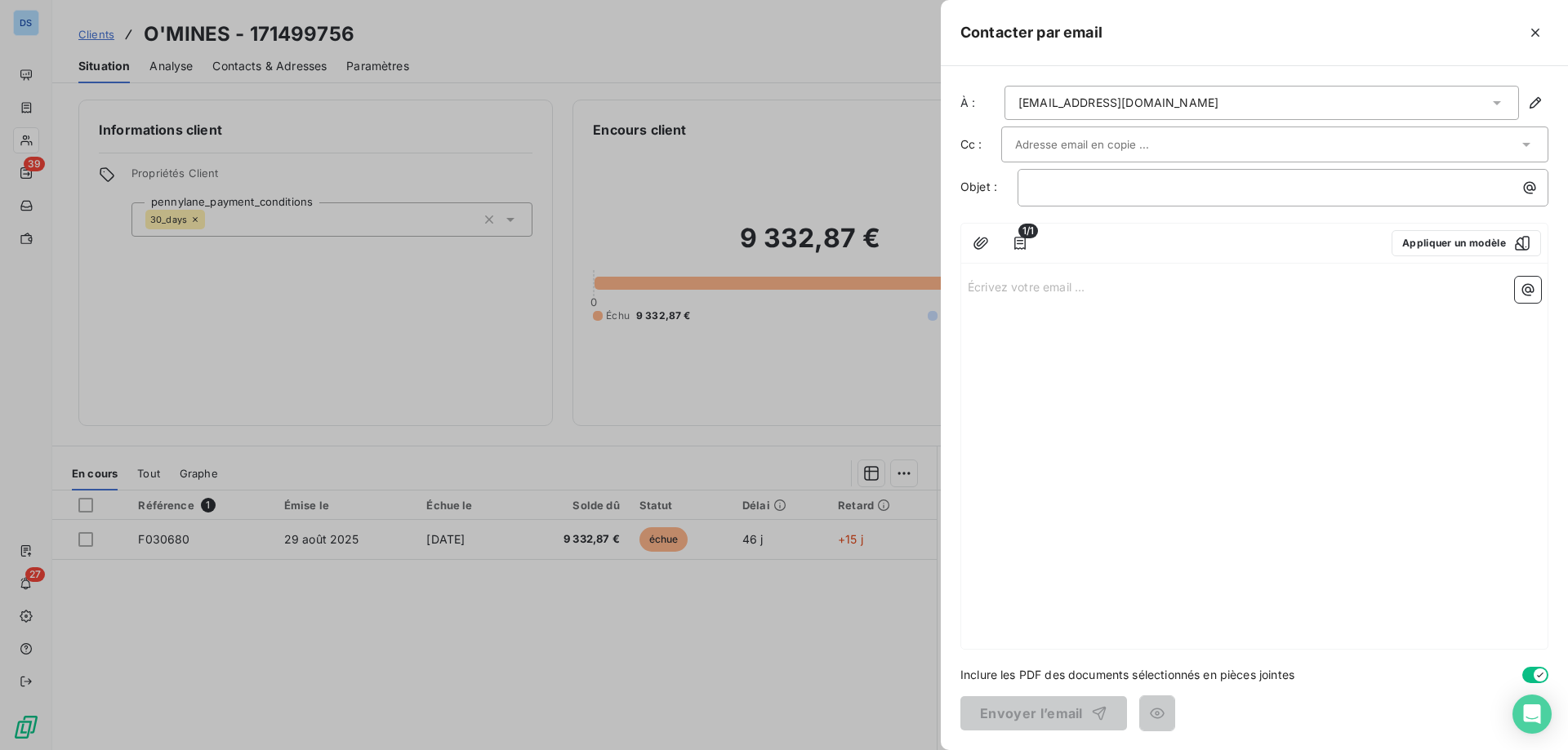
click at [916, 96] on div at bounding box center [784, 375] width 1568 height 750
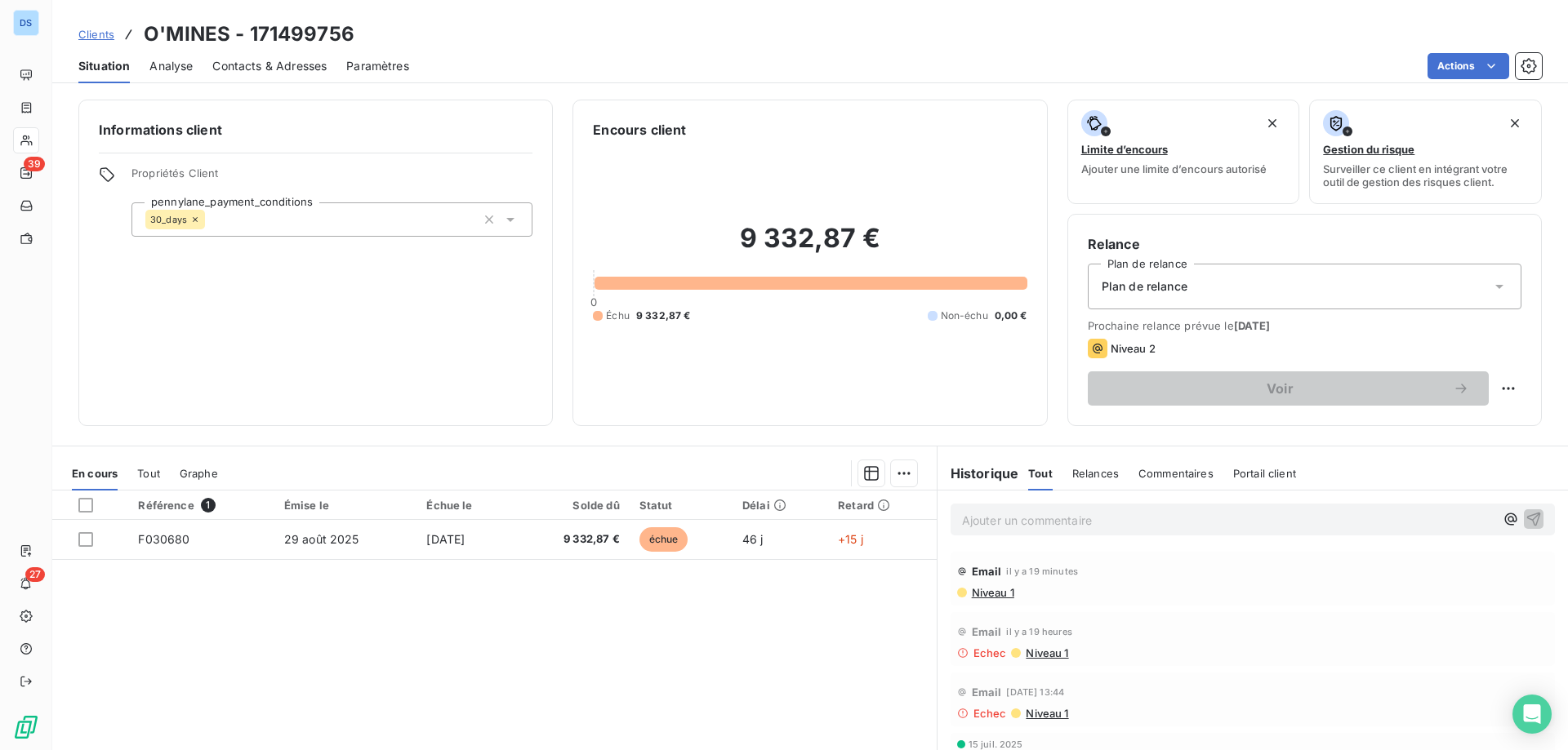
click at [82, 34] on span "Clients" at bounding box center [96, 34] width 36 height 13
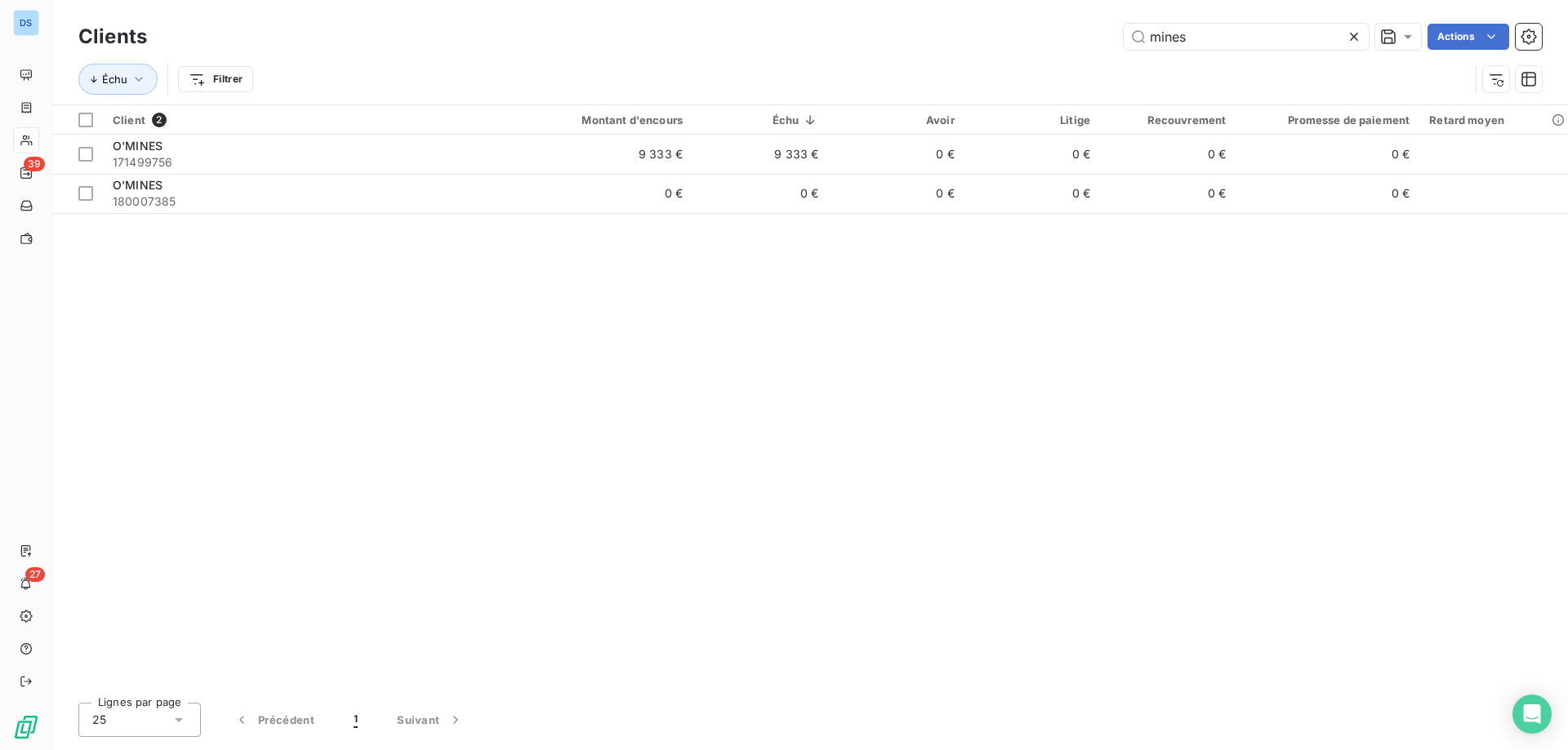
drag, startPoint x: 1167, startPoint y: 33, endPoint x: 1020, endPoint y: 47, distance: 147.7
click at [1031, 45] on div "mines Actions" at bounding box center [854, 36] width 1375 height 26
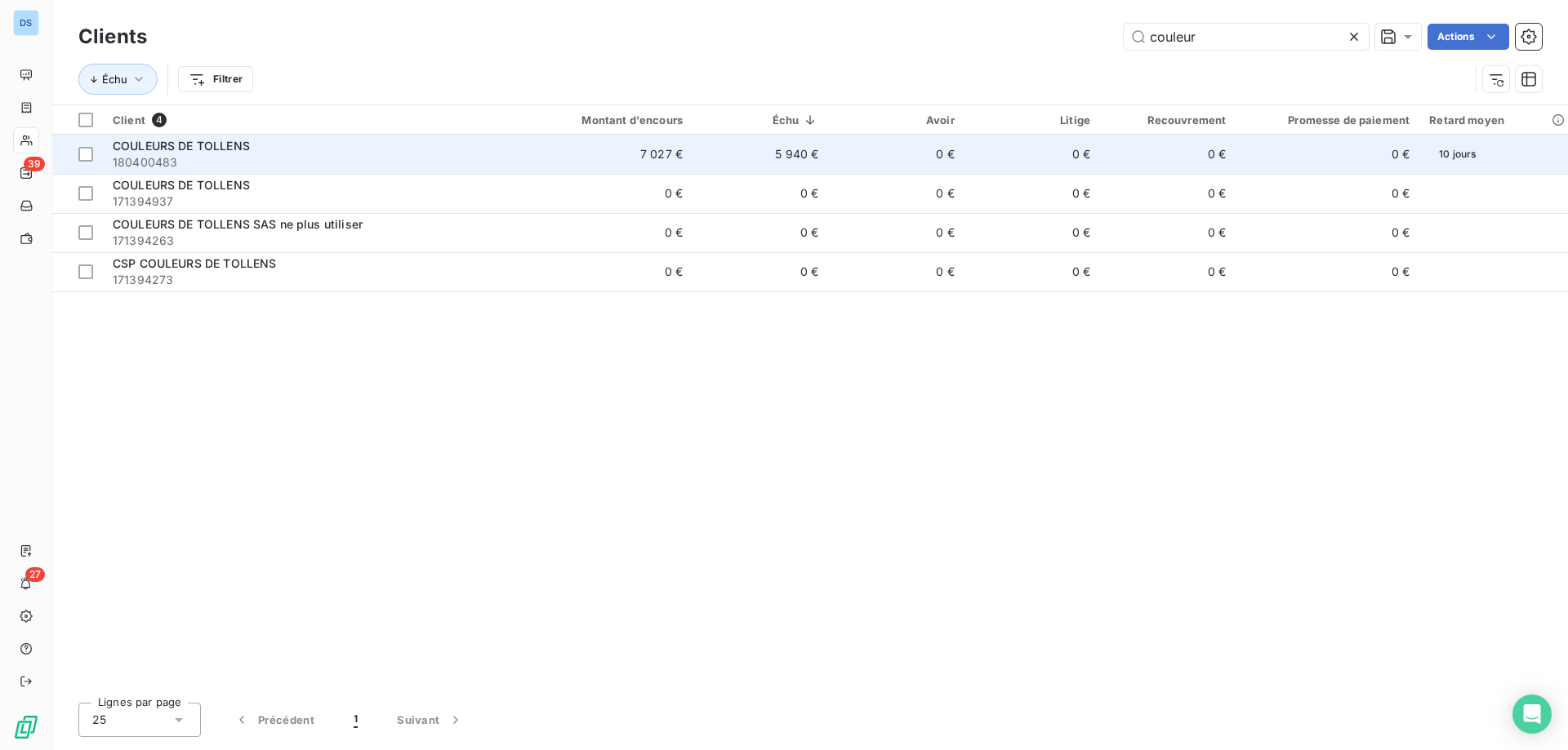
type input "couleur"
click at [786, 165] on td "5 940 €" at bounding box center [760, 154] width 135 height 40
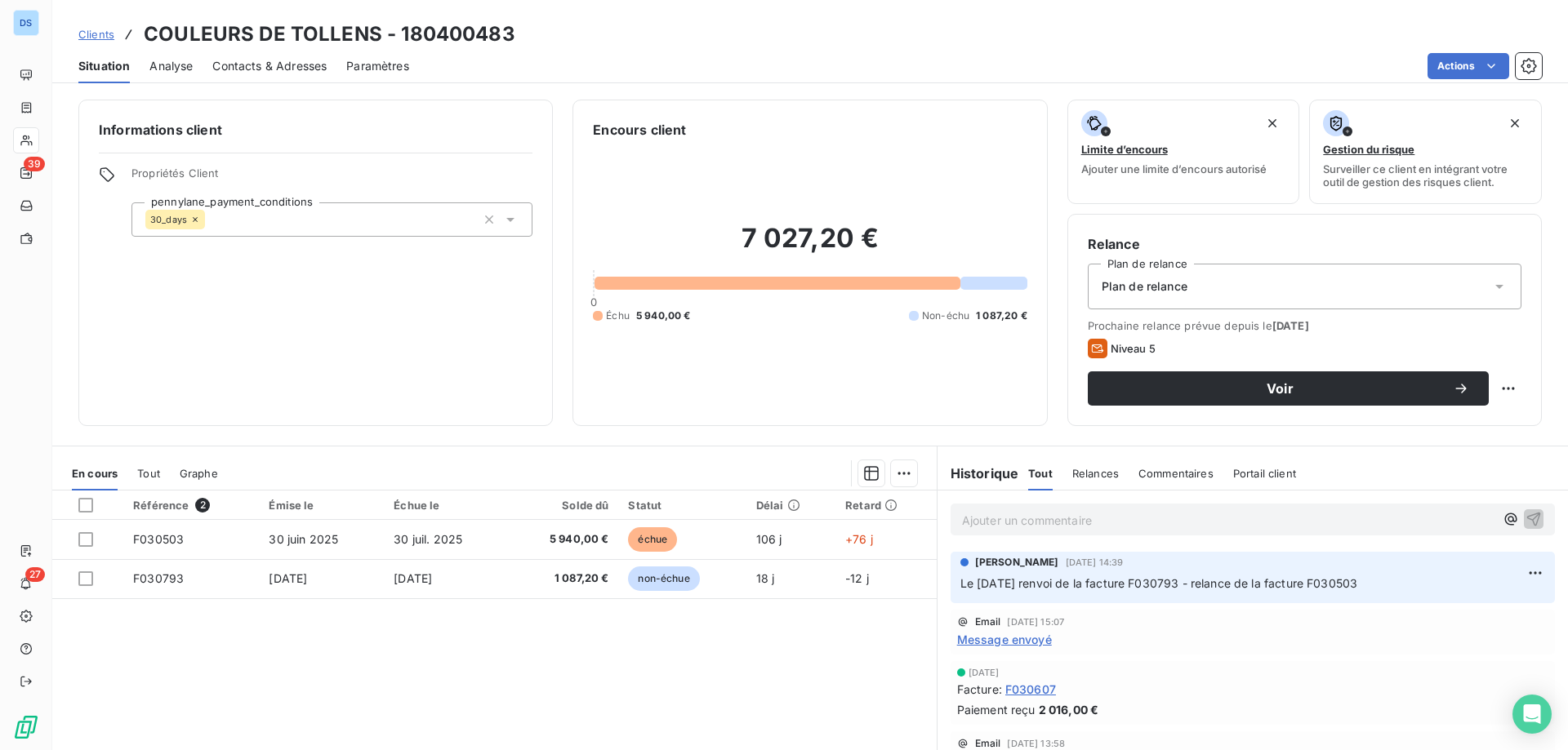
click at [92, 34] on span "Clients" at bounding box center [96, 34] width 36 height 13
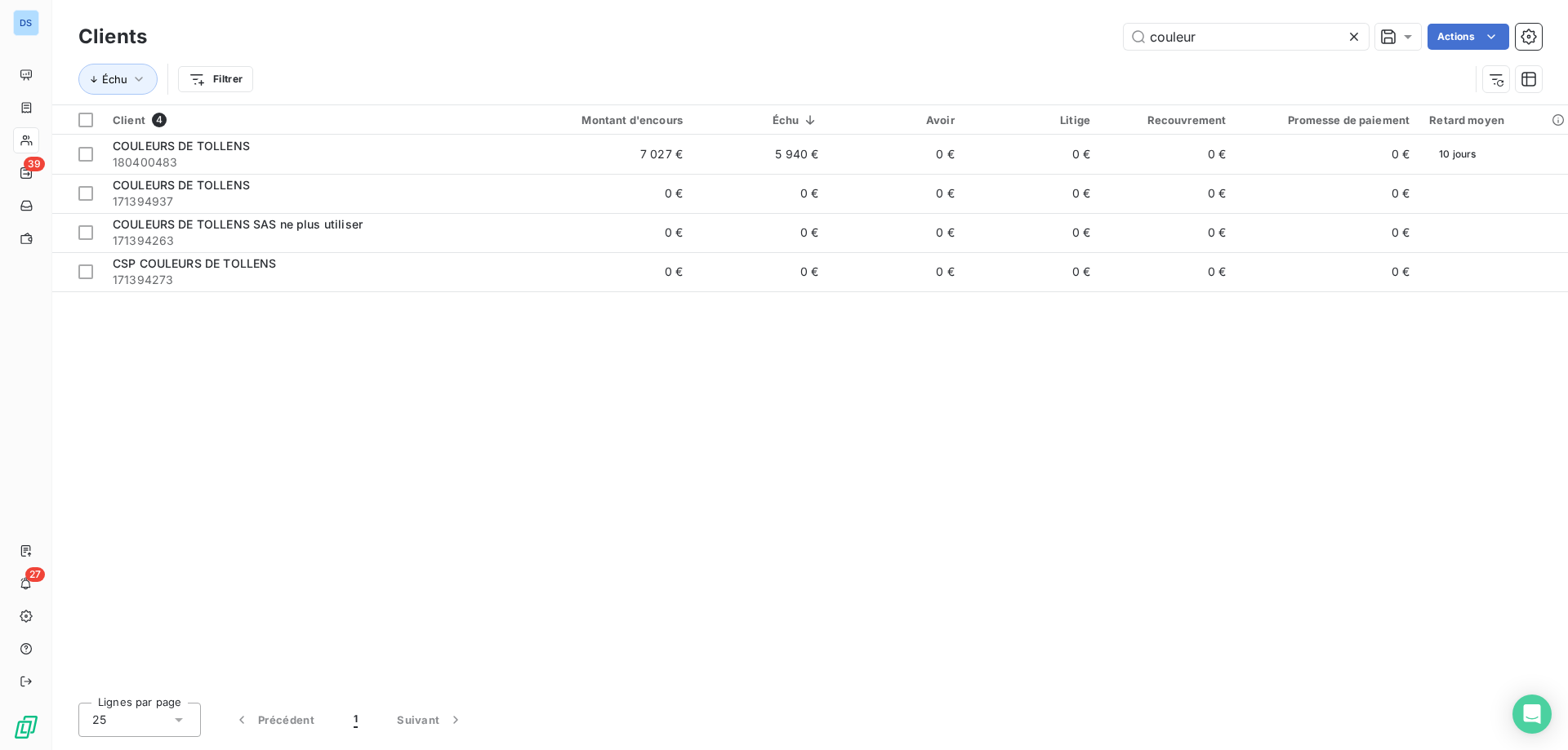
drag, startPoint x: 1207, startPoint y: 35, endPoint x: 1075, endPoint y: 29, distance: 132.1
click at [1075, 29] on div "couleur Actions" at bounding box center [854, 36] width 1375 height 26
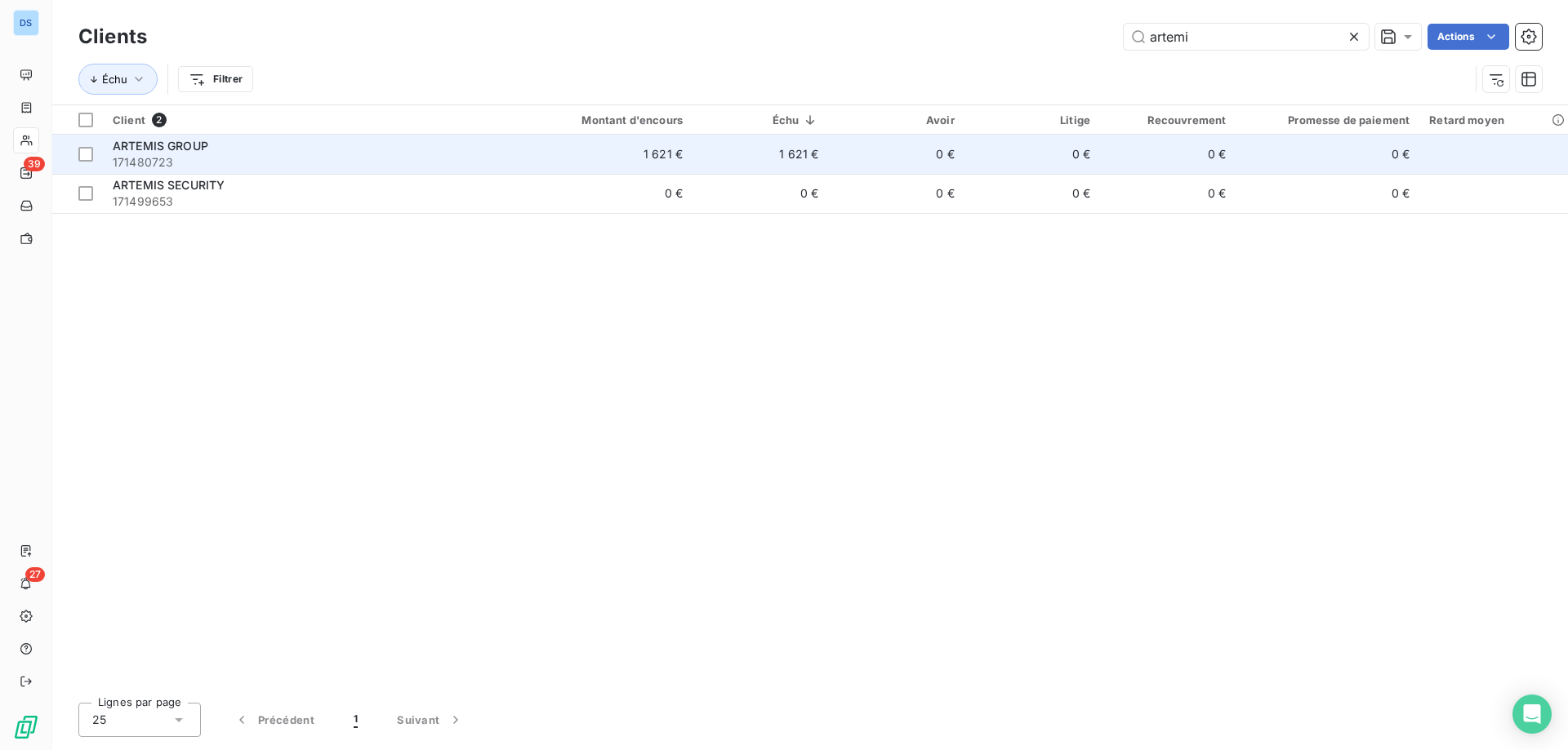
type input "artemi"
click at [727, 155] on td "1 621 €" at bounding box center [760, 154] width 135 height 40
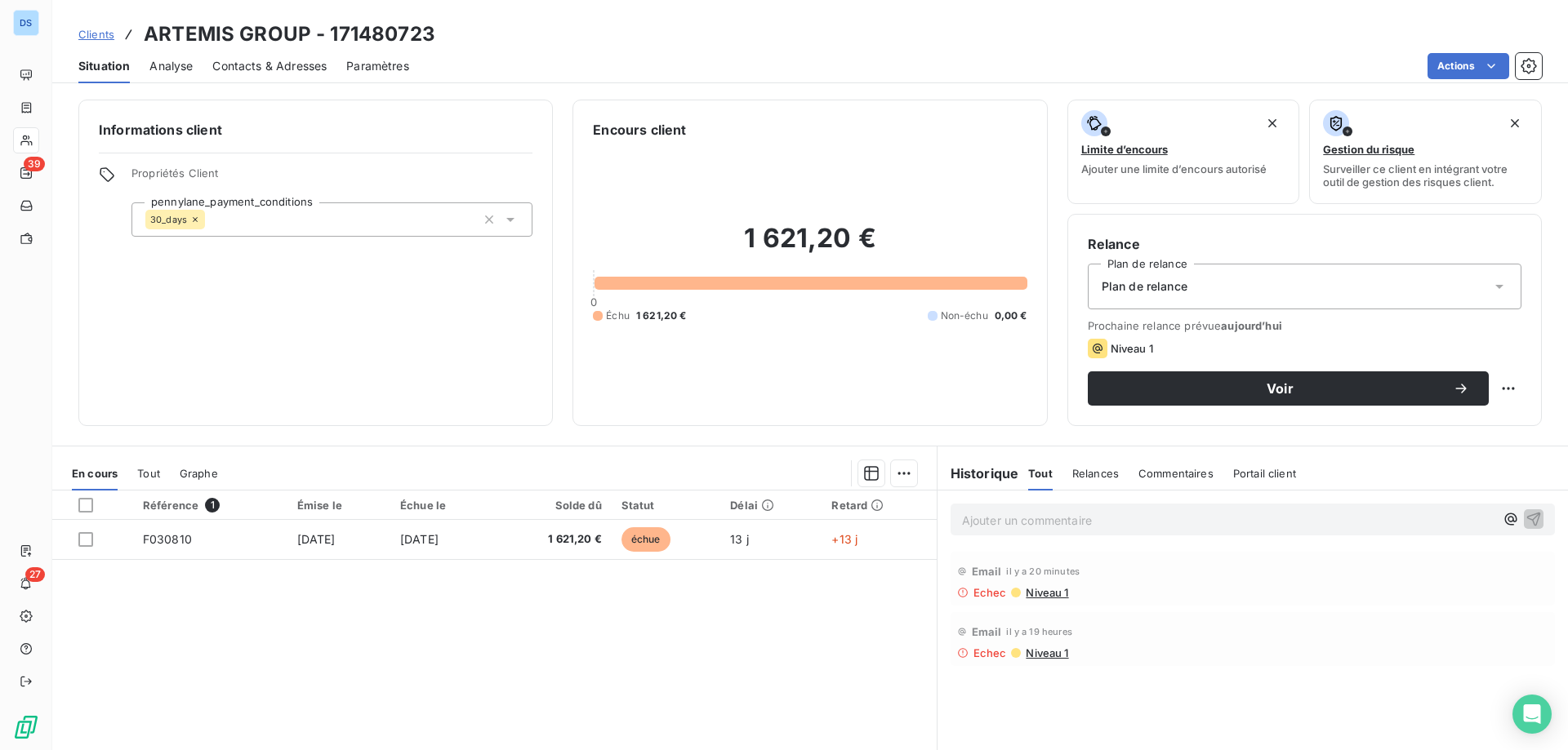
click at [288, 72] on span "Contacts & Adresses" at bounding box center [269, 66] width 114 height 16
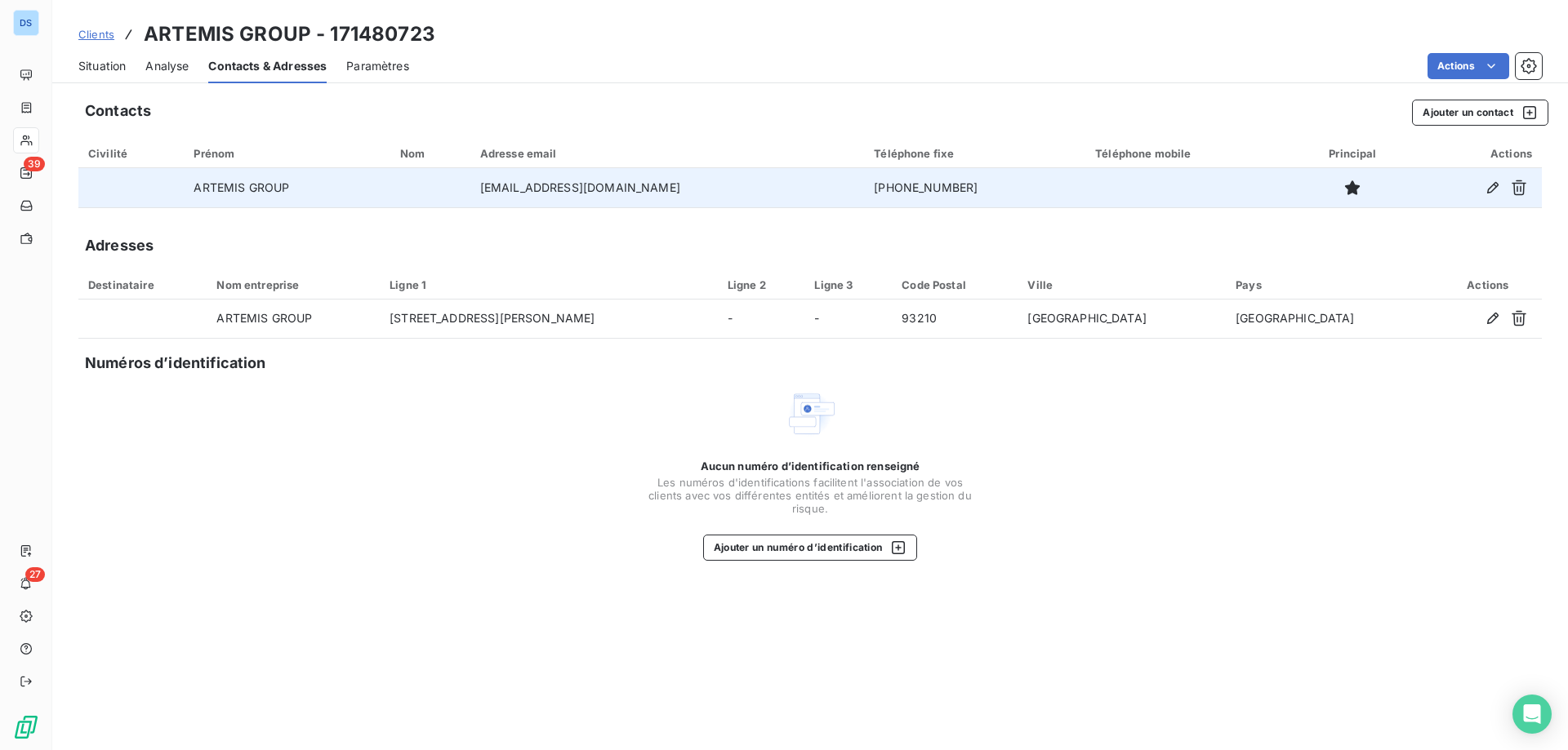
click at [609, 191] on td "[EMAIL_ADDRESS][DOMAIN_NAME]" at bounding box center [667, 188] width 395 height 40
click at [1491, 182] on icon "button" at bounding box center [1492, 188] width 16 height 16
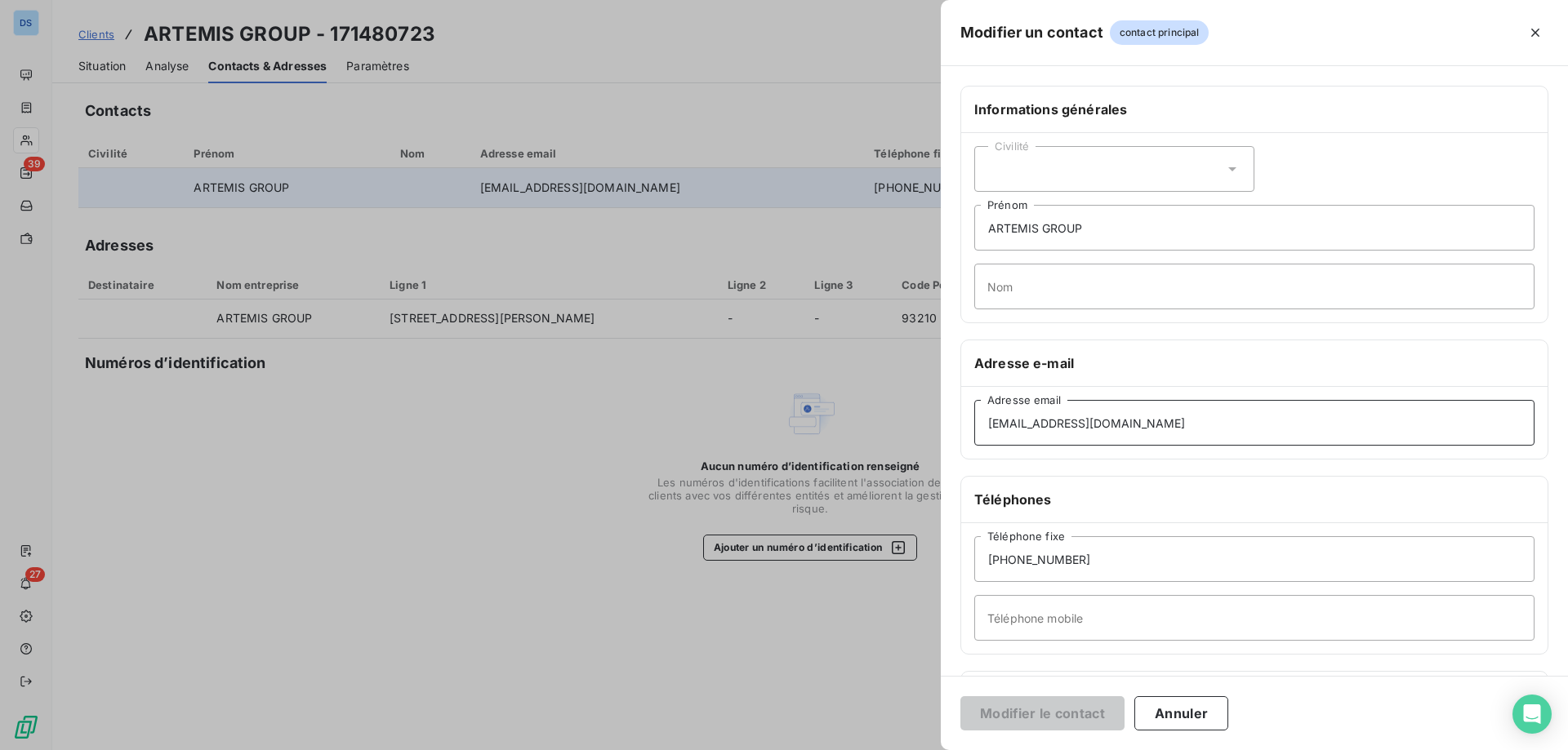
drag, startPoint x: 1170, startPoint y: 416, endPoint x: 788, endPoint y: 427, distance: 382.2
click at [788, 749] on div "Modifier un contact contact principal Informations générales Civilité ARTEMIS G…" at bounding box center [784, 750] width 1568 height 0
paste input
type input "i.antczak@groupartemis.fr"
click at [1020, 713] on button "Modifier le contact" at bounding box center [1042, 713] width 164 height 34
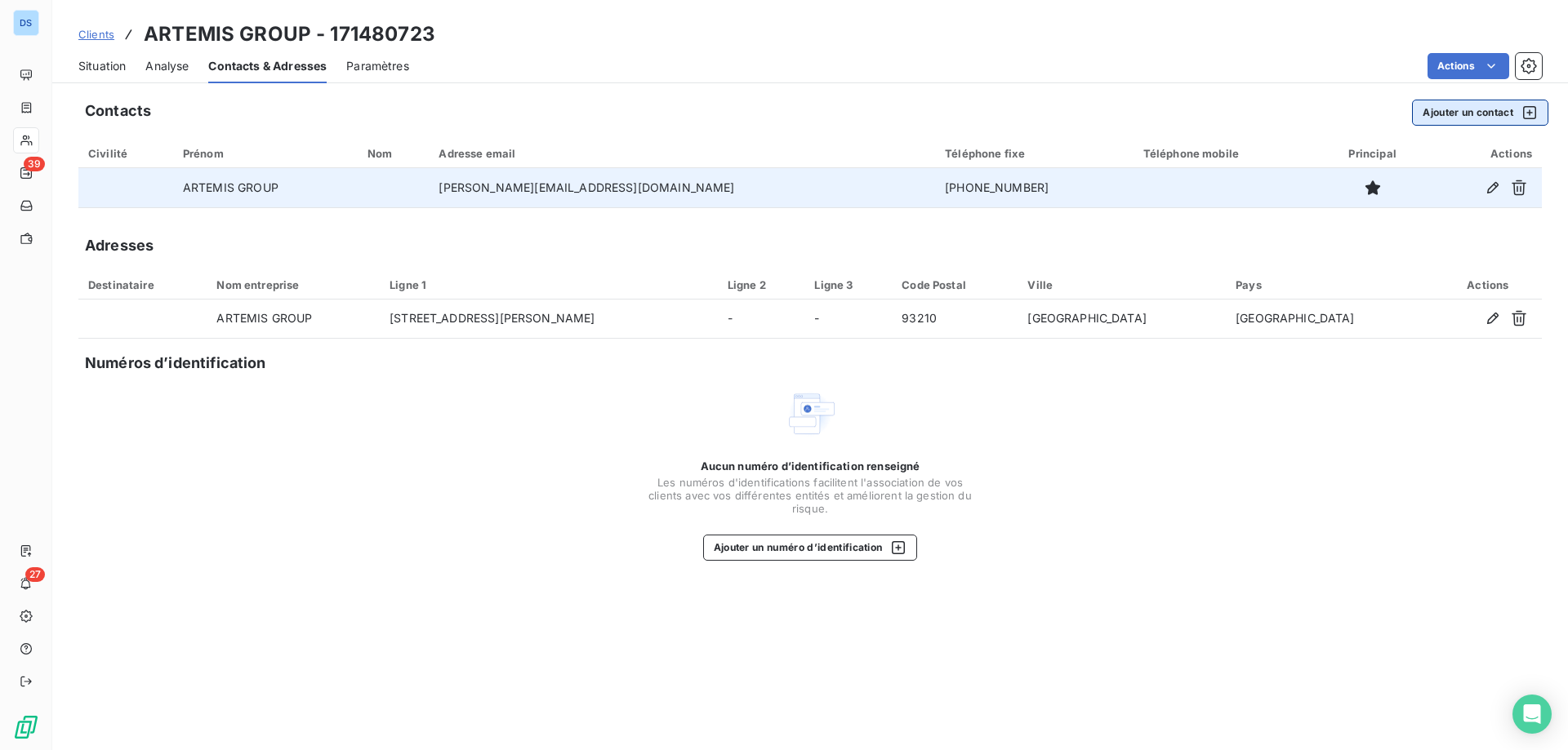
click at [1486, 104] on button "Ajouter un contact" at bounding box center [1480, 112] width 136 height 26
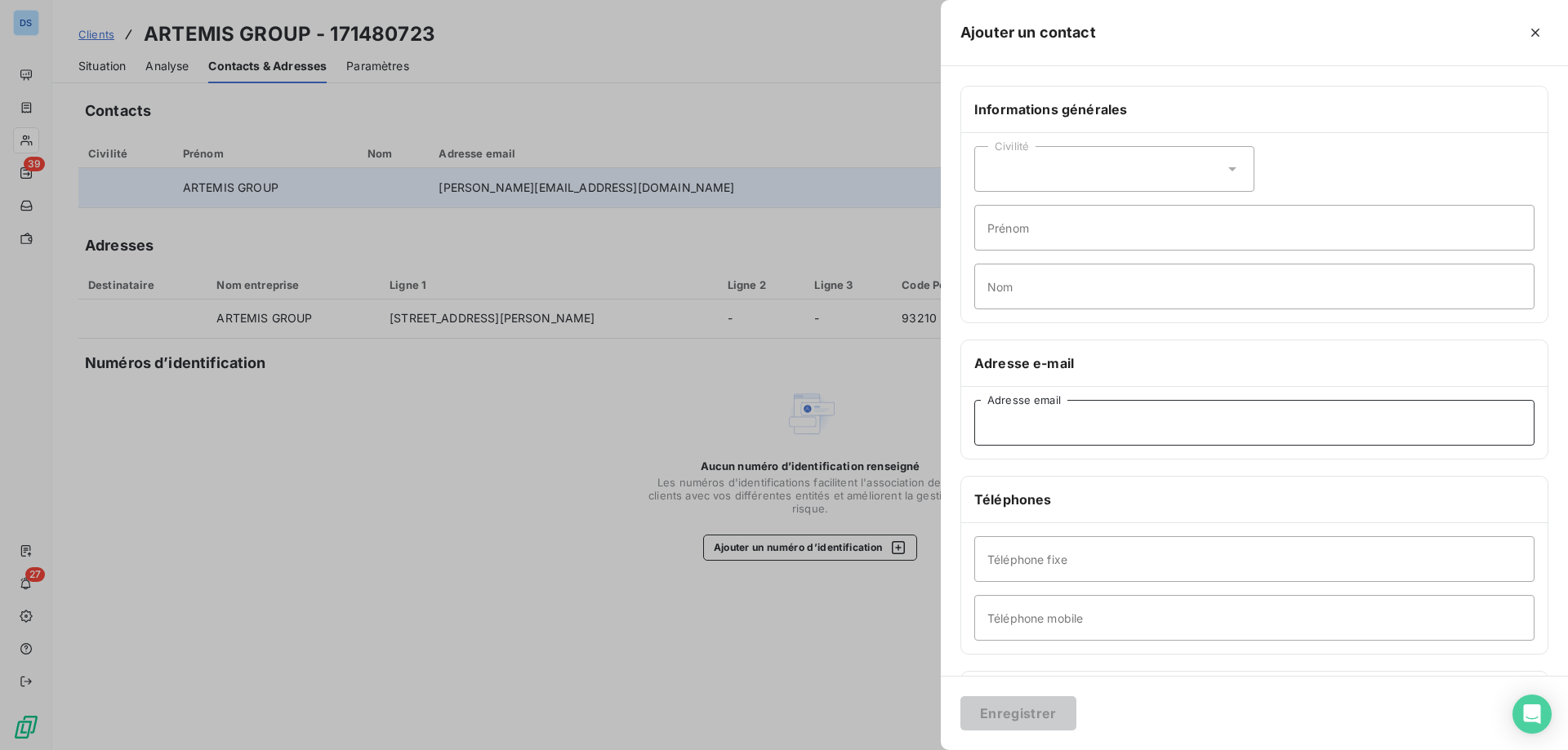
click at [1019, 424] on input "Adresse email" at bounding box center [1254, 423] width 560 height 45
paste input "f.guarnaccia@groupeadg.fr"
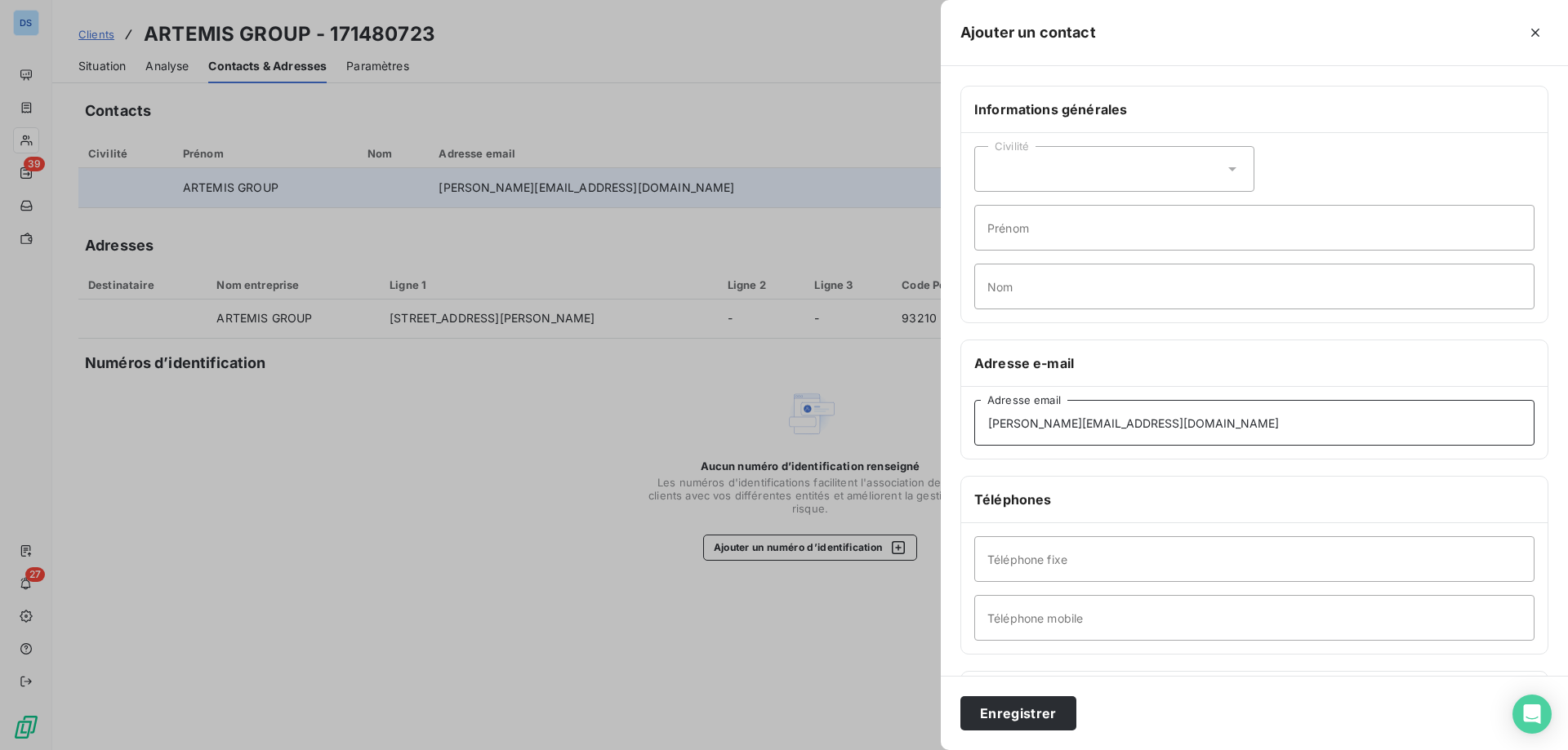
type input "f.guarnaccia@groupeadg.fr"
drag, startPoint x: 1082, startPoint y: 556, endPoint x: 1073, endPoint y: 565, distance: 12.7
click at [1082, 556] on input "Téléphone fixe" at bounding box center [1254, 559] width 560 height 45
paste input "06 50 38 68 58"
type input "06 50 38 68 58"
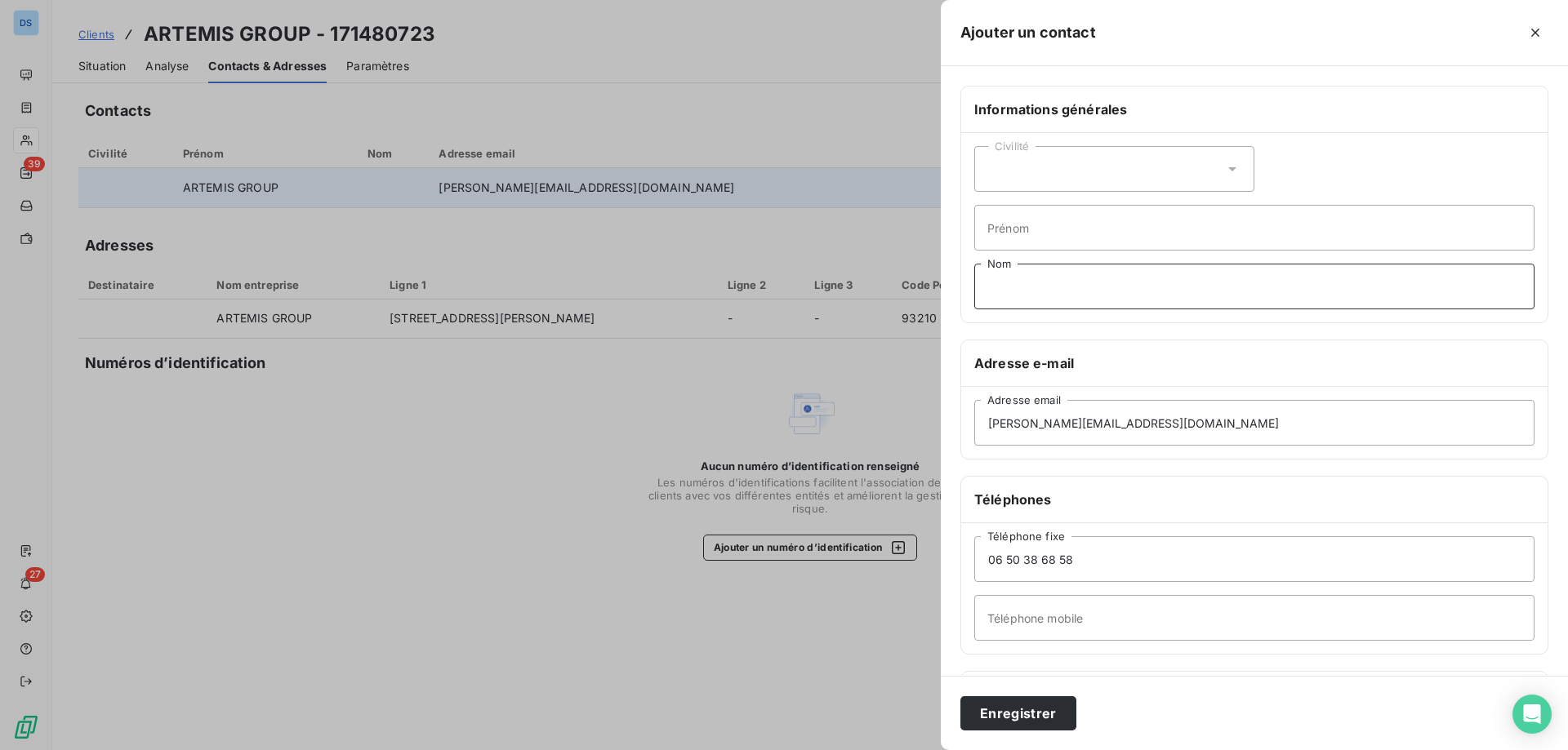
click at [1094, 283] on input "Nom" at bounding box center [1254, 287] width 560 height 45
paste input "GUARNACCIA"
type input "GUARNACCIA"
click at [1225, 231] on input "Prénom" at bounding box center [1254, 228] width 560 height 45
paste input "FRANCESCO"
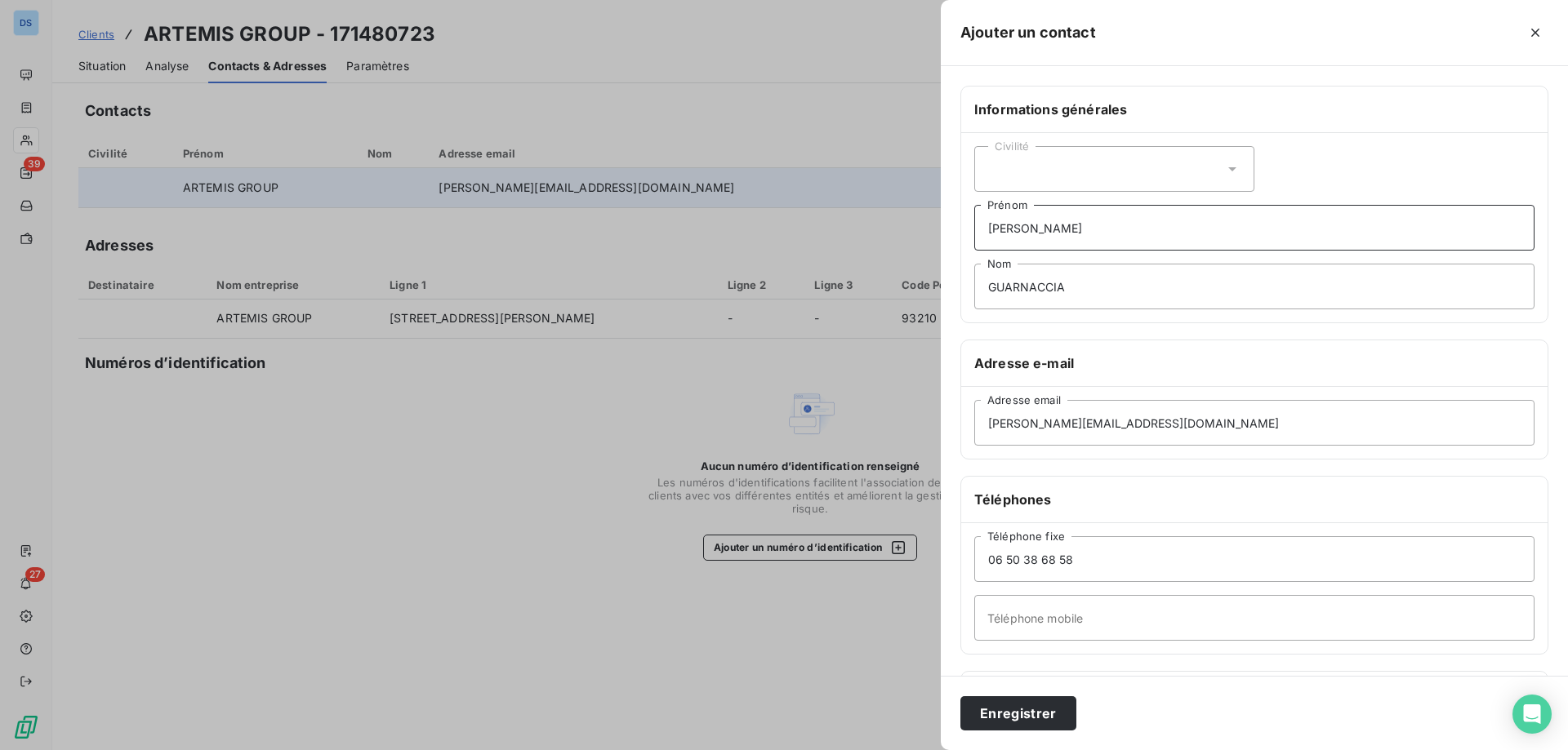
type input "FRANCESCO"
click at [1206, 173] on div "Civilité" at bounding box center [1114, 169] width 280 height 45
click at [1061, 235] on li "Monsieur" at bounding box center [1114, 239] width 280 height 29
click at [993, 726] on button "Enregistrer" at bounding box center [1019, 713] width 116 height 34
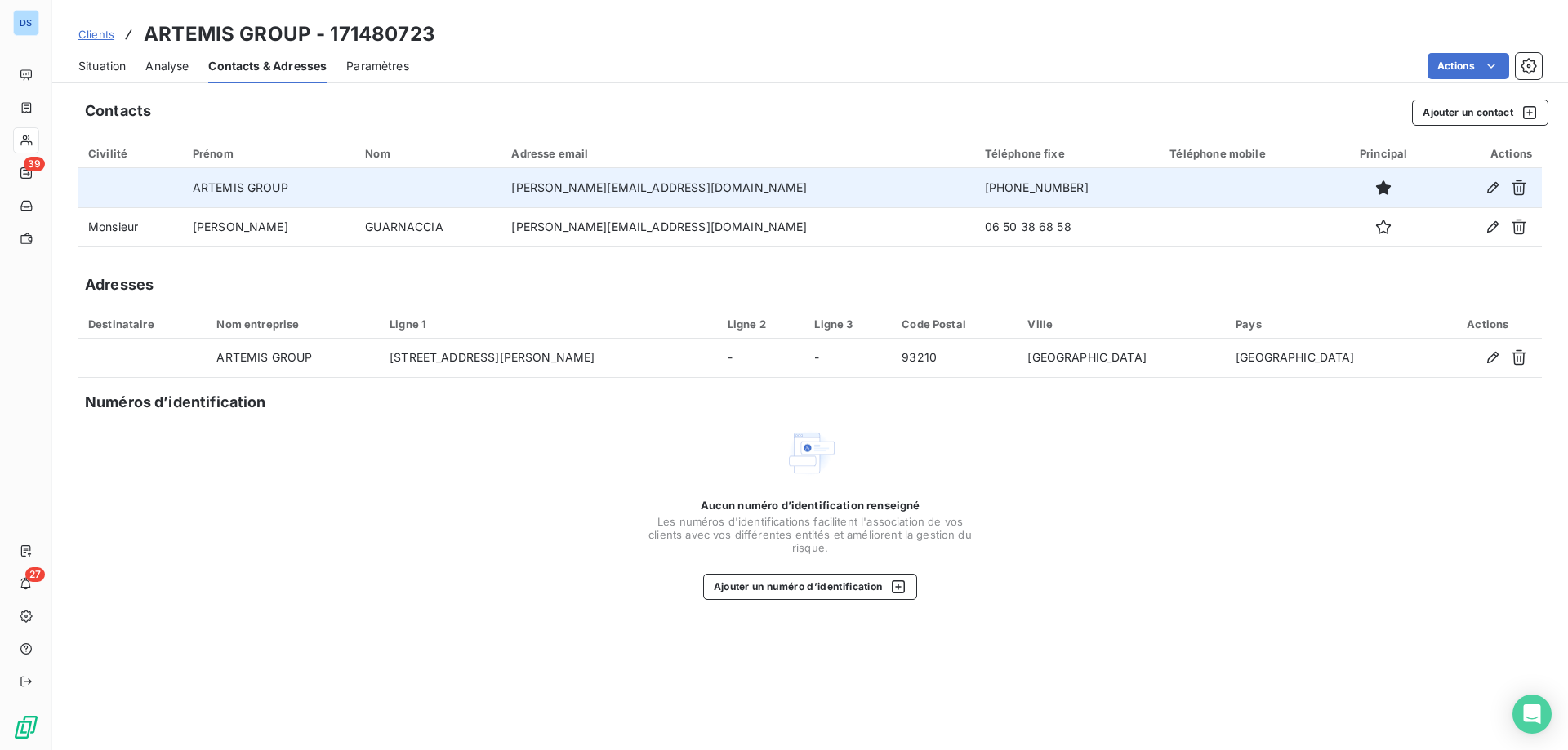
click at [98, 34] on span "Clients" at bounding box center [96, 34] width 36 height 13
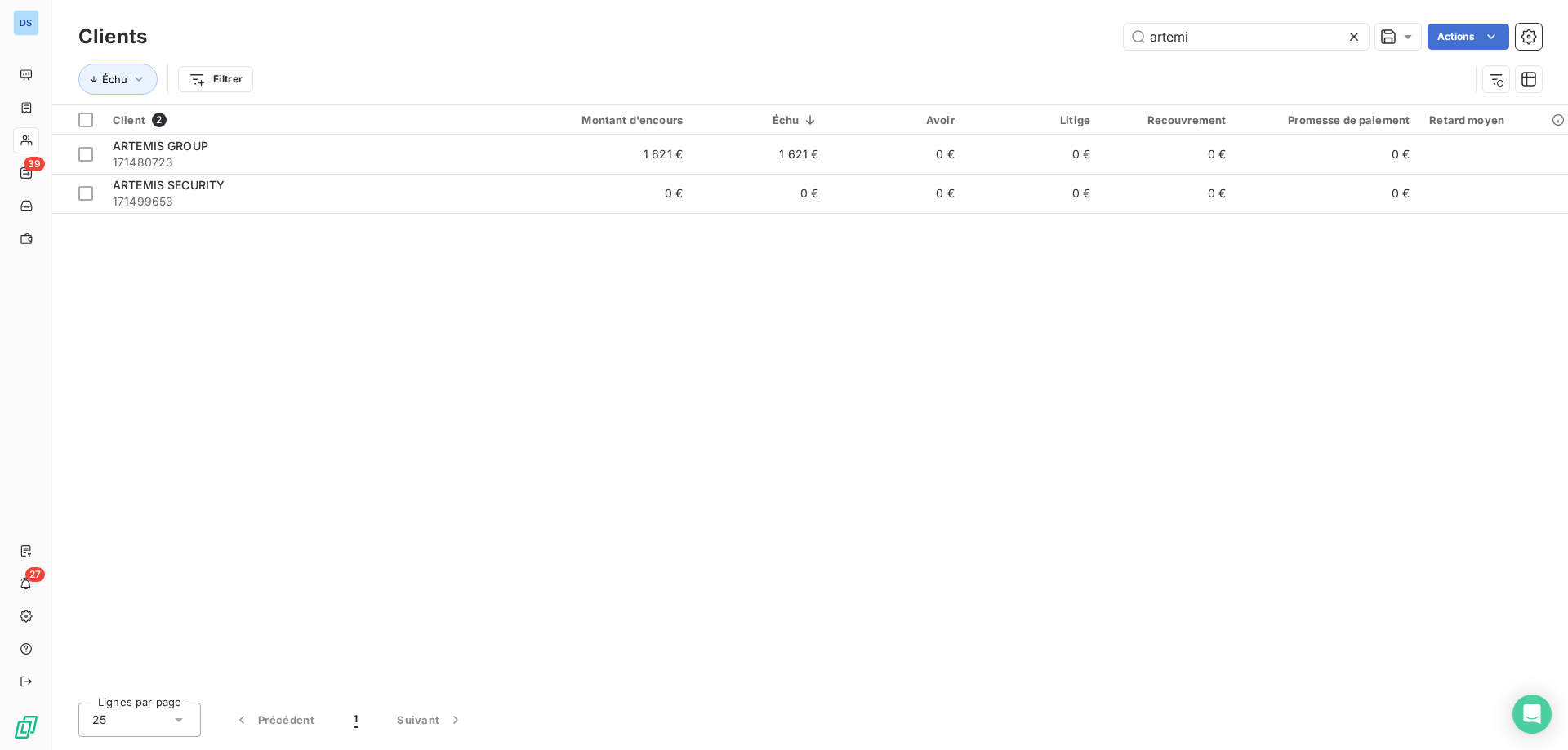
drag, startPoint x: 1190, startPoint y: 35, endPoint x: 1099, endPoint y: 38, distance: 91.0
click at [1099, 38] on div "artemi Actions" at bounding box center [854, 36] width 1375 height 26
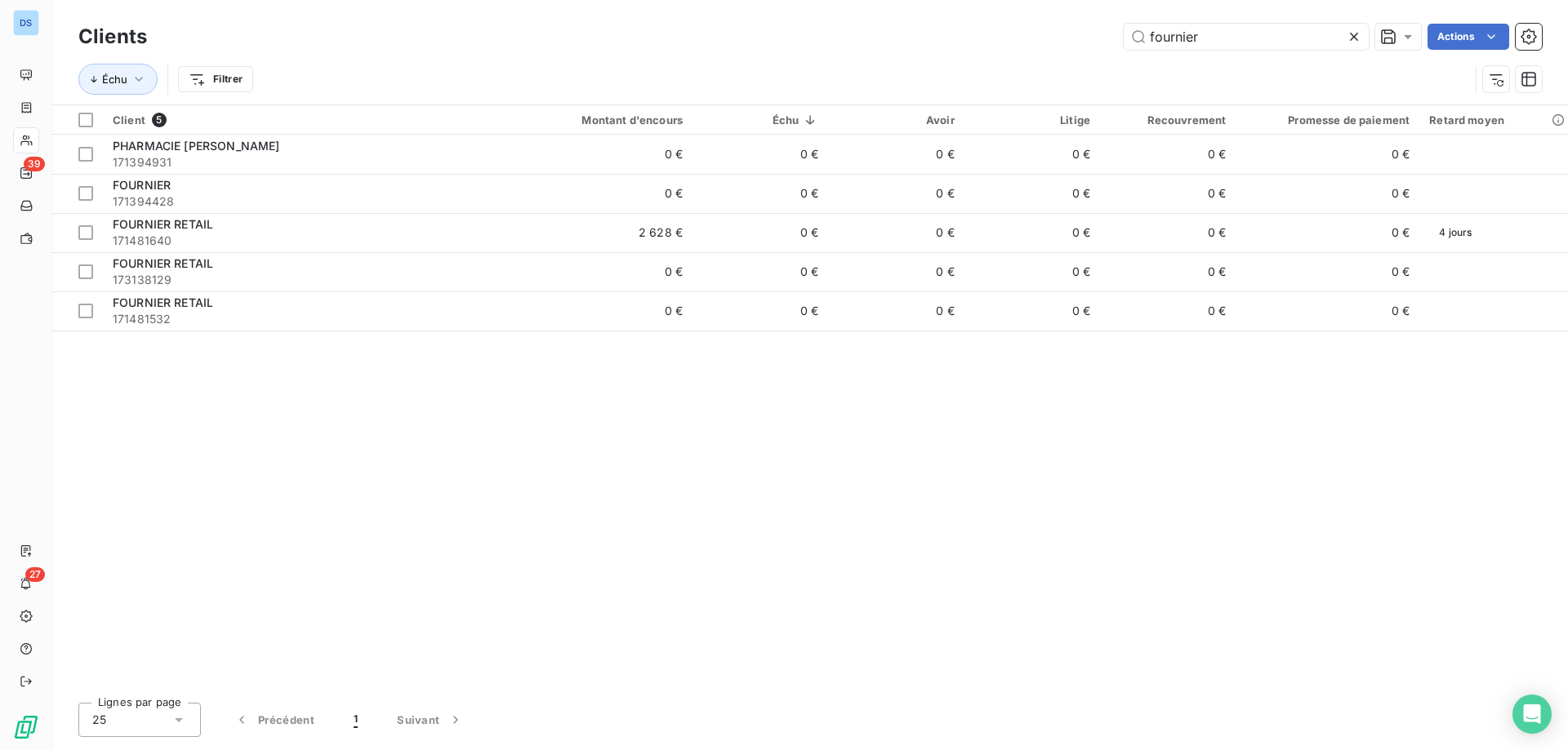
type input "fournier"
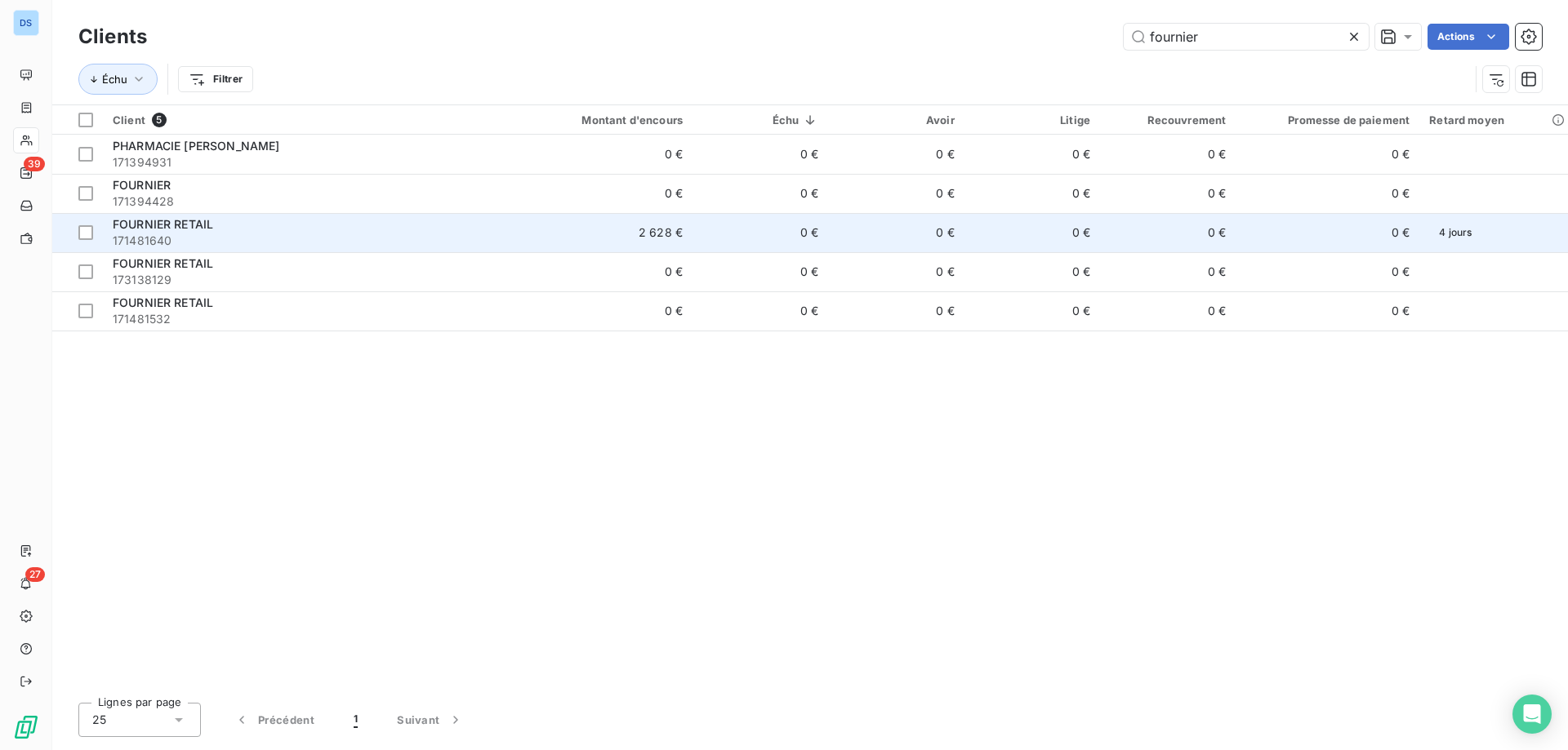
click at [990, 221] on td "0 €" at bounding box center [1031, 232] width 135 height 40
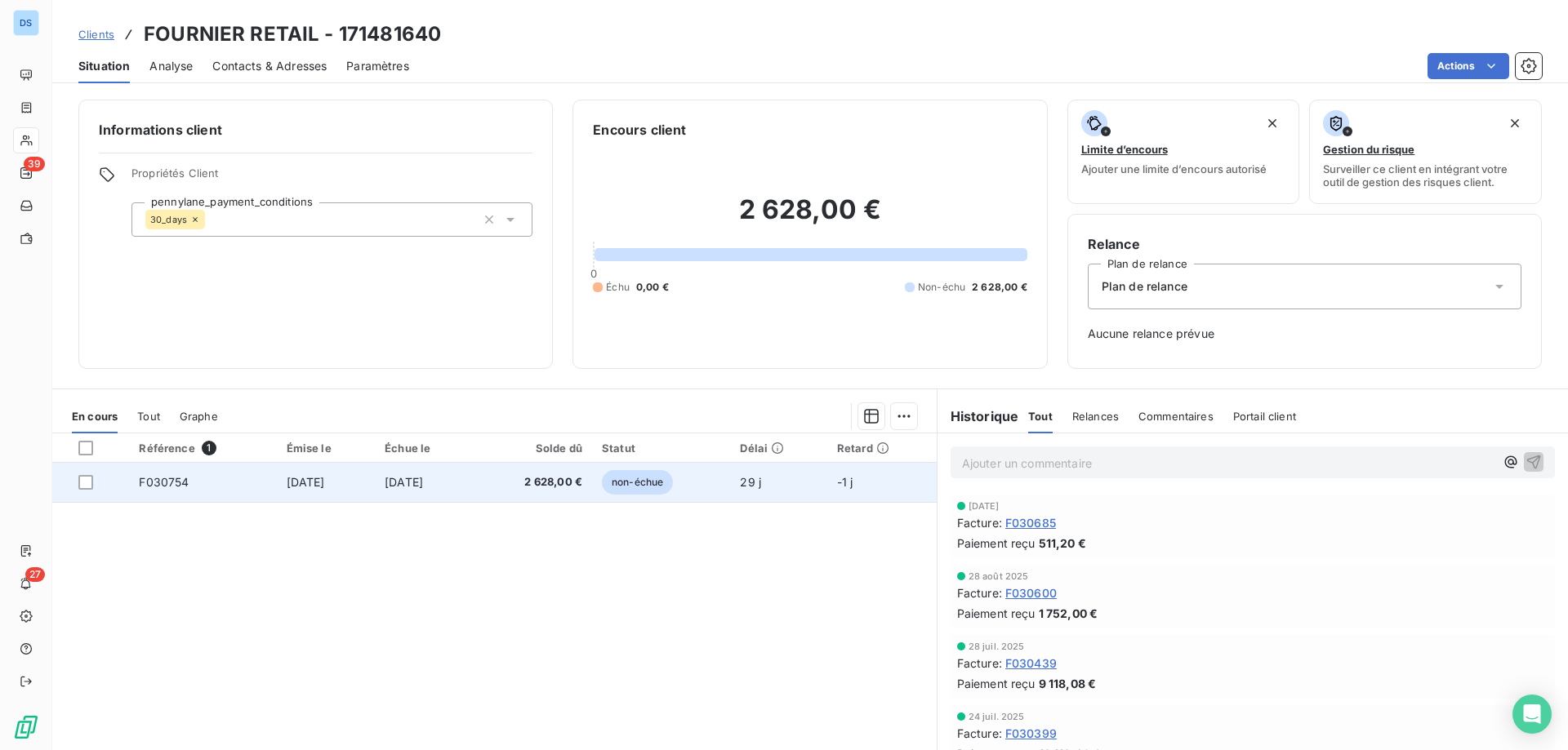
click at [423, 478] on span "15 oct. 2025" at bounding box center [404, 482] width 39 height 14
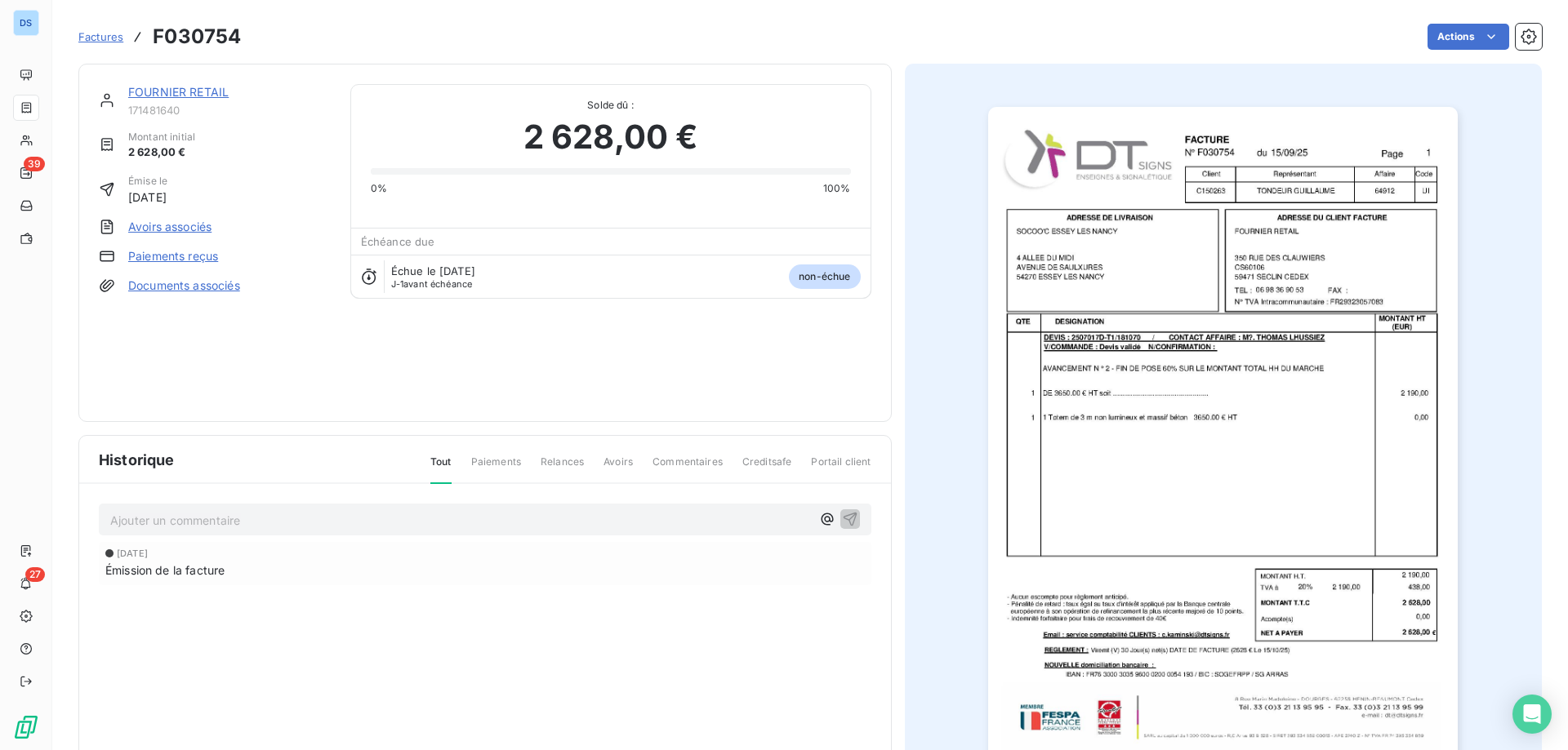
click at [1036, 441] on img "button" at bounding box center [1223, 439] width 469 height 664
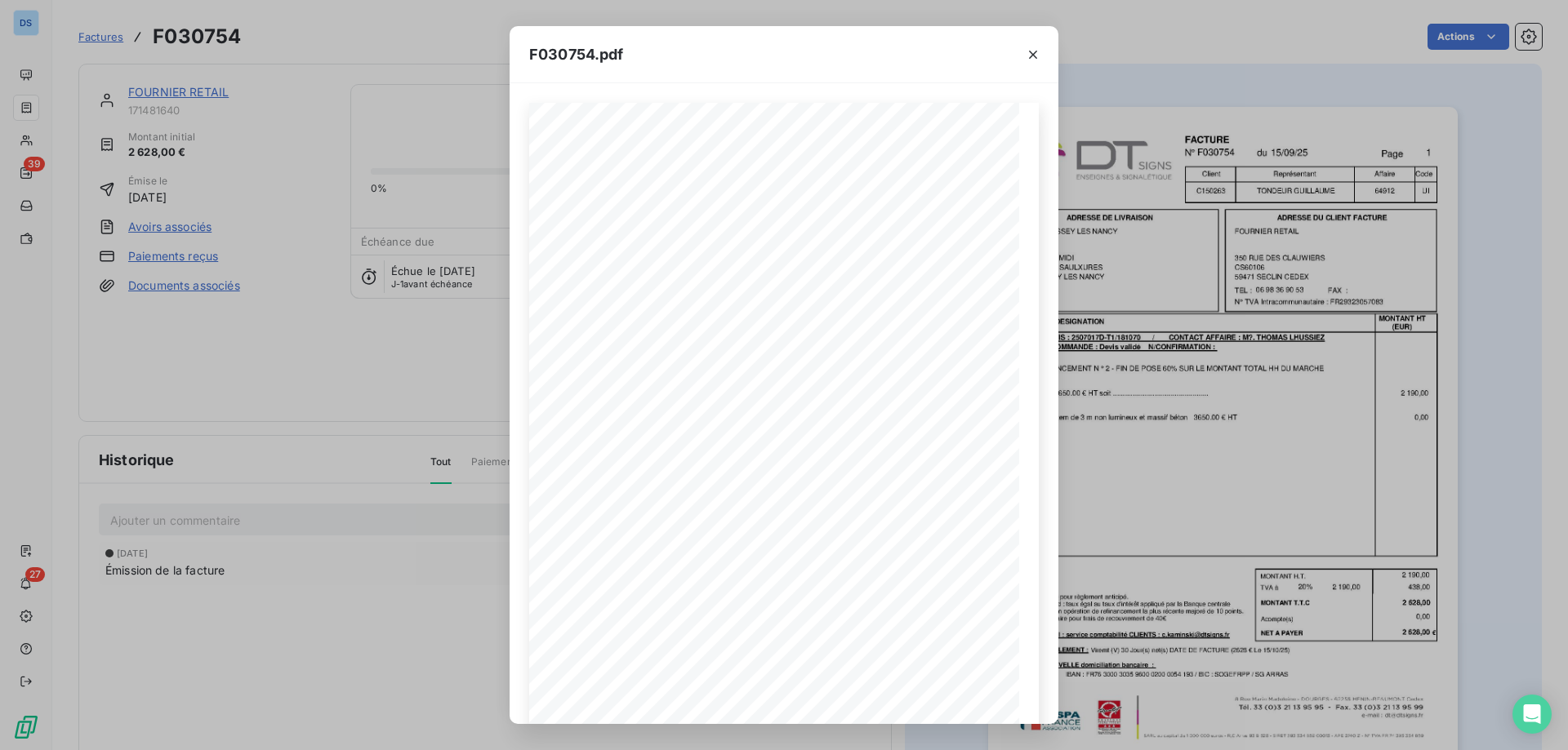
click at [305, 651] on div "F030754.pdf F030754 15/09/25 FOURNIER RETAIL 350 RUE DES CLAUWIERS 59471 SECLIN…" at bounding box center [784, 375] width 1568 height 750
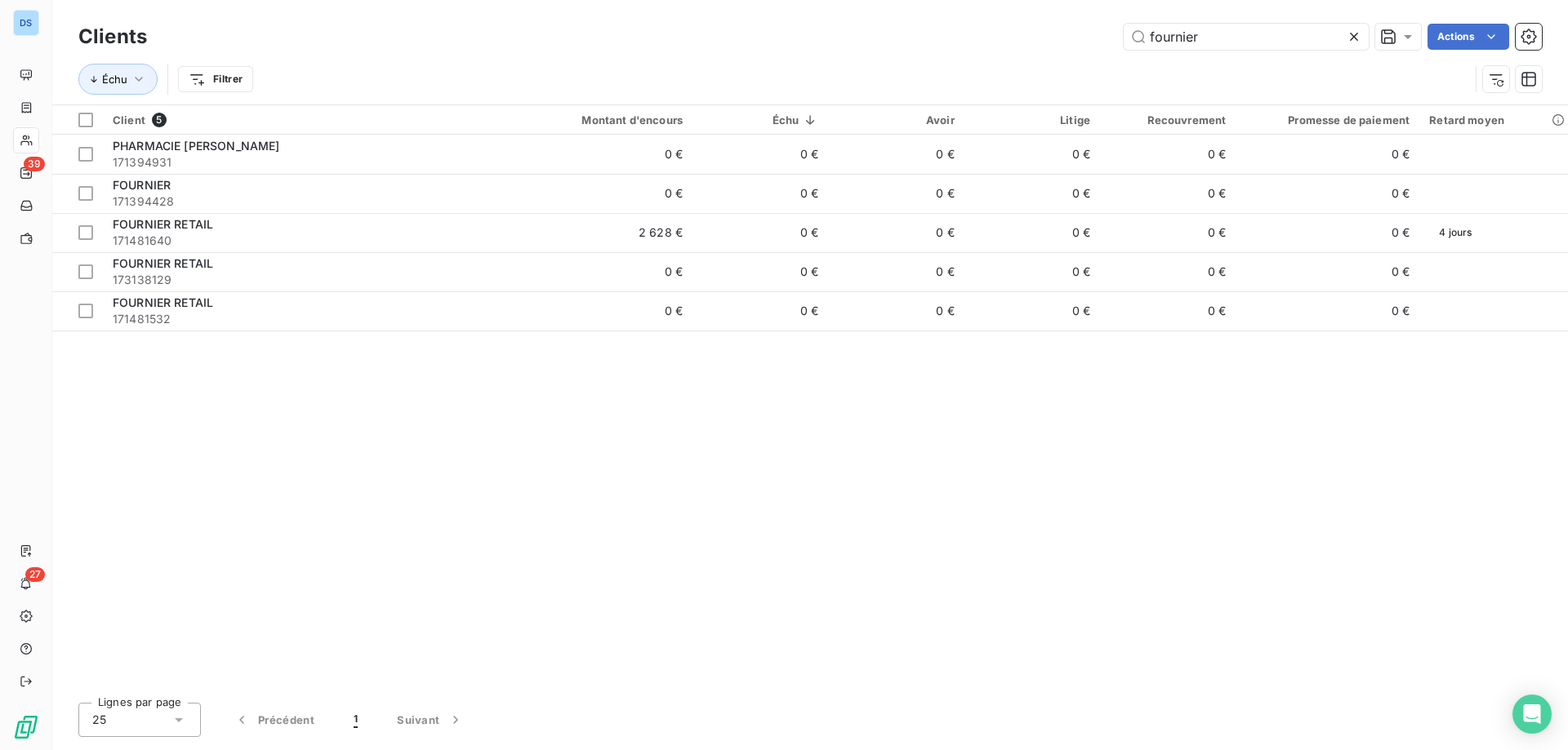
drag, startPoint x: 1218, startPoint y: 46, endPoint x: 1011, endPoint y: 19, distance: 208.8
click at [1011, 19] on div "Clients fournier Actions" at bounding box center [809, 36] width 1463 height 34
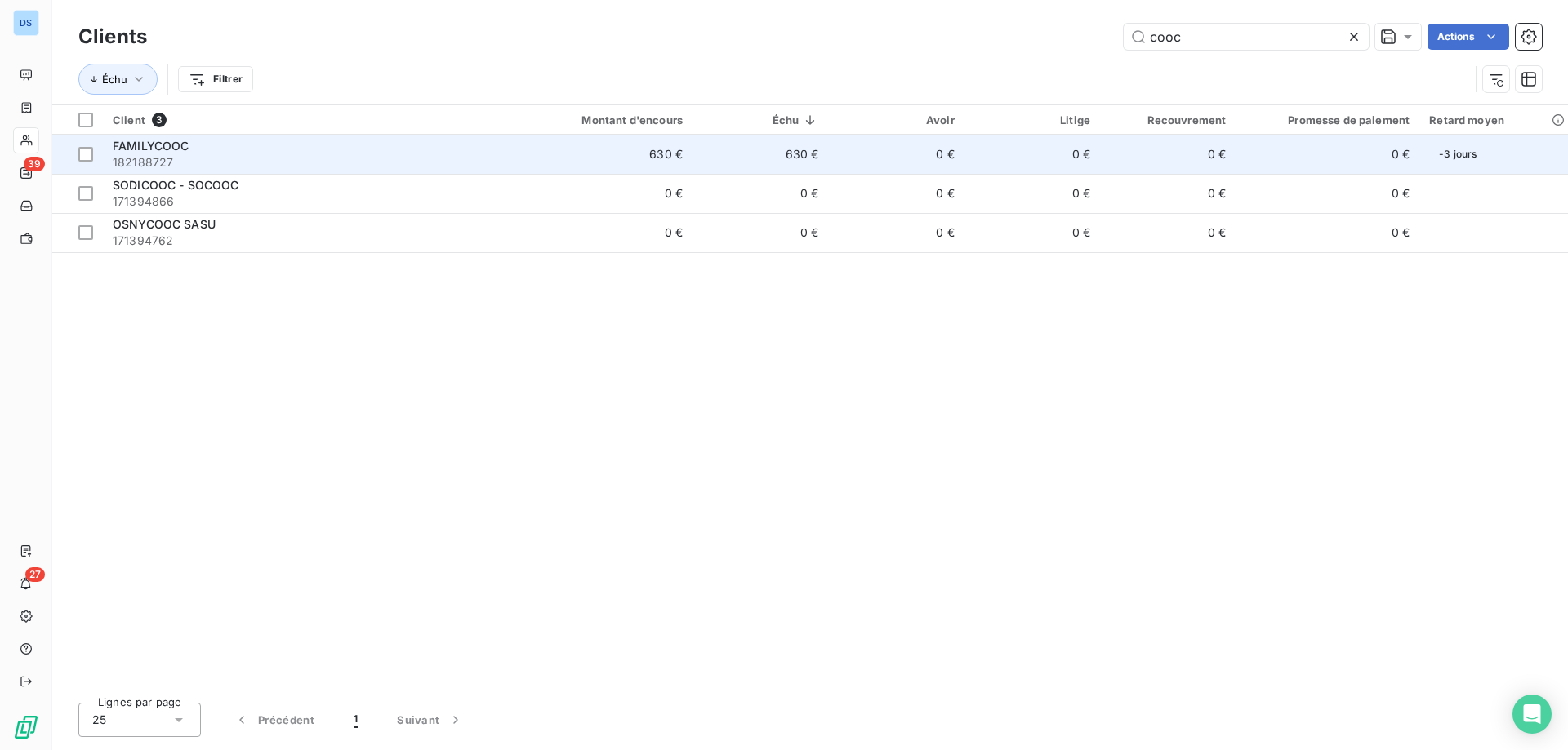
type input "cooc"
click at [963, 153] on td "0 €" at bounding box center [895, 154] width 135 height 40
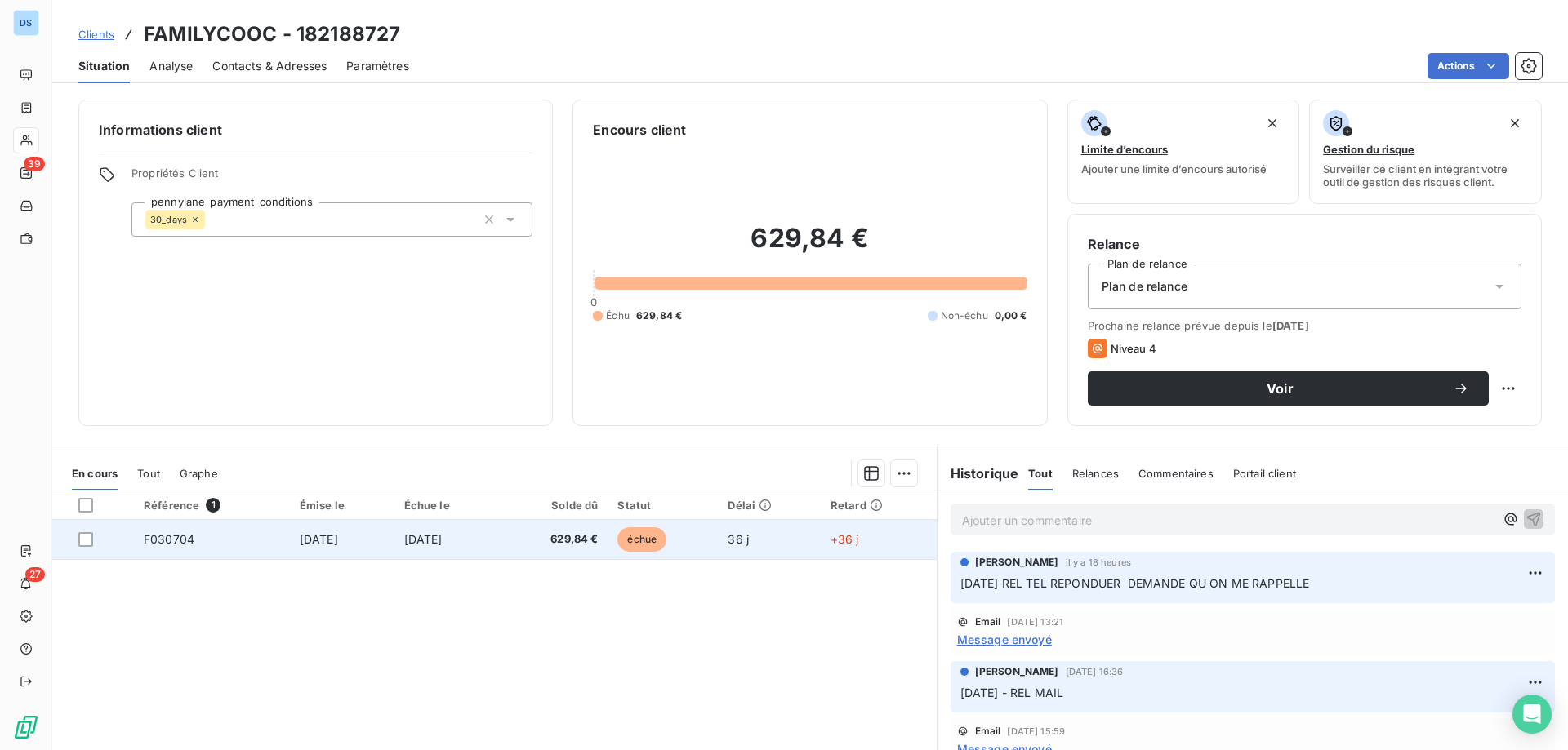
click at [411, 544] on span "[DATE]" at bounding box center [423, 539] width 39 height 14
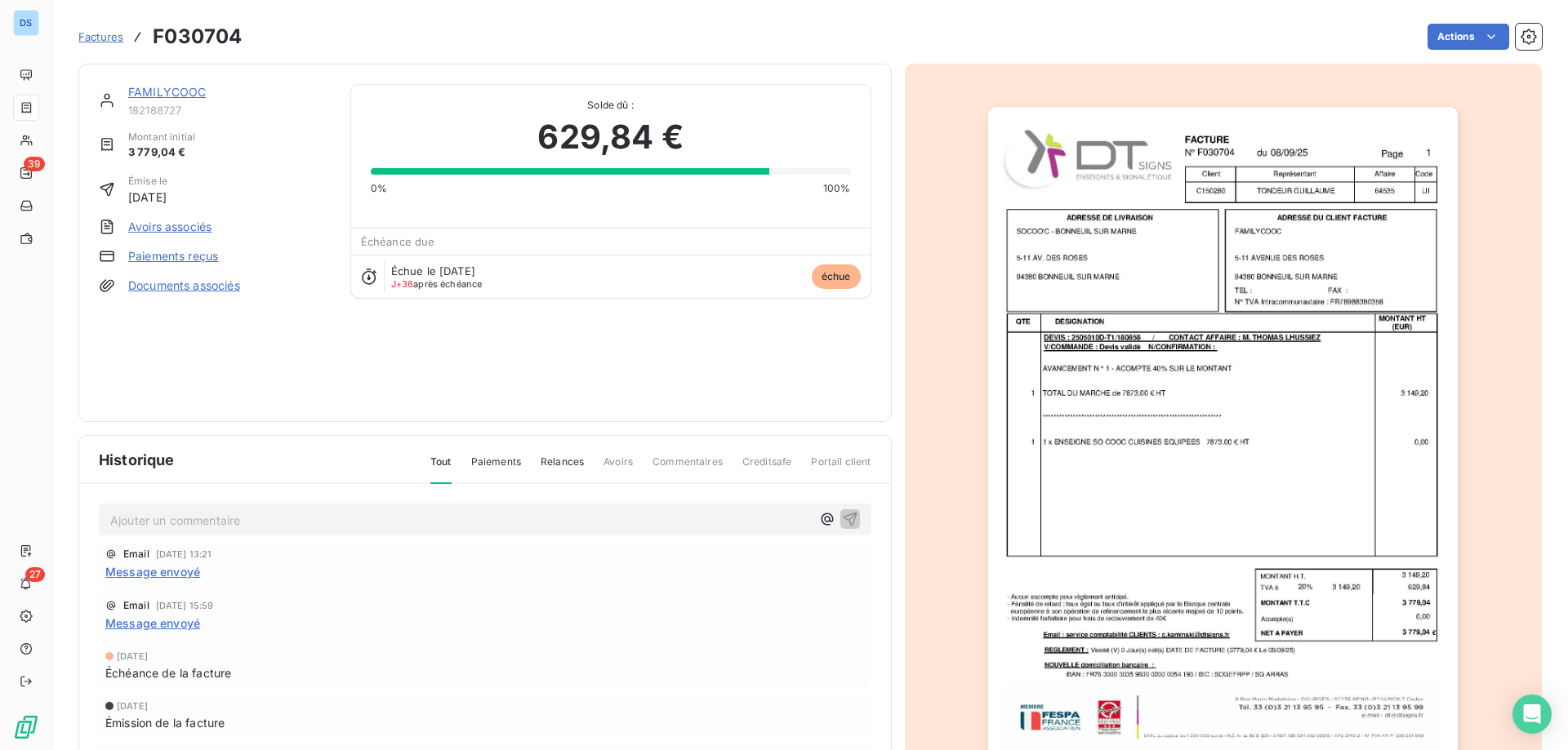
click at [1142, 379] on img "button" at bounding box center [1223, 439] width 469 height 664
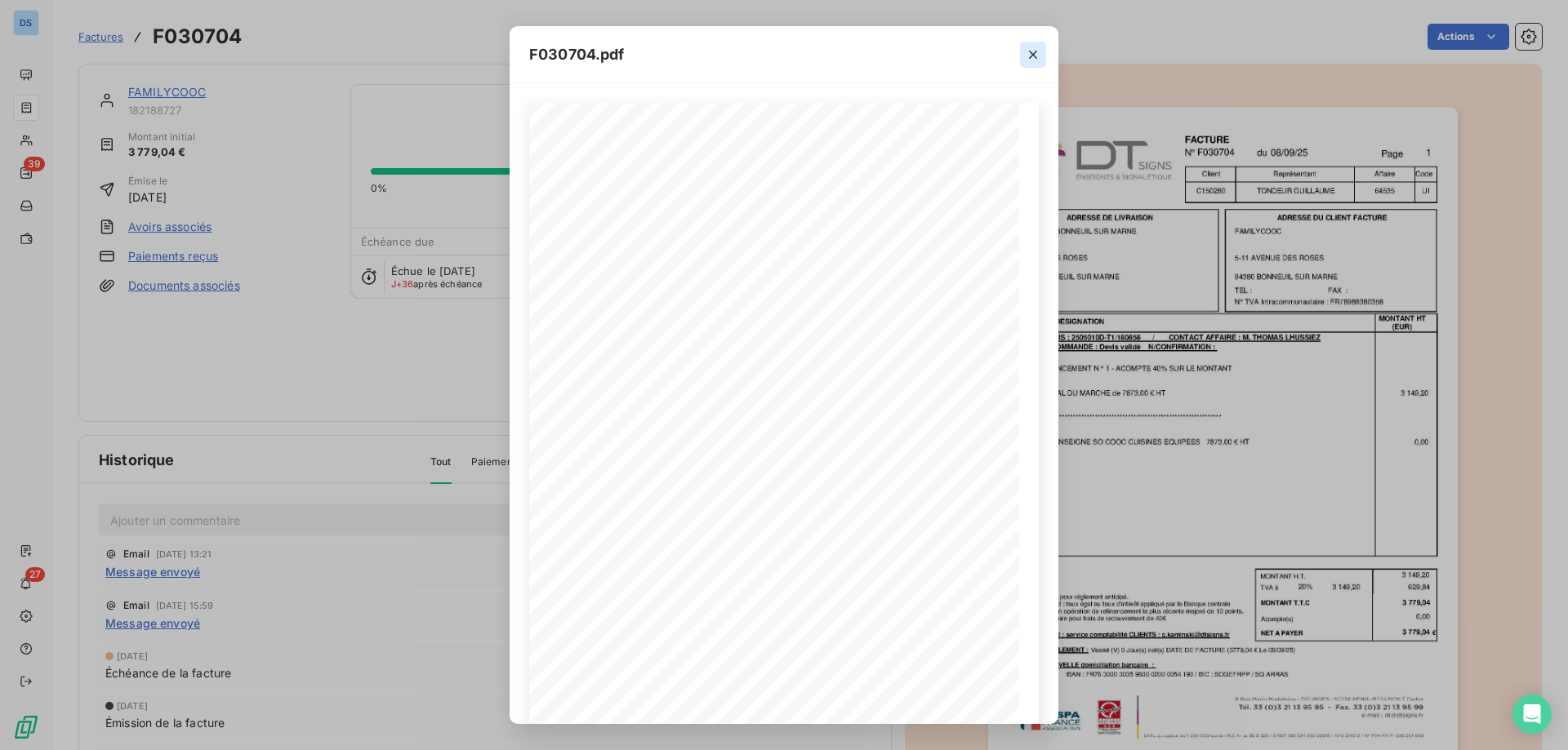
click at [1027, 59] on icon "button" at bounding box center [1032, 54] width 16 height 16
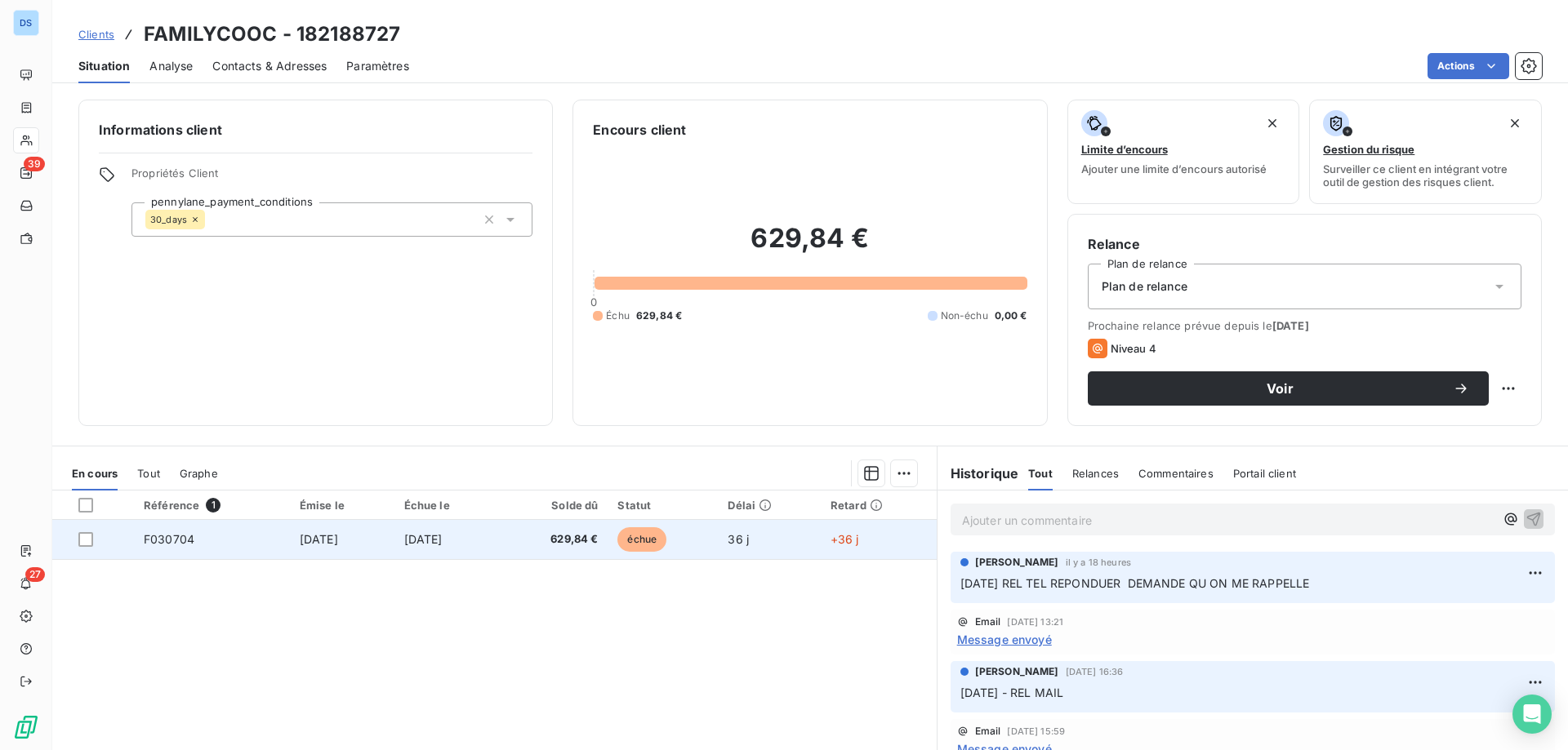
click at [442, 539] on span "[DATE]" at bounding box center [423, 539] width 39 height 14
click at [543, 544] on span "629,84 €" at bounding box center [554, 539] width 89 height 16
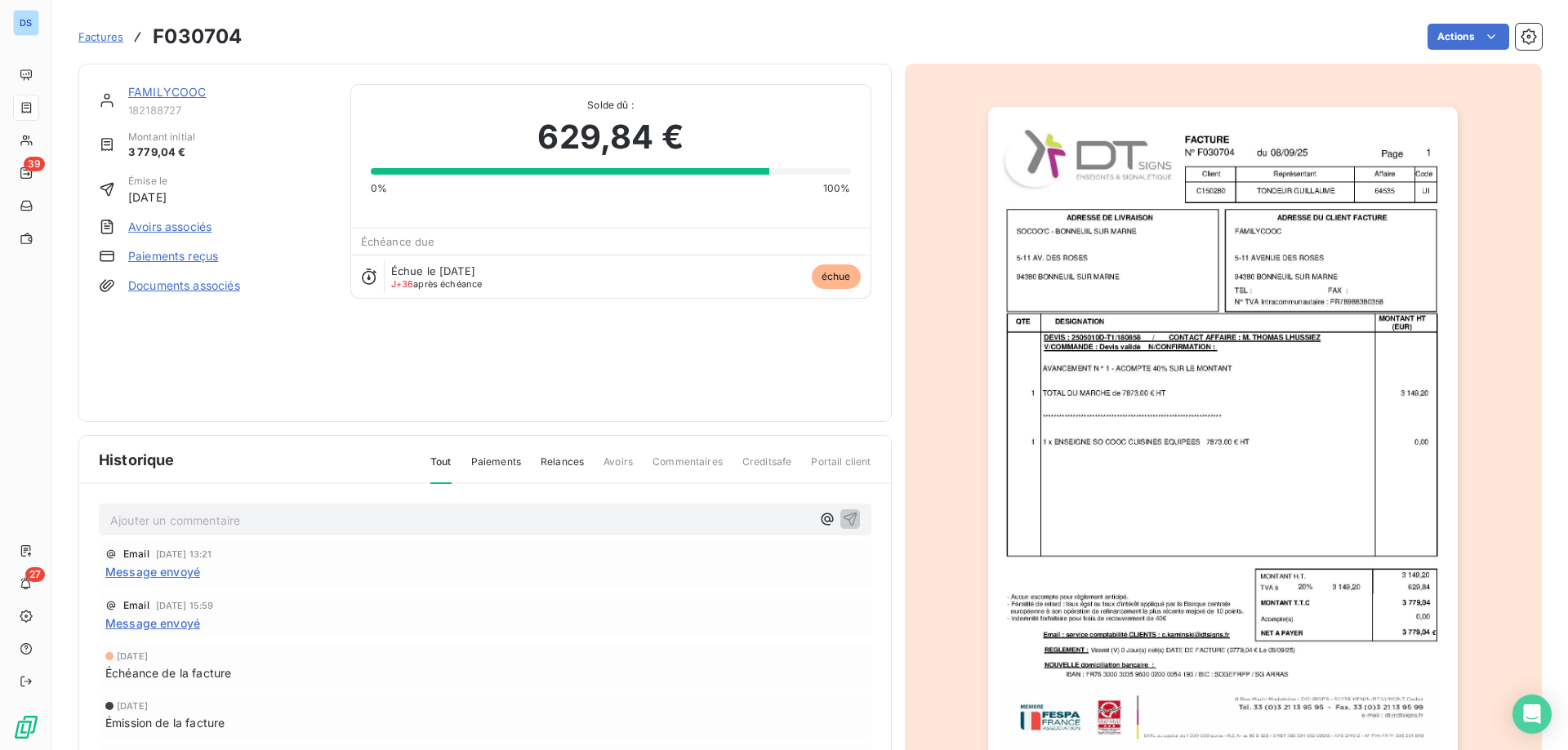
click at [1035, 355] on img "button" at bounding box center [1223, 439] width 469 height 664
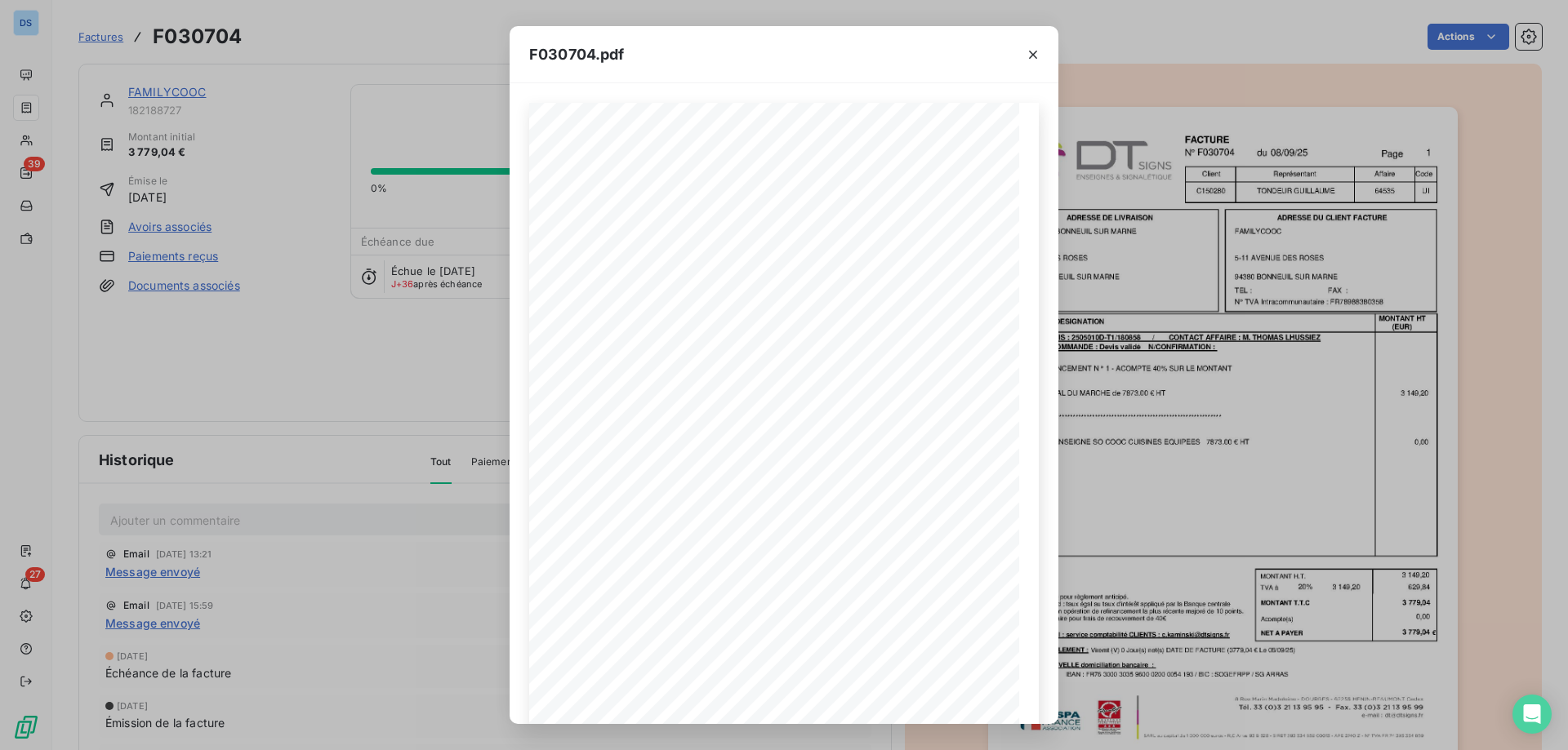
click at [416, 346] on div "**********" at bounding box center [784, 375] width 1568 height 750
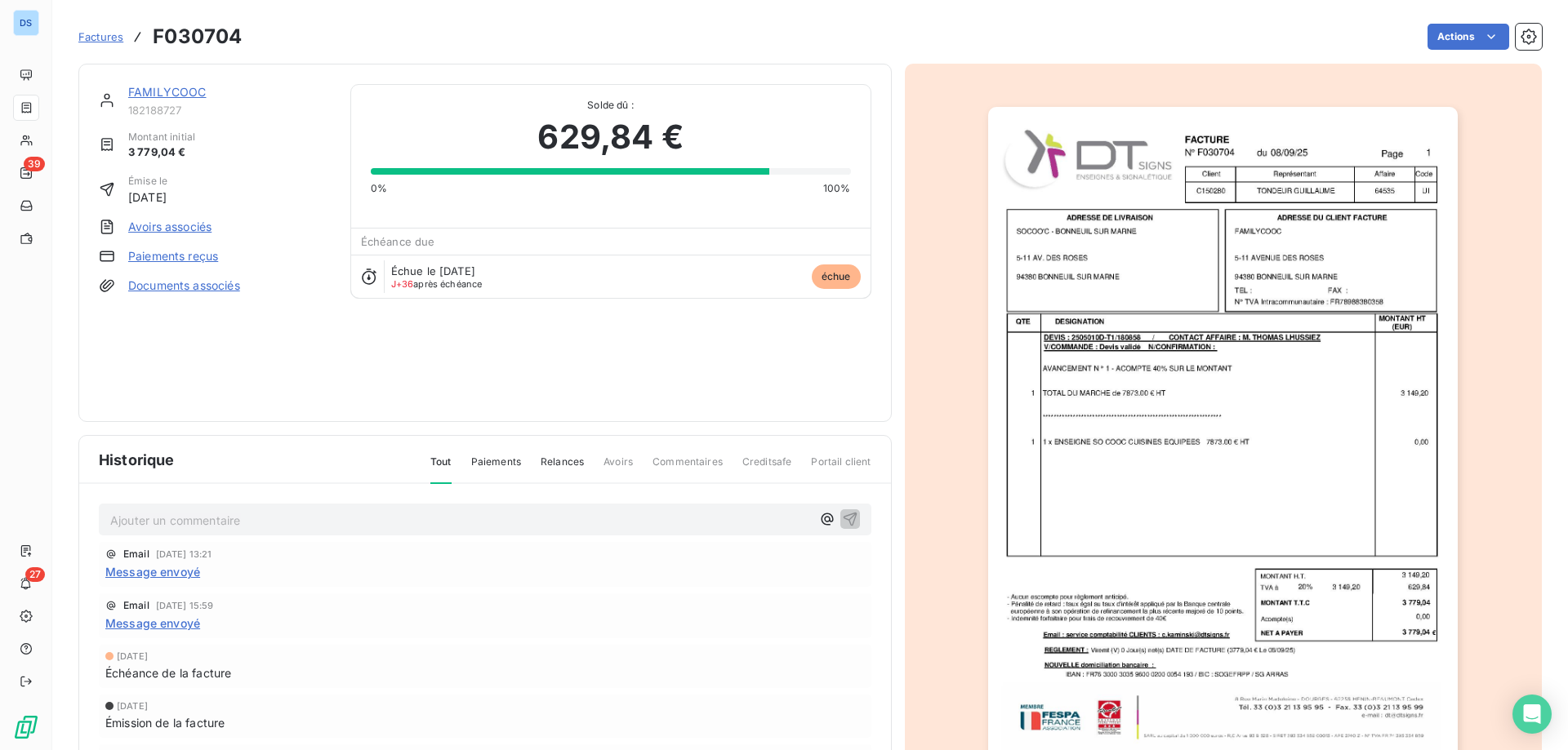
click at [155, 98] on link "FAMILYCOOC" at bounding box center [167, 92] width 78 height 14
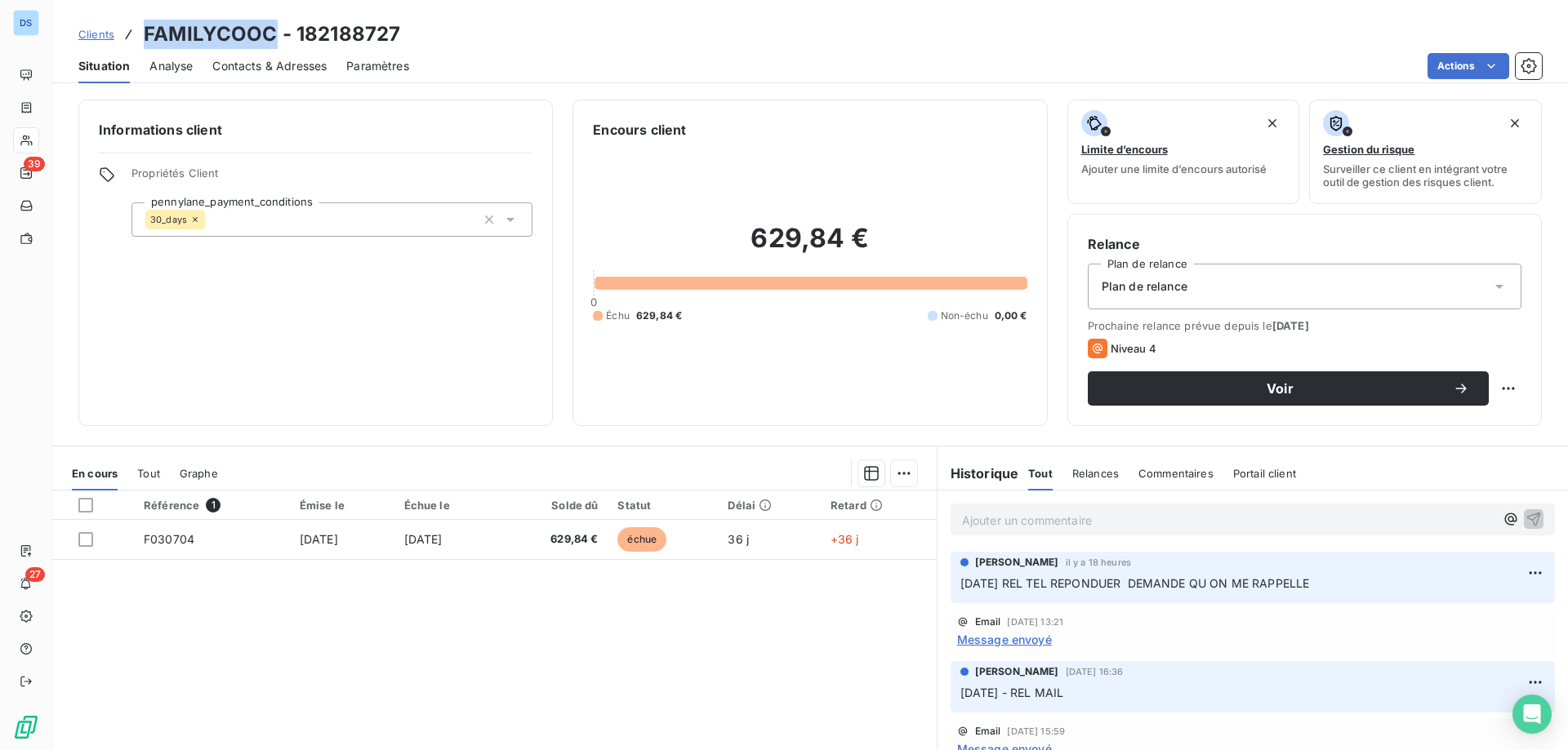
drag, startPoint x: 143, startPoint y: 28, endPoint x: 276, endPoint y: 38, distance: 133.4
click at [276, 38] on h3 "FAMILYCOOC - 182188727" at bounding box center [272, 34] width 257 height 29
copy h3 "FAMILYCOOC"
click at [1016, 640] on span "Message envoyé" at bounding box center [1004, 639] width 95 height 17
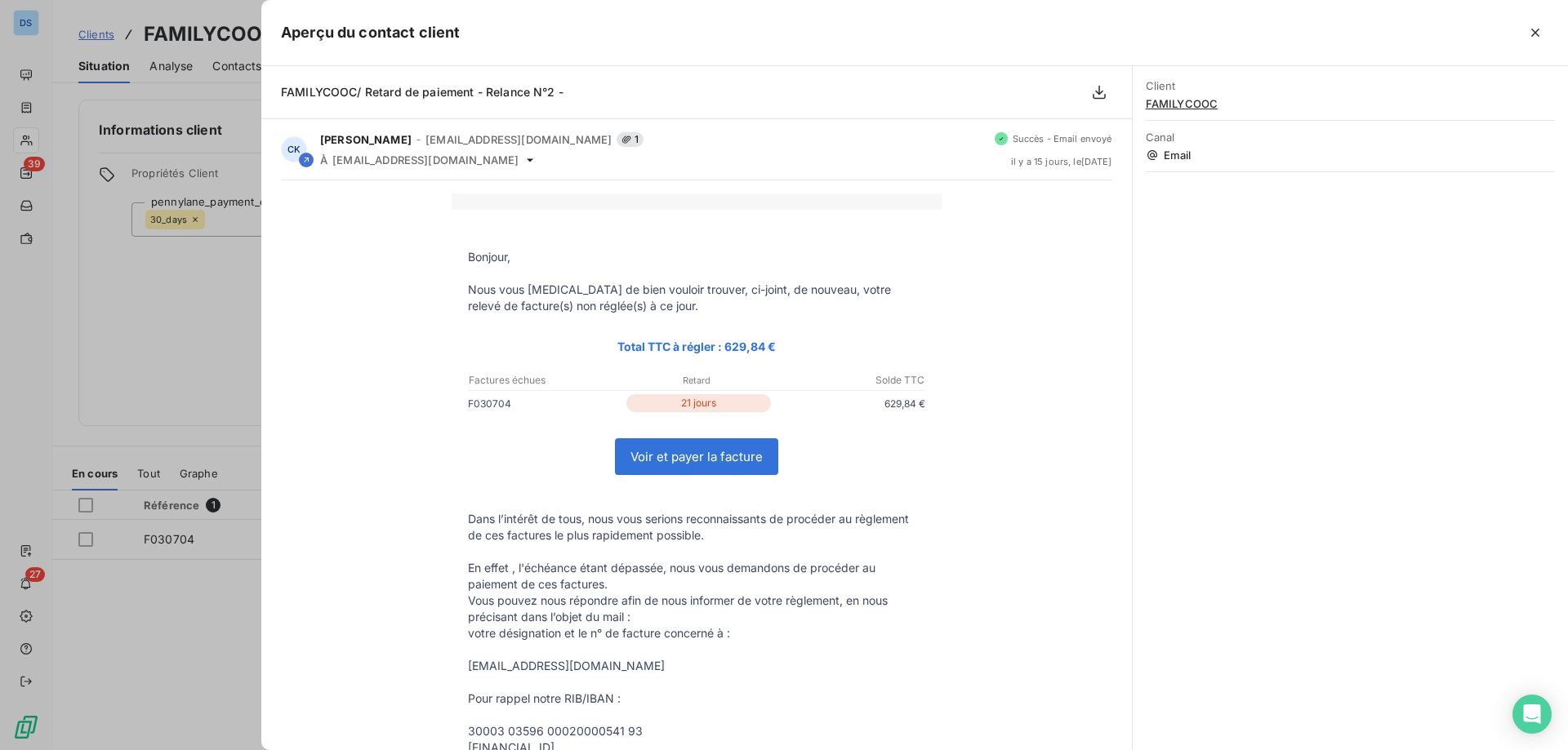
click at [165, 358] on div at bounding box center [784, 375] width 1568 height 750
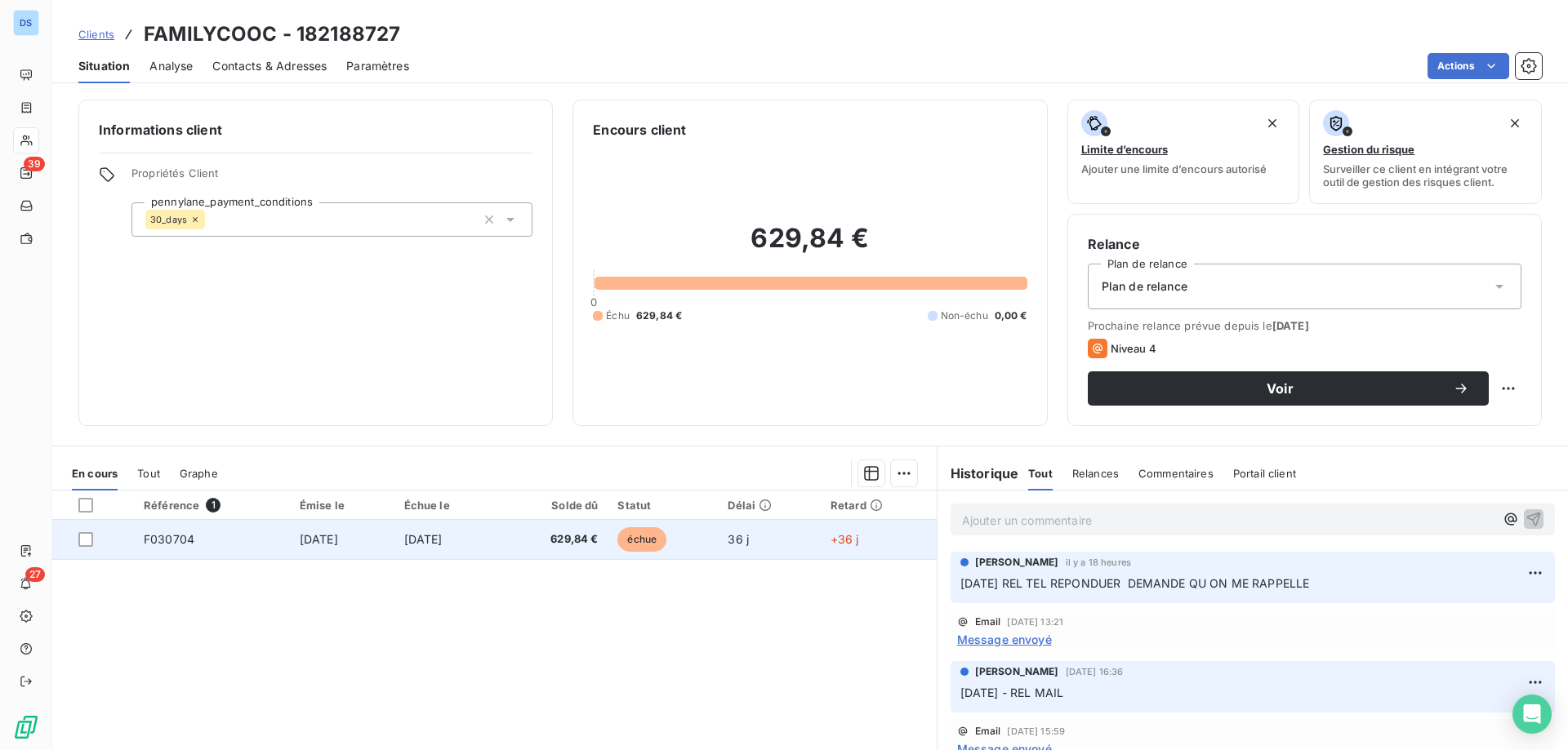
click at [596, 539] on span "629,84 €" at bounding box center [554, 539] width 89 height 16
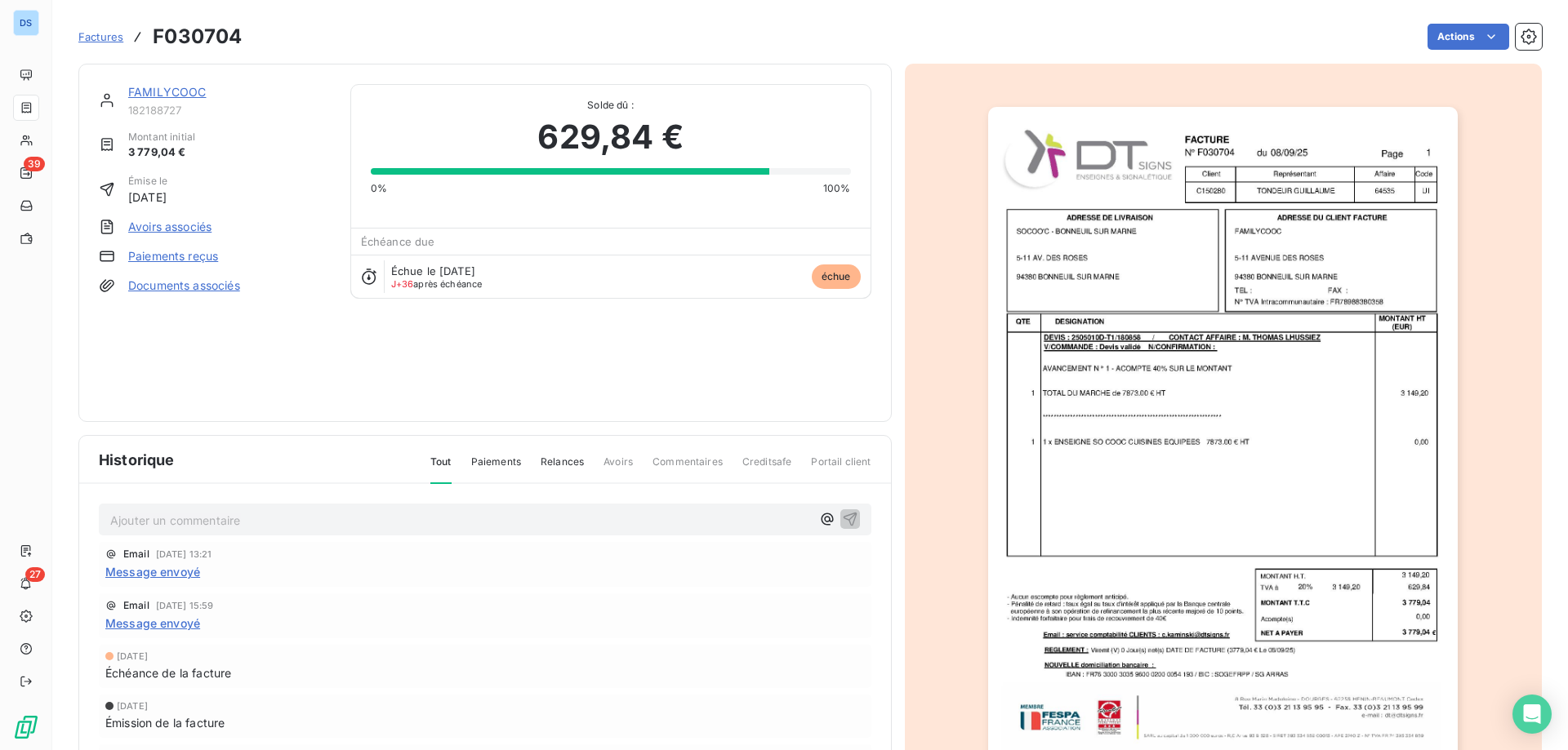
click at [1015, 594] on img "button" at bounding box center [1223, 439] width 469 height 664
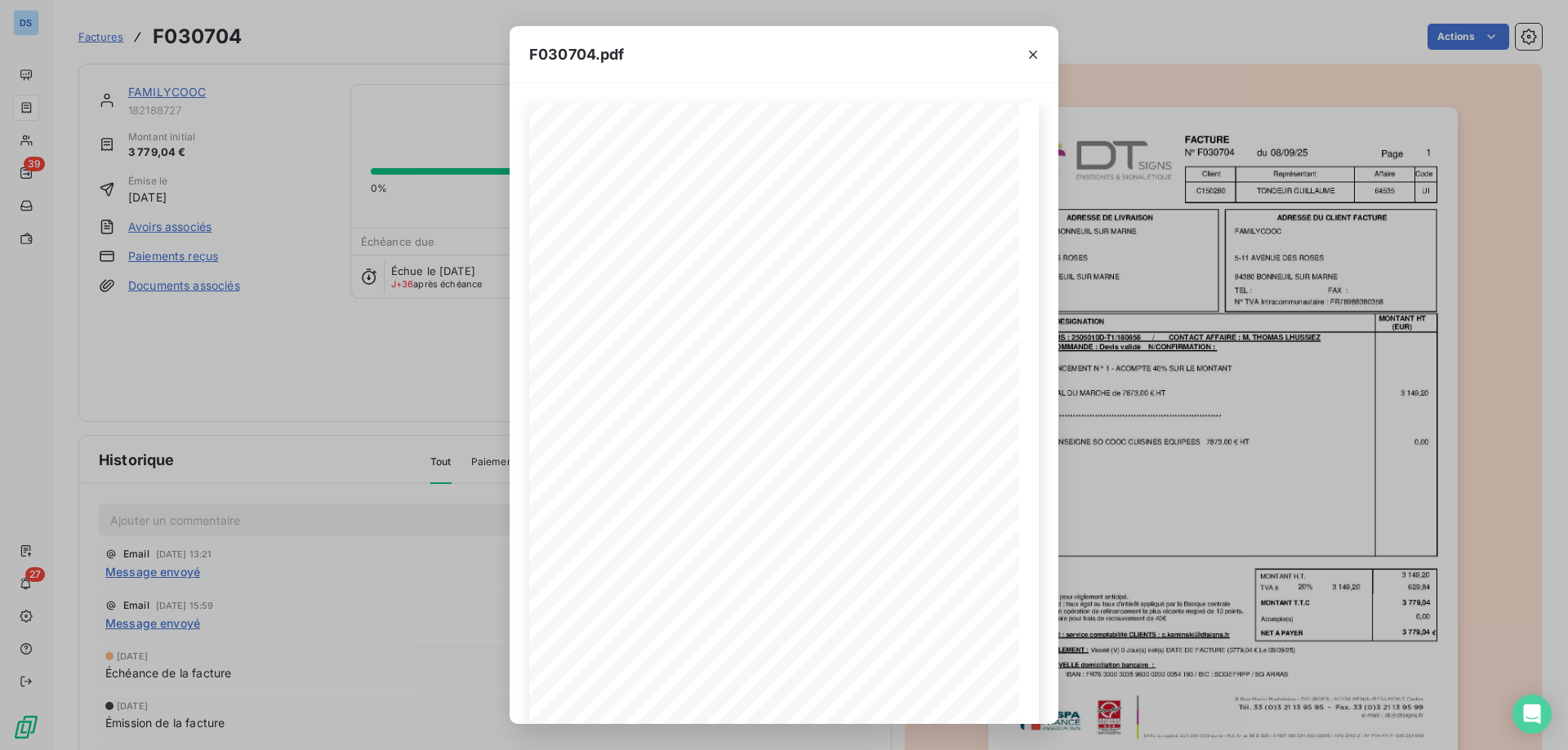
click at [331, 390] on div "**********" at bounding box center [784, 375] width 1568 height 750
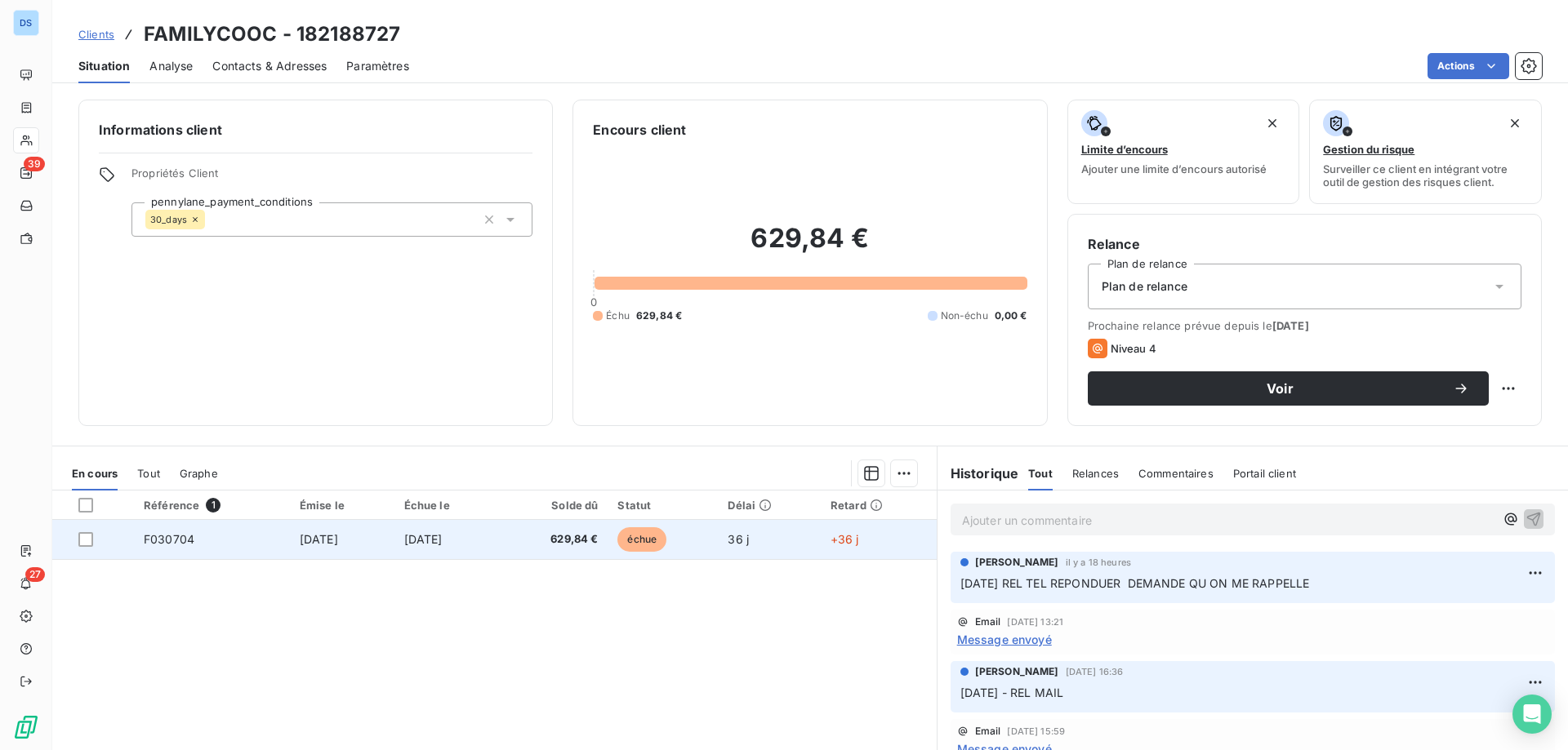
click at [428, 536] on span "[DATE]" at bounding box center [423, 539] width 39 height 14
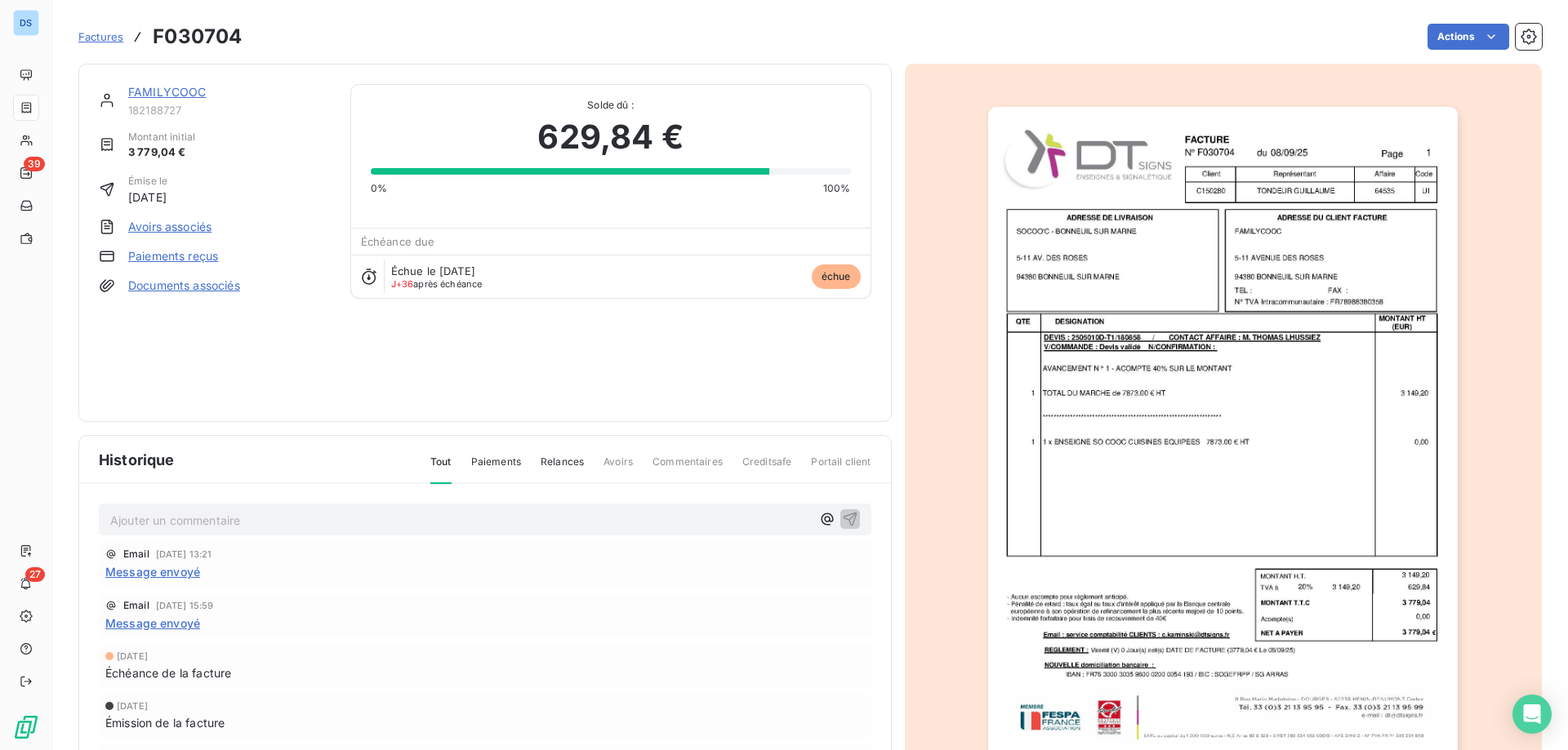
click at [1075, 377] on img "button" at bounding box center [1223, 439] width 469 height 664
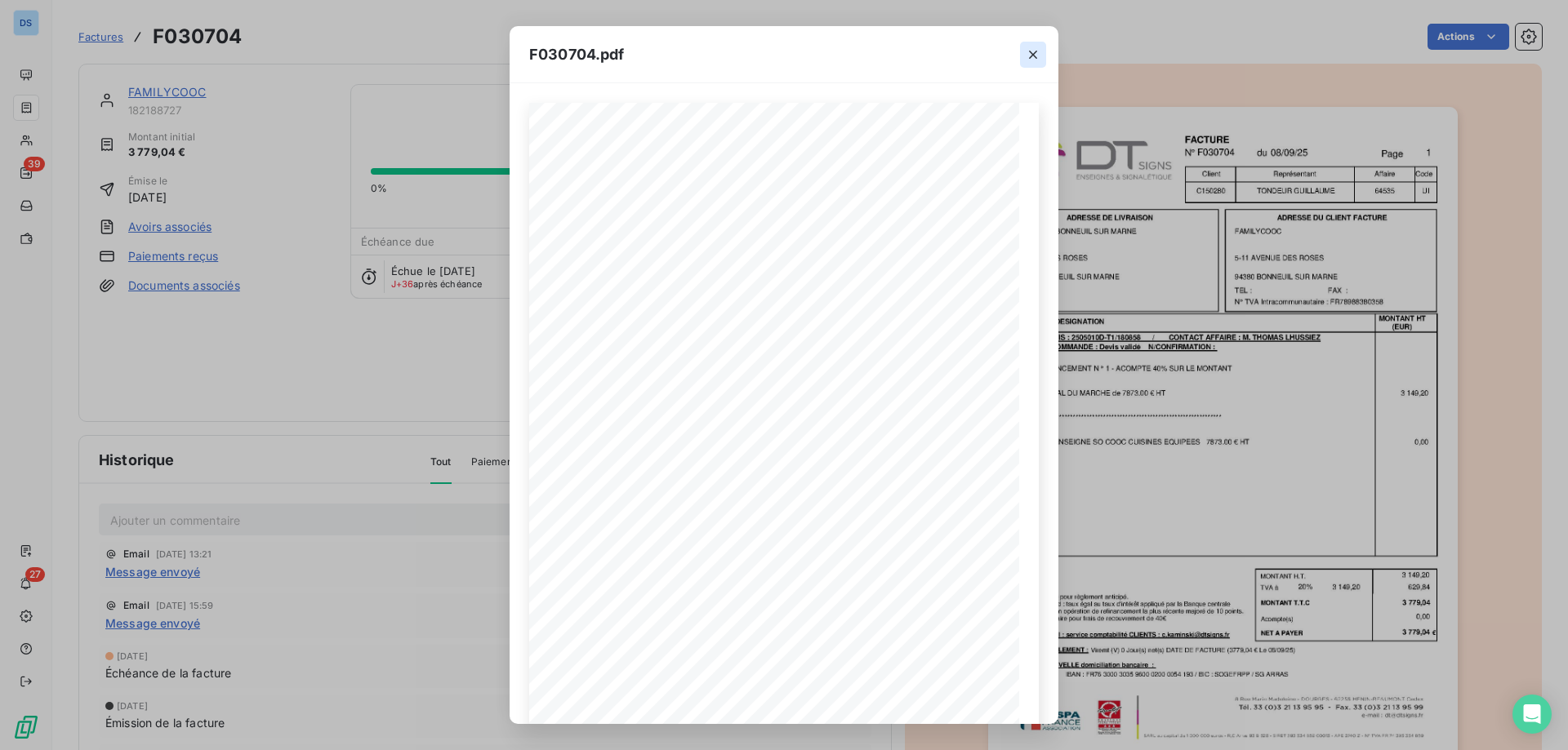
click at [1031, 57] on icon "button" at bounding box center [1032, 54] width 16 height 16
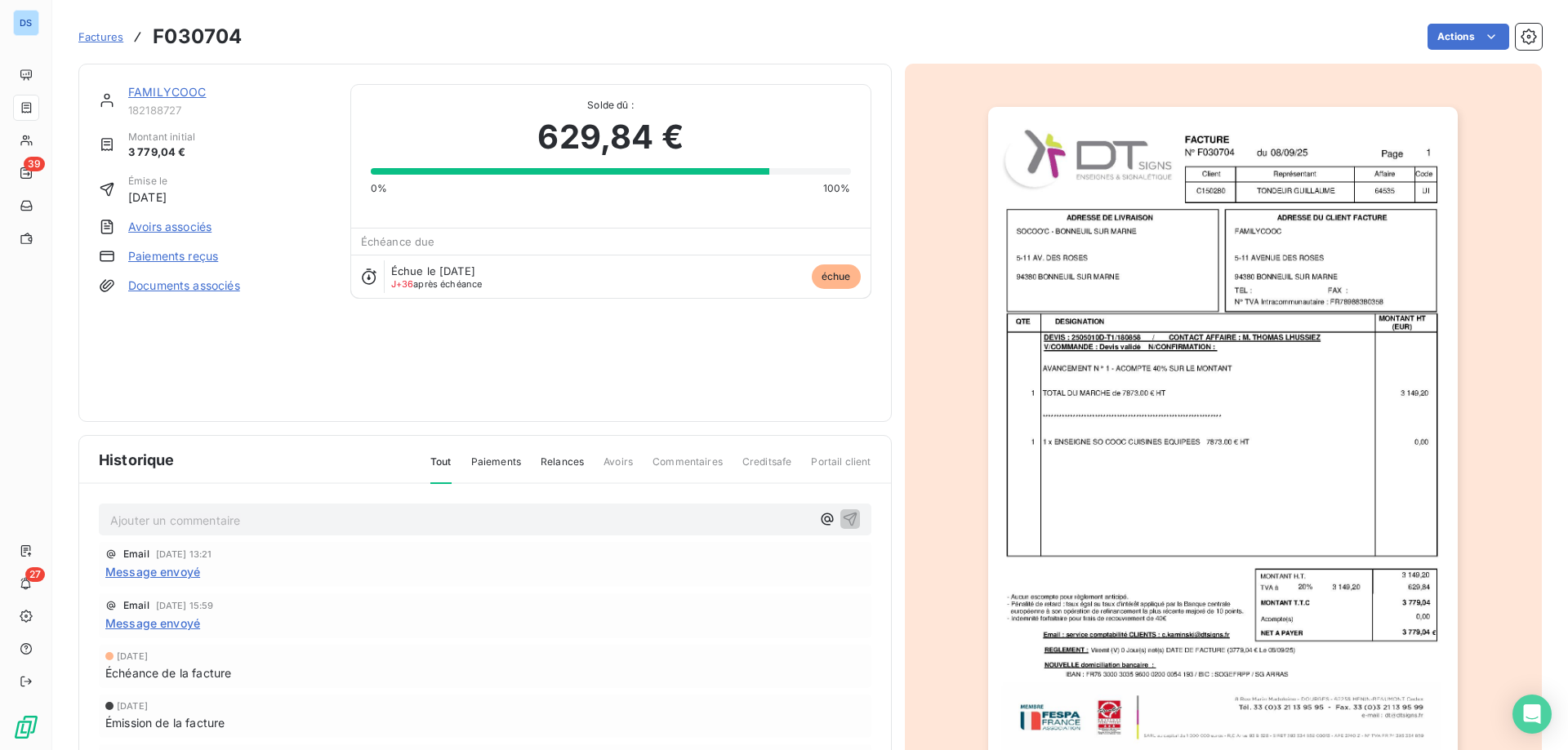
drag, startPoint x: 148, startPoint y: 520, endPoint x: 169, endPoint y: 525, distance: 21.6
click at [150, 520] on p "Ajouter un commentaire ﻿" at bounding box center [460, 520] width 701 height 20
click at [302, 61] on div "FAMILYCOOC 182188727 Montant initial 3 779,04 € Émise le 8 sept. 2025 Avoirs as…" at bounding box center [809, 434] width 1463 height 761
click at [293, 39] on div "Actions" at bounding box center [902, 36] width 1280 height 26
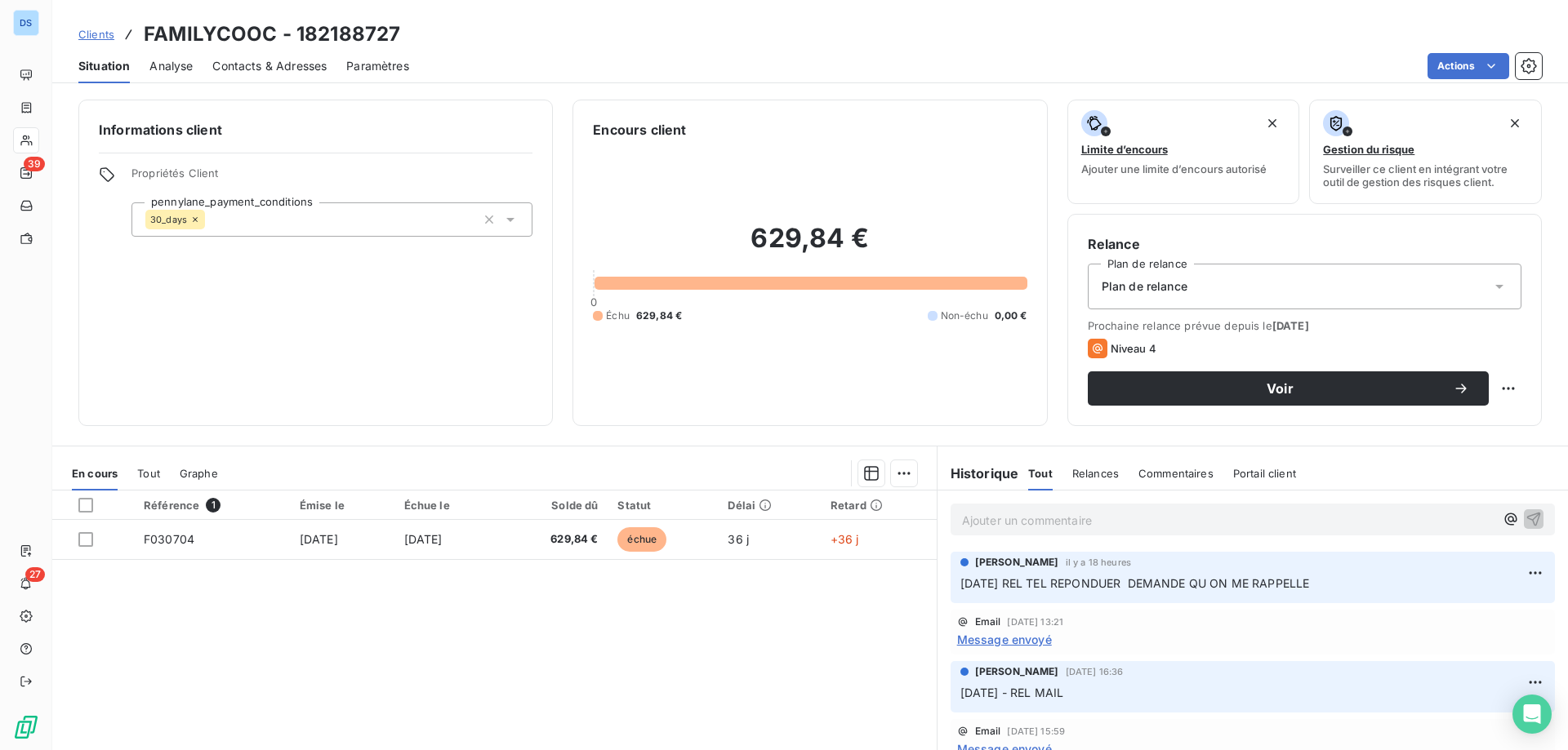
click at [1051, 525] on p "Ajouter un commentaire ﻿" at bounding box center [1227, 520] width 532 height 20
click at [1527, 521] on icon "button" at bounding box center [1533, 518] width 16 height 16
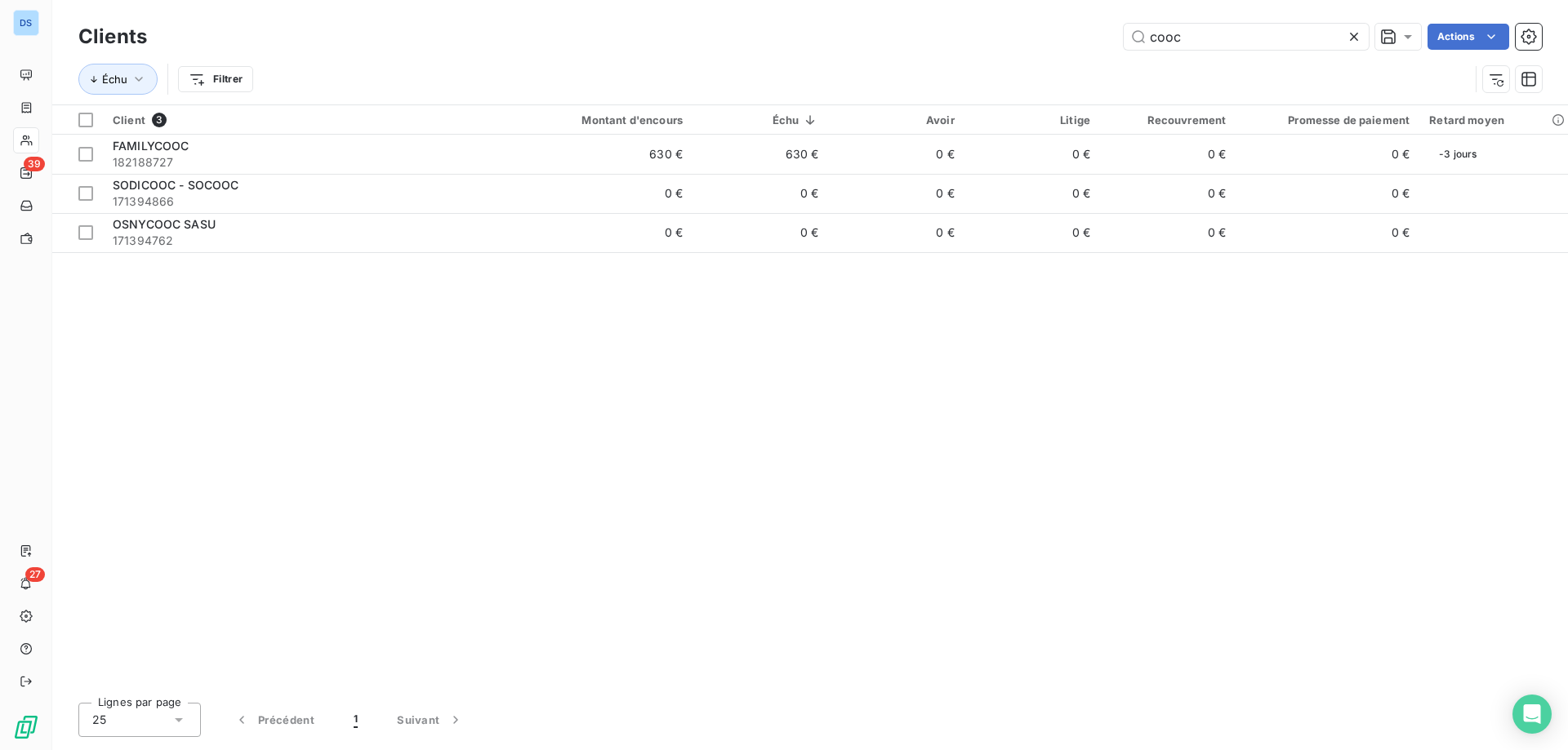
drag, startPoint x: 1217, startPoint y: 36, endPoint x: 1033, endPoint y: 53, distance: 184.8
click at [1033, 52] on div "Clients cooc Actions" at bounding box center [809, 36] width 1463 height 34
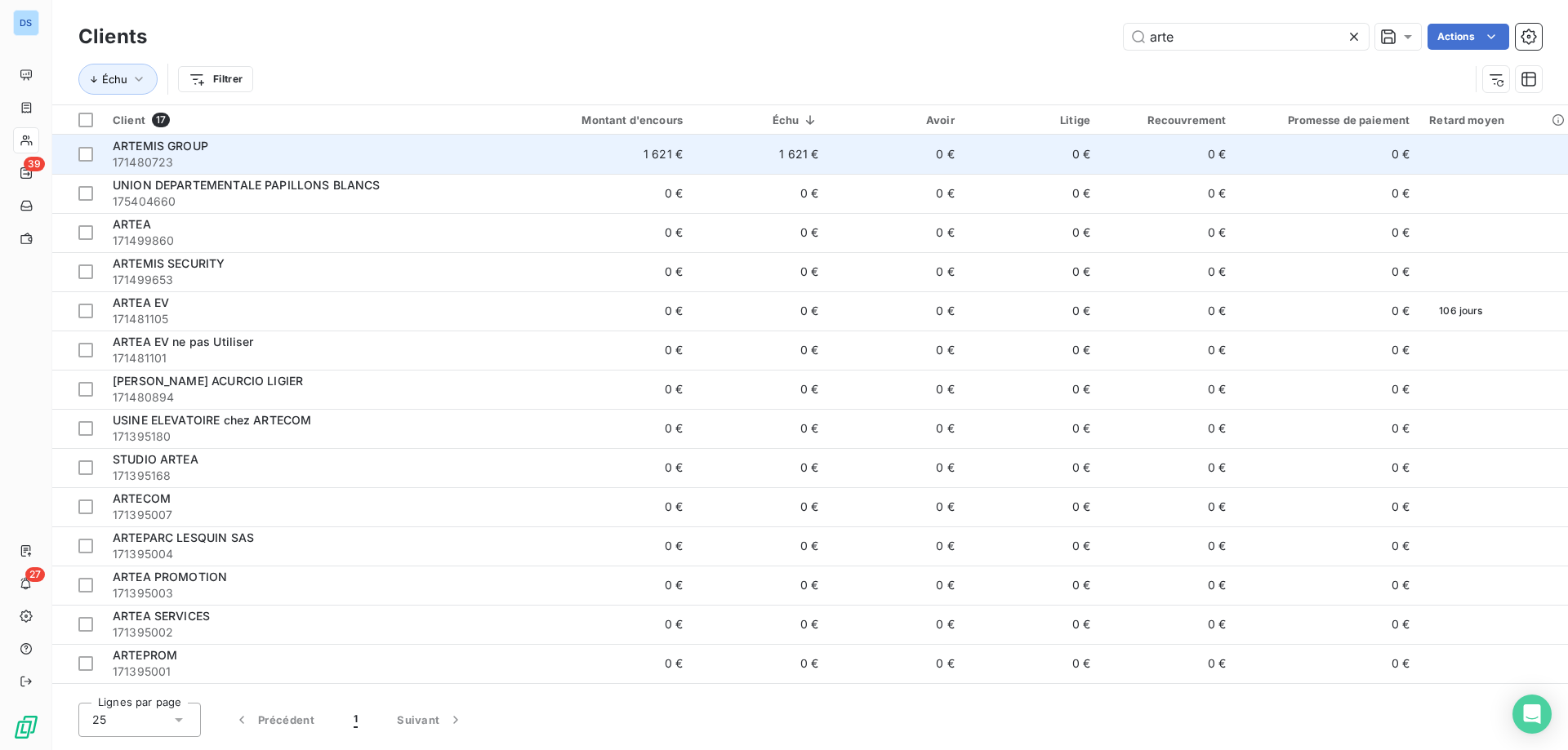
type input "arte"
click at [1028, 158] on td "0 €" at bounding box center [1031, 154] width 135 height 40
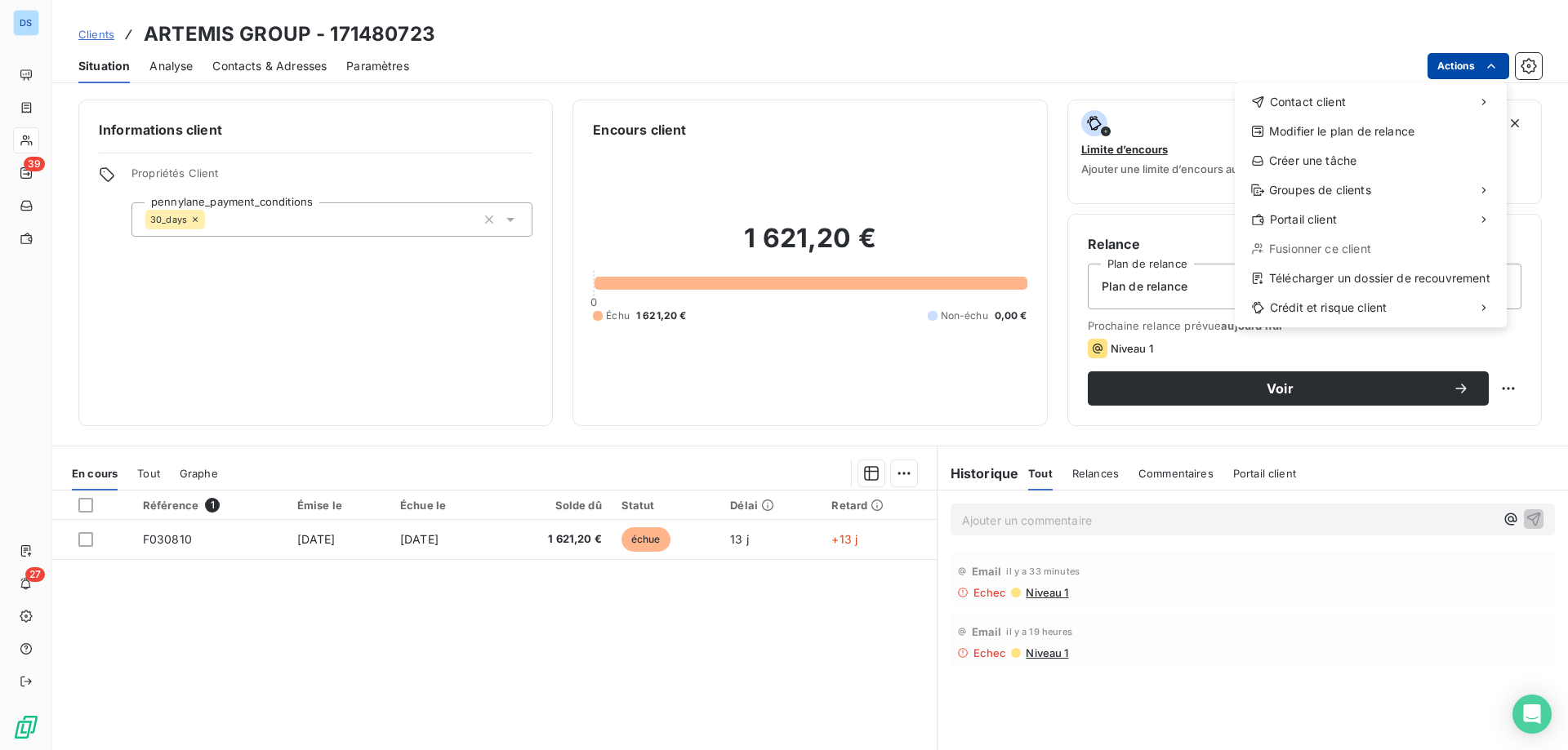
click at [1469, 67] on html "DS 39 27 Clients ARTEMIS GROUP - 171480723 Situation Analyse Contacts & Adresse…" at bounding box center [784, 375] width 1568 height 750
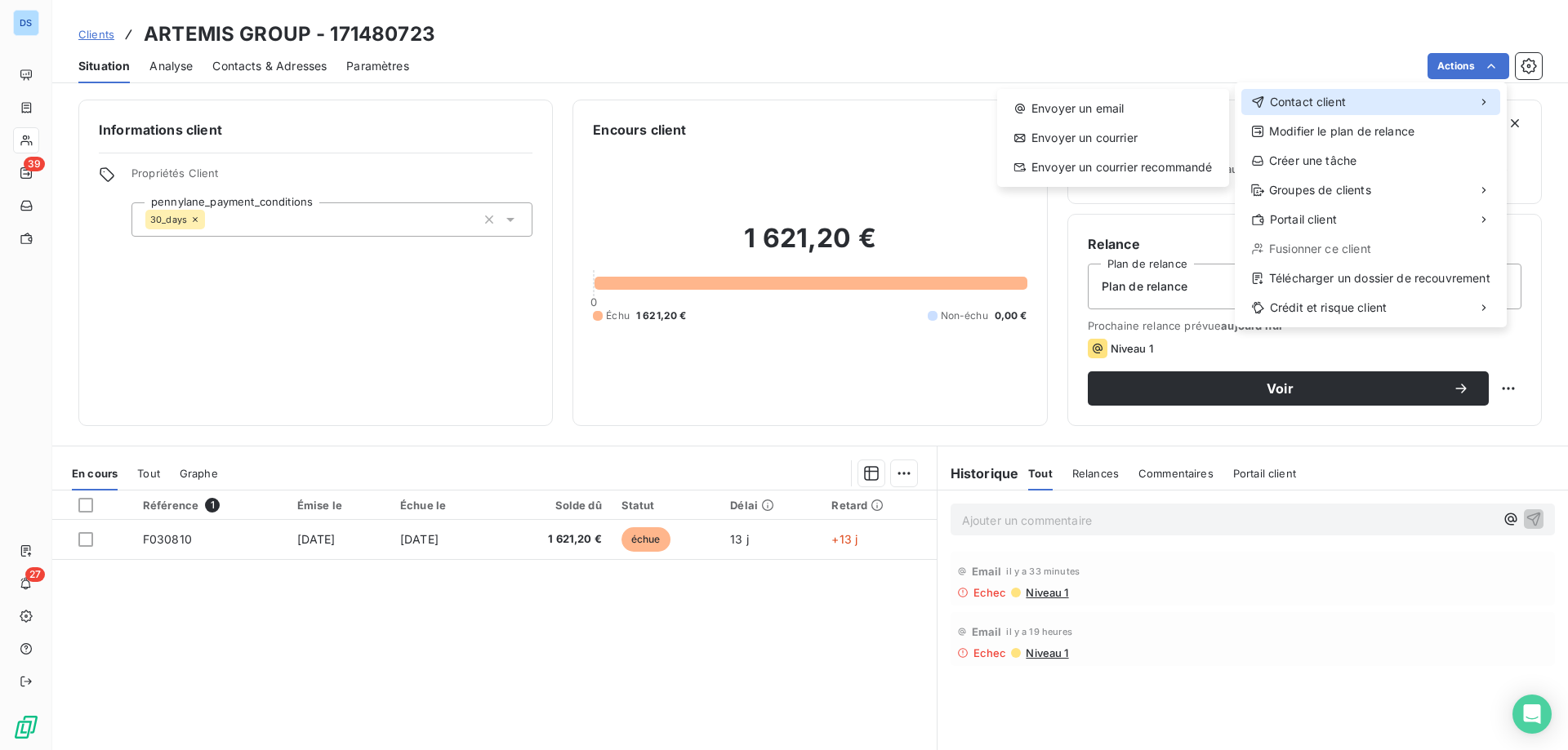
click at [1352, 98] on div "Contact client" at bounding box center [1370, 102] width 259 height 26
click at [1114, 117] on div "Envoyer un email" at bounding box center [1113, 108] width 219 height 26
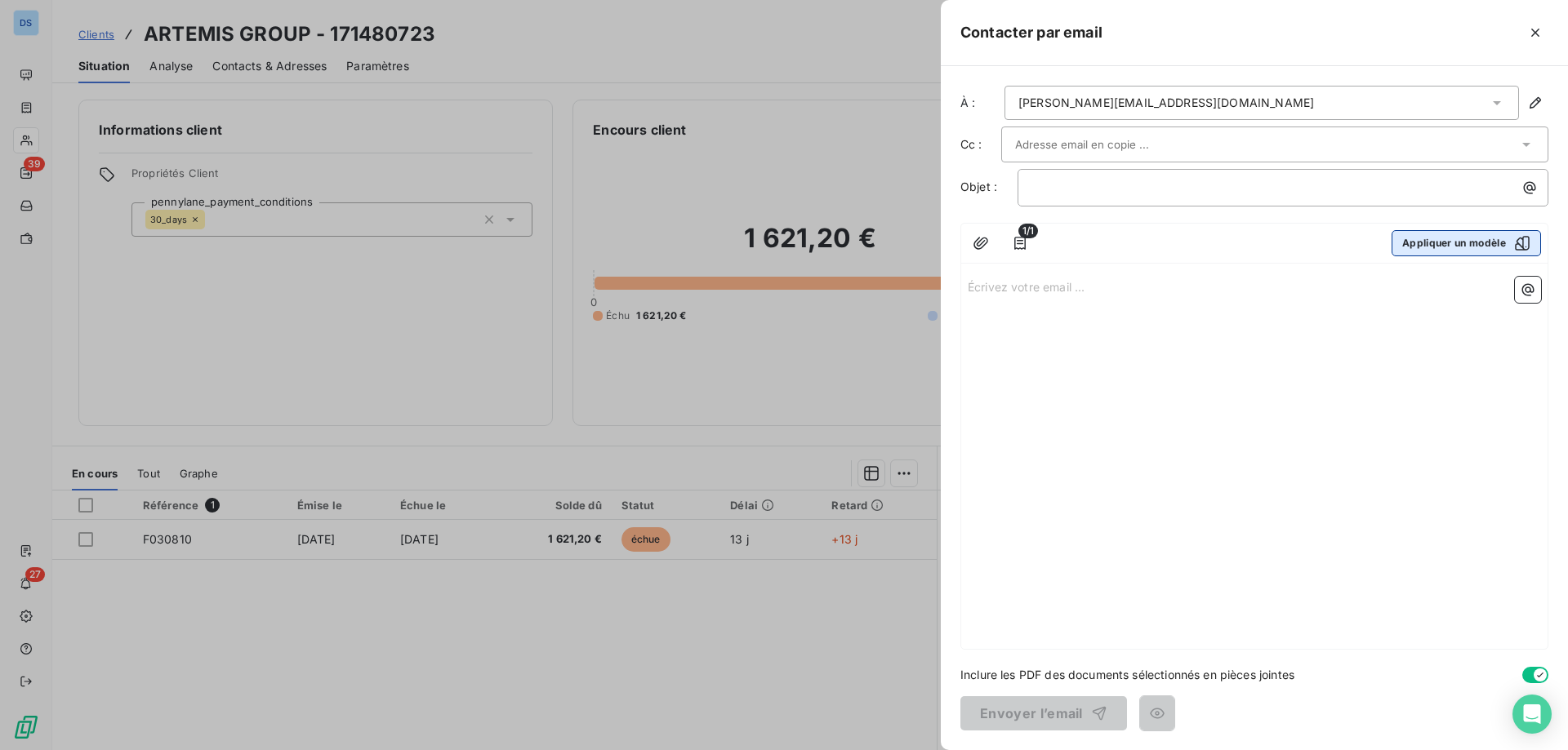
click at [1433, 245] on button "Appliquer un modèle" at bounding box center [1466, 243] width 150 height 26
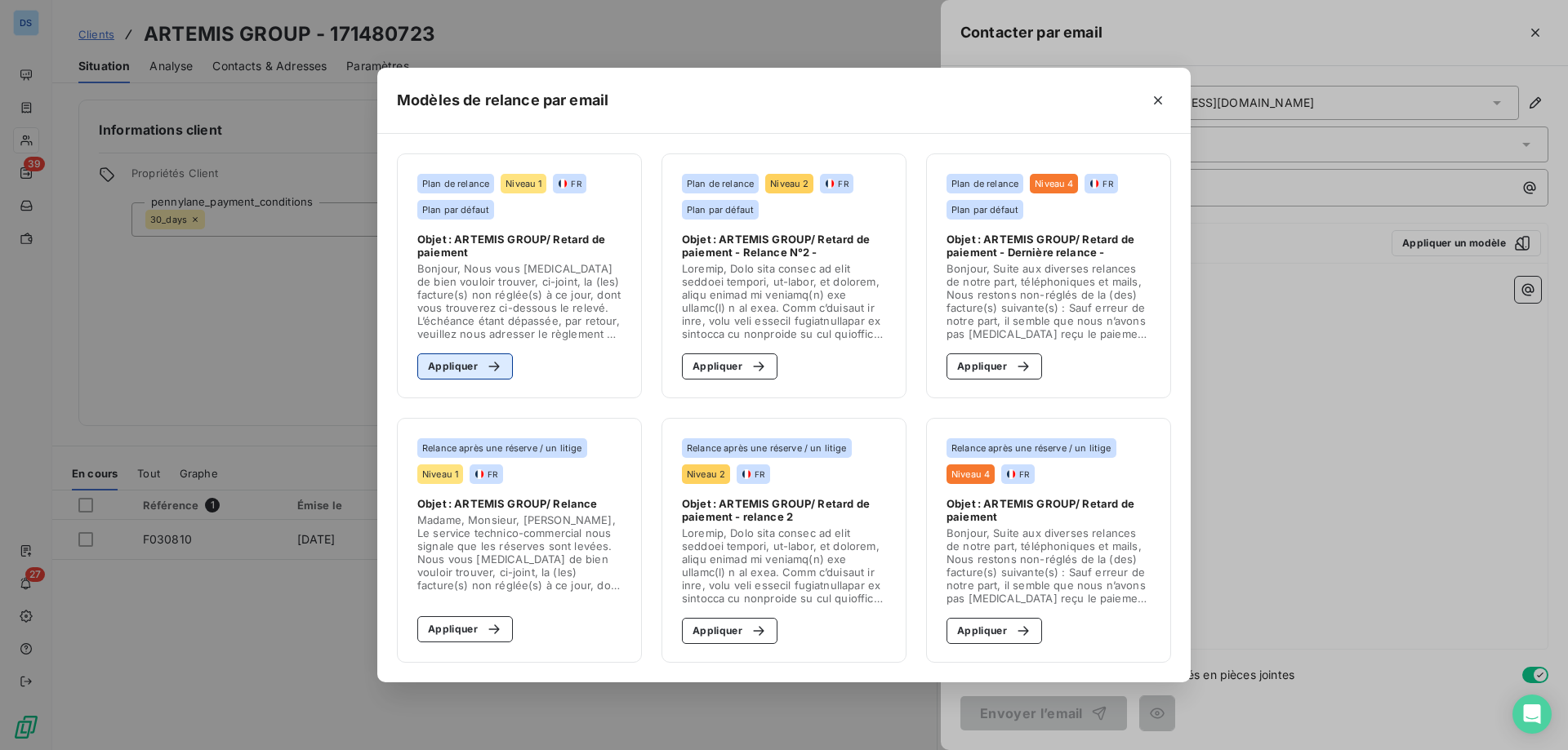
click at [484, 373] on div "button" at bounding box center [490, 366] width 24 height 16
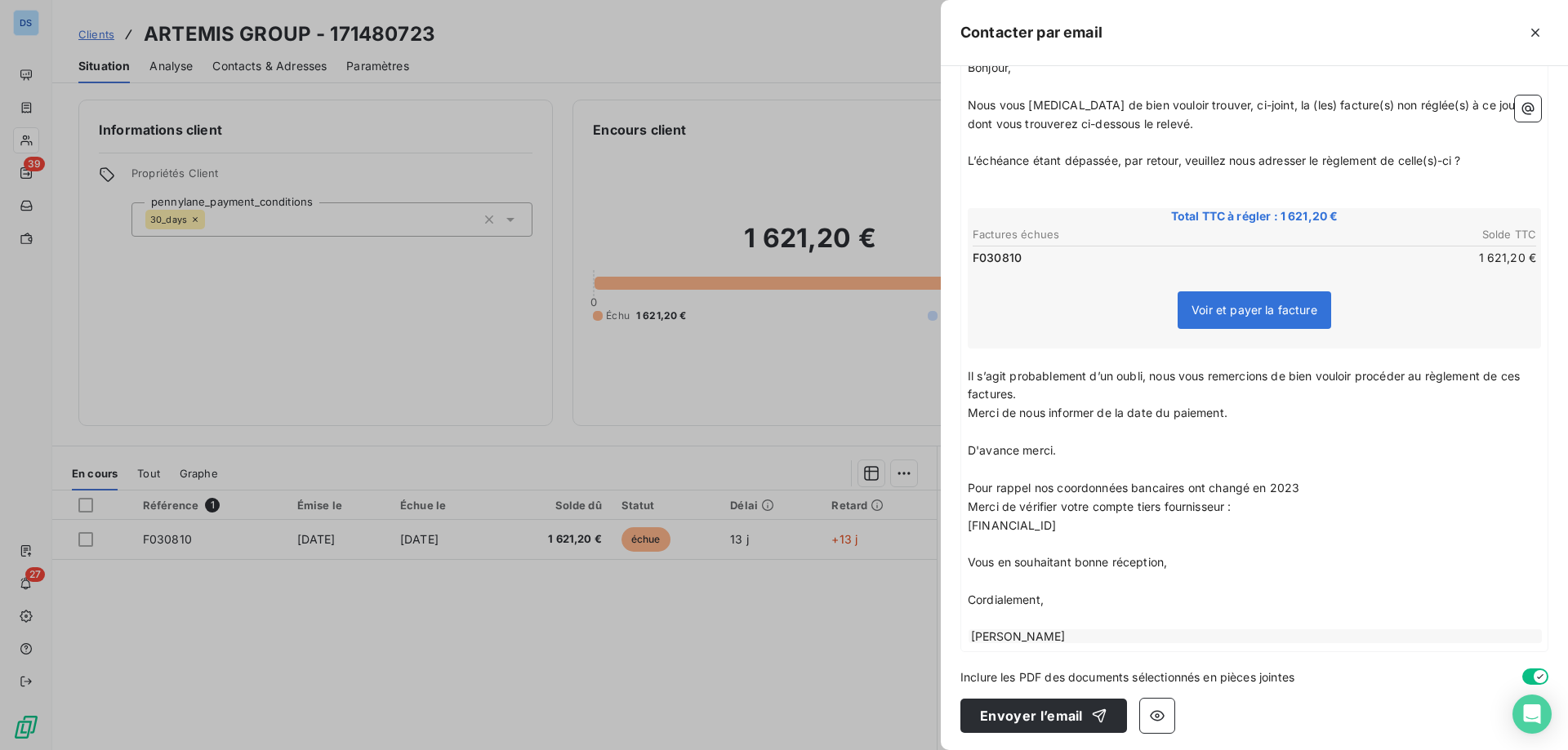
scroll to position [220, 0]
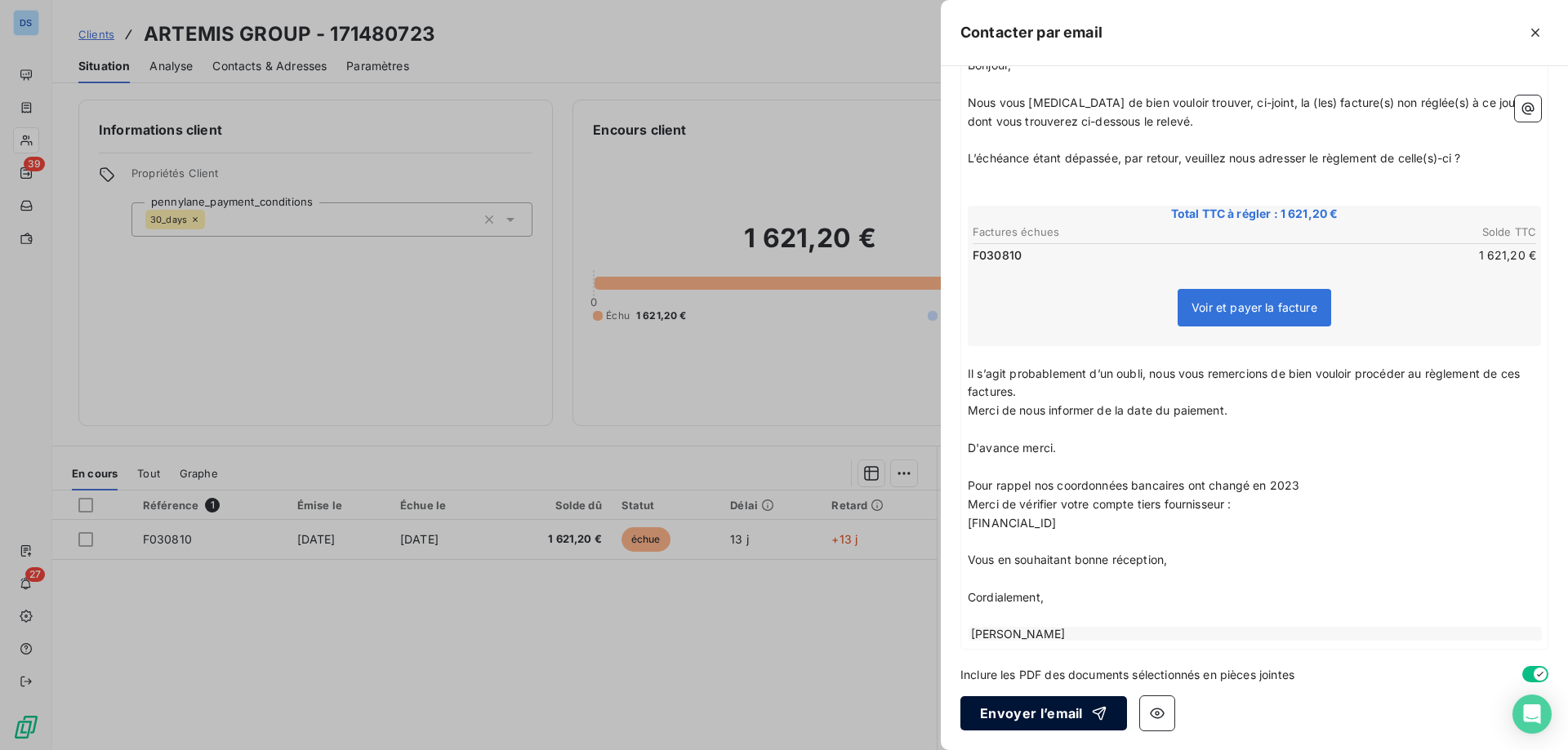
click at [999, 718] on button "Envoyer l’email" at bounding box center [1044, 713] width 167 height 34
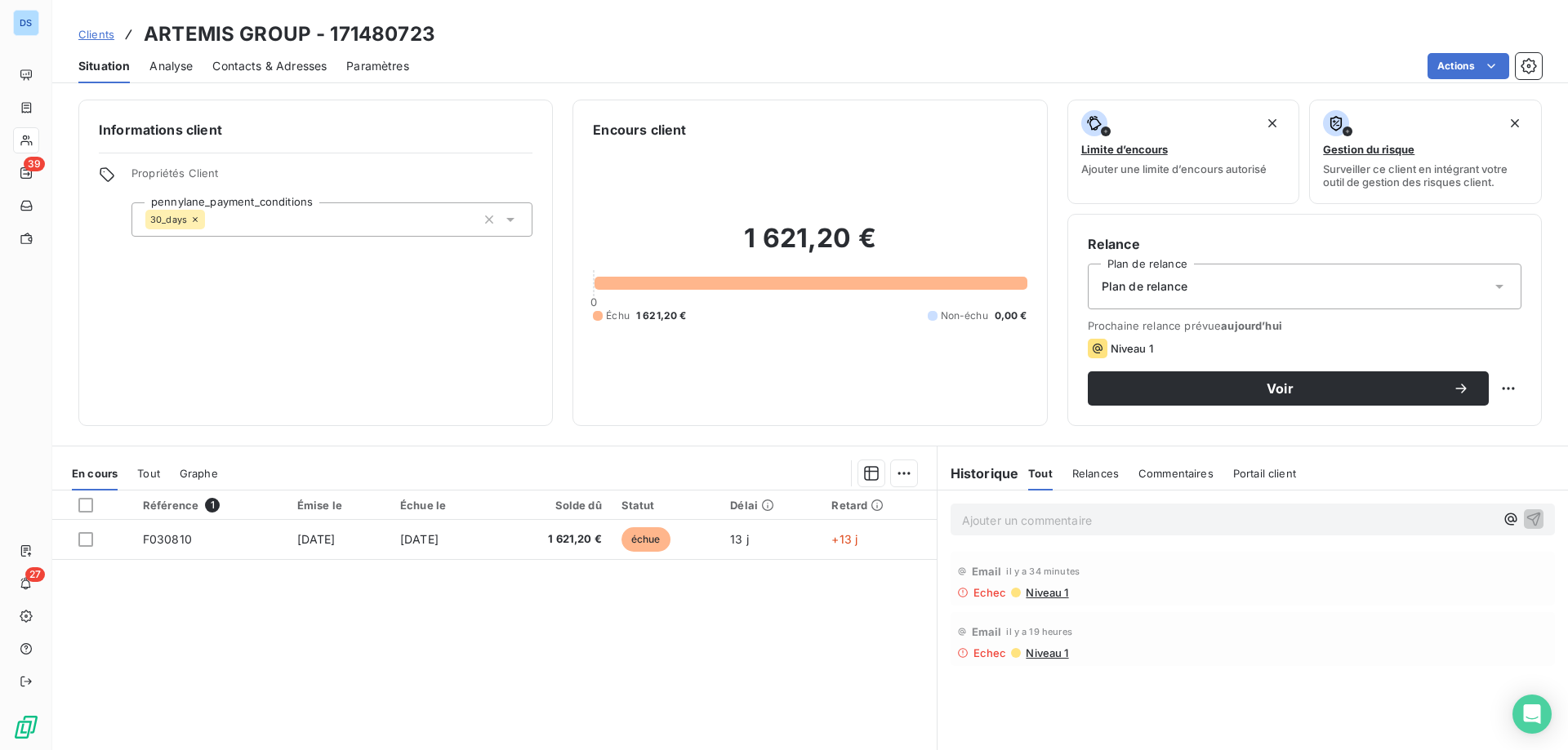
click at [87, 29] on span "Clients" at bounding box center [96, 34] width 36 height 13
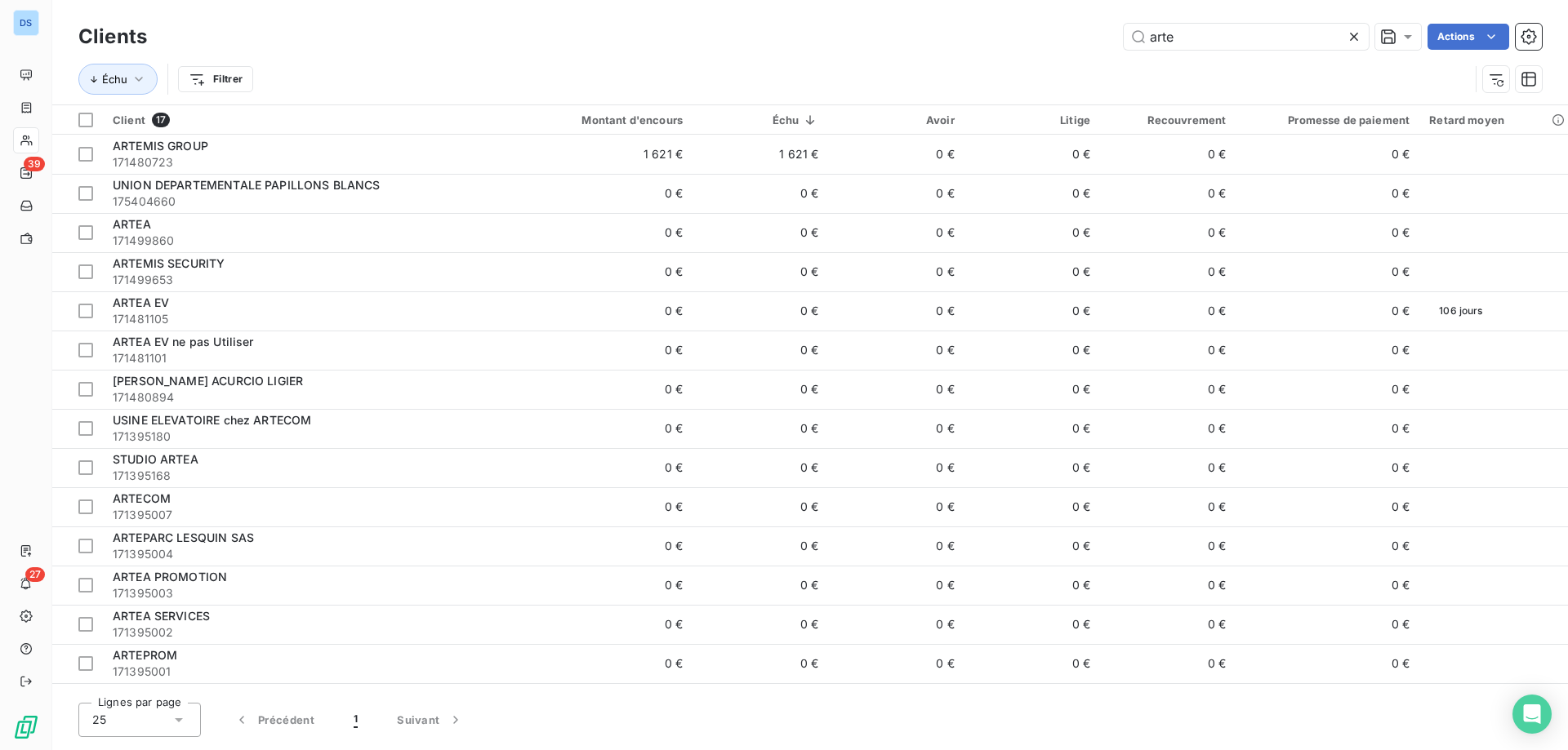
drag, startPoint x: 1189, startPoint y: 34, endPoint x: 1052, endPoint y: 70, distance: 141.7
click at [1058, 66] on div "Clients arte Actions Échu Filtrer" at bounding box center [809, 61] width 1463 height 85
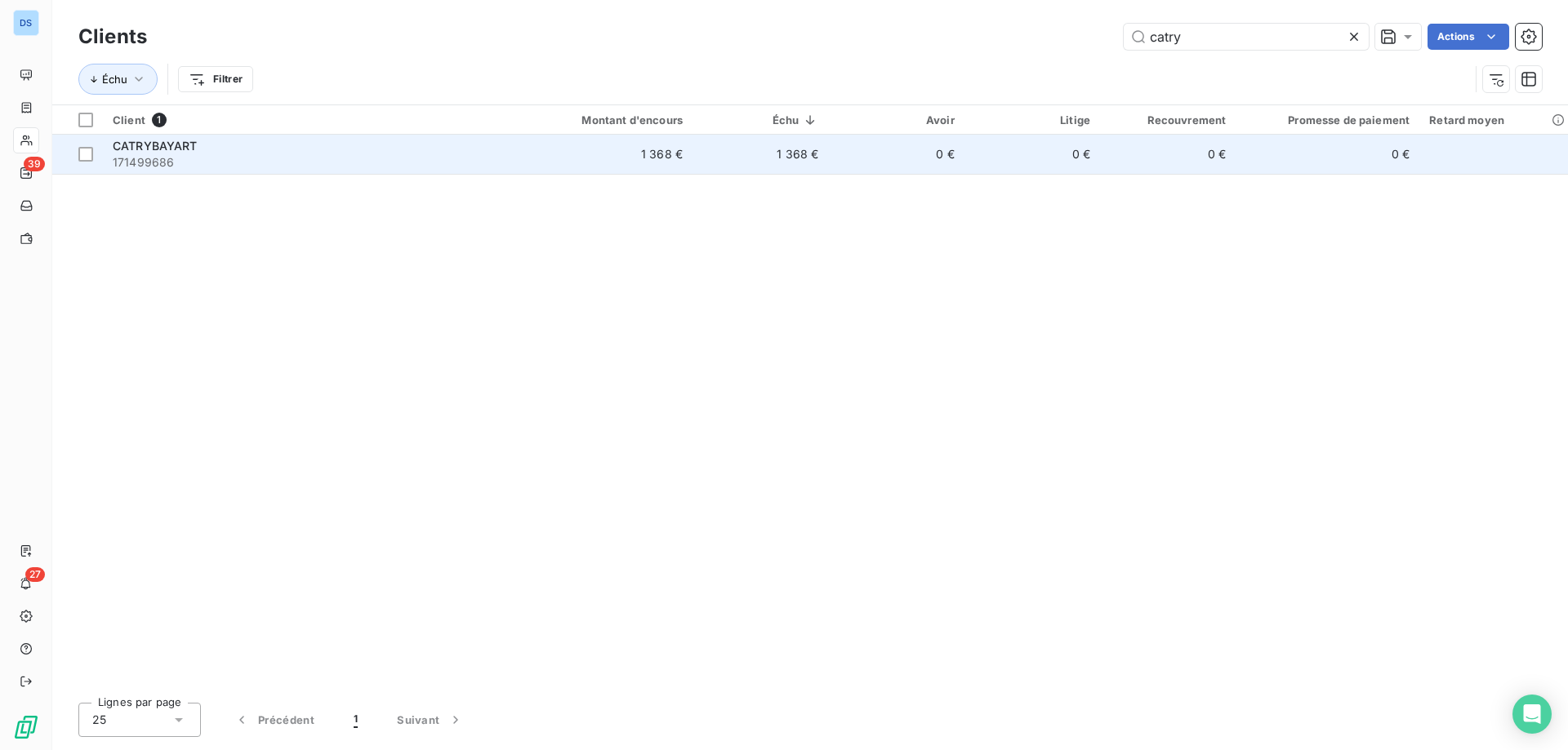
type input "catry"
click at [620, 156] on td "1 368 €" at bounding box center [601, 154] width 182 height 40
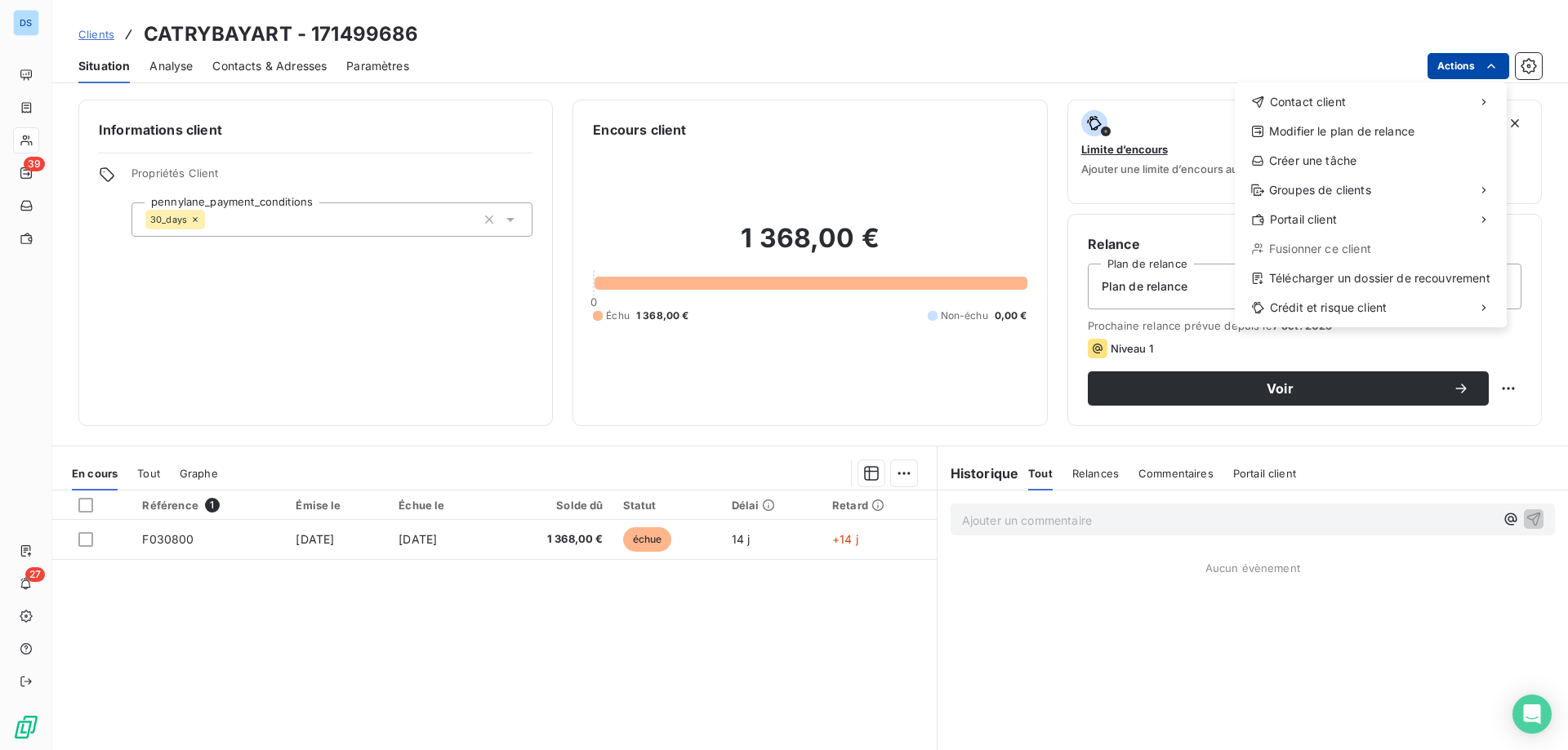
click at [1441, 59] on html "DS 39 27 Clients CATRYBAYART - 171499686 Situation Analyse Contacts & Adresses …" at bounding box center [784, 375] width 1568 height 750
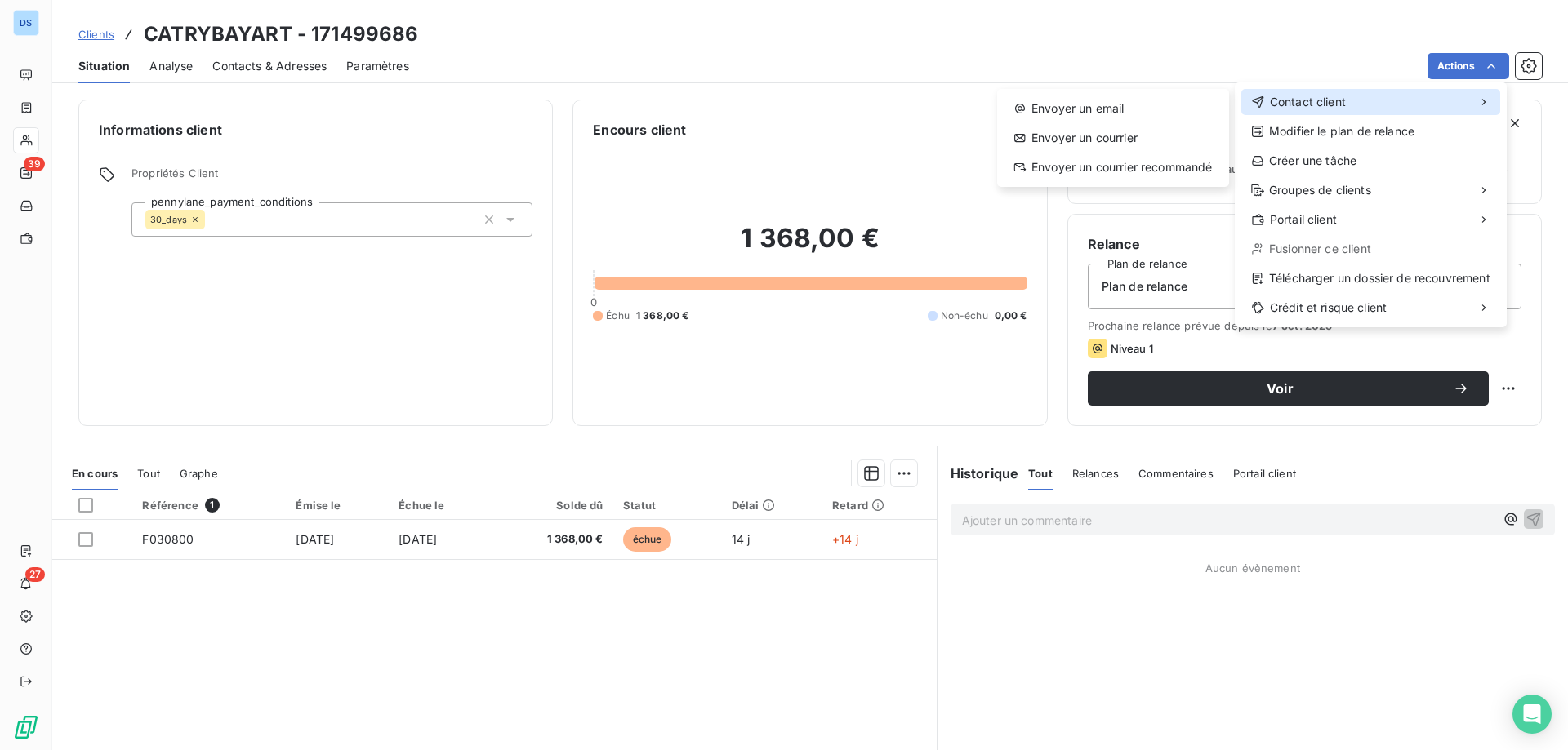
click at [1344, 94] on span "Contact client" at bounding box center [1307, 102] width 76 height 16
click at [1126, 118] on div "Envoyer un email" at bounding box center [1113, 108] width 219 height 26
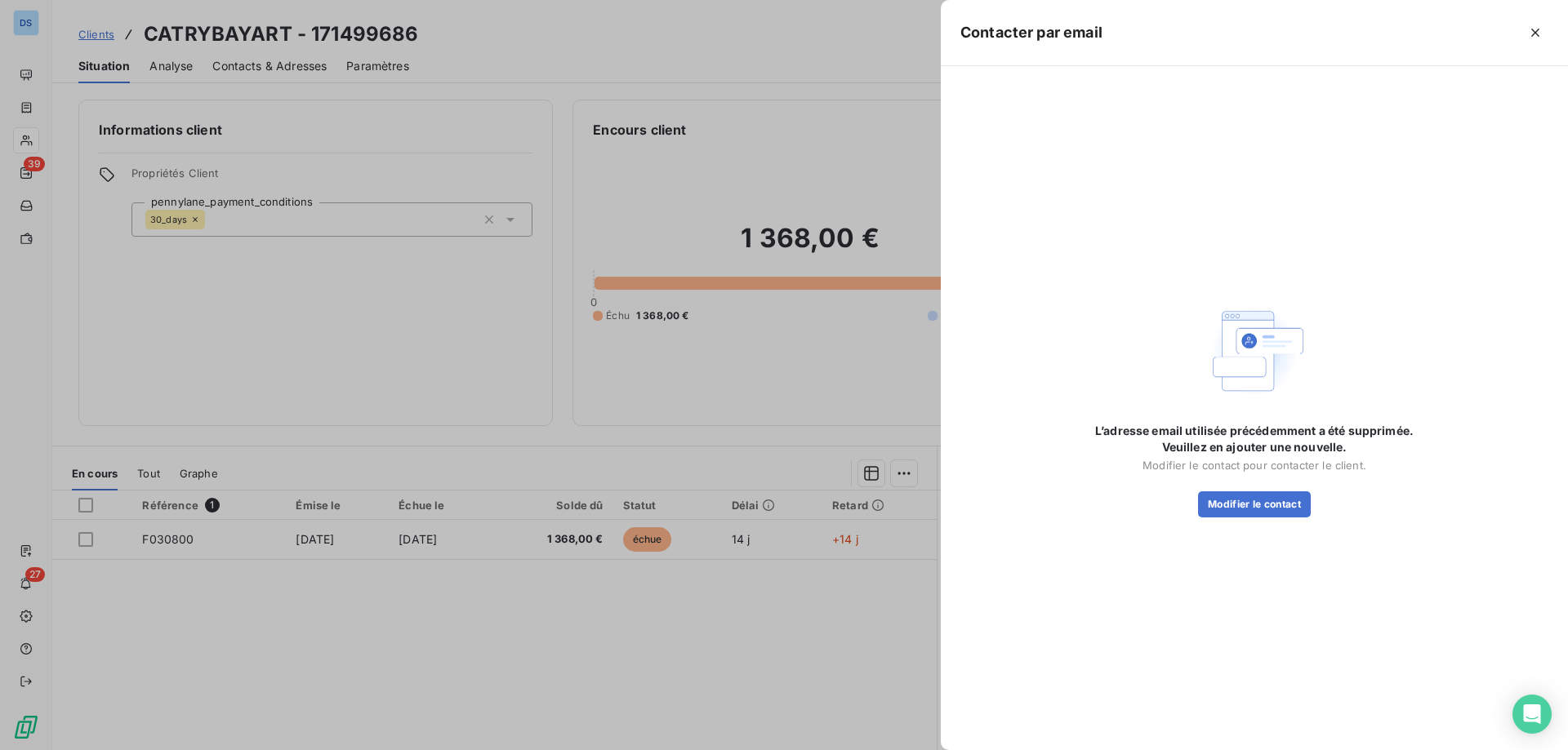
drag, startPoint x: 932, startPoint y: 107, endPoint x: 906, endPoint y: 106, distance: 26.0
click at [906, 106] on div at bounding box center [784, 375] width 1568 height 750
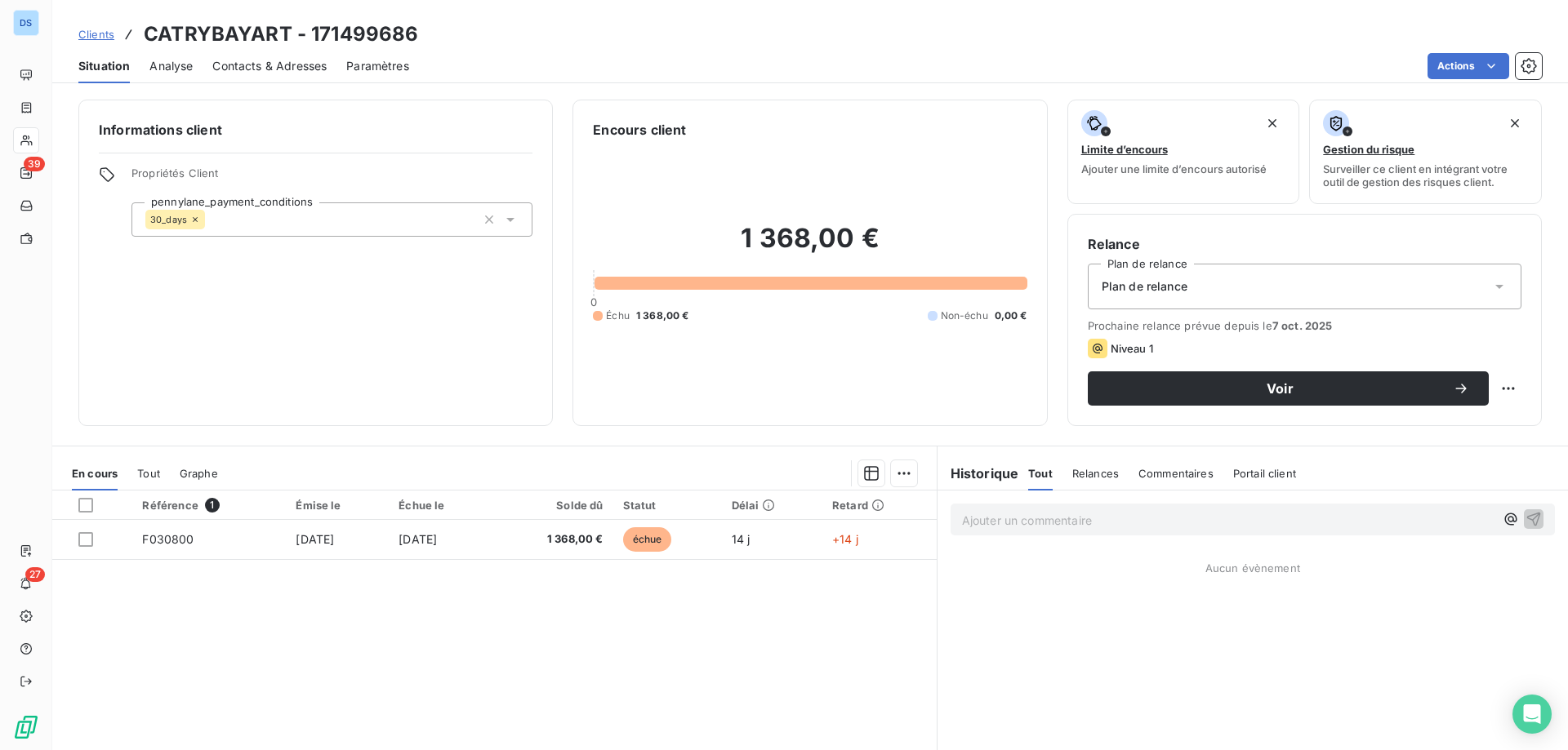
click at [237, 65] on span "Contacts & Adresses" at bounding box center [269, 66] width 114 height 16
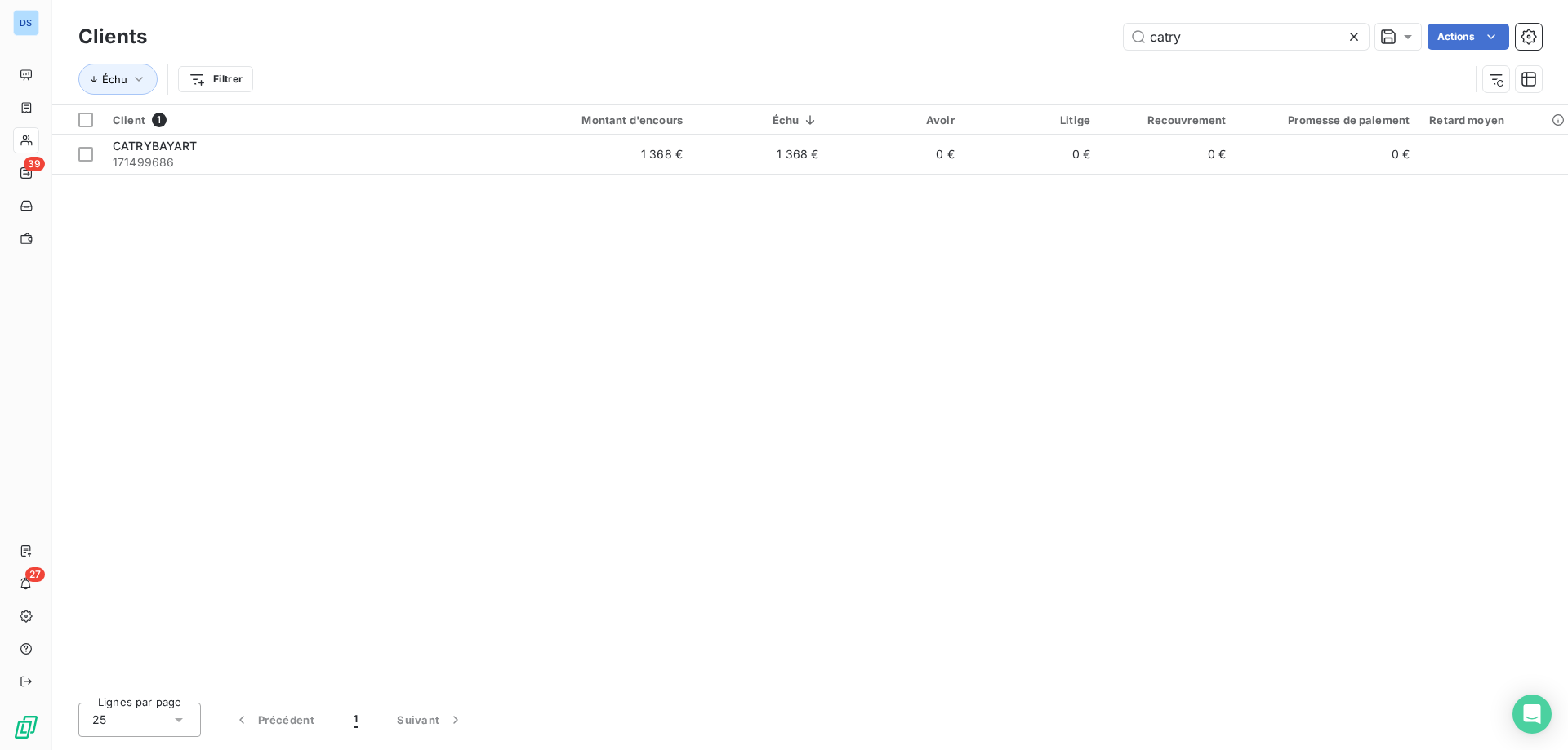
drag, startPoint x: 1187, startPoint y: 38, endPoint x: 1025, endPoint y: 34, distance: 162.0
click at [1025, 34] on div "catry Actions" at bounding box center [854, 36] width 1375 height 26
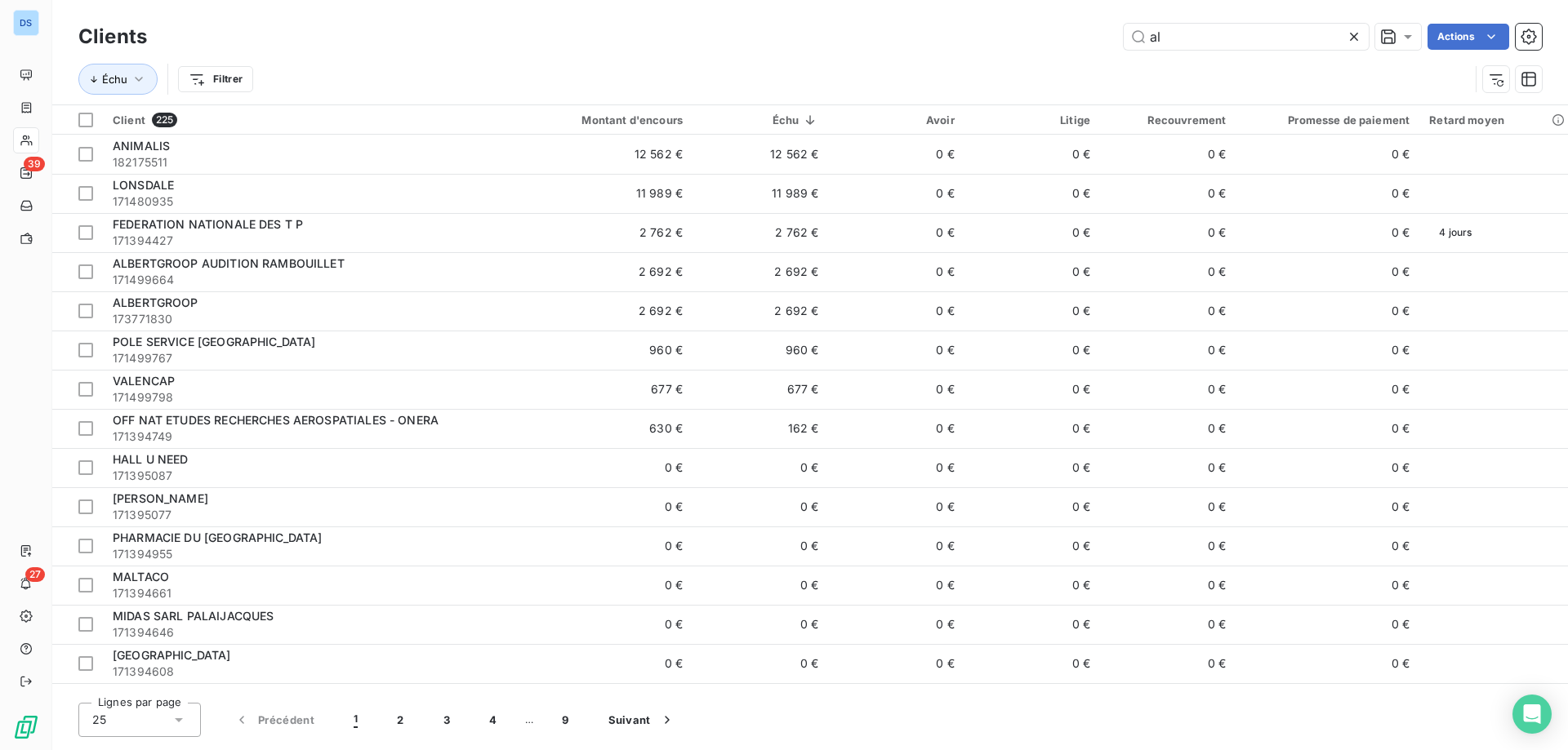
type input "a"
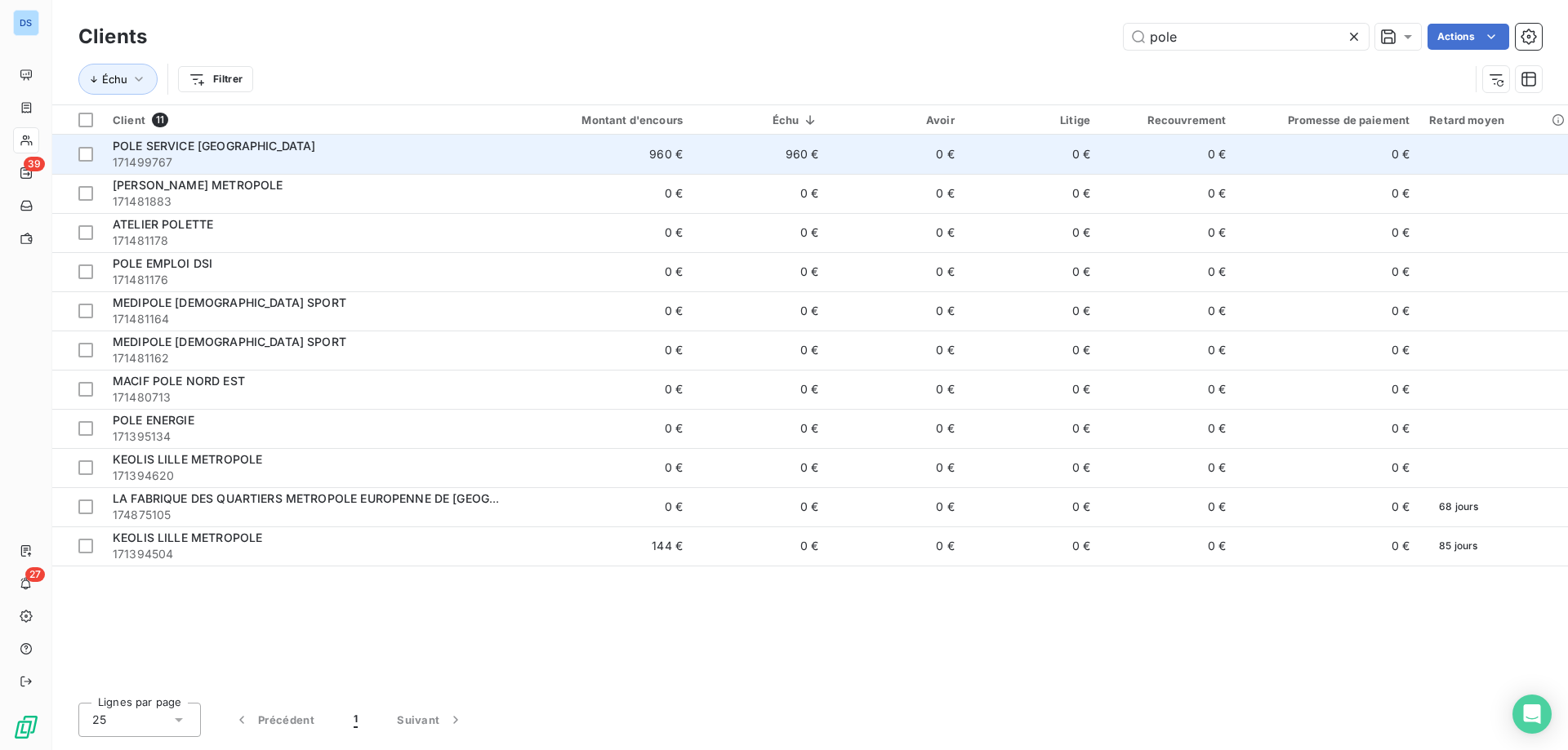
type input "pole"
click at [788, 163] on td "960 €" at bounding box center [760, 154] width 135 height 40
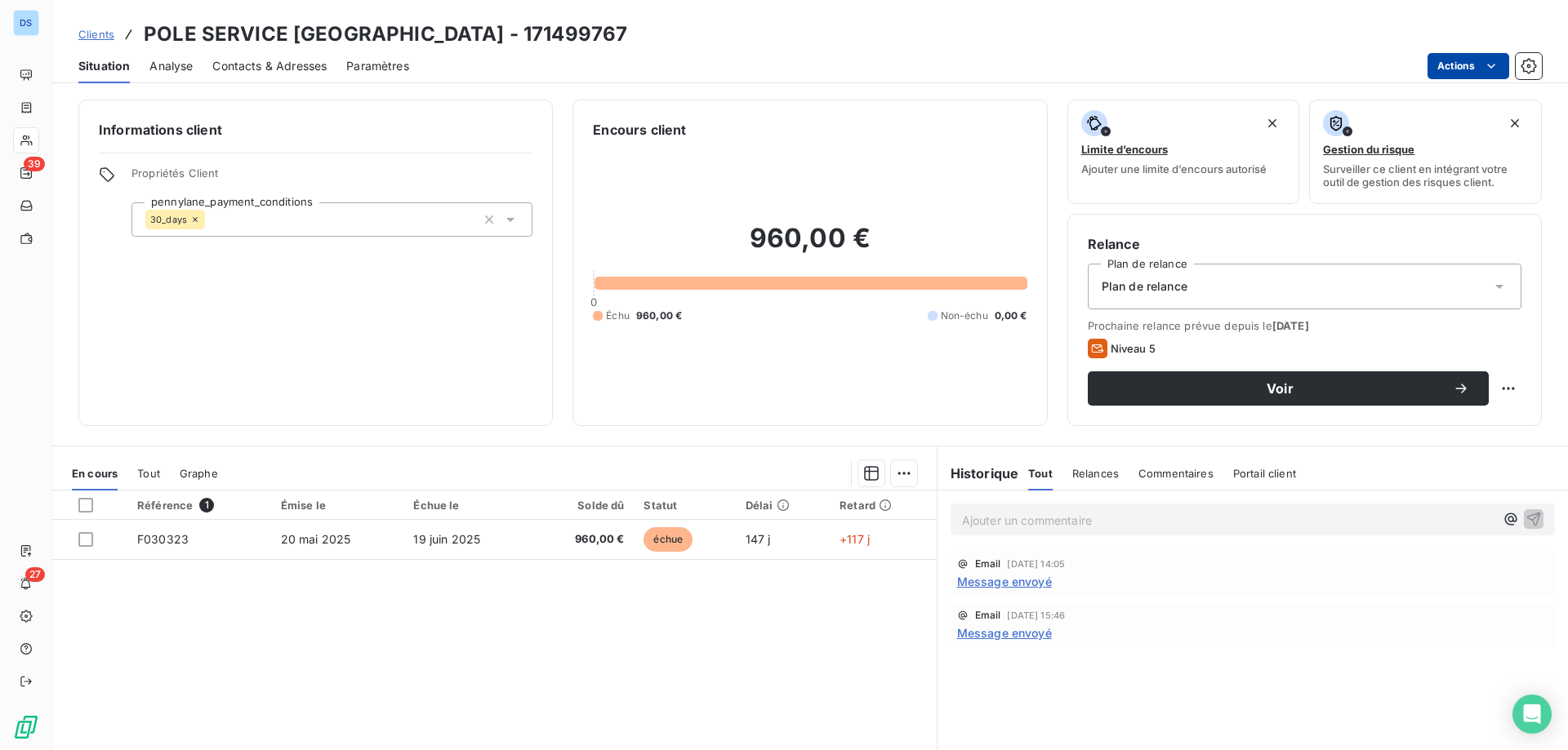
click at [1435, 67] on html "DS 39 27 Clients POLE SERVICE TRANSALLEY - 171499767 Situation Analyse Contacts…" at bounding box center [784, 375] width 1568 height 750
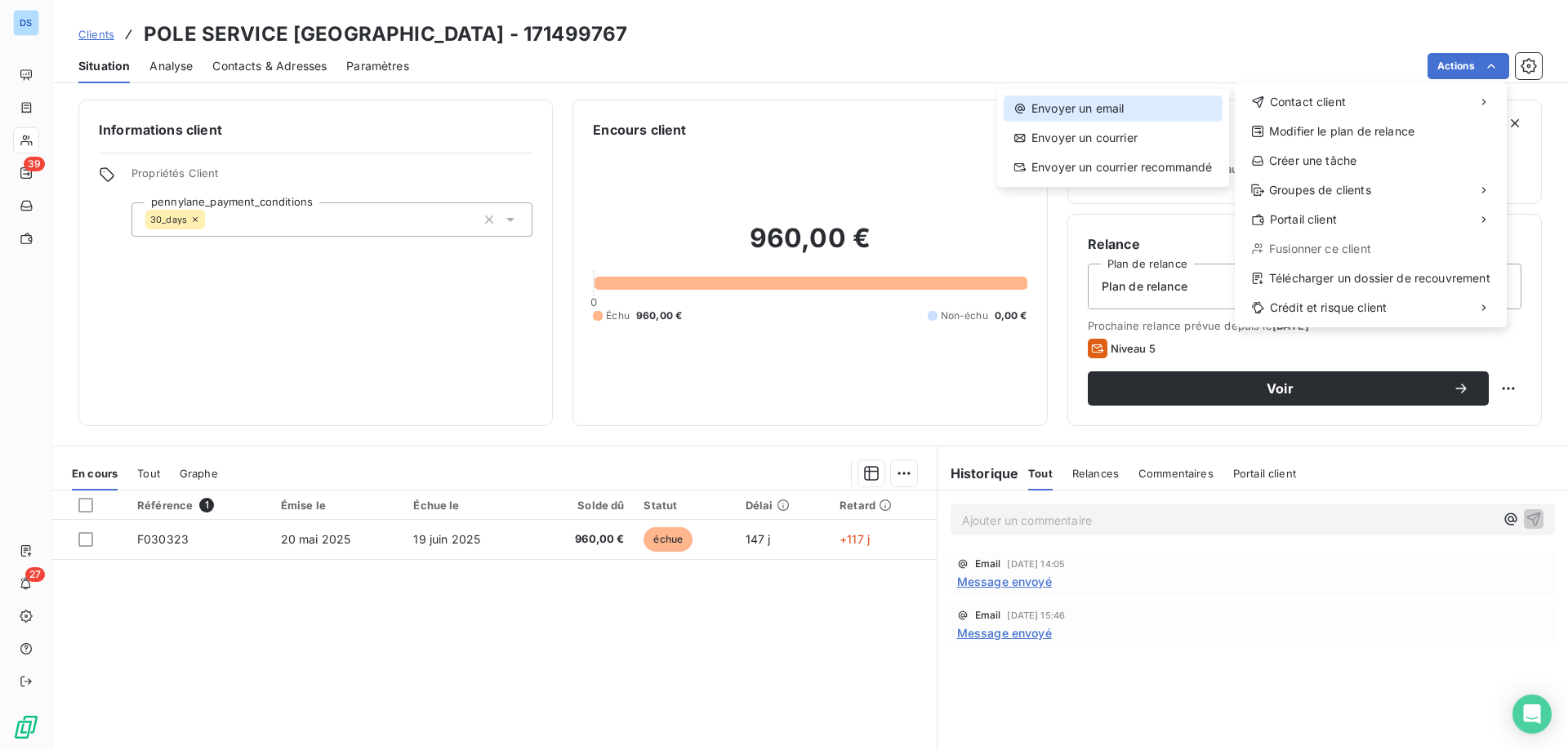
click at [1160, 114] on div "Envoyer un email" at bounding box center [1113, 108] width 219 height 26
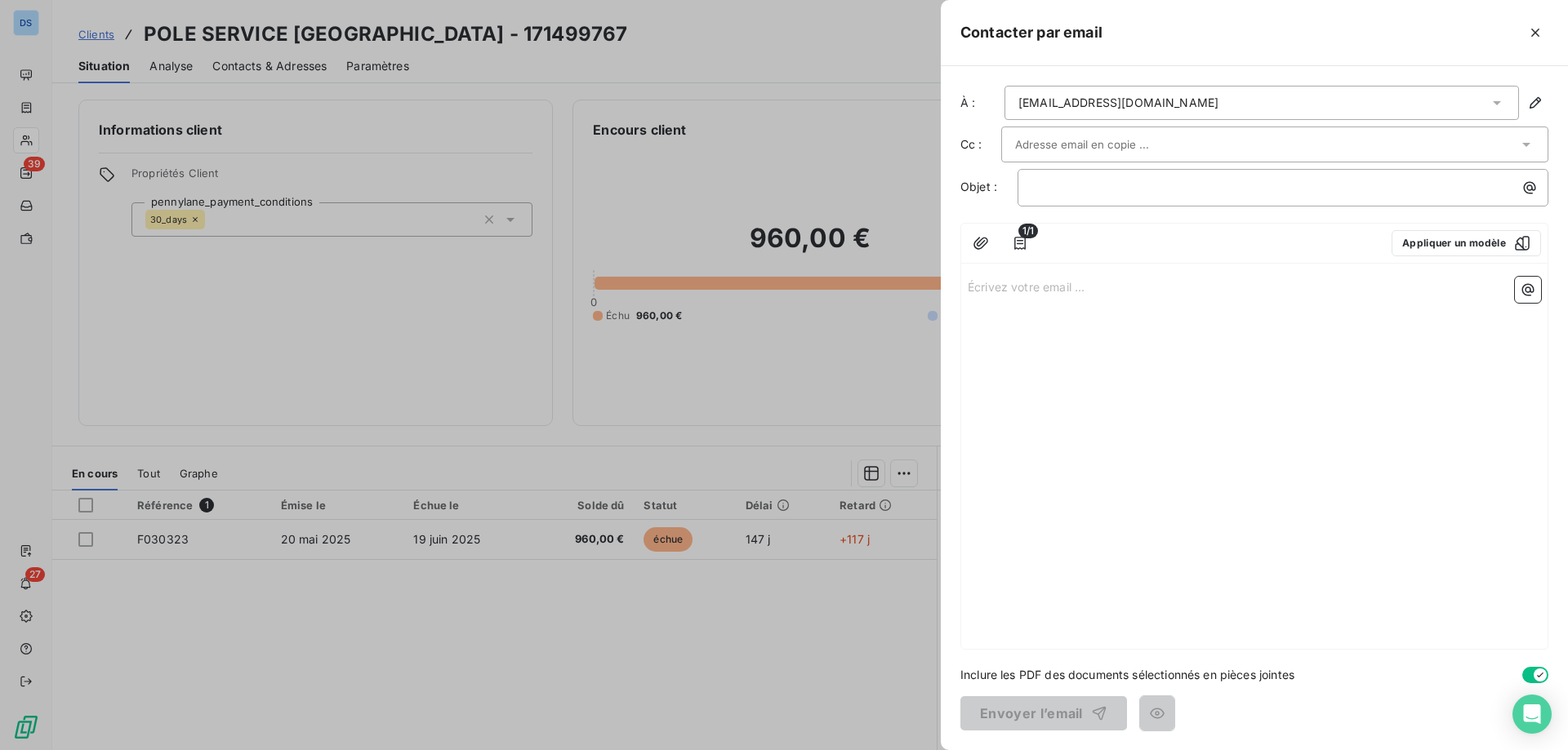
click at [783, 52] on div at bounding box center [784, 375] width 1568 height 750
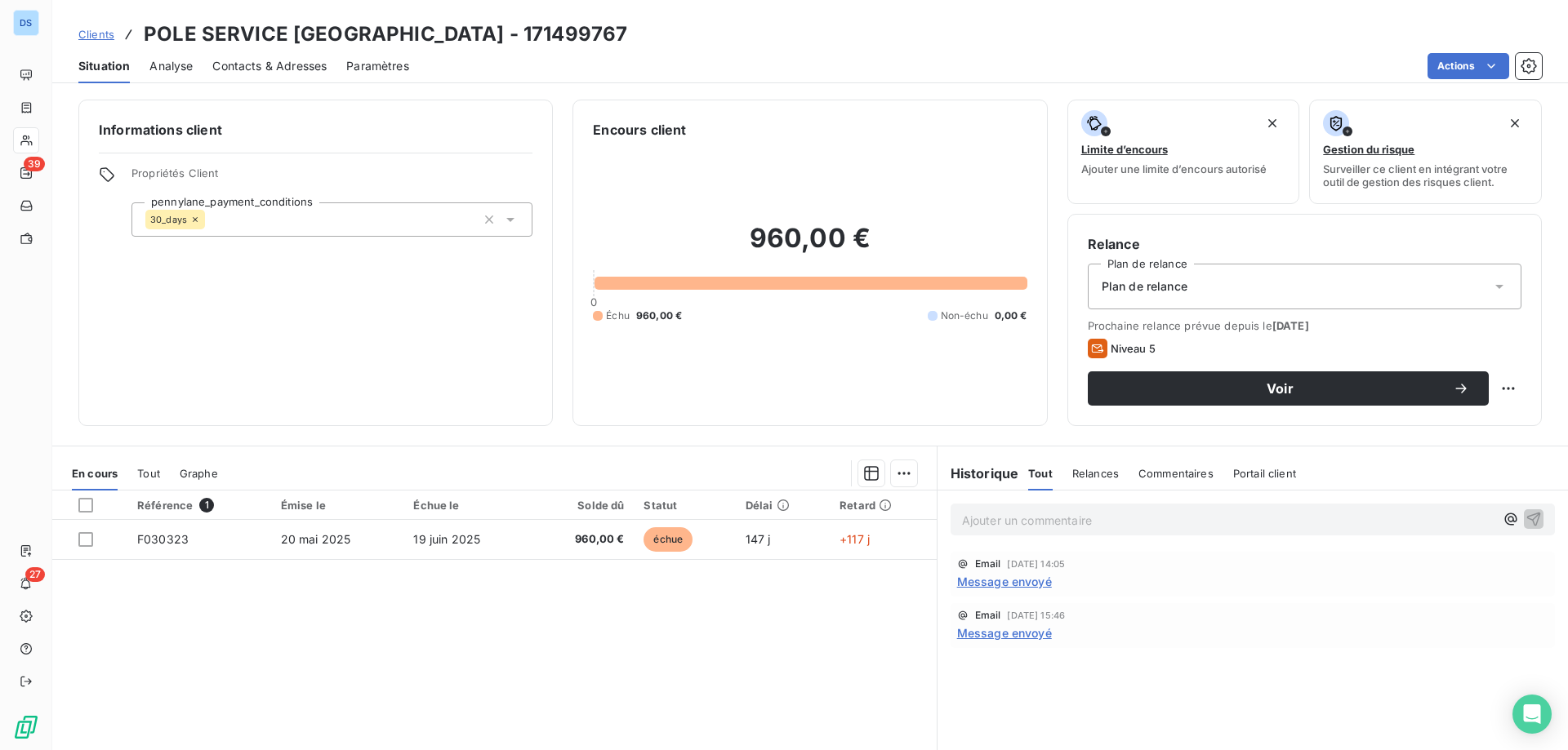
click at [249, 69] on span "Contacts & Adresses" at bounding box center [269, 66] width 114 height 16
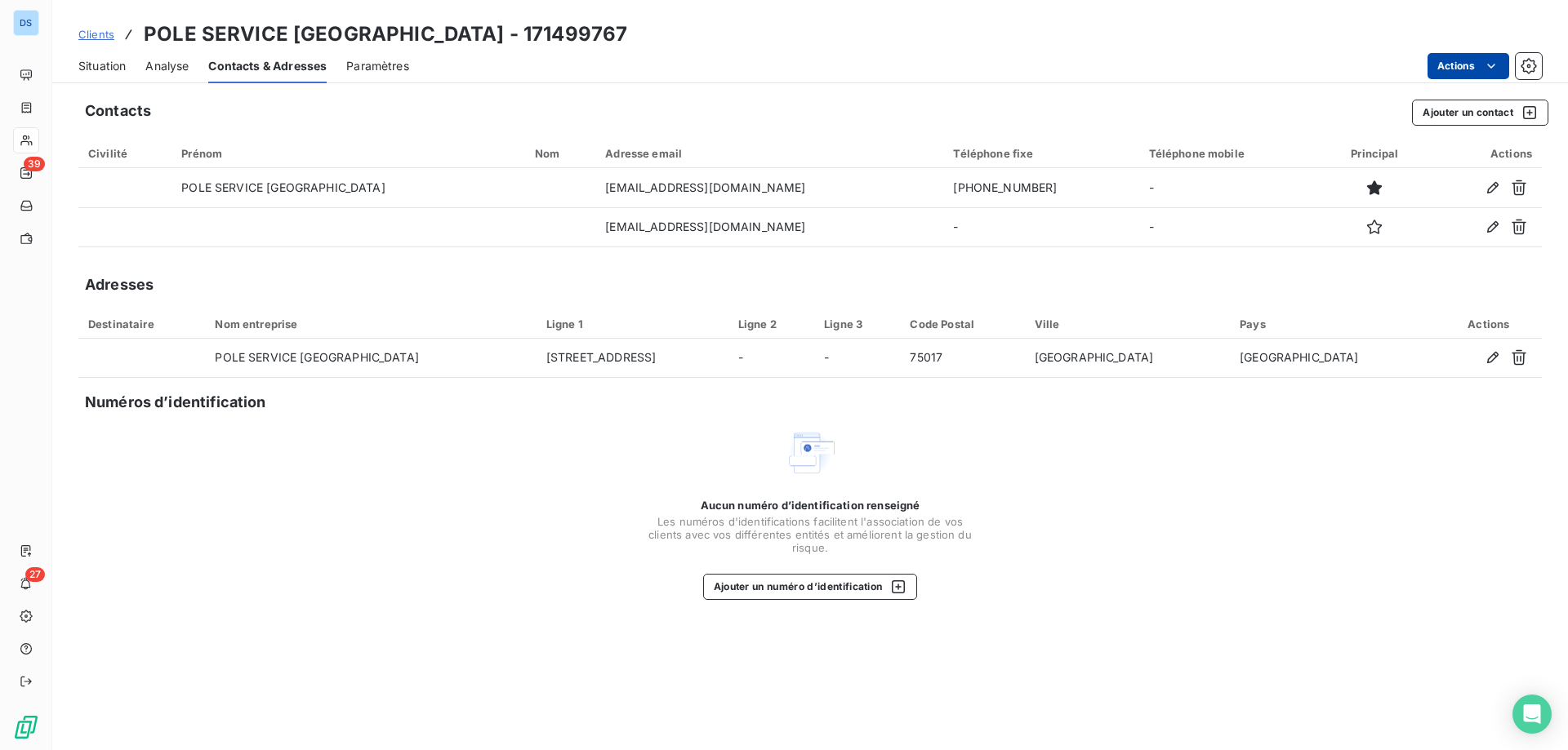
click at [1440, 57] on html "DS 39 27 Clients POLE SERVICE TRANSALLEY - 171499767 Situation Analyse Contacts…" at bounding box center [784, 375] width 1568 height 750
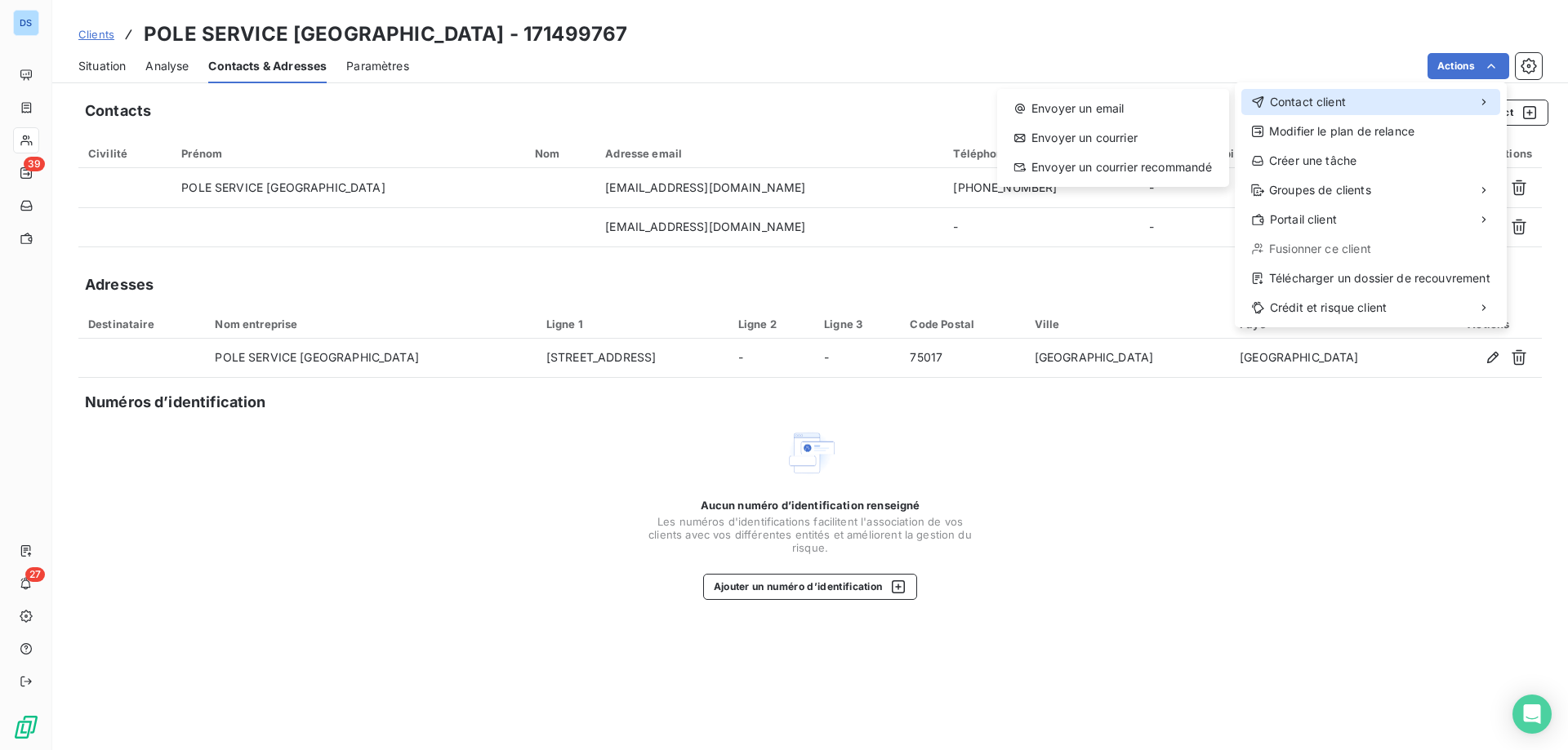
drag, startPoint x: 1313, startPoint y: 97, endPoint x: 1288, endPoint y: 104, distance: 26.0
click at [1313, 98] on span "Contact client" at bounding box center [1307, 102] width 76 height 16
click at [1147, 121] on div "Envoyer un email" at bounding box center [1113, 108] width 219 height 26
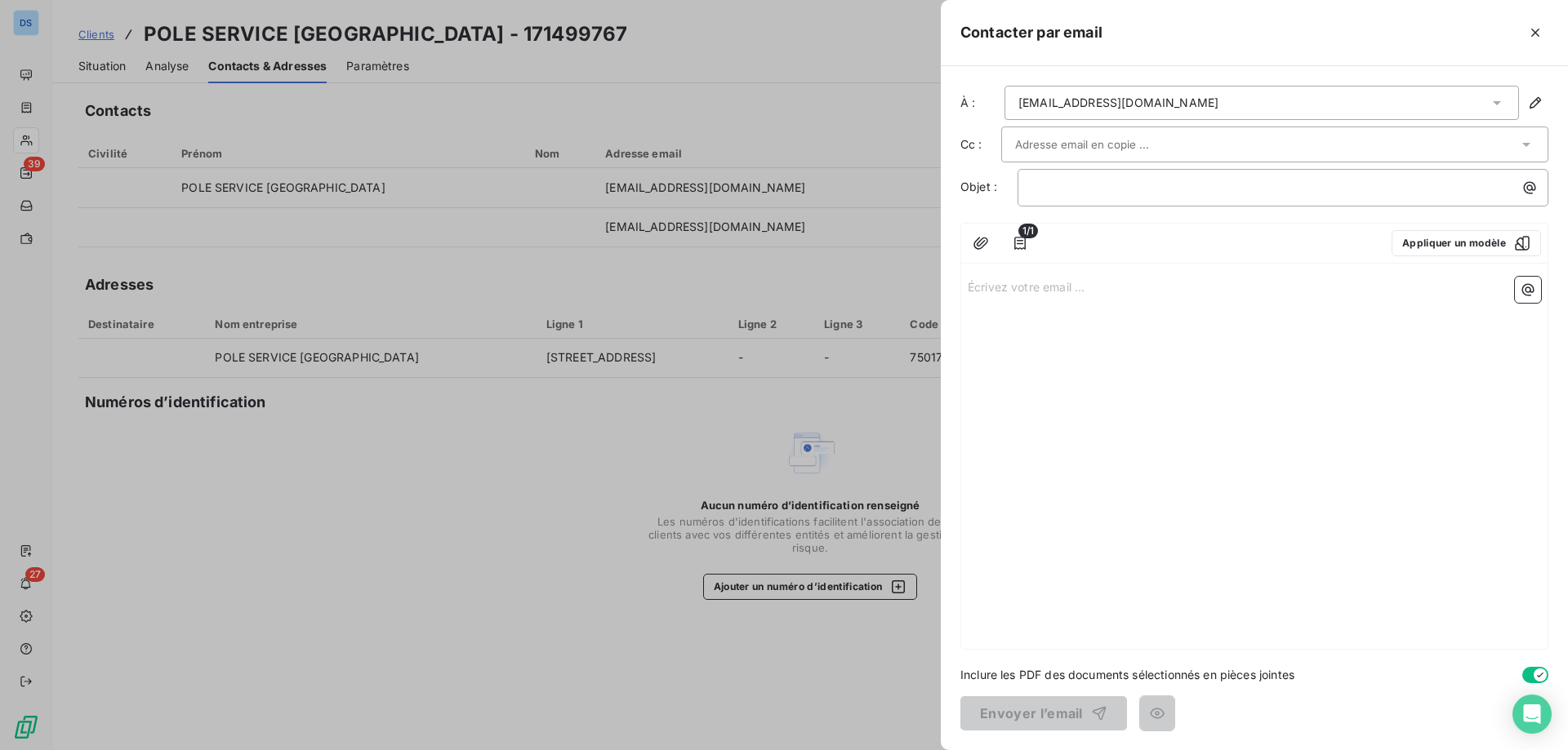
click at [718, 70] on div at bounding box center [784, 375] width 1568 height 750
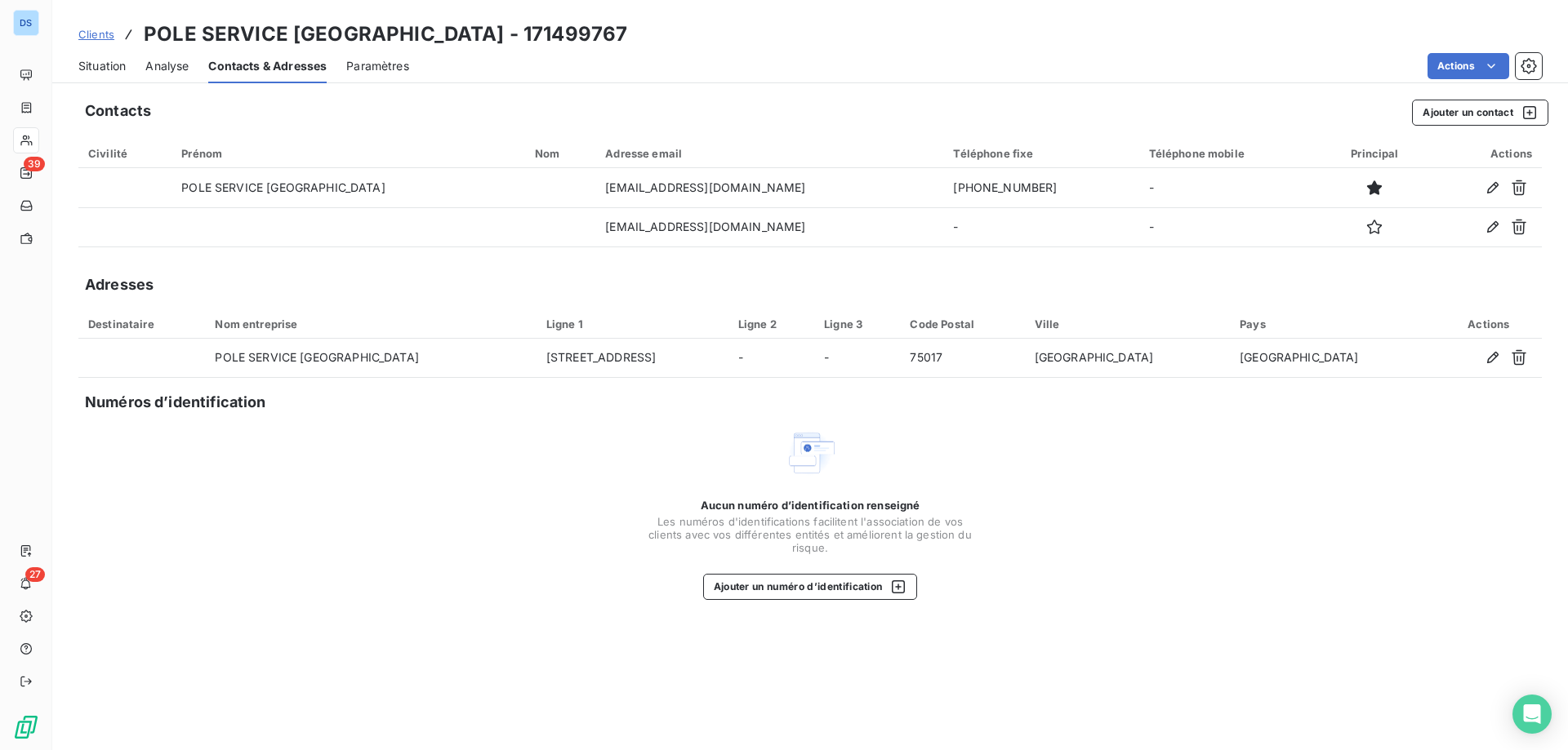
click at [114, 65] on span "Situation" at bounding box center [102, 66] width 47 height 16
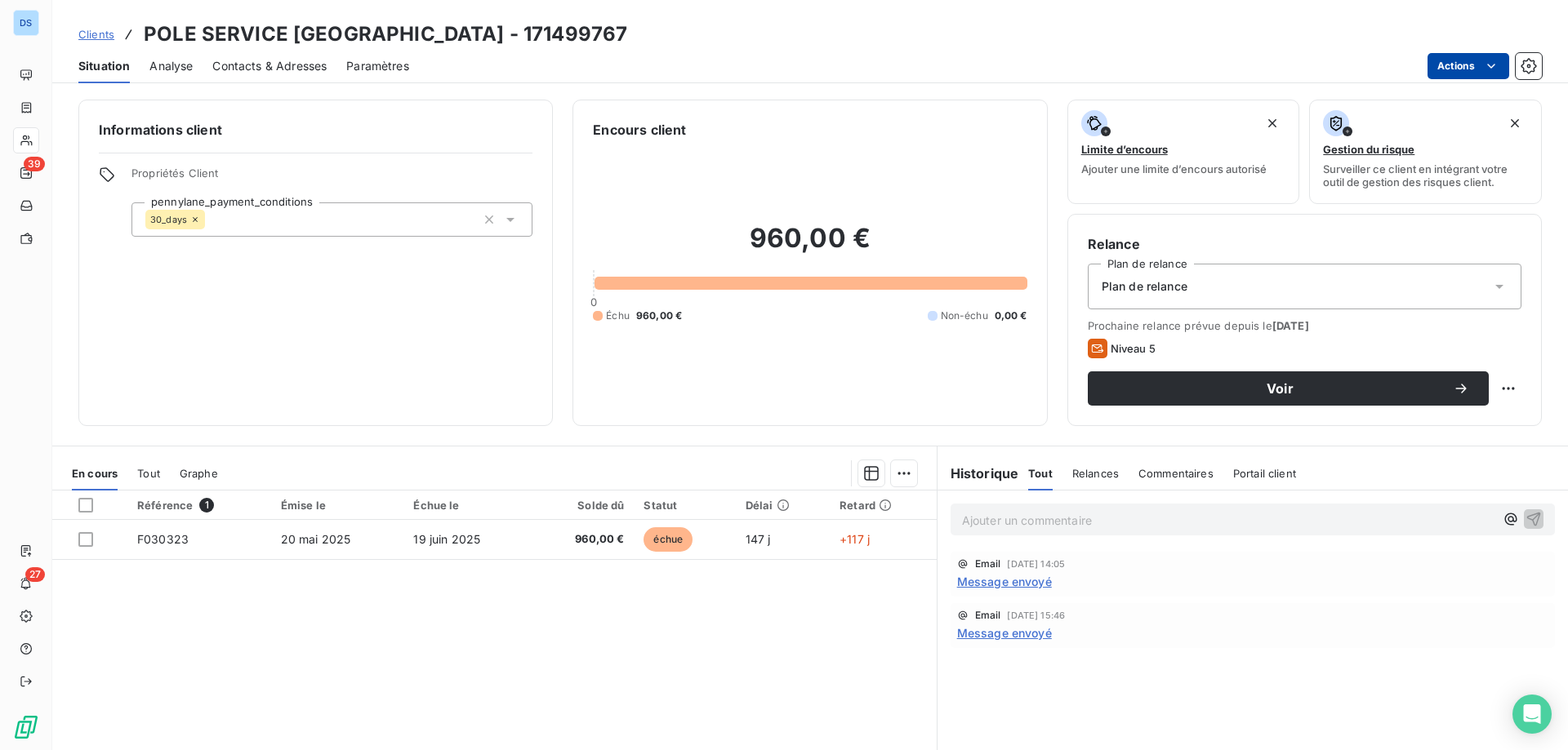
click at [1464, 67] on html "DS 39 27 Clients POLE SERVICE TRANSALLEY - 171499767 Situation Analyse Contacts…" at bounding box center [784, 375] width 1568 height 750
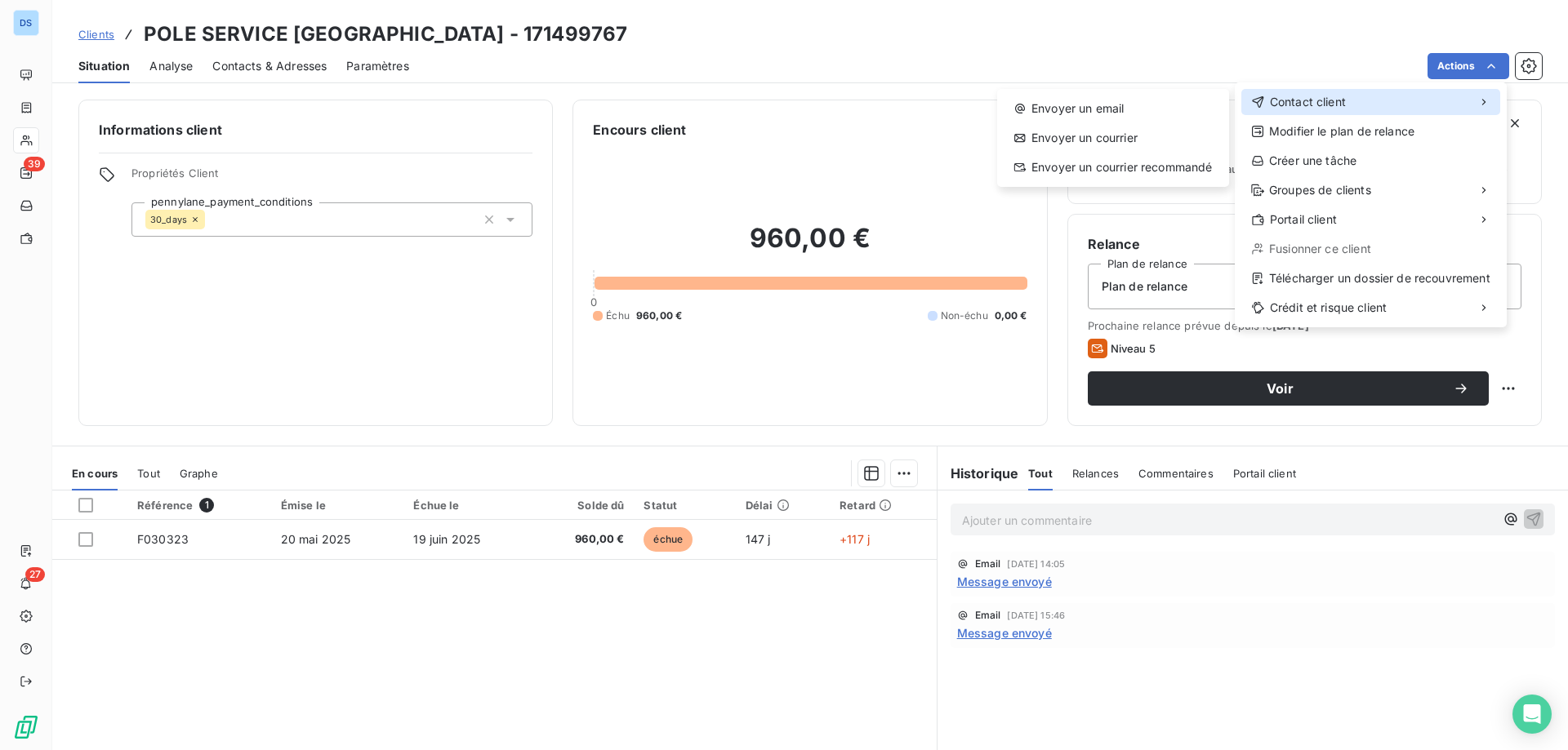
click at [1315, 98] on span "Contact client" at bounding box center [1307, 102] width 76 height 16
click at [1152, 114] on div "Envoyer un email" at bounding box center [1113, 108] width 219 height 26
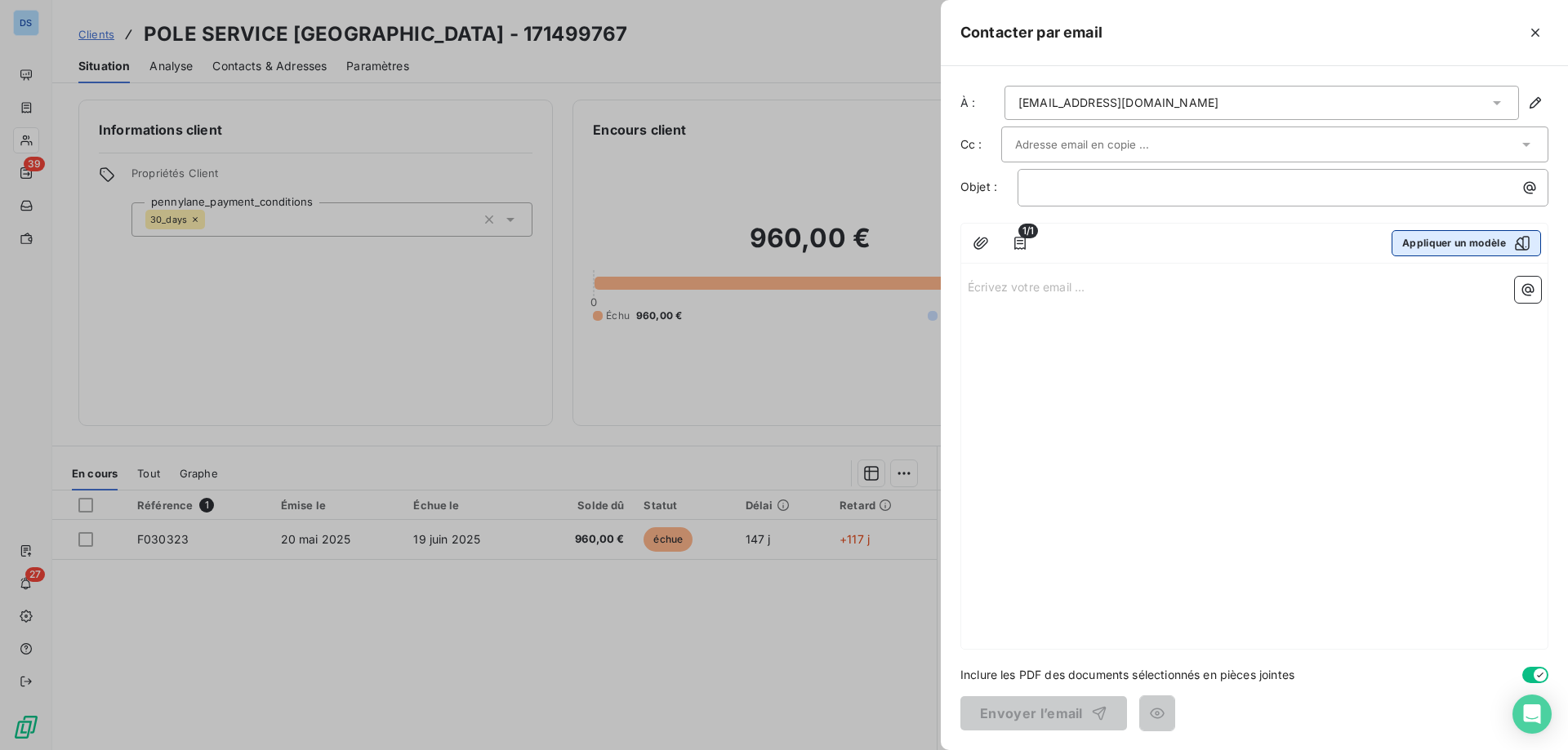
click at [1444, 246] on button "Appliquer un modèle" at bounding box center [1466, 243] width 150 height 26
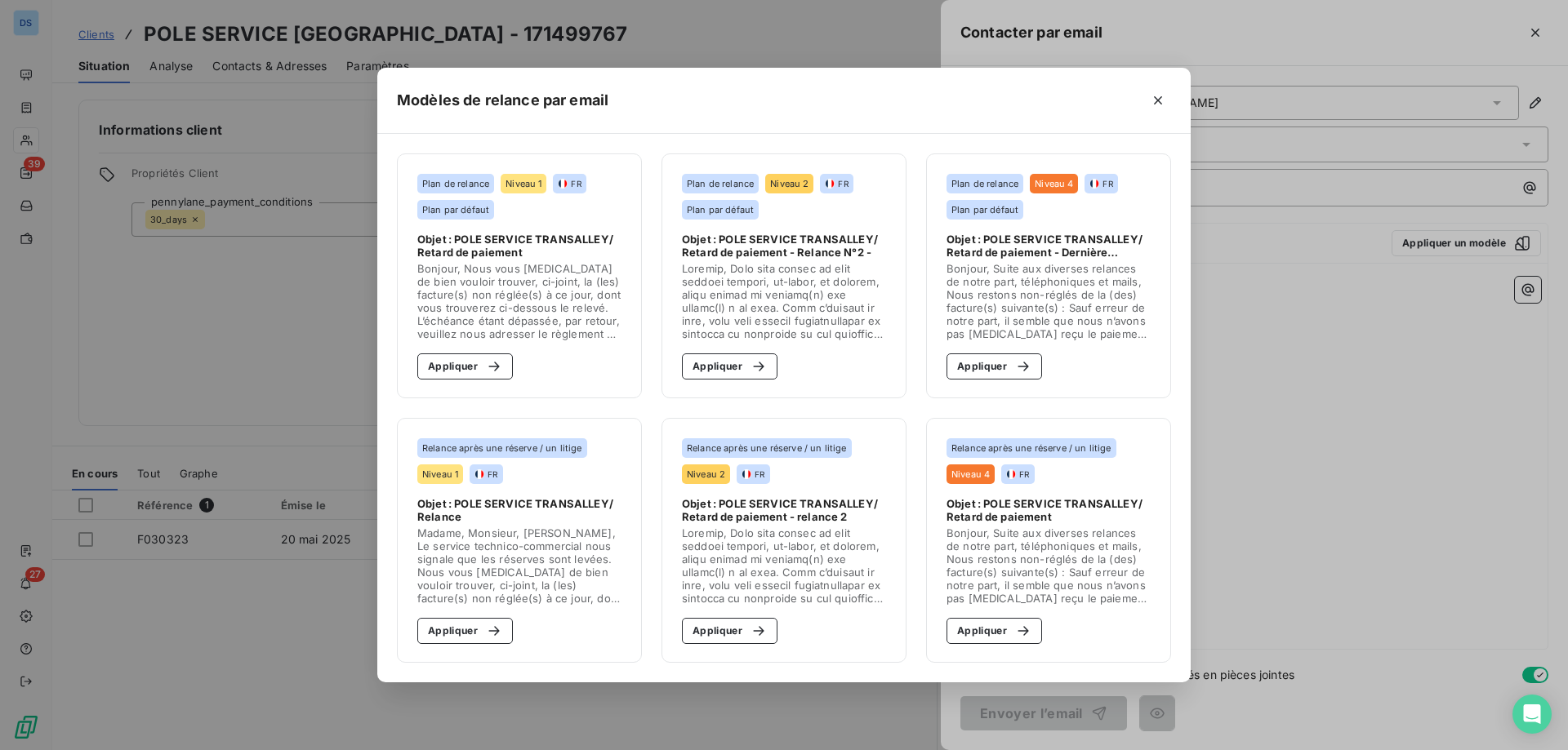
click at [718, 298] on span at bounding box center [784, 301] width 204 height 78
click at [744, 365] on div "button" at bounding box center [754, 366] width 24 height 16
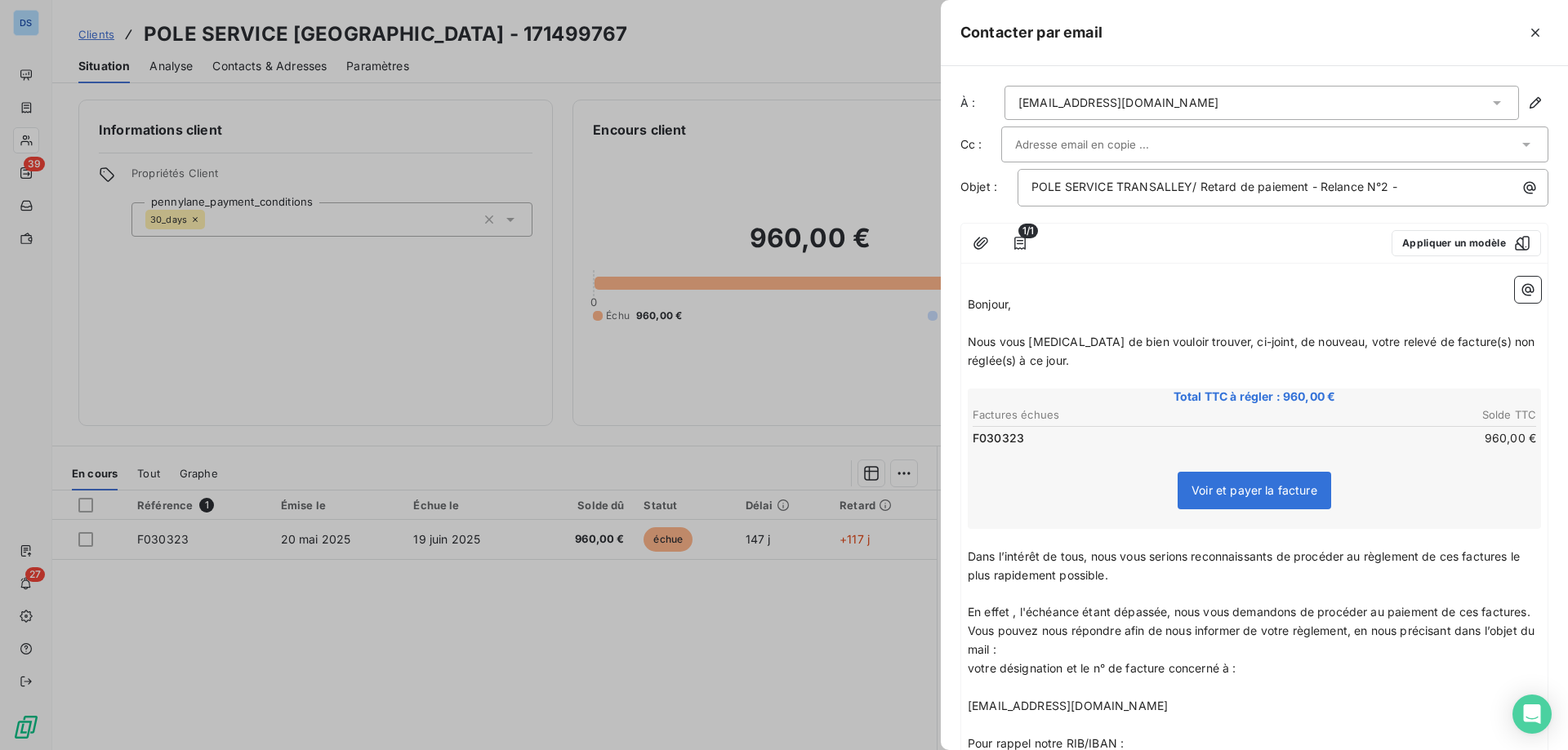
click at [1314, 98] on div "degall@alsei.com" at bounding box center [1262, 103] width 515 height 34
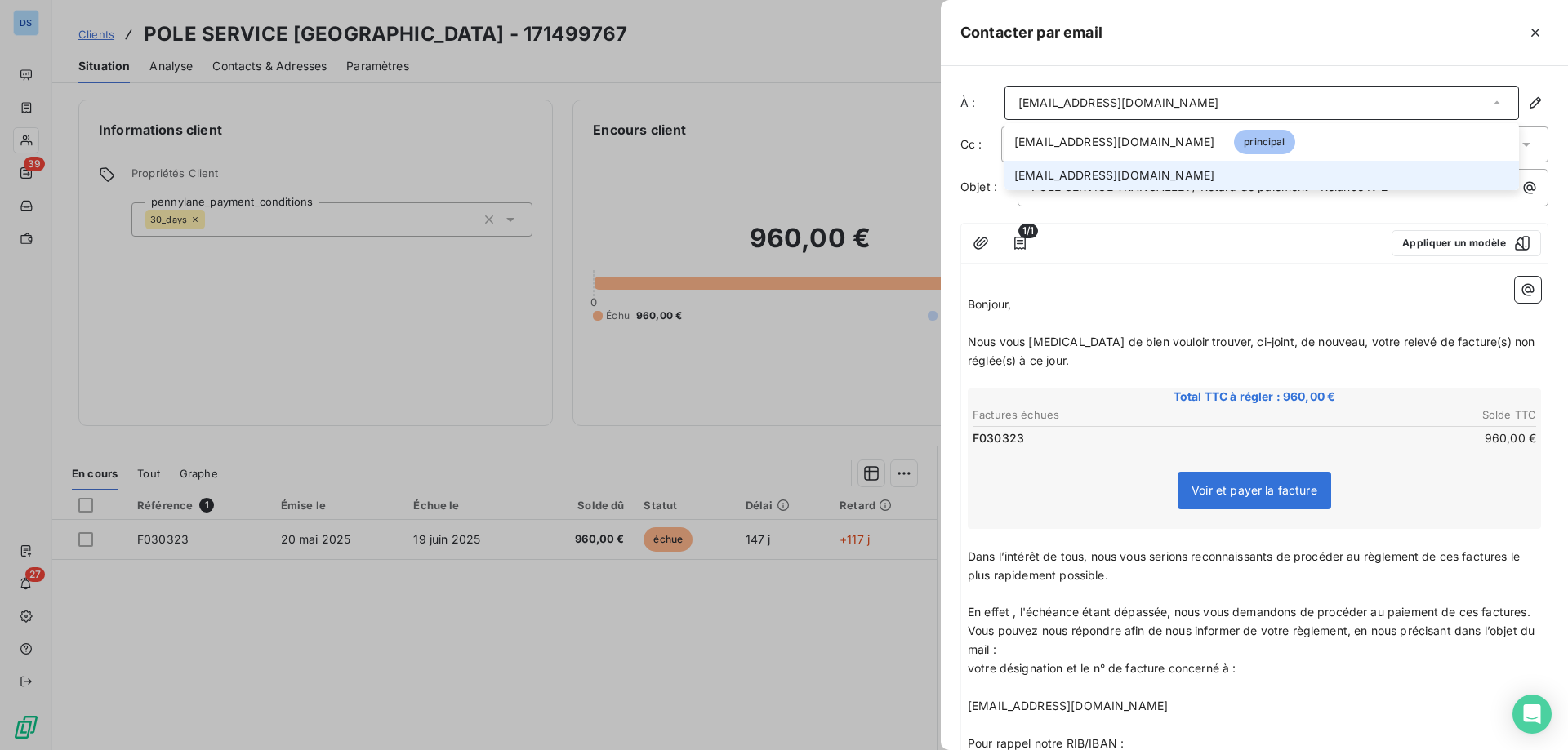
click at [1052, 176] on span "comptabilite@groupealsei.com" at bounding box center [1115, 175] width 200 height 16
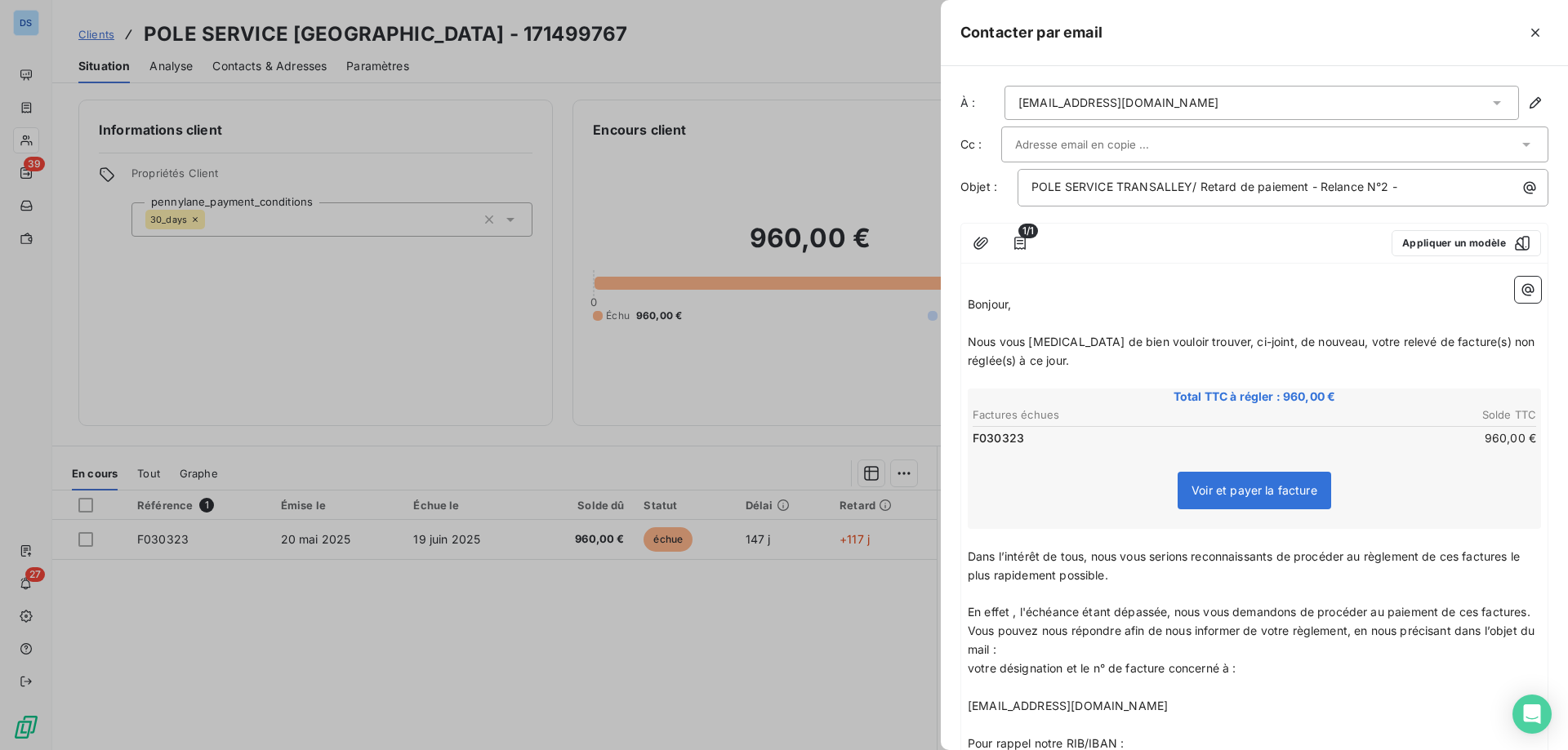
click at [1091, 139] on input "text" at bounding box center [1103, 144] width 176 height 24
click at [1076, 177] on li "degall@alsei.com" at bounding box center [1274, 180] width 547 height 29
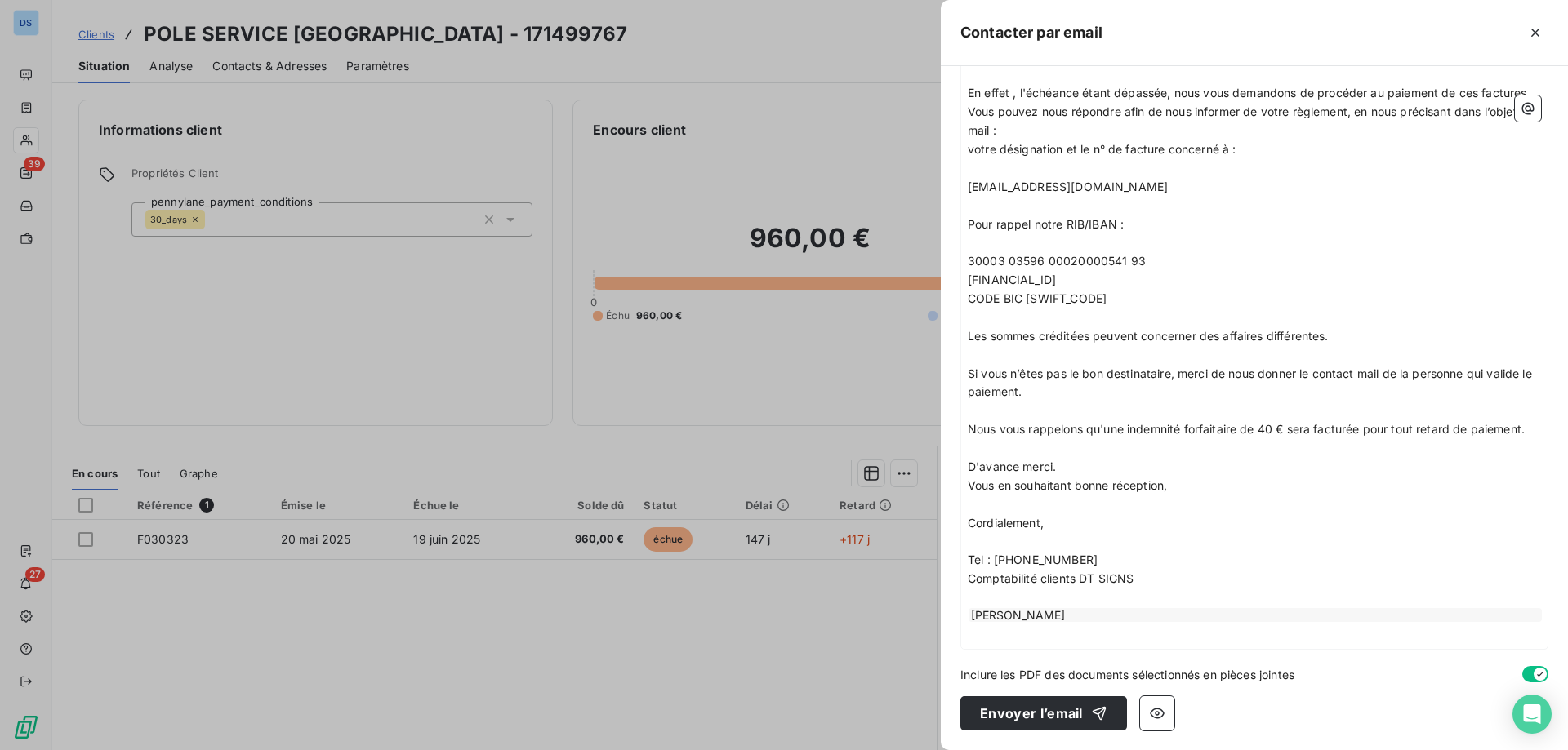
scroll to position [540, 0]
click at [1026, 708] on button "Envoyer l’email" at bounding box center [1044, 713] width 167 height 34
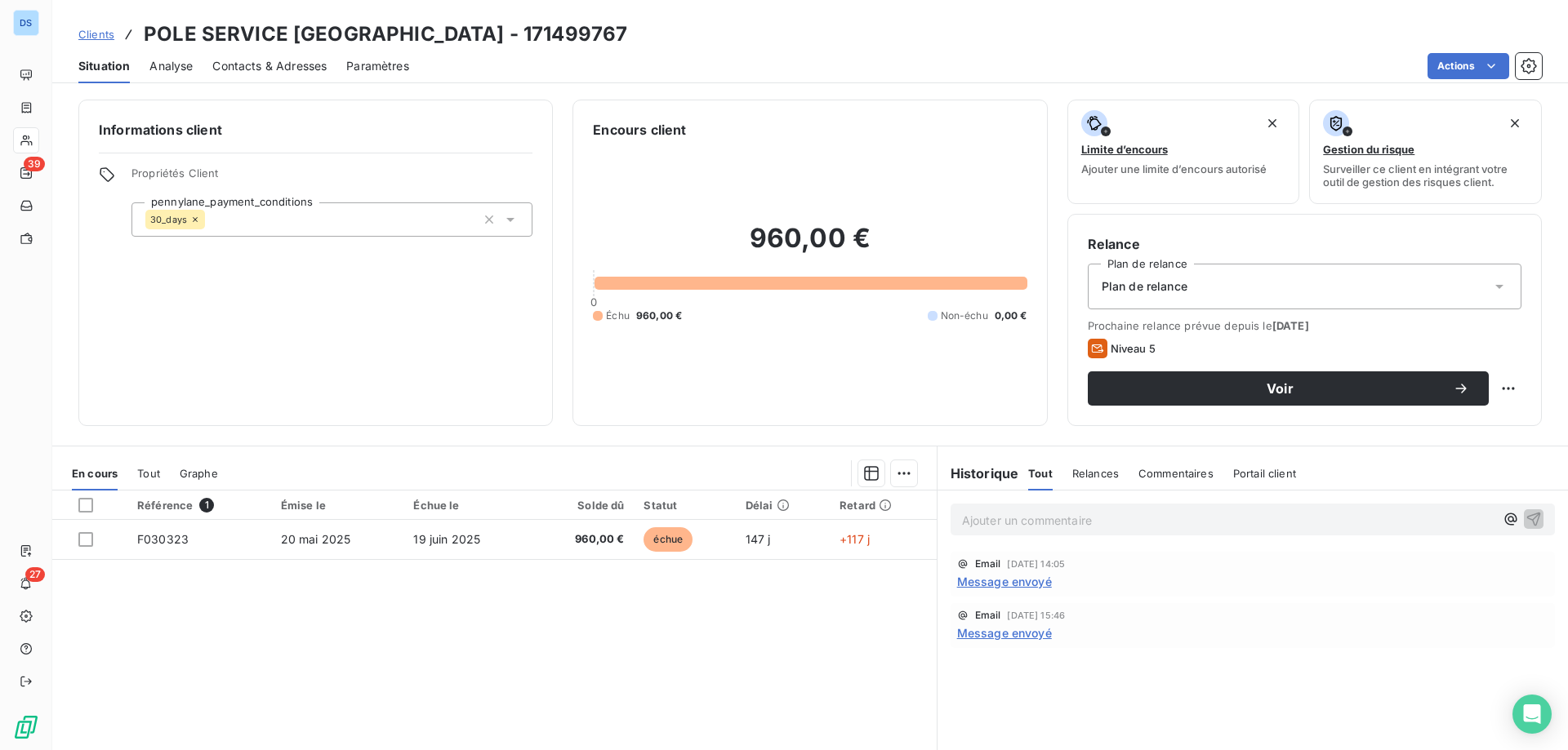
click at [88, 36] on span "Clients" at bounding box center [96, 34] width 36 height 13
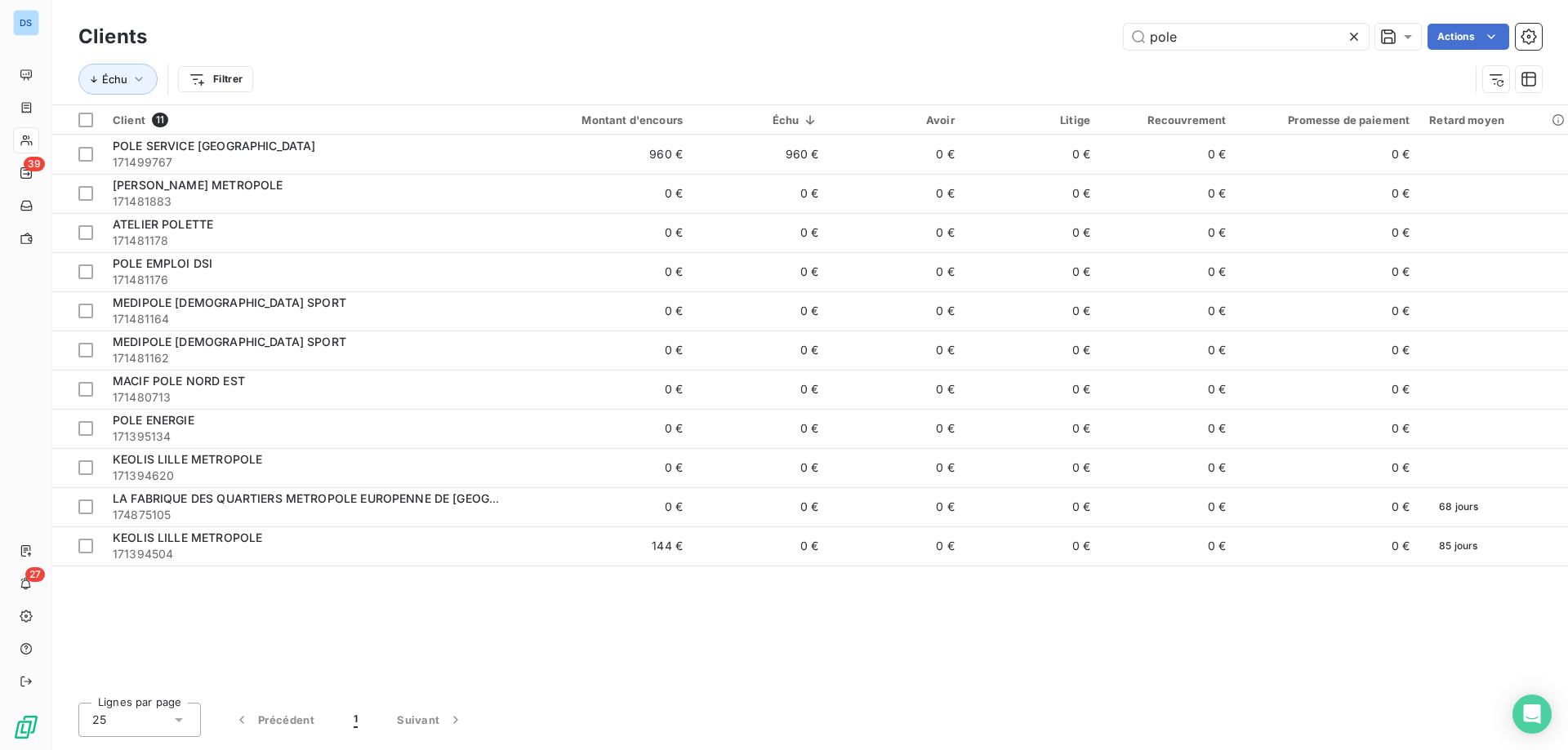
drag, startPoint x: 1241, startPoint y: 39, endPoint x: 971, endPoint y: 50, distance: 270.2
click at [979, 50] on div "Clients pole Actions" at bounding box center [809, 36] width 1463 height 34
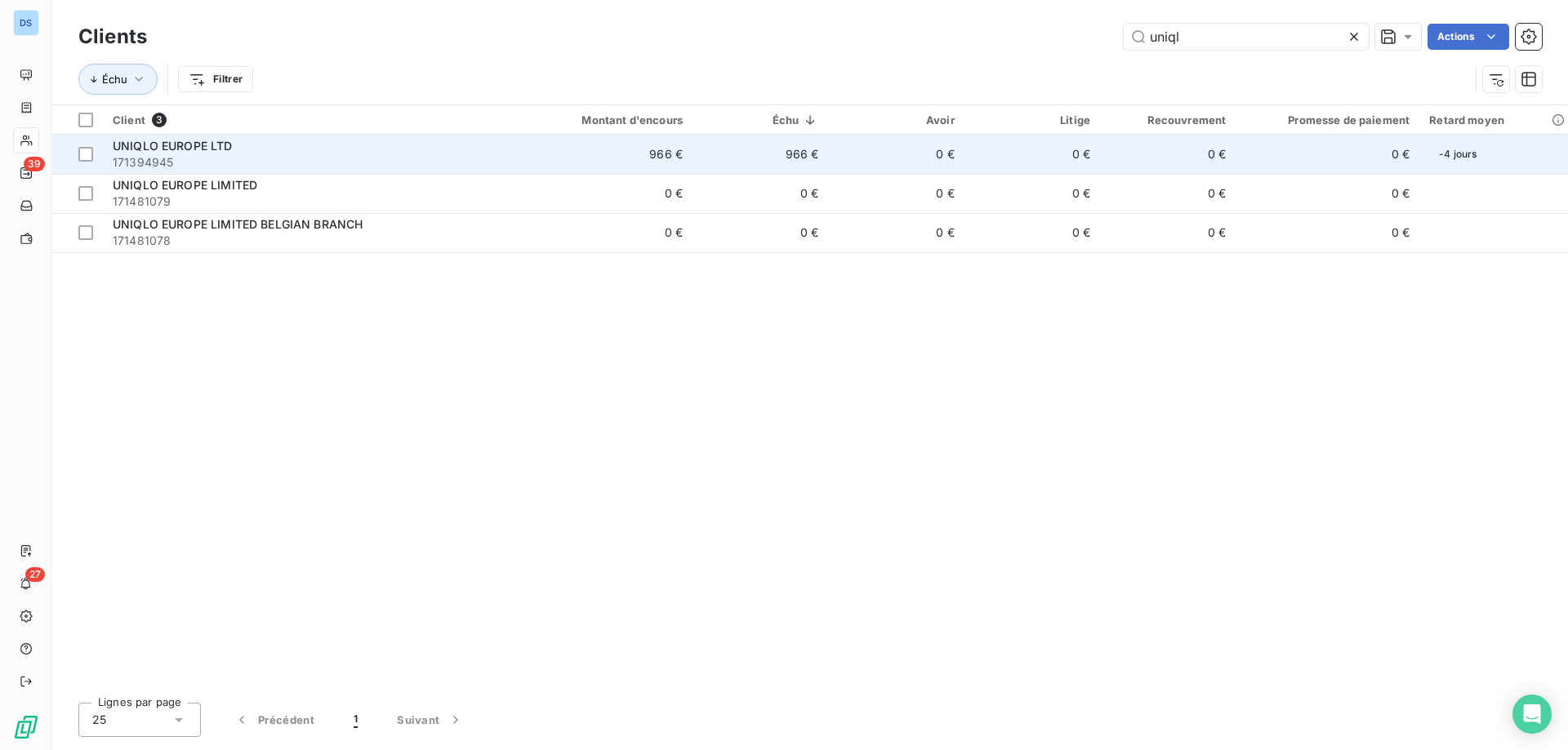
type input "uniql"
click at [1016, 153] on td "0 €" at bounding box center [1031, 154] width 135 height 40
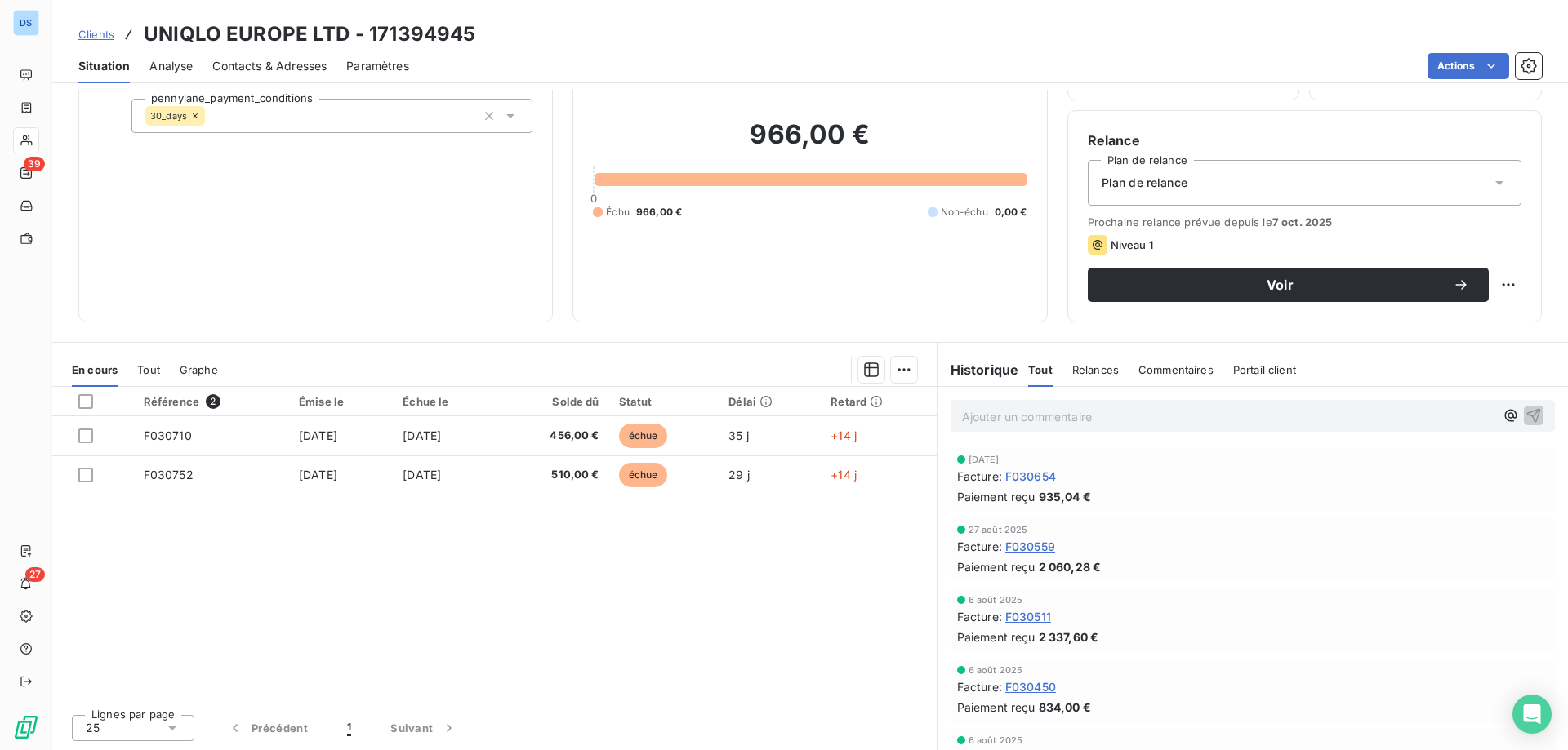
click at [262, 64] on span "Contacts & Adresses" at bounding box center [269, 66] width 114 height 16
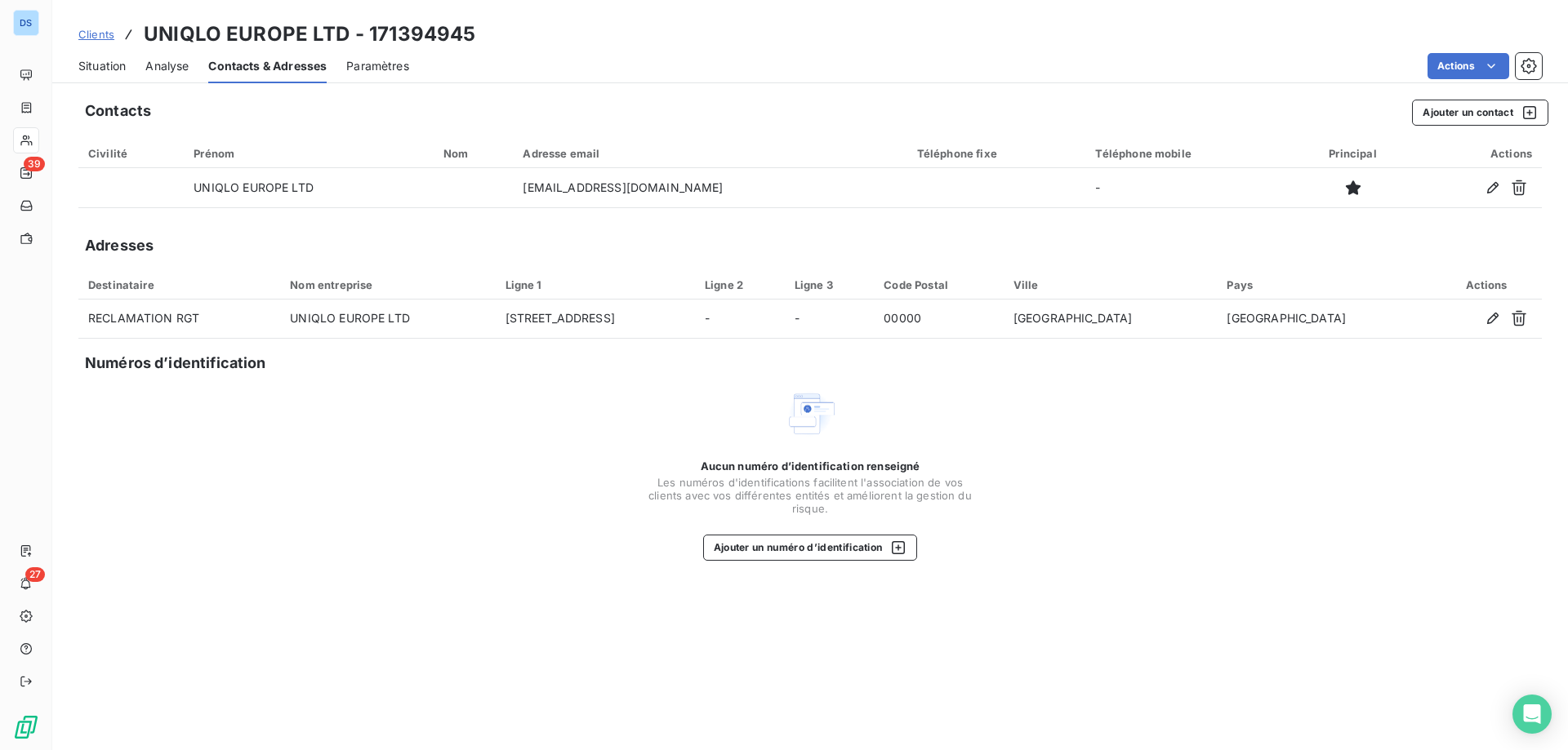
click at [119, 70] on span "Situation" at bounding box center [102, 66] width 47 height 16
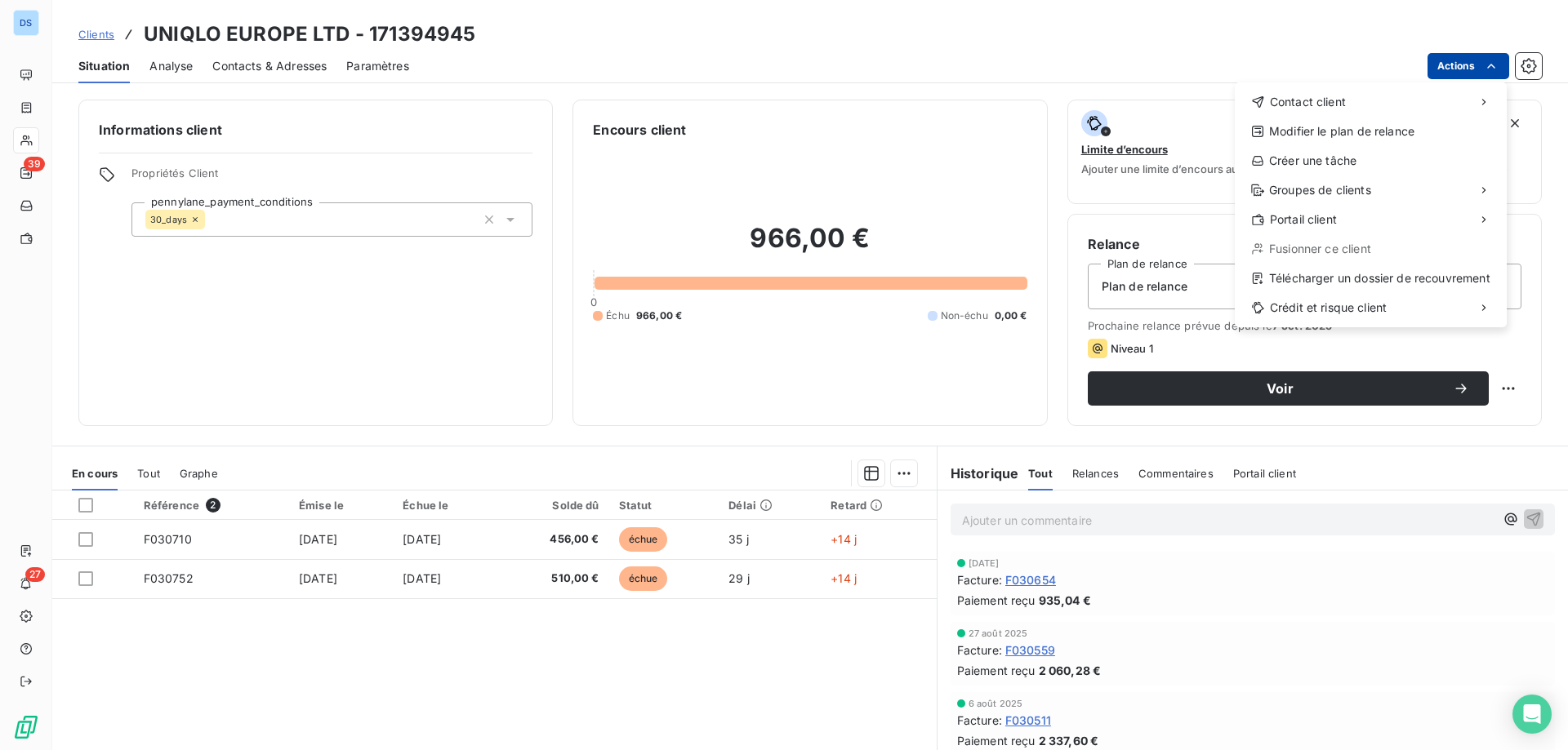
click at [1429, 66] on html "DS 39 27 Clients UNIQLO EUROPE LTD - 171394945 Situation Analyse Contacts & Adr…" at bounding box center [784, 375] width 1568 height 750
drag, startPoint x: 1331, startPoint y: 90, endPoint x: 1237, endPoint y: 103, distance: 94.9
click at [1331, 91] on div "Contact client" at bounding box center [1370, 102] width 259 height 26
click at [1143, 104] on div "Envoyer un email" at bounding box center [1113, 108] width 219 height 26
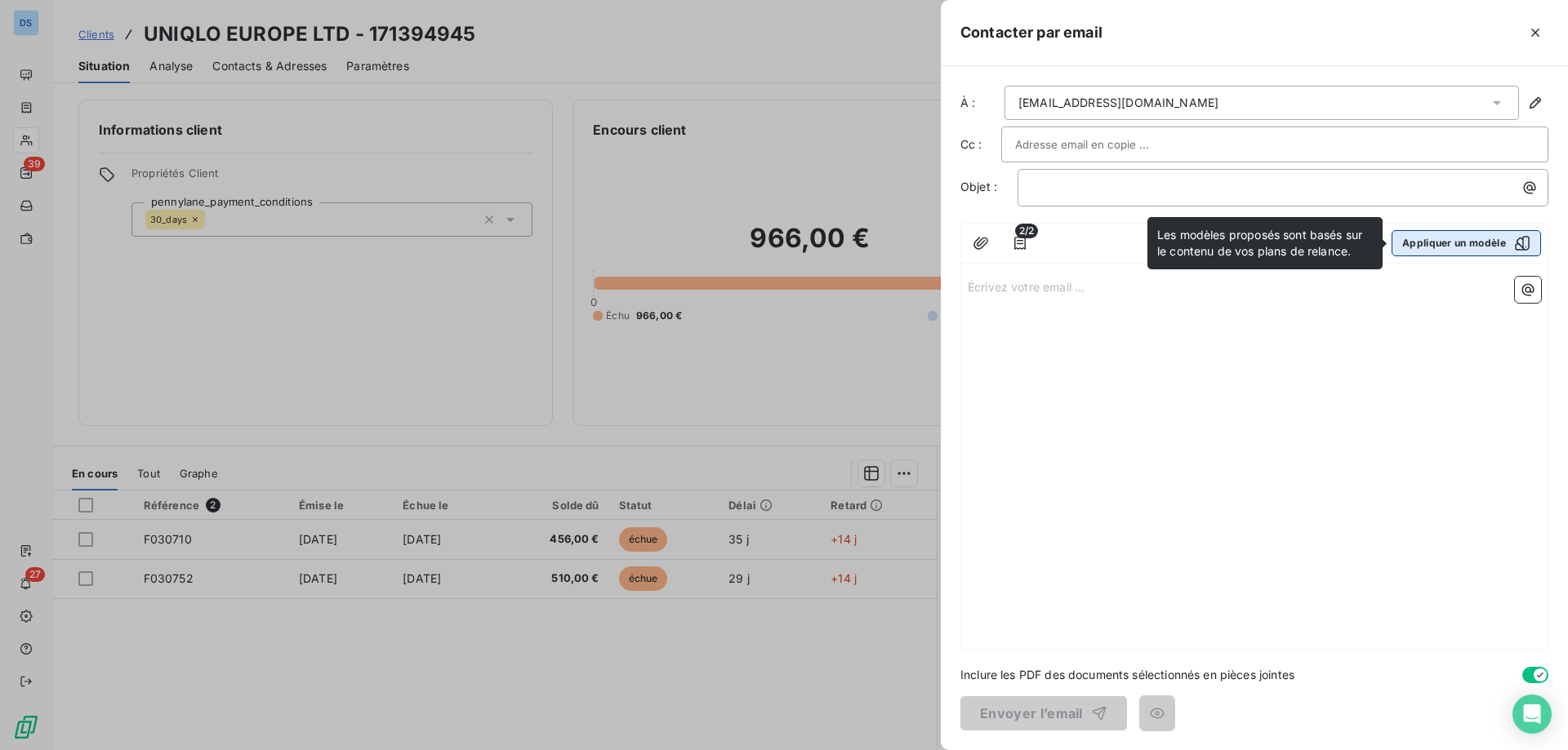
click at [1460, 237] on button "Appliquer un modèle" at bounding box center [1466, 243] width 150 height 26
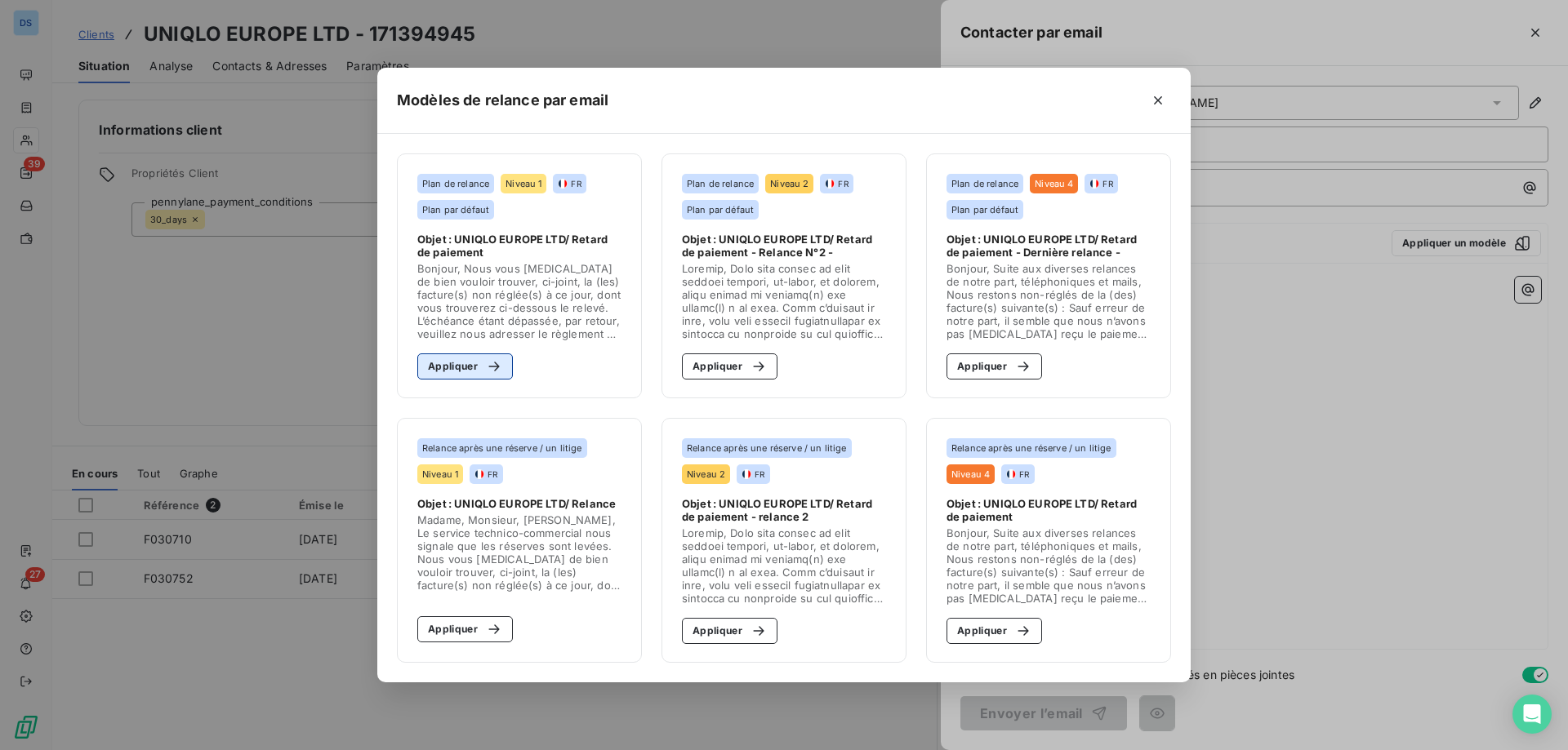
click at [462, 362] on button "Appliquer" at bounding box center [465, 366] width 96 height 26
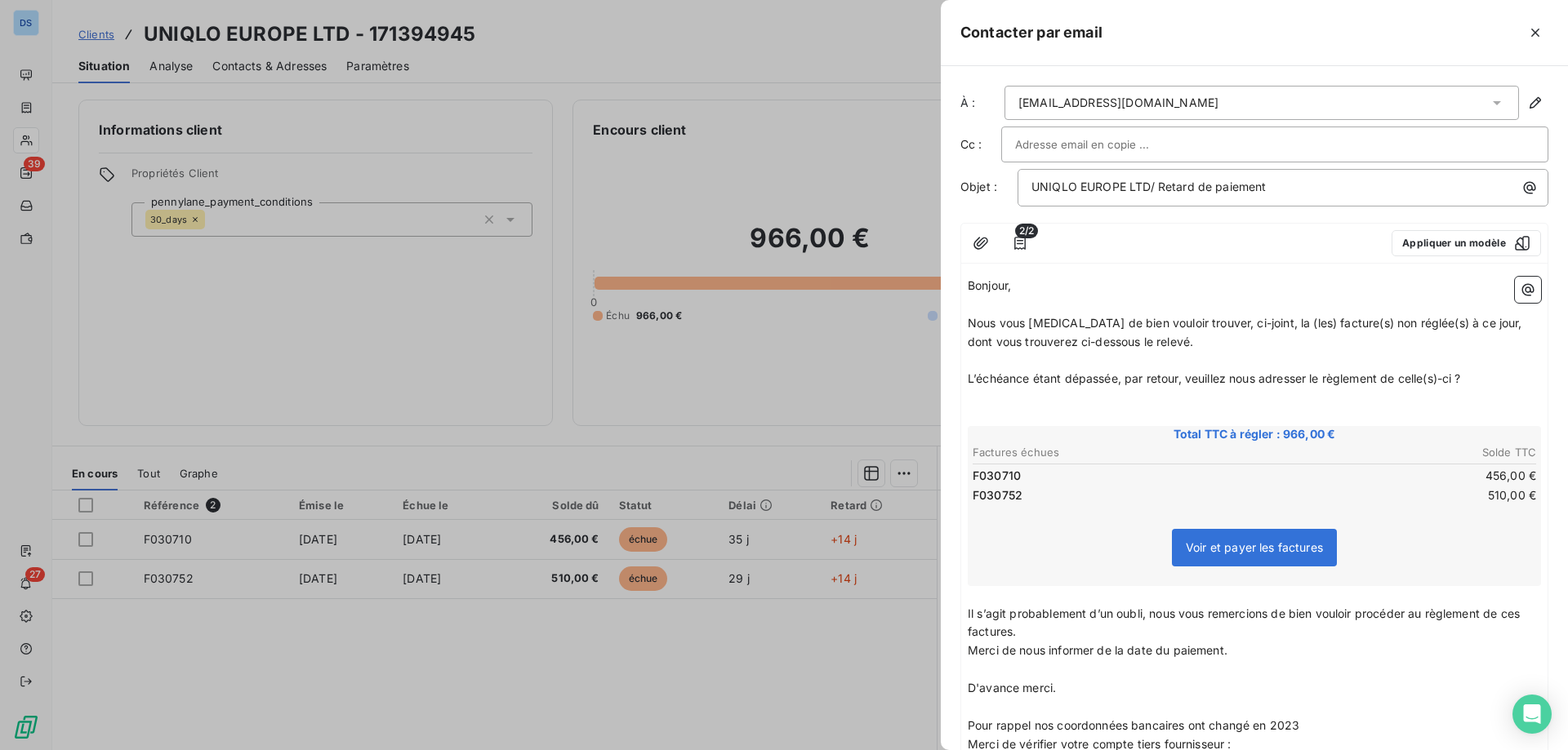
click at [1085, 105] on div "frgroup-eu_invoice@fastretailing.com" at bounding box center [1118, 103] width 200 height 16
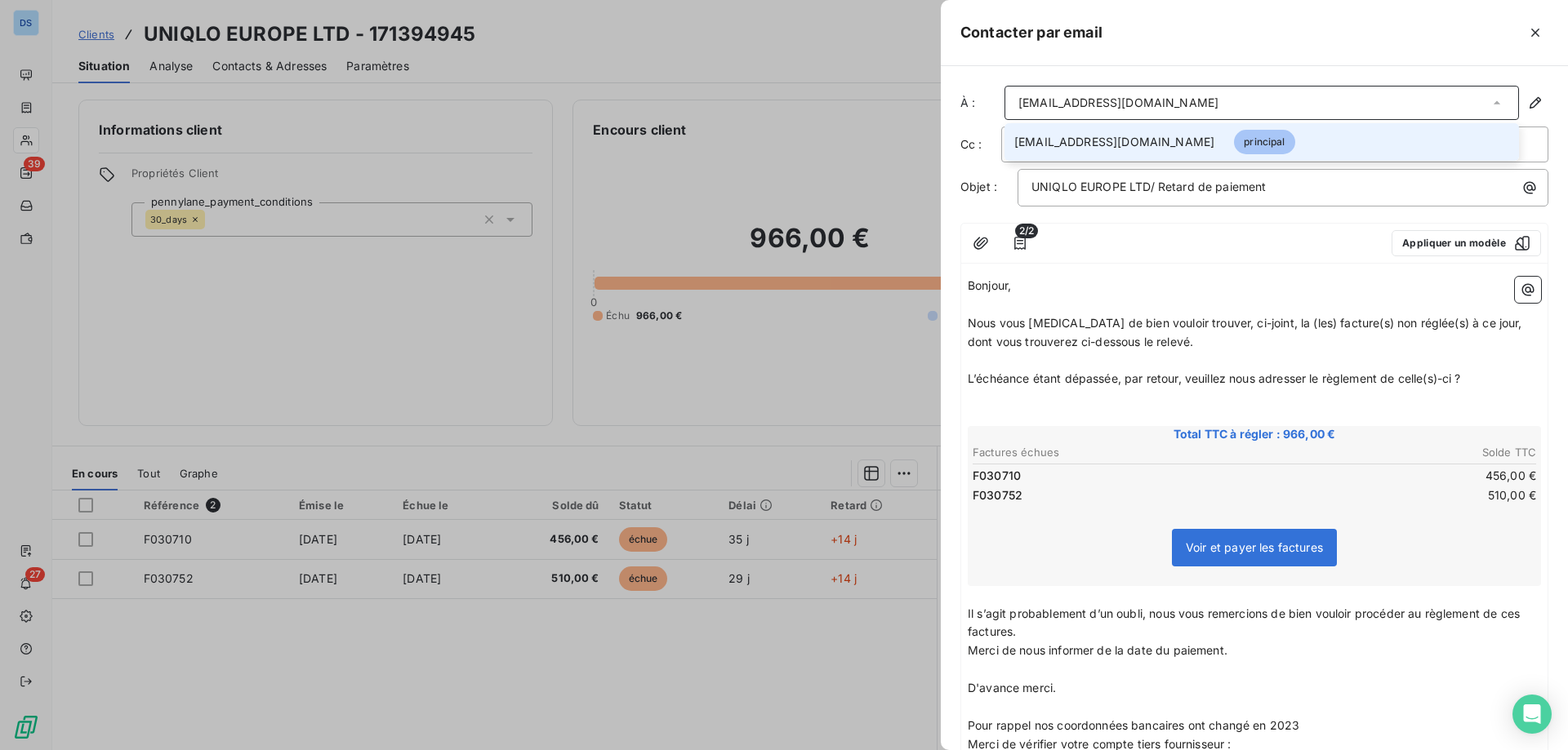
click at [1085, 105] on div "frgroup-eu_invoice@fastretailing.com" at bounding box center [1118, 103] width 200 height 16
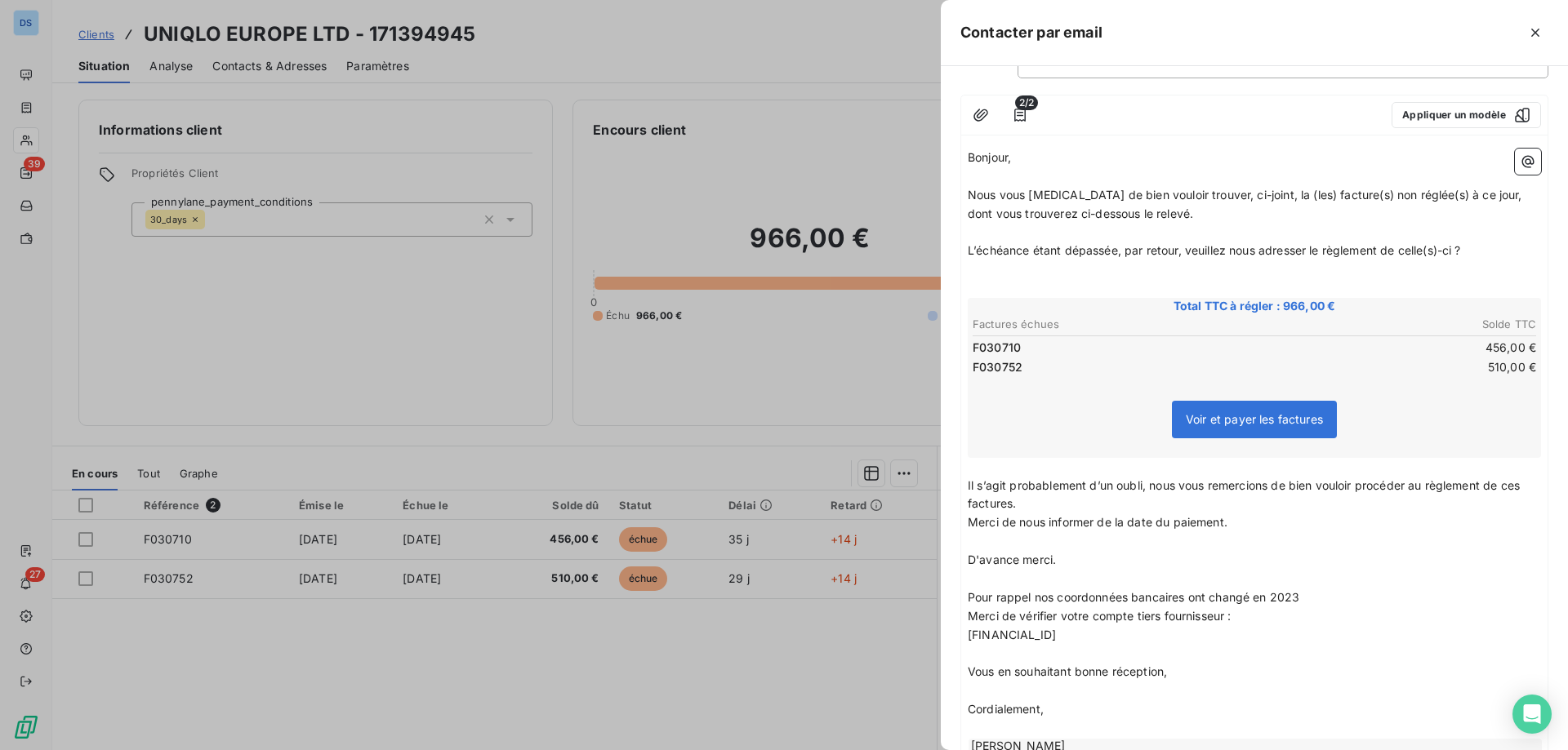
scroll to position [240, 0]
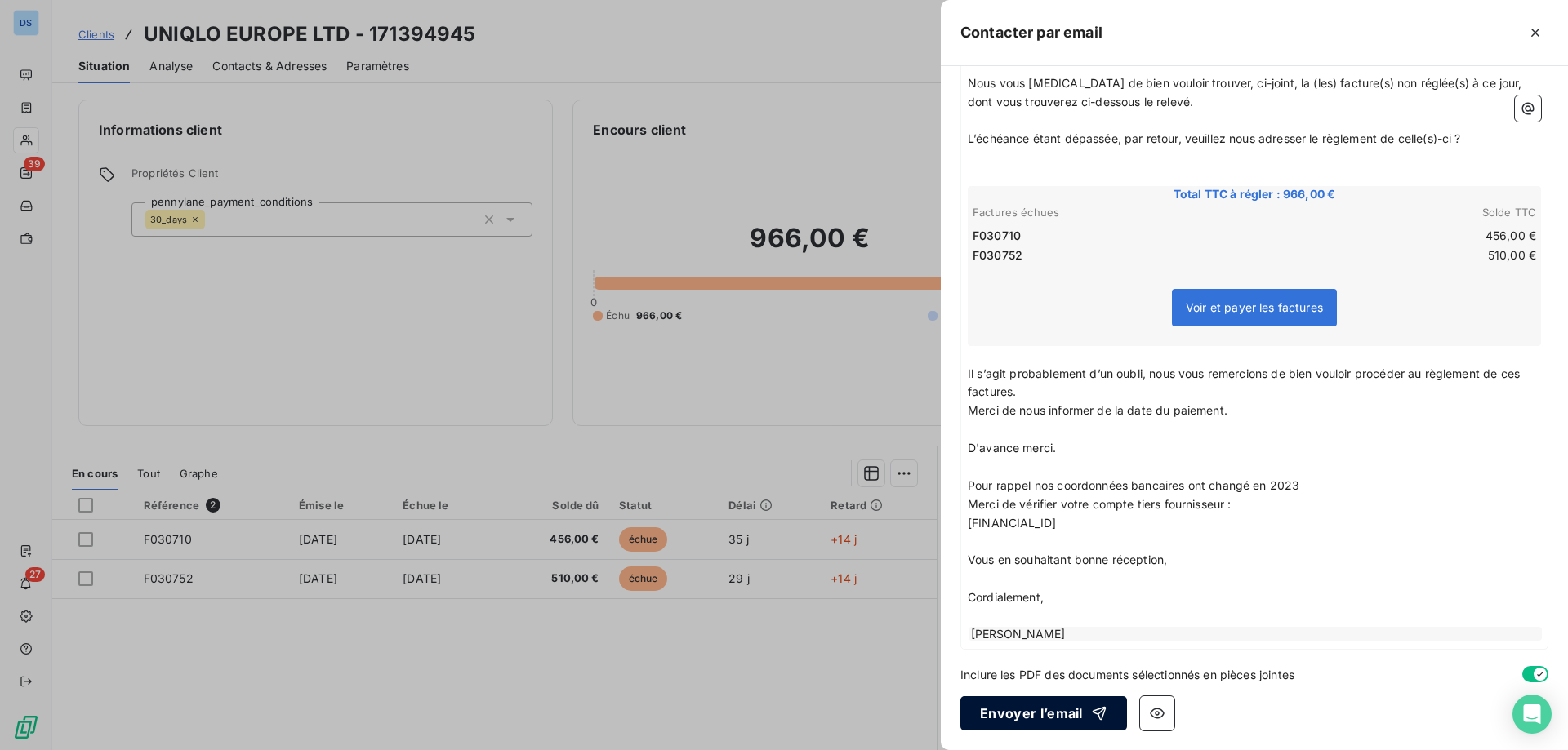
click at [993, 709] on button "Envoyer l’email" at bounding box center [1044, 713] width 167 height 34
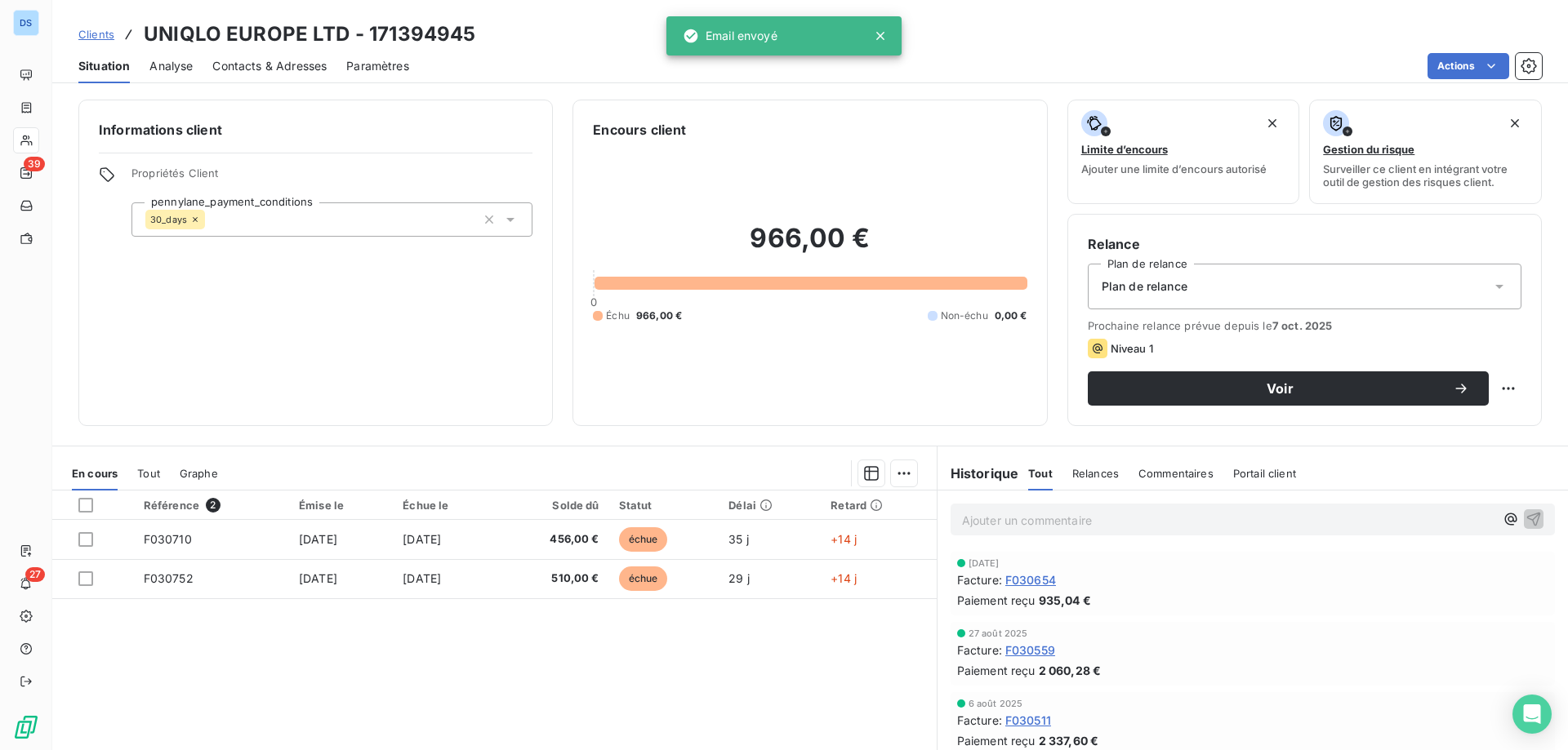
click at [1056, 515] on p "Ajouter un commentaire ﻿" at bounding box center [1227, 520] width 532 height 20
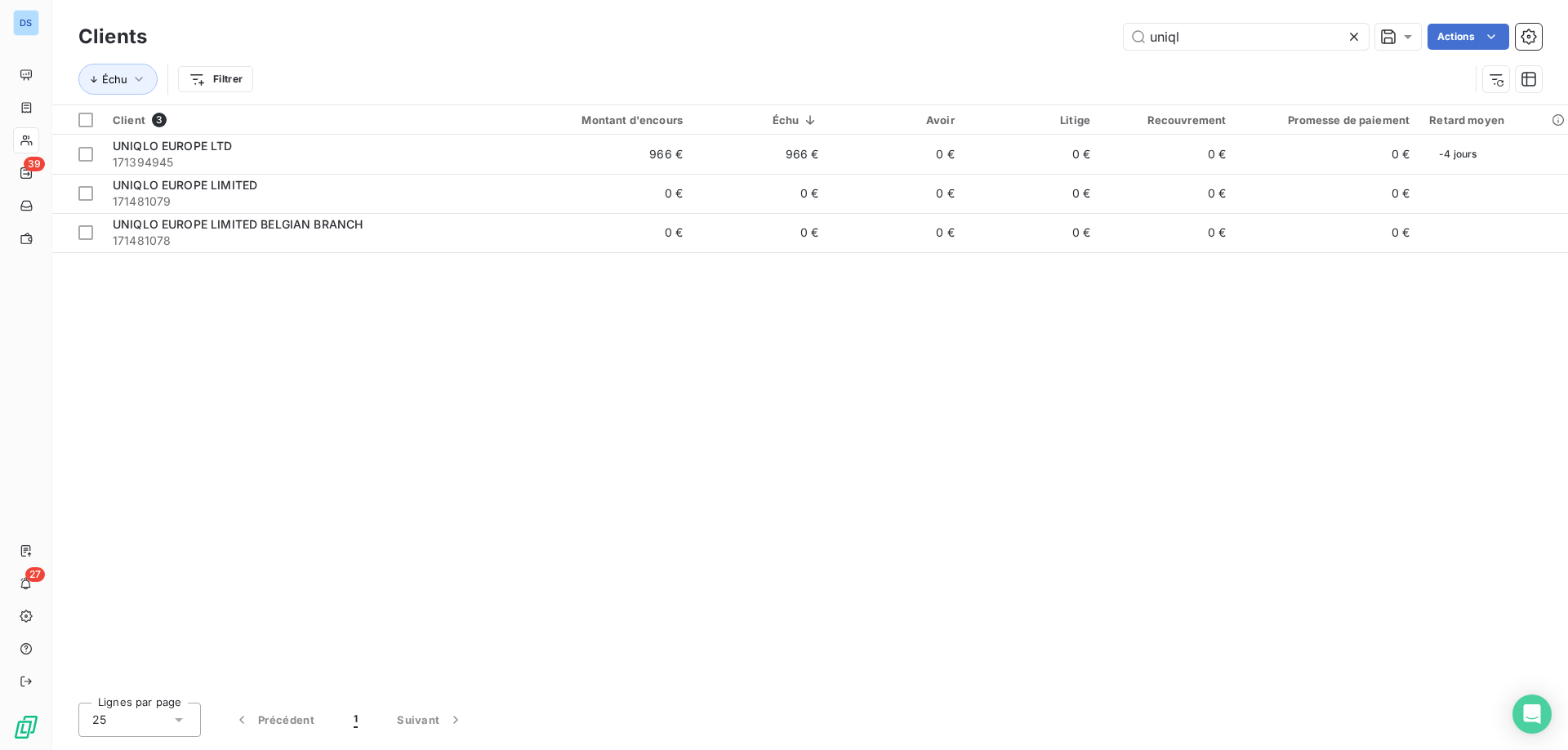
drag, startPoint x: 1205, startPoint y: 33, endPoint x: 1111, endPoint y: 40, distance: 94.3
click at [1111, 40] on div "uniql Actions" at bounding box center [854, 36] width 1375 height 26
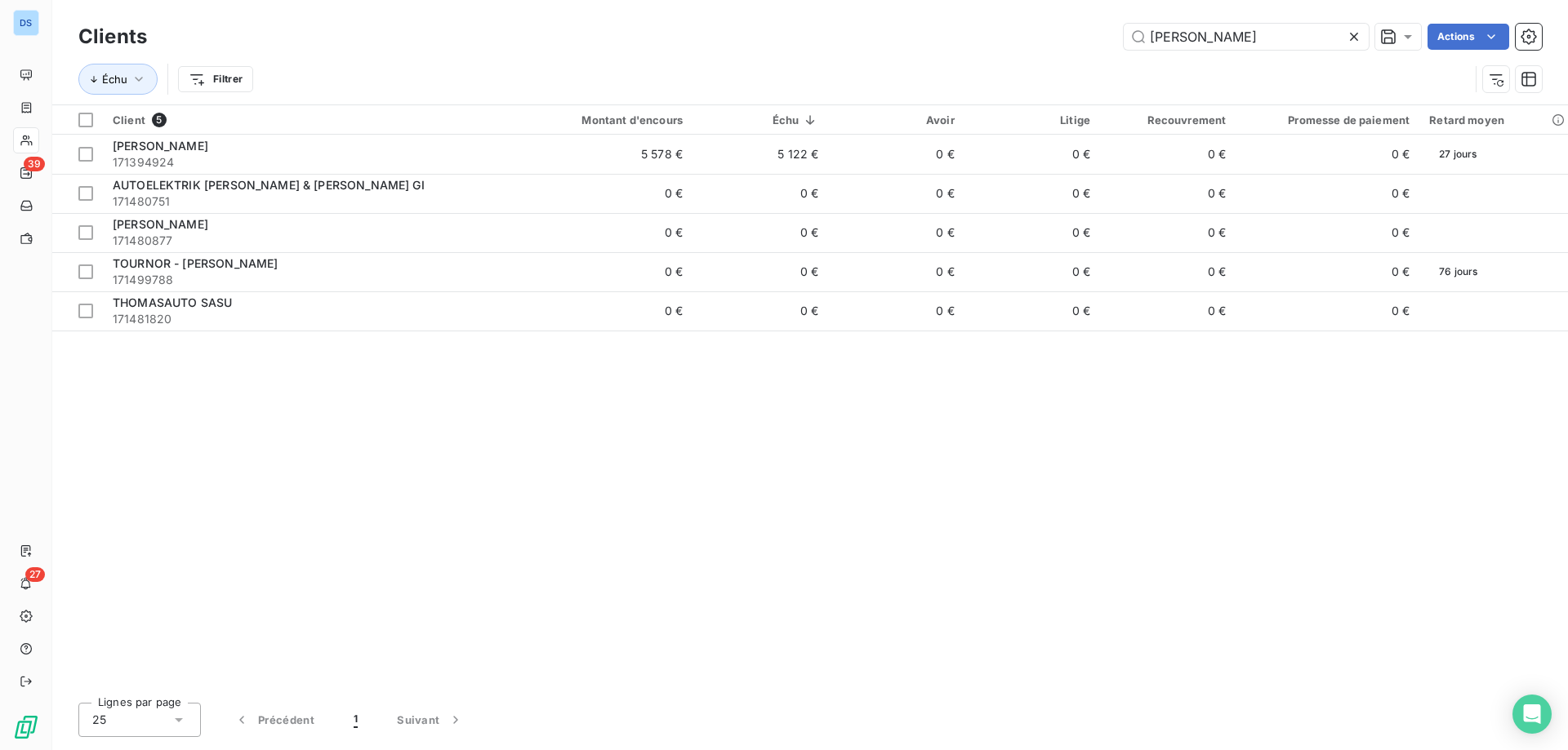
type input "thom"
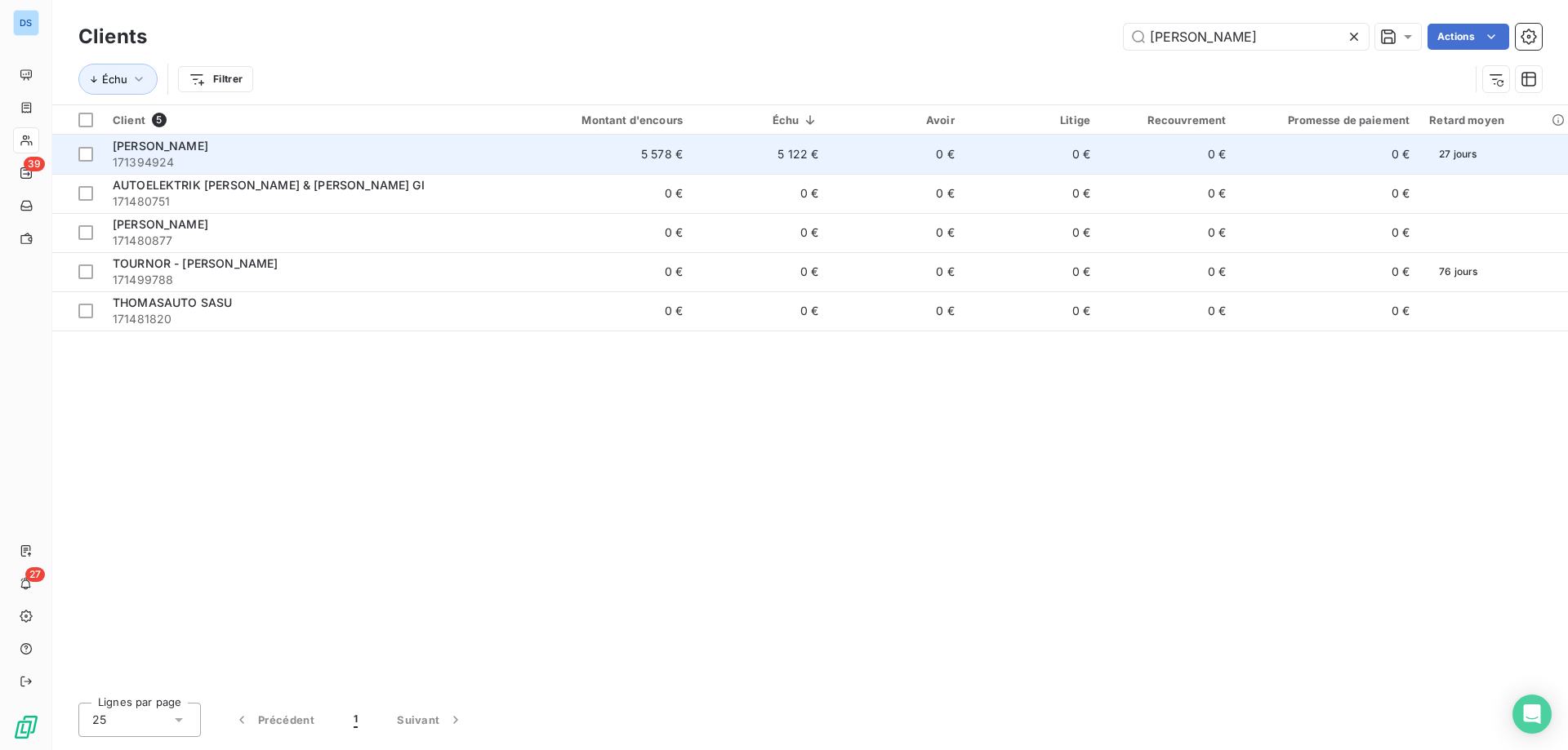
click at [822, 152] on td "5 122 €" at bounding box center [760, 154] width 135 height 40
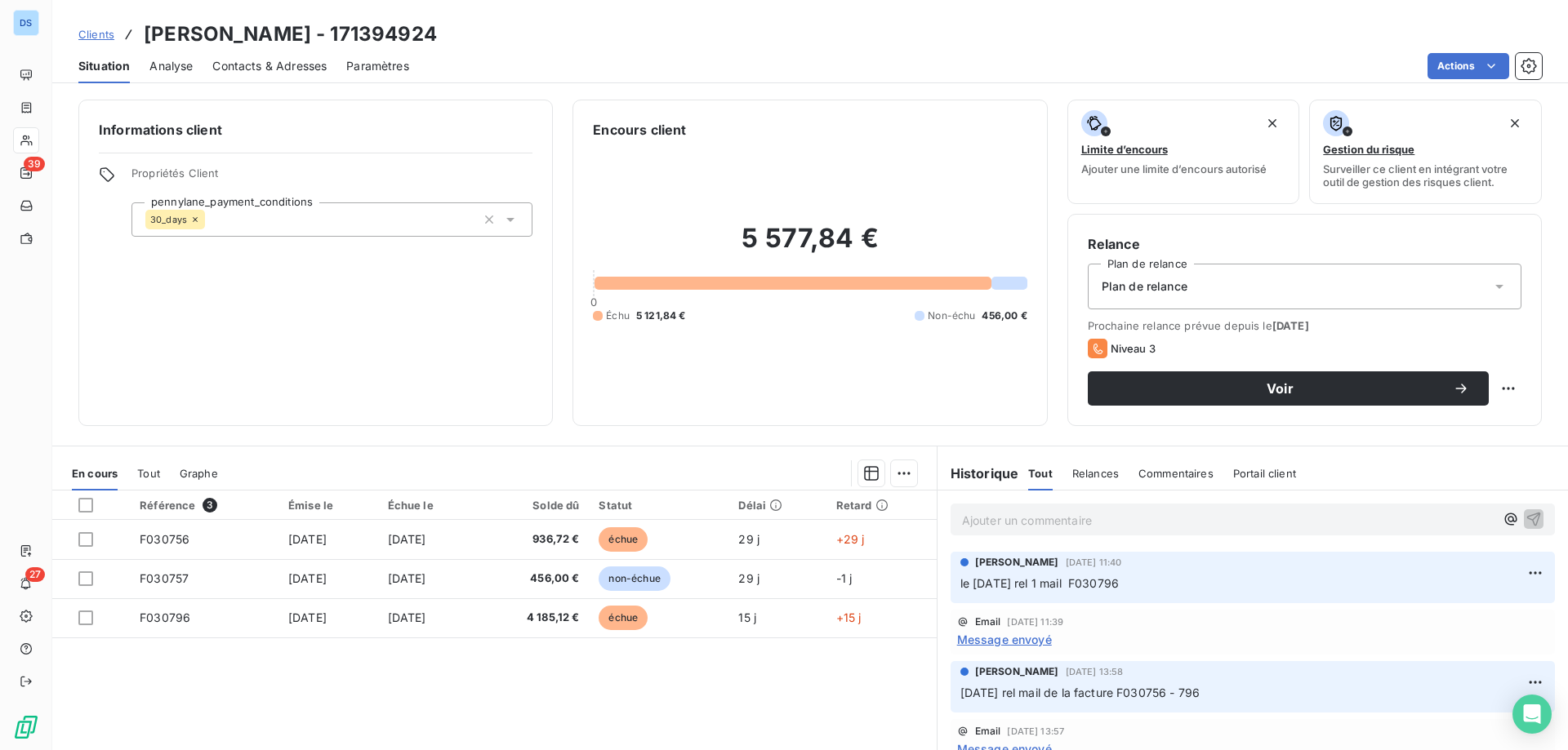
click at [286, 60] on span "Contacts & Adresses" at bounding box center [269, 66] width 114 height 16
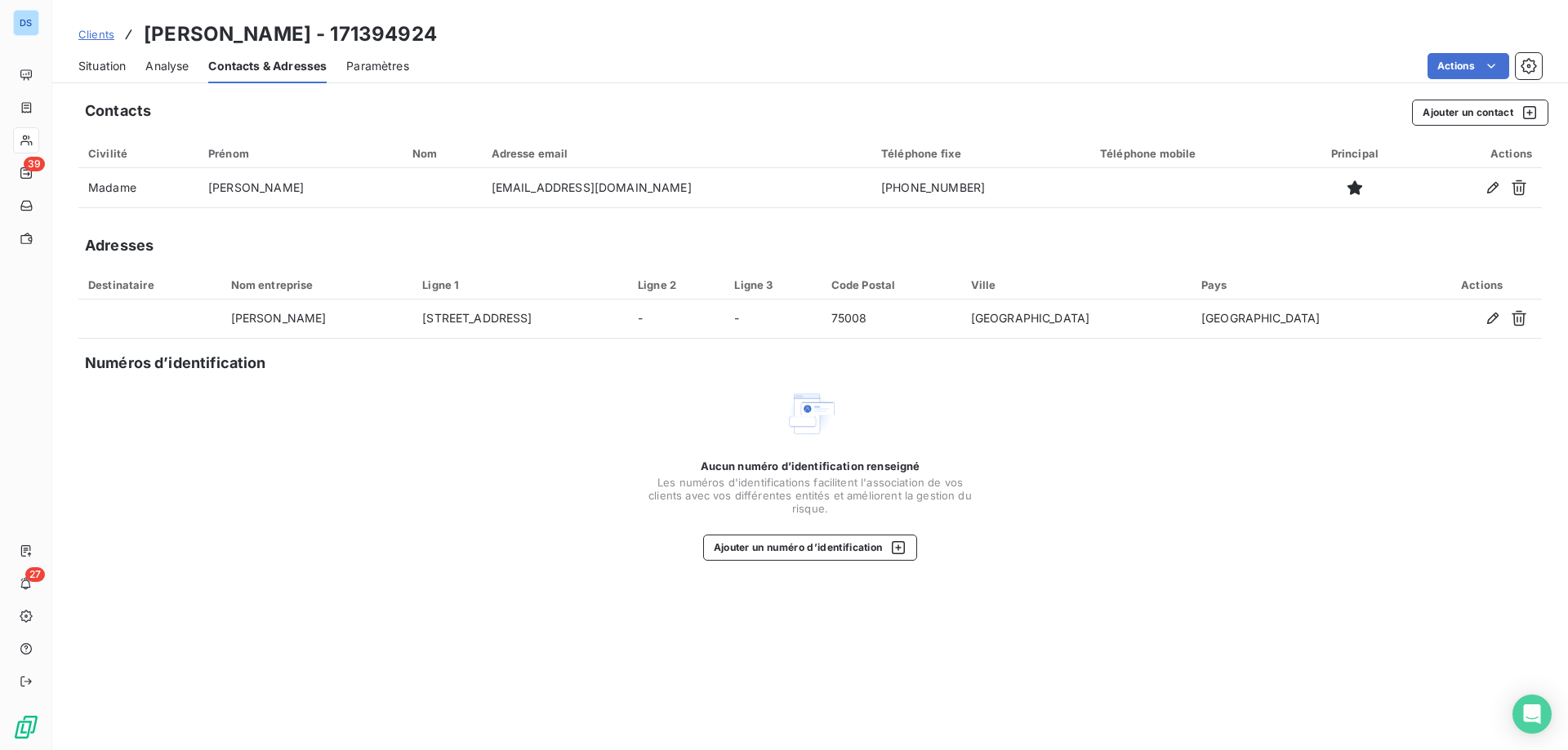
click at [124, 66] on span "Situation" at bounding box center [102, 66] width 47 height 16
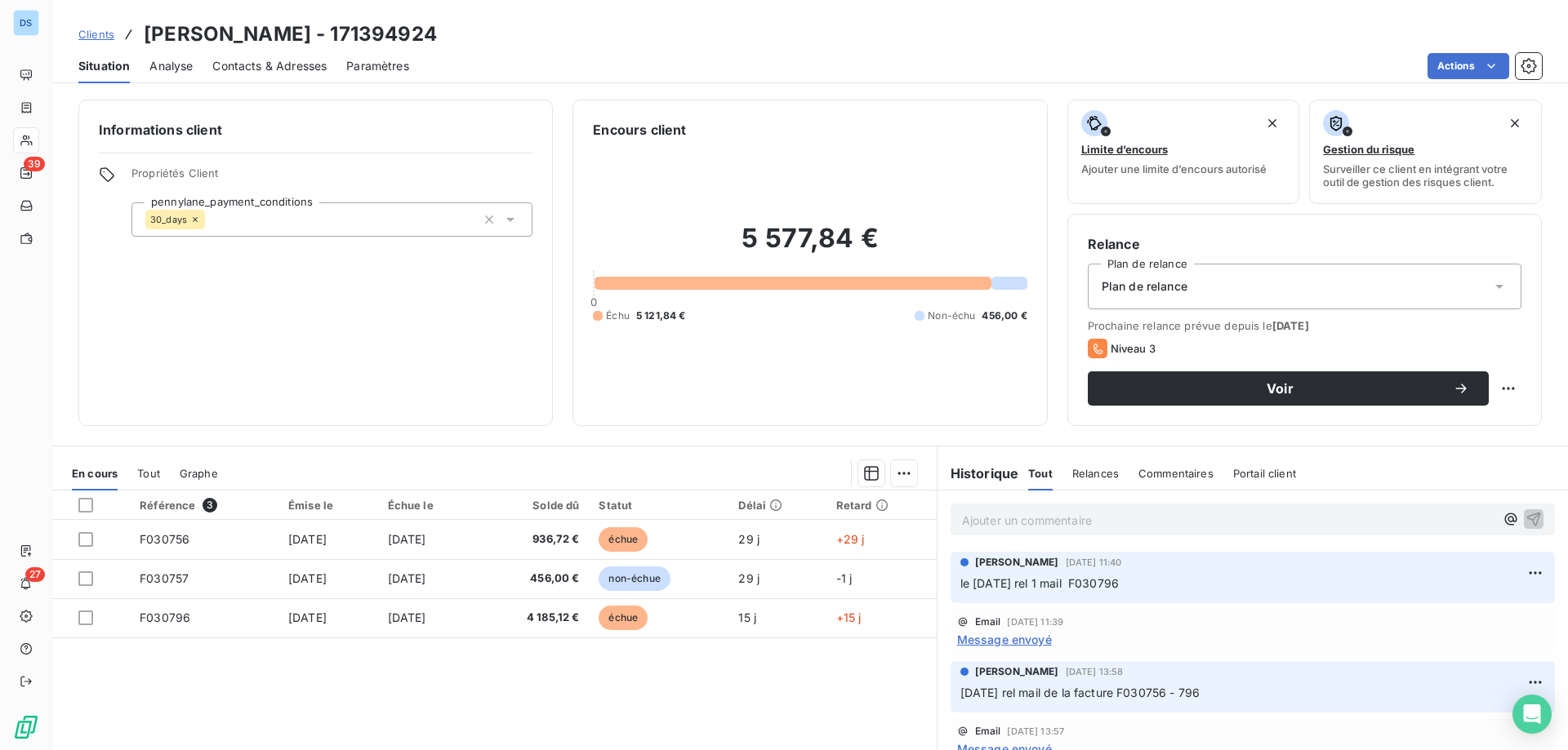
click at [98, 38] on span "Clients" at bounding box center [96, 34] width 36 height 13
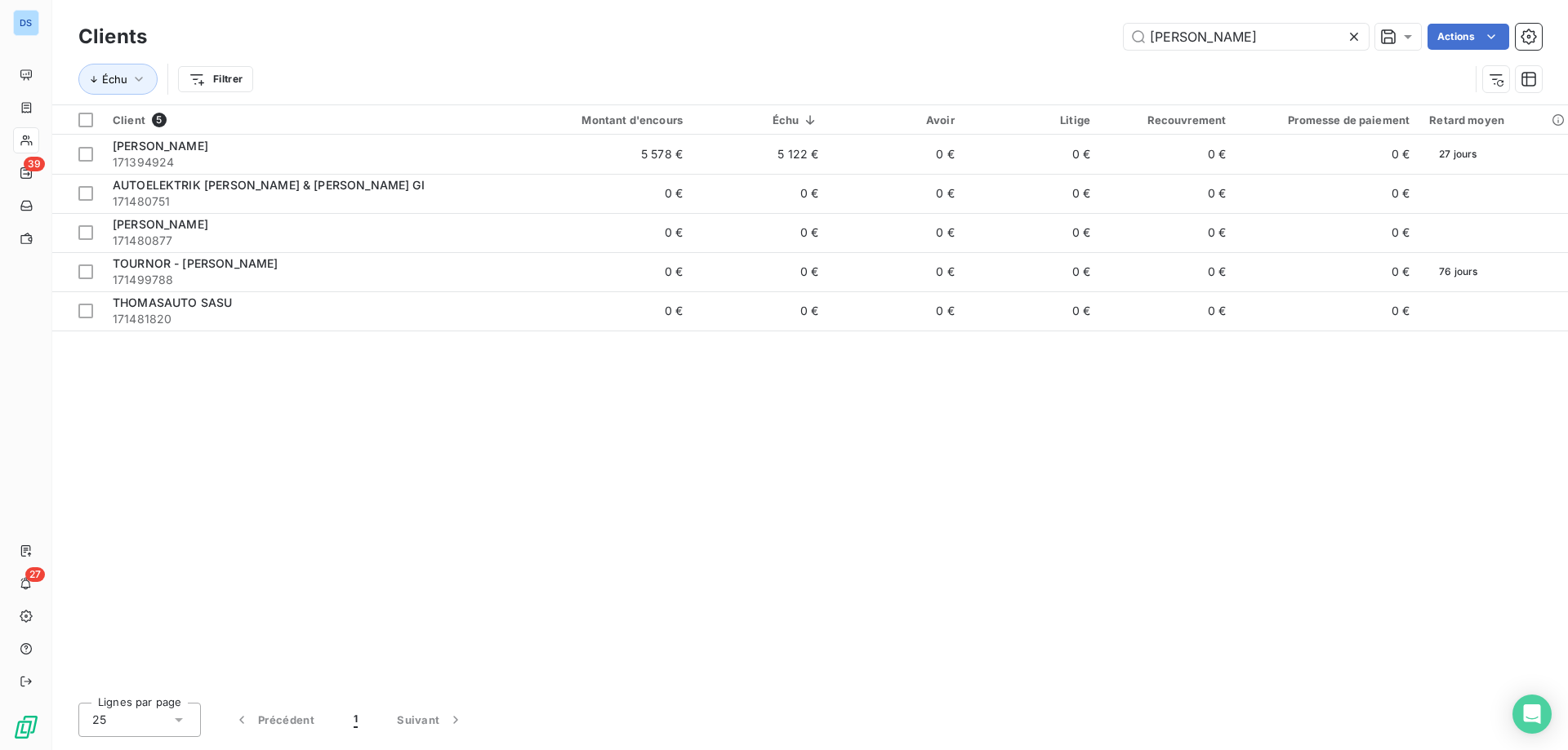
drag, startPoint x: 1190, startPoint y: 38, endPoint x: 1039, endPoint y: 43, distance: 151.1
click at [1044, 43] on div "thom Actions" at bounding box center [854, 36] width 1375 height 26
type input "t"
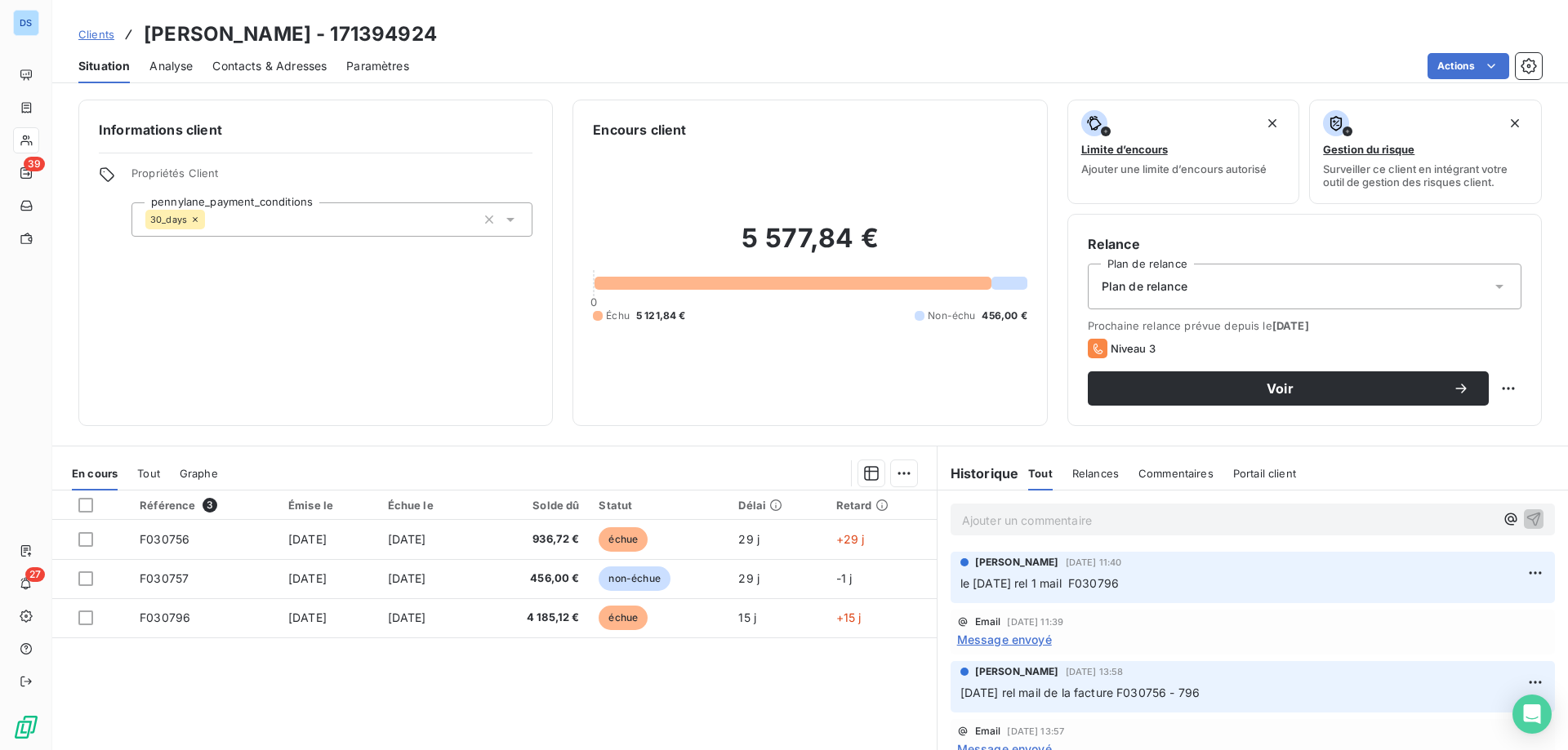
click at [1006, 512] on p "Ajouter un commentaire ﻿" at bounding box center [1227, 520] width 532 height 20
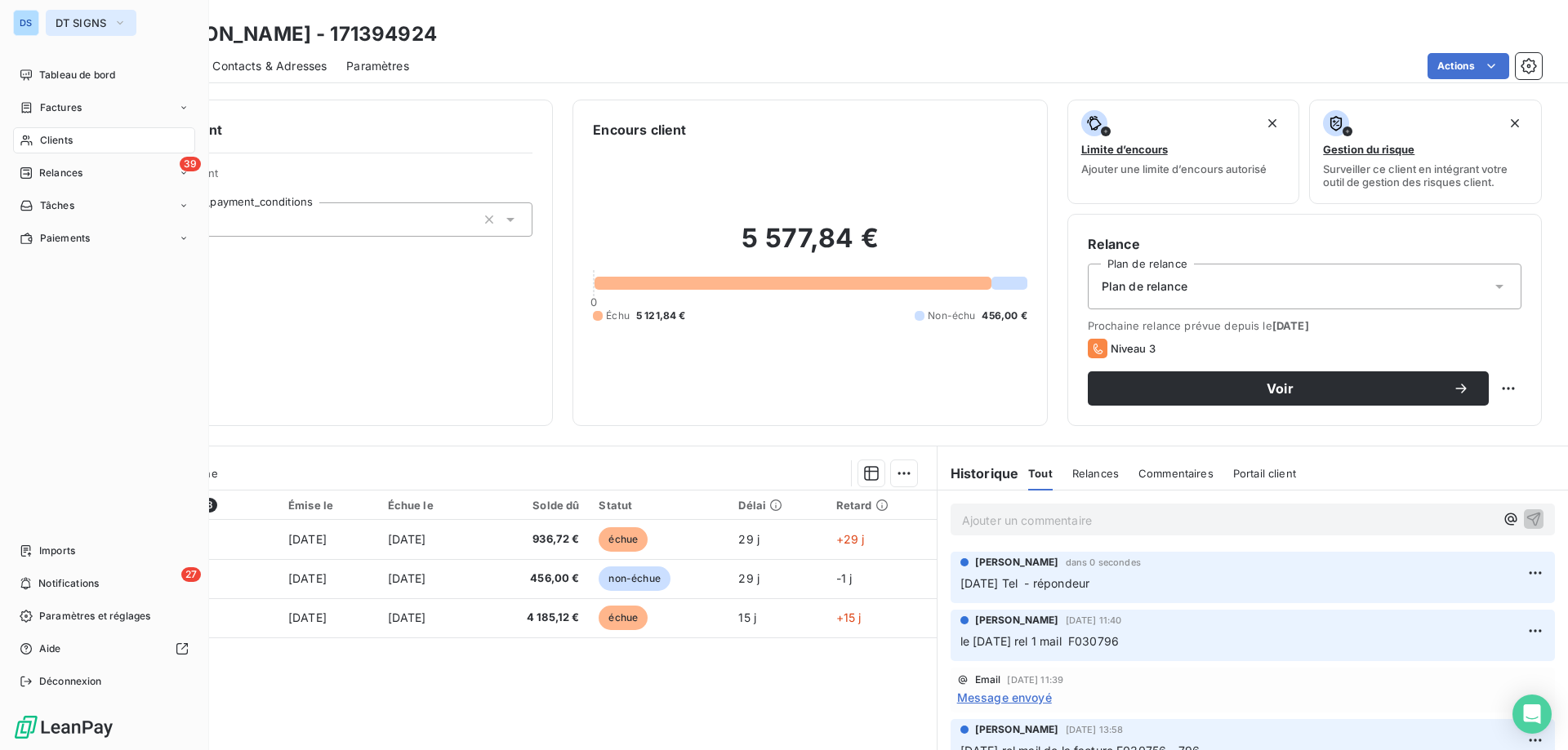
click at [74, 30] on button "DT SIGNS" at bounding box center [91, 23] width 91 height 26
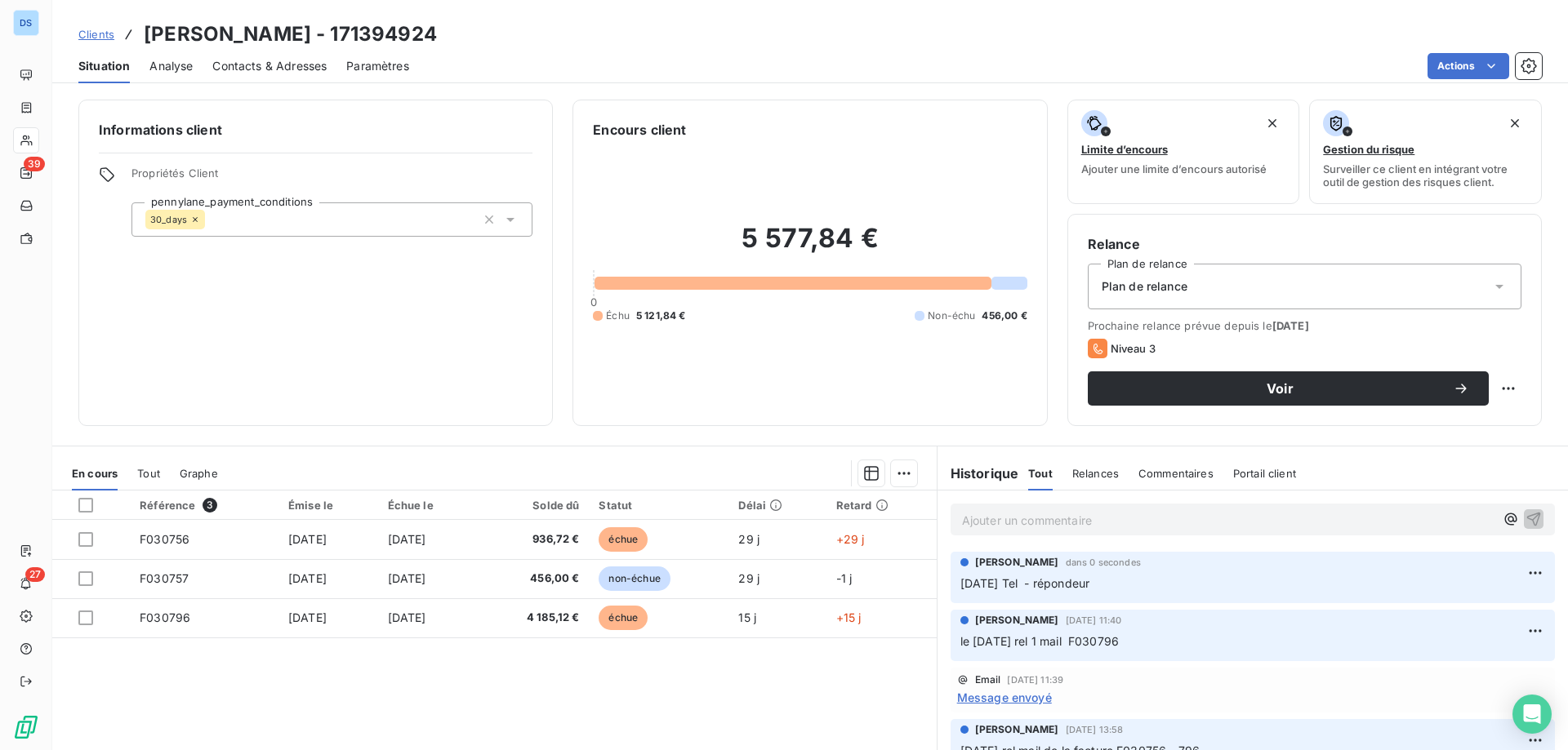
click at [457, 125] on h6 "Informations client" at bounding box center [315, 129] width 433 height 19
click at [108, 36] on span "Clients" at bounding box center [96, 34] width 36 height 13
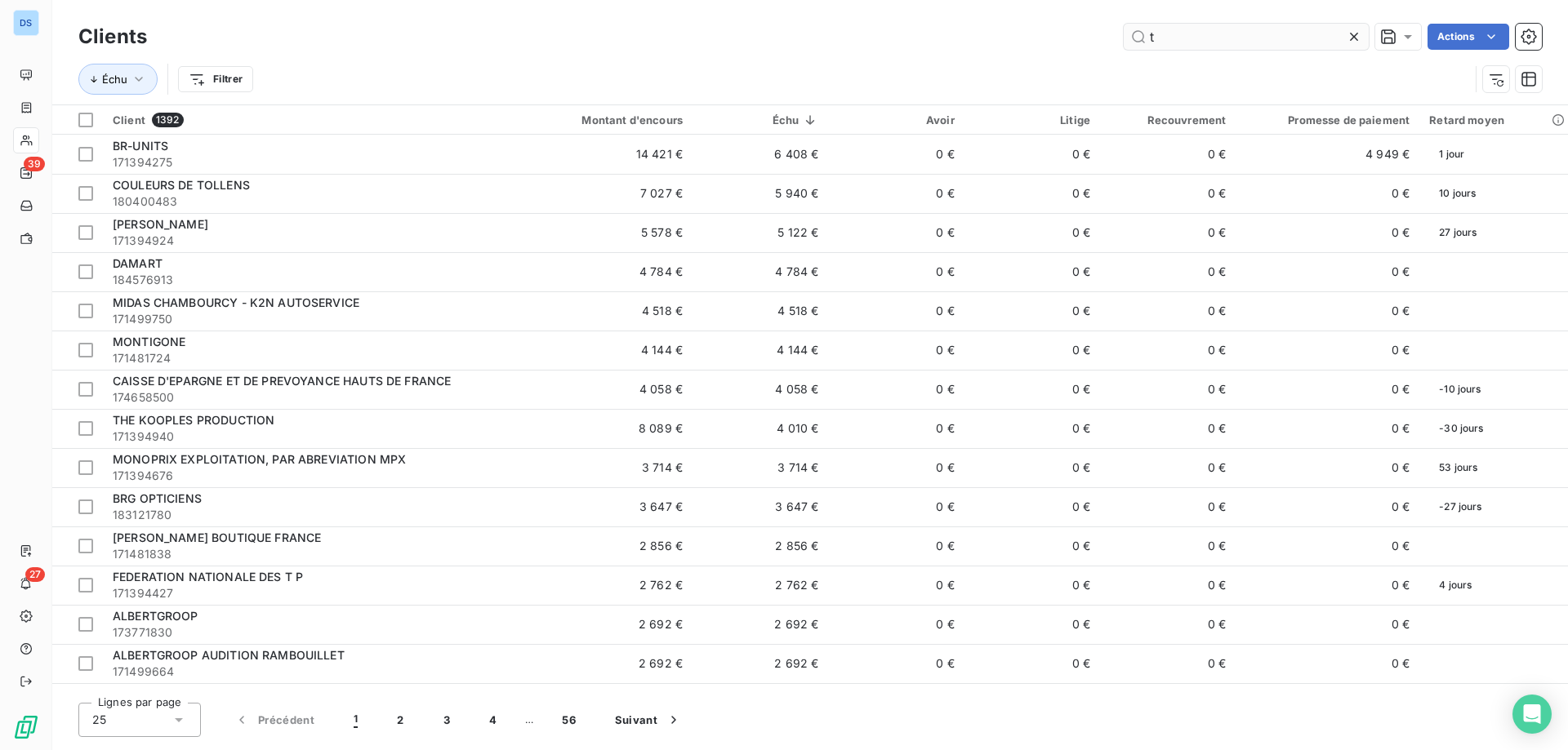
click at [1171, 30] on input "t" at bounding box center [1246, 36] width 245 height 26
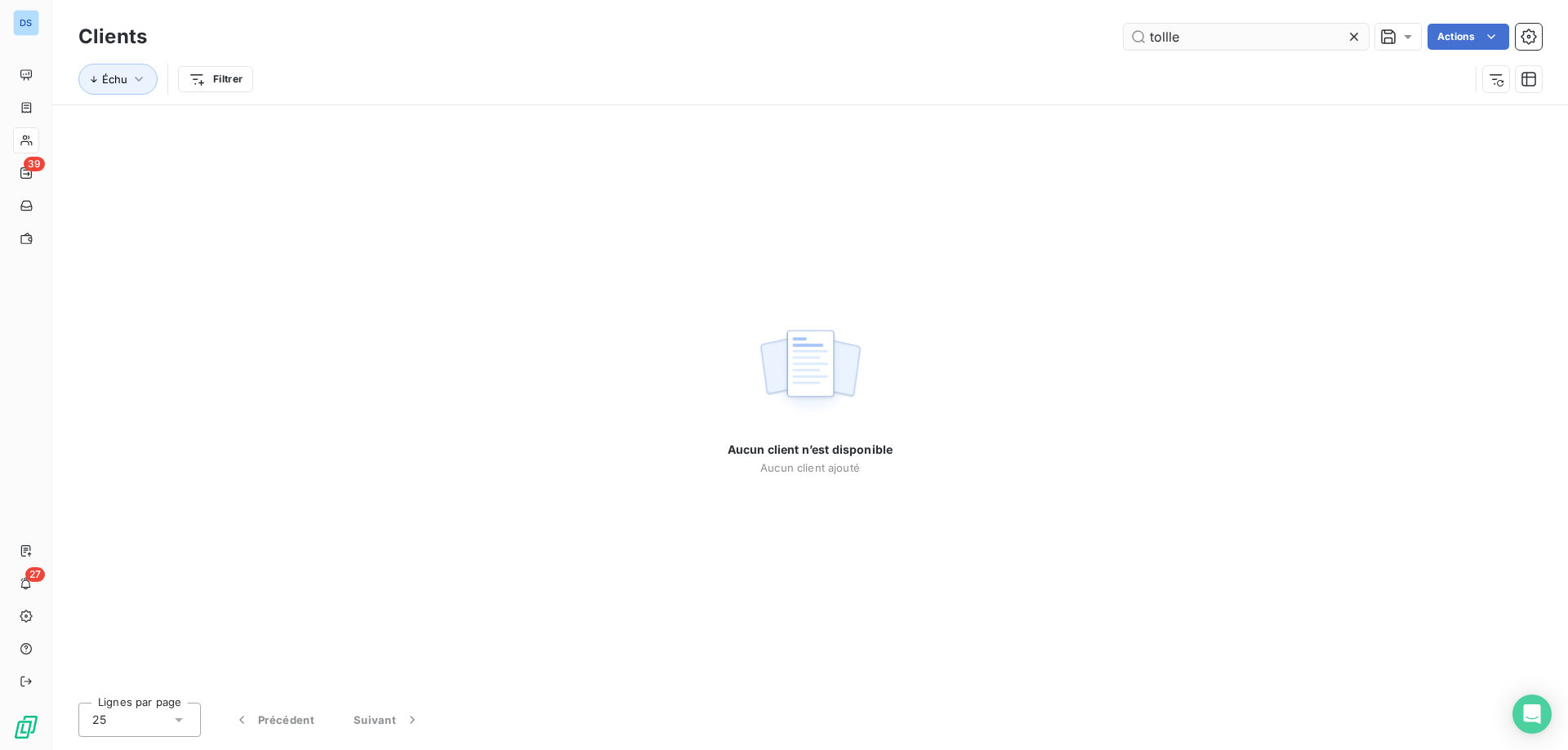
drag, startPoint x: 1164, startPoint y: 38, endPoint x: 1208, endPoint y: 39, distance: 44.0
click at [1174, 37] on input "tollle" at bounding box center [1246, 36] width 245 height 26
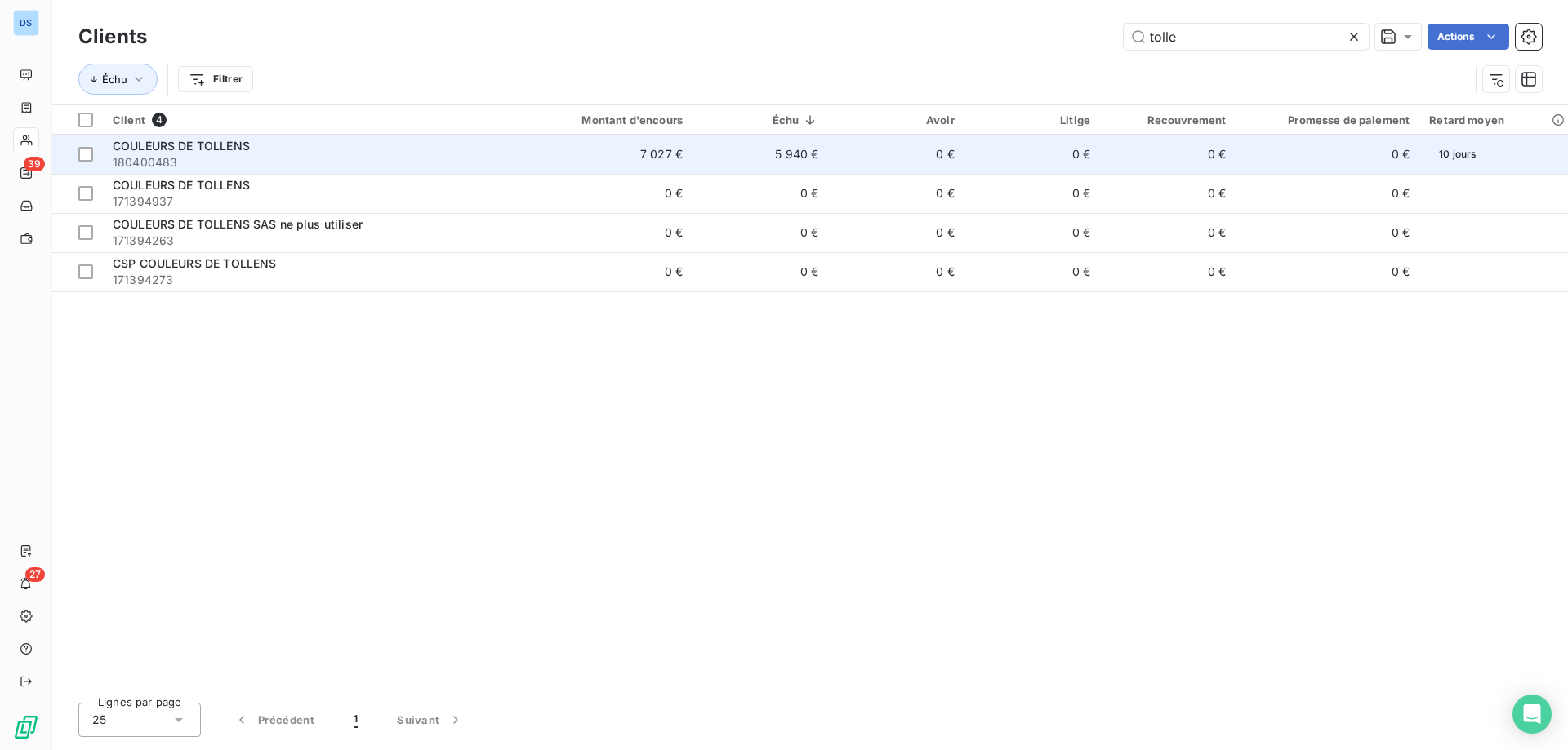
type input "tolle"
click at [942, 163] on td "0 €" at bounding box center [895, 154] width 135 height 40
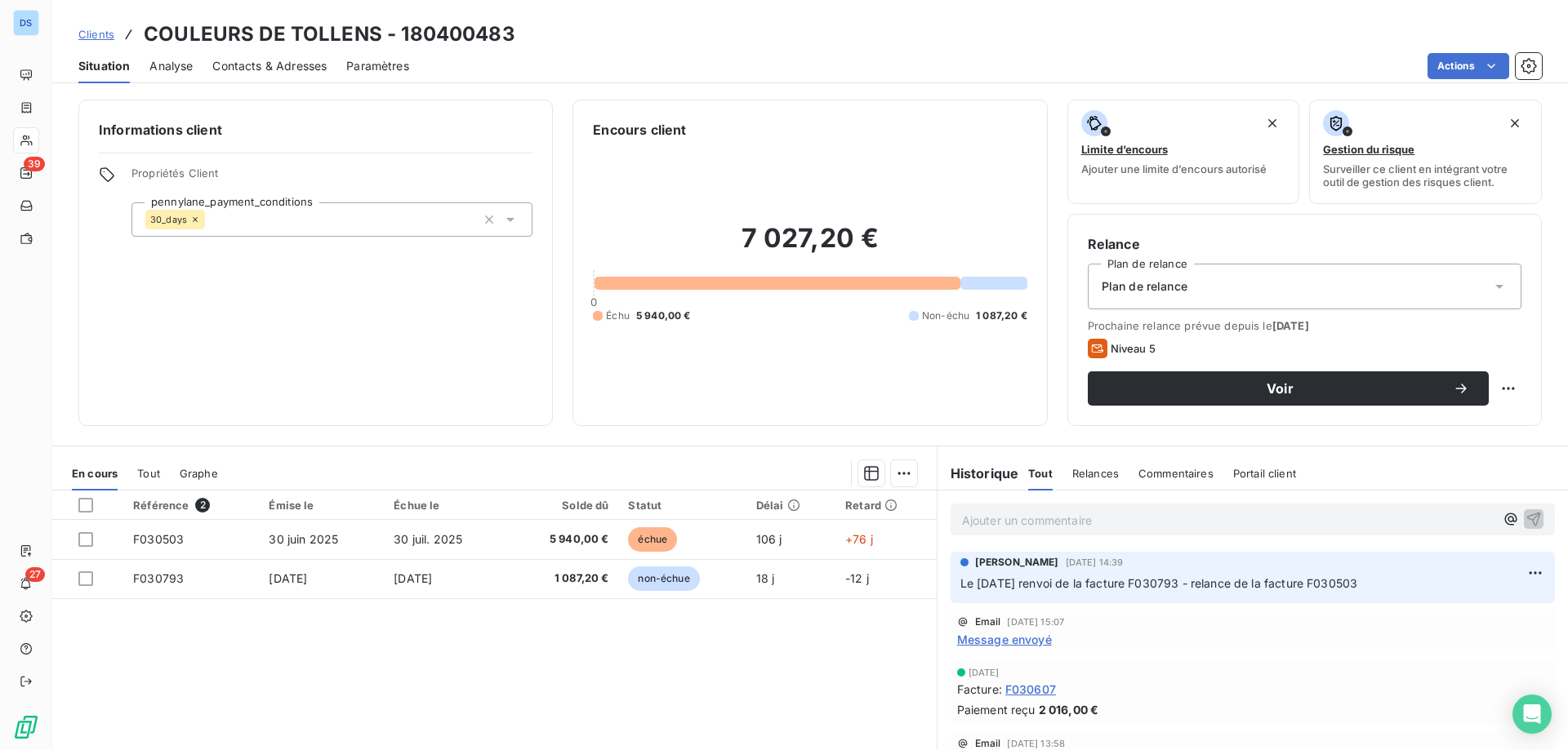
click at [292, 69] on span "Contacts & Adresses" at bounding box center [269, 66] width 114 height 16
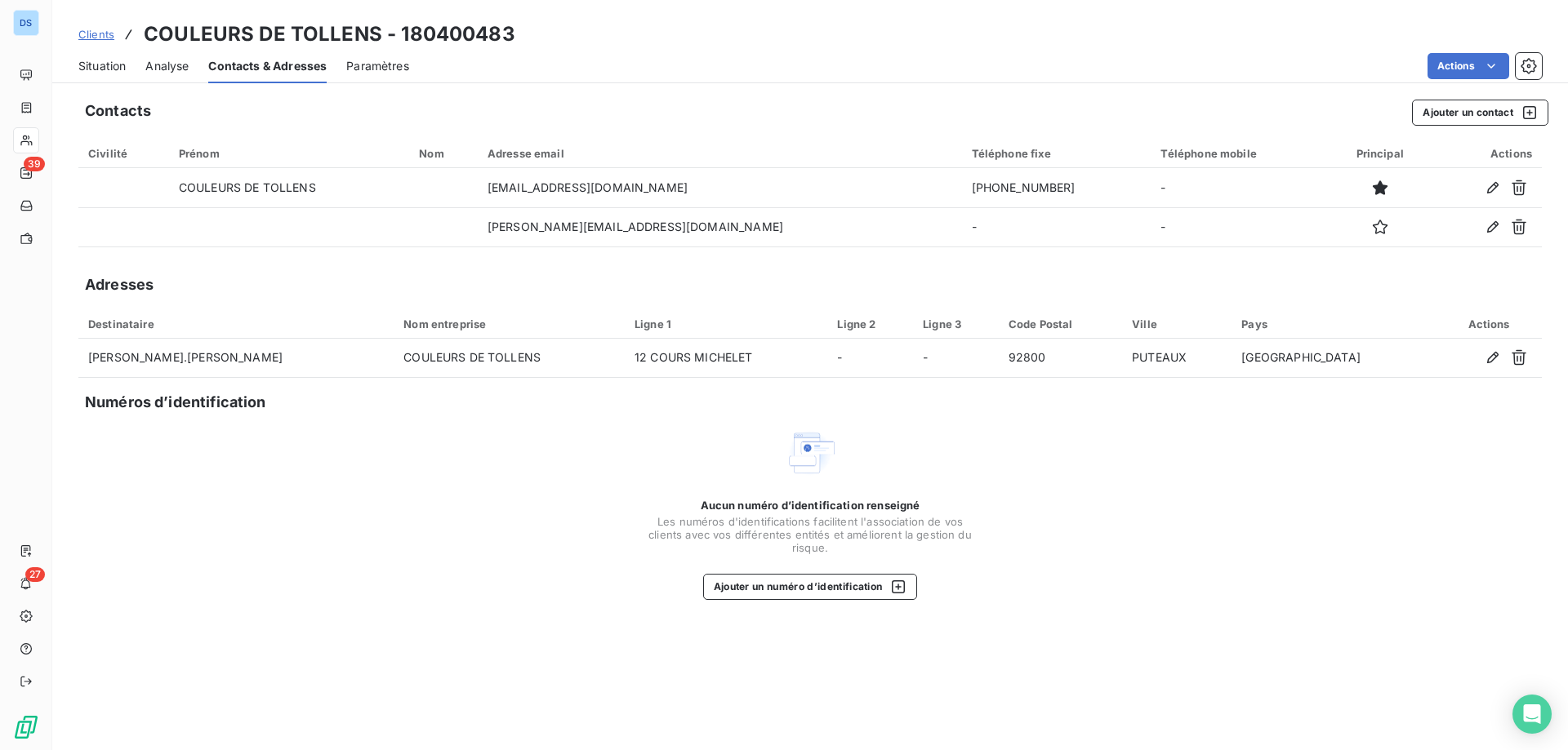
drag, startPoint x: 88, startPoint y: 35, endPoint x: 118, endPoint y: 45, distance: 31.6
click at [89, 35] on span "Clients" at bounding box center [96, 34] width 36 height 13
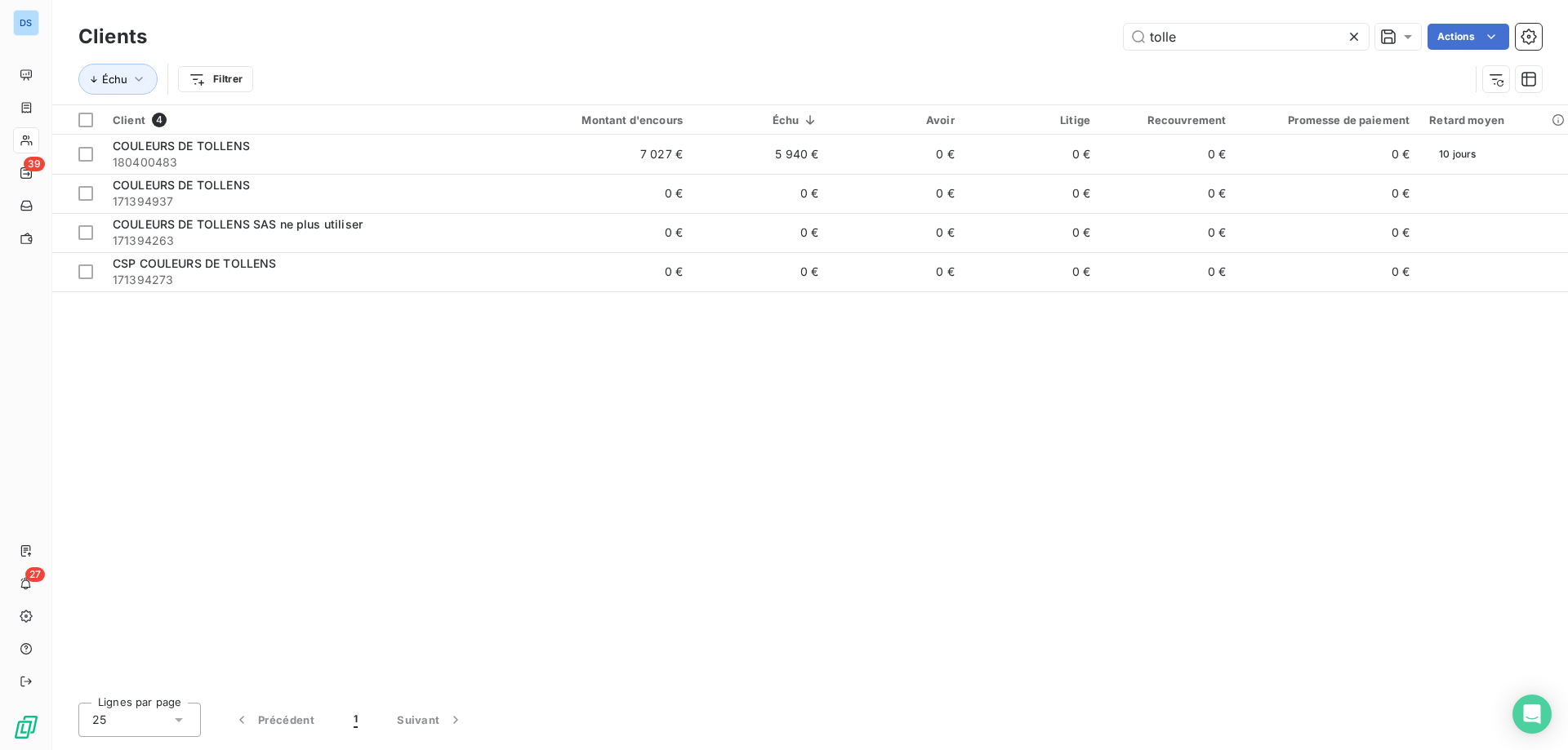
drag, startPoint x: 1201, startPoint y: 43, endPoint x: 914, endPoint y: 20, distance: 287.9
click at [914, 20] on div "Clients tolle Actions" at bounding box center [809, 36] width 1463 height 34
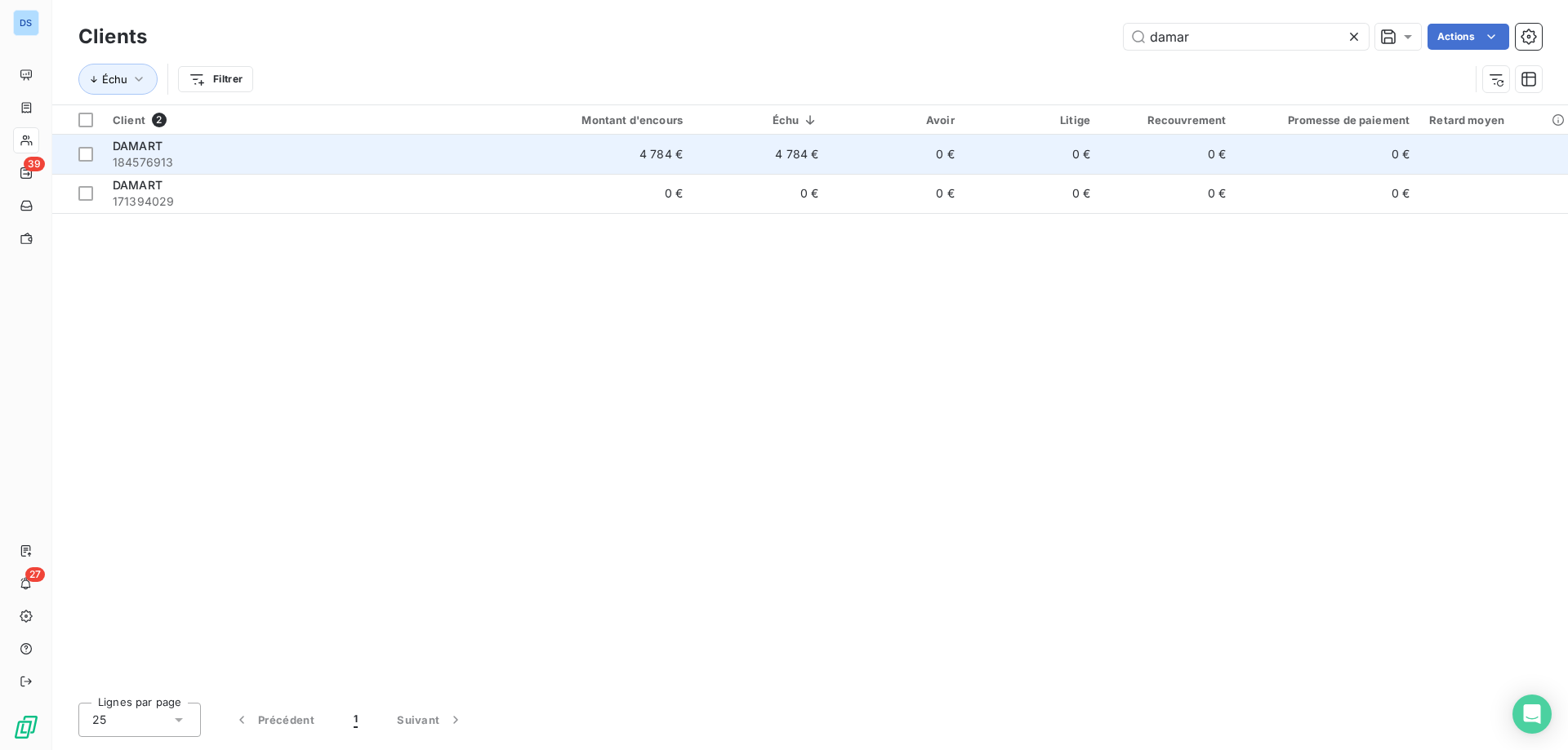
type input "damar"
click at [795, 164] on td "4 784 €" at bounding box center [760, 154] width 135 height 40
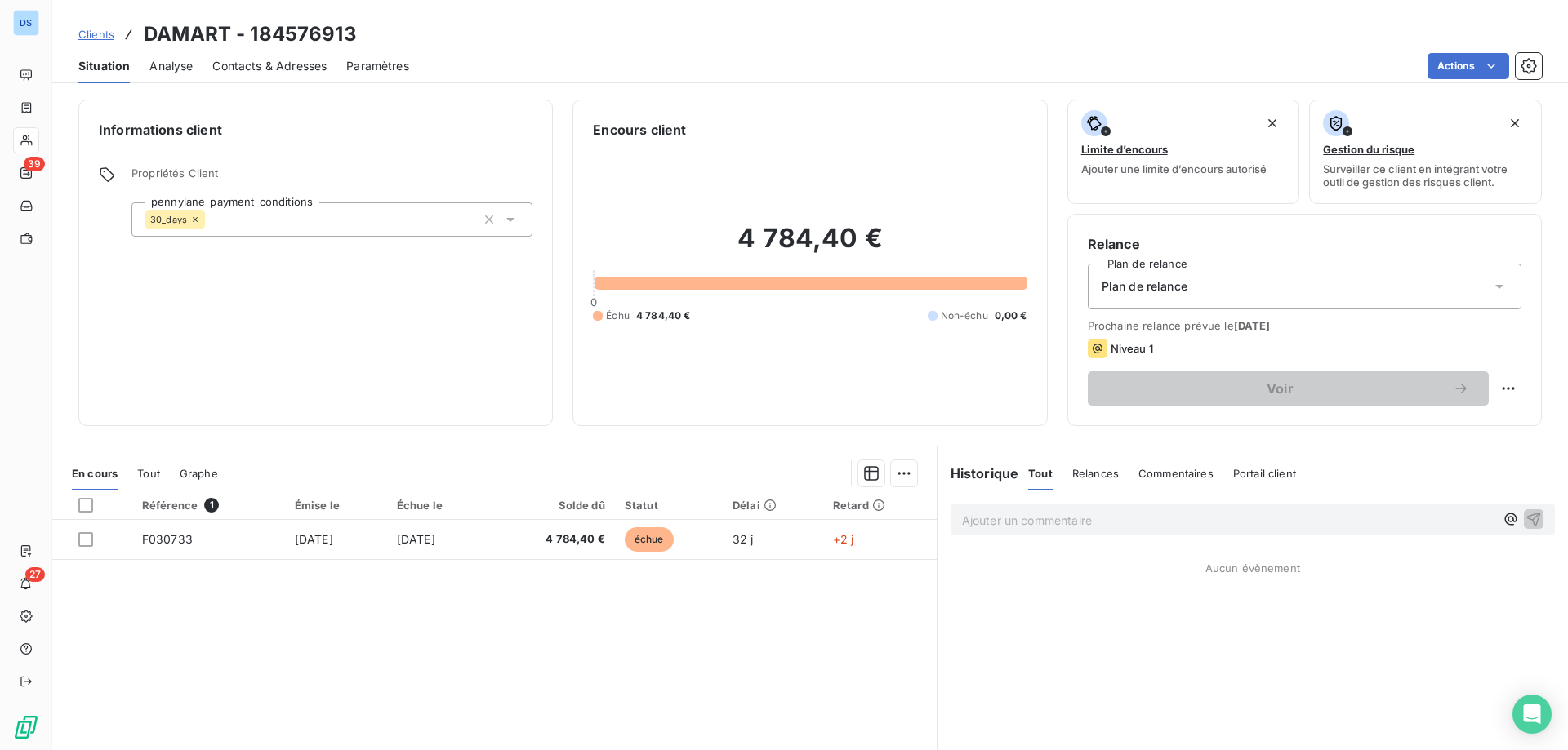
click at [240, 59] on span "Contacts & Adresses" at bounding box center [269, 66] width 114 height 16
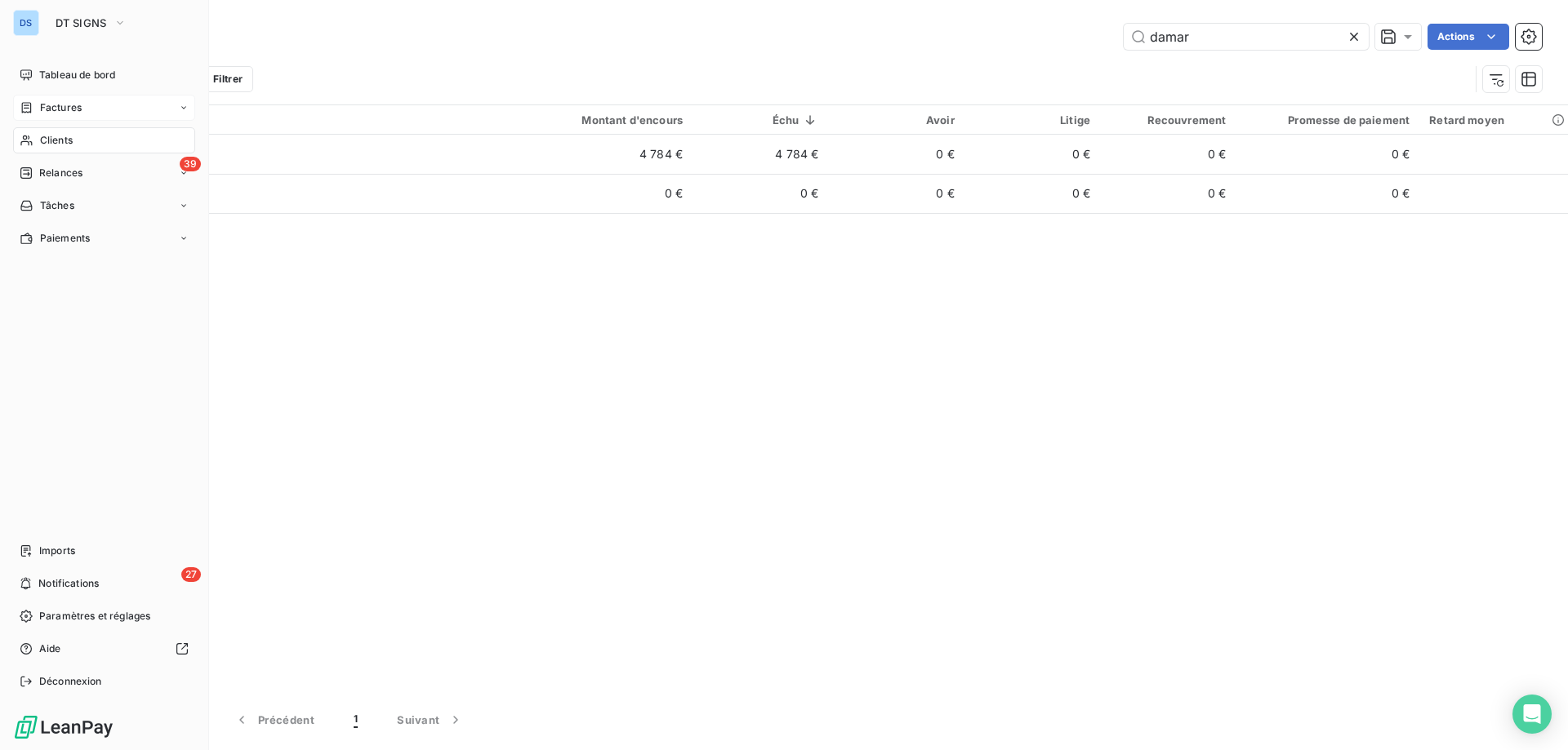
click at [80, 108] on span "Factures" at bounding box center [61, 107] width 42 height 14
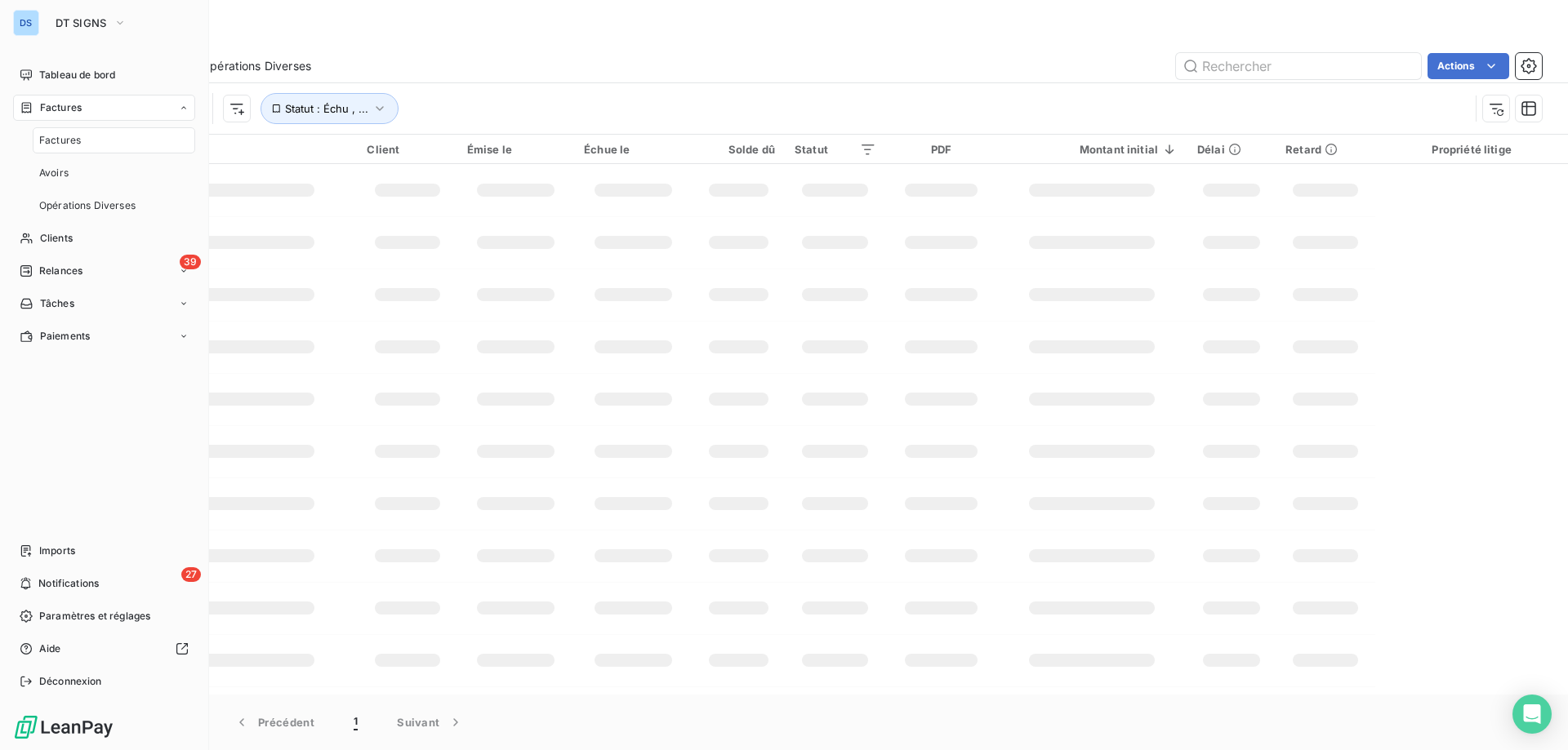
click at [80, 137] on span "Factures" at bounding box center [61, 140] width 42 height 14
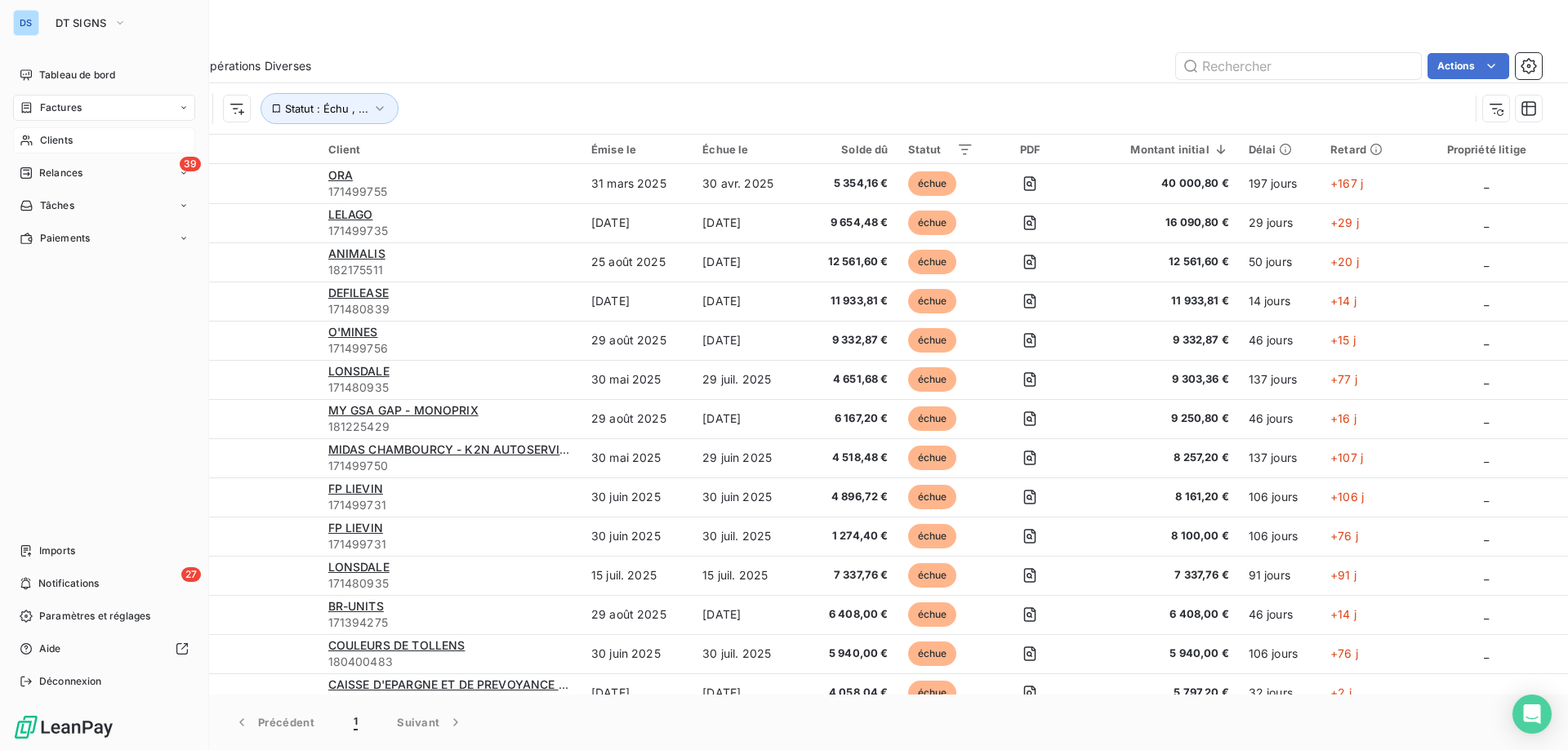
click at [53, 142] on span "Clients" at bounding box center [56, 140] width 33 height 14
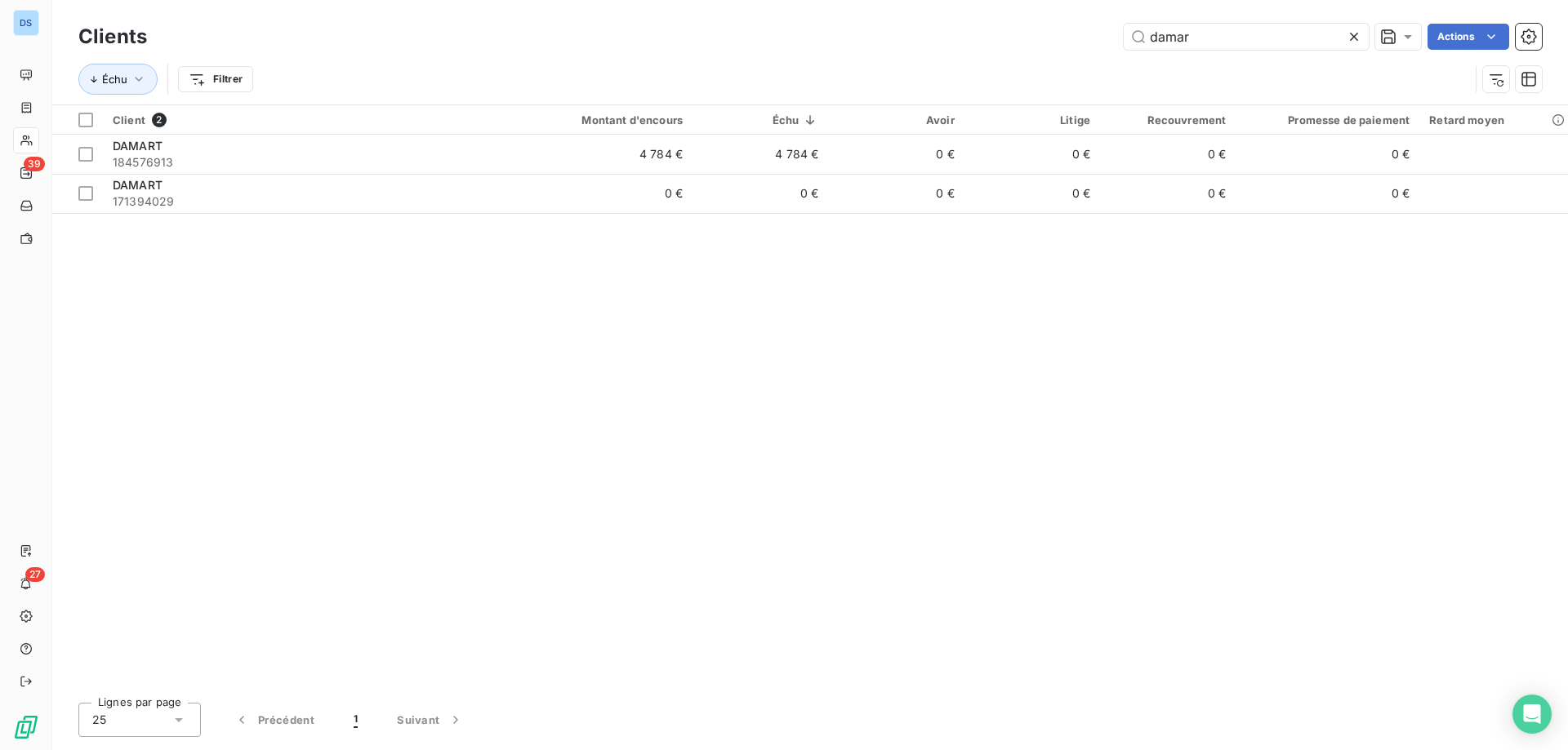
click at [1355, 36] on icon at bounding box center [1353, 36] width 16 height 16
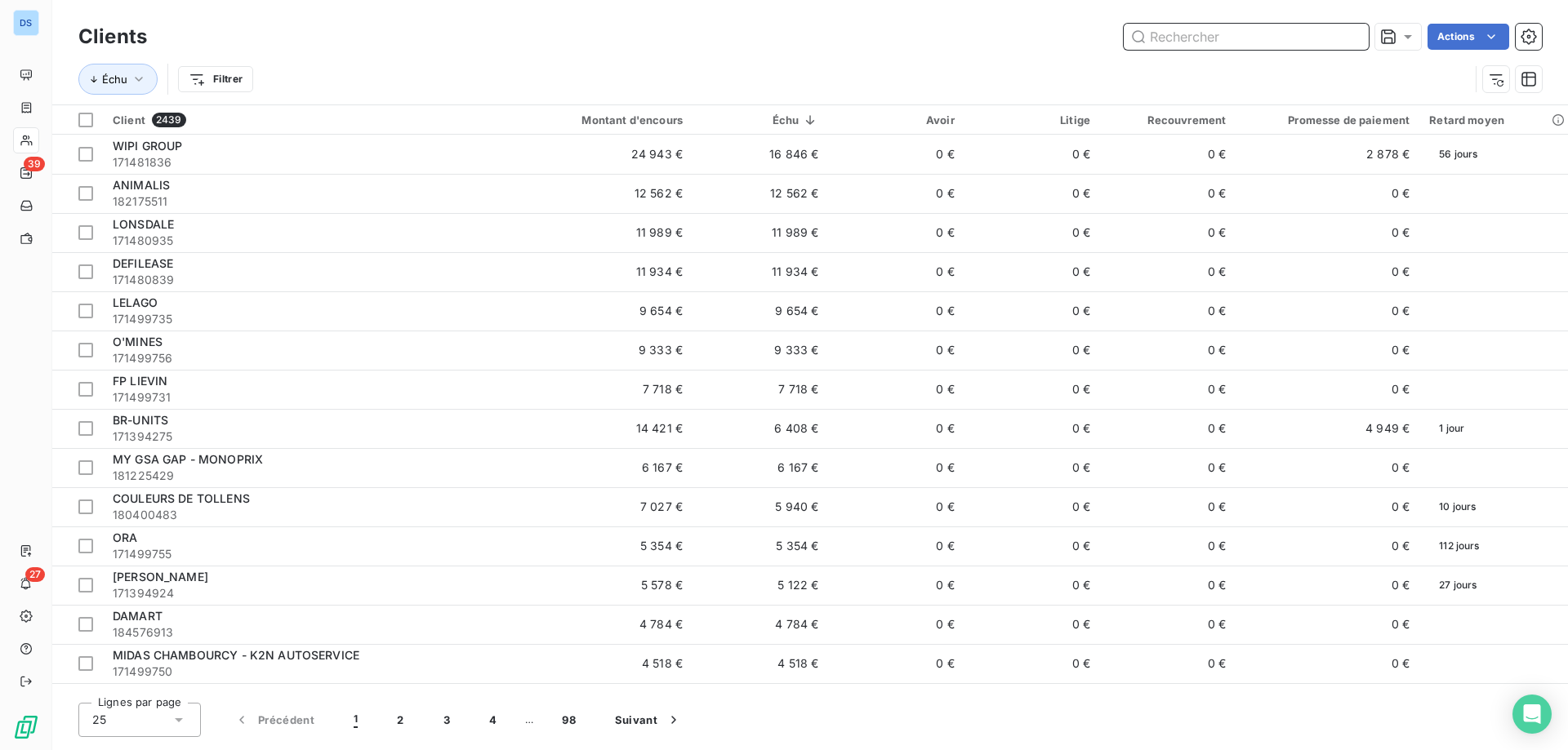
click at [1158, 41] on input "text" at bounding box center [1246, 36] width 245 height 26
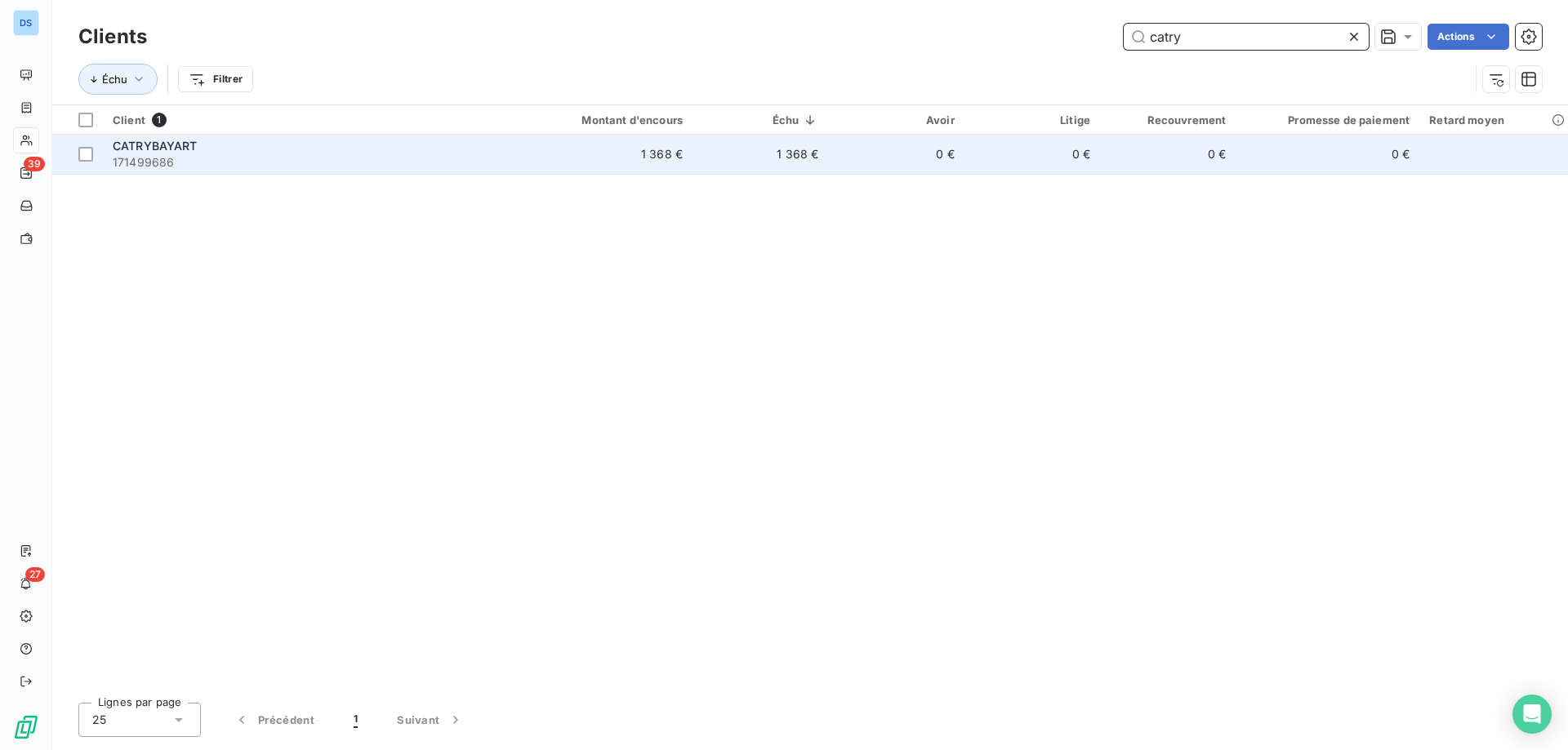
type input "catry"
click at [938, 156] on td "0 €" at bounding box center [895, 154] width 135 height 40
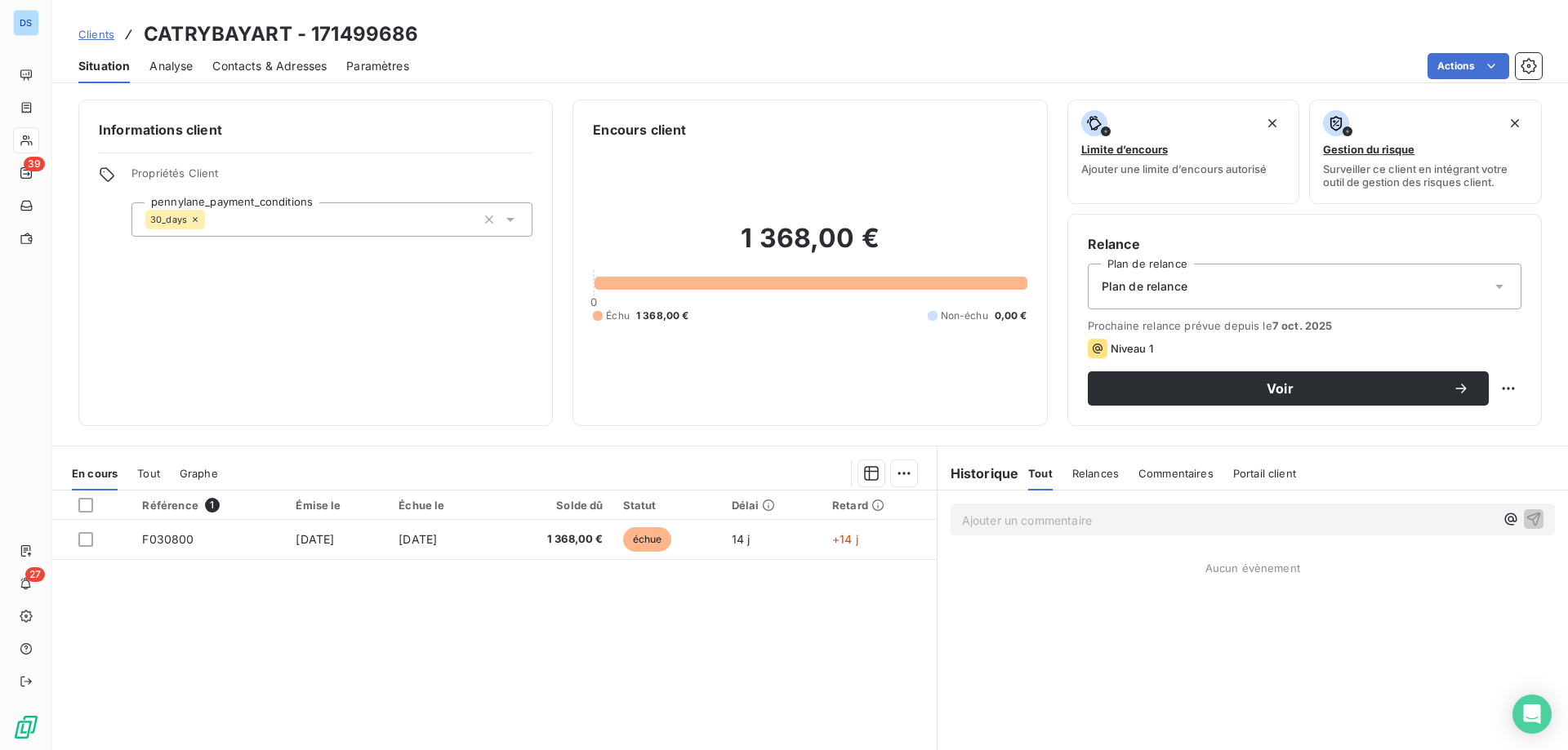
click at [290, 68] on span "Contacts & Adresses" at bounding box center [269, 66] width 114 height 16
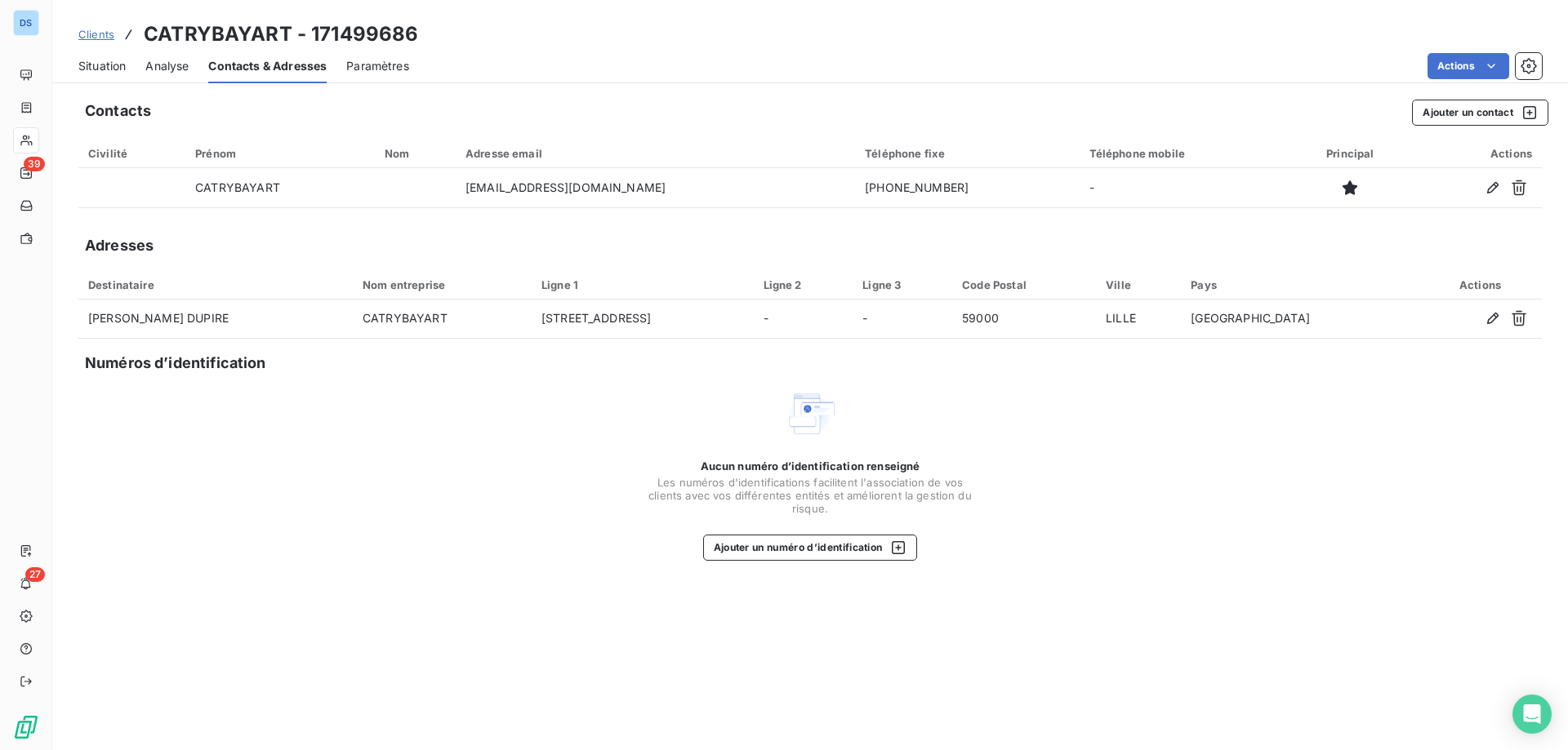
click at [106, 62] on span "Situation" at bounding box center [102, 66] width 47 height 16
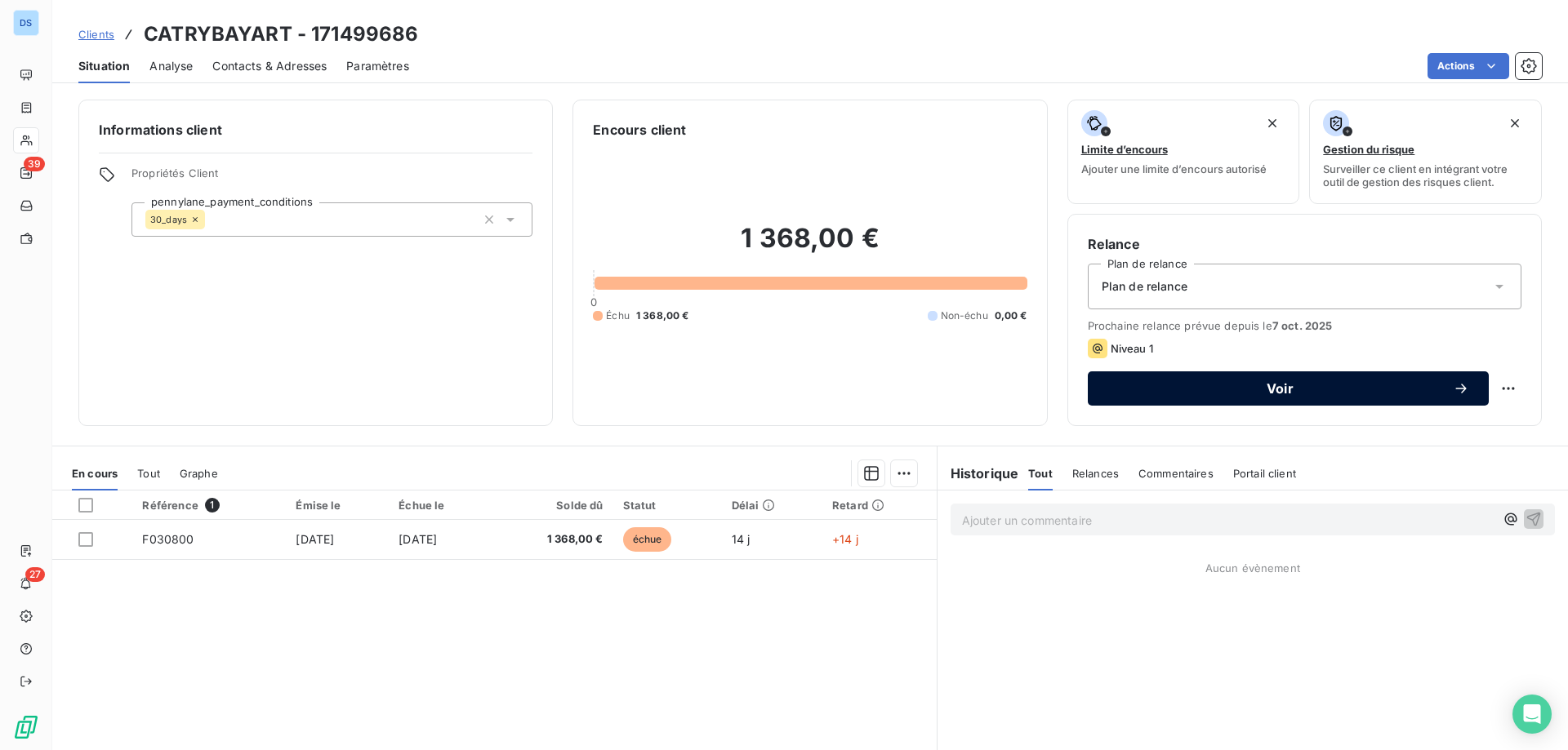
click at [1243, 388] on span "Voir" at bounding box center [1279, 388] width 346 height 13
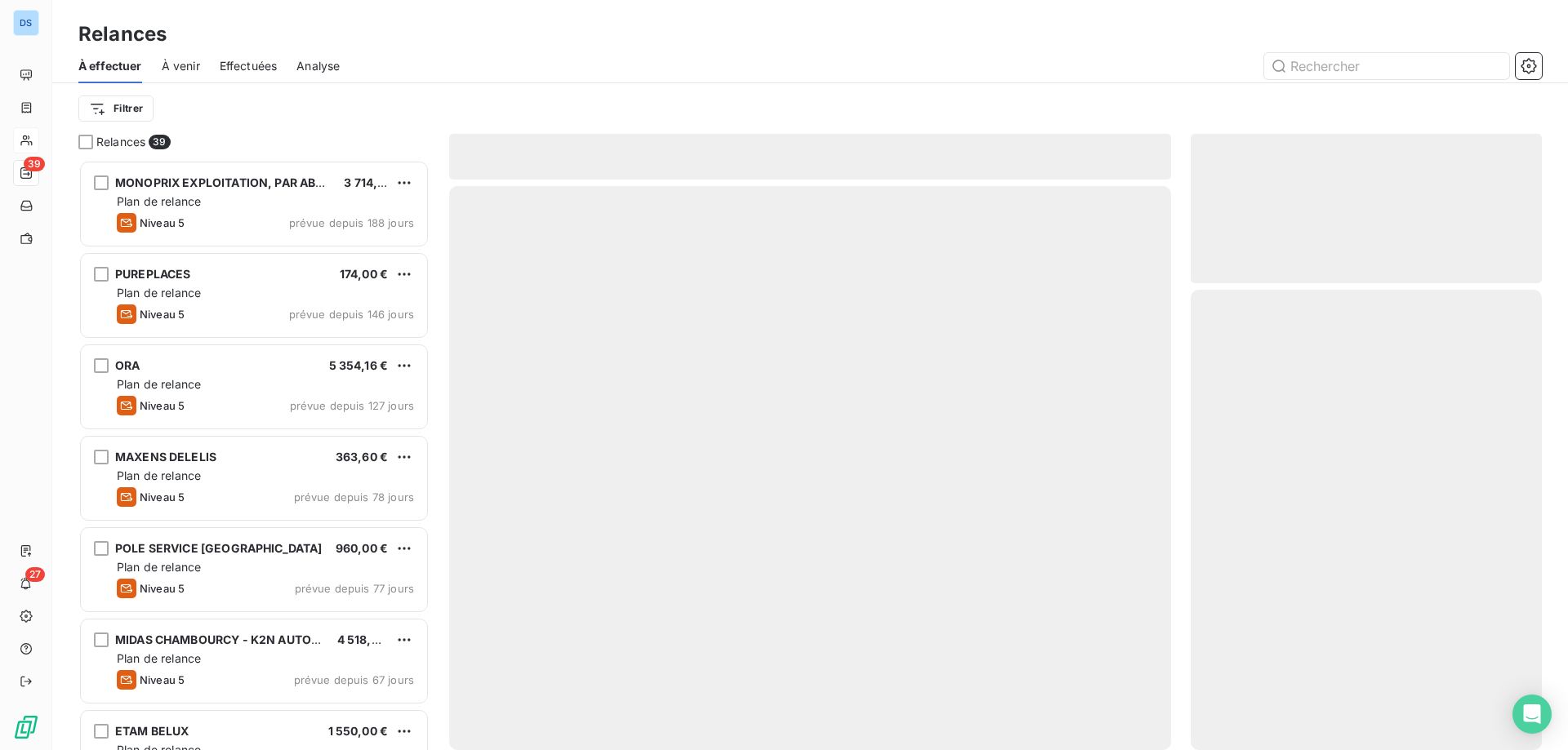
scroll to position [578, 339]
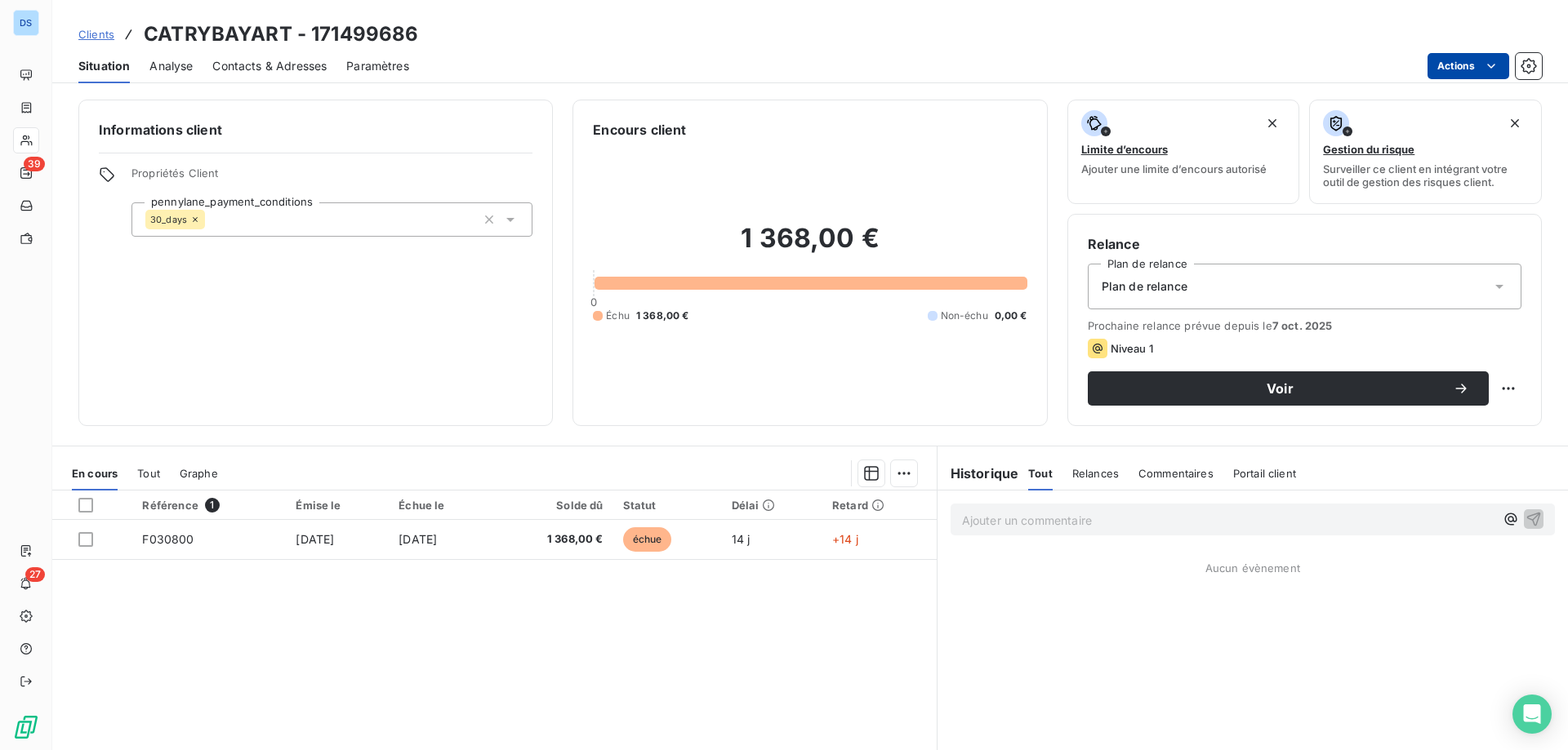
click at [1464, 61] on html "DS 39 27 Clients CATRYBAYART - 171499686 Situation Analyse Contacts & Adresses …" at bounding box center [784, 375] width 1568 height 750
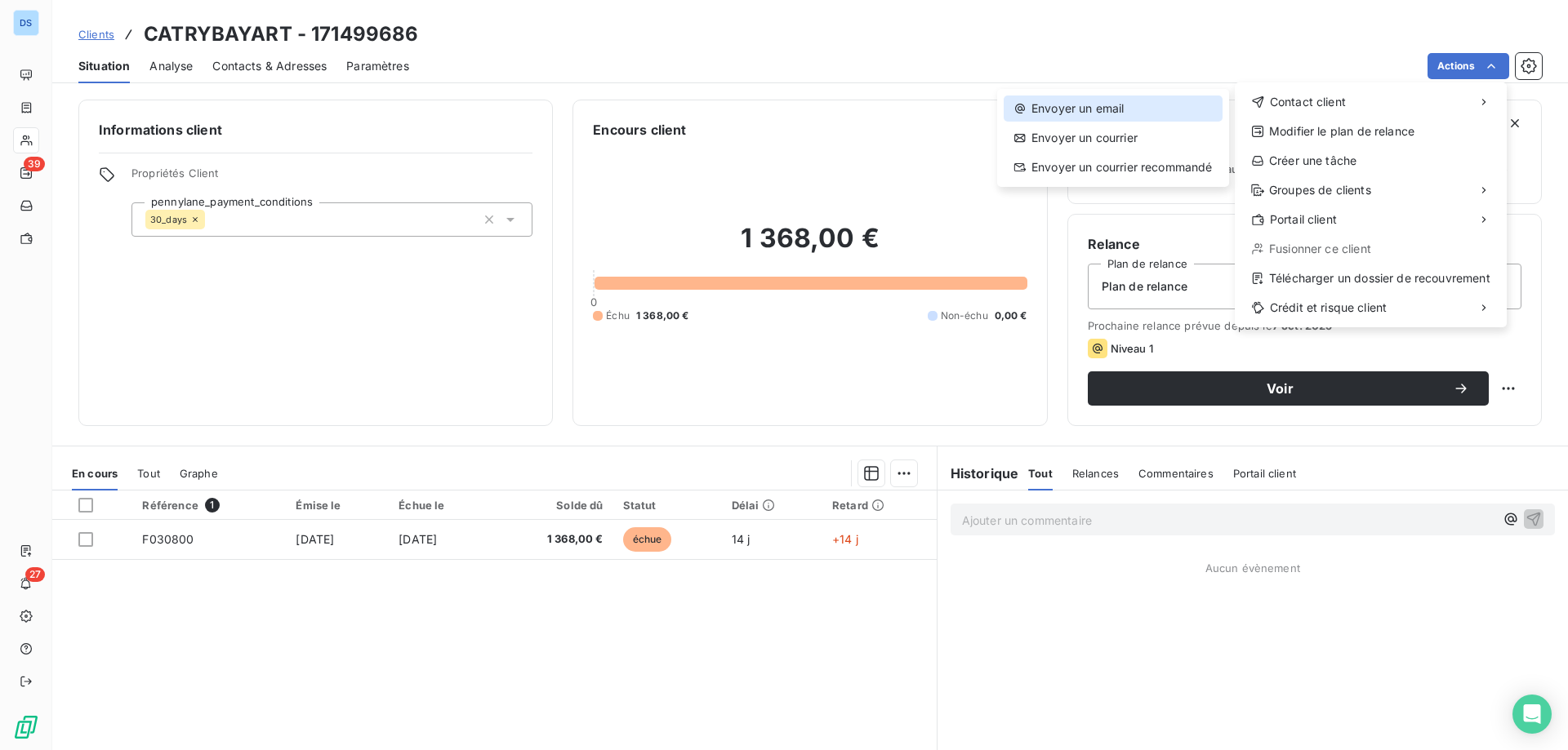
click at [1159, 113] on div "Envoyer un email" at bounding box center [1113, 108] width 219 height 26
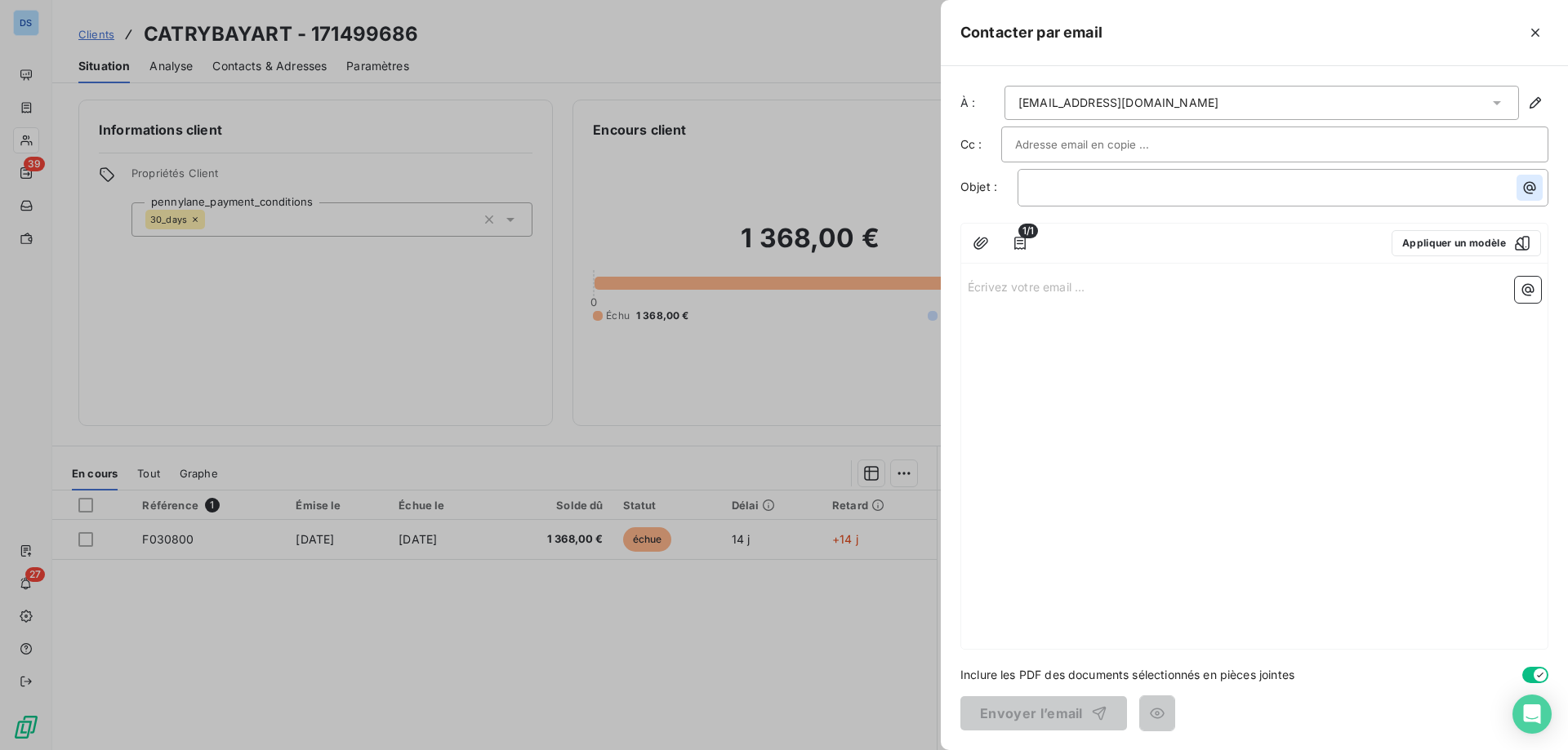
click at [1528, 188] on icon "button" at bounding box center [1528, 188] width 16 height 16
click at [1205, 244] on html "DS 39 27 Clients CATRYBAYART - 171499686 Situation Analyse Contacts & Adresses …" at bounding box center [784, 375] width 1568 height 750
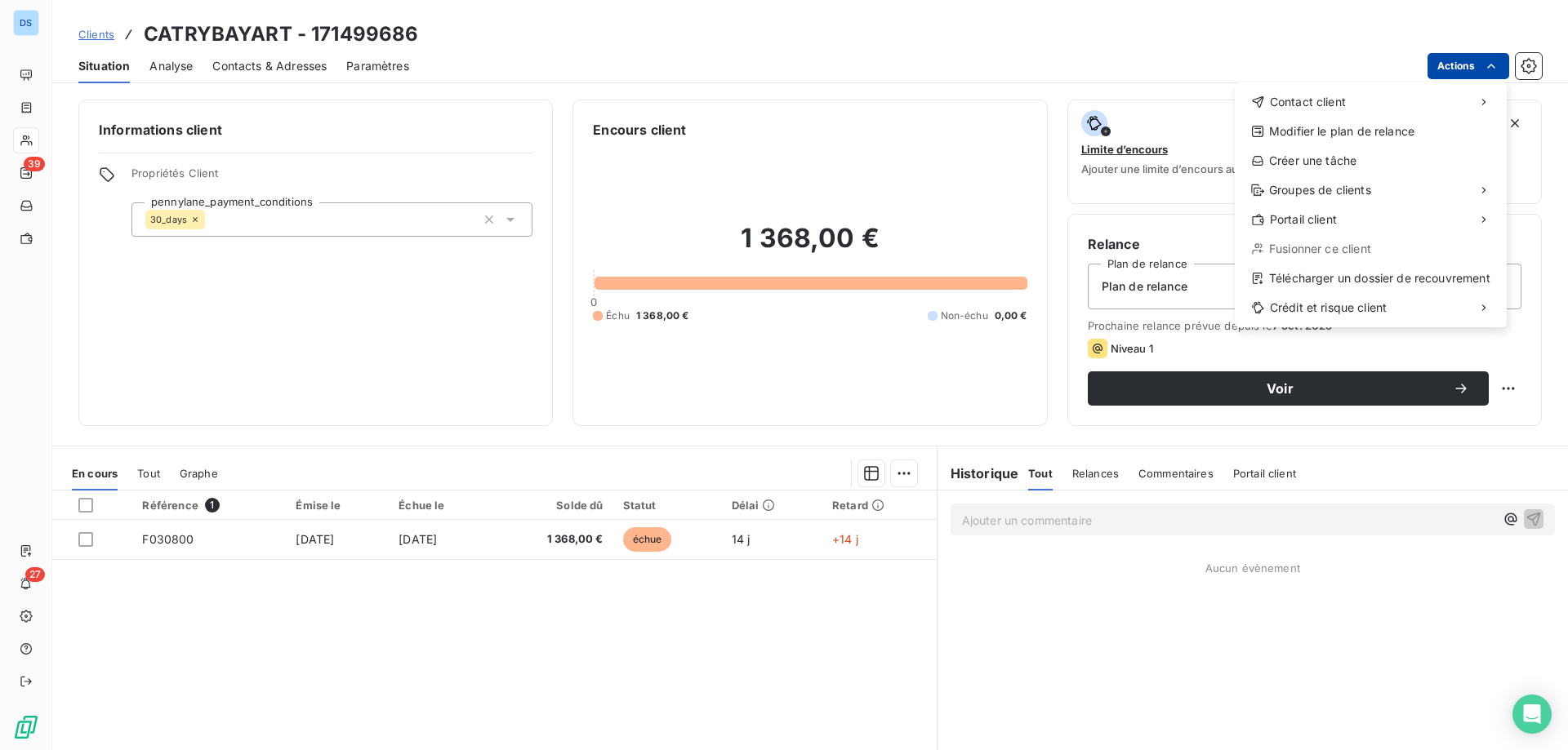
click at [1446, 73] on html "DS 39 27 Clients CATRYBAYART - 171499686 Situation Analyse Contacts & Adresses …" at bounding box center [784, 375] width 1568 height 750
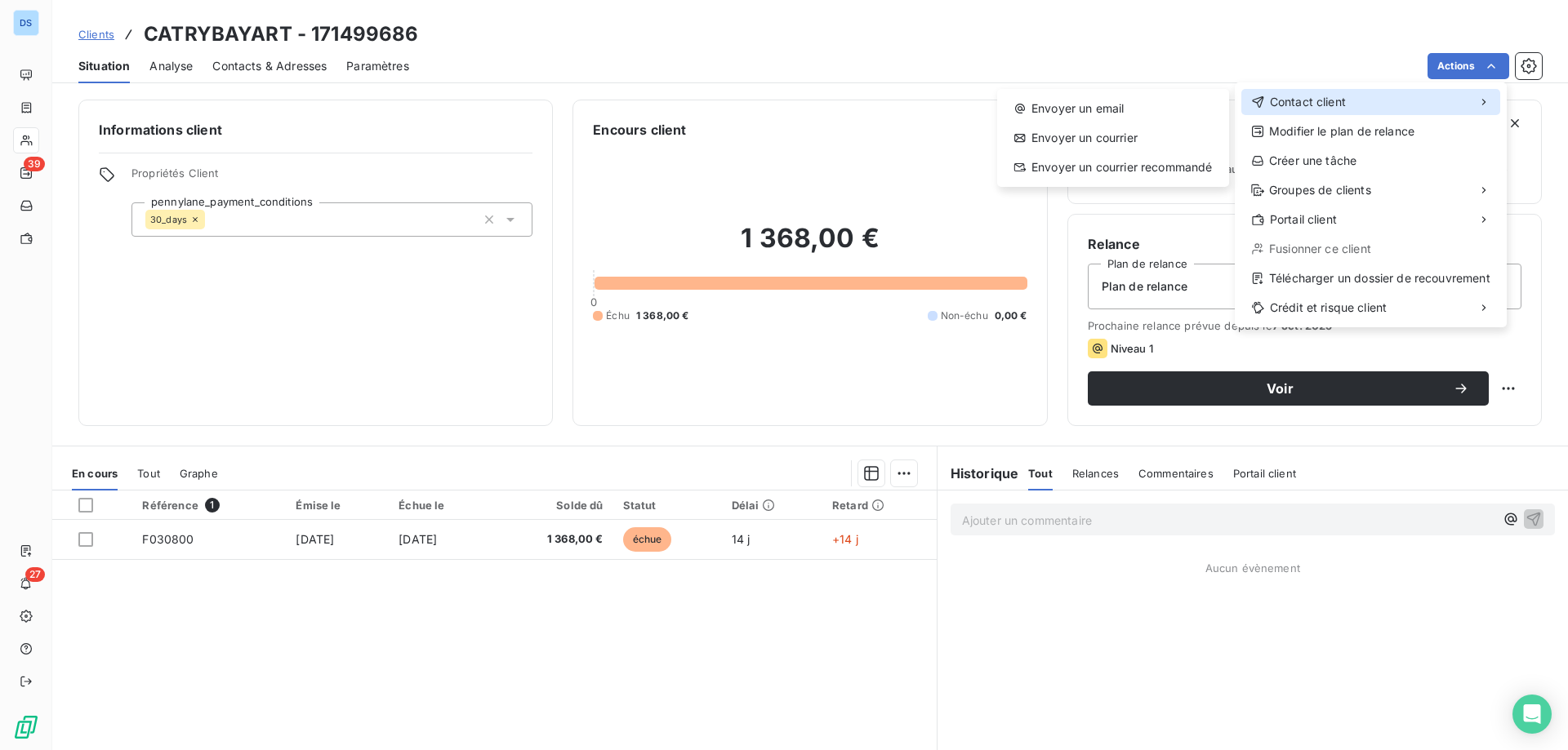
click at [1277, 99] on span "Contact client" at bounding box center [1307, 102] width 76 height 16
click at [1105, 111] on div "Envoyer un email" at bounding box center [1113, 108] width 219 height 26
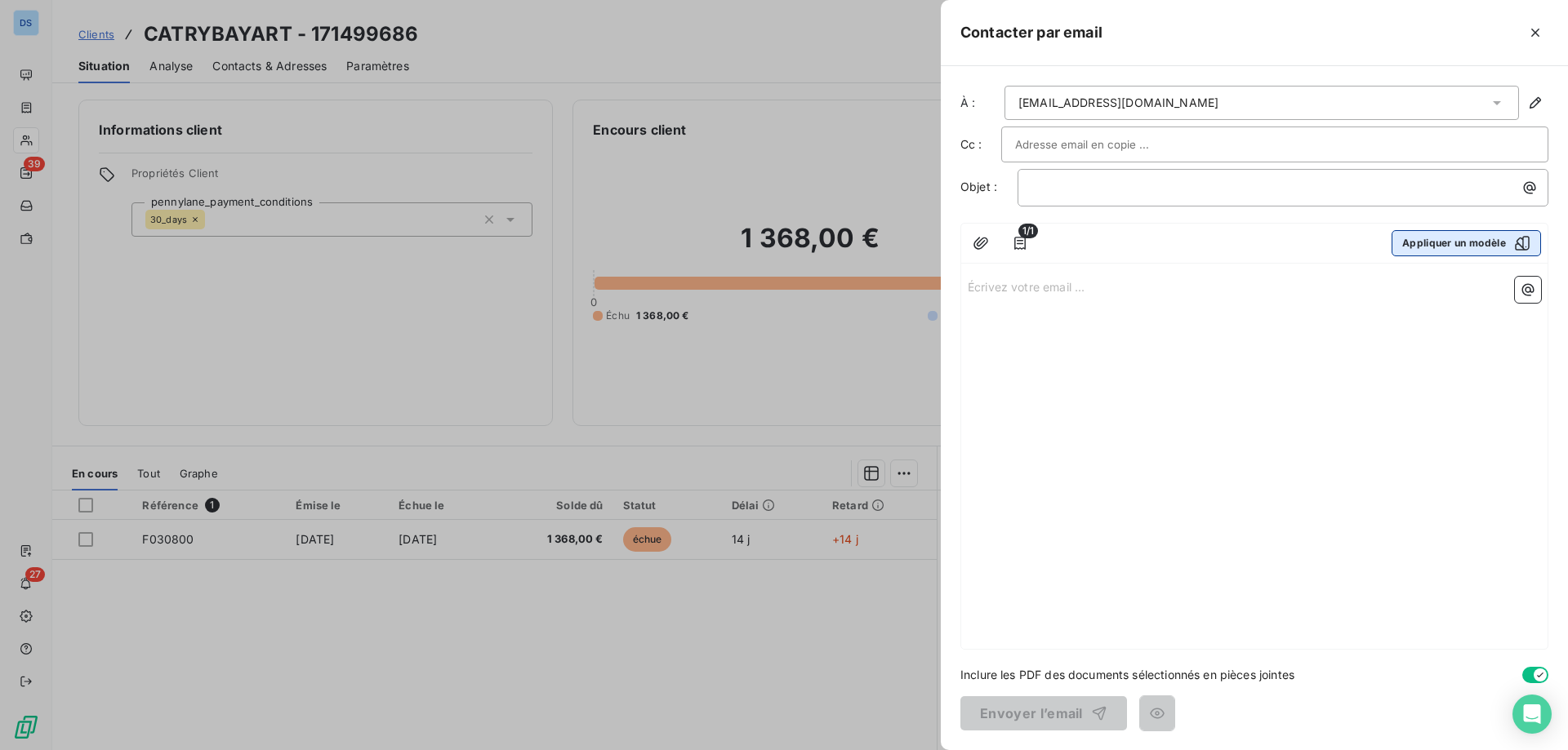
click at [1425, 243] on button "Appliquer un modèle" at bounding box center [1466, 243] width 150 height 26
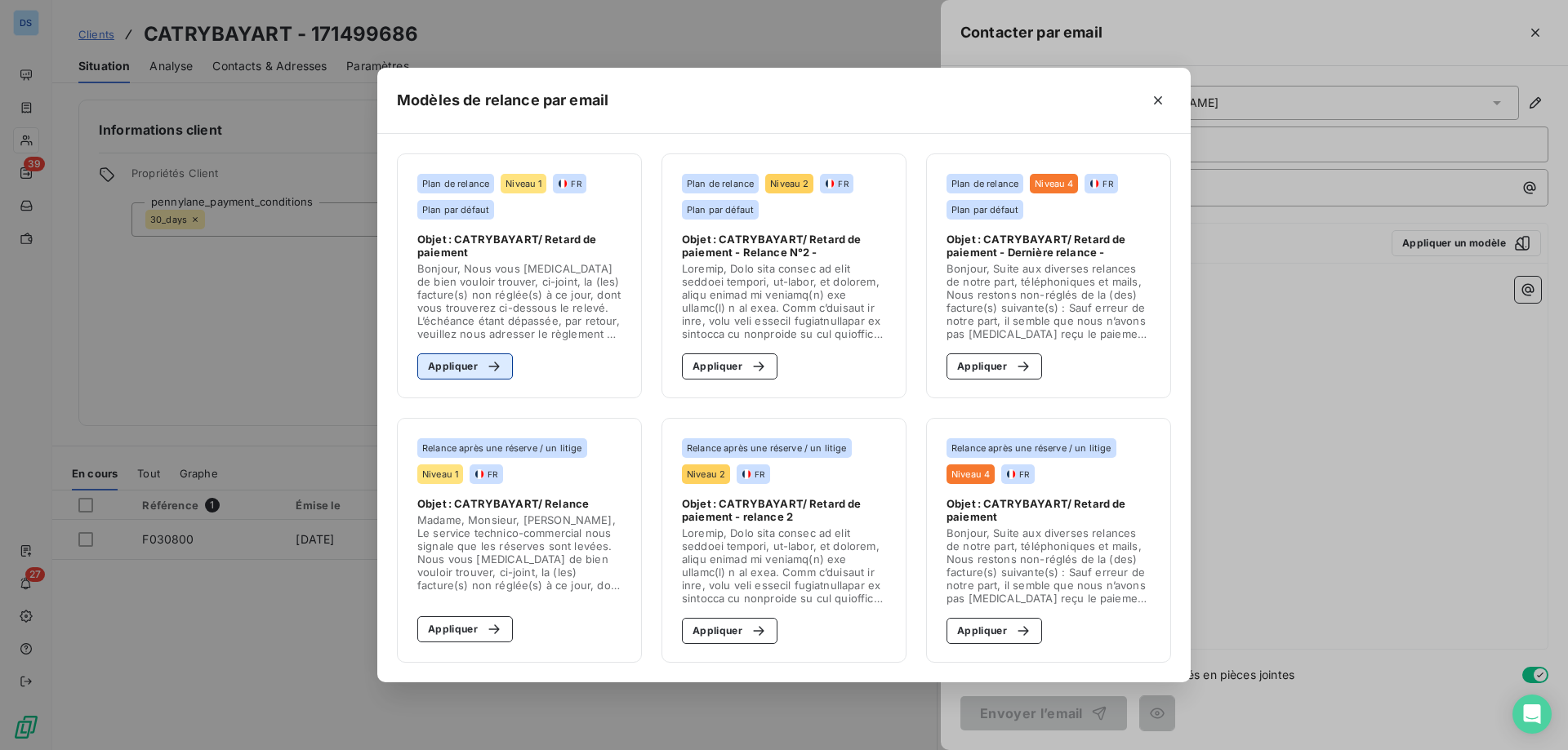
click at [488, 376] on button "Appliquer" at bounding box center [465, 366] width 96 height 26
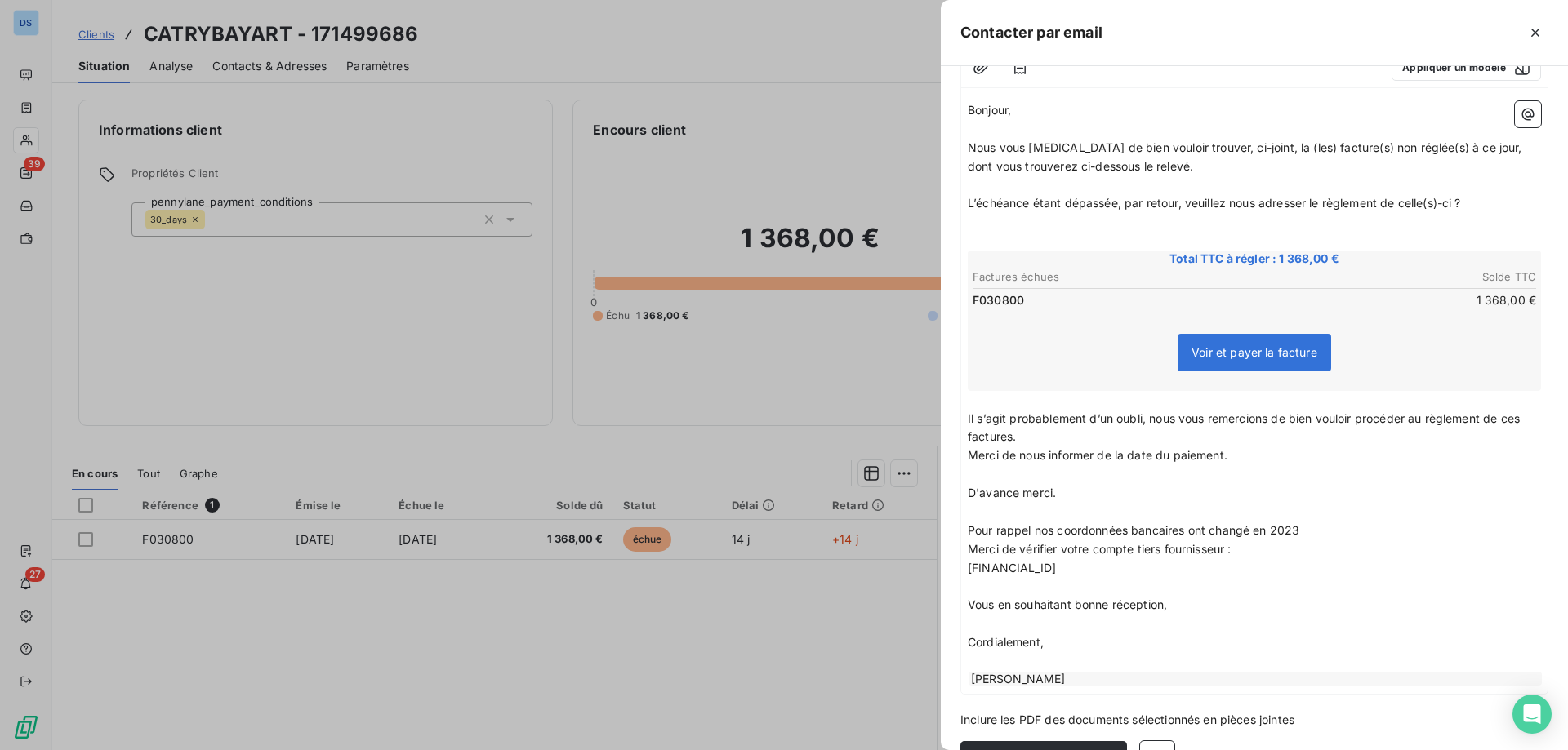
scroll to position [220, 0]
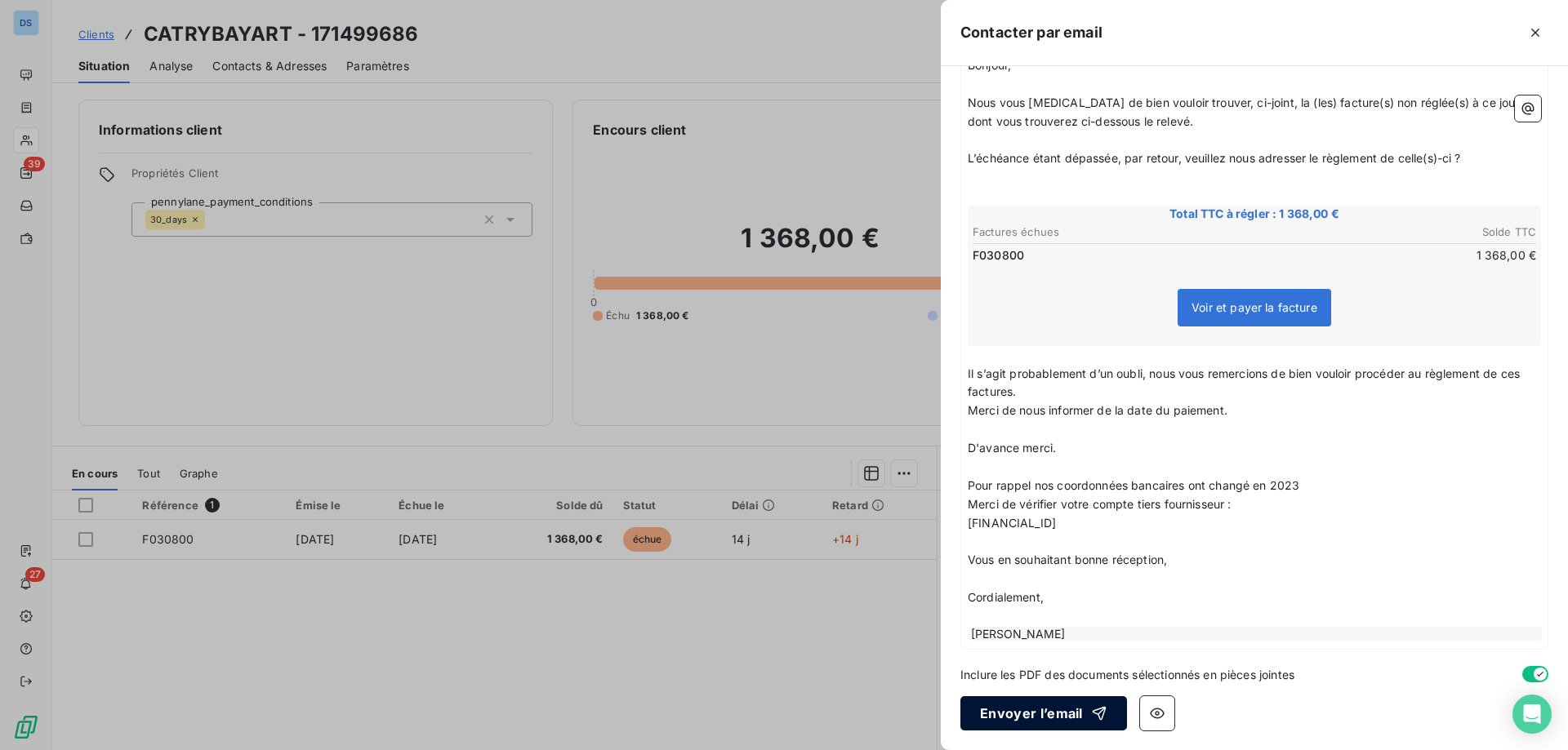
click at [1006, 716] on button "Envoyer l’email" at bounding box center [1044, 713] width 167 height 34
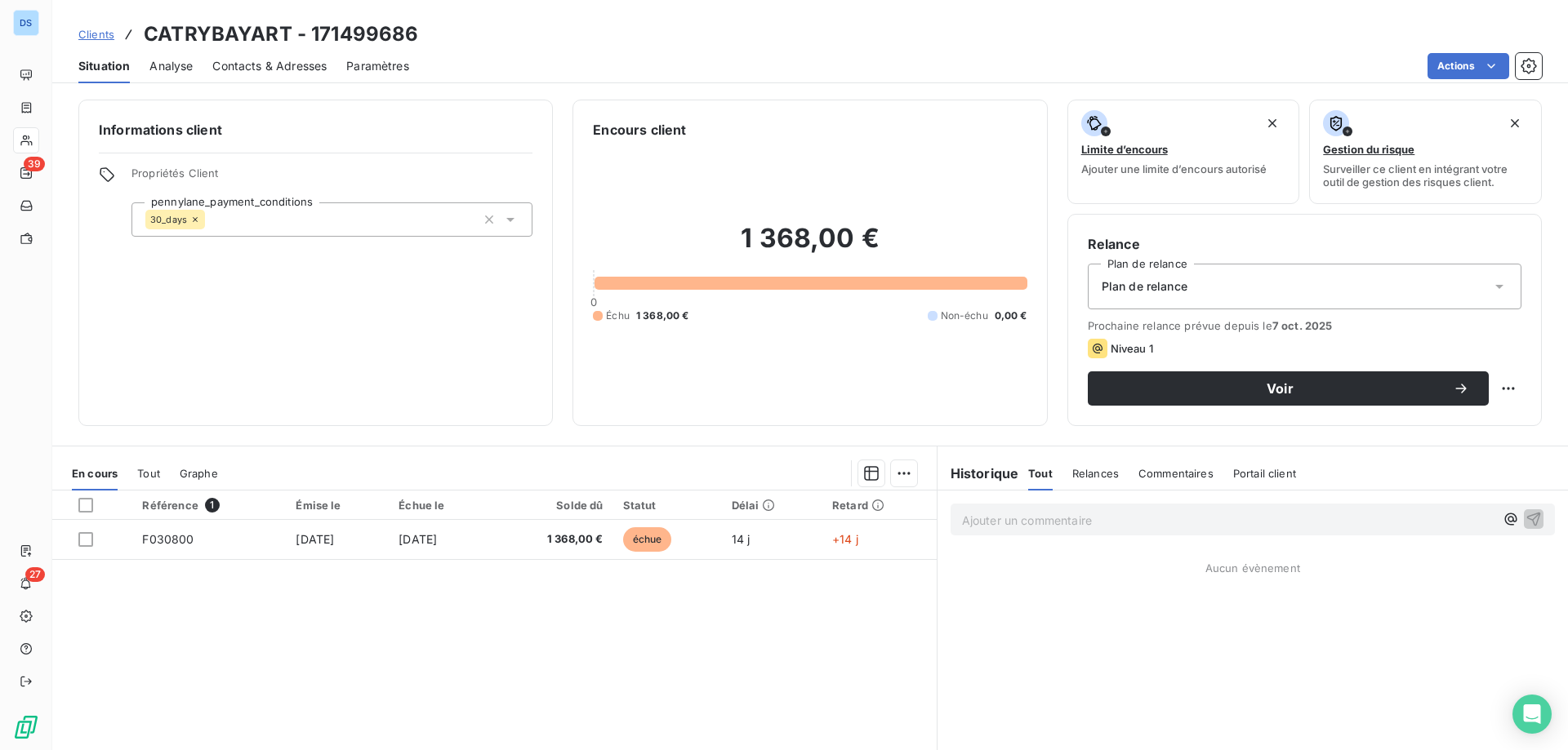
click at [1017, 526] on p "Ajouter un commentaire ﻿" at bounding box center [1227, 520] width 532 height 20
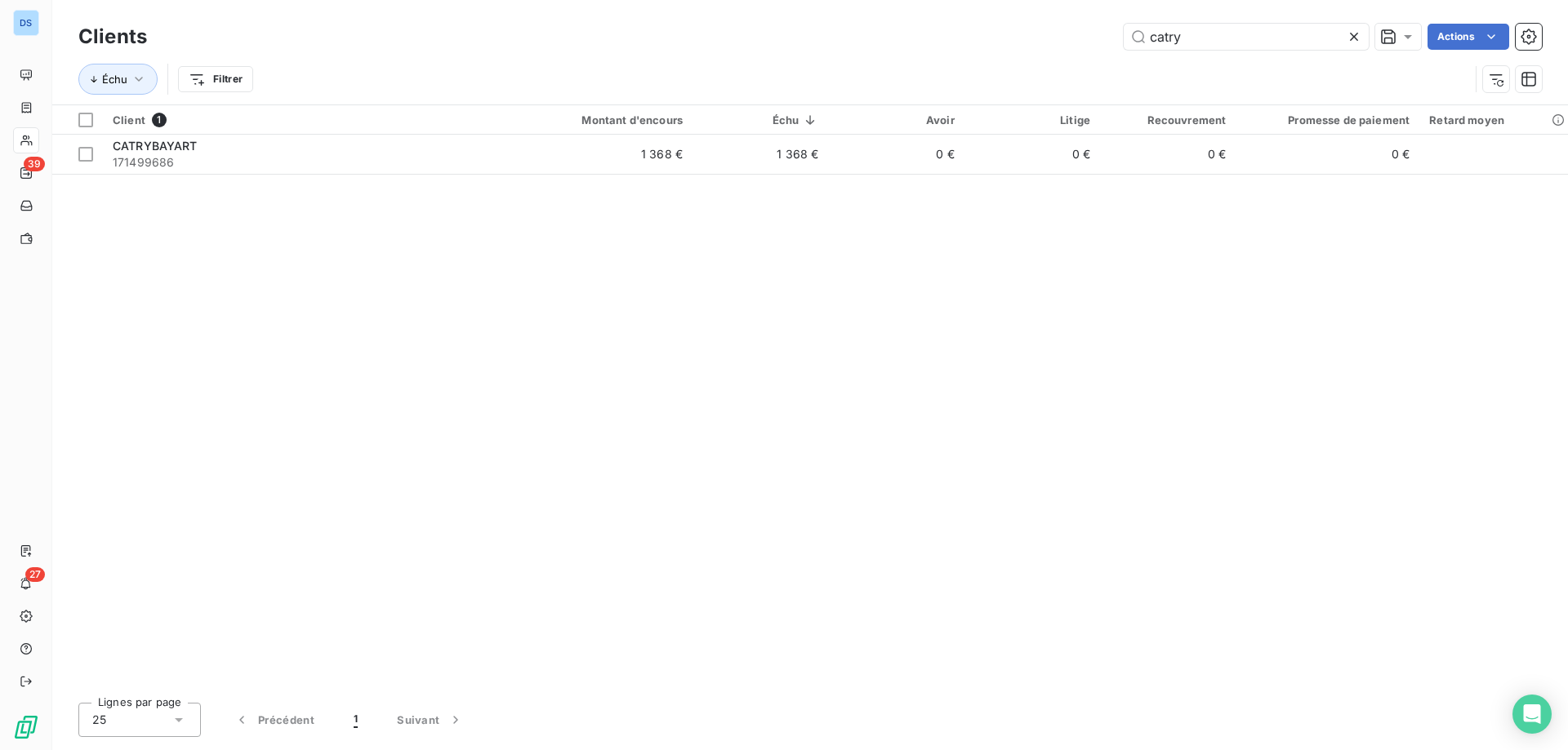
drag, startPoint x: 1199, startPoint y: 40, endPoint x: 1068, endPoint y: 34, distance: 131.1
click at [1069, 34] on div "catry Actions" at bounding box center [854, 36] width 1375 height 26
type input "weppe"
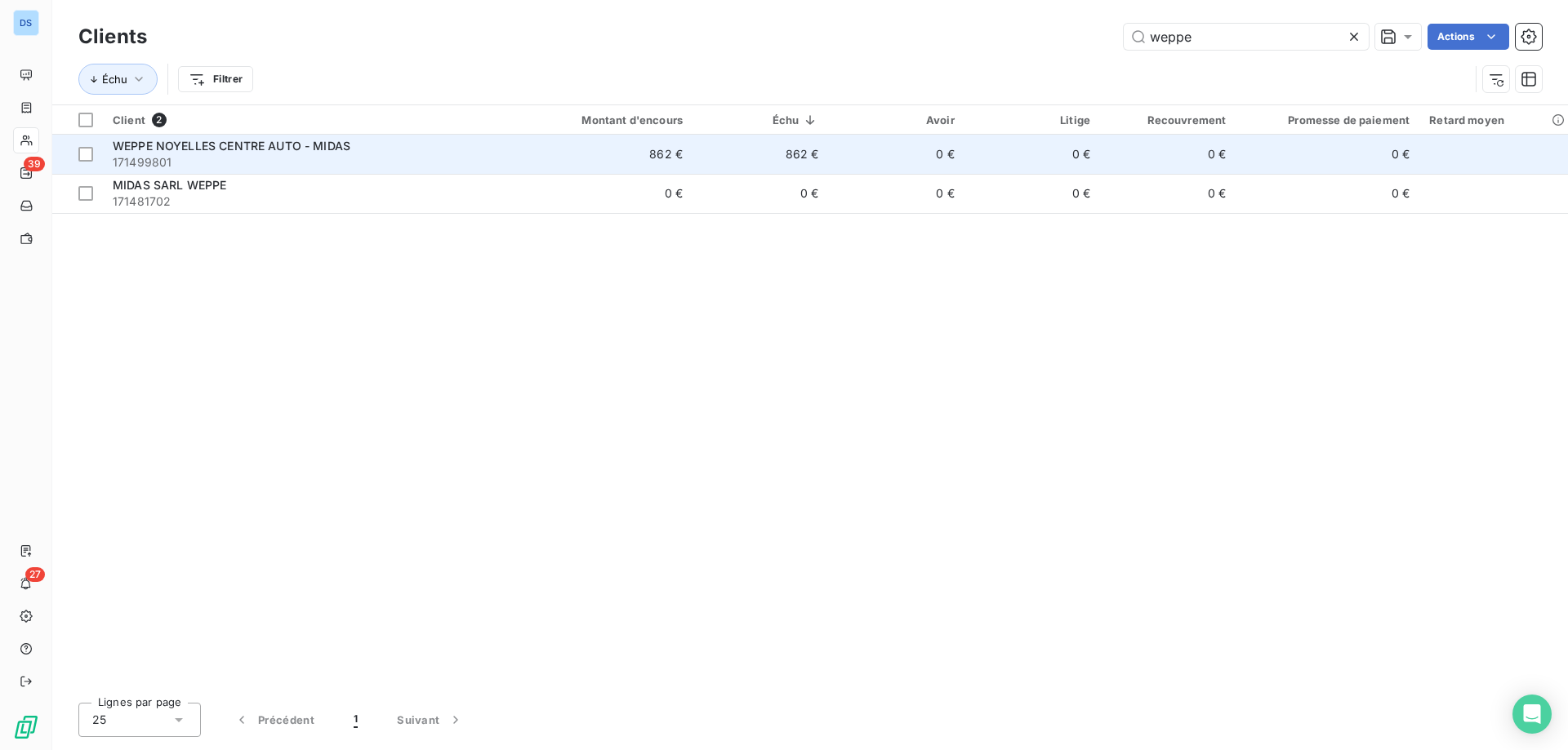
click at [712, 152] on td "862 €" at bounding box center [760, 154] width 135 height 40
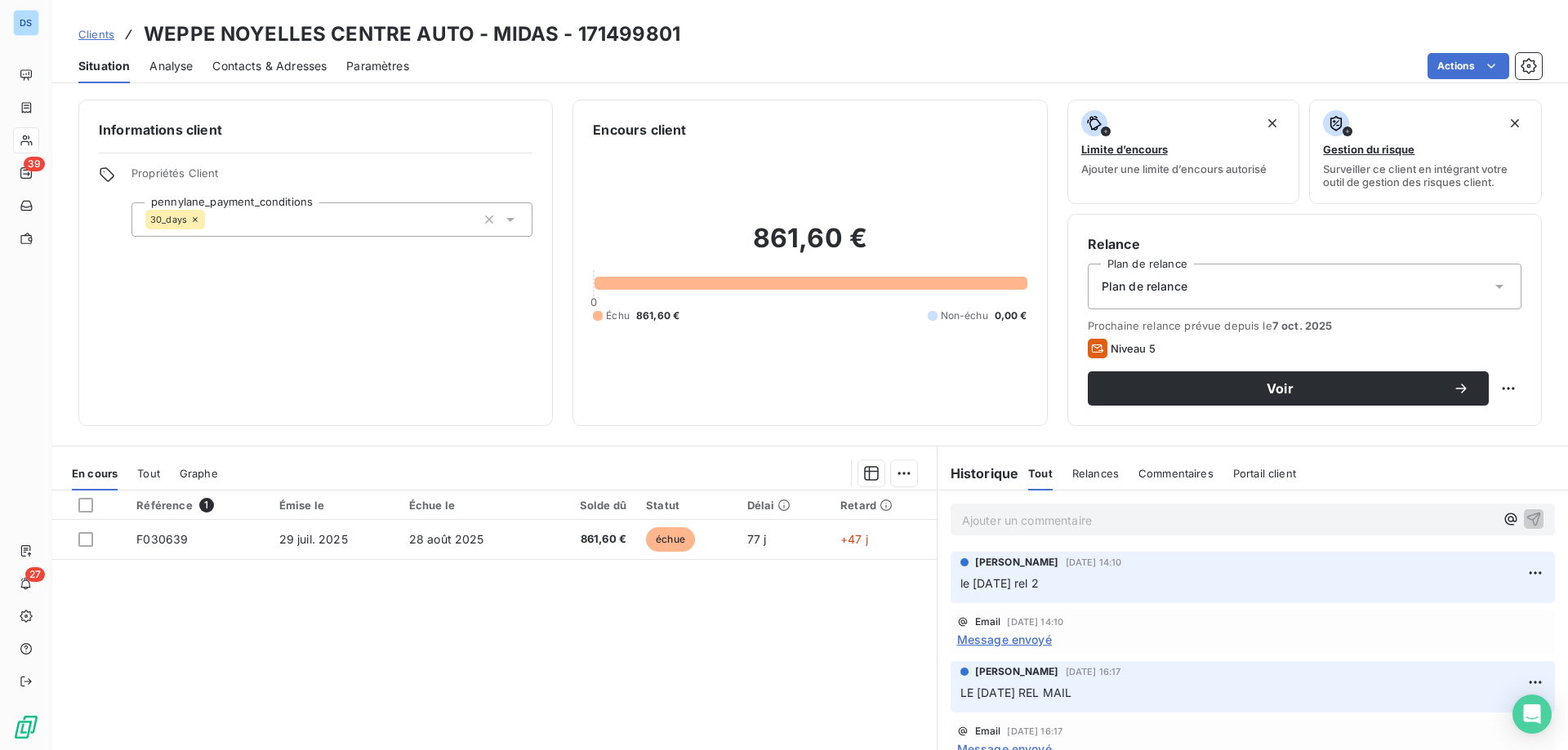
click at [286, 60] on span "Contacts & Adresses" at bounding box center [269, 66] width 114 height 16
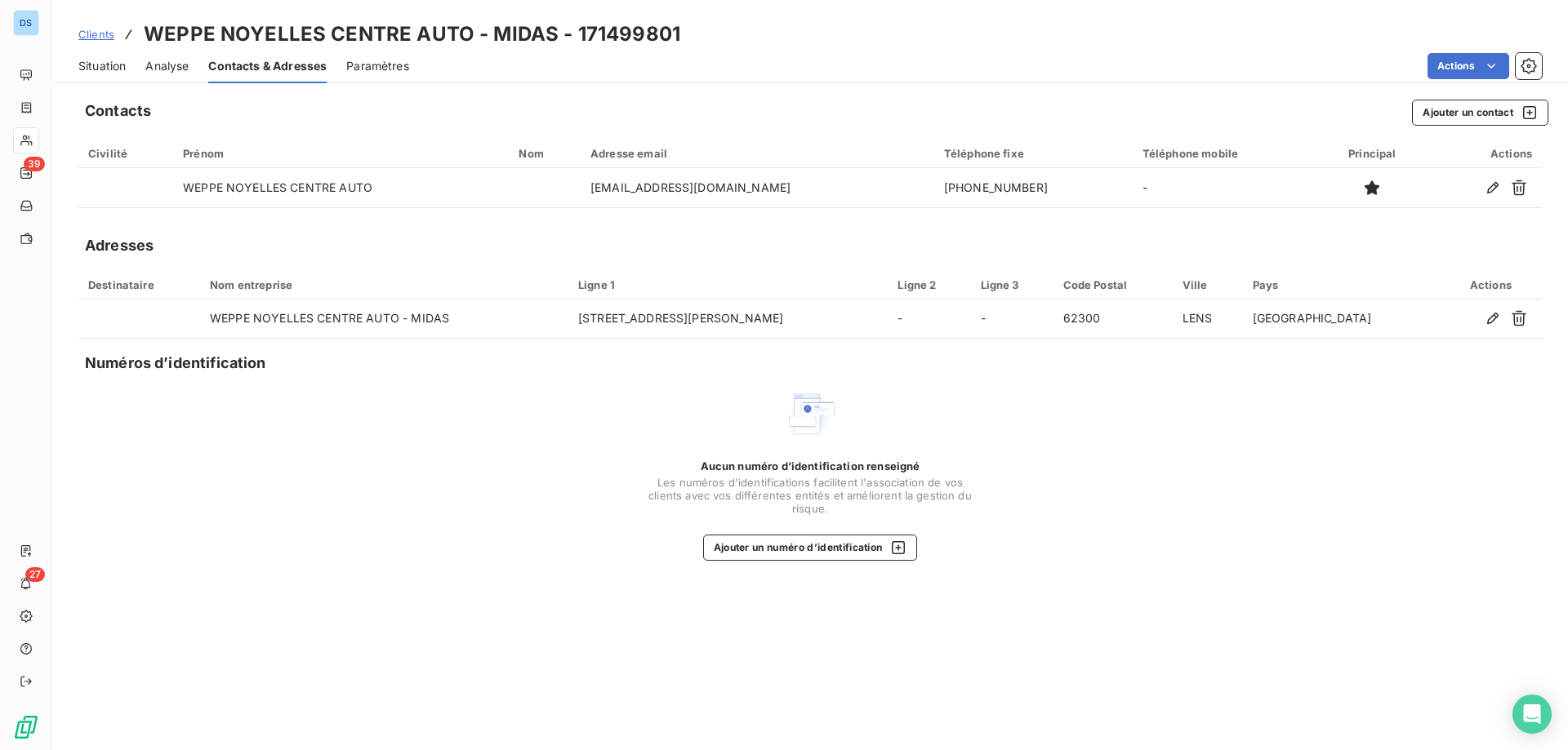
click at [98, 64] on span "Situation" at bounding box center [102, 66] width 47 height 16
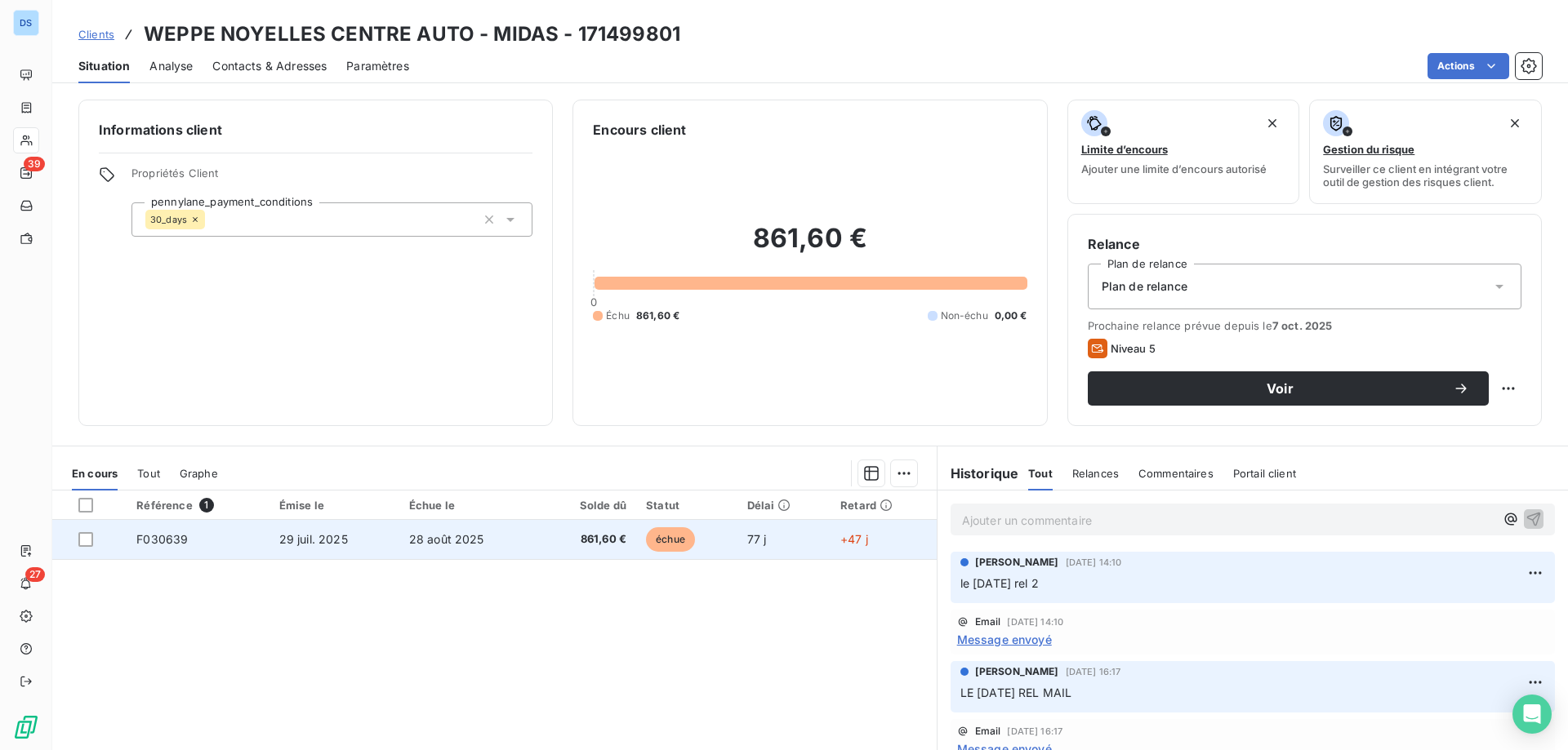
click at [463, 538] on span "28 août 2025" at bounding box center [446, 539] width 75 height 14
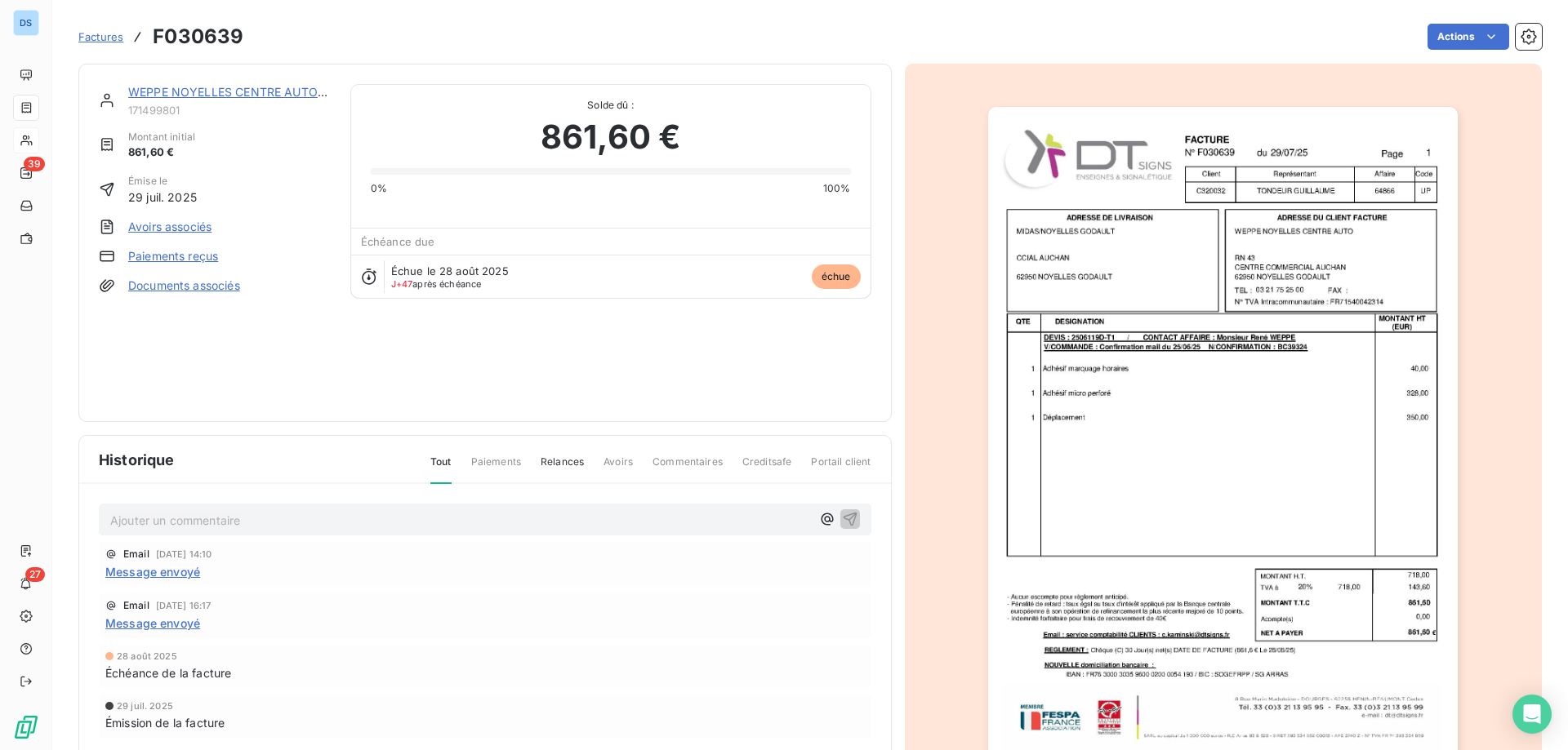
click at [1092, 408] on img "button" at bounding box center [1223, 439] width 469 height 664
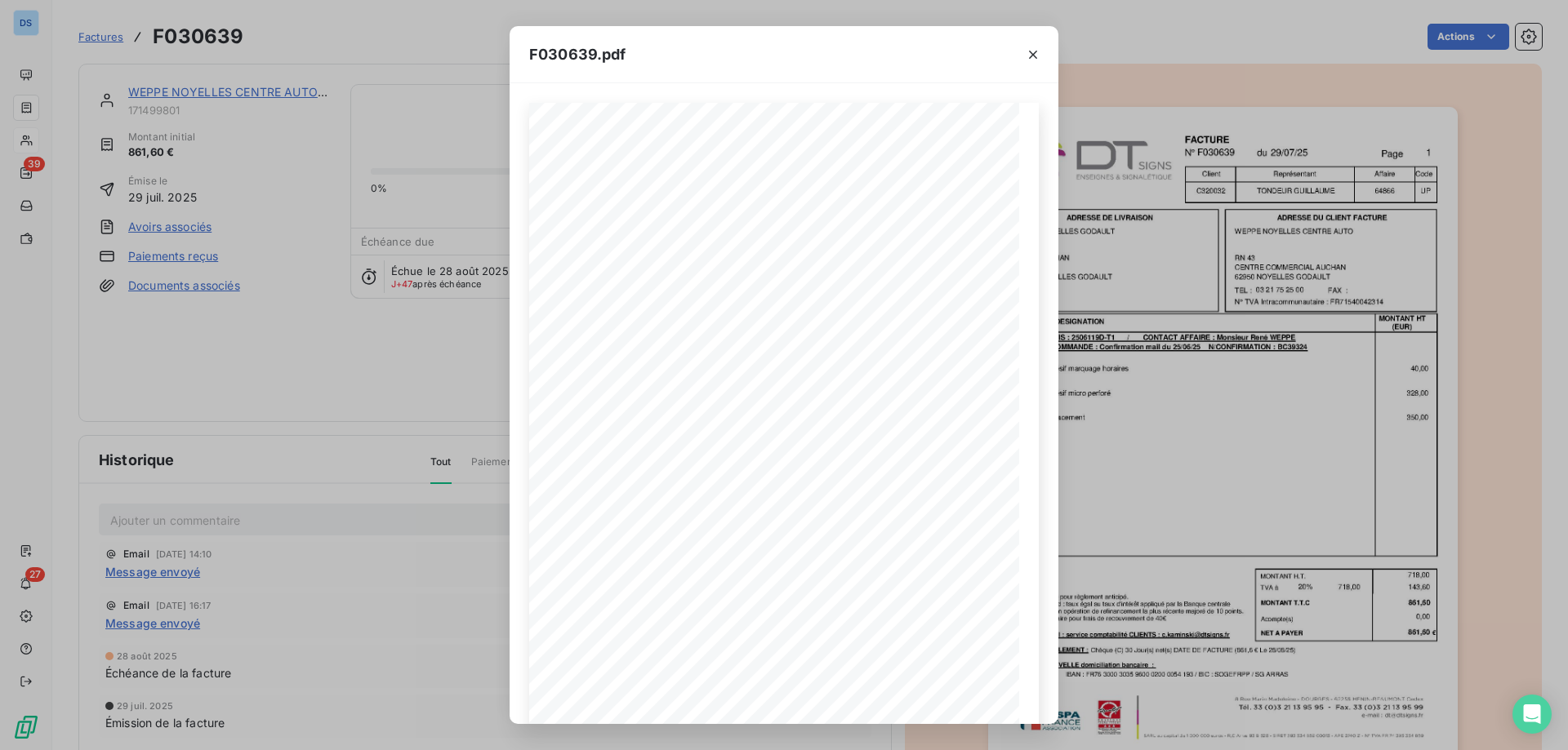
click at [418, 144] on div "F030639.pdf F030639 29/07/25 WEPPE NOYELLES CENTRE AUTO RN 43 62950 NOYELLES GO…" at bounding box center [784, 375] width 1568 height 750
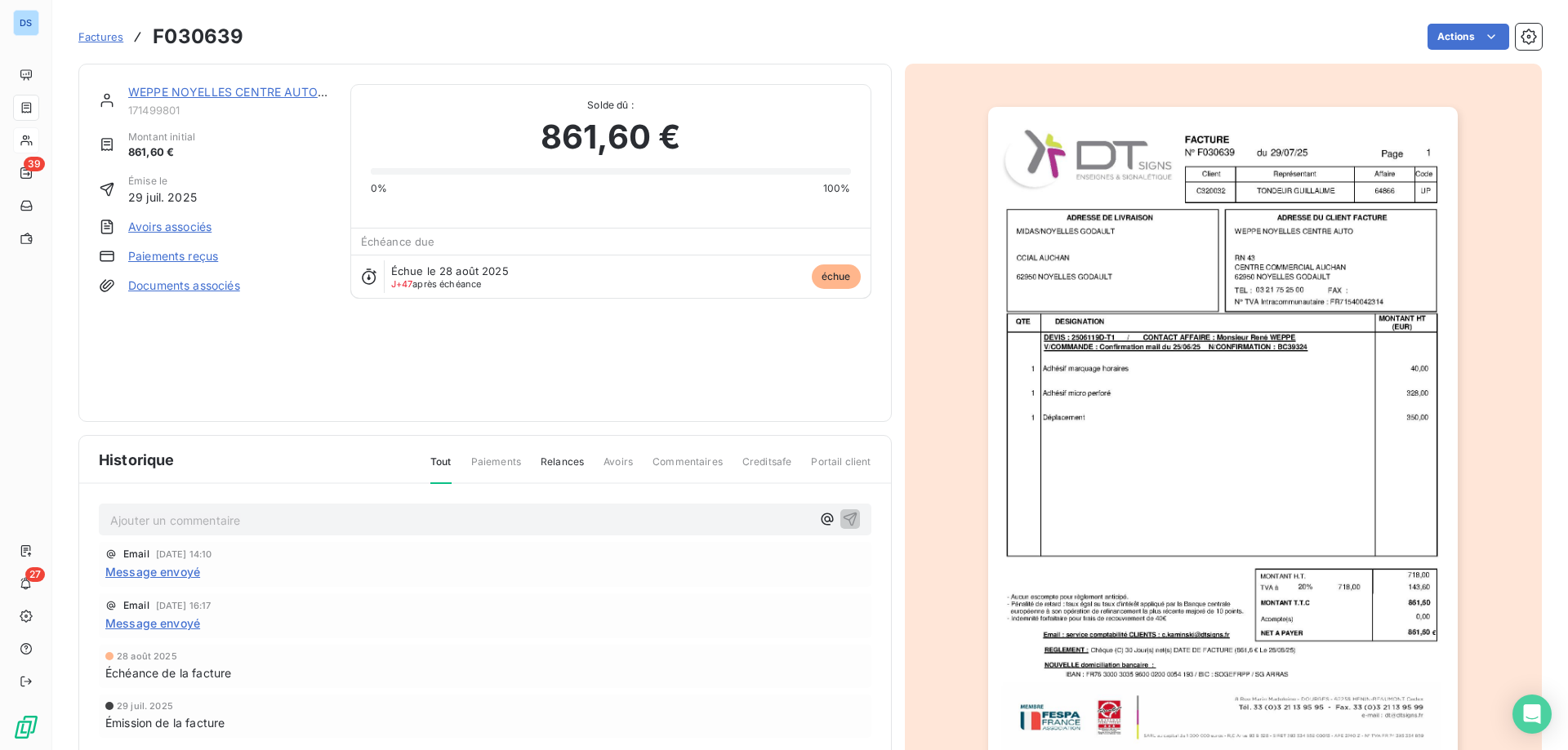
click at [163, 98] on div "WEPPE NOYELLES CENTRE AUTO - MIDAS 171499801" at bounding box center [229, 100] width 203 height 33
click at [163, 98] on link "WEPPE NOYELLES CENTRE AUTO - MIDAS" at bounding box center [247, 92] width 239 height 14
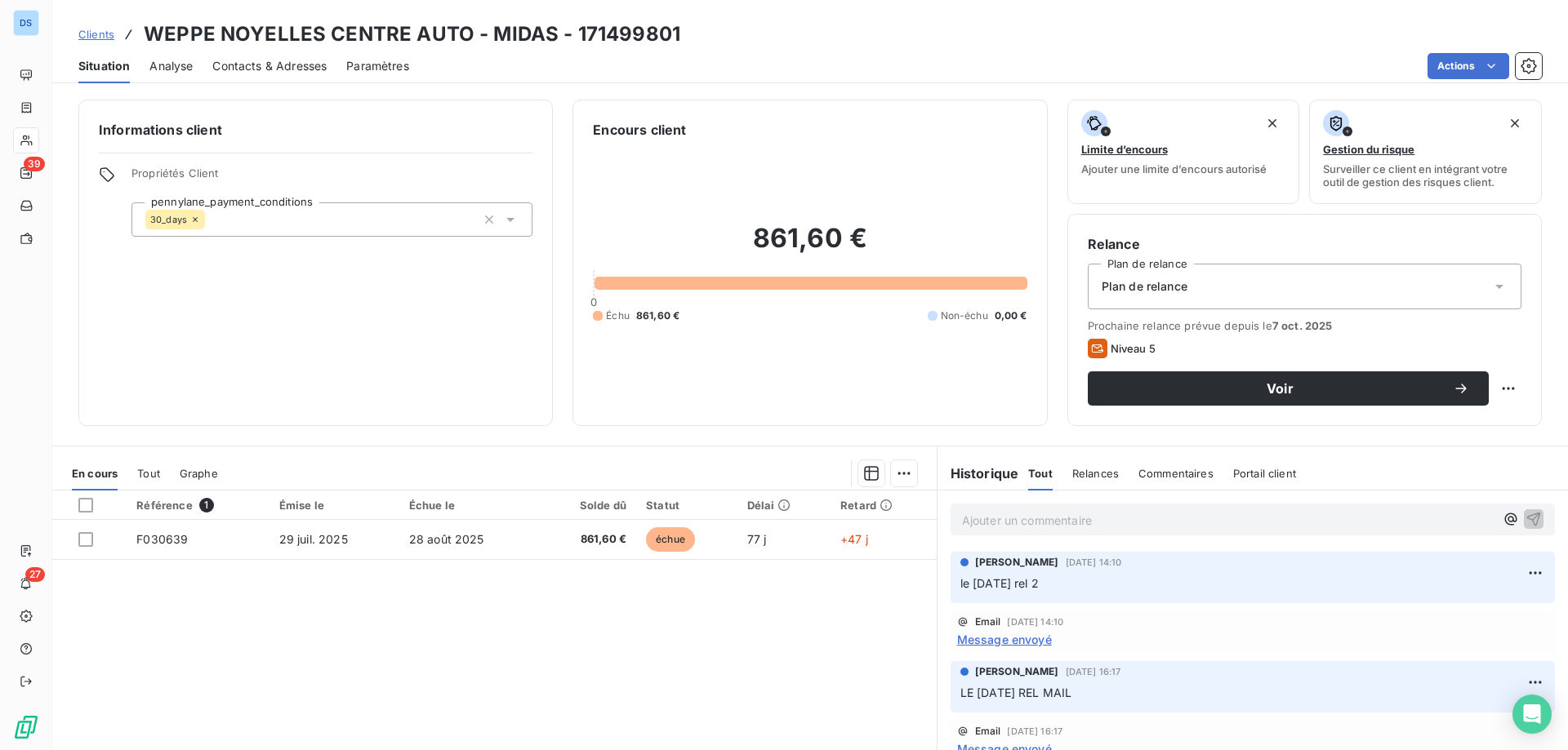
click at [299, 69] on span "Contacts & Adresses" at bounding box center [269, 66] width 114 height 16
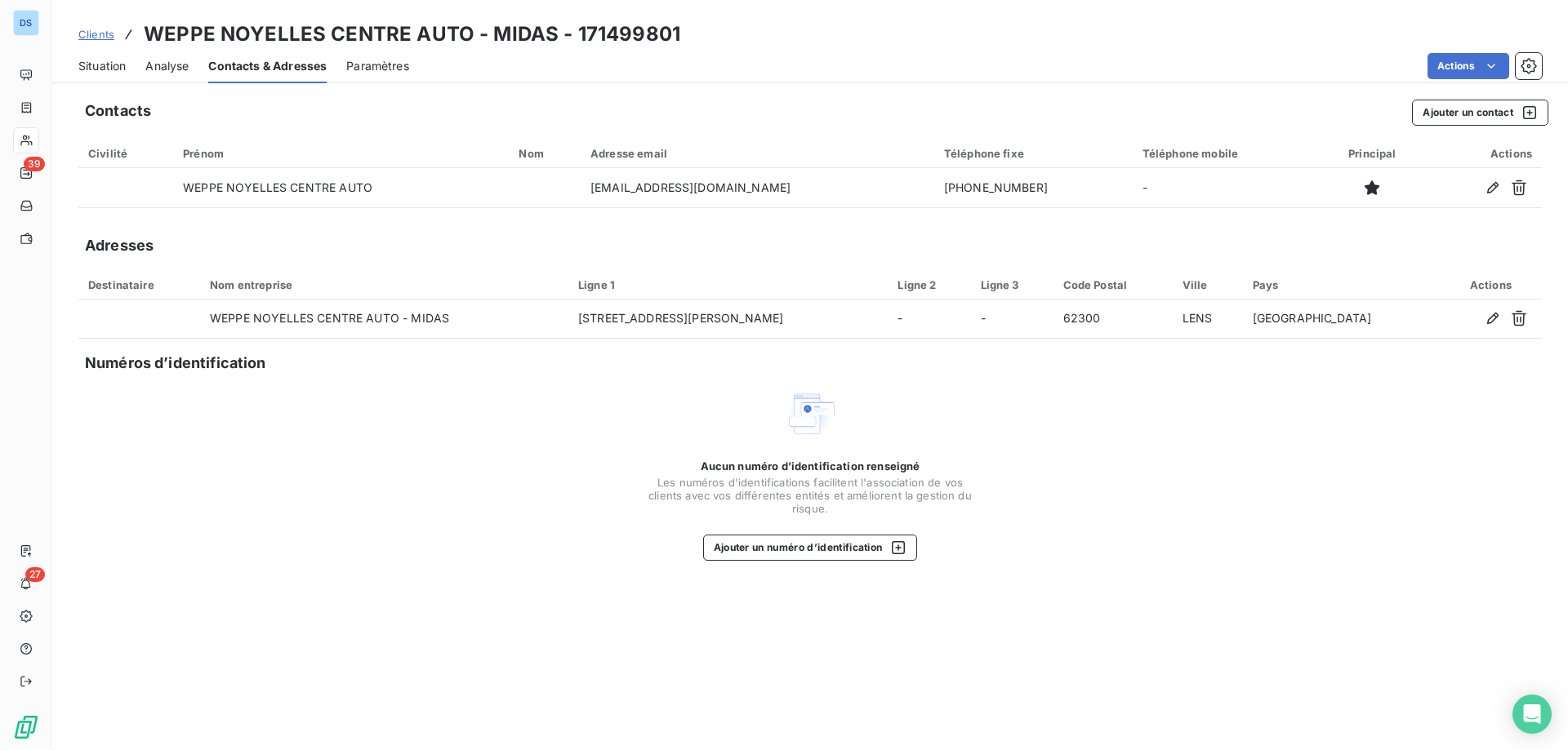
click at [114, 72] on span "Situation" at bounding box center [102, 66] width 47 height 16
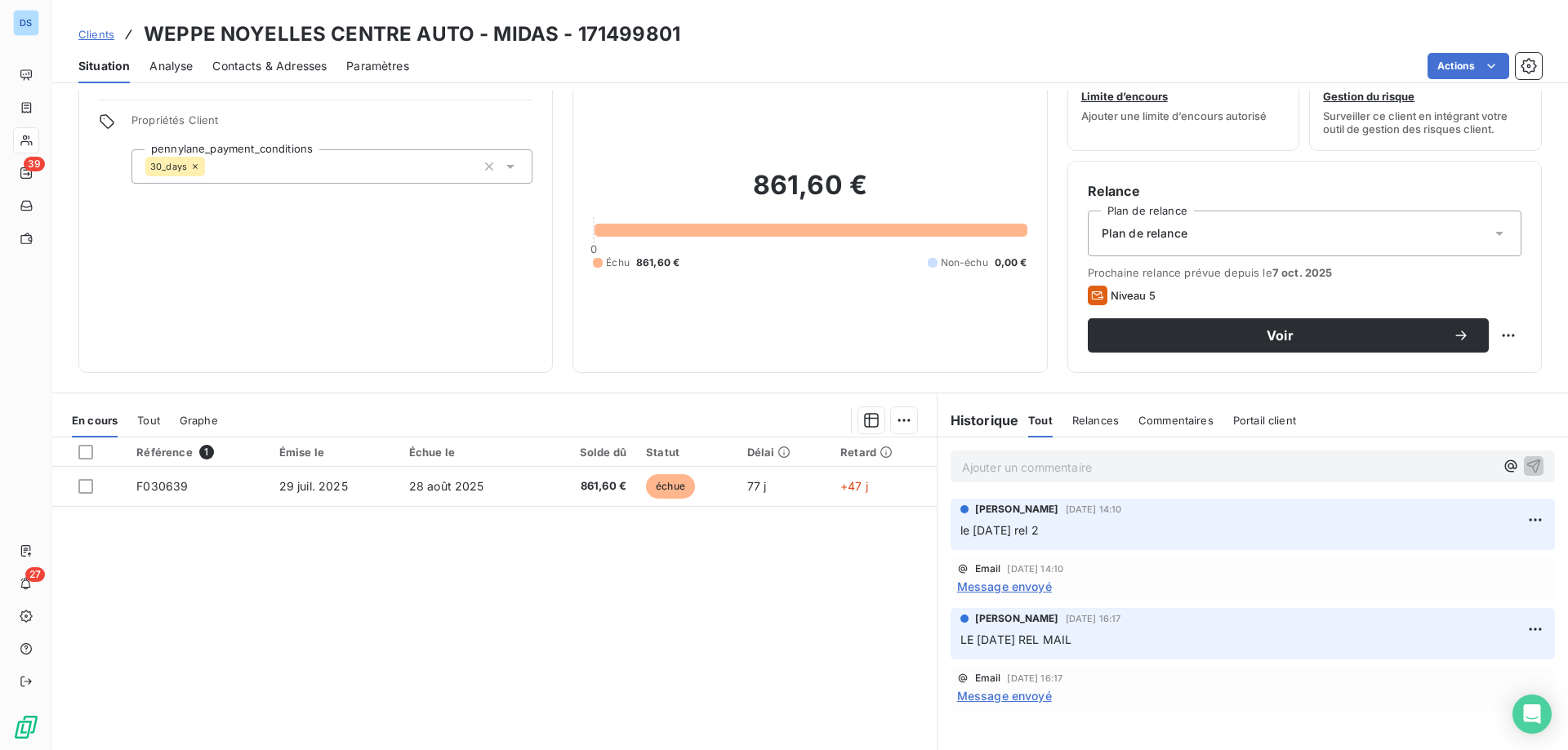
scroll to position [82, 0]
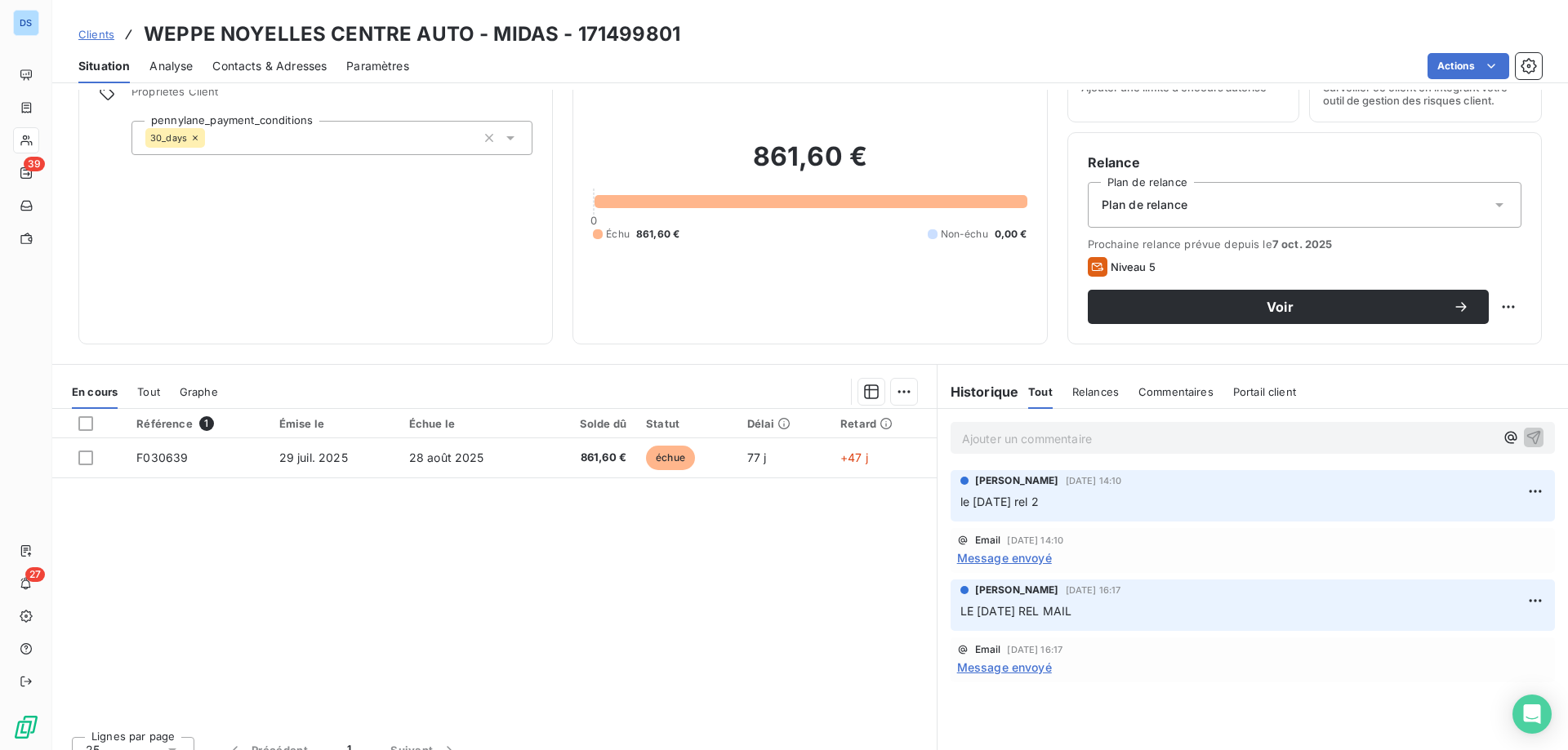
click at [1044, 439] on p "Ajouter un commentaire ﻿" at bounding box center [1227, 439] width 532 height 20
click at [1085, 432] on p "14/10/25 rel tel" at bounding box center [1227, 438] width 532 height 18
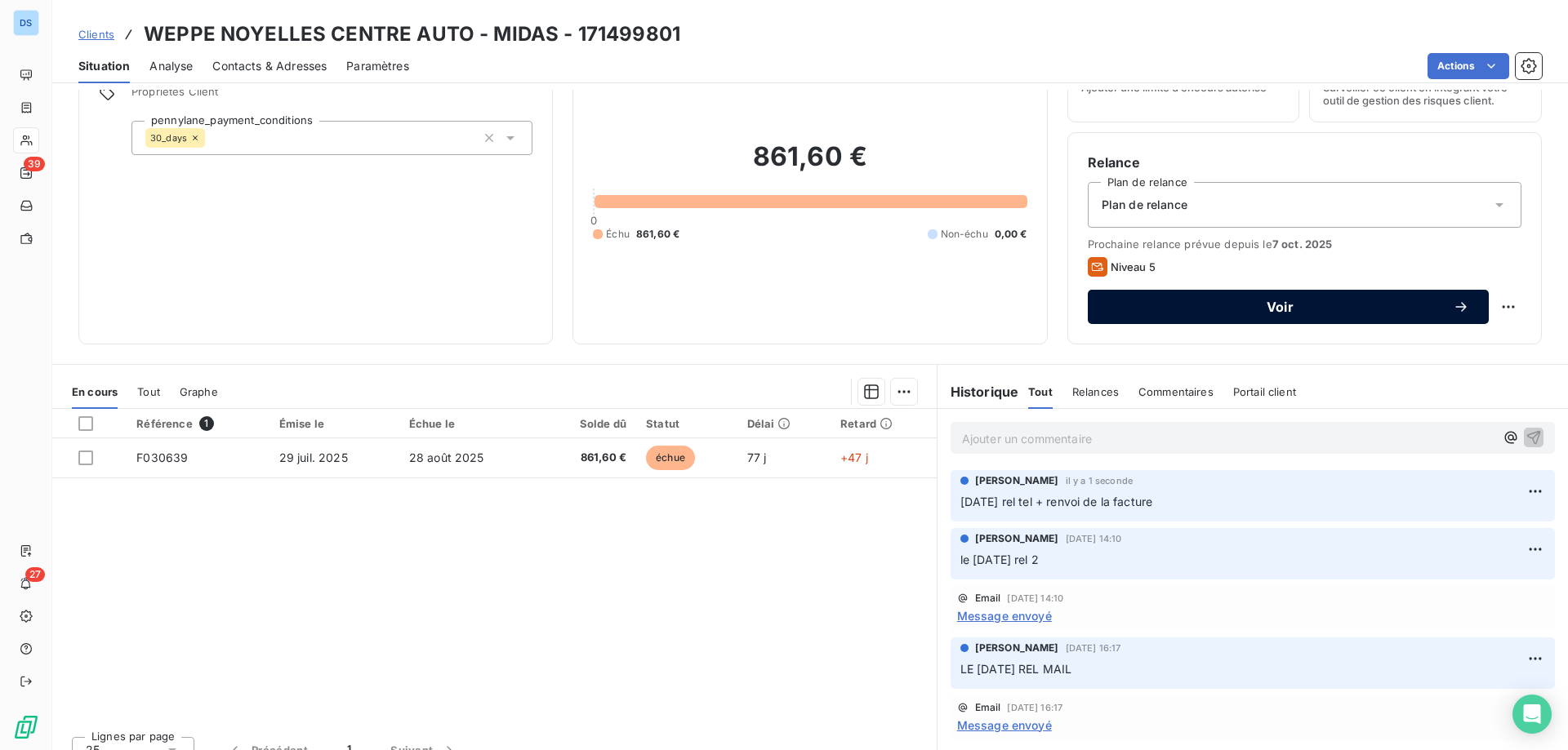
scroll to position [0, 0]
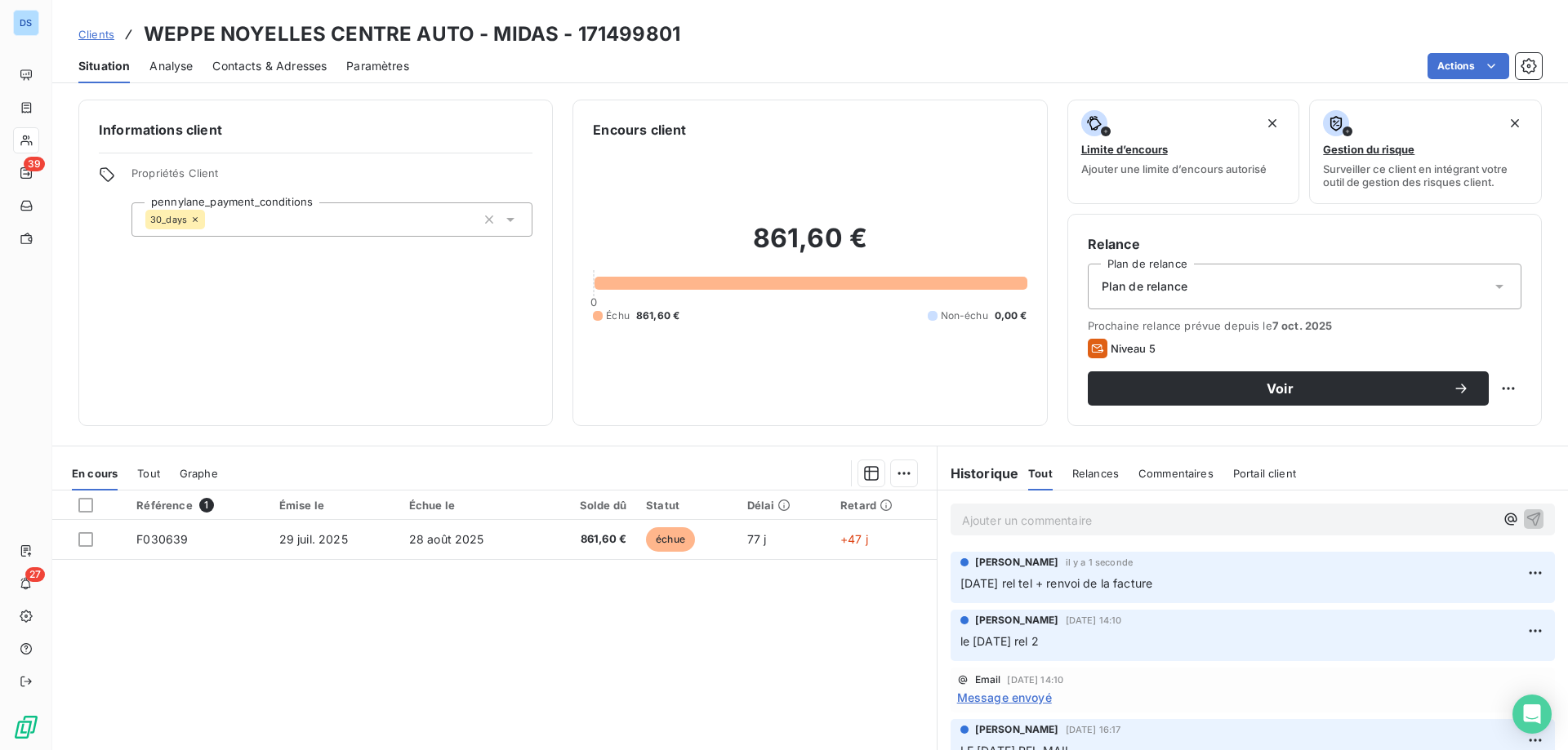
click at [263, 66] on span "Contacts & Adresses" at bounding box center [269, 66] width 114 height 16
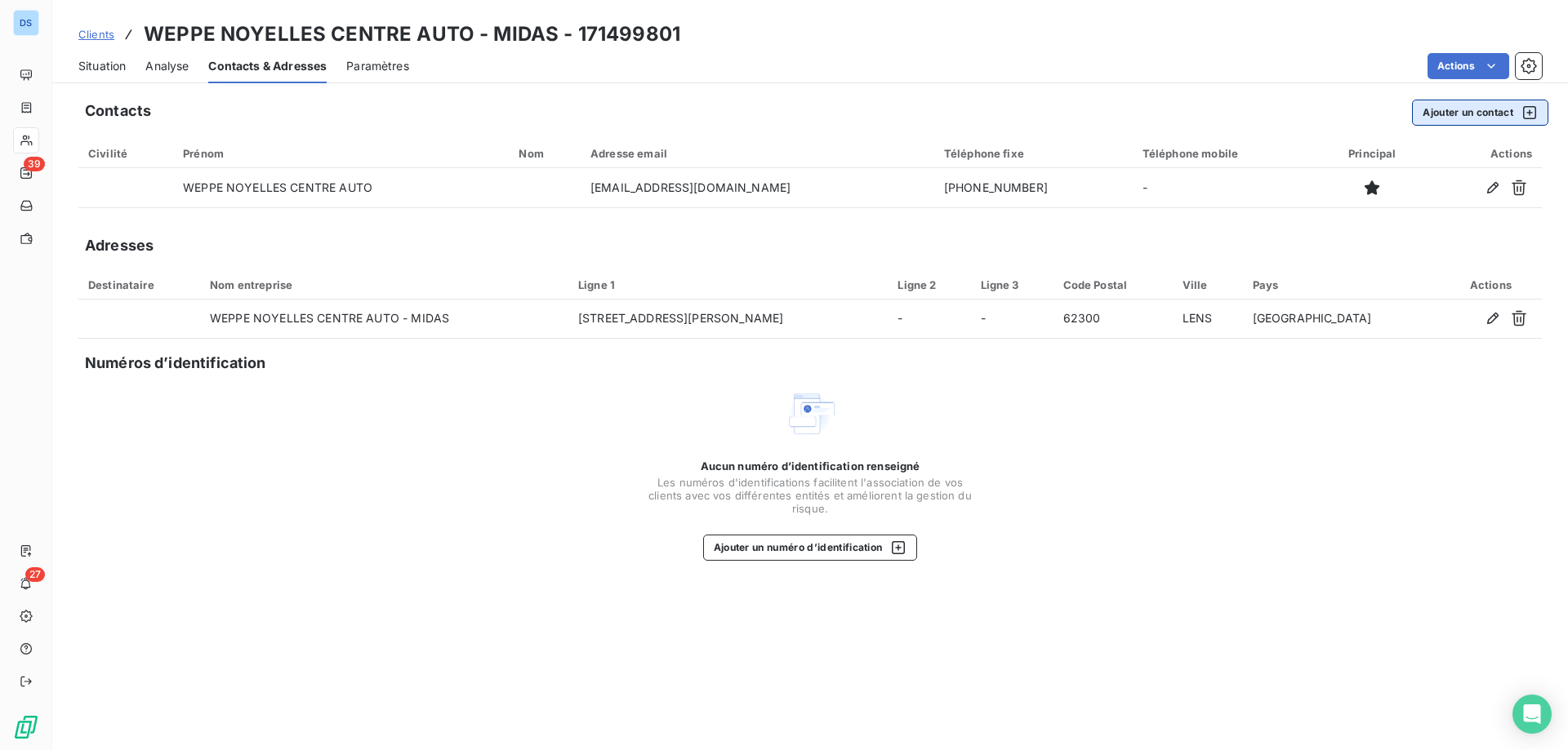
click at [1460, 119] on button "Ajouter un contact" at bounding box center [1480, 112] width 136 height 26
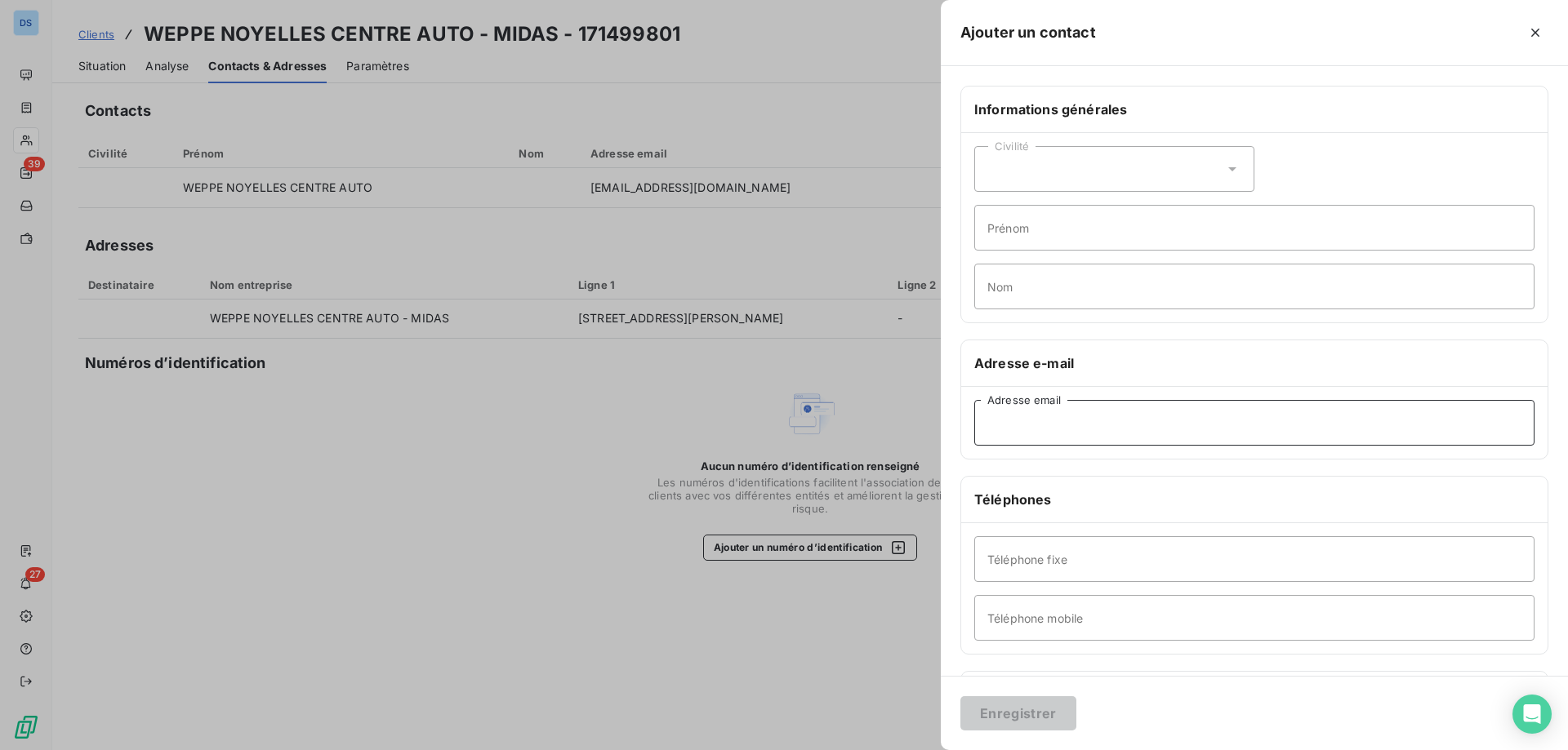
click at [1050, 419] on input "Adresse email" at bounding box center [1254, 423] width 560 height 45
type input "1333@midasfrance.net"
click at [1016, 710] on button "Enregistrer" at bounding box center [1019, 713] width 116 height 34
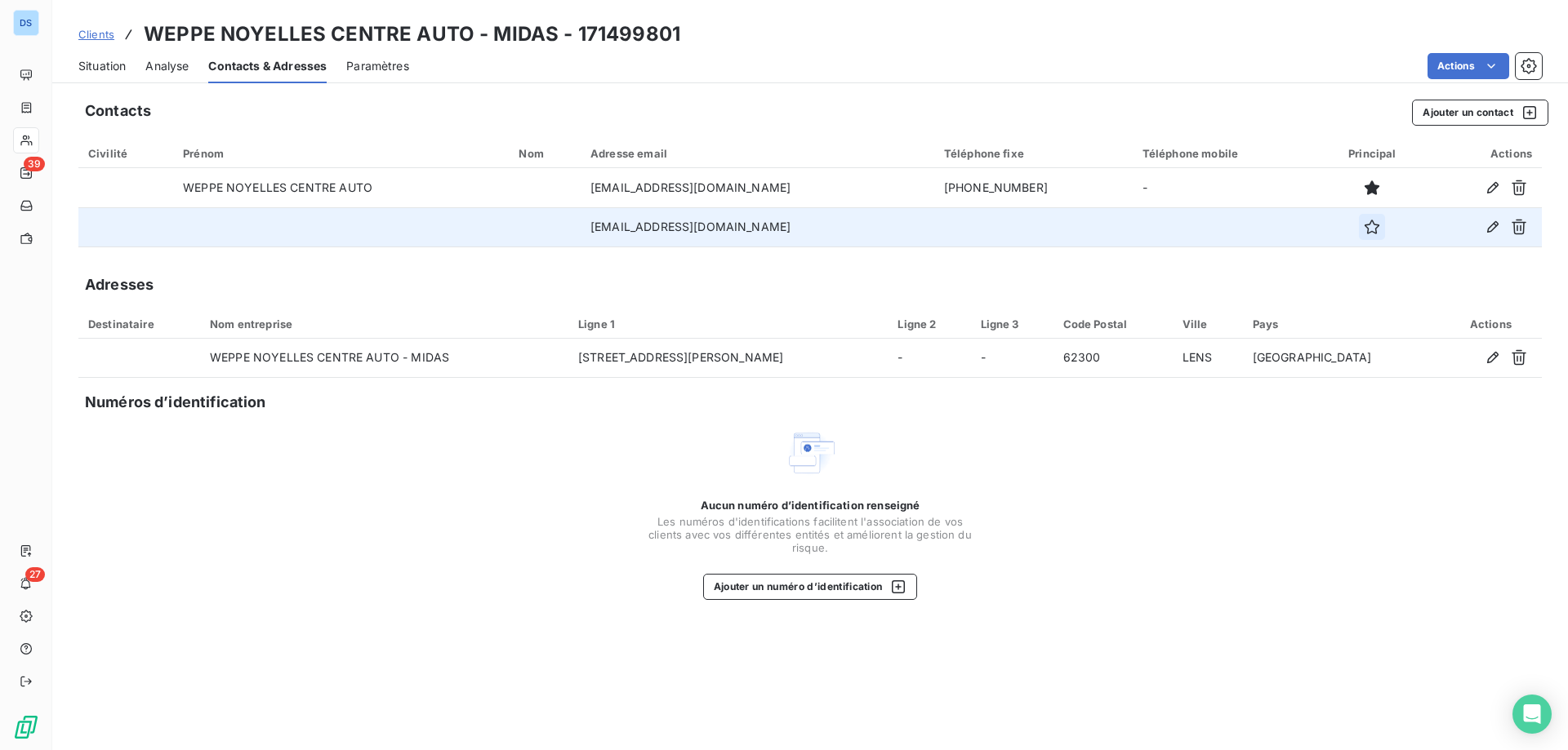
click at [1364, 229] on icon "button" at bounding box center [1371, 226] width 16 height 16
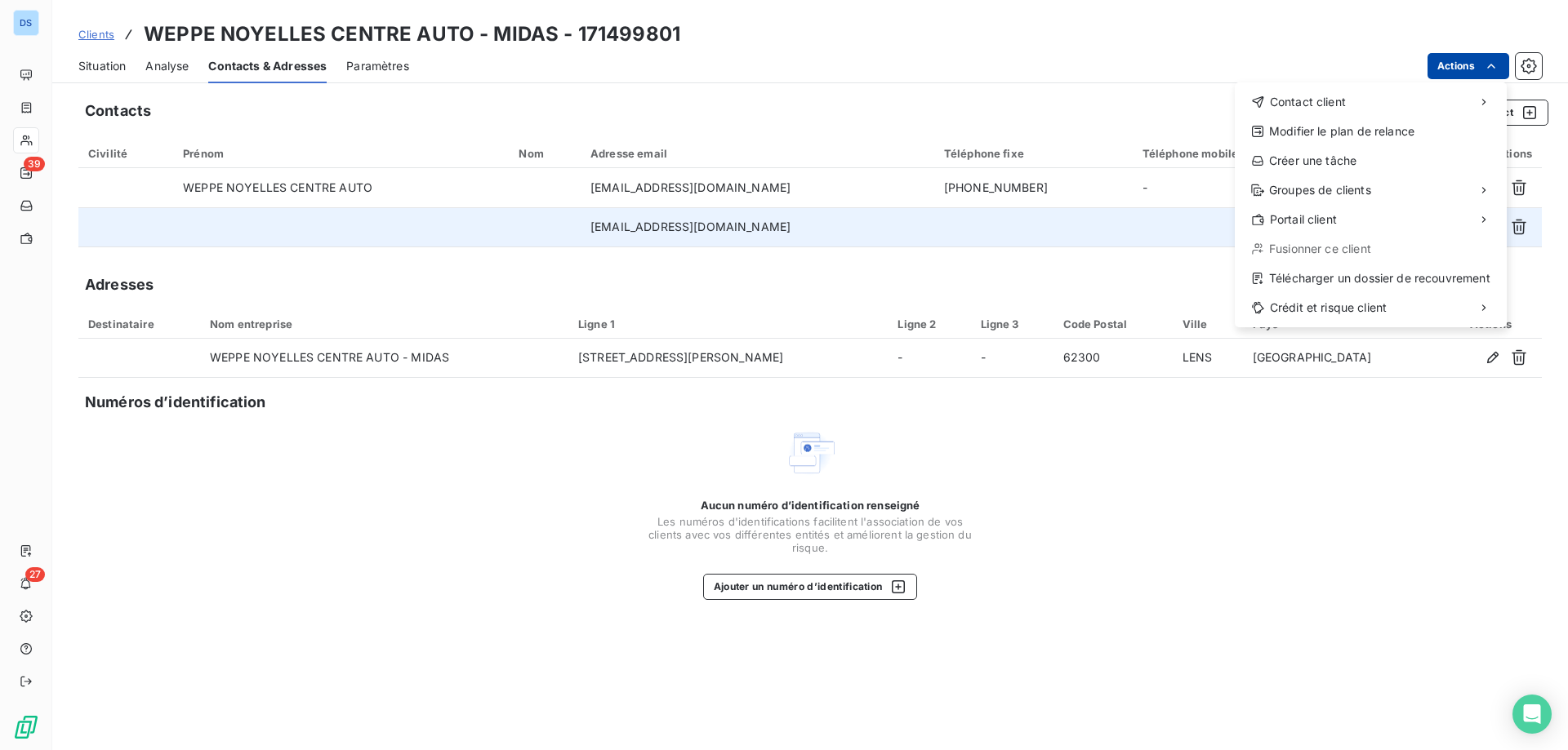
click at [1441, 67] on html "DS 39 27 Clients WEPPE NOYELLES CENTRE AUTO - MIDAS - 171499801 Situation Analy…" at bounding box center [784, 375] width 1568 height 750
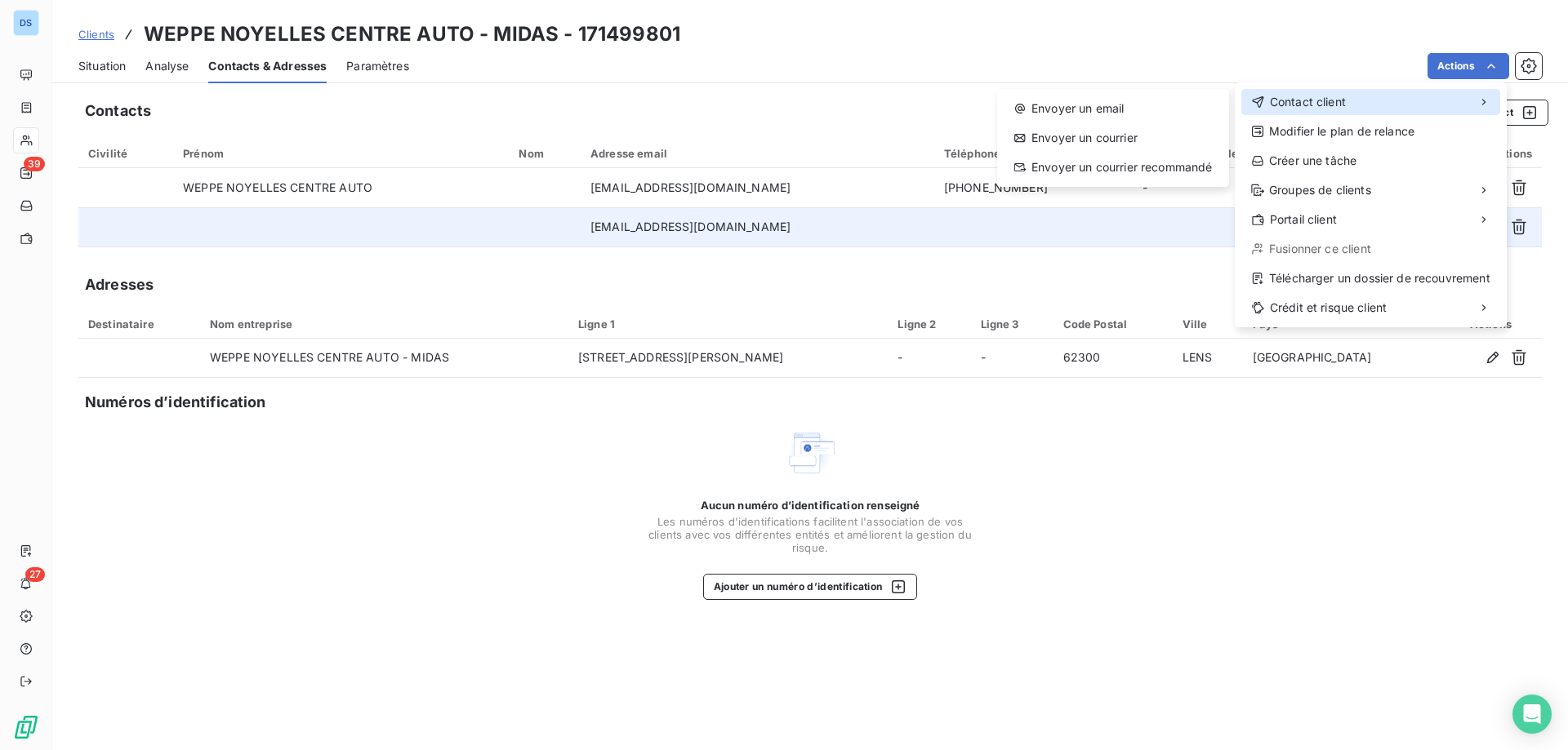
click at [1339, 96] on span "Contact client" at bounding box center [1307, 102] width 76 height 16
click at [1178, 118] on div "Envoyer un email" at bounding box center [1113, 108] width 219 height 26
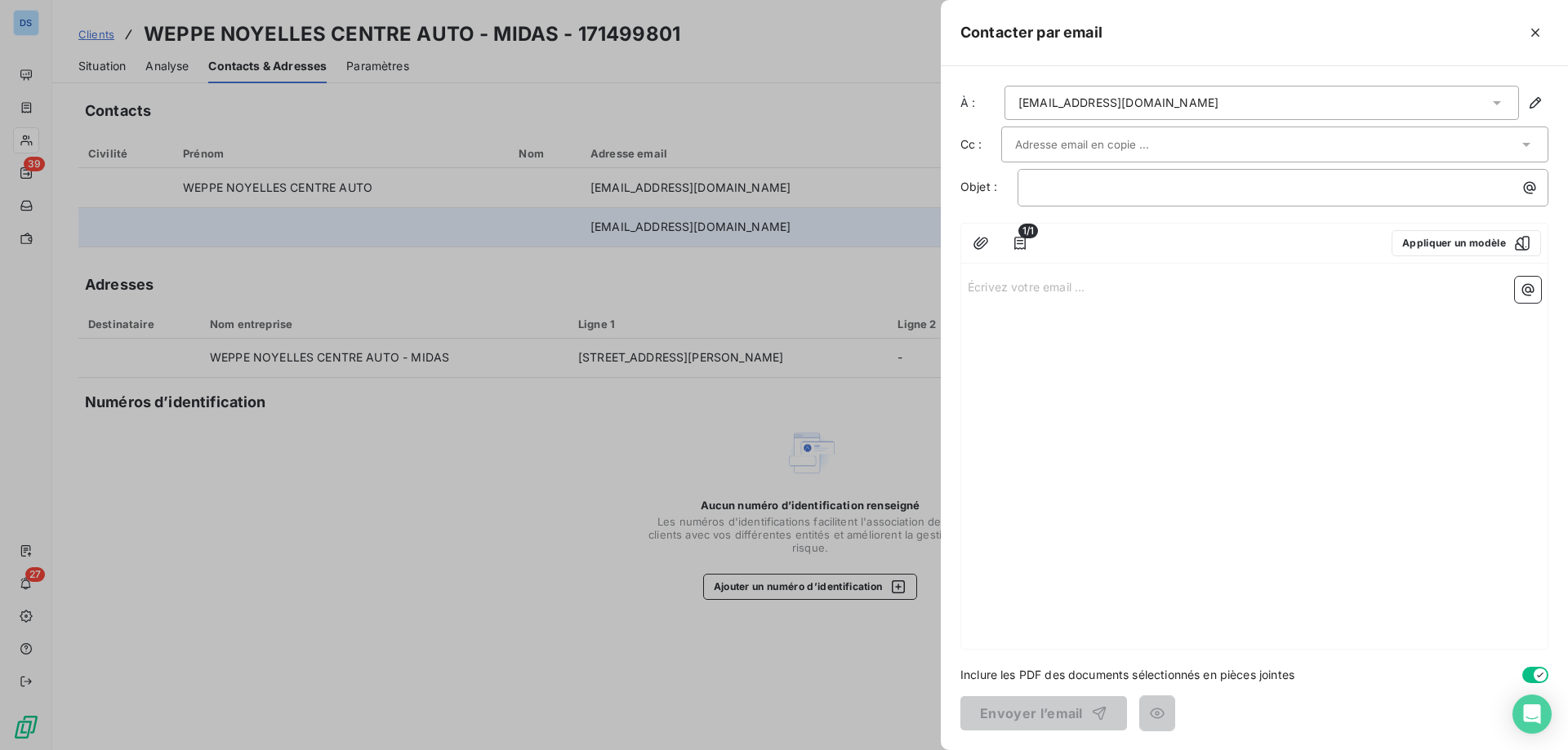
click at [1179, 143] on div at bounding box center [1267, 144] width 503 height 24
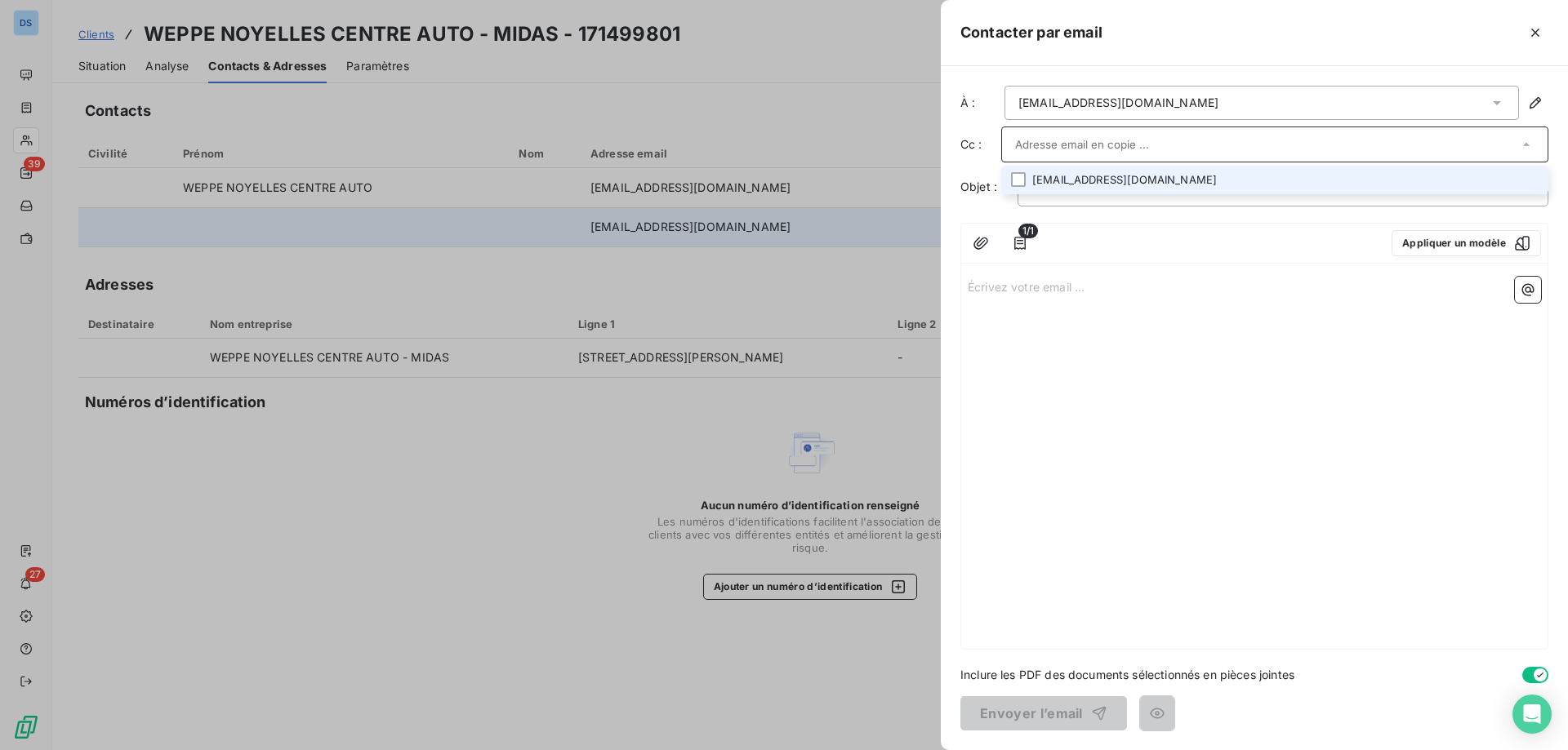
click at [1143, 189] on li "rene@wanadoo.fr" at bounding box center [1274, 180] width 547 height 29
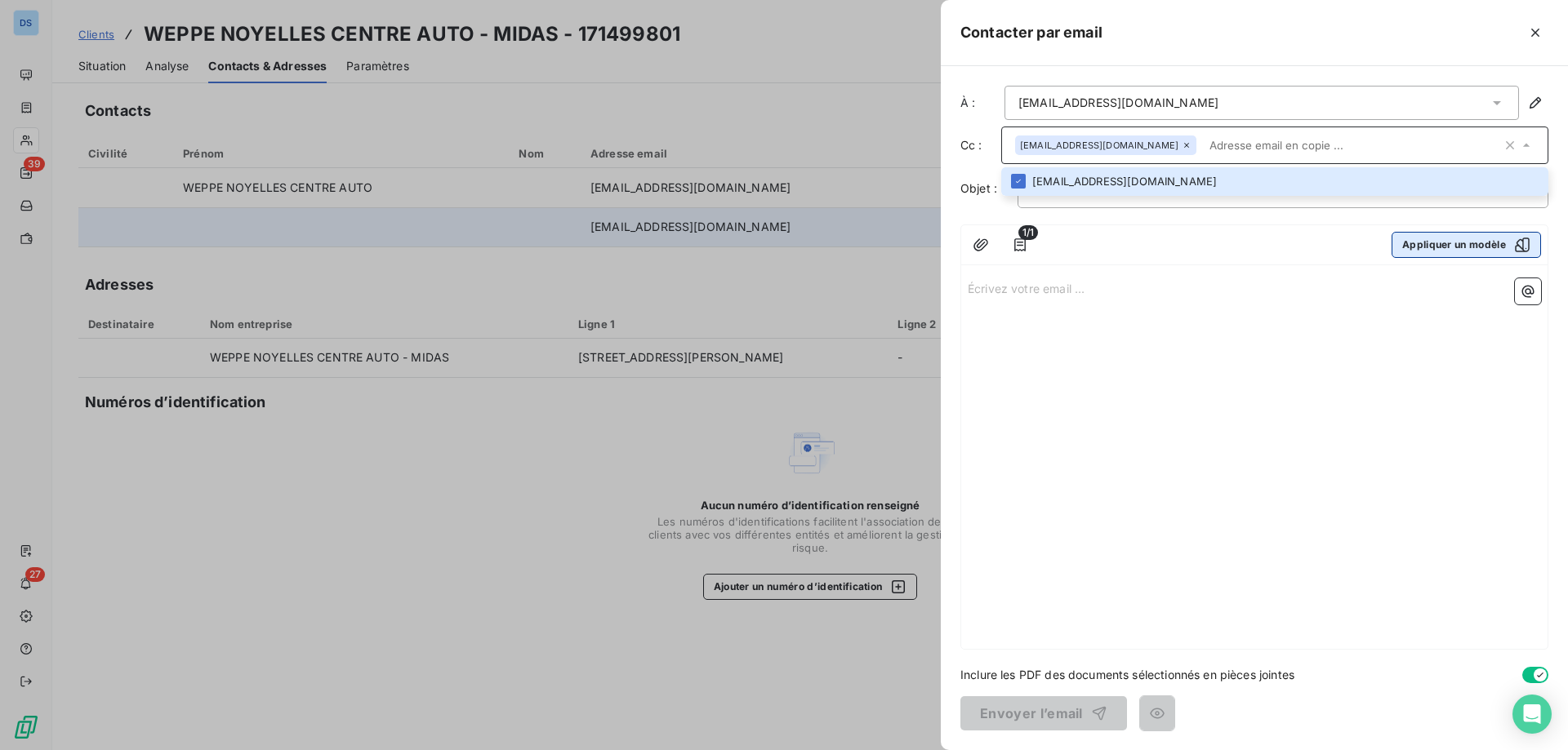
click at [1417, 240] on button "Appliquer un modèle" at bounding box center [1466, 245] width 150 height 26
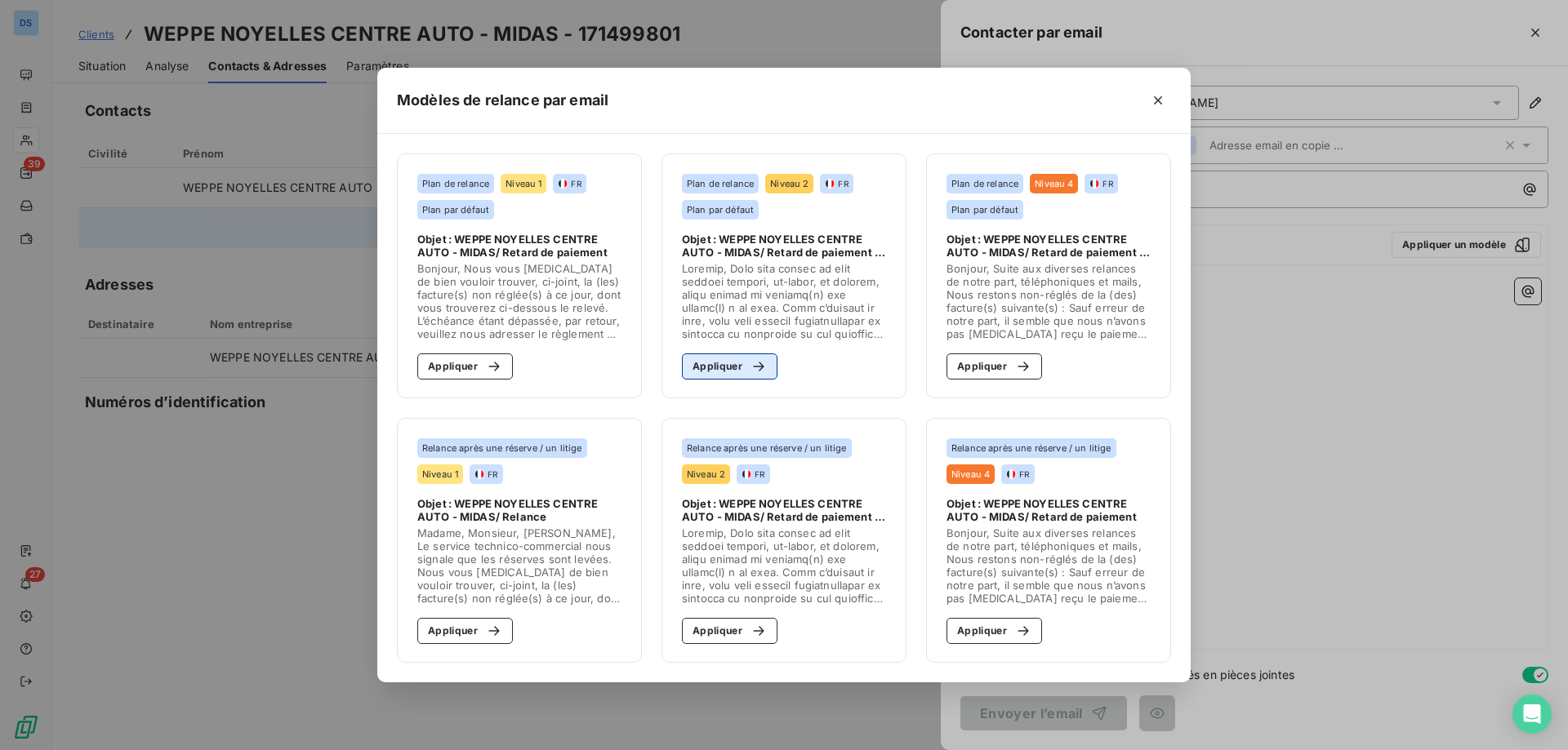
click at [745, 362] on div "button" at bounding box center [754, 366] width 24 height 16
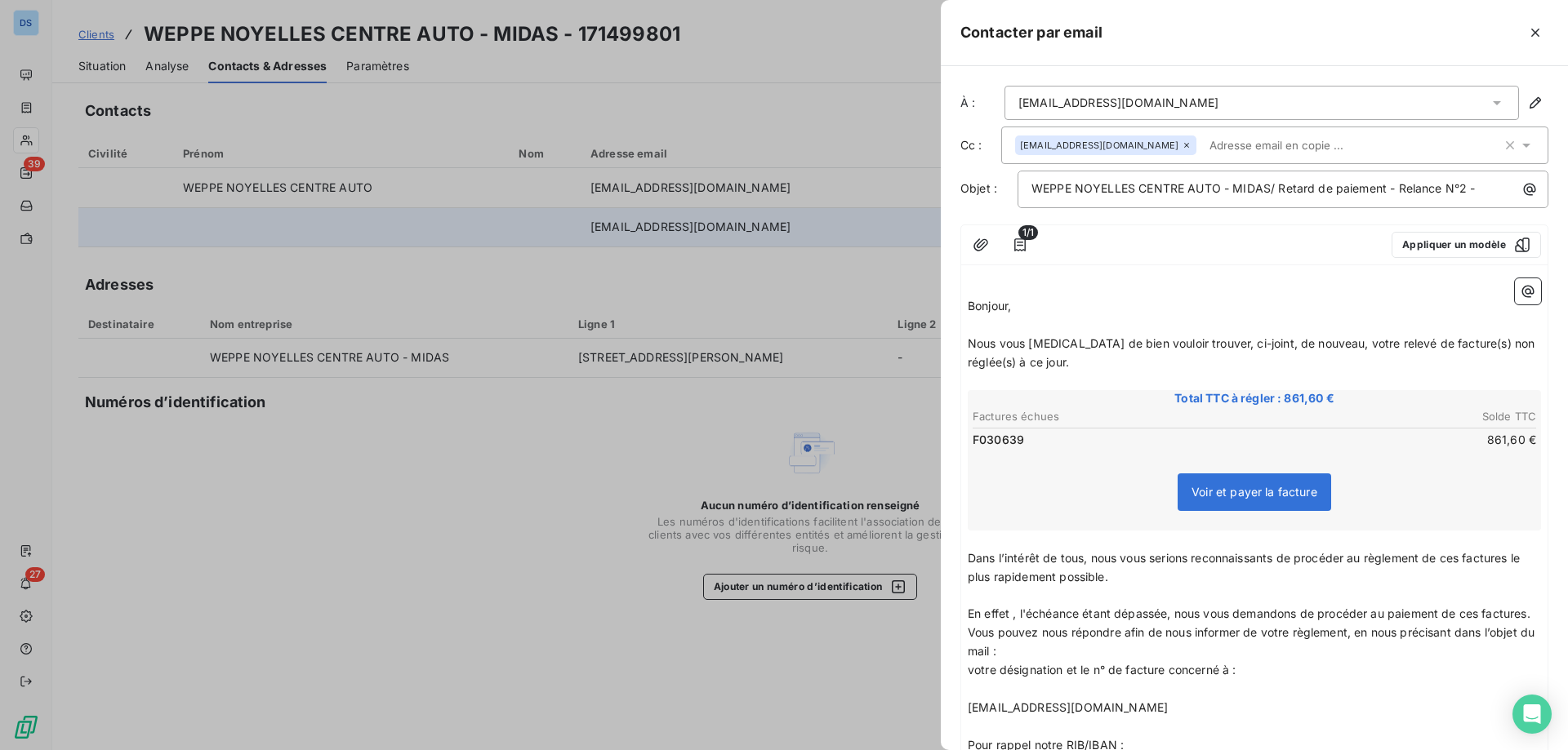
click at [1065, 308] on p "Bonjour," at bounding box center [1253, 306] width 573 height 18
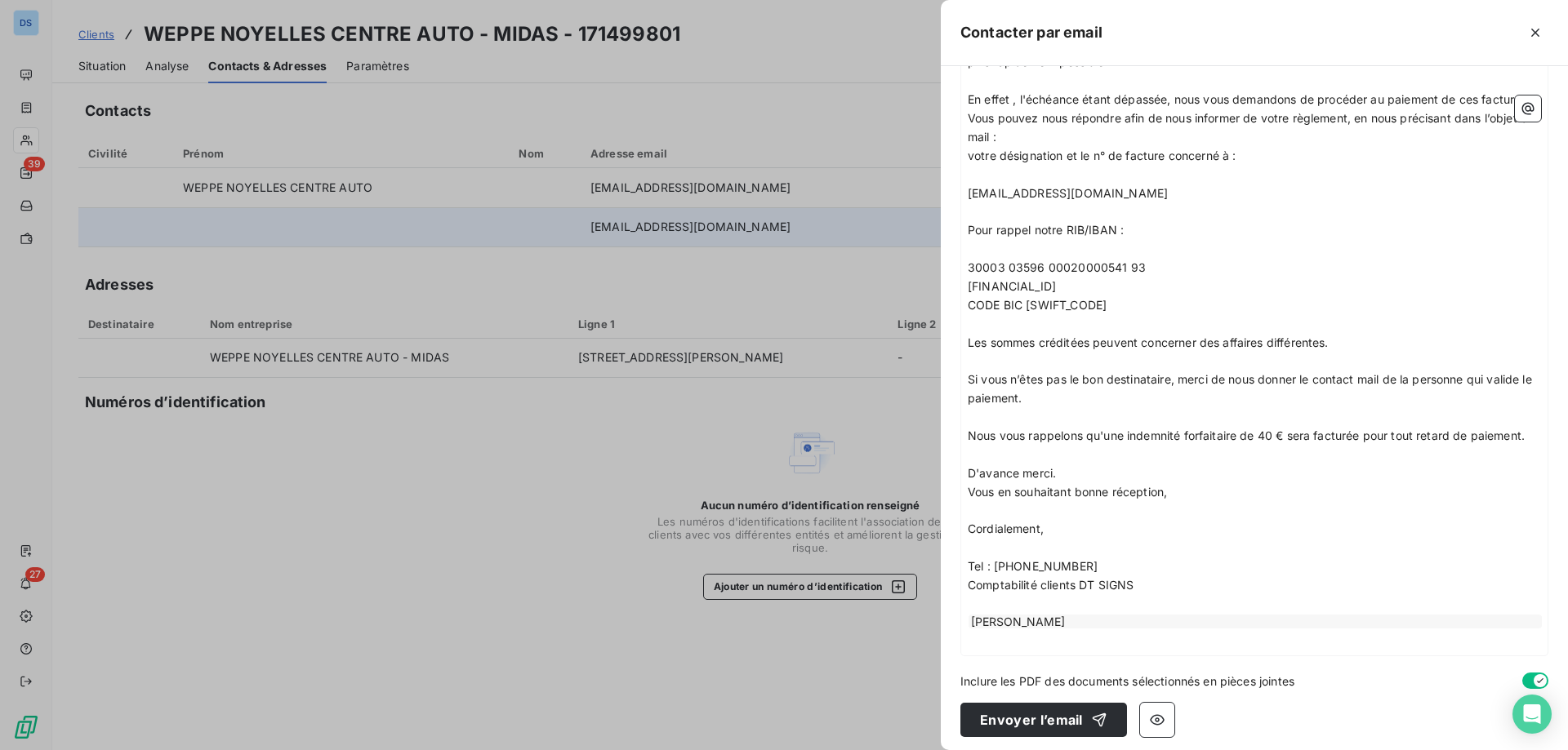
scroll to position [571, 0]
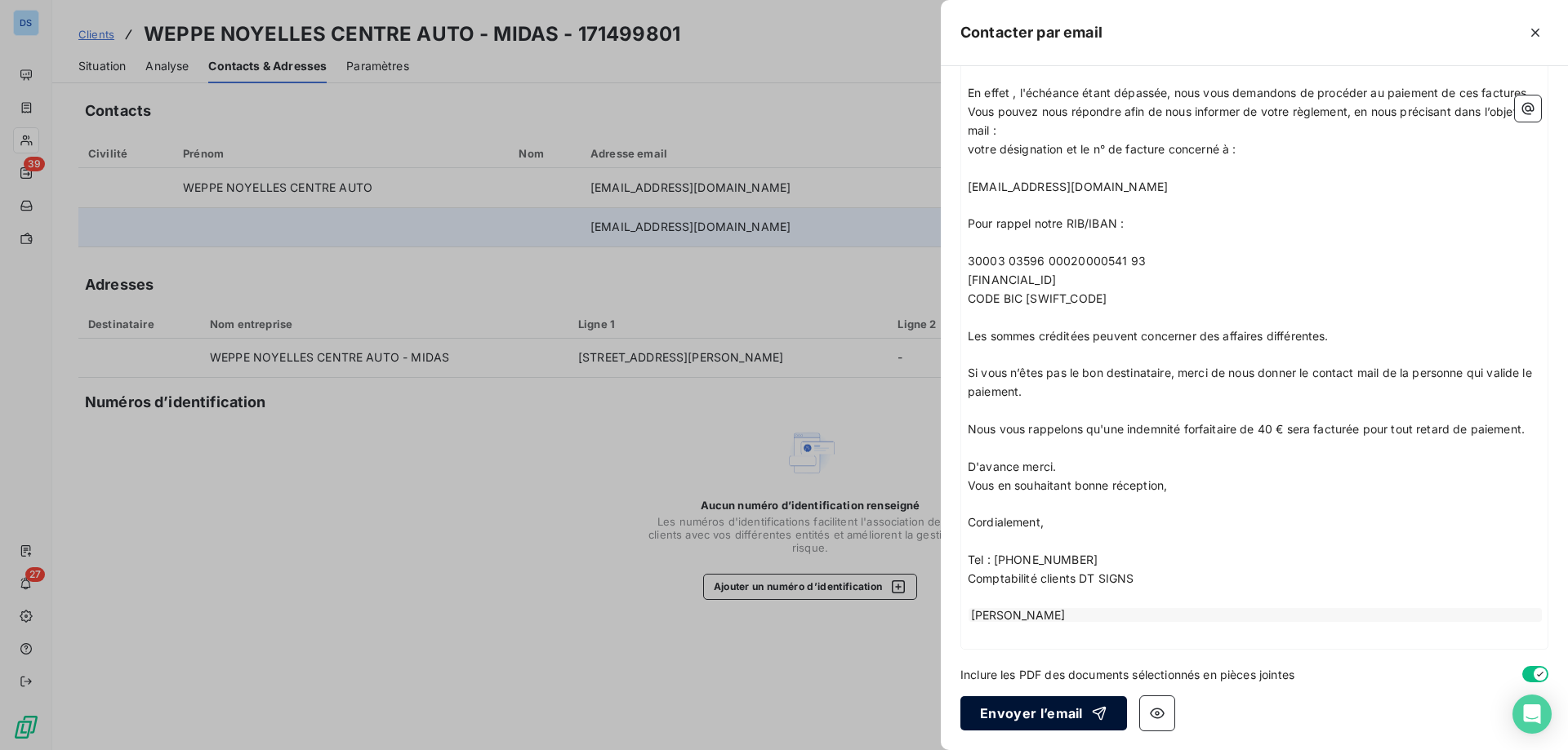
click at [1043, 712] on button "Envoyer l’email" at bounding box center [1044, 713] width 167 height 34
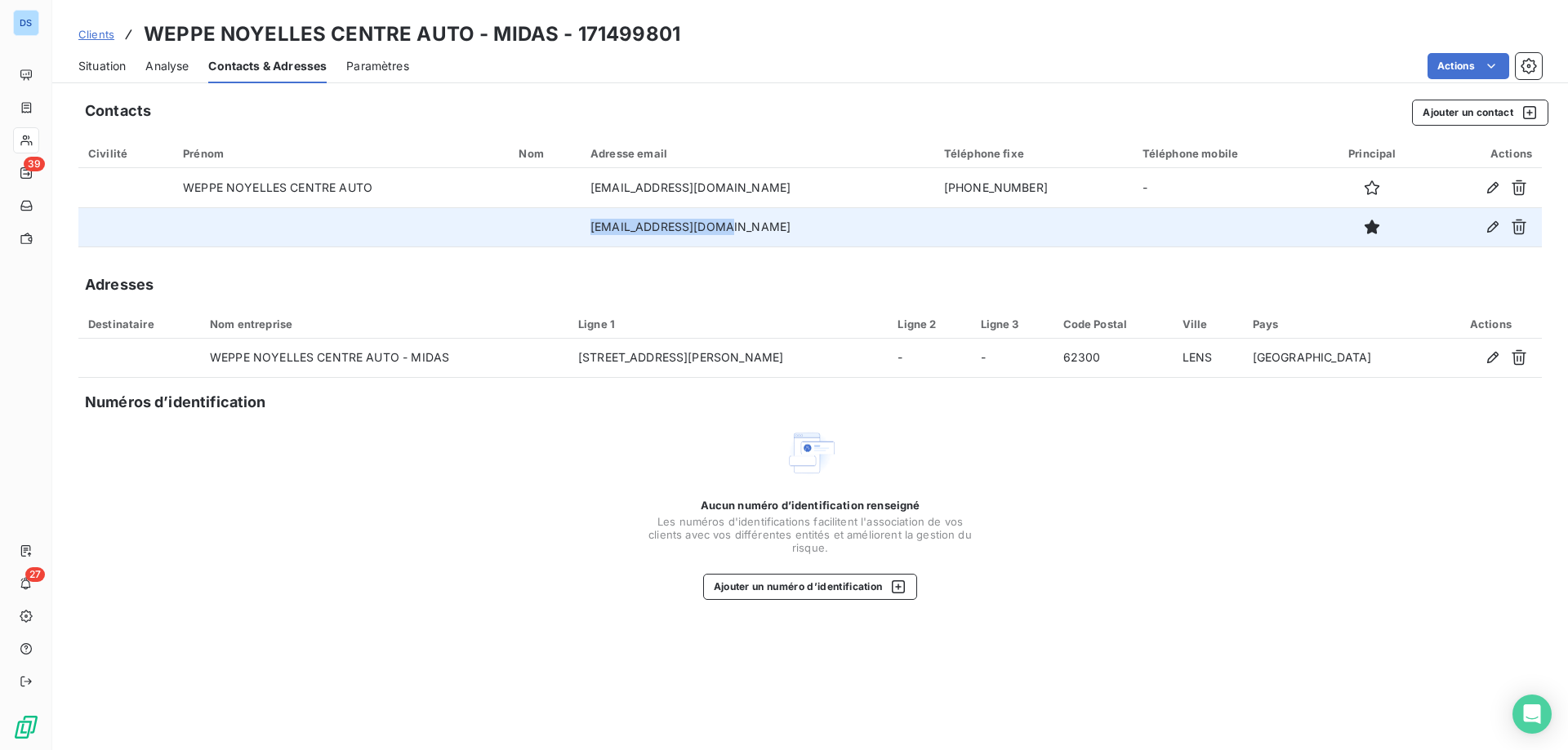
drag, startPoint x: 771, startPoint y: 225, endPoint x: 624, endPoint y: 237, distance: 147.5
click at [625, 237] on td "1333@midasfrance.net" at bounding box center [757, 227] width 353 height 40
copy td "1333@midasfrance.net"
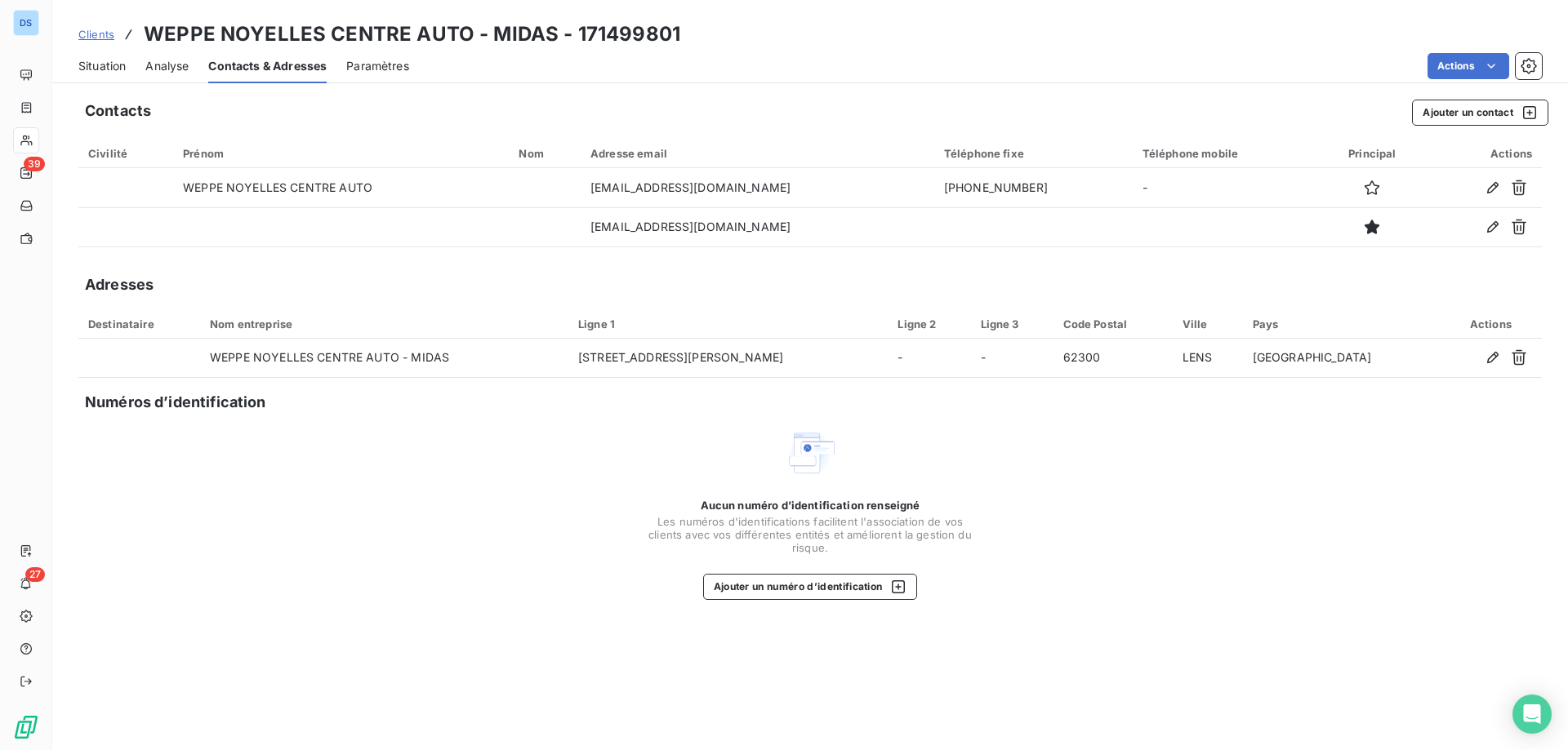
click at [437, 444] on div "Aucun numéro d’identification renseigné Les numéros d'identifications faciliten…" at bounding box center [809, 514] width 1463 height 173
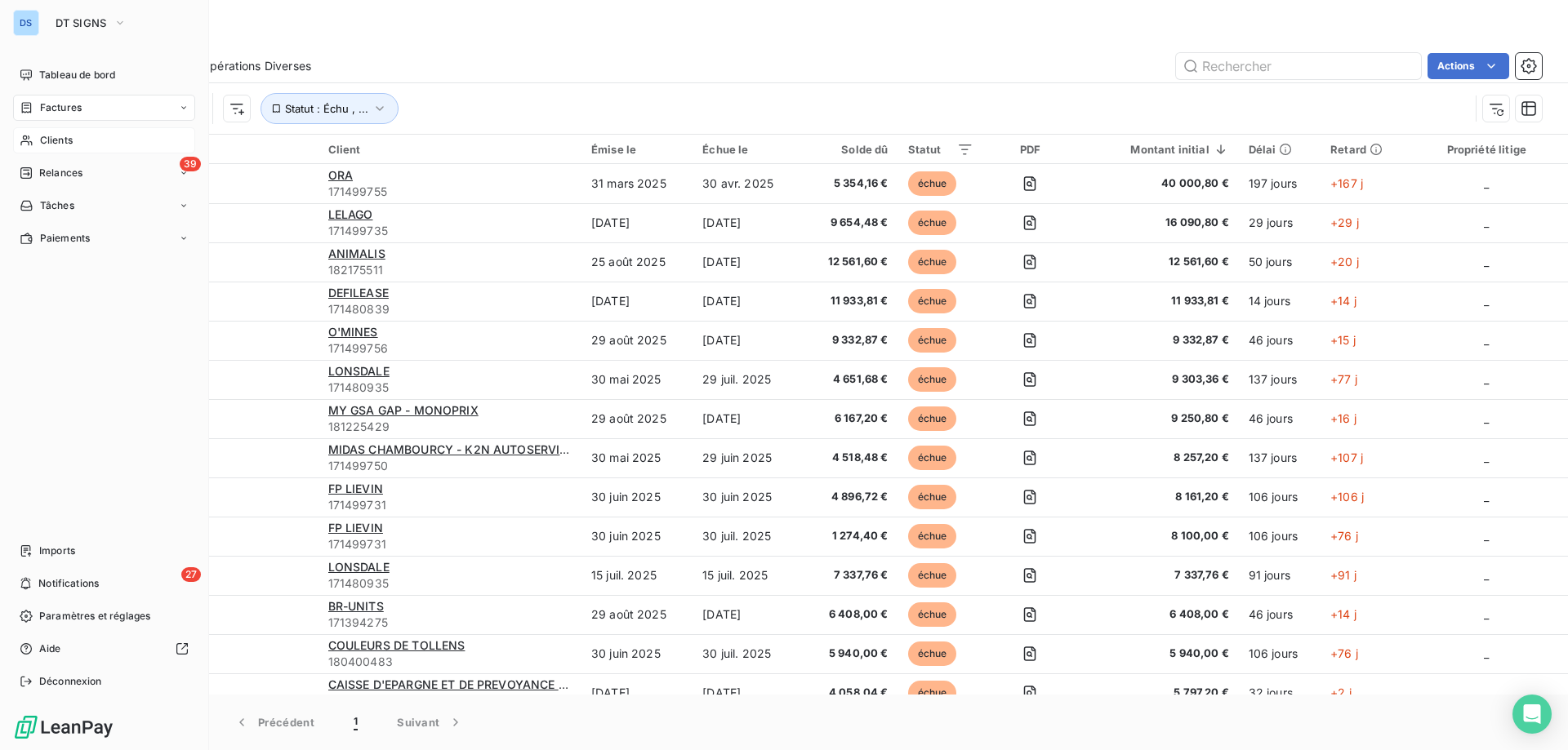
click at [89, 145] on div "Clients" at bounding box center [104, 140] width 182 height 26
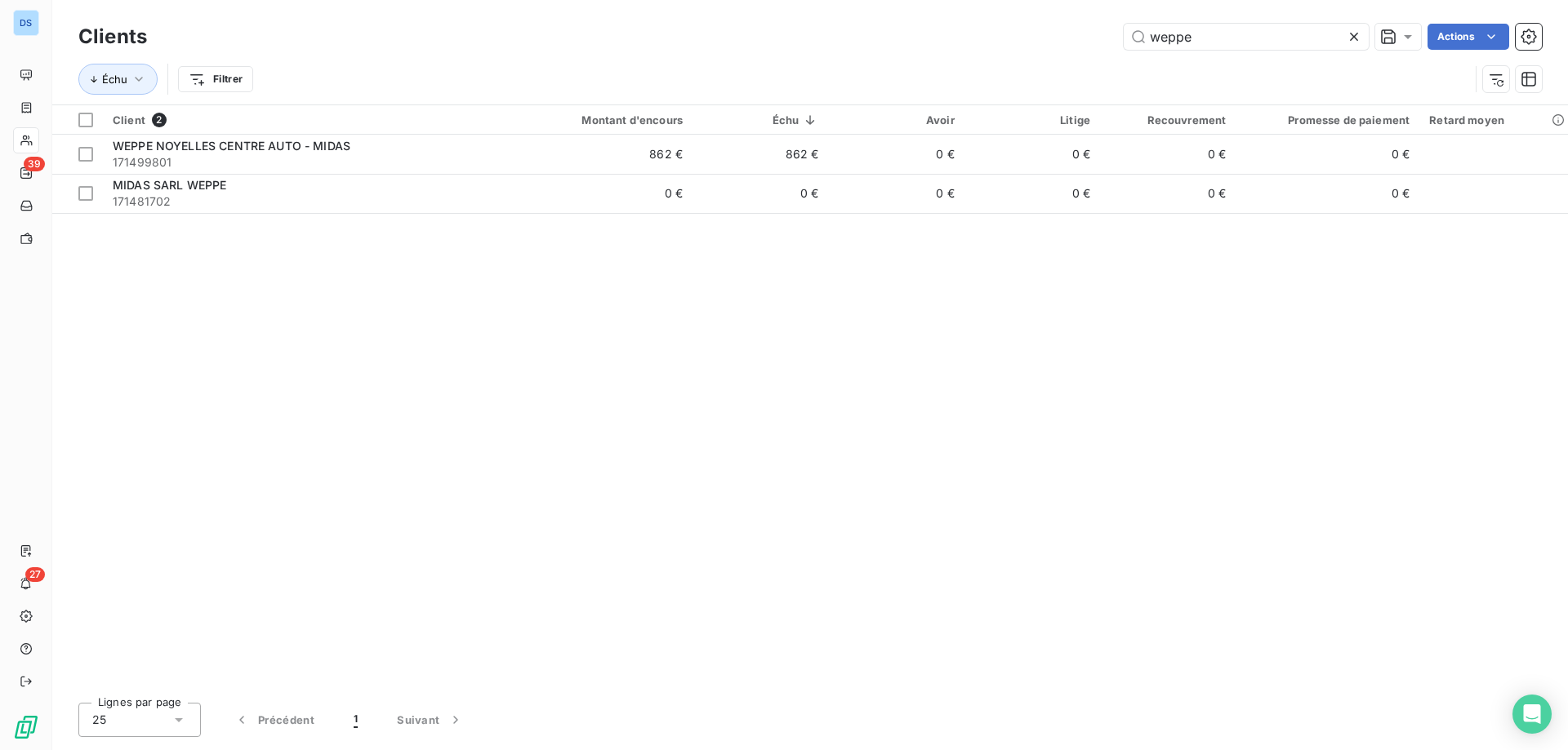
click at [1354, 36] on icon at bounding box center [1353, 36] width 16 height 16
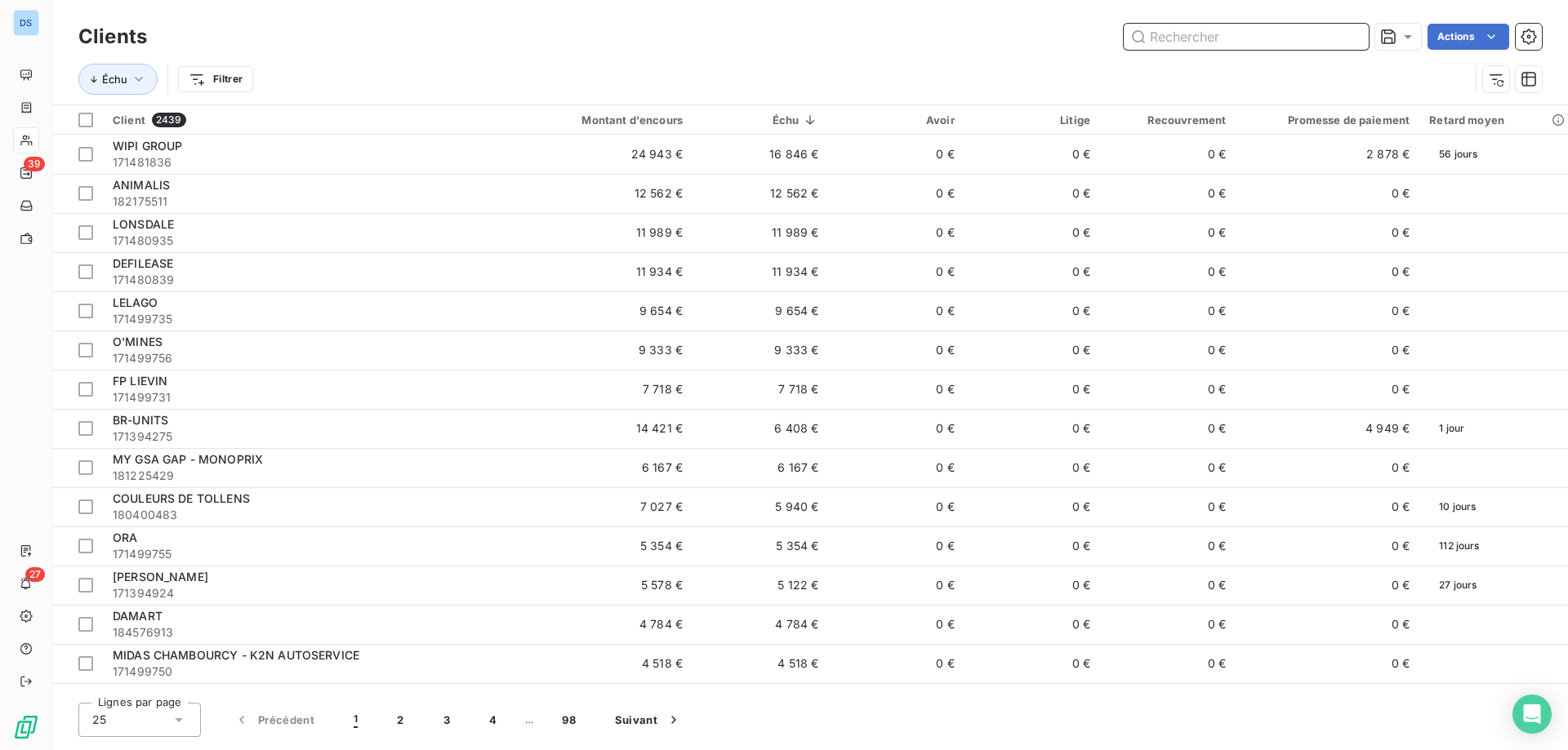
click at [1245, 34] on input "text" at bounding box center [1246, 36] width 245 height 26
paste input "FP LIEVIN"
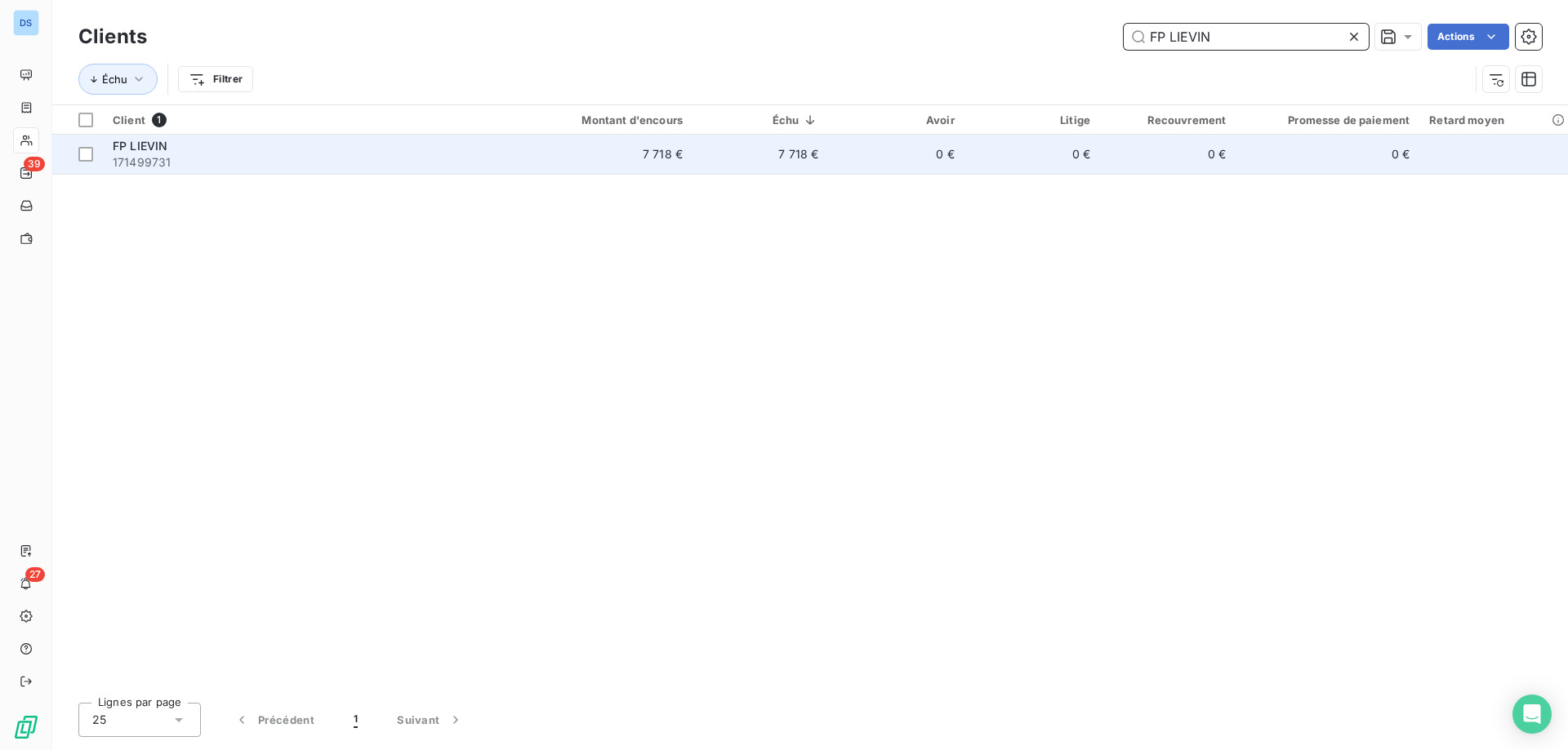
type input "FP LIEVIN"
click at [1122, 148] on td "0 €" at bounding box center [1168, 154] width 135 height 40
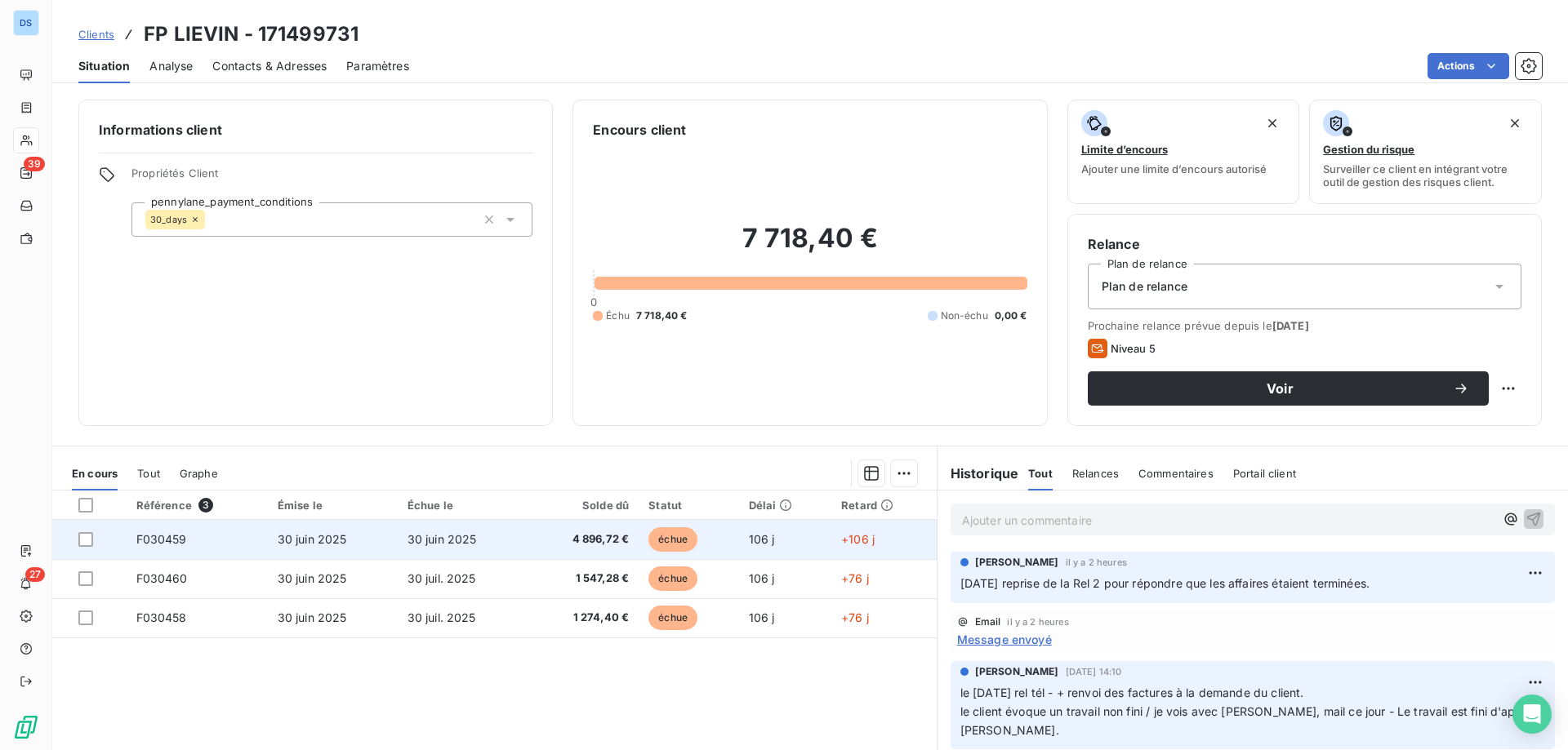
click at [376, 549] on td "30 juin 2025" at bounding box center [332, 539] width 130 height 40
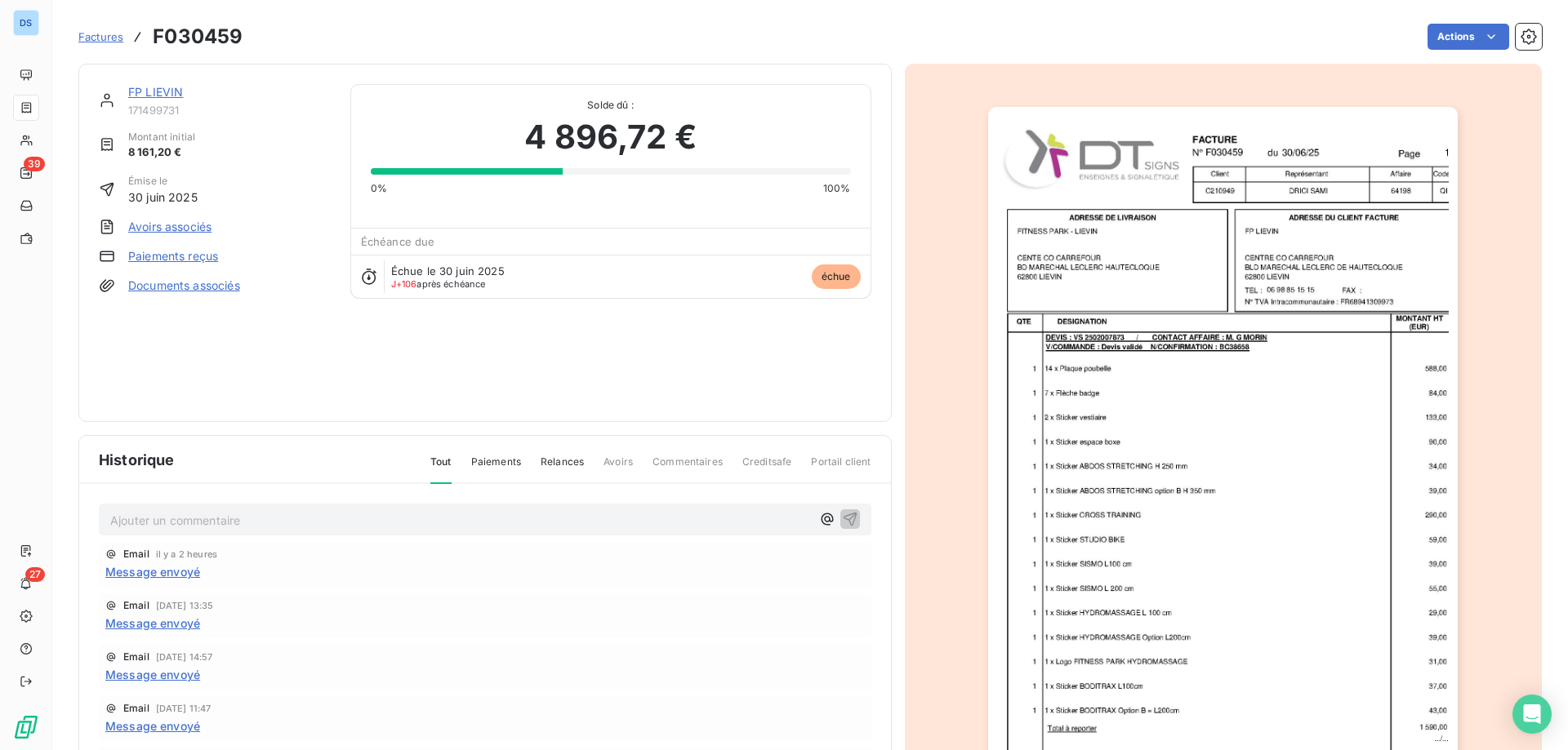
click at [989, 369] on img "button" at bounding box center [1223, 439] width 469 height 664
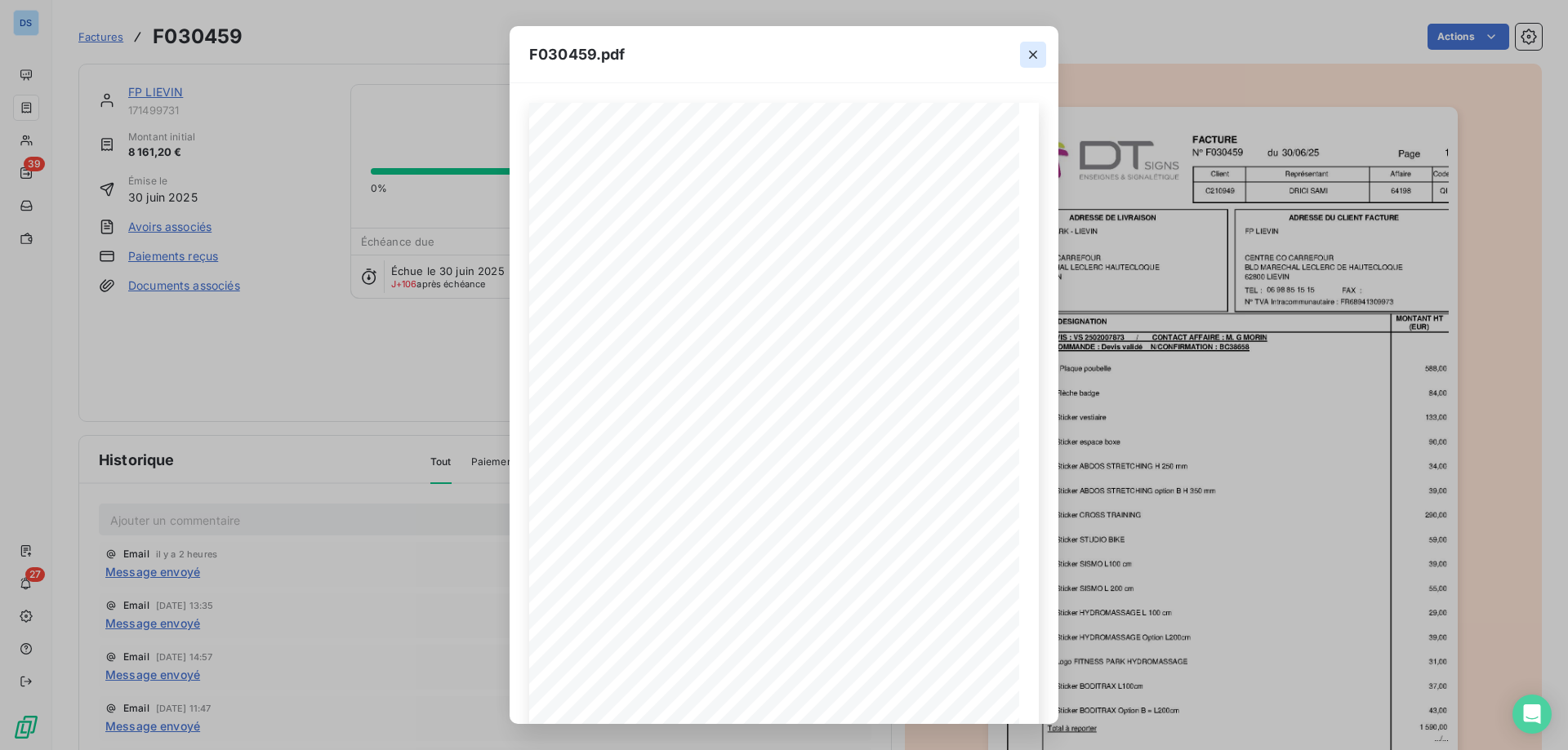
click at [1030, 53] on icon "button" at bounding box center [1032, 54] width 16 height 16
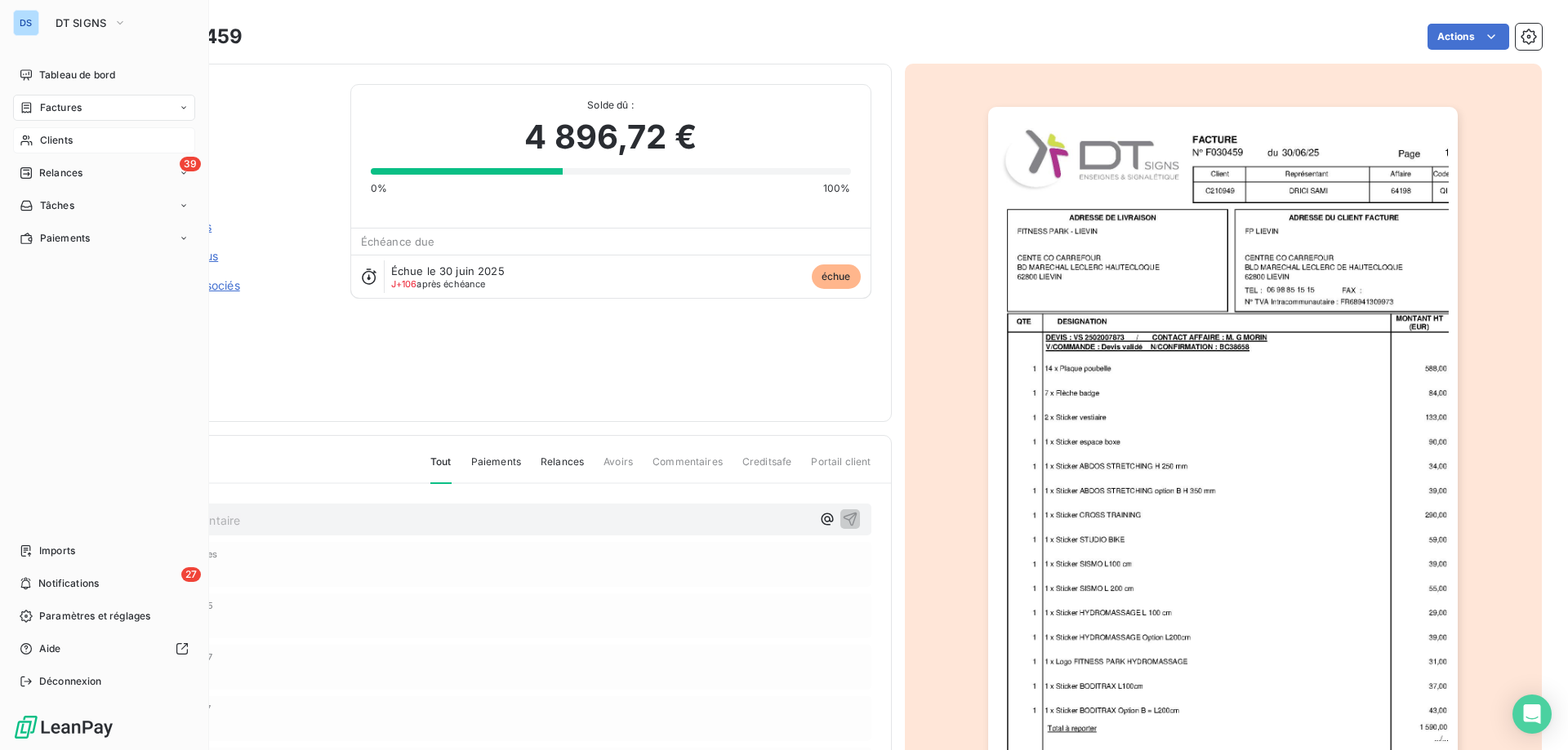
click at [75, 141] on div "Clients" at bounding box center [104, 140] width 182 height 26
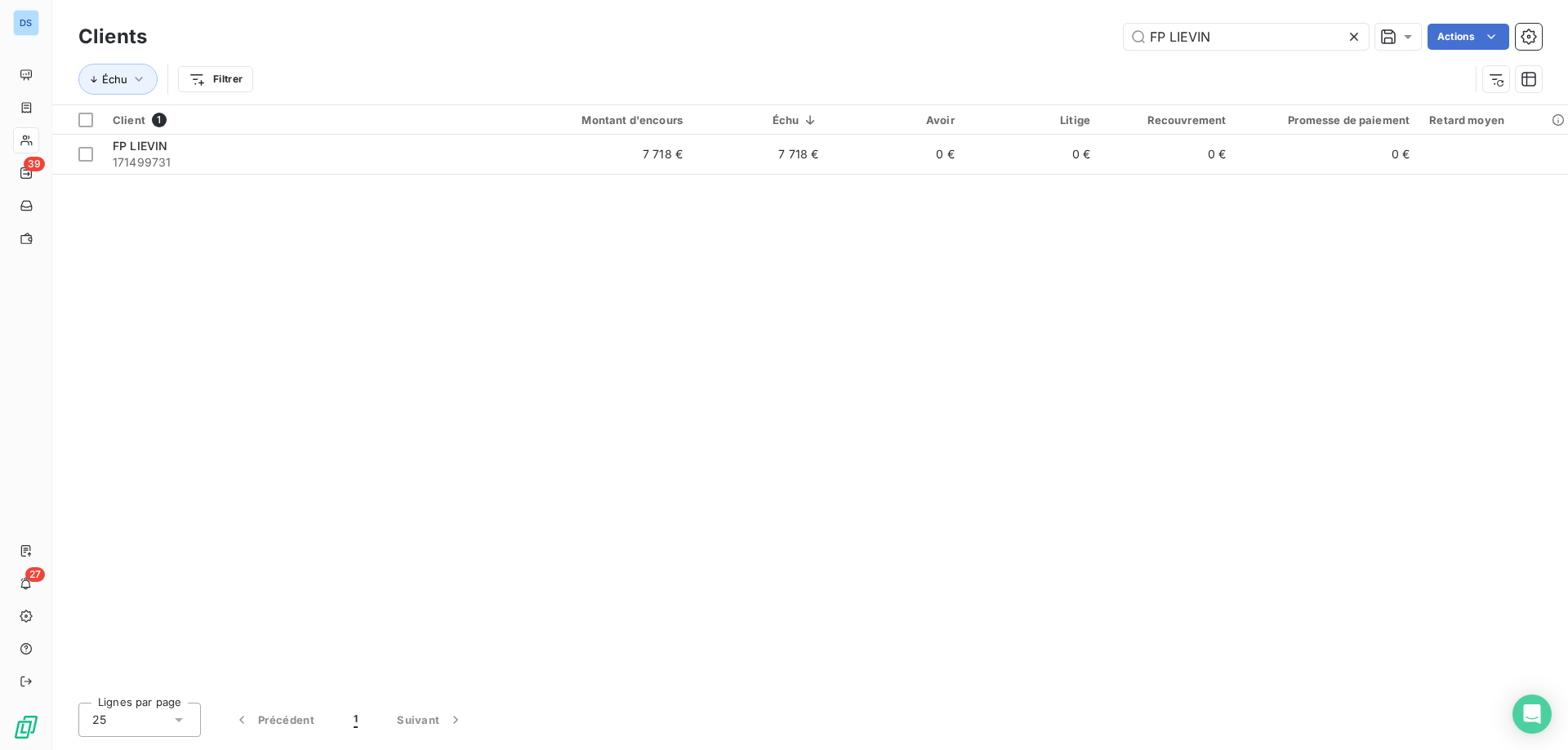
drag, startPoint x: 1240, startPoint y: 40, endPoint x: 946, endPoint y: 29, distance: 294.2
click at [954, 27] on div "FP LIEVIN Actions" at bounding box center [854, 36] width 1375 height 26
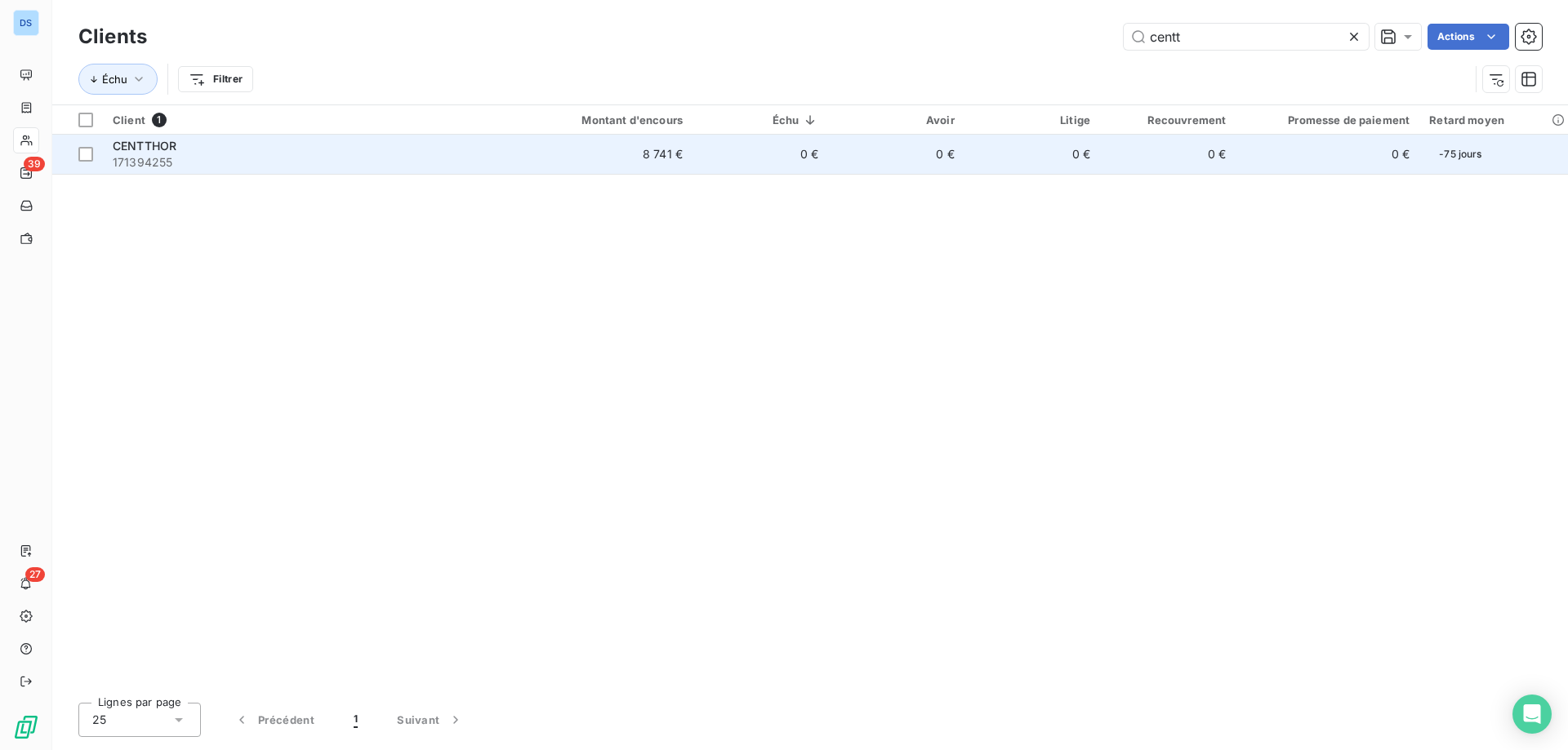
type input "centt"
click at [697, 161] on td "0 €" at bounding box center [760, 154] width 135 height 40
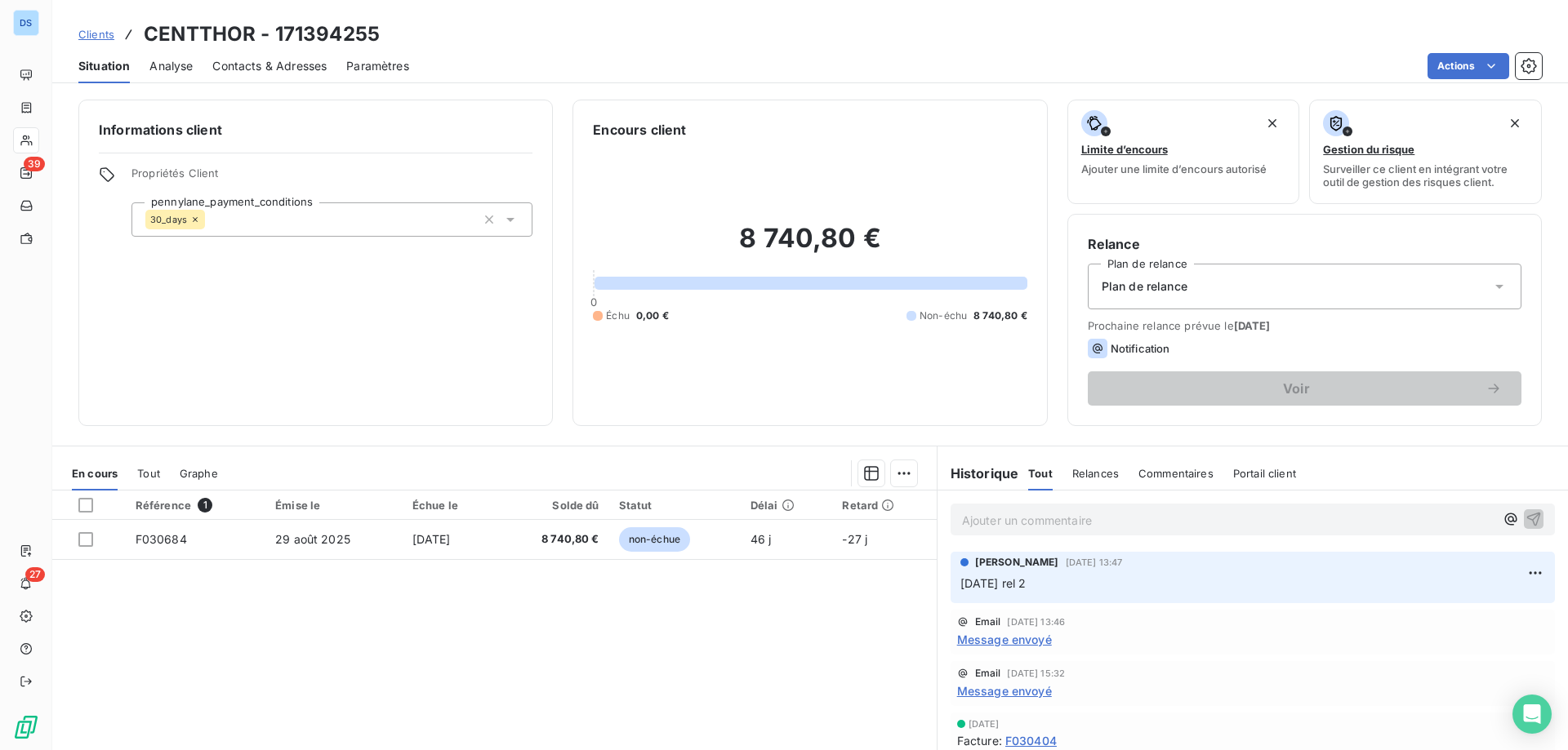
click at [94, 29] on span "Clients" at bounding box center [96, 34] width 36 height 13
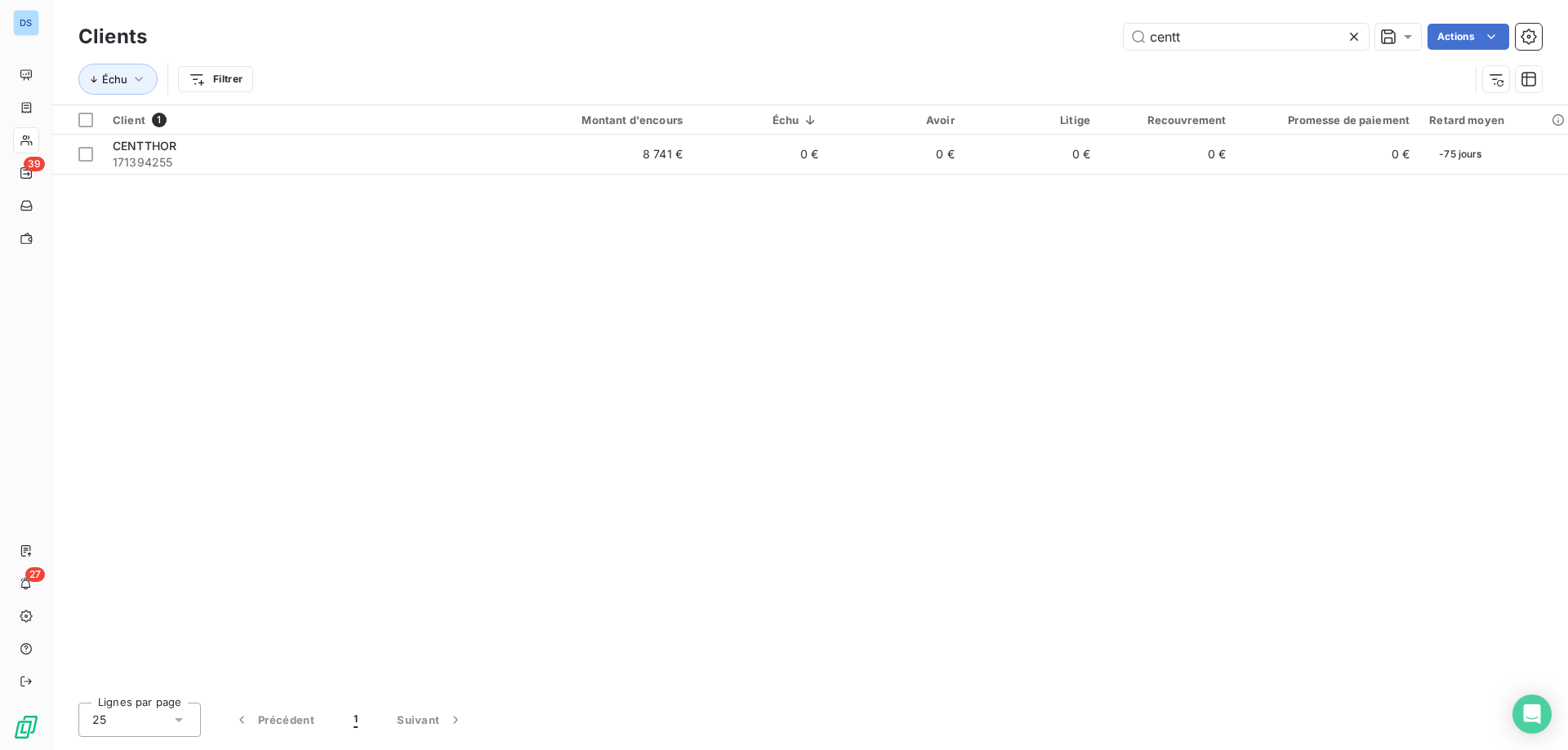
drag, startPoint x: 1199, startPoint y: 40, endPoint x: 1054, endPoint y: 24, distance: 145.9
click at [1055, 24] on div "centt Actions" at bounding box center [854, 36] width 1375 height 26
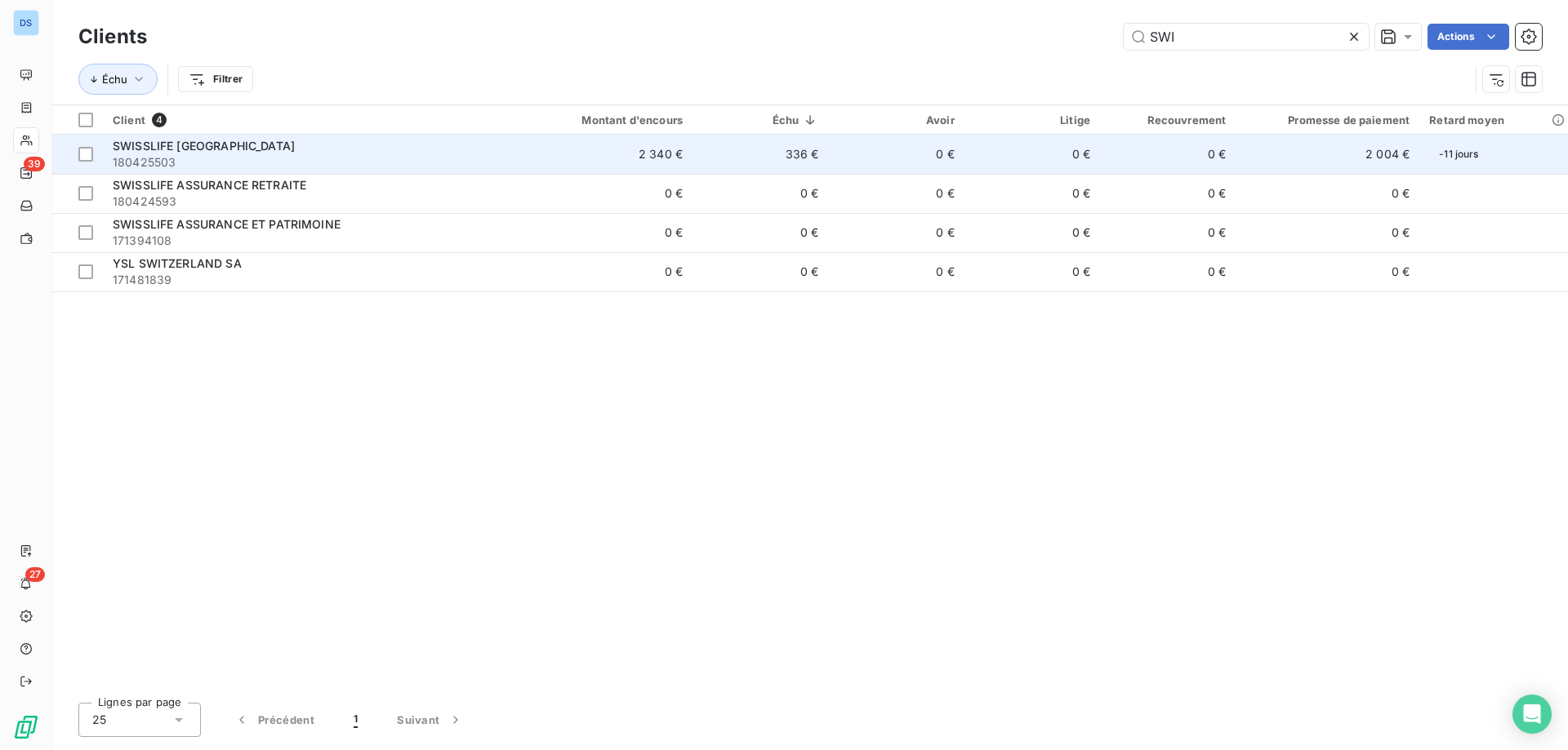
type input "SWI"
click at [883, 161] on td "0 €" at bounding box center [895, 154] width 135 height 40
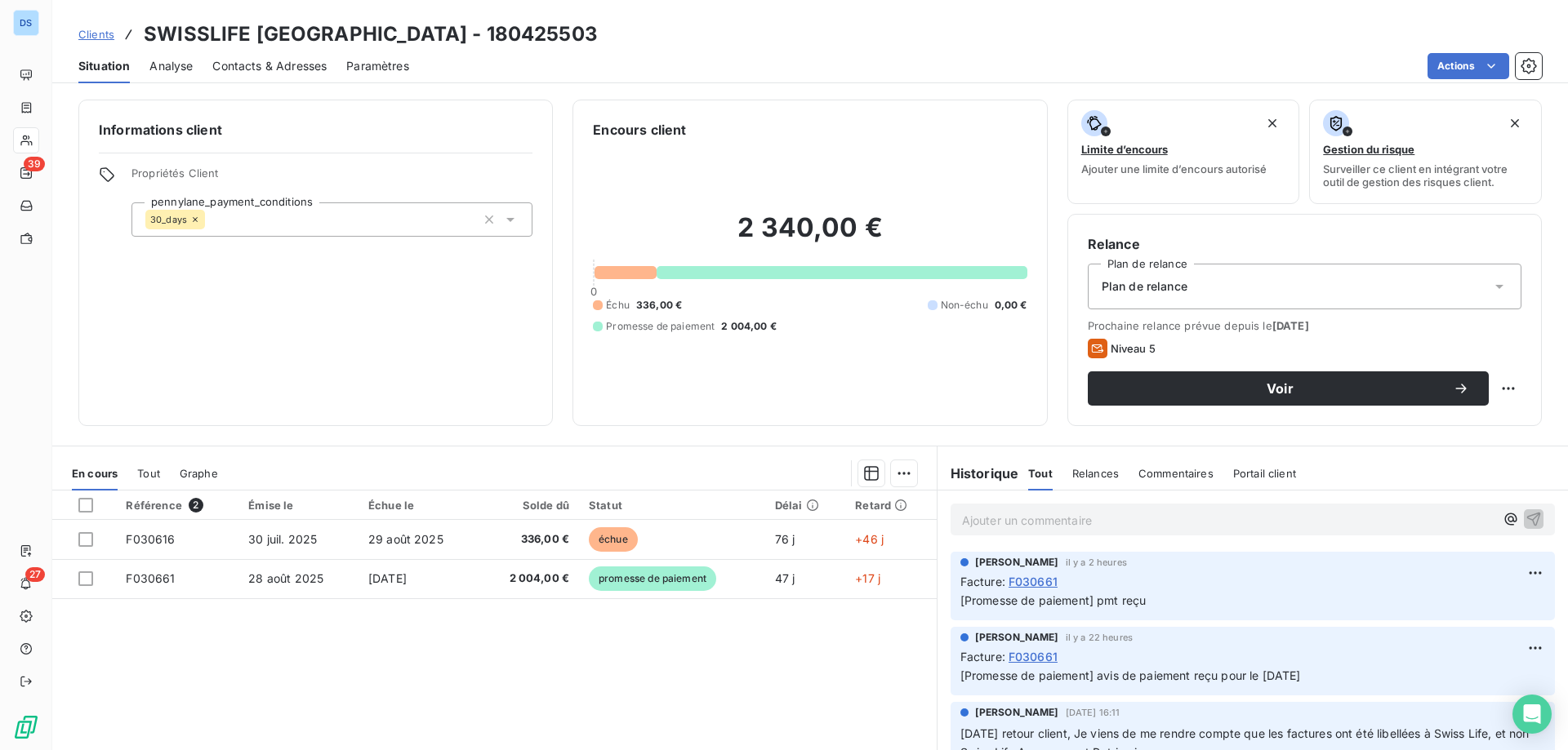
click at [247, 62] on span "Contacts & Adresses" at bounding box center [269, 66] width 114 height 16
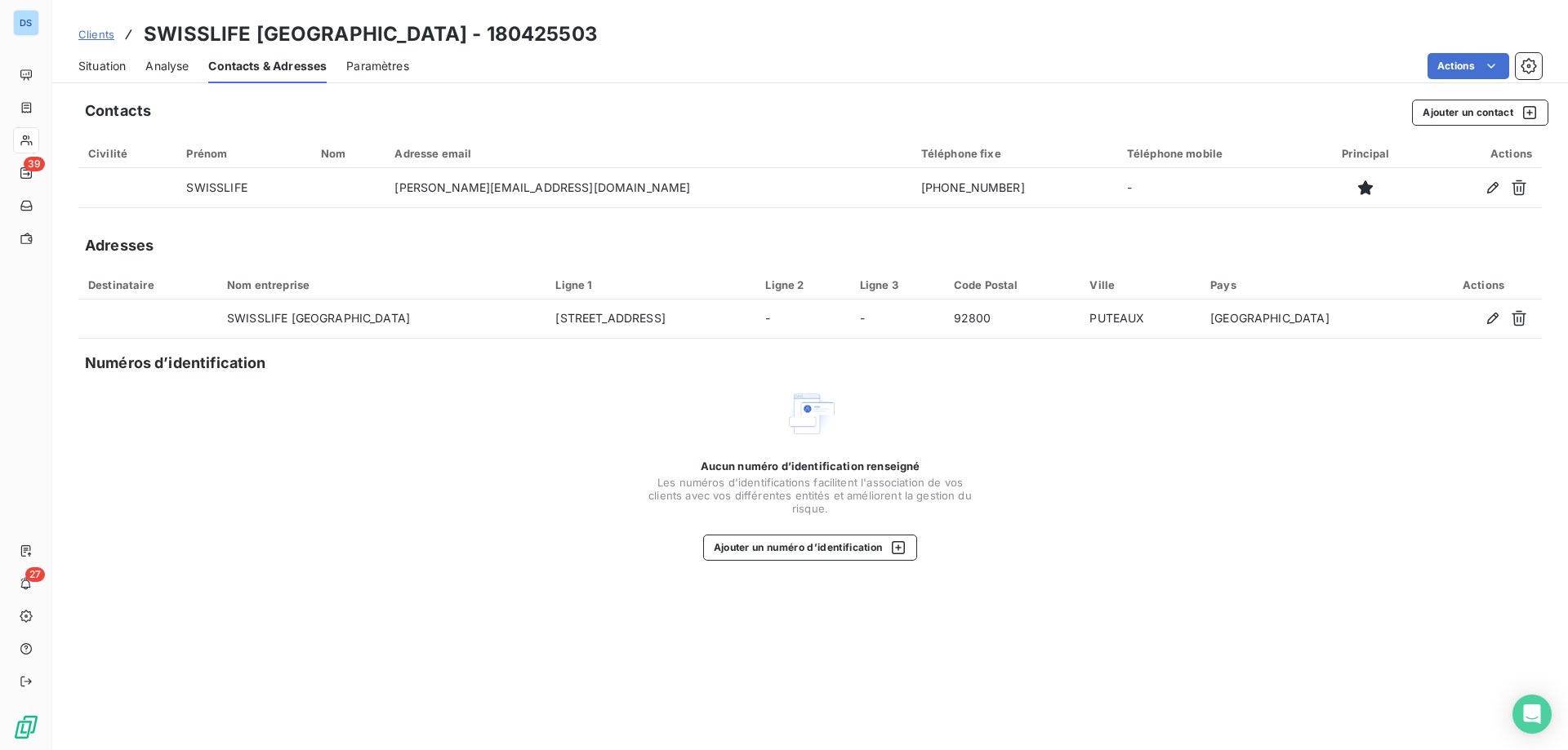
click at [91, 78] on div "Situation" at bounding box center [102, 66] width 47 height 34
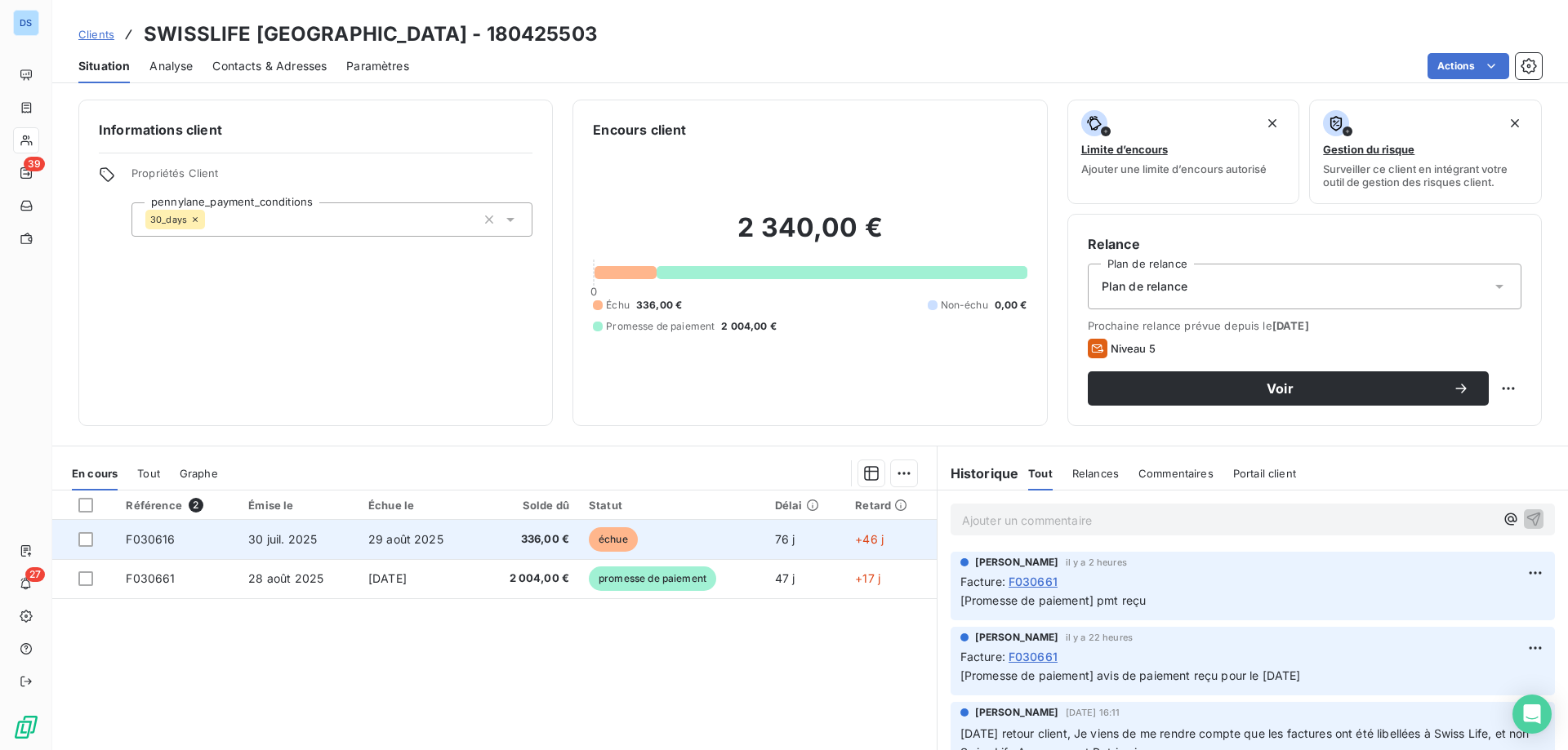
click at [522, 530] on td "336,00 €" at bounding box center [528, 539] width 100 height 40
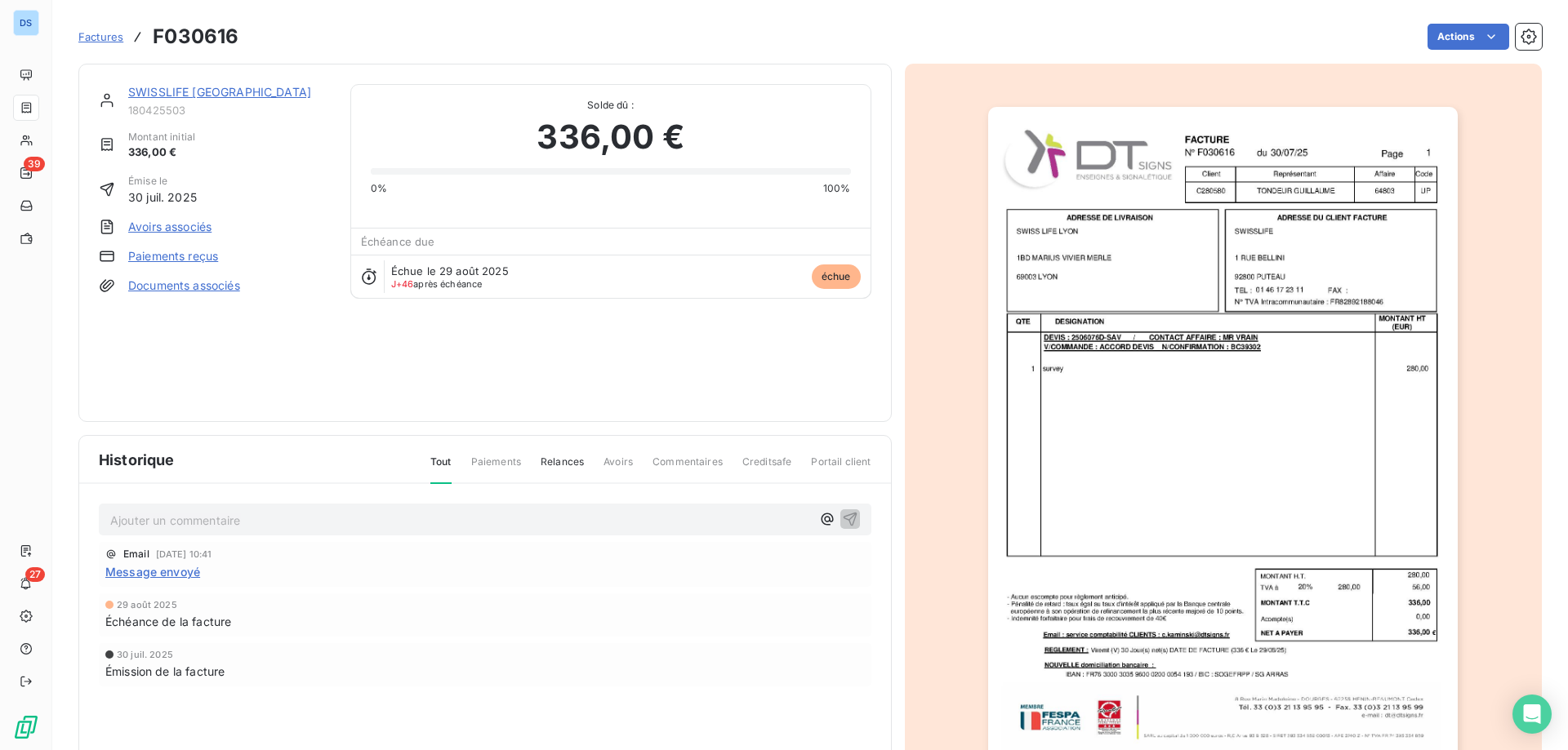
click at [1099, 414] on img "button" at bounding box center [1223, 439] width 469 height 664
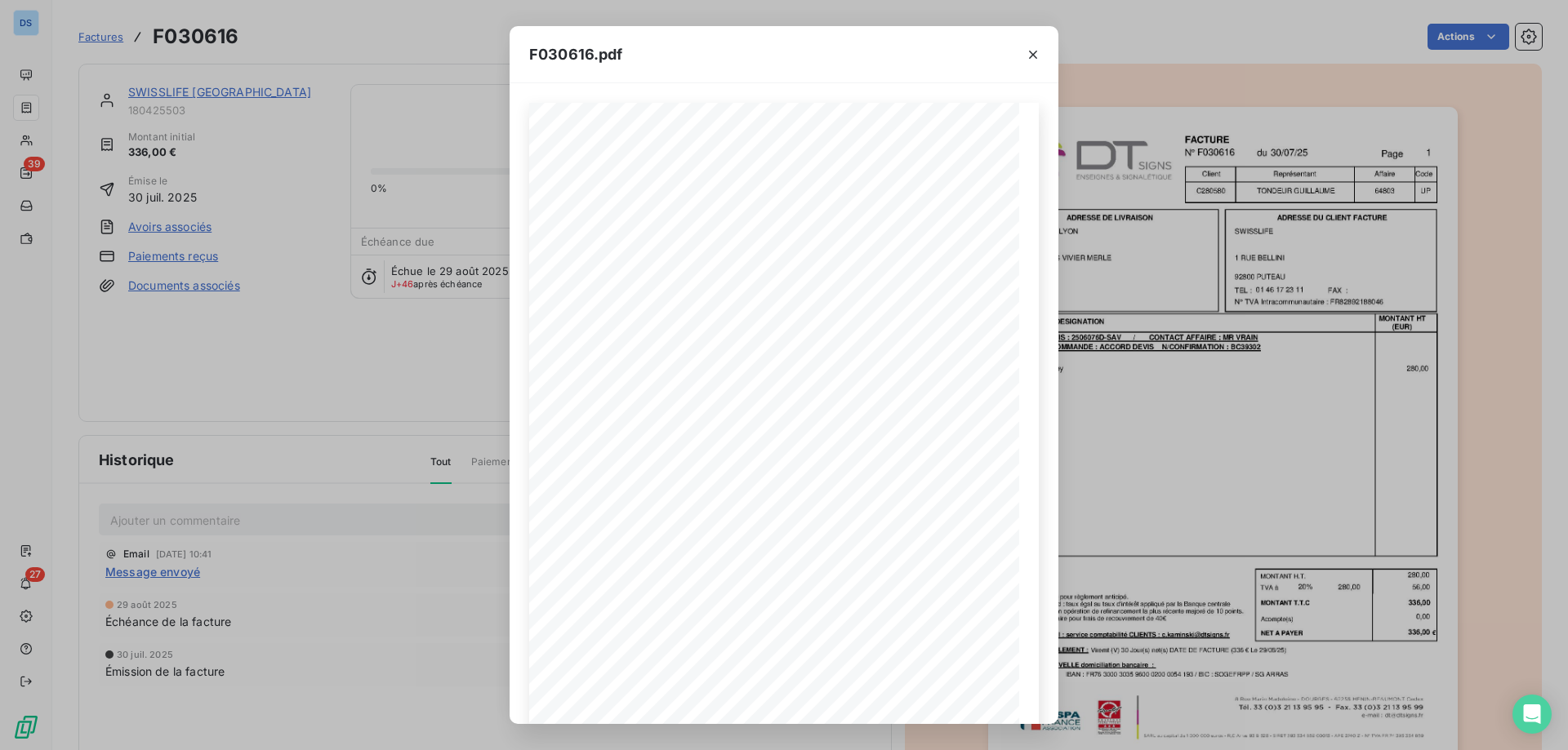
click at [477, 577] on div "F030616.pdf F030616 30/07/25 SWISSLIFE 1 RUE BELLINI 92800 PUTEAU 01 46 17 23 1…" at bounding box center [784, 375] width 1568 height 750
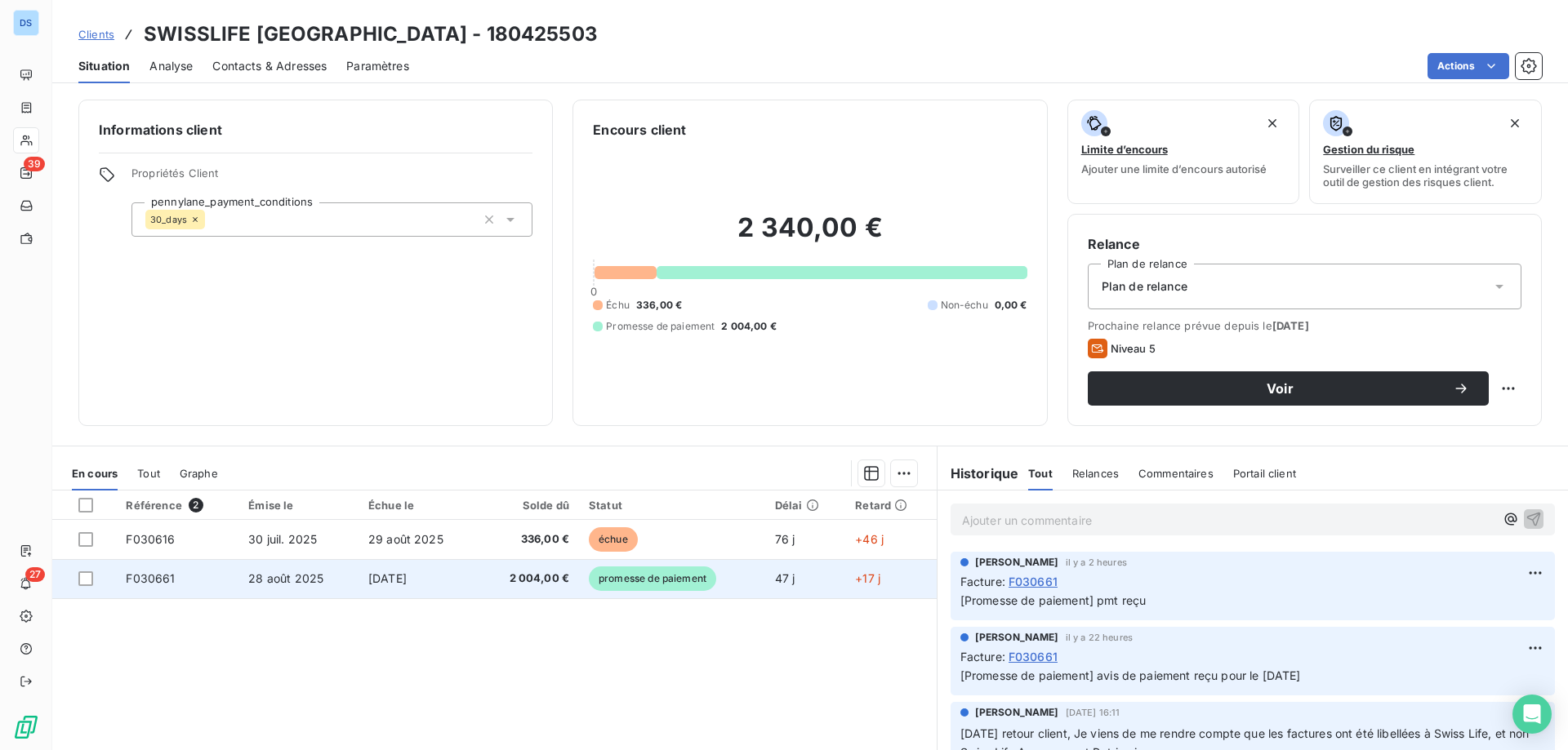
click at [333, 587] on td "28 août 2025" at bounding box center [298, 578] width 120 height 40
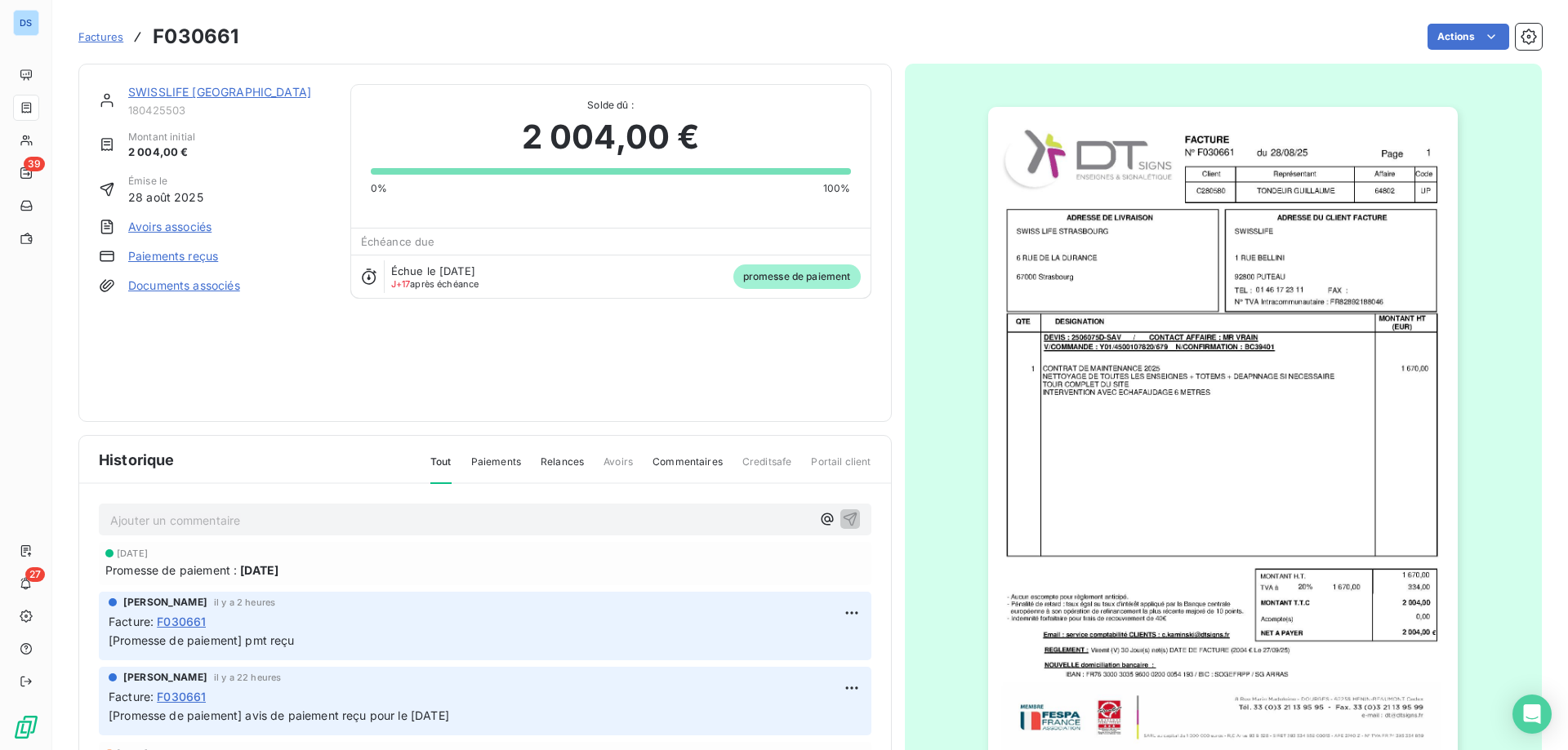
click at [1216, 444] on img "button" at bounding box center [1223, 439] width 469 height 664
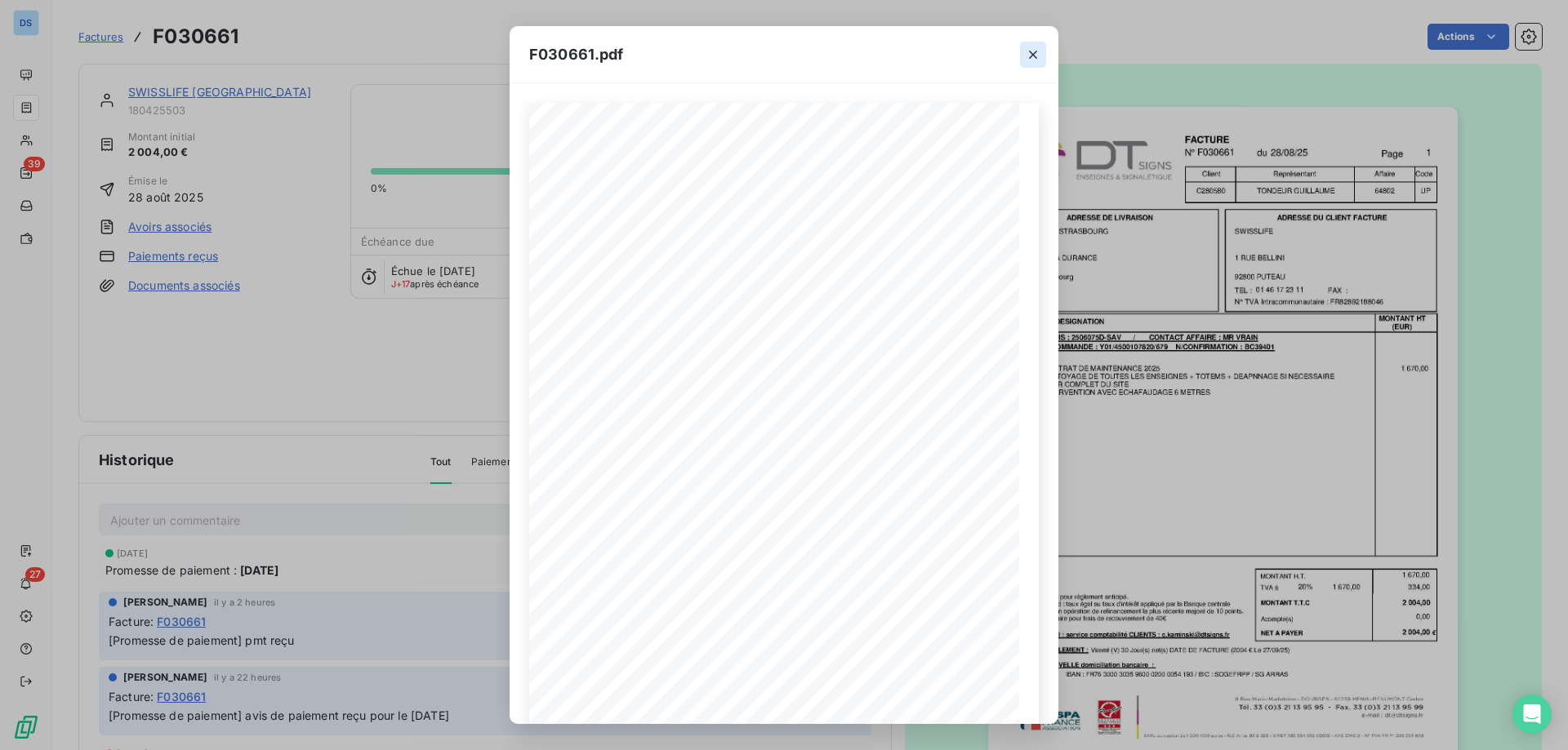
click at [1034, 57] on icon "button" at bounding box center [1032, 54] width 16 height 16
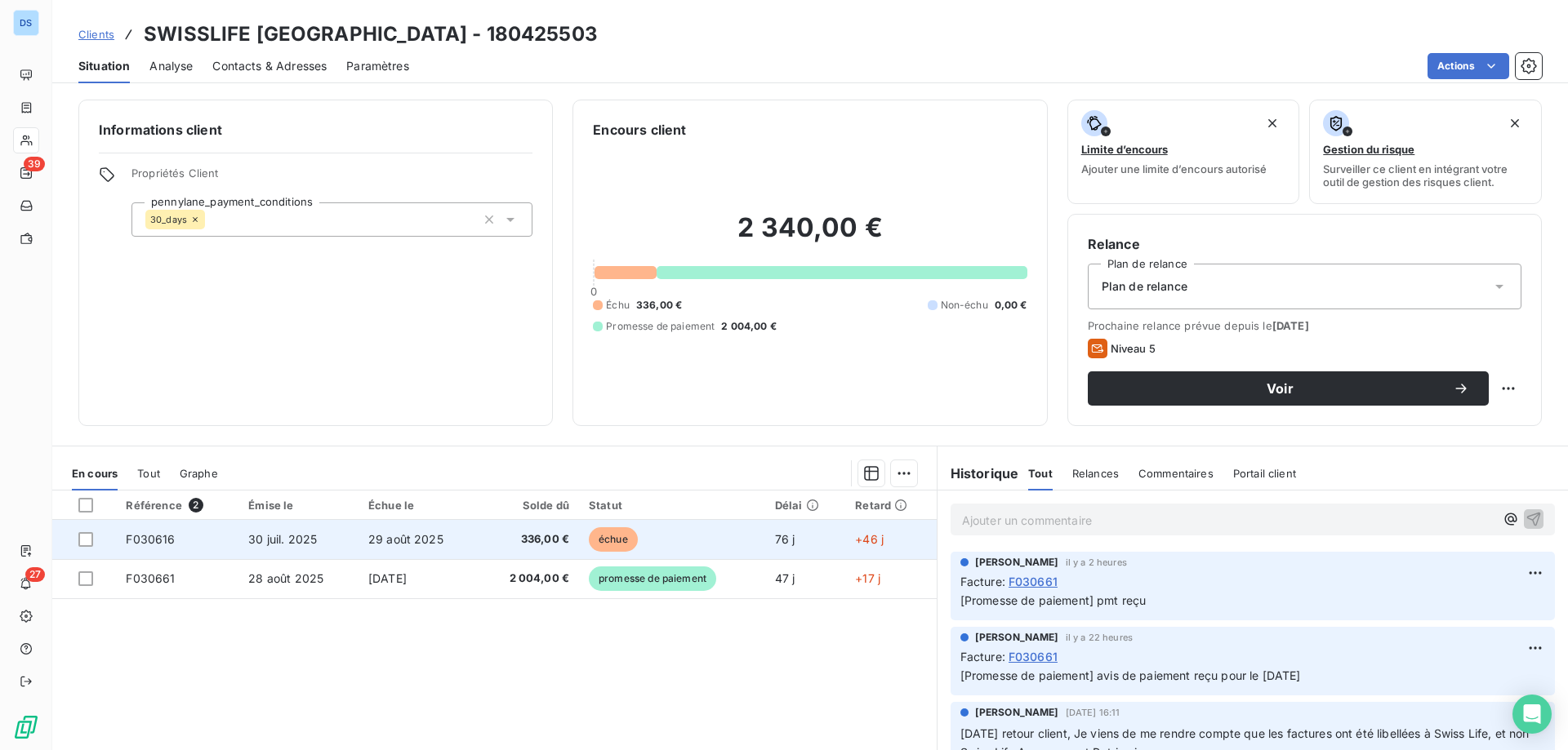
click at [453, 538] on td "29 août 2025" at bounding box center [418, 539] width 120 height 40
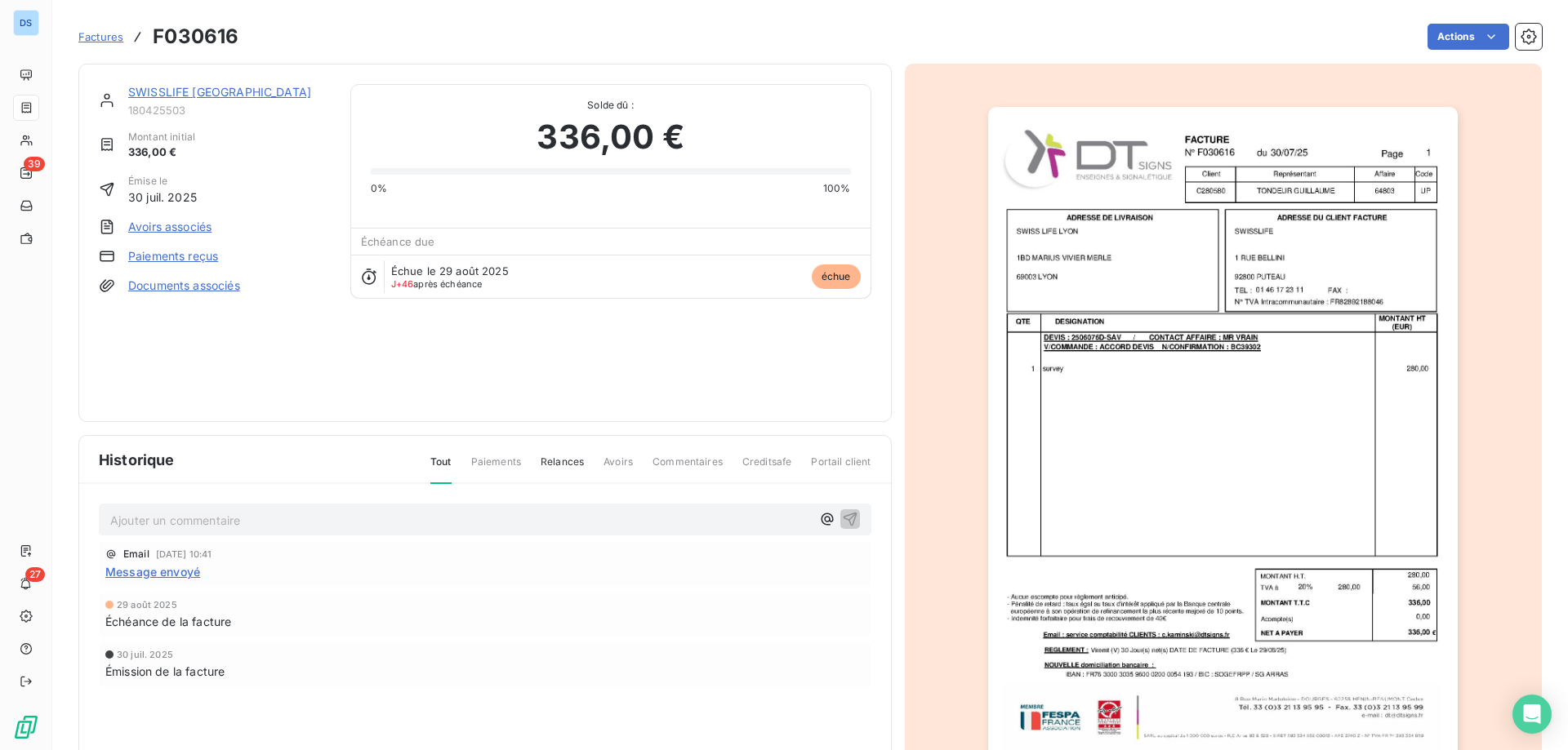
click at [1122, 381] on img "button" at bounding box center [1223, 439] width 469 height 664
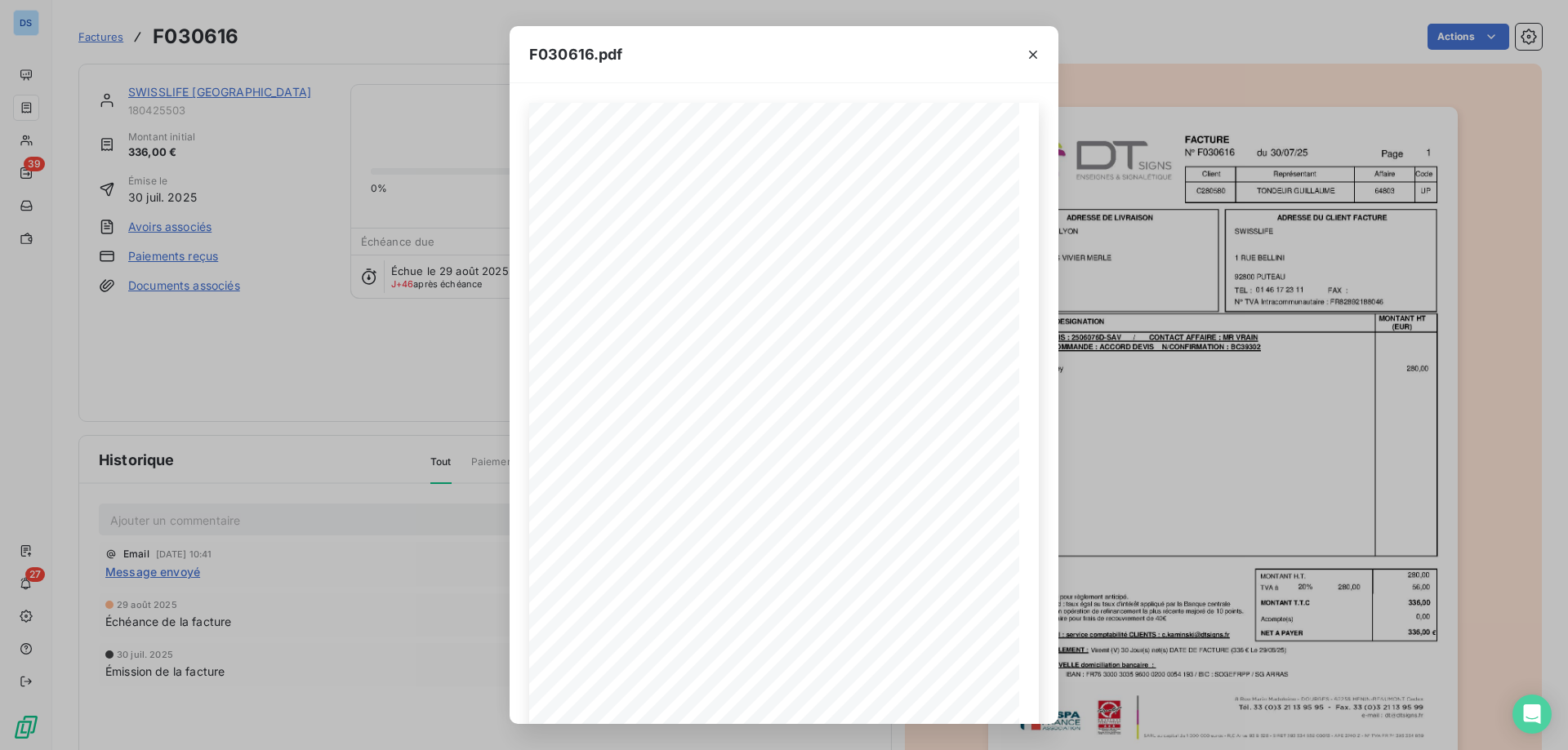
click at [419, 399] on div "F030616.pdf F030616 30/07/25 SWISSLIFE 1 RUE BELLINI 92800 PUTEAU 01 46 17 23 1…" at bounding box center [784, 375] width 1568 height 750
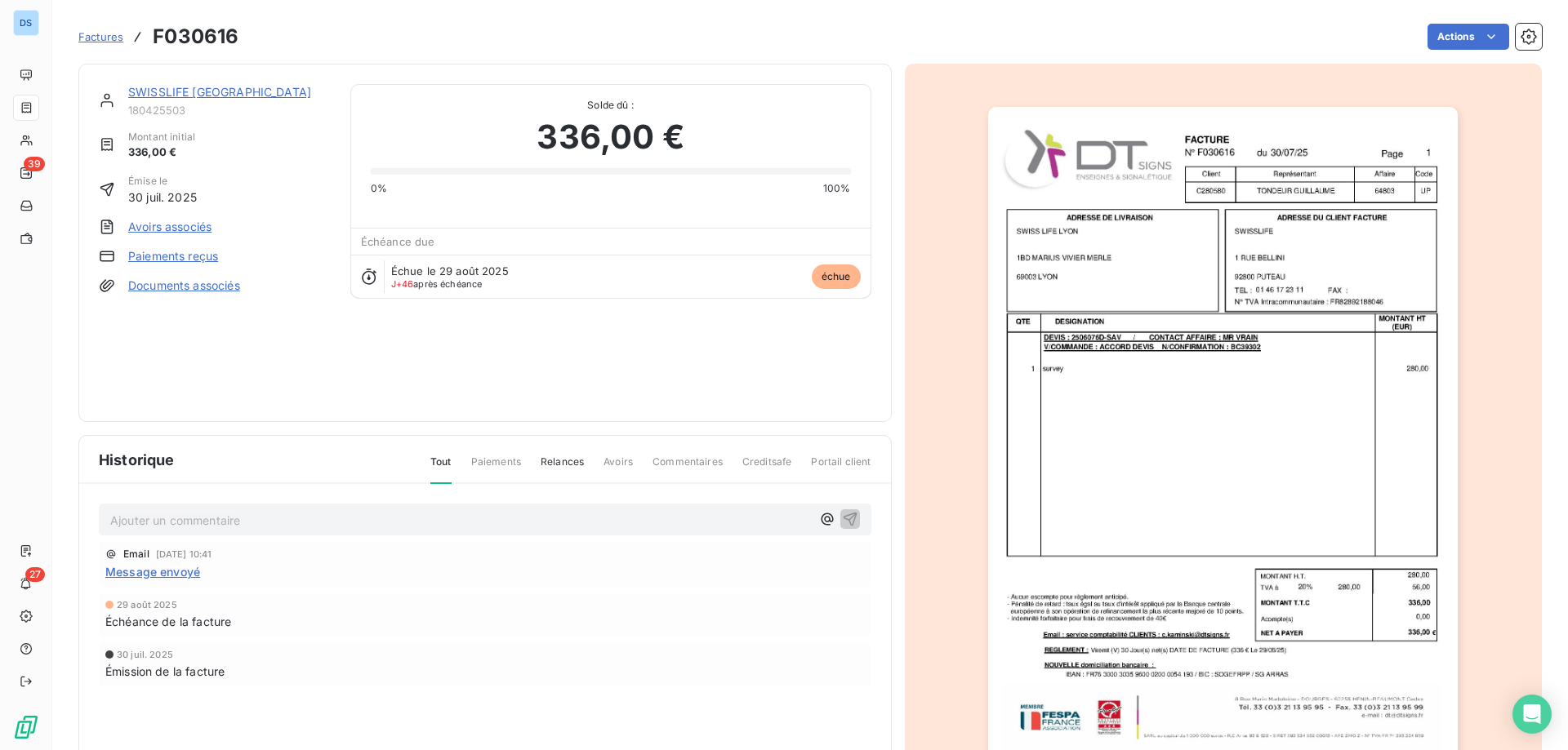
click at [189, 528] on p "Ajouter un commentaire ﻿" at bounding box center [460, 520] width 701 height 20
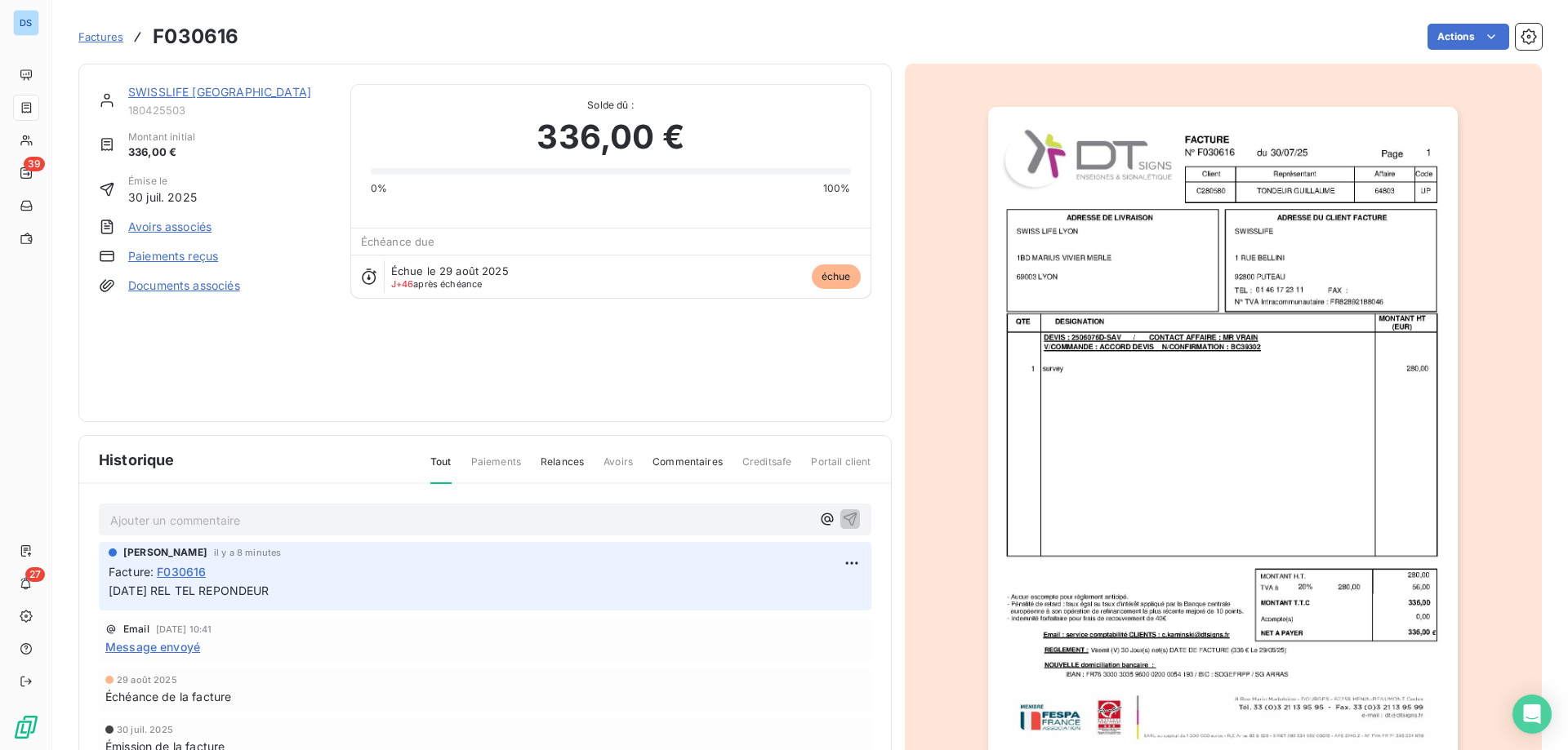
click at [187, 98] on link "SWISSLIFE [GEOGRAPHIC_DATA]" at bounding box center [219, 92] width 183 height 14
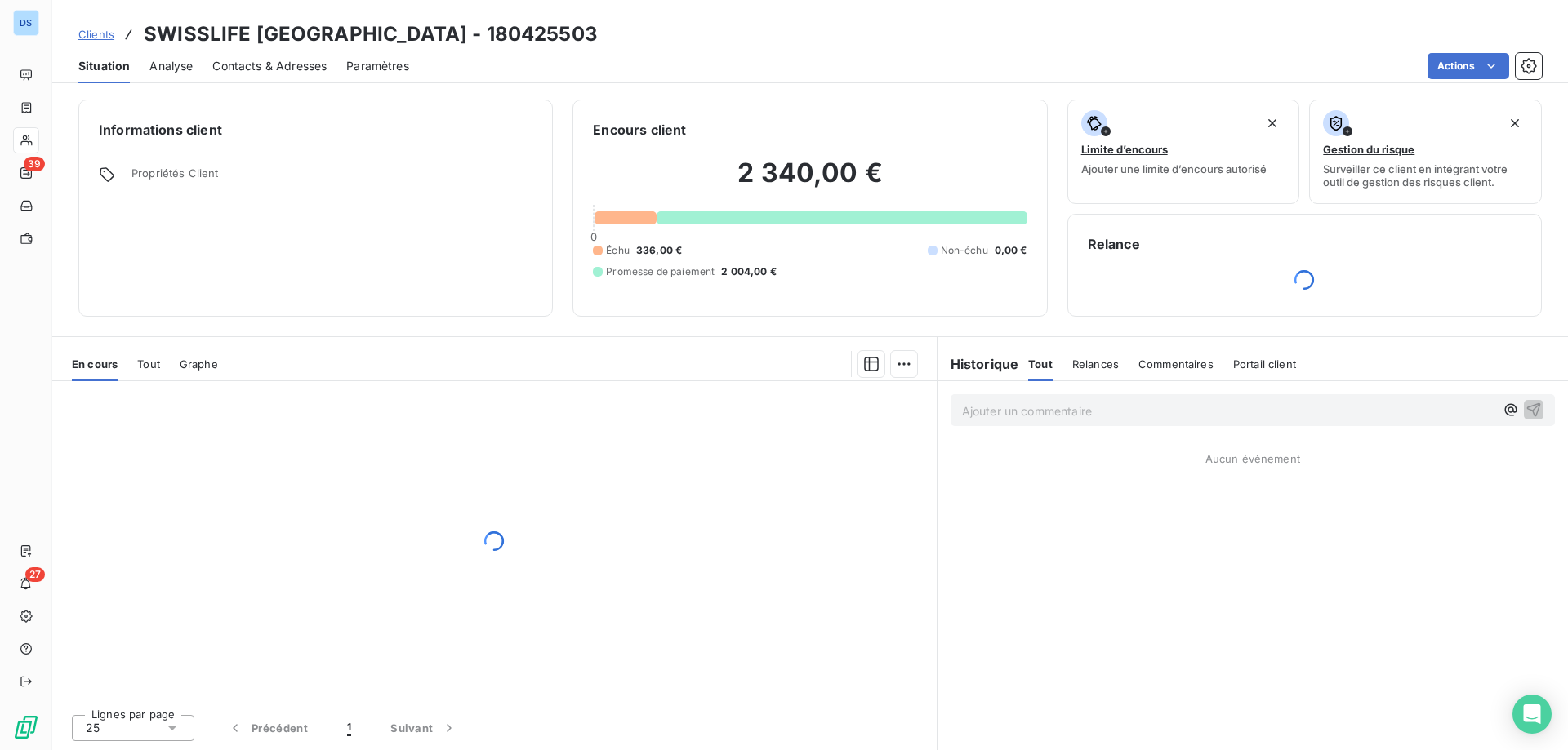
click at [275, 71] on span "Contacts & Adresses" at bounding box center [269, 66] width 114 height 16
